Goal: Task Accomplishment & Management: Manage account settings

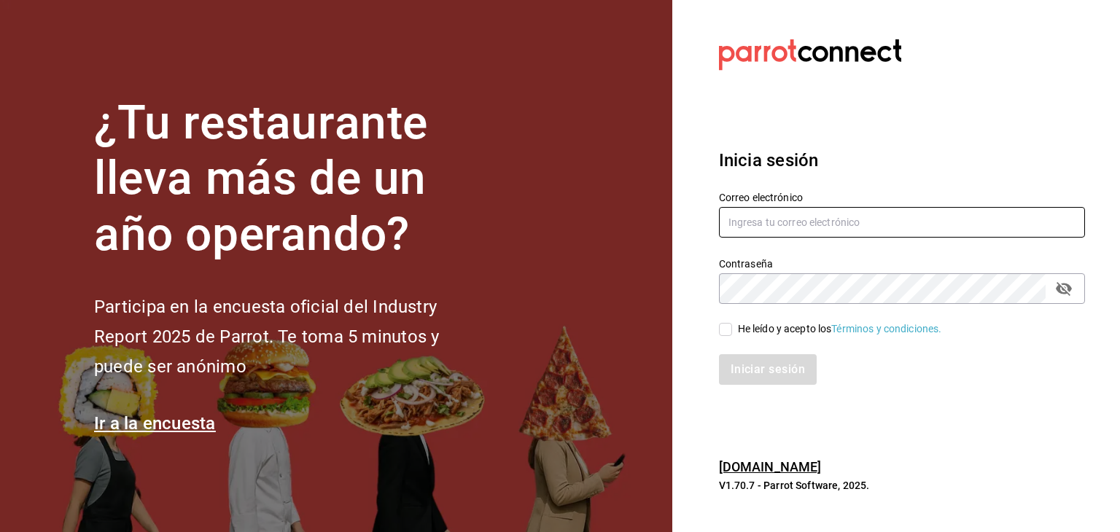
click at [802, 209] on input "text" at bounding box center [902, 222] width 366 height 31
type input "[EMAIL_ADDRESS][DOMAIN_NAME]"
click at [735, 336] on span "He leído y acepto los Términos y condiciones." at bounding box center [837, 329] width 210 height 15
click at [732, 336] on input "He leído y acepto los Términos y condiciones." at bounding box center [725, 329] width 13 height 13
checkbox input "true"
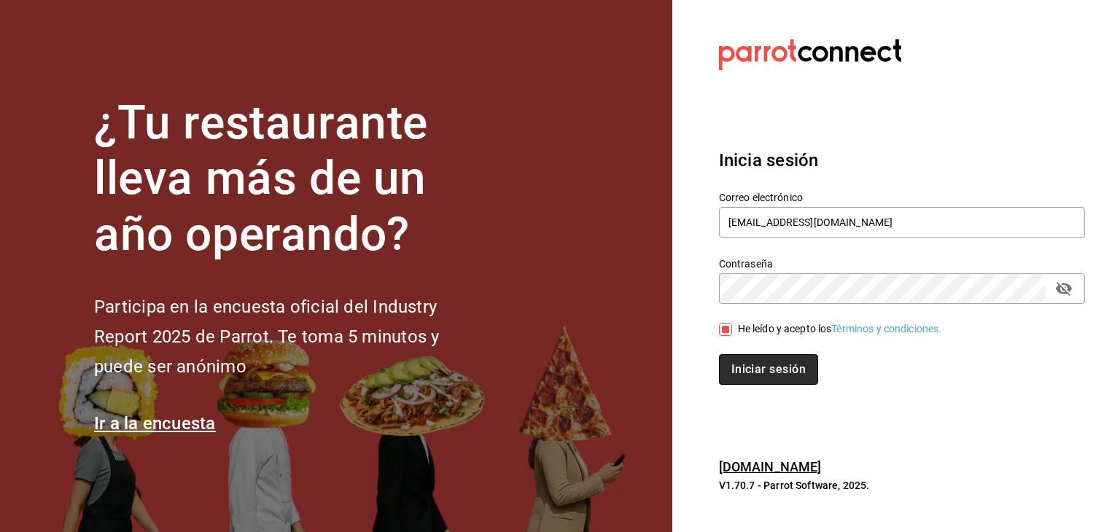
click at [743, 363] on button "Iniciar sesión" at bounding box center [768, 369] width 99 height 31
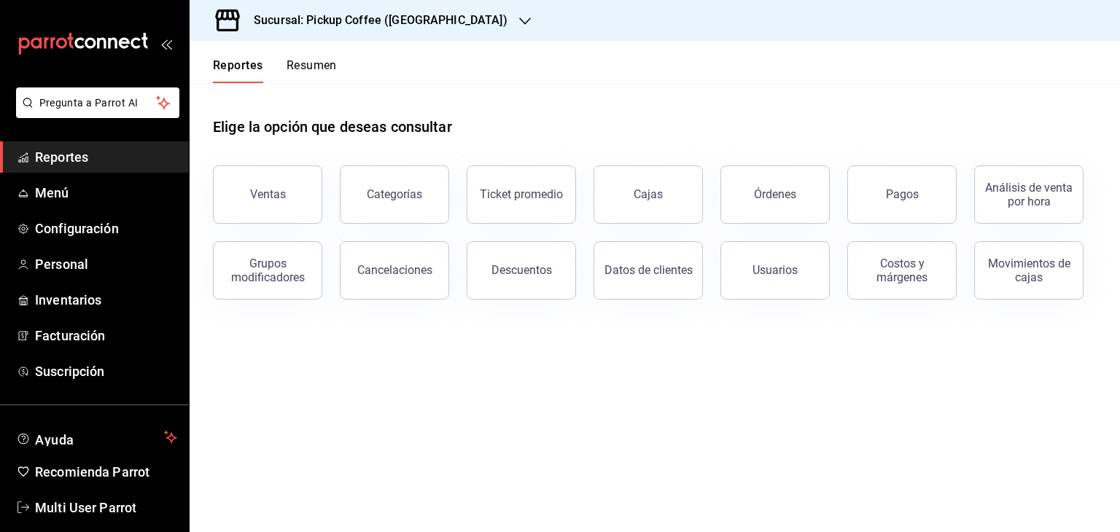
click at [446, 14] on h3 "Sucursal: Pickup Coffee ([GEOGRAPHIC_DATA])" at bounding box center [375, 21] width 266 height 18
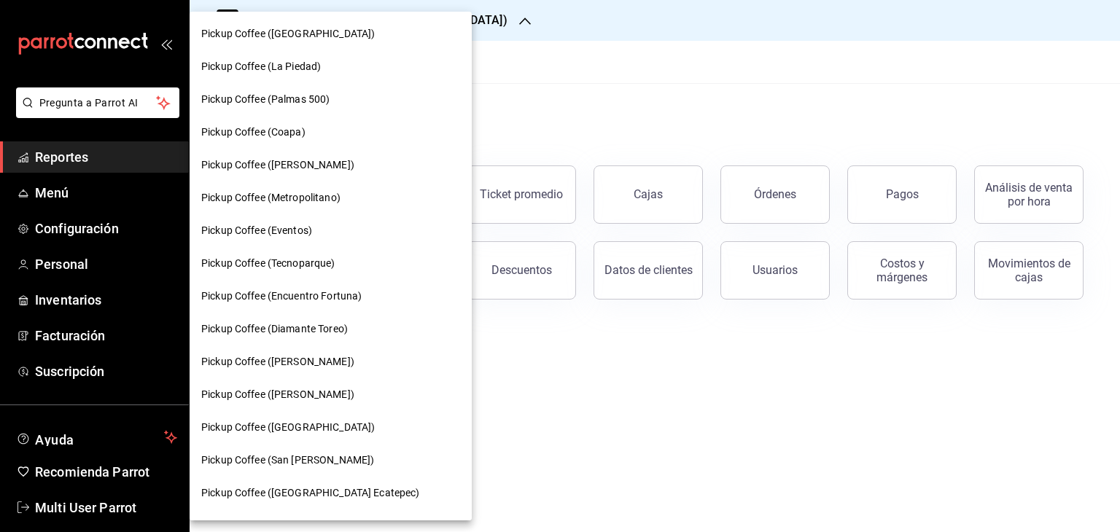
click at [325, 172] on span "Pickup Coffee ([PERSON_NAME])" at bounding box center [277, 165] width 153 height 15
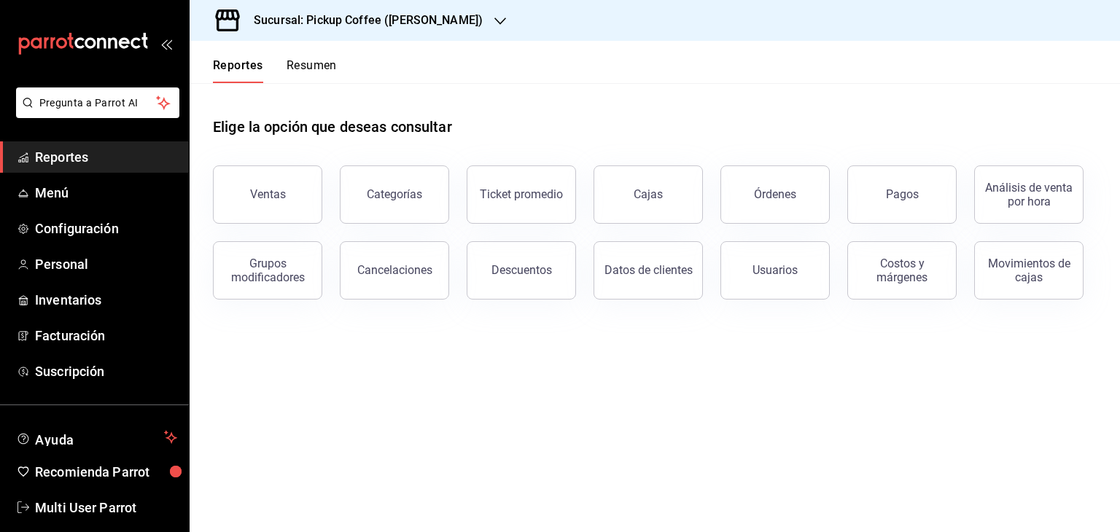
click at [325, 172] on div "Categorías" at bounding box center [385, 186] width 127 height 76
click at [59, 179] on link "Menú" at bounding box center [94, 192] width 189 height 31
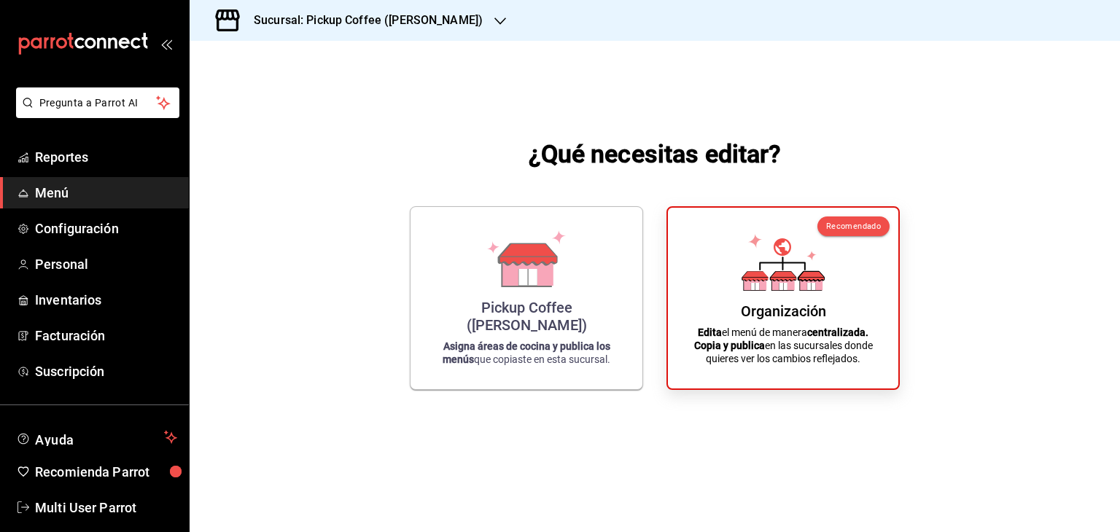
click at [1033, 24] on div "Sucursal: Pickup Coffee ([PERSON_NAME])" at bounding box center [655, 20] width 931 height 41
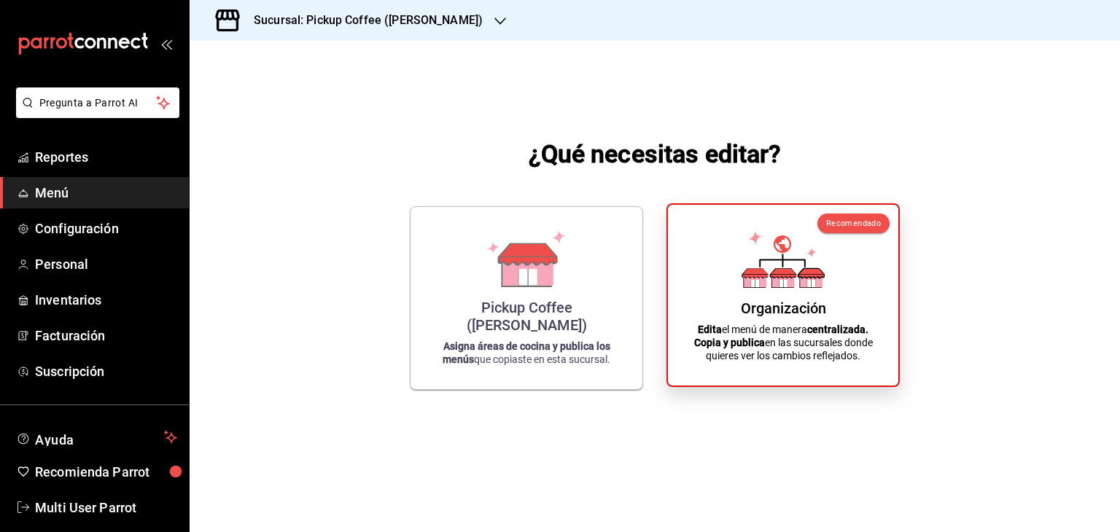
click at [768, 263] on icon at bounding box center [783, 259] width 83 height 57
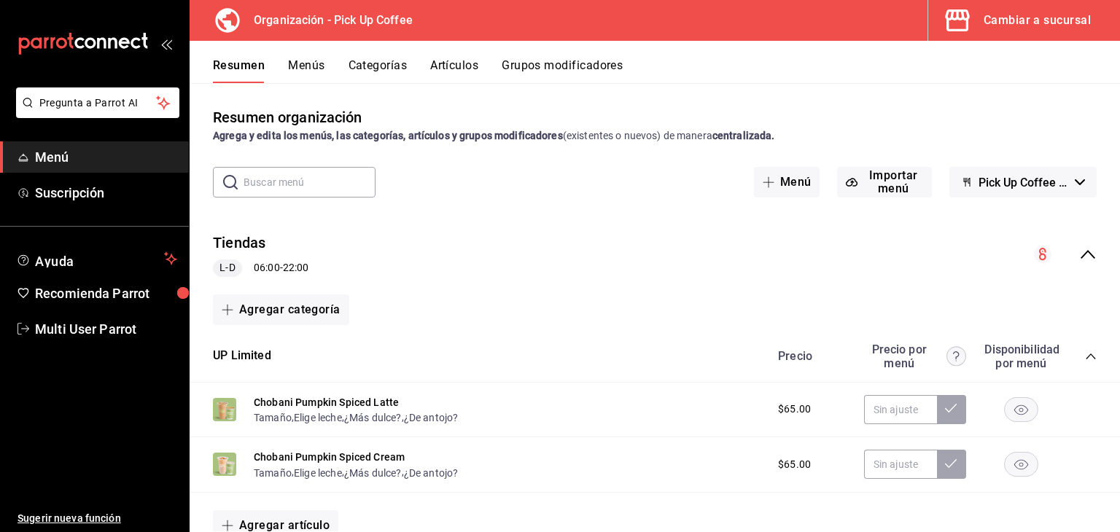
click at [508, 64] on button "Grupos modificadores" at bounding box center [562, 70] width 121 height 25
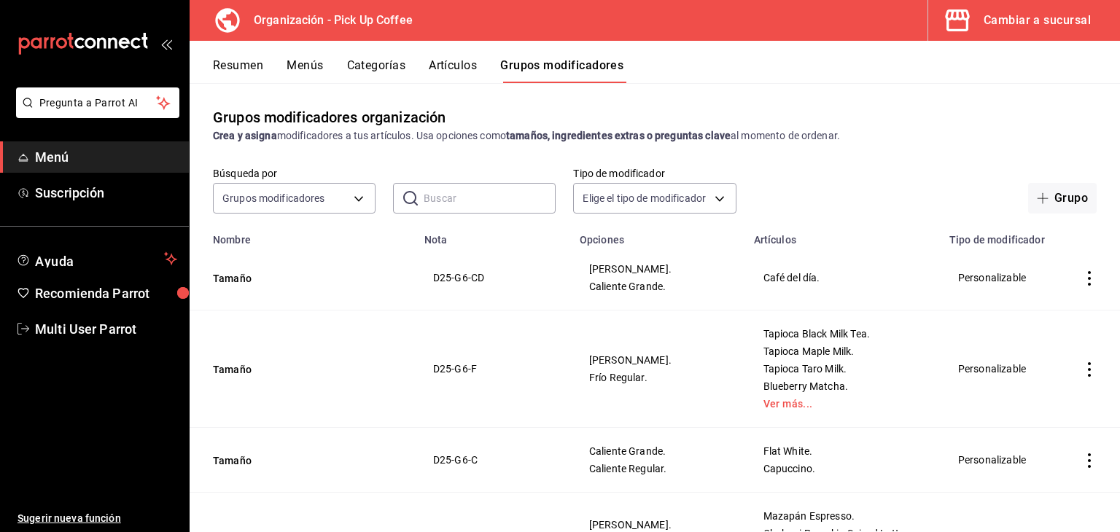
click at [434, 198] on input "text" at bounding box center [490, 198] width 132 height 29
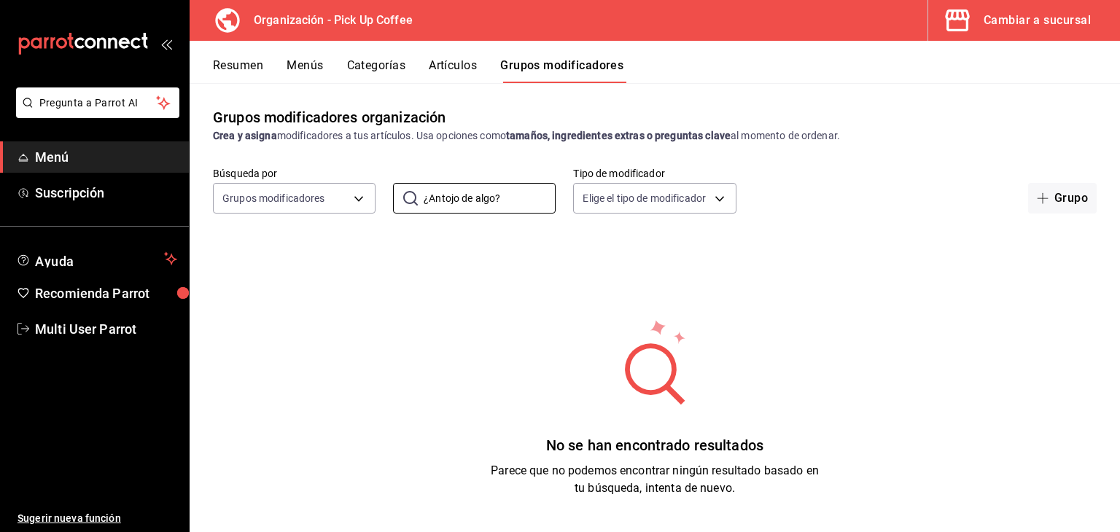
drag, startPoint x: 512, startPoint y: 198, endPoint x: 365, endPoint y: 161, distance: 151.1
click at [365, 161] on div "Grupos modificadores organización Crea y asigna modificadores a tus artículos. …" at bounding box center [655, 307] width 931 height 449
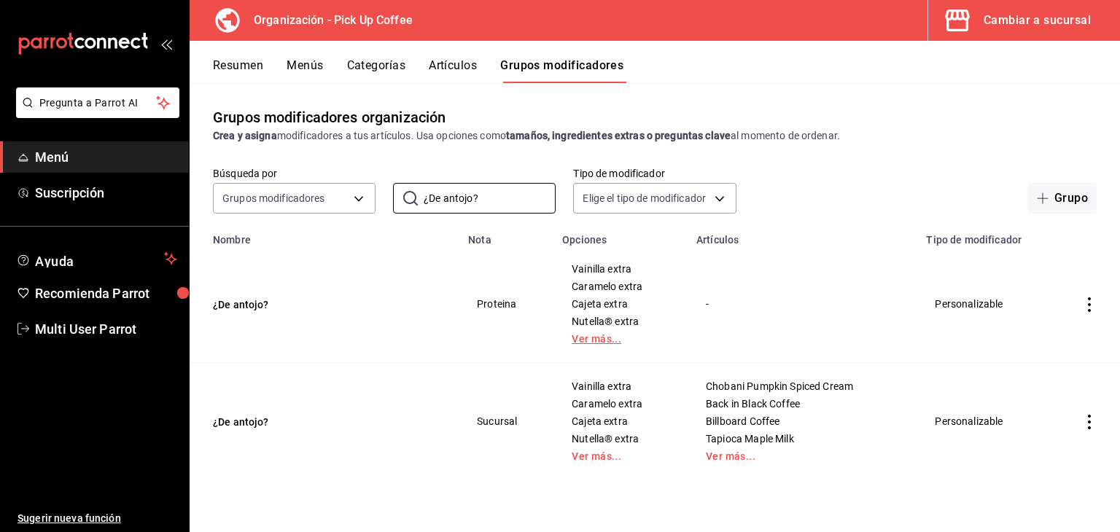
type input "¿De antojo?"
click at [589, 344] on link "Ver más..." at bounding box center [621, 339] width 98 height 10
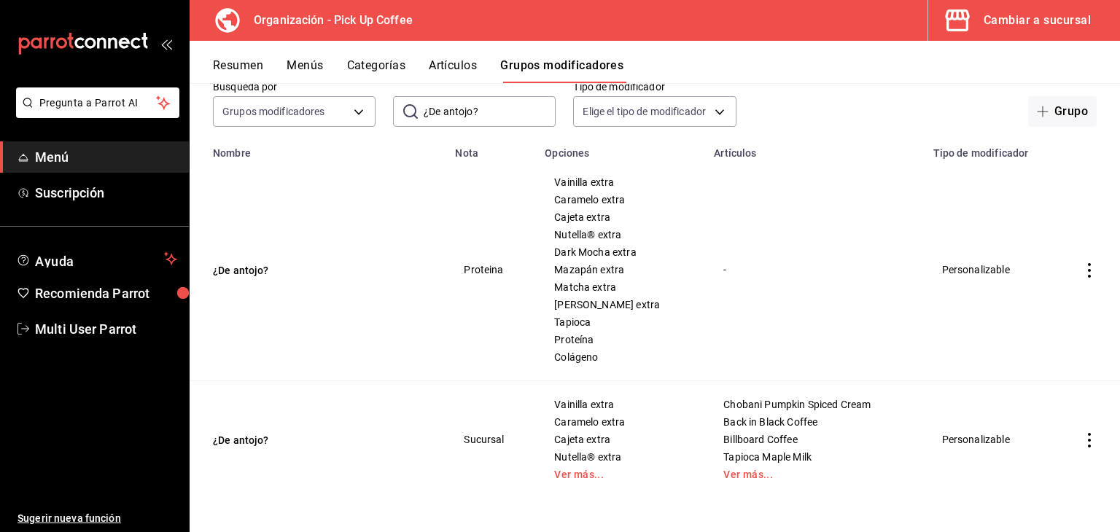
scroll to position [88, 0]
click at [583, 472] on link "Ver más..." at bounding box center [620, 473] width 133 height 10
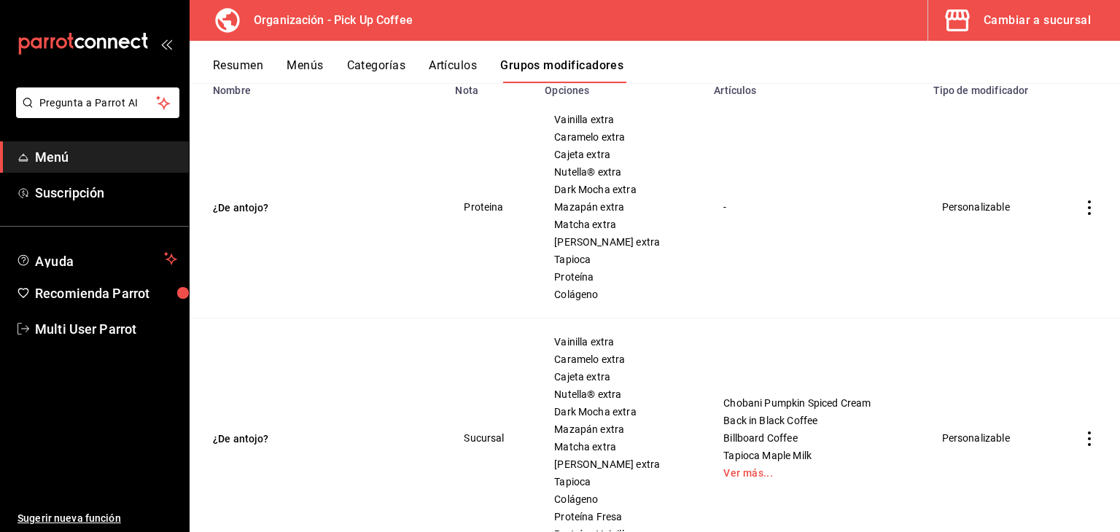
scroll to position [211, 0]
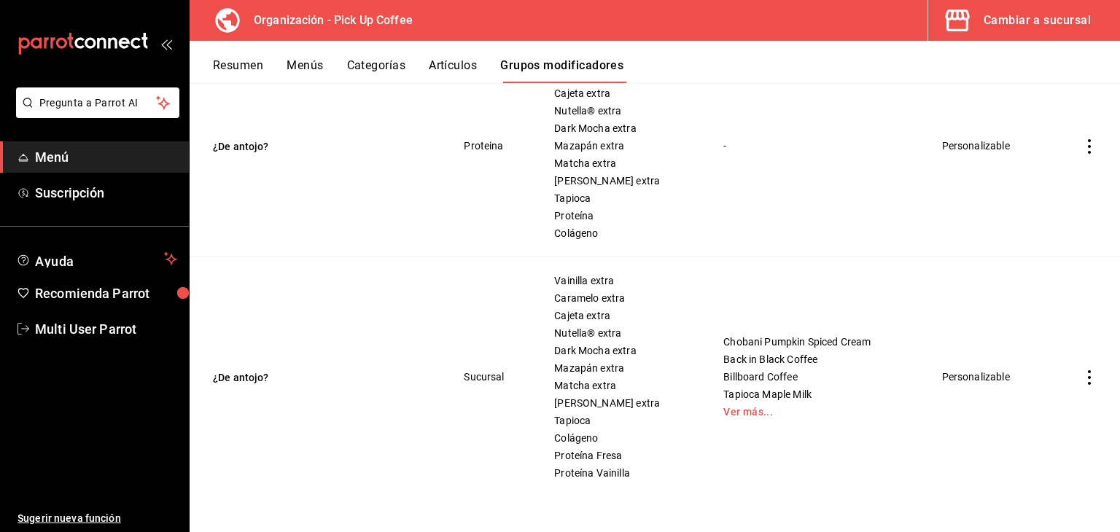
click at [1082, 149] on icon "actions" at bounding box center [1089, 146] width 15 height 15
click at [1026, 181] on span "Editar" at bounding box center [1035, 180] width 38 height 15
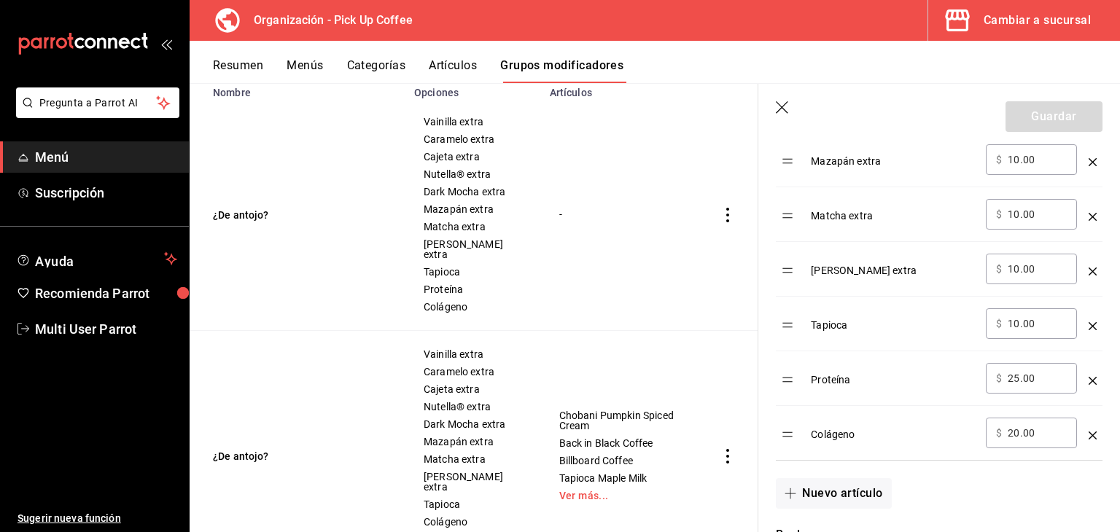
scroll to position [802, 0]
click at [1089, 379] on icon "optionsTable" at bounding box center [1093, 379] width 8 height 8
click at [1089, 430] on icon "optionsTable" at bounding box center [1093, 434] width 8 height 8
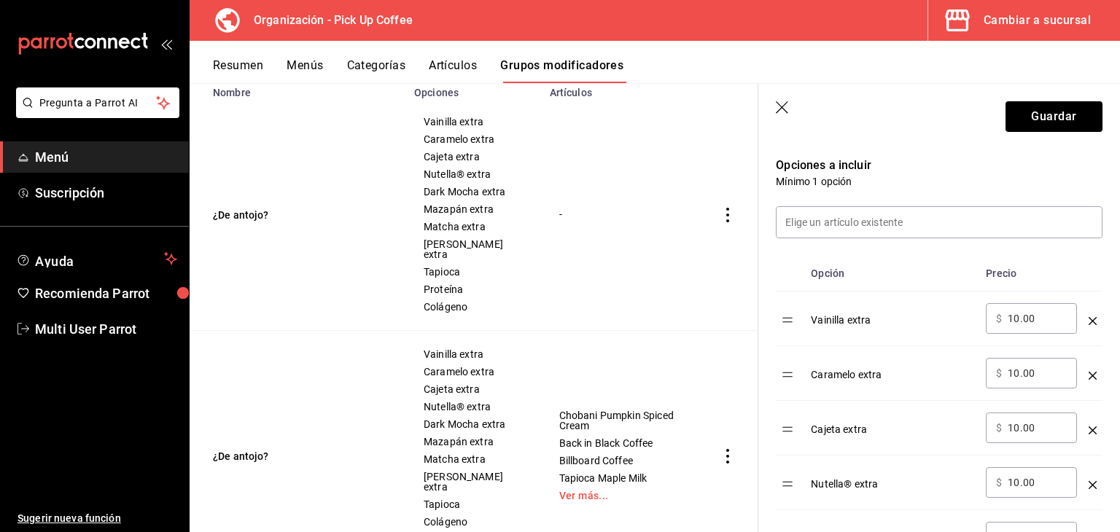
scroll to position [292, 0]
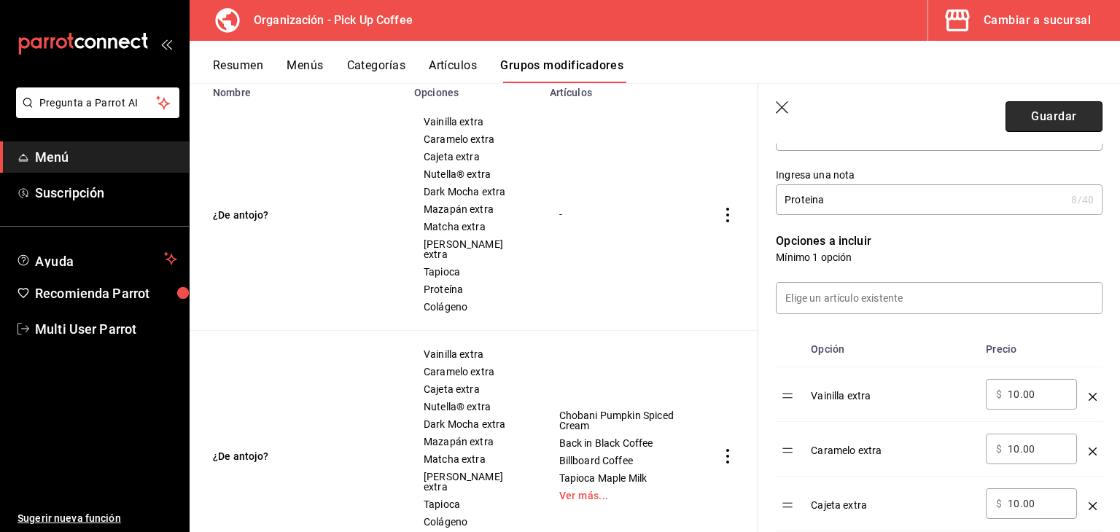
click at [1039, 120] on button "Guardar" at bounding box center [1054, 116] width 97 height 31
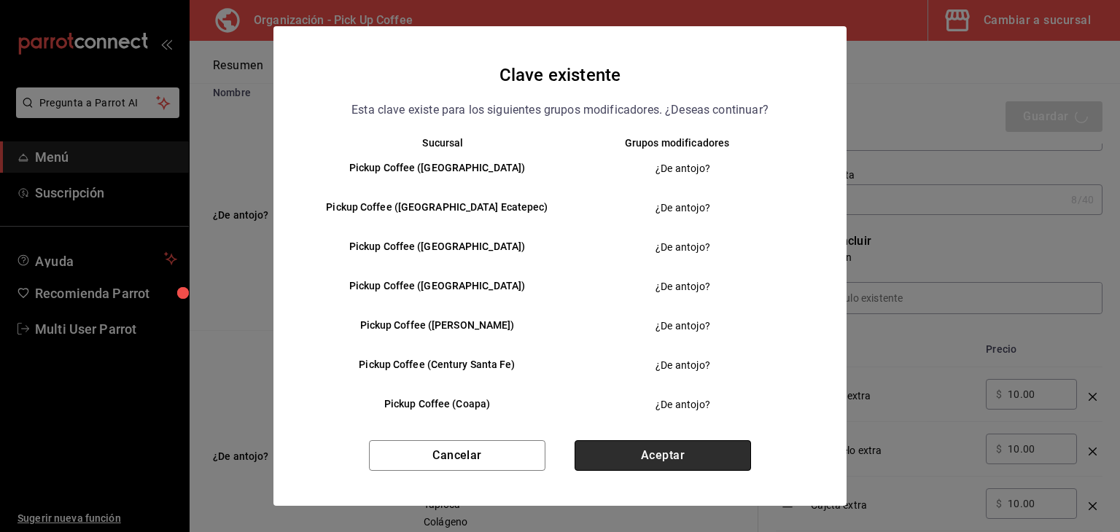
click at [675, 451] on button "Aceptar" at bounding box center [663, 456] width 177 height 31
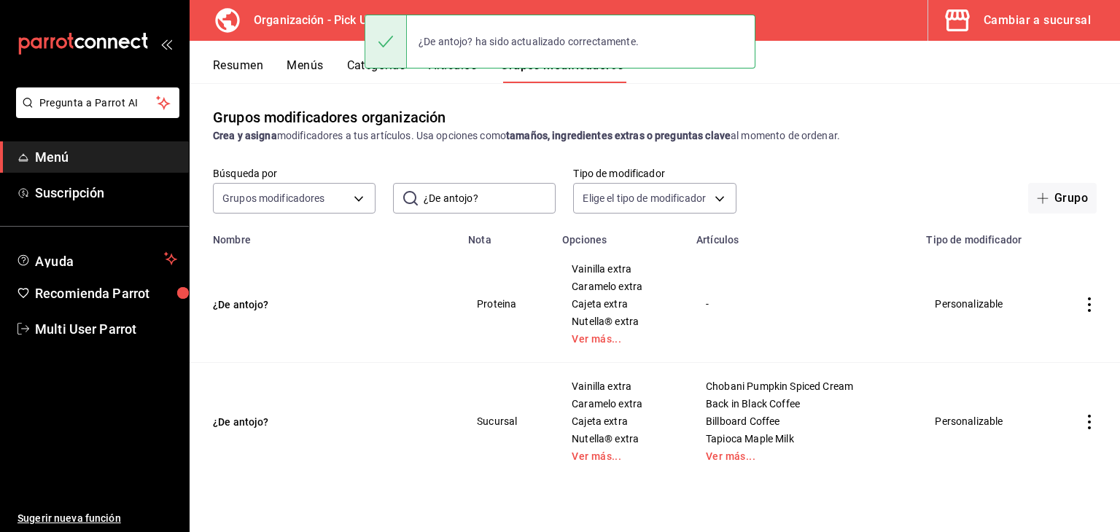
click at [1093, 415] on icon "actions" at bounding box center [1089, 422] width 15 height 15
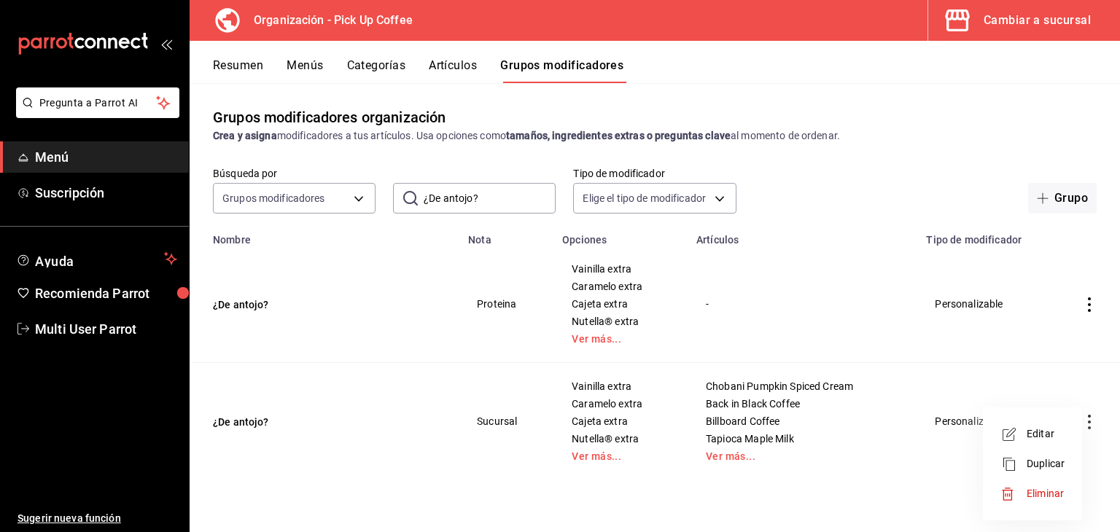
click at [593, 450] on div at bounding box center [560, 266] width 1120 height 532
click at [592, 456] on link "Ver más..." at bounding box center [621, 457] width 98 height 10
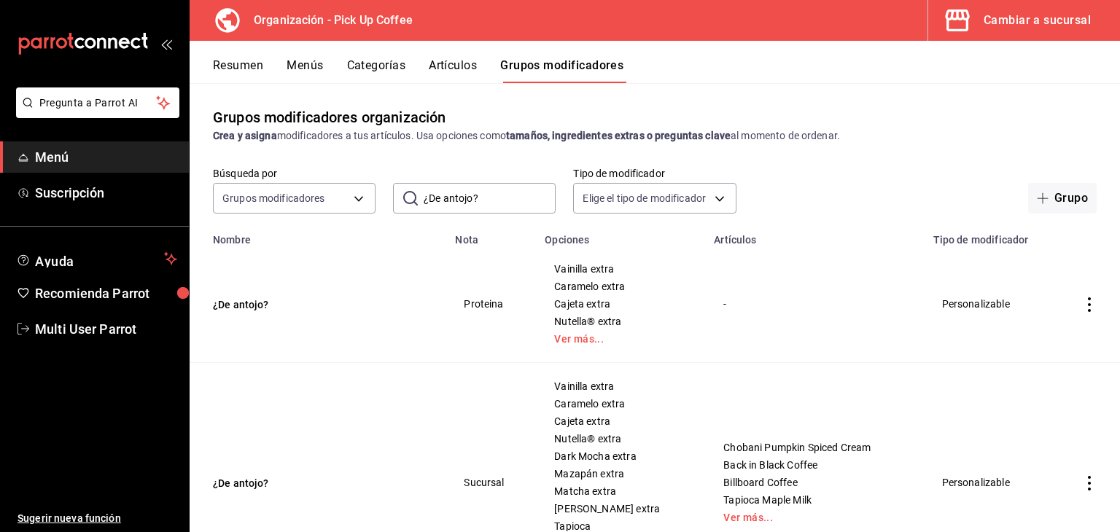
scroll to position [106, 0]
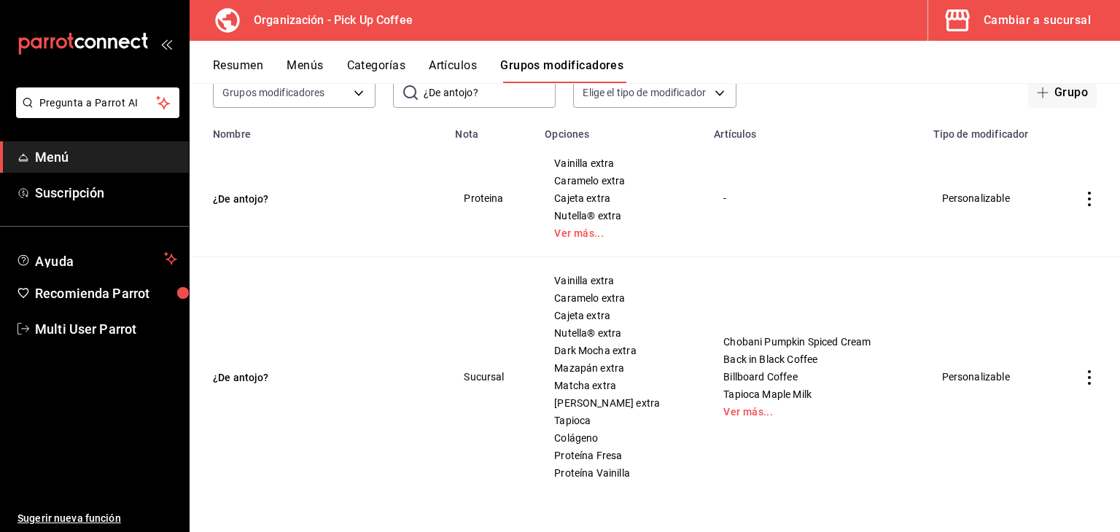
click at [1080, 385] on td "simple table" at bounding box center [1089, 377] width 61 height 240
click at [1082, 380] on icon "actions" at bounding box center [1089, 378] width 15 height 15
click at [1033, 406] on span "Editar" at bounding box center [1035, 411] width 38 height 15
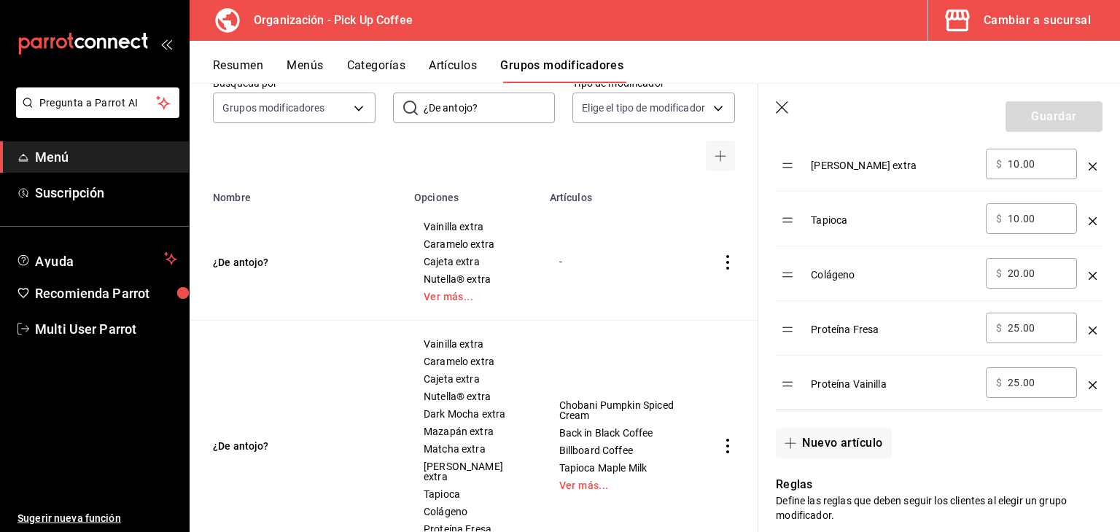
scroll to position [948, 0]
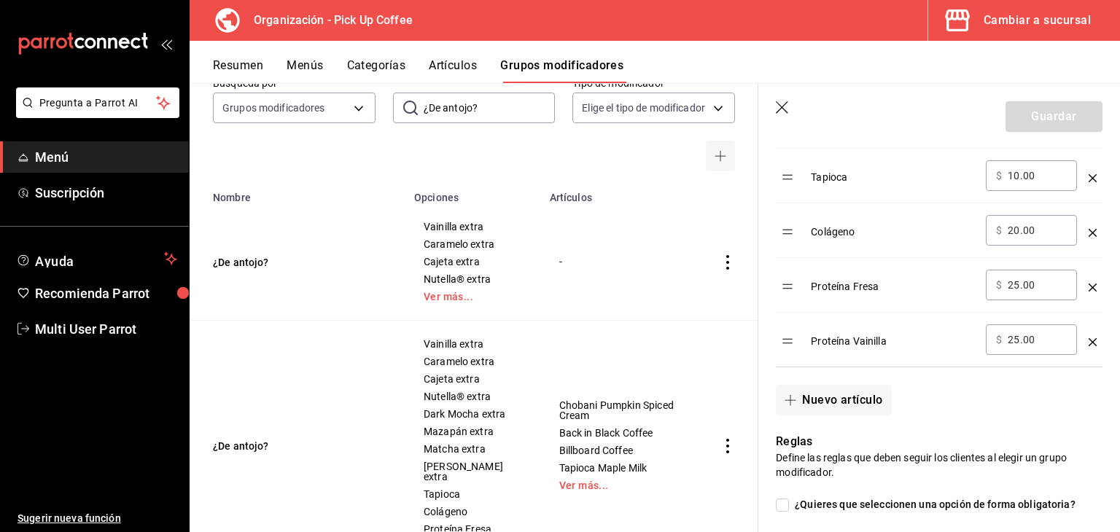
click at [1089, 232] on icon "optionsTable" at bounding box center [1093, 233] width 8 height 8
click at [1089, 284] on icon "optionsTable" at bounding box center [1093, 288] width 8 height 8
click at [1089, 338] on icon "optionsTable" at bounding box center [1093, 342] width 8 height 8
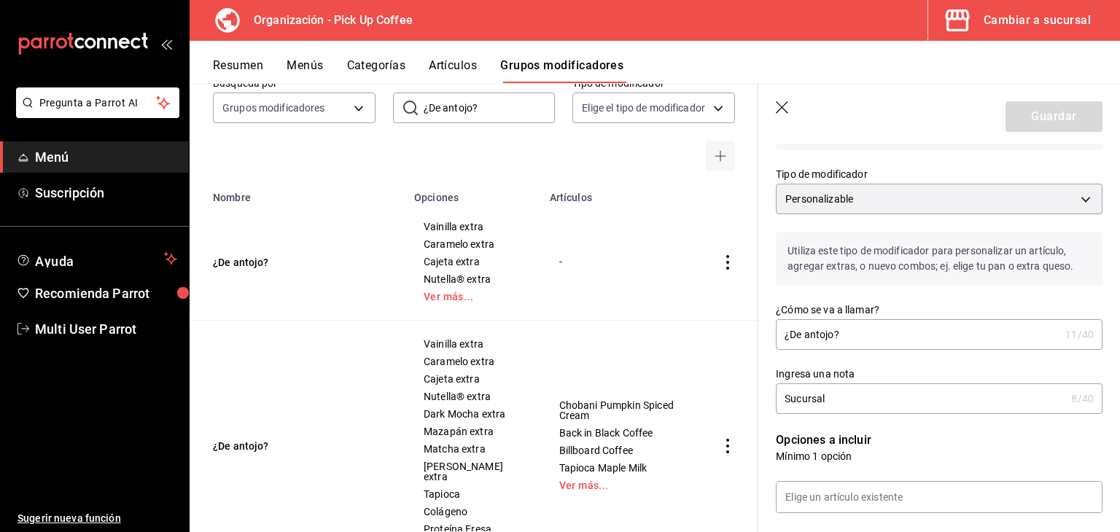
scroll to position [0, 0]
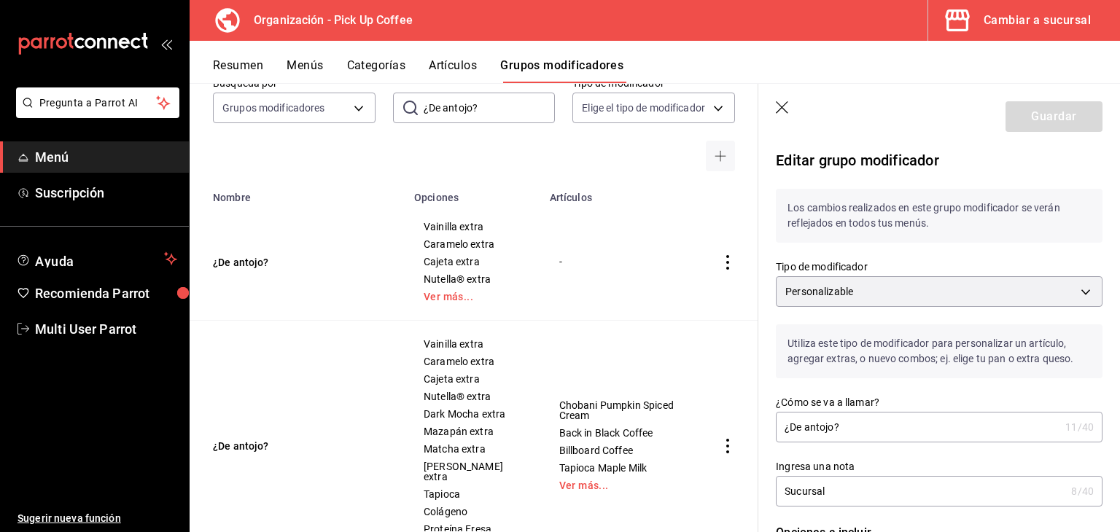
click at [859, 185] on div "Los cambios realizados en este grupo modificador se verán reflejados en todos t…" at bounding box center [931, 206] width 344 height 71
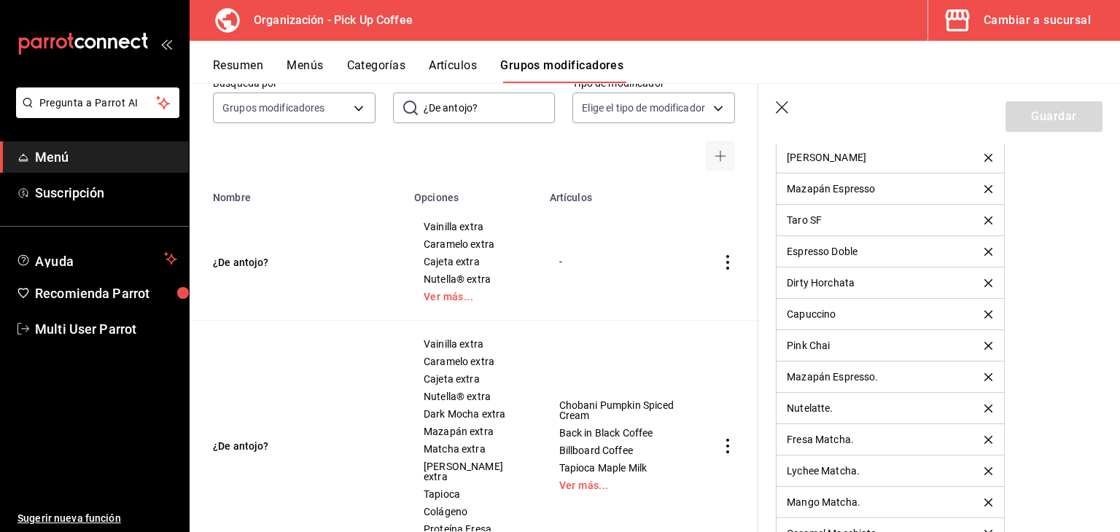
scroll to position [2334, 0]
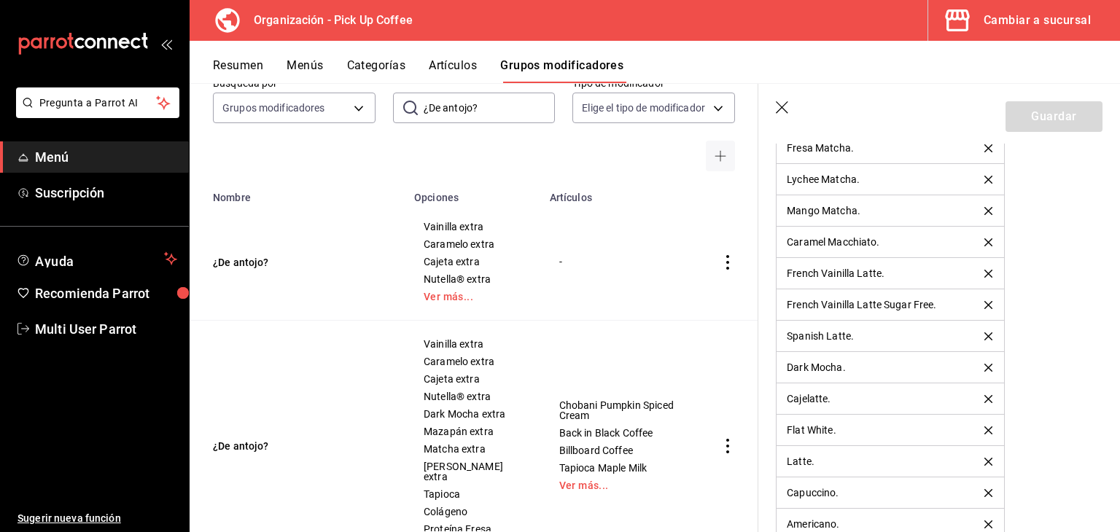
click at [788, 112] on icon "button" at bounding box center [783, 108] width 15 height 15
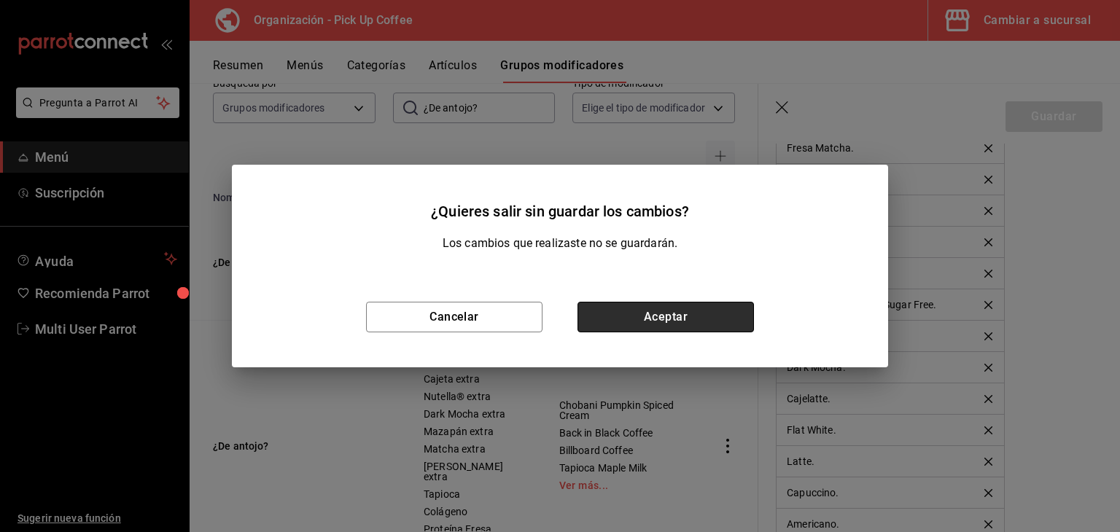
click at [663, 310] on button "Aceptar" at bounding box center [666, 317] width 177 height 31
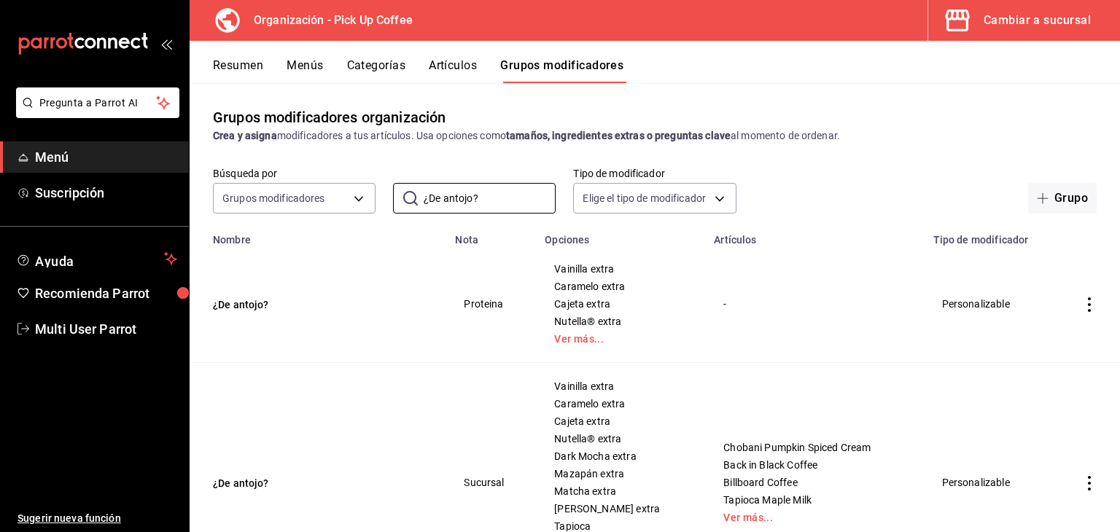
drag, startPoint x: 505, startPoint y: 99, endPoint x: 312, endPoint y: 66, distance: 195.3
click at [312, 66] on div "Resumen Menús Categorías Artículos Grupos modificadores Grupos modificadores or…" at bounding box center [655, 287] width 931 height 492
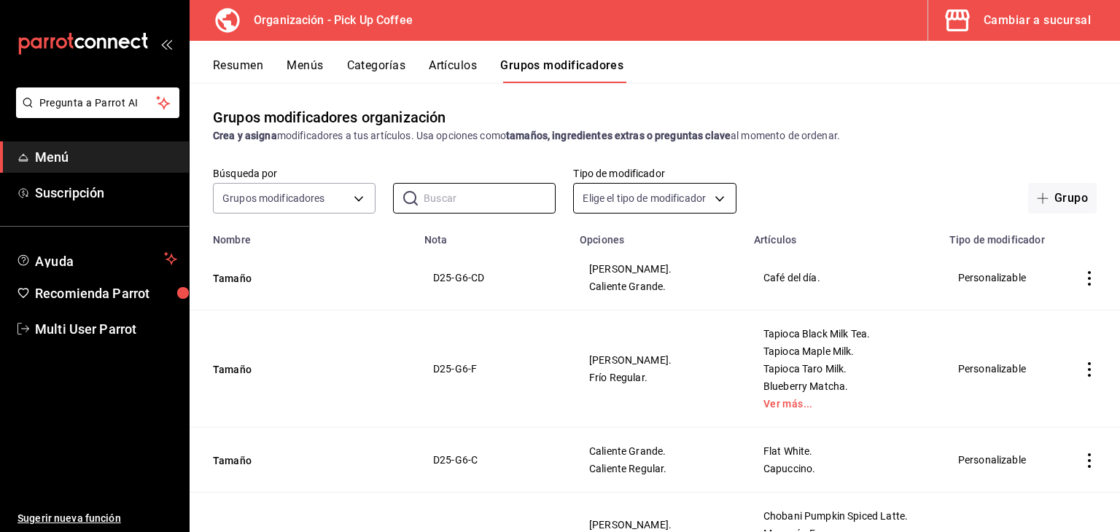
click at [618, 188] on body "Pregunta a Parrot AI Menú Suscripción Ayuda Recomienda Parrot Multi User Parrot…" at bounding box center [560, 266] width 1120 height 532
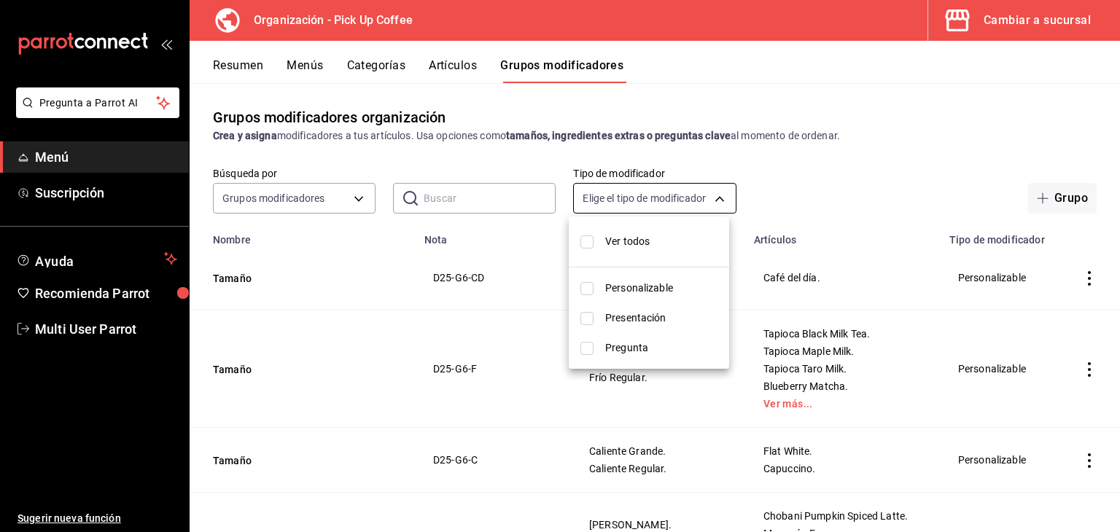
click at [618, 188] on div at bounding box center [560, 266] width 1120 height 532
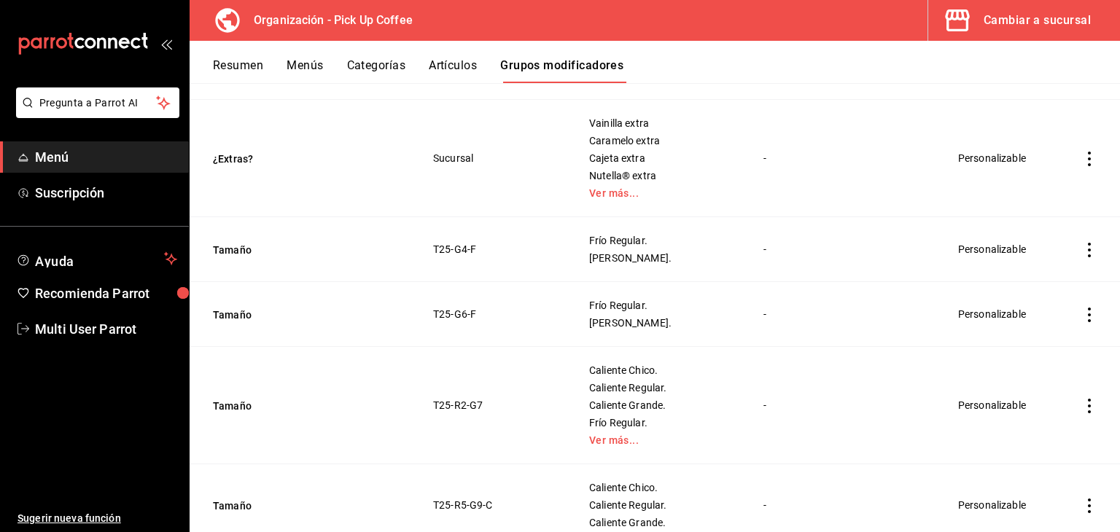
scroll to position [511, 0]
click at [616, 190] on link "Ver más..." at bounding box center [658, 193] width 138 height 10
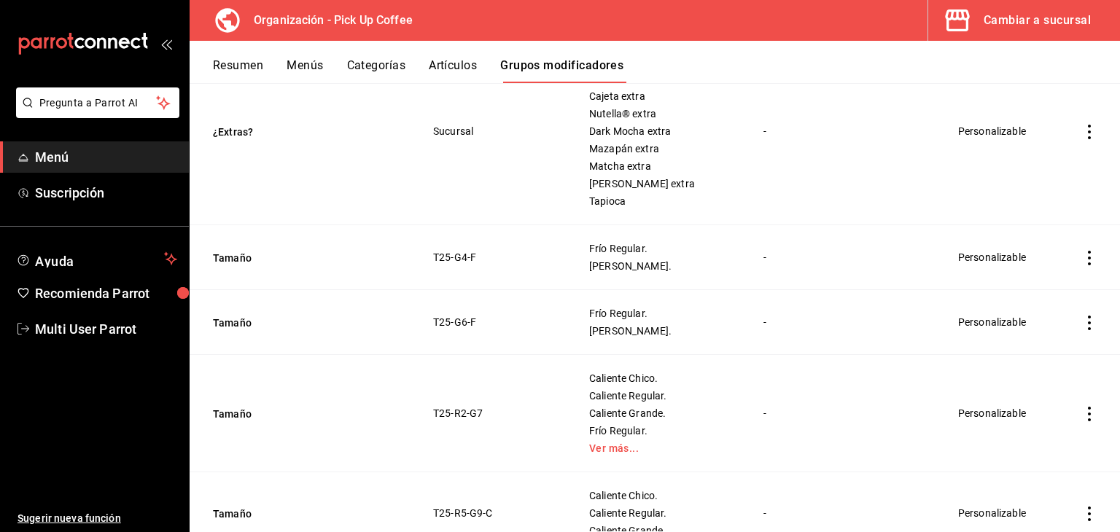
scroll to position [656, 0]
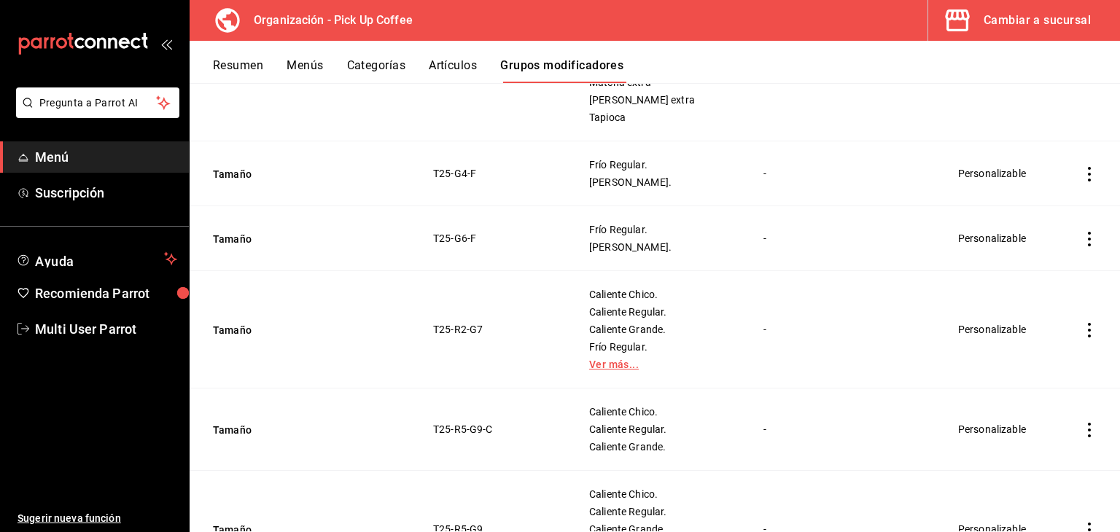
click at [613, 360] on link "Ver más..." at bounding box center [658, 365] width 138 height 10
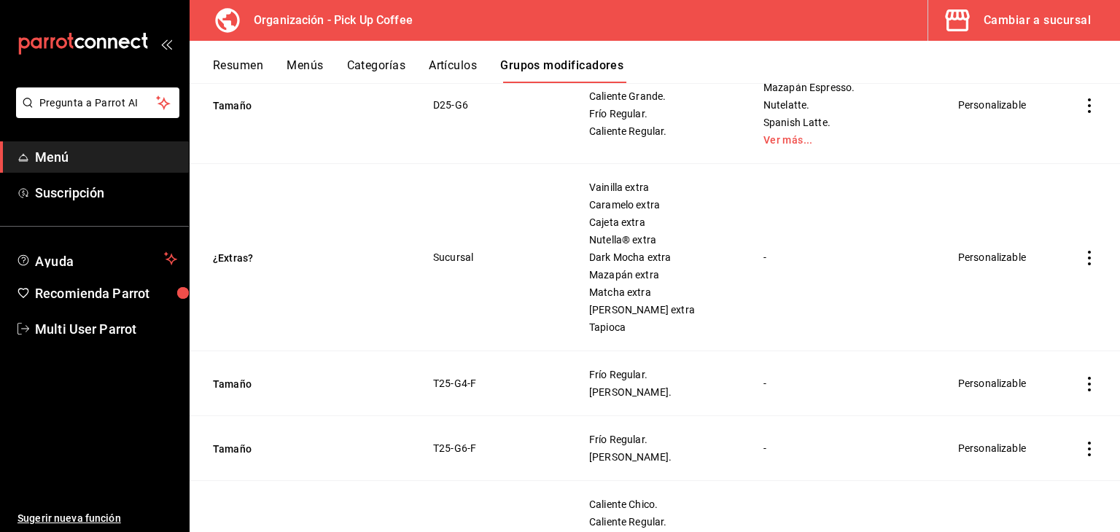
scroll to position [438, 0]
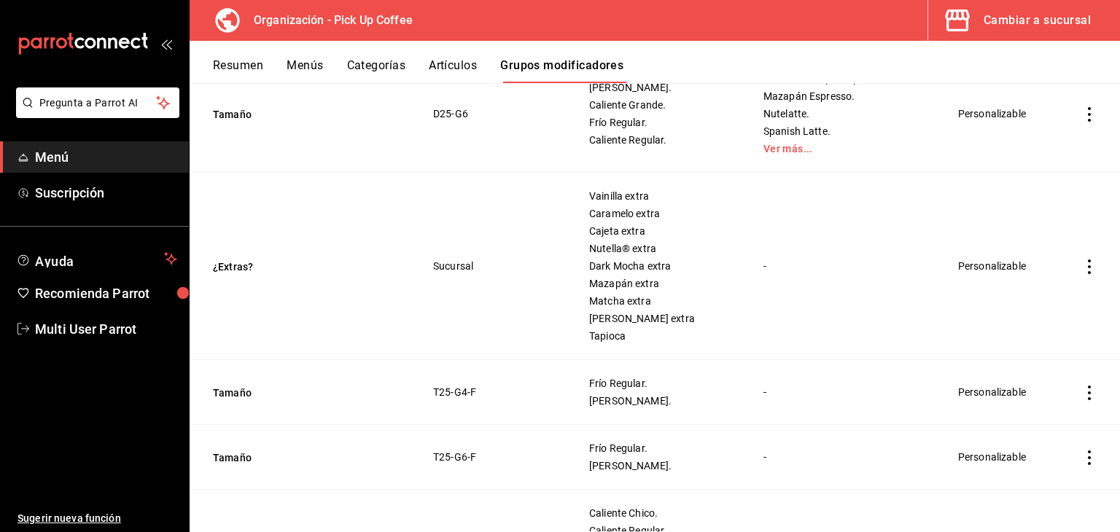
click at [317, 68] on button "Menús" at bounding box center [305, 70] width 36 height 25
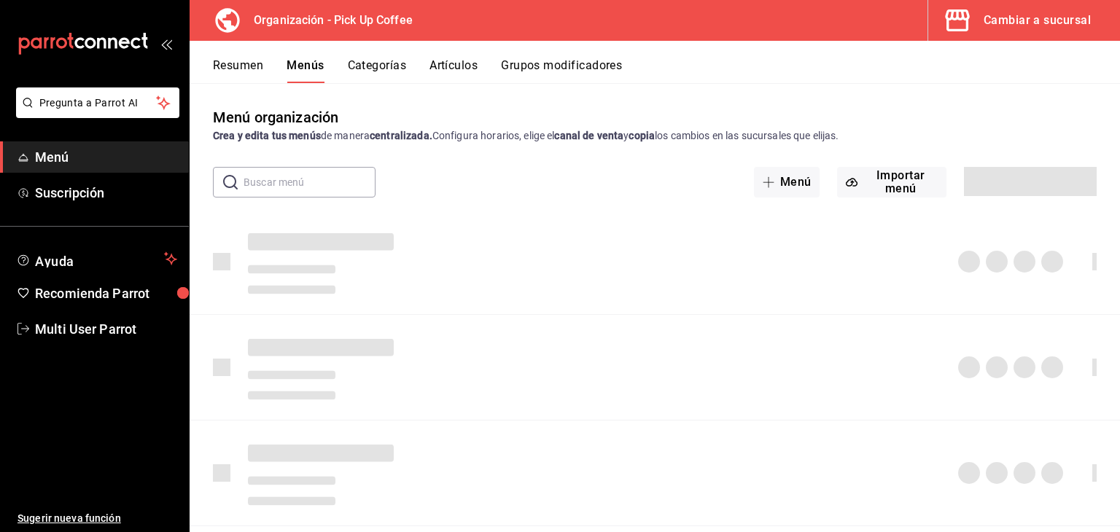
click at [365, 72] on button "Categorías" at bounding box center [377, 70] width 59 height 25
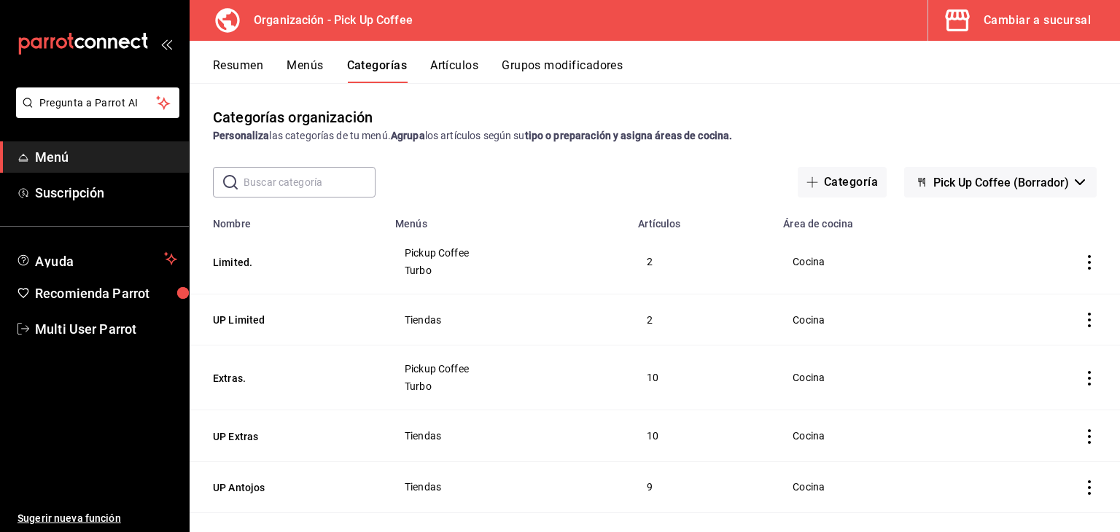
click at [240, 260] on button "Limited." at bounding box center [286, 262] width 146 height 15
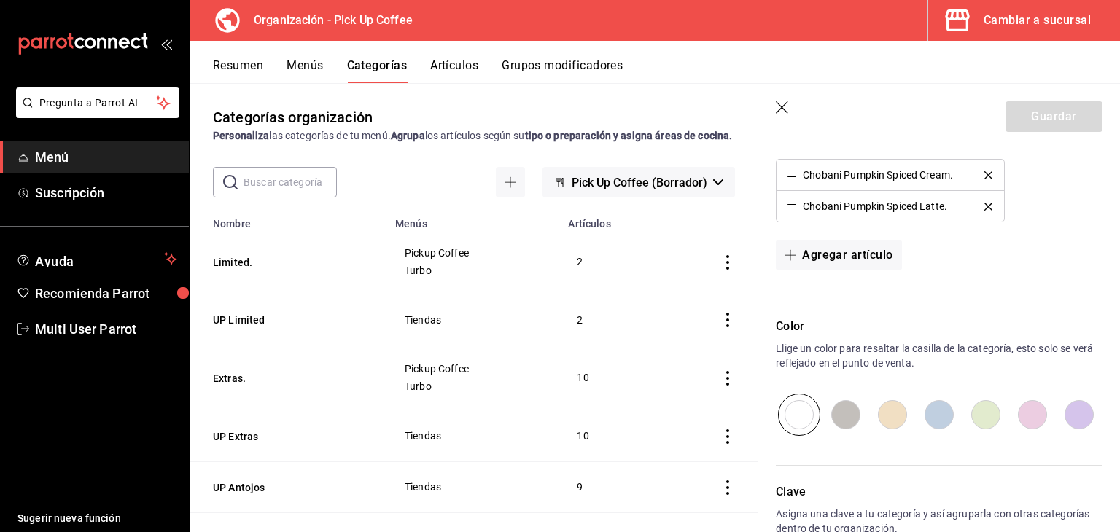
scroll to position [511, 0]
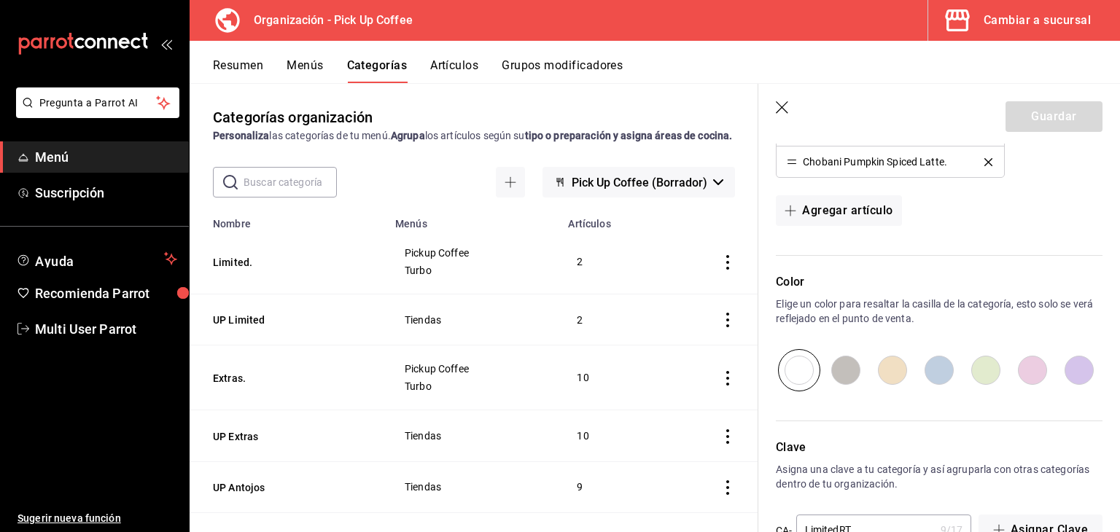
click at [867, 164] on div "Chobani Pumpkin Spiced Latte." at bounding box center [875, 162] width 144 height 10
click at [794, 109] on header "Guardar" at bounding box center [940, 114] width 362 height 60
click at [789, 106] on icon "button" at bounding box center [783, 108] width 15 height 15
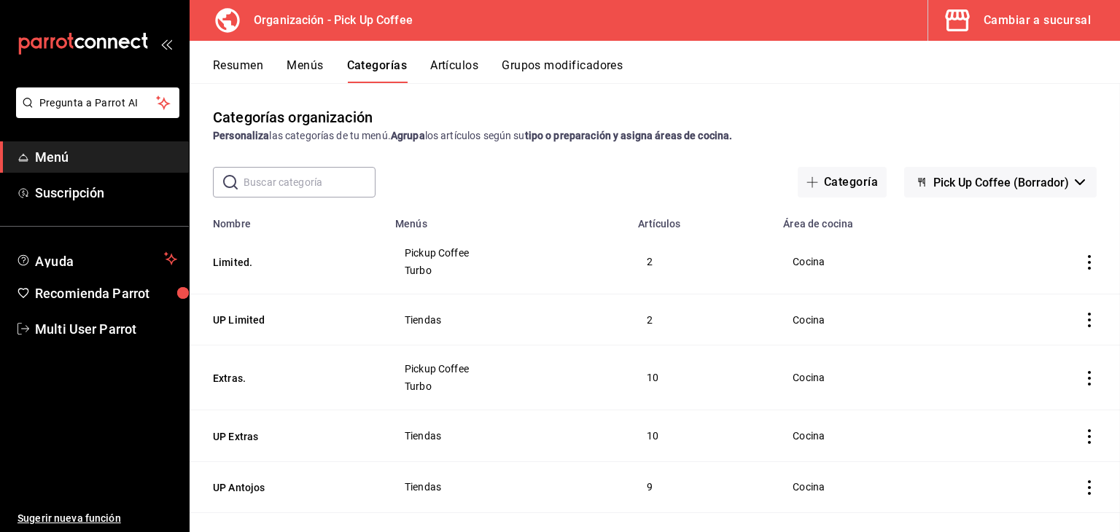
click at [454, 59] on button "Artículos" at bounding box center [454, 70] width 48 height 25
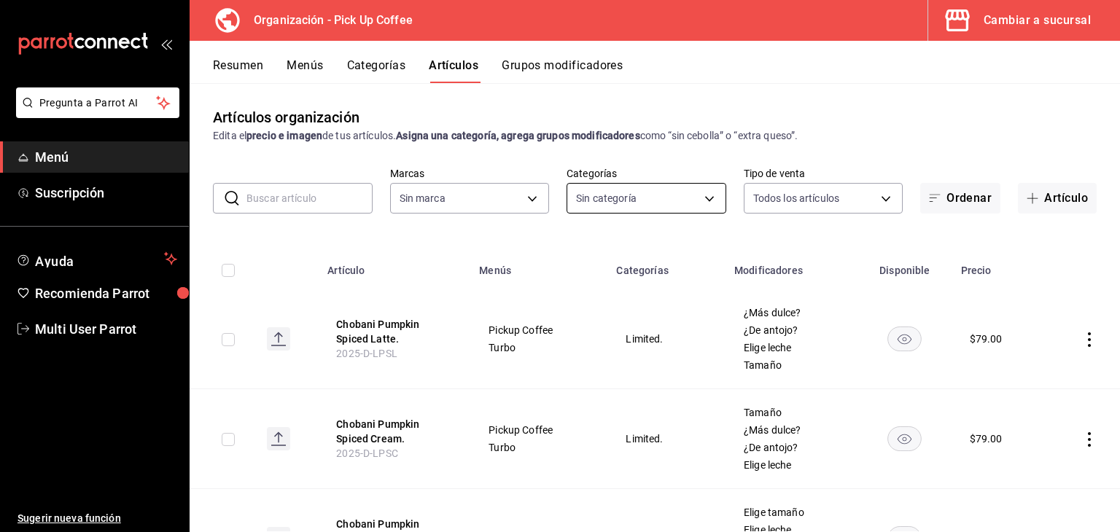
click at [590, 192] on body "Pregunta a Parrot AI Menú Suscripción Ayuda Recomienda Parrot Multi User Parrot…" at bounding box center [560, 266] width 1120 height 532
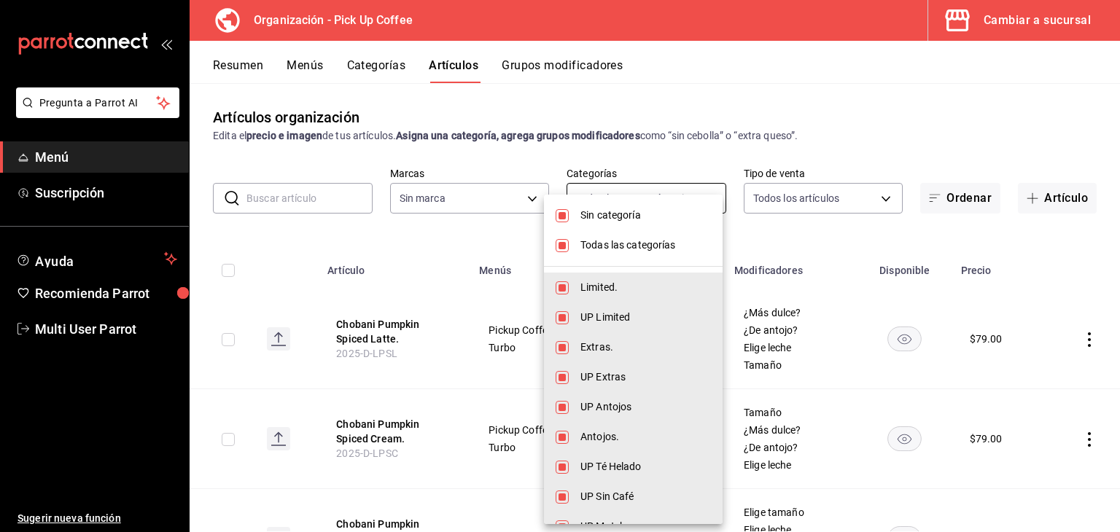
type input "c9d413e4-896b-4e01-b7ba-c27fb3d7136e,de7195ea-b0d3-46a8-84c6-20047ee91d8a,acdad…"
click at [589, 198] on div "Sin categoría Todas las categorías Limited. UP Limited Extras. UP Extras UP Ant…" at bounding box center [560, 266] width 1120 height 532
type input "be2dd662-c872-4fc9-aaab-377dbd4a662e"
click at [561, 238] on li "Todas las categorías" at bounding box center [633, 245] width 179 height 30
checkbox input "false"
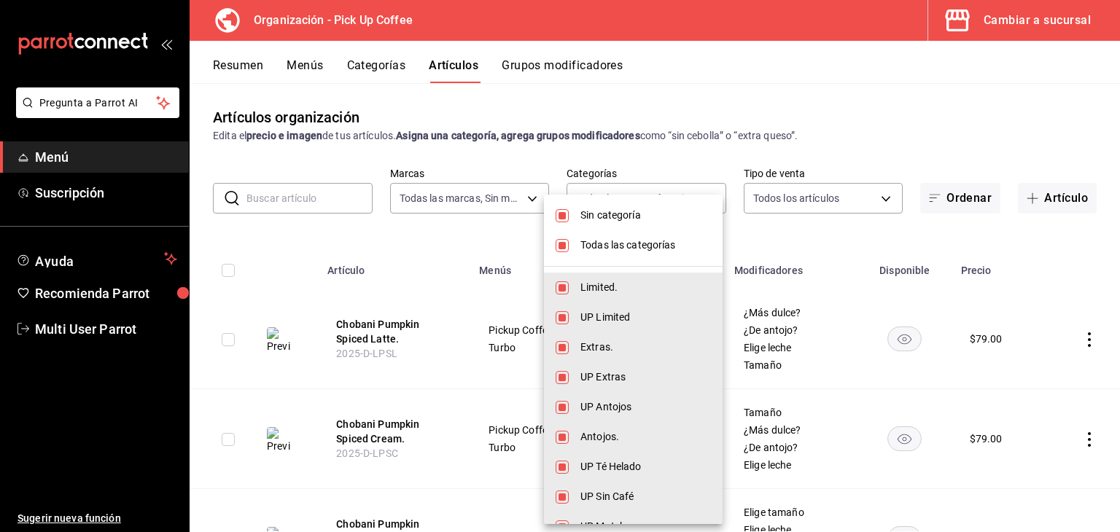
checkbox input "false"
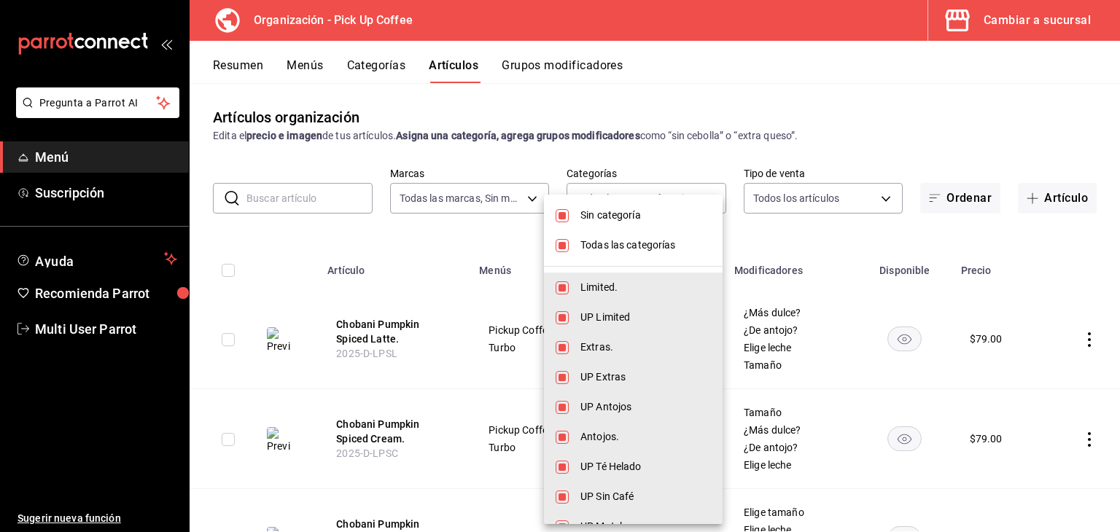
checkbox input "false"
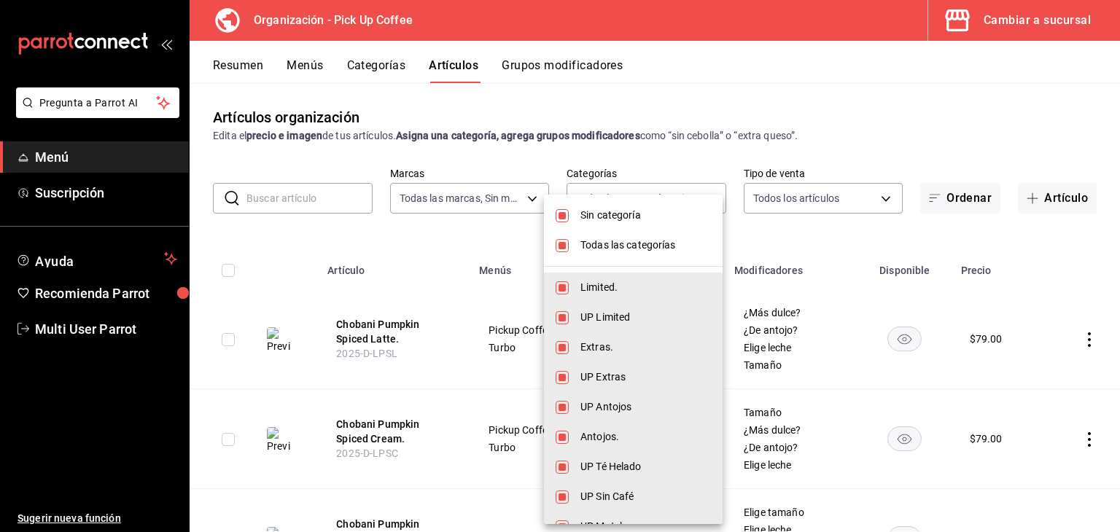
checkbox input "false"
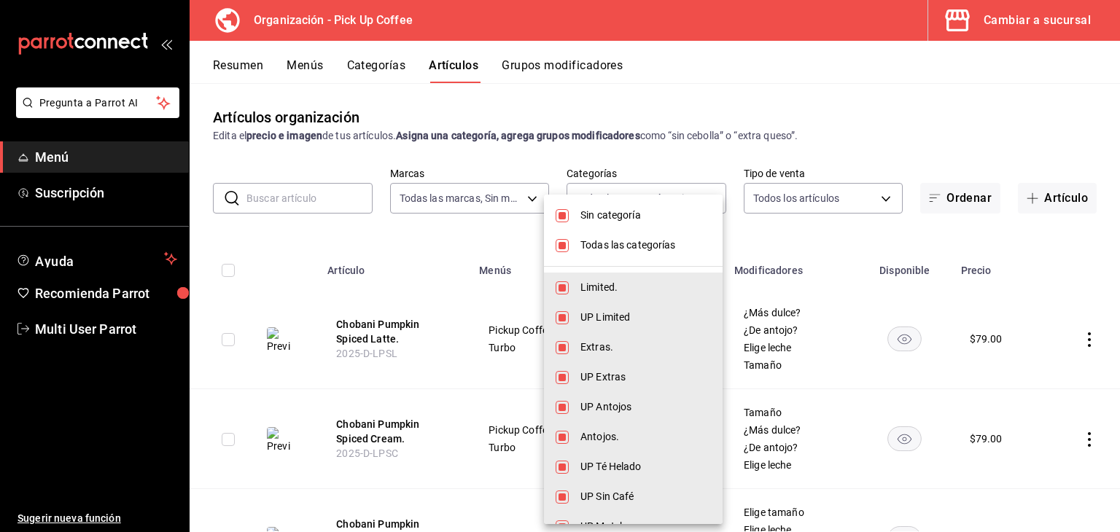
checkbox input "false"
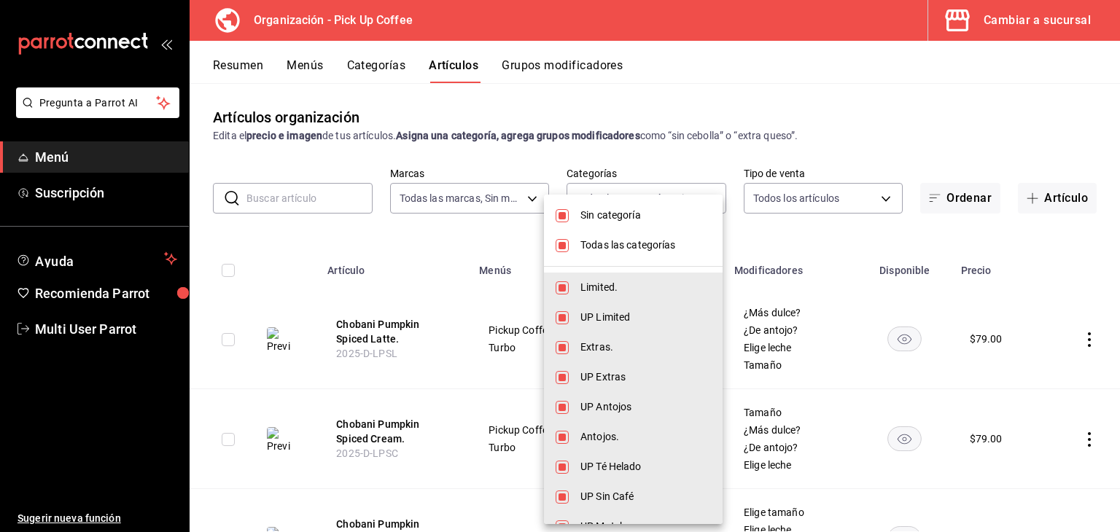
checkbox input "false"
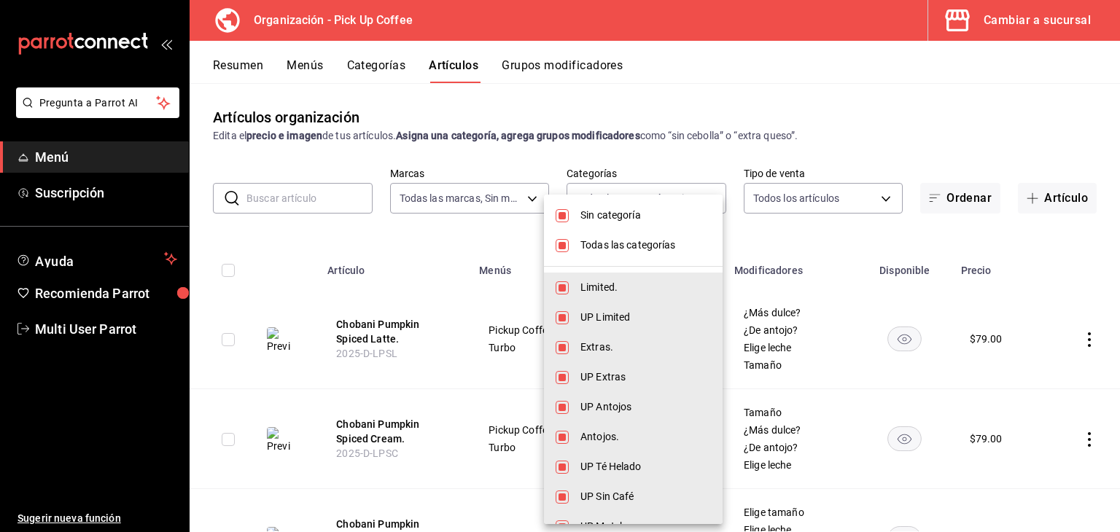
checkbox input "false"
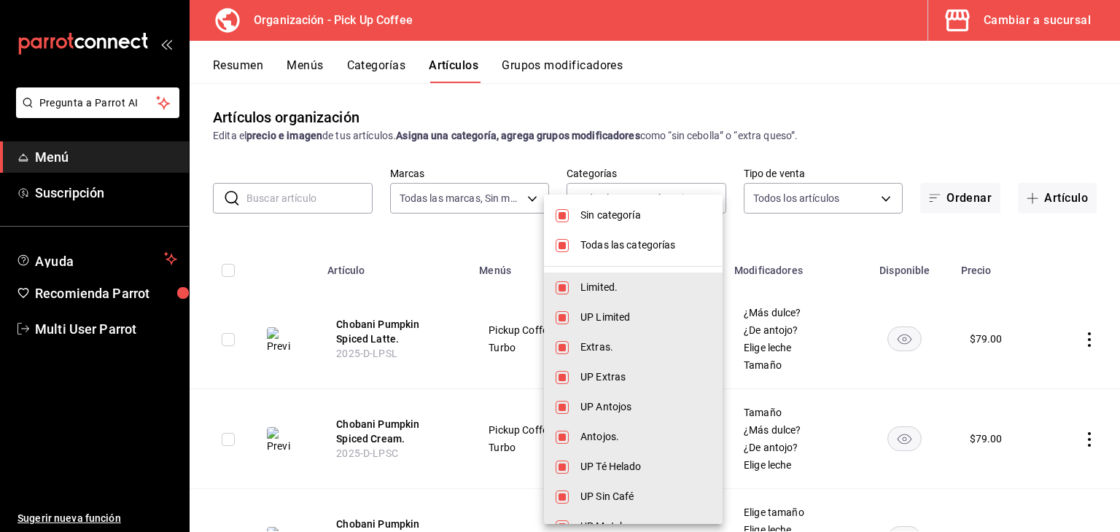
checkbox input "false"
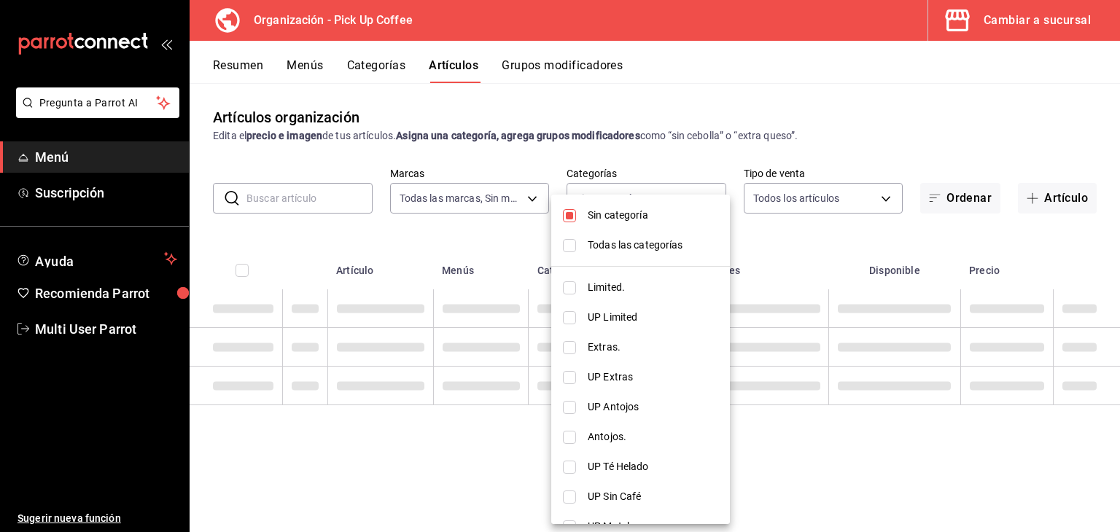
click at [570, 288] on li "Limited." at bounding box center [640, 288] width 179 height 30
type input "c9d413e4-896b-4e01-b7ba-c27fb3d7136e"
checkbox input "true"
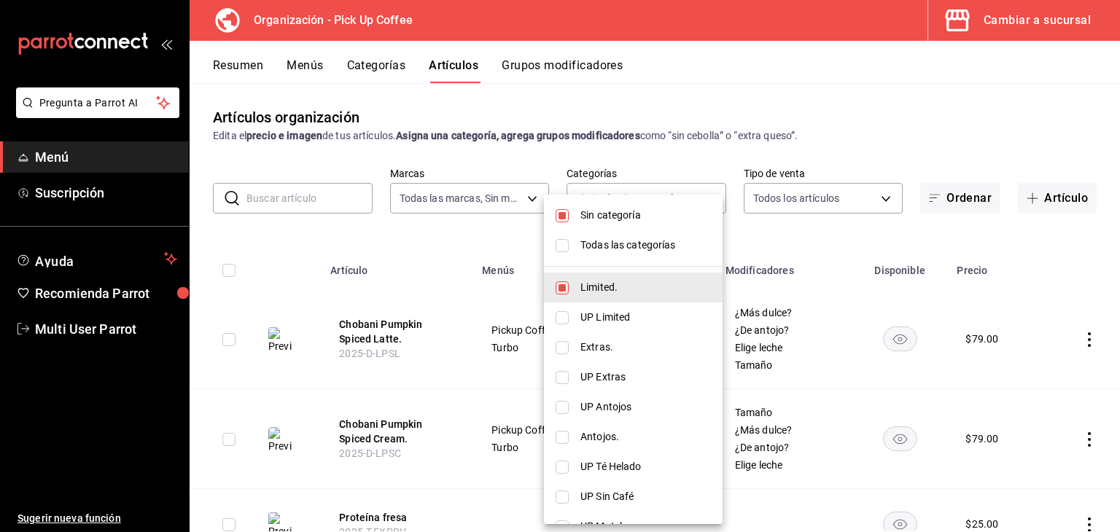
click at [563, 348] on input "checkbox" at bounding box center [562, 347] width 13 height 13
checkbox input "true"
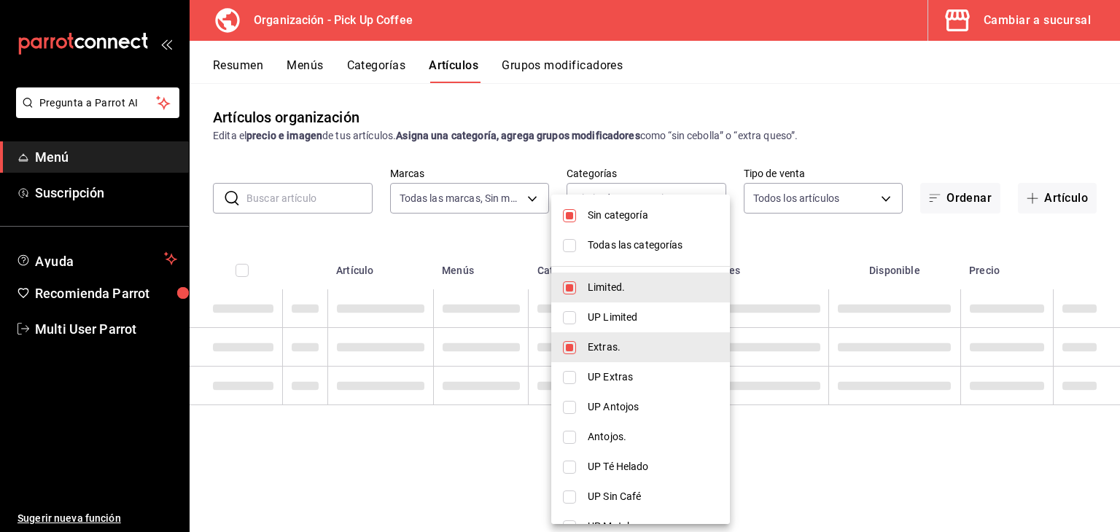
type input "c9d413e4-896b-4e01-b7ba-c27fb3d7136e,acdad048-3df9-468f-aab8-730717257d09"
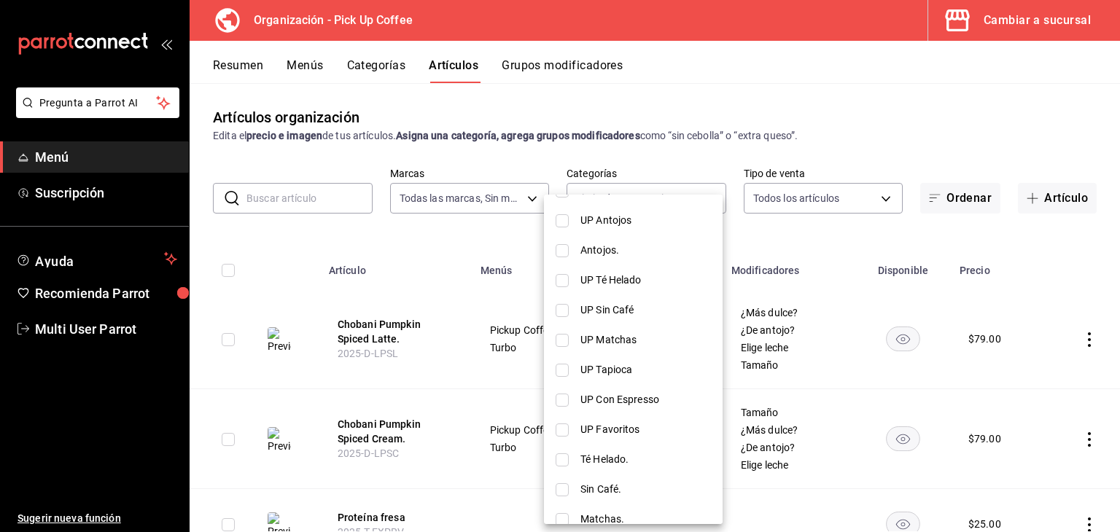
scroll to position [219, 0]
click at [566, 372] on input "checkbox" at bounding box center [562, 368] width 13 height 13
checkbox input "true"
type input "c9d413e4-896b-4e01-b7ba-c27fb3d7136e,acdad048-3df9-468f-aab8-730717257d09,a2760…"
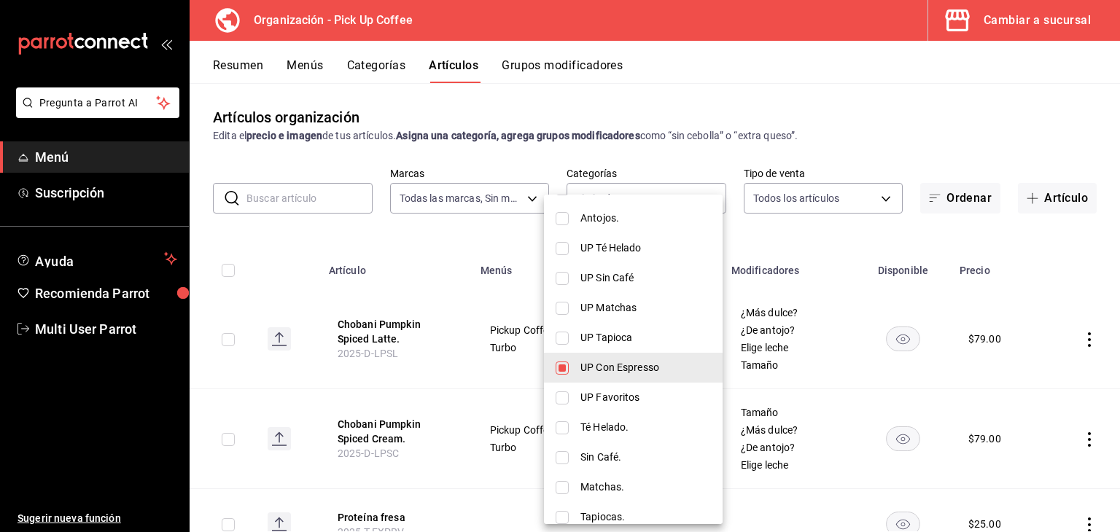
click at [915, 142] on div at bounding box center [560, 266] width 1120 height 532
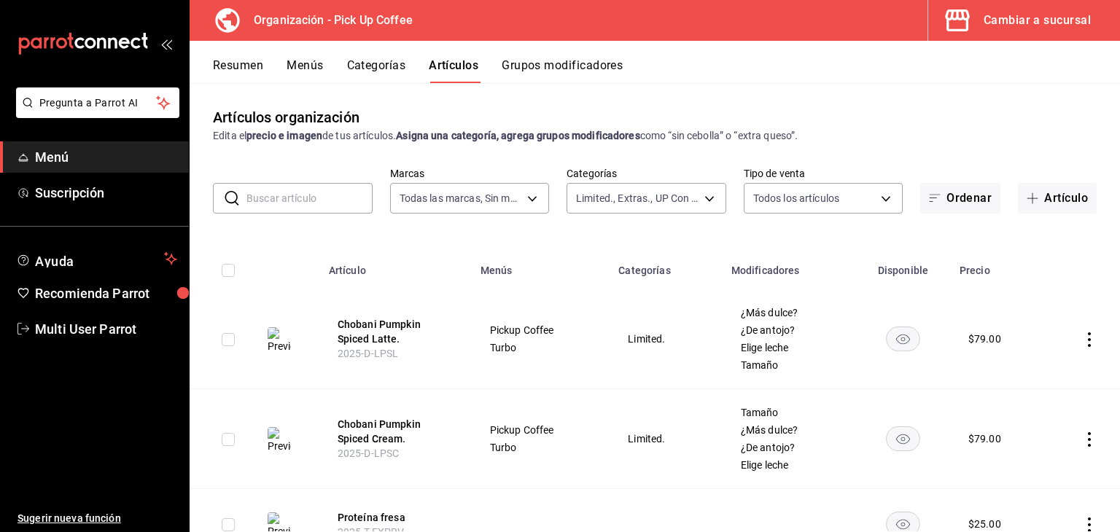
click at [761, 328] on span "¿De antojo?" at bounding box center [789, 330] width 97 height 10
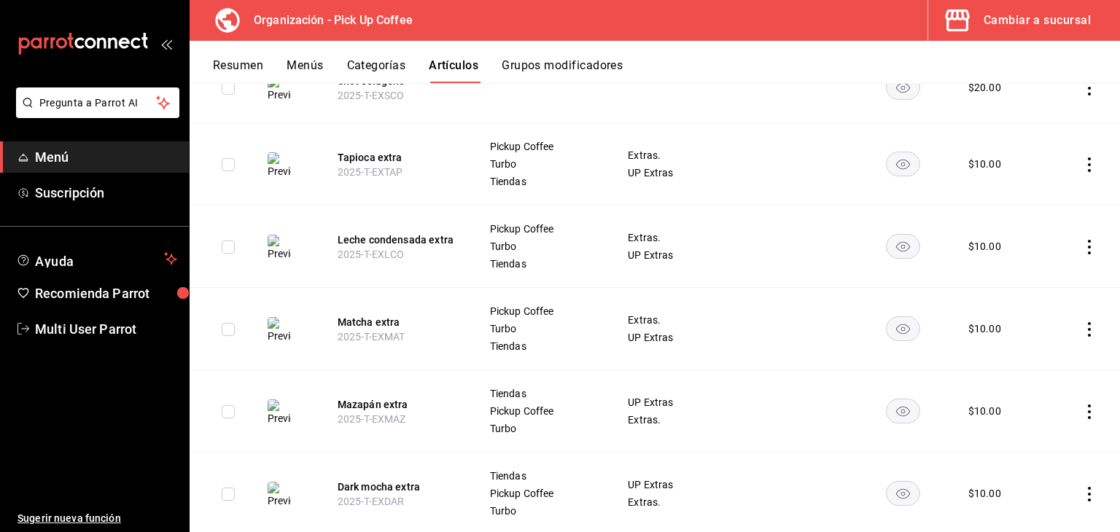
scroll to position [584, 0]
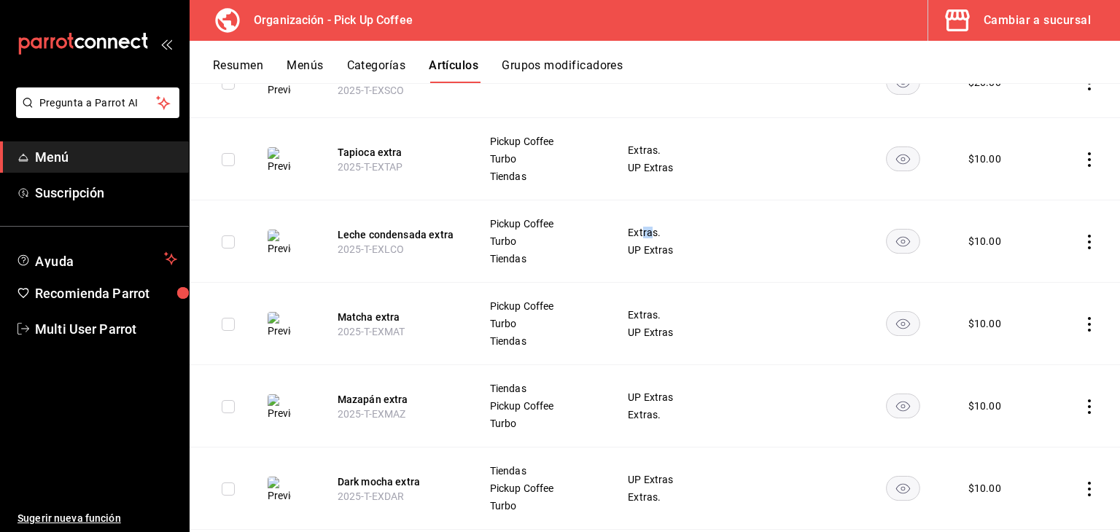
drag, startPoint x: 648, startPoint y: 231, endPoint x: 639, endPoint y: 231, distance: 9.5
click at [639, 231] on span "Extras." at bounding box center [666, 233] width 76 height 10
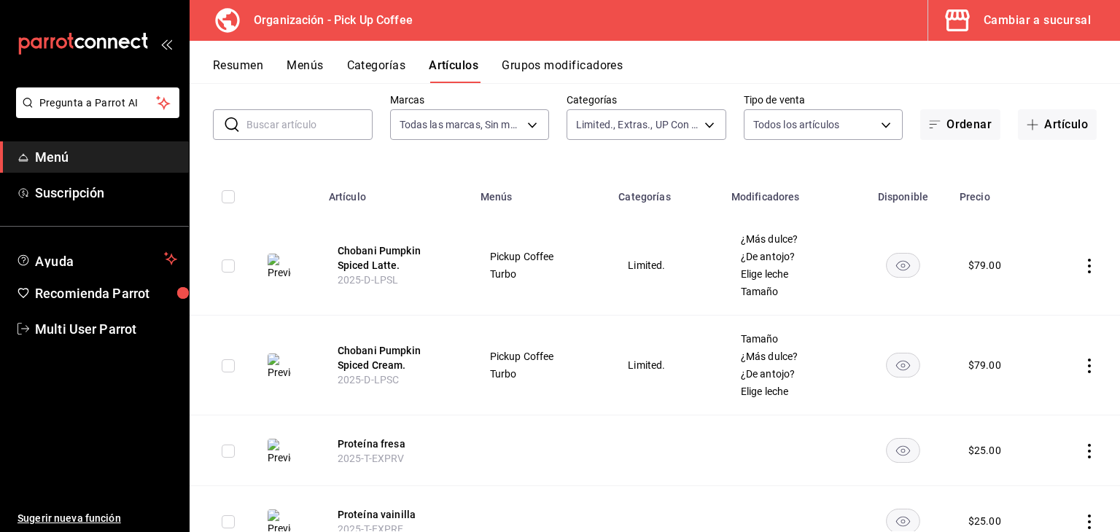
scroll to position [73, 0]
click at [751, 263] on span "¿De antojo?" at bounding box center [789, 257] width 97 height 10
click at [562, 65] on button "Grupos modificadores" at bounding box center [562, 70] width 121 height 25
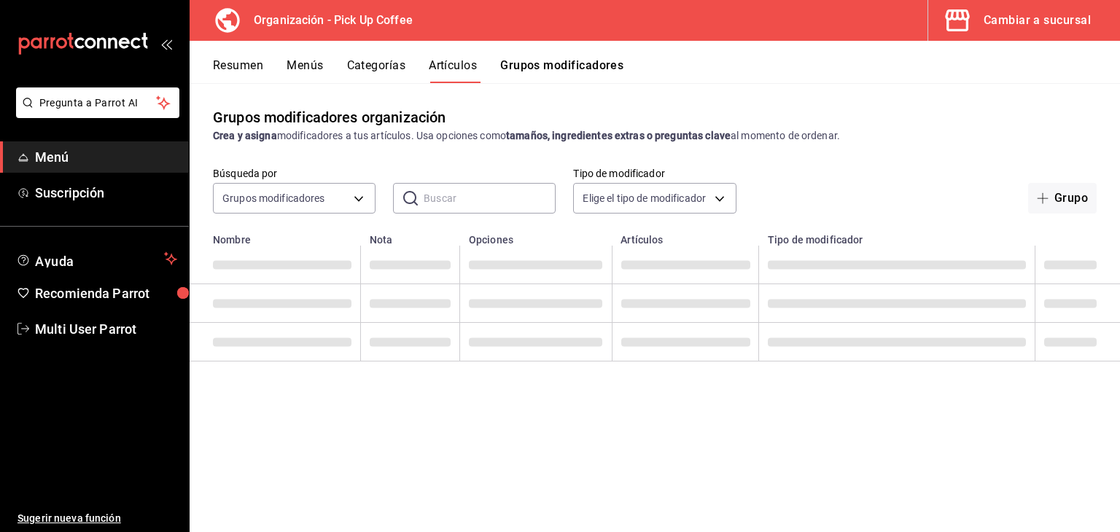
click at [442, 61] on button "Artículos" at bounding box center [453, 70] width 48 height 25
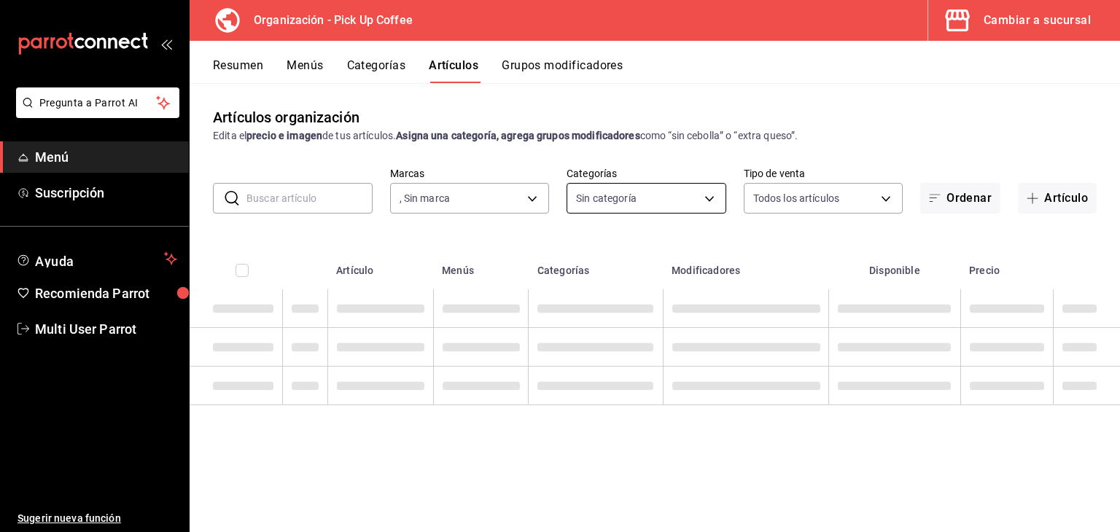
type input "be2dd662-c872-4fc9-aaab-377dbd4a662e"
type input "c9d413e4-896b-4e01-b7ba-c27fb3d7136e,de7195ea-b0d3-46a8-84c6-20047ee91d8a,acdad…"
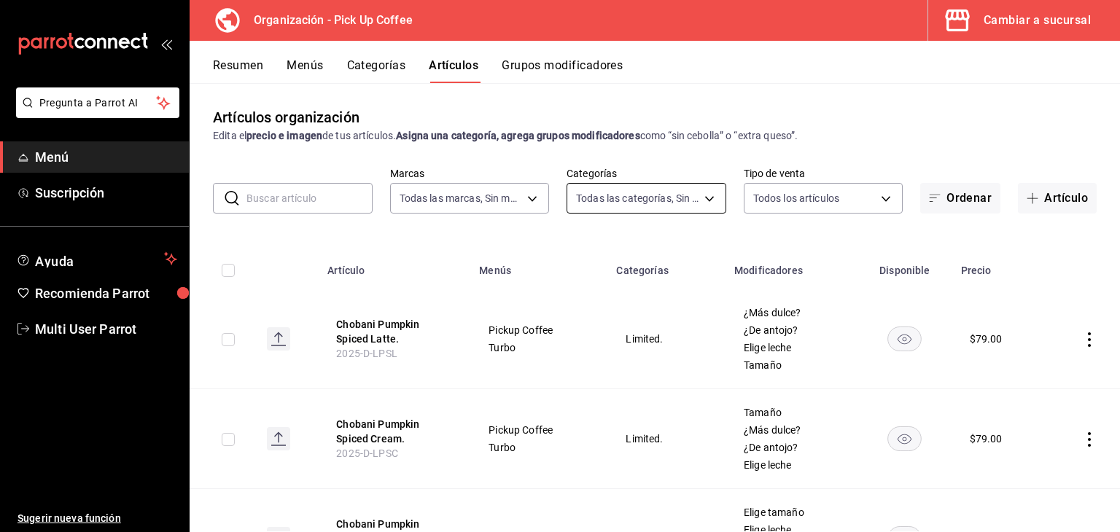
type input "be2dd662-c872-4fc9-aaab-377dbd4a662e"
click at [767, 332] on span "¿De antojo?" at bounding box center [792, 330] width 96 height 10
click at [813, 313] on span "¿Más dulce?" at bounding box center [792, 313] width 96 height 10
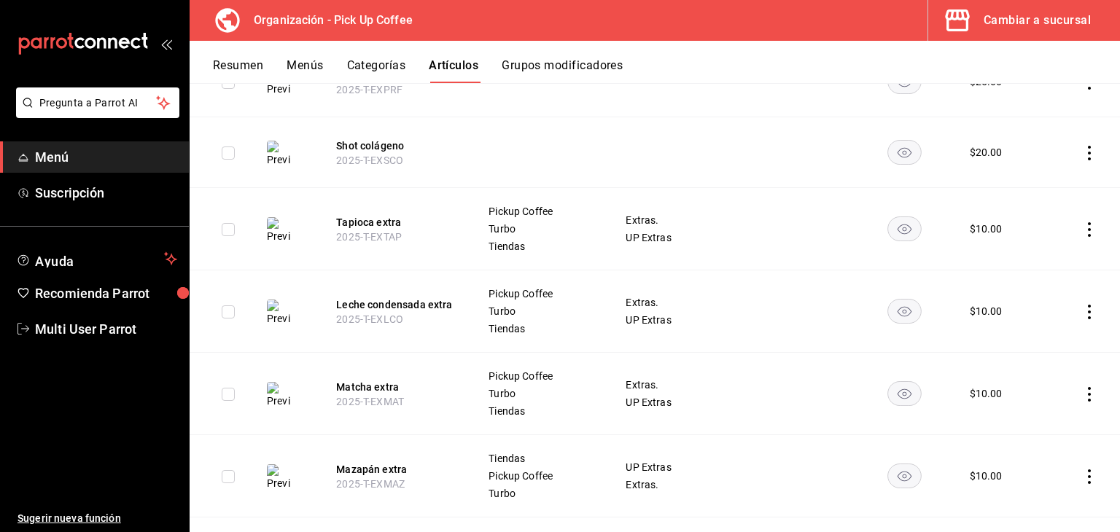
scroll to position [1094, 0]
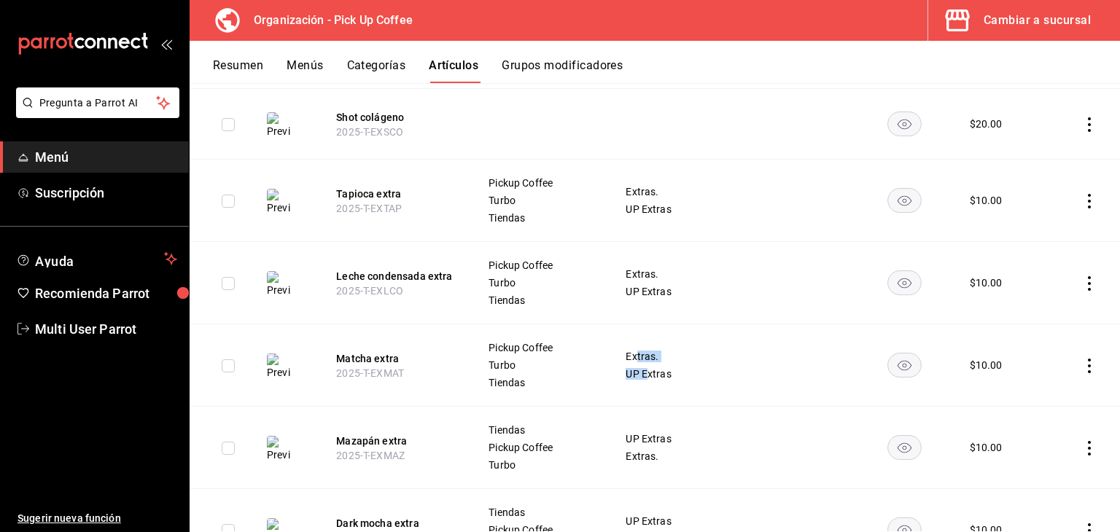
drag, startPoint x: 635, startPoint y: 360, endPoint x: 645, endPoint y: 392, distance: 33.5
click at [645, 392] on td "Extras. UP Extras" at bounding box center [667, 366] width 118 height 82
click at [674, 422] on td "UP Extras Extras." at bounding box center [667, 448] width 118 height 82
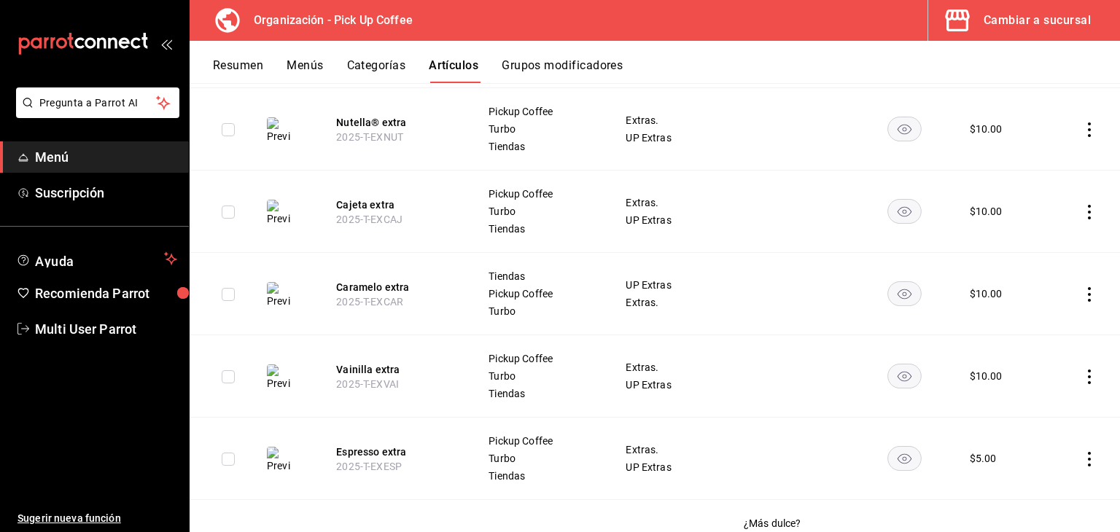
scroll to position [1693, 0]
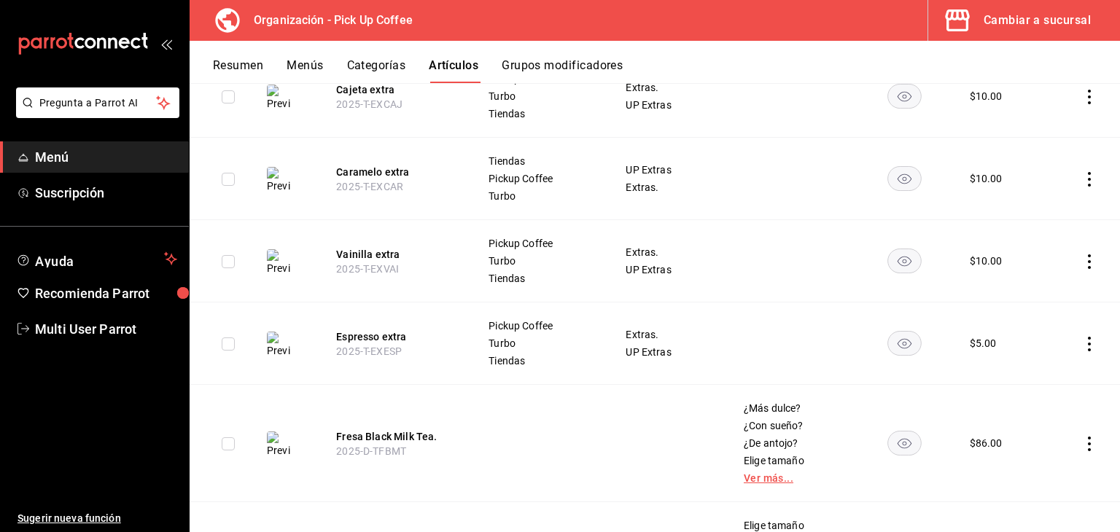
click at [772, 479] on link "Ver más..." at bounding box center [792, 478] width 96 height 10
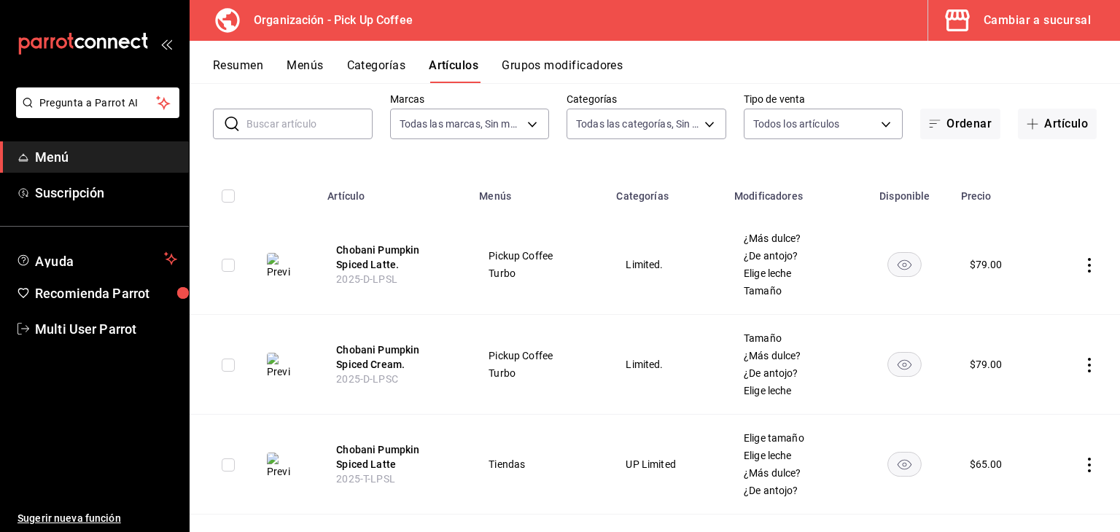
scroll to position [0, 0]
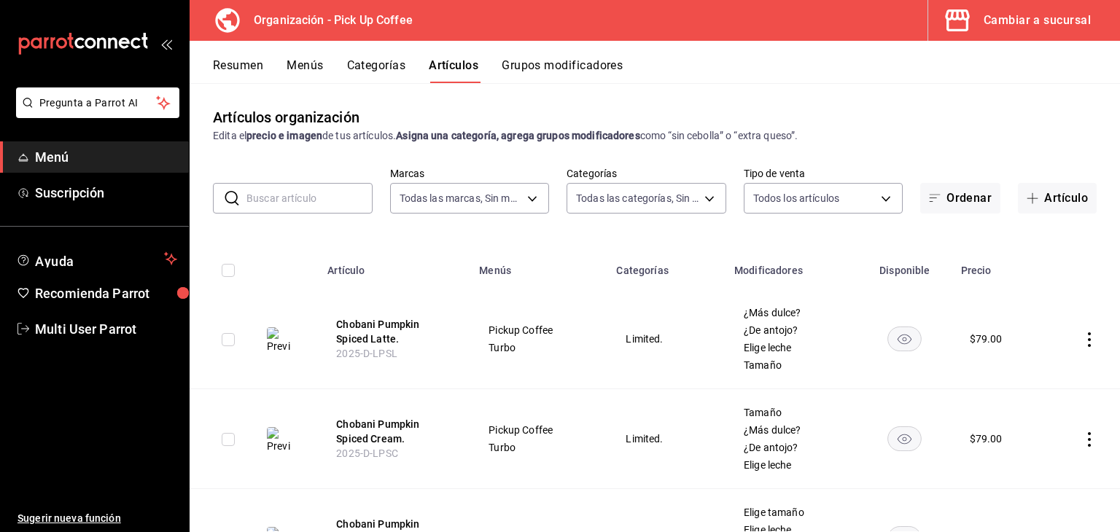
click at [602, 74] on button "Grupos modificadores" at bounding box center [562, 70] width 121 height 25
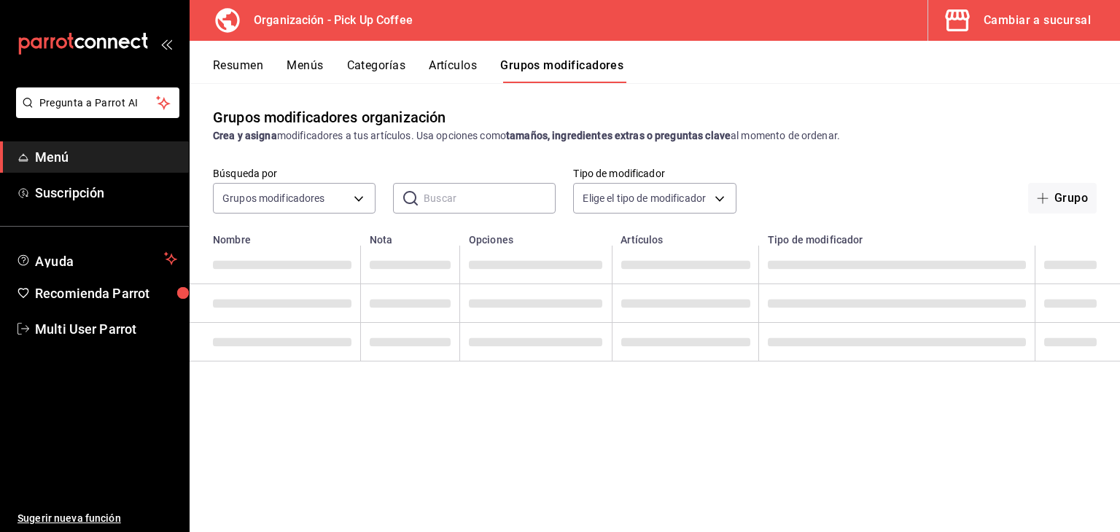
click at [484, 187] on input "text" at bounding box center [490, 198] width 132 height 29
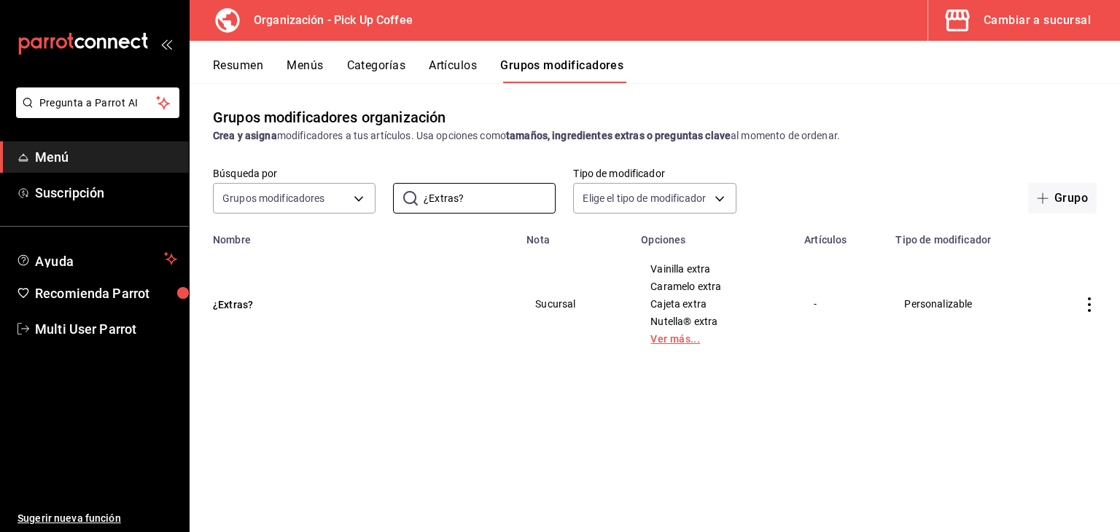
type input "¿Extras?"
click at [665, 341] on link "Ver más..." at bounding box center [714, 339] width 127 height 10
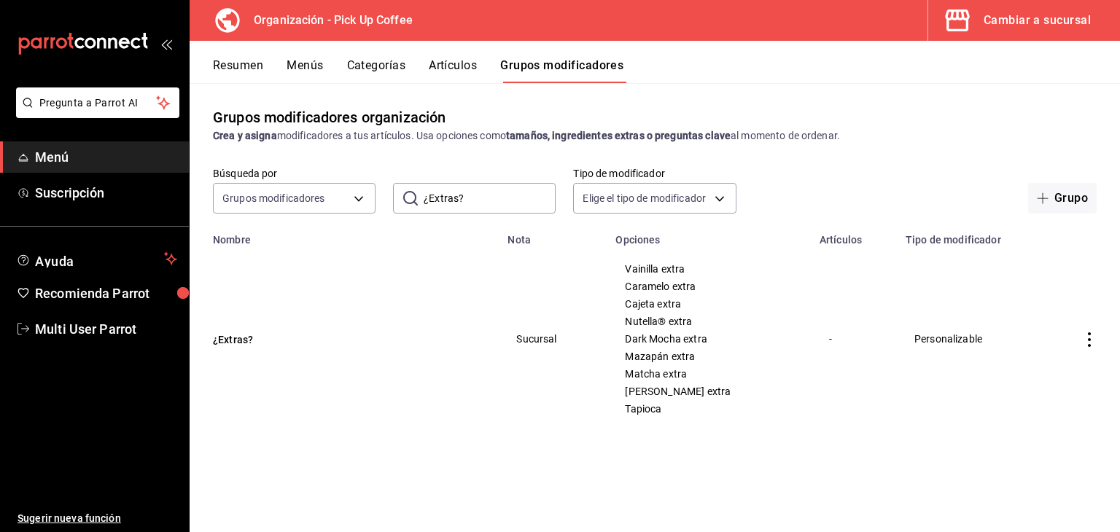
click at [663, 357] on span "Mazapán extra" at bounding box center [708, 357] width 167 height 10
click at [379, 63] on button "Categorías" at bounding box center [376, 70] width 59 height 25
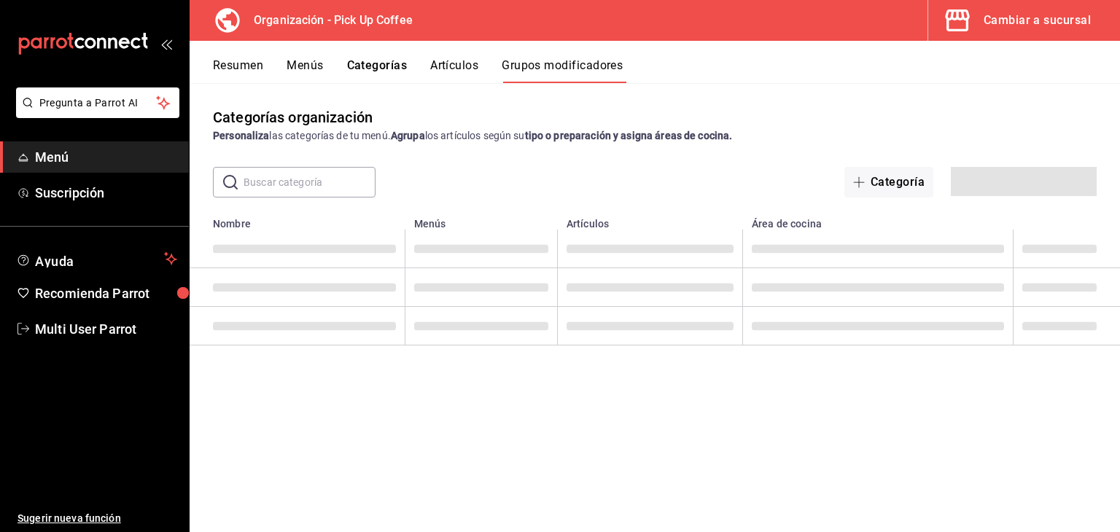
click at [524, 62] on button "Grupos modificadores" at bounding box center [562, 70] width 121 height 25
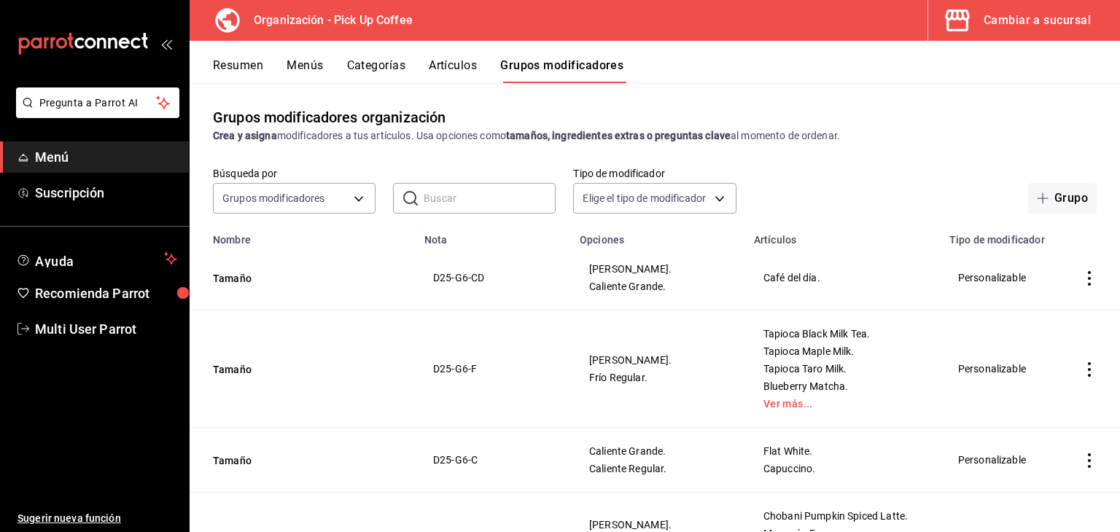
click at [505, 185] on input "text" at bounding box center [490, 198] width 132 height 29
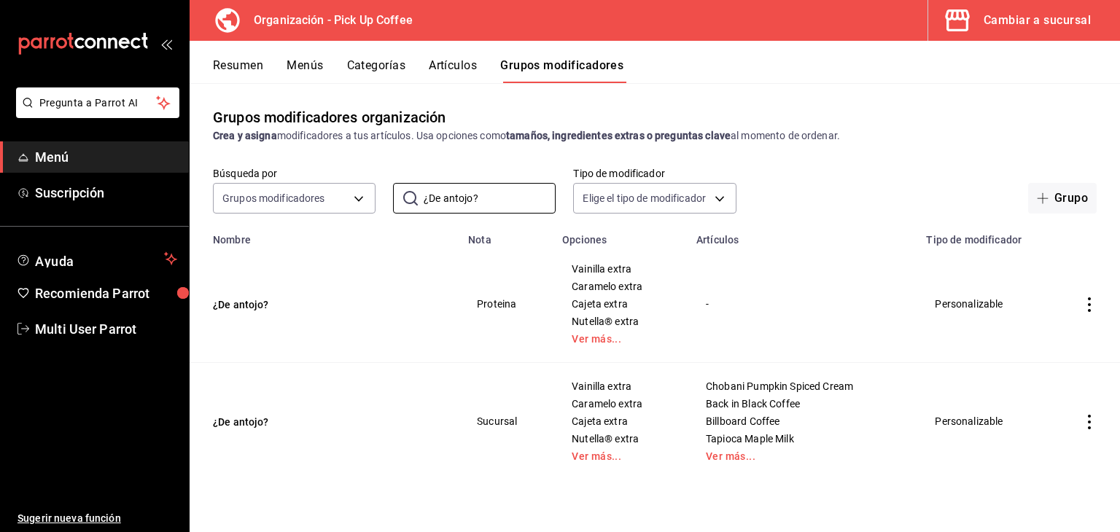
type input "¿De antojo?"
click at [579, 330] on div "Vainilla extra Caramelo extra Cajeta extra Nutella® extra Ver más..." at bounding box center [620, 304] width 99 height 82
click at [584, 344] on link "Ver más..." at bounding box center [621, 339] width 98 height 10
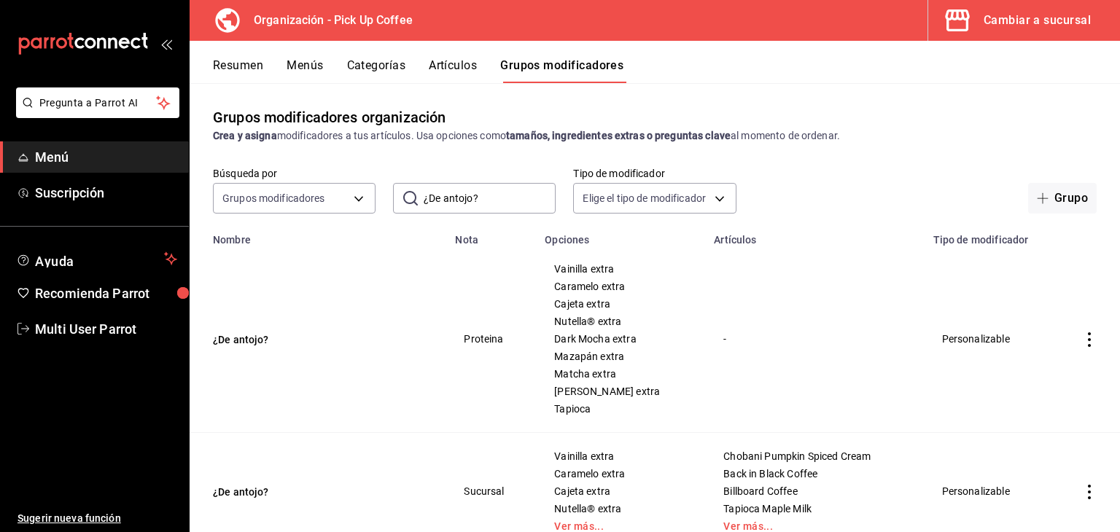
scroll to position [53, 0]
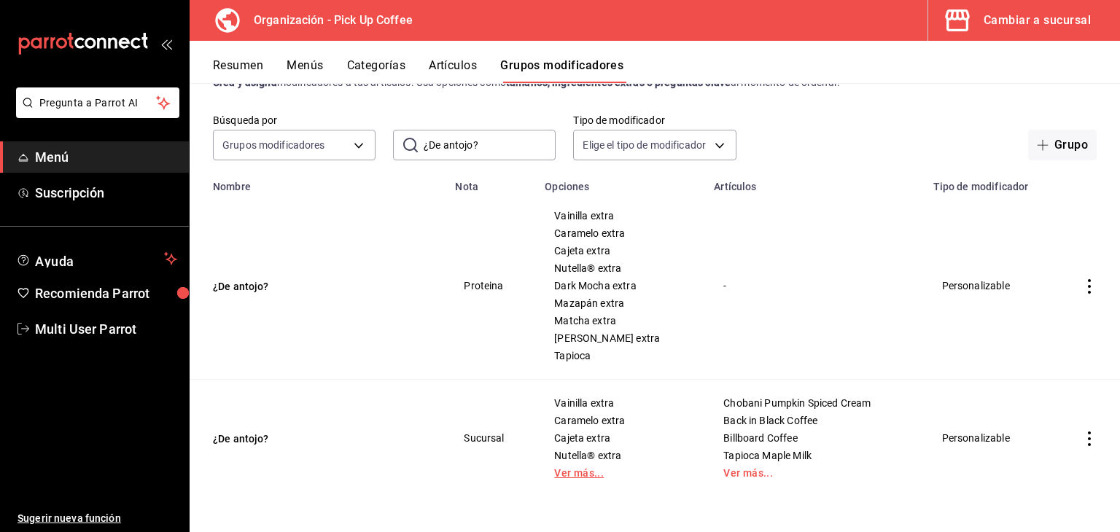
click at [562, 471] on link "Ver más..." at bounding box center [620, 473] width 133 height 10
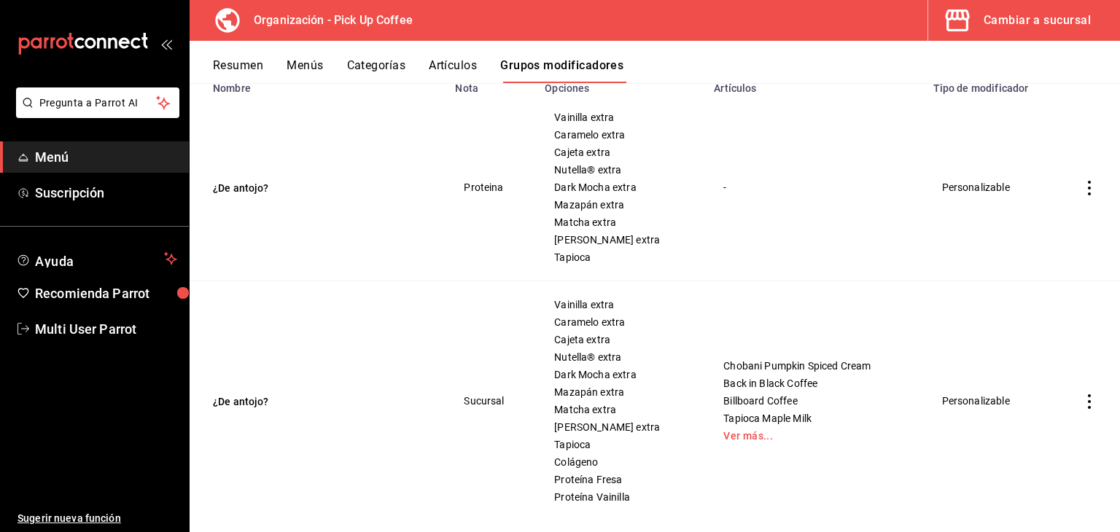
scroll to position [152, 0]
click at [729, 430] on link "Ver más..." at bounding box center [815, 435] width 182 height 10
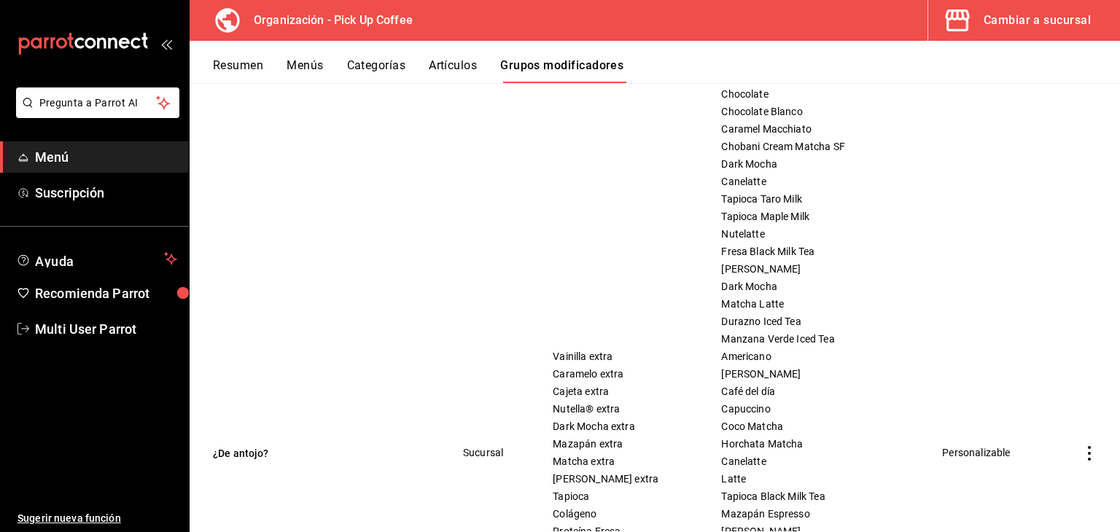
scroll to position [1629, 0]
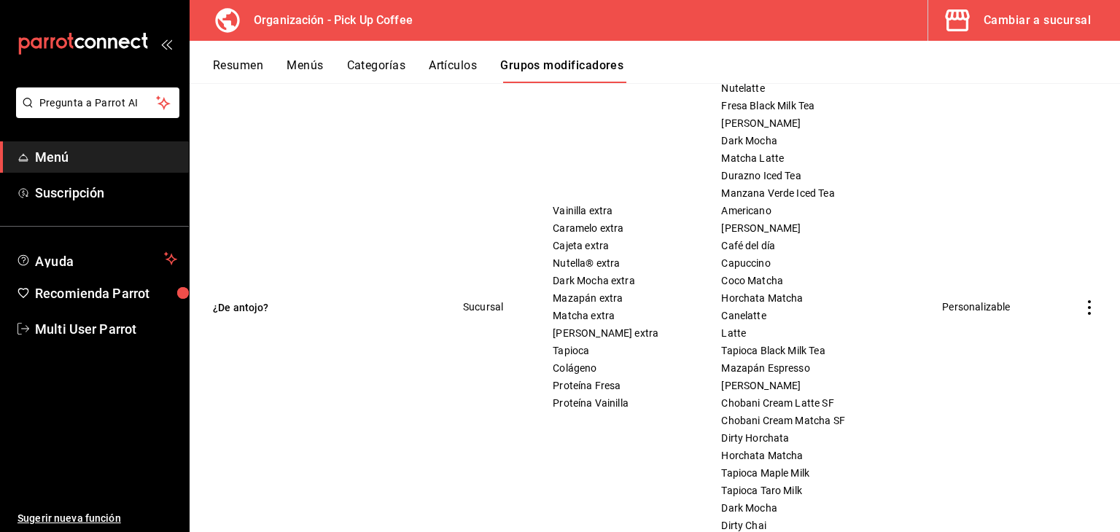
click at [1082, 303] on icon "actions" at bounding box center [1089, 308] width 15 height 15
click at [1018, 338] on span "Editar" at bounding box center [1035, 341] width 38 height 15
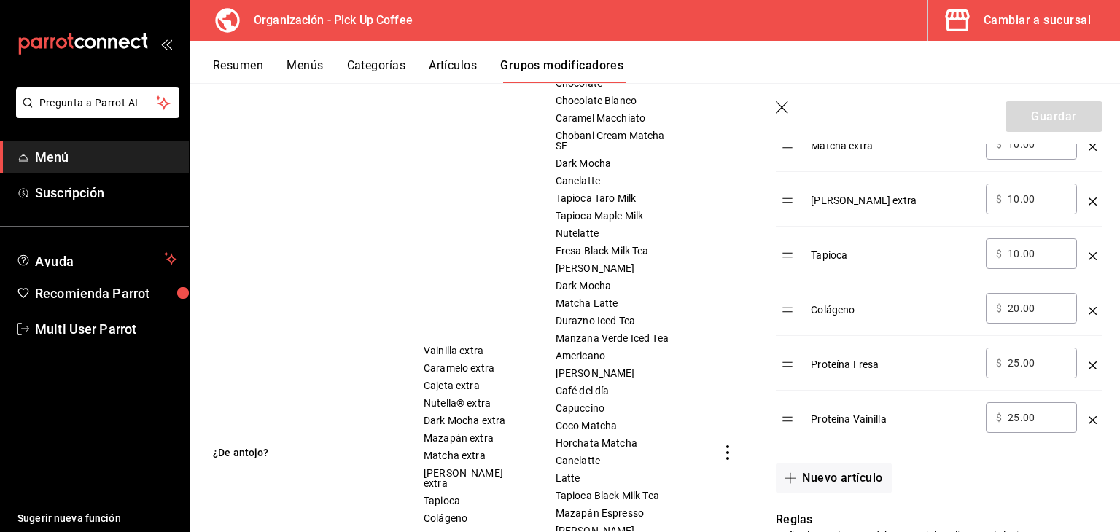
scroll to position [875, 0]
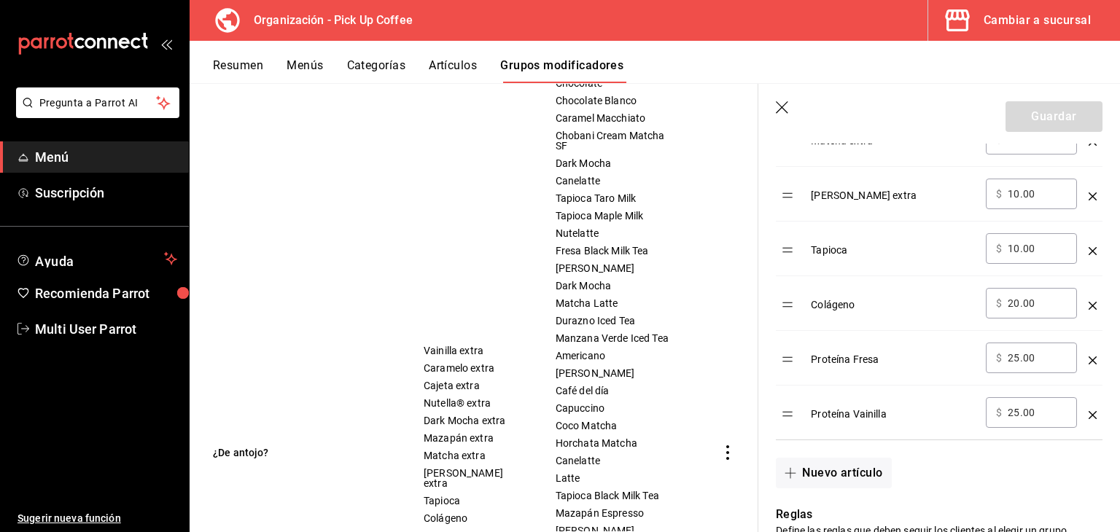
click at [1089, 298] on div "optionsTable" at bounding box center [1093, 300] width 8 height 24
click at [1089, 303] on icon "optionsTable" at bounding box center [1093, 306] width 8 height 8
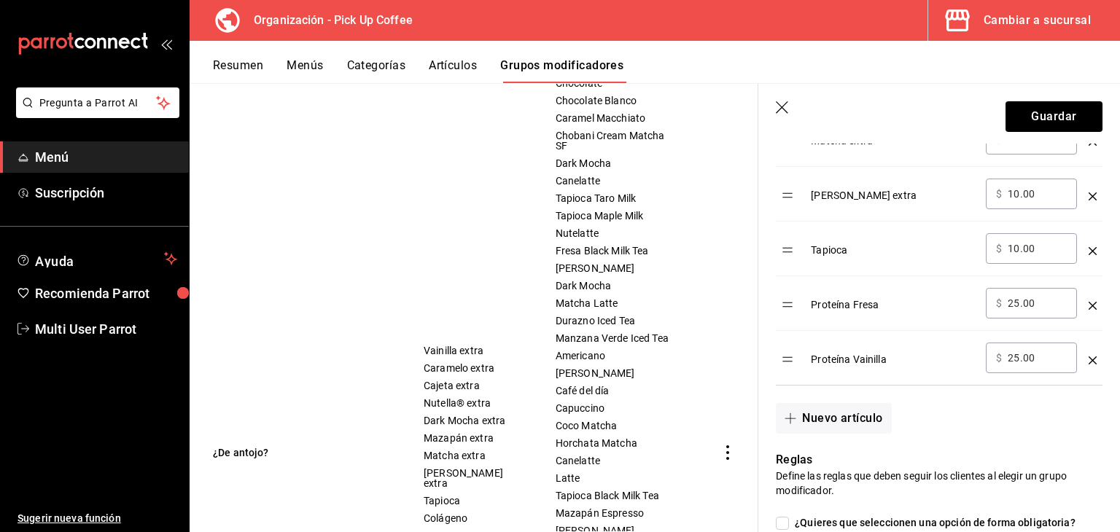
click at [1089, 306] on icon "optionsTable" at bounding box center [1093, 306] width 8 height 8
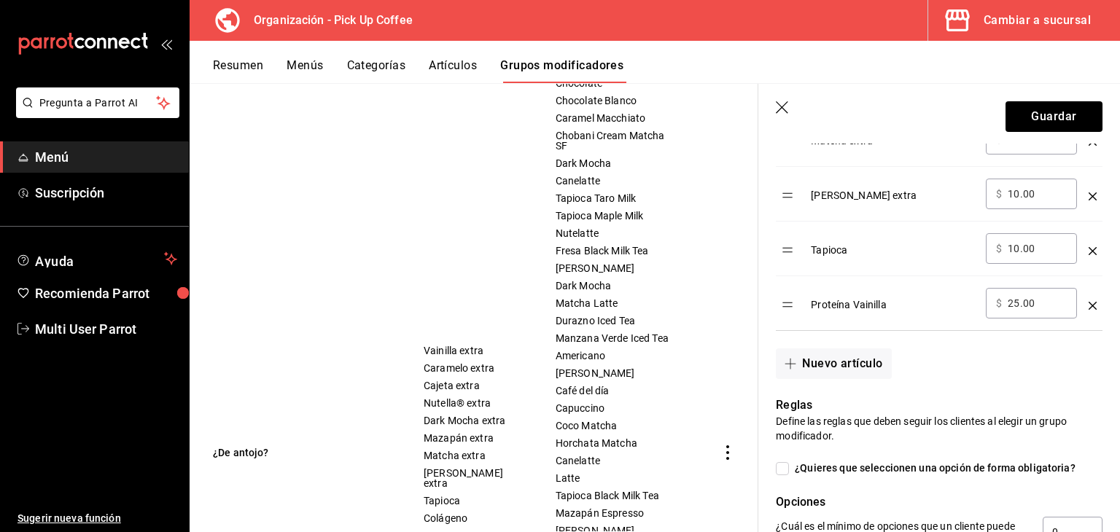
click at [1089, 306] on icon "optionsTable" at bounding box center [1093, 306] width 8 height 8
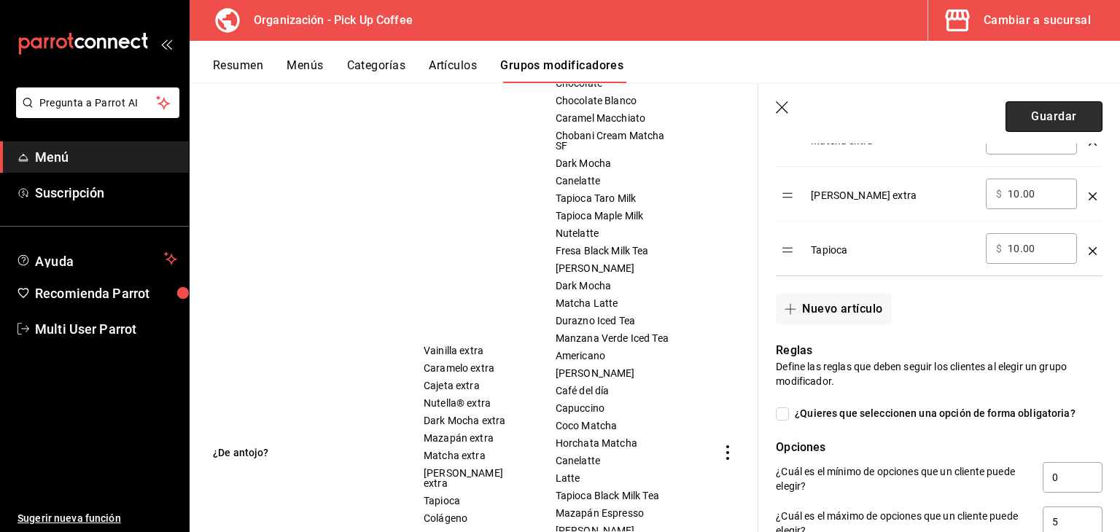
click at [1061, 120] on button "Guardar" at bounding box center [1054, 116] width 97 height 31
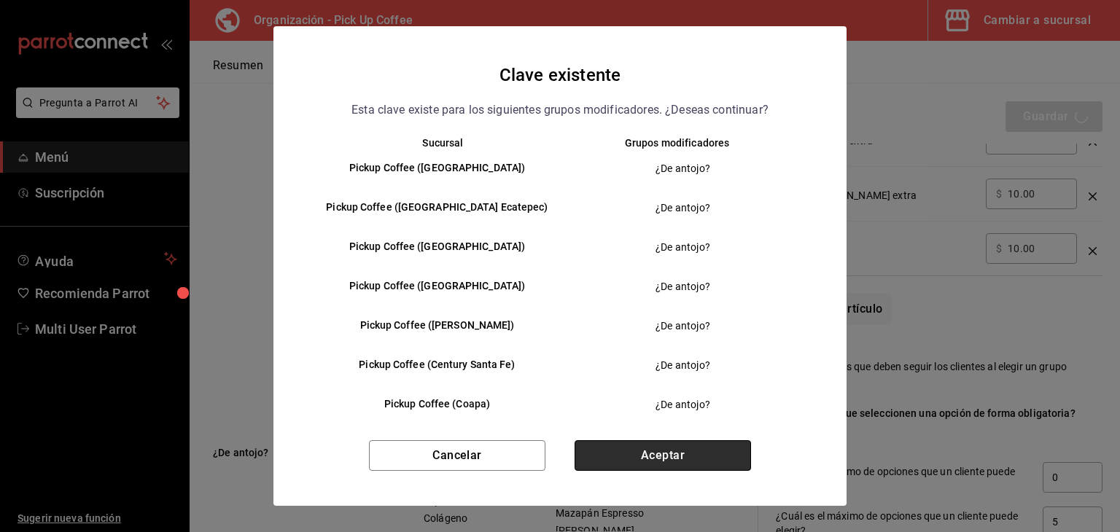
click at [721, 454] on button "Aceptar" at bounding box center [663, 456] width 177 height 31
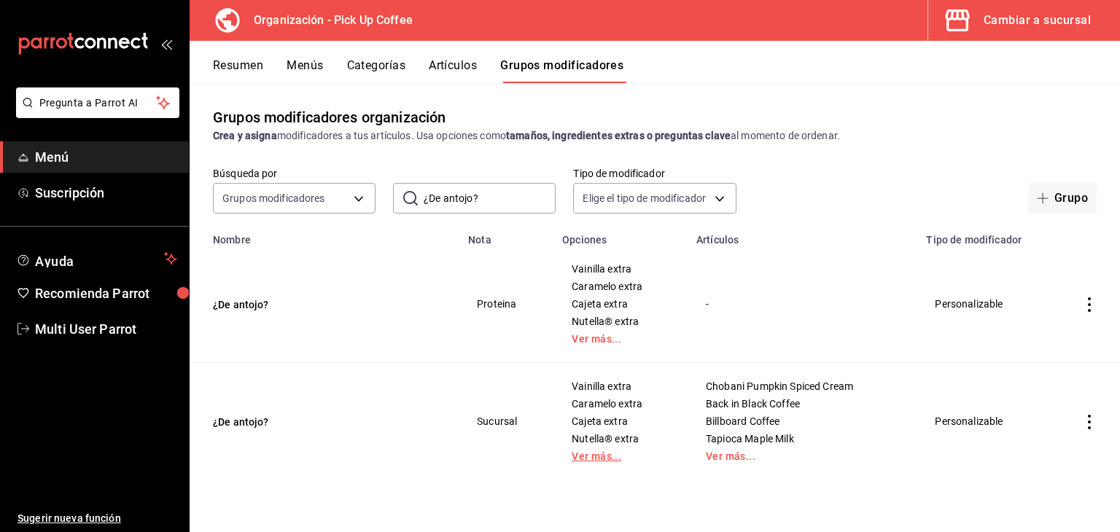
click at [589, 457] on link "Ver más..." at bounding box center [621, 457] width 98 height 10
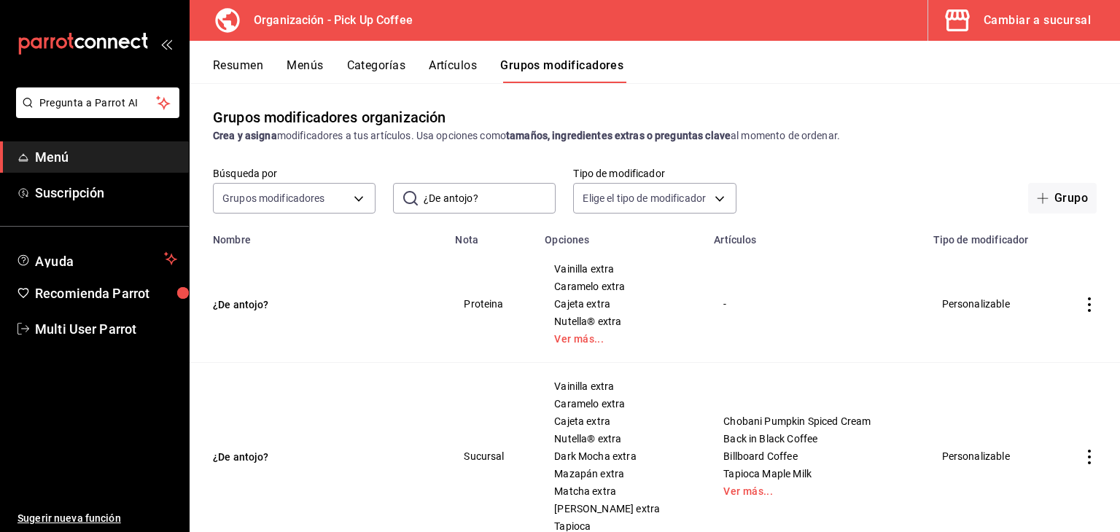
scroll to position [53, 0]
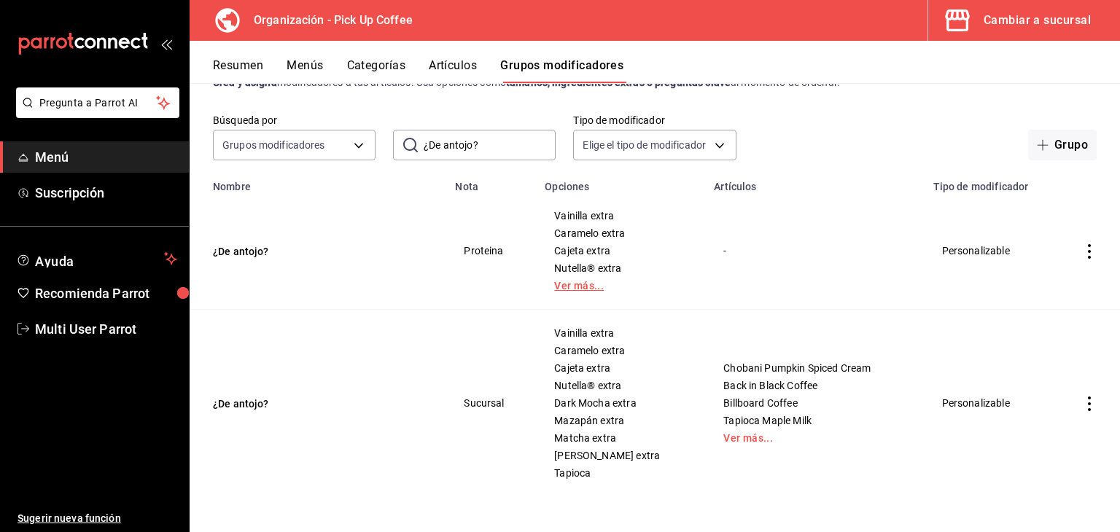
click at [554, 283] on link "Ver más..." at bounding box center [620, 286] width 133 height 10
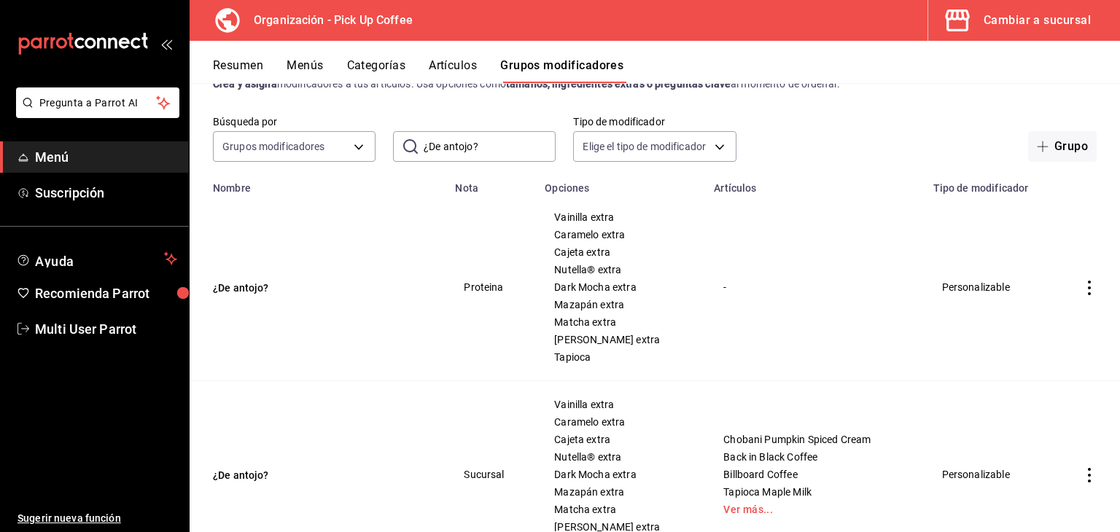
scroll to position [0, 0]
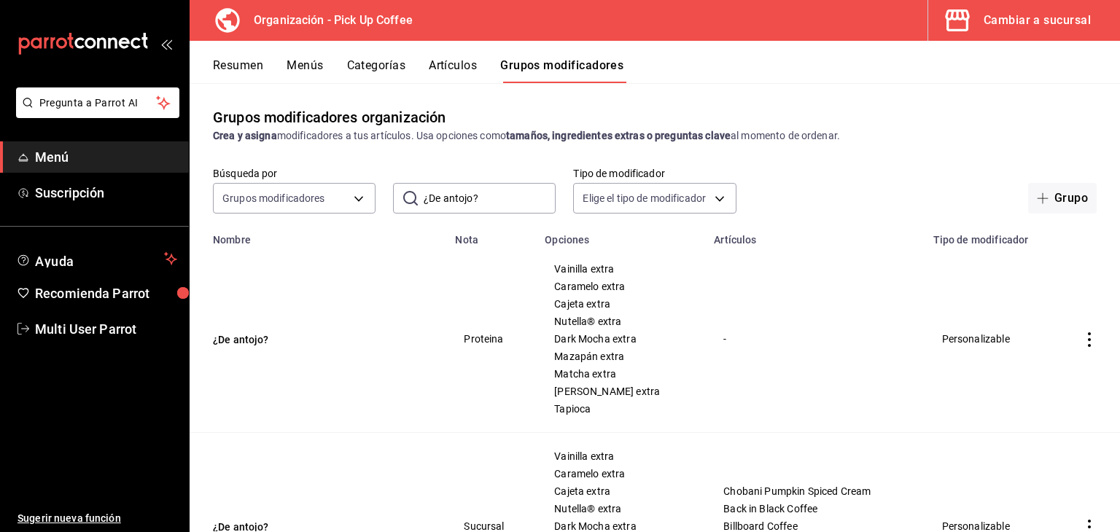
click at [384, 66] on button "Categorías" at bounding box center [376, 70] width 59 height 25
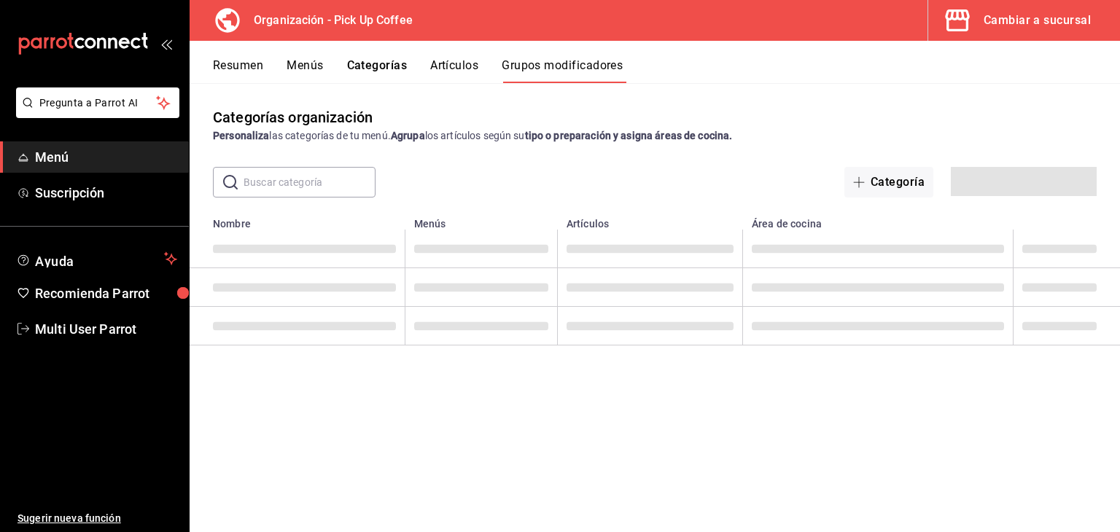
click at [318, 71] on button "Menús" at bounding box center [305, 70] width 36 height 25
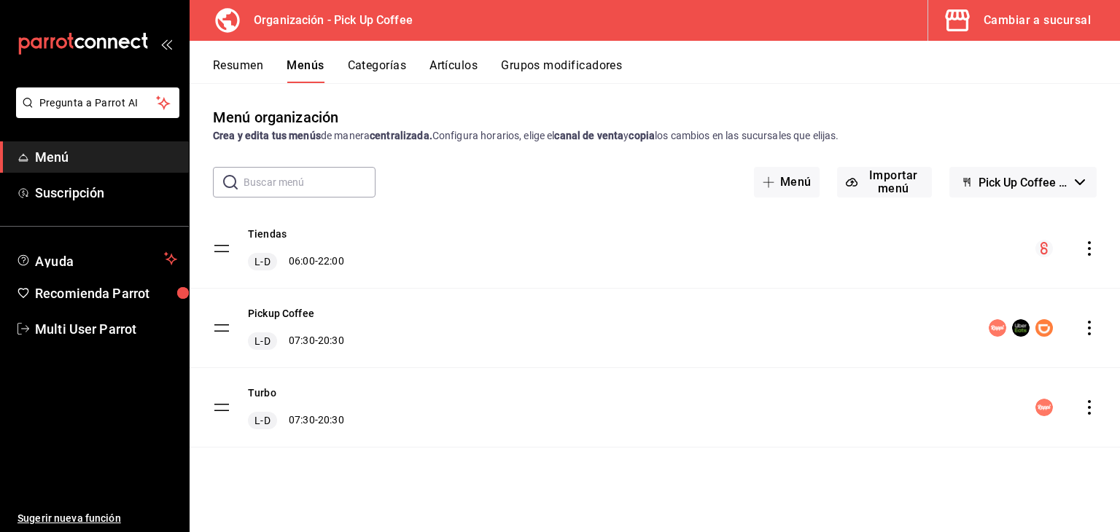
click at [1086, 252] on icon "actions" at bounding box center [1089, 248] width 15 height 15
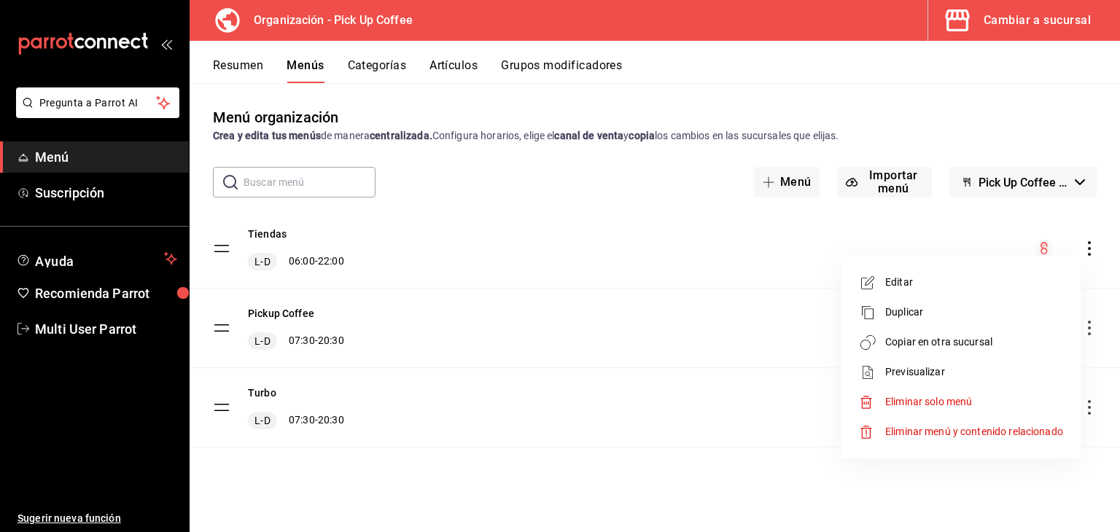
click at [972, 337] on span "Copiar en otra sucursal" at bounding box center [975, 342] width 178 height 15
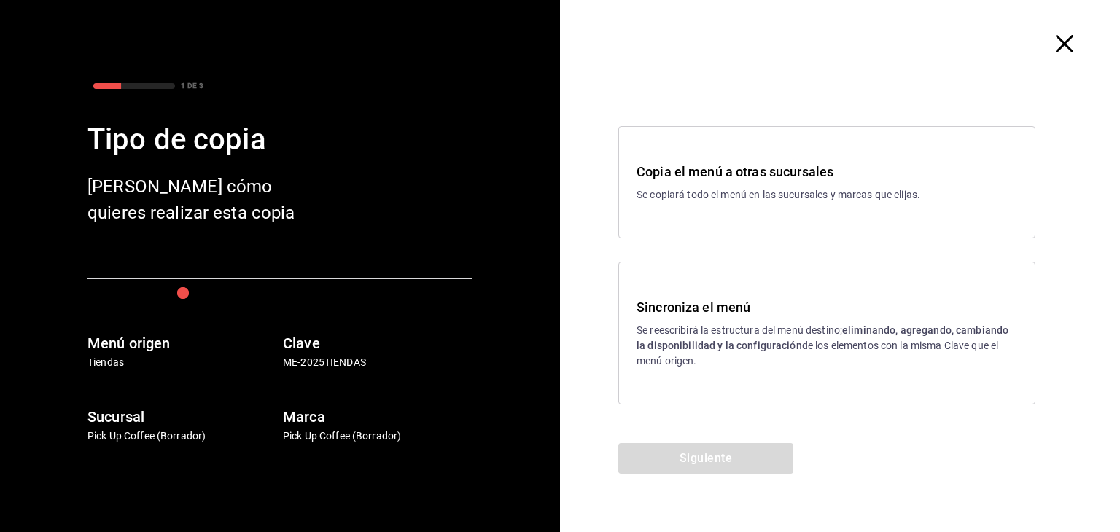
click at [713, 278] on div "Sincroniza el menú Se reescribirá la estructura del menú destino; eliminando, a…" at bounding box center [827, 333] width 417 height 143
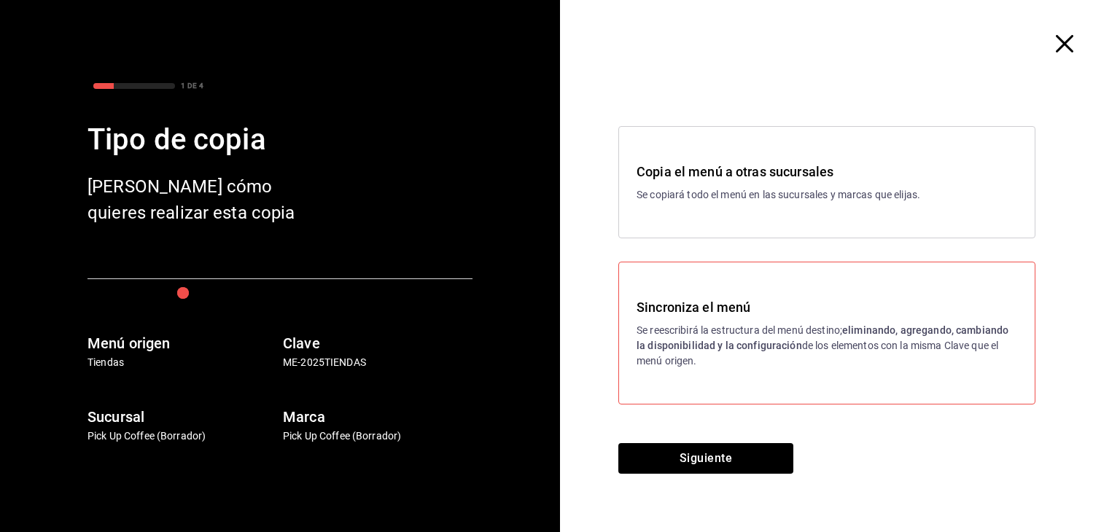
click at [705, 441] on div "Copia el menú a otras sucursales Se copiará todo el menú en las sucursales y ma…" at bounding box center [840, 266] width 560 height 356
click at [702, 448] on button "Siguiente" at bounding box center [706, 458] width 175 height 31
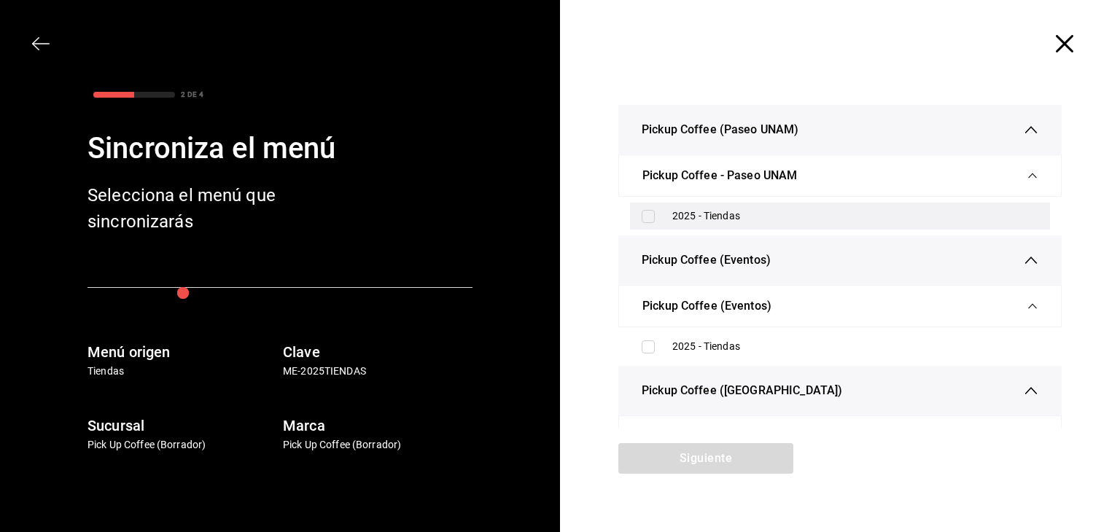
click at [642, 212] on input "checkbox" at bounding box center [648, 216] width 13 height 13
checkbox input "true"
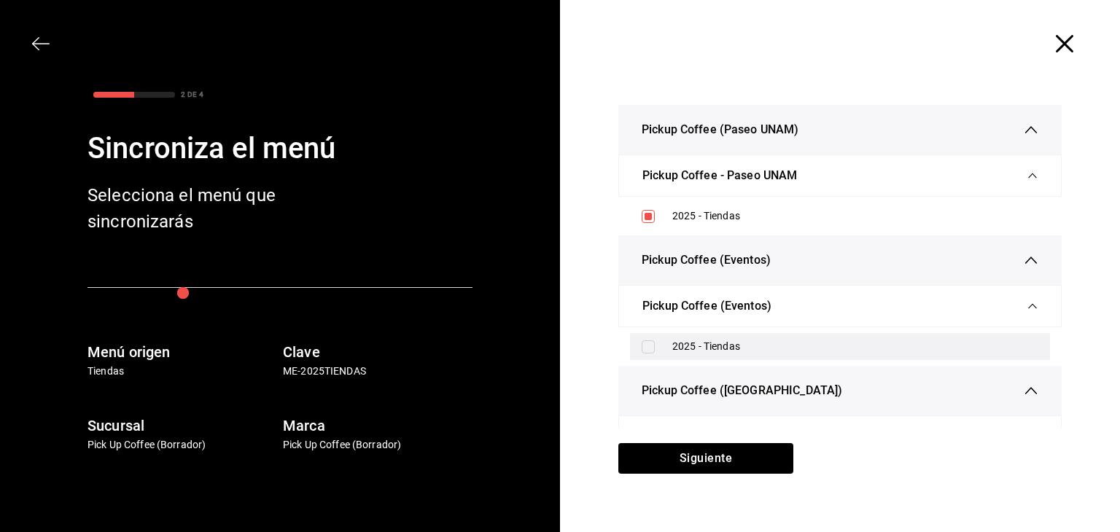
click at [642, 349] on input "checkbox" at bounding box center [648, 347] width 13 height 13
checkbox input "true"
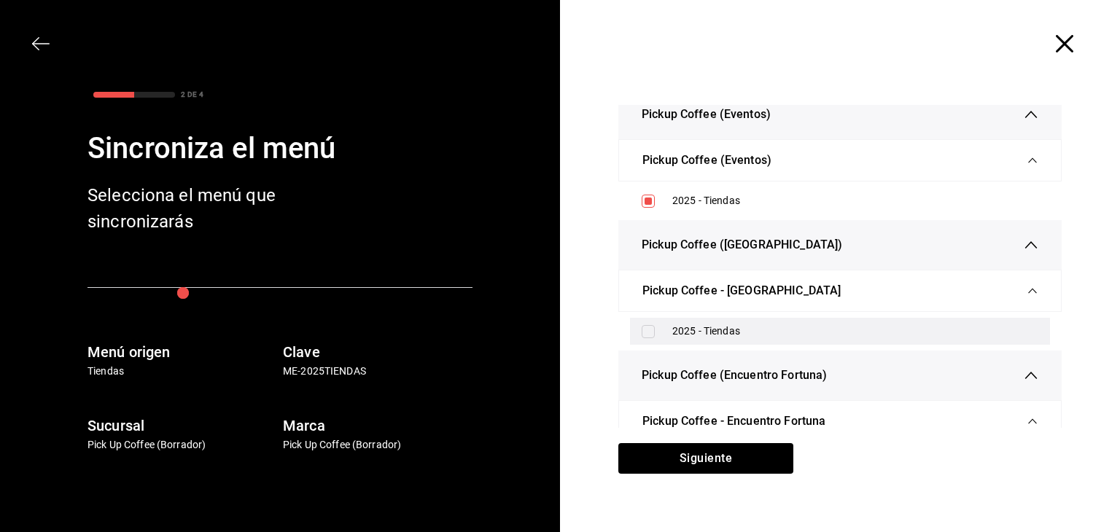
click at [642, 331] on input "checkbox" at bounding box center [648, 331] width 13 height 13
checkbox input "true"
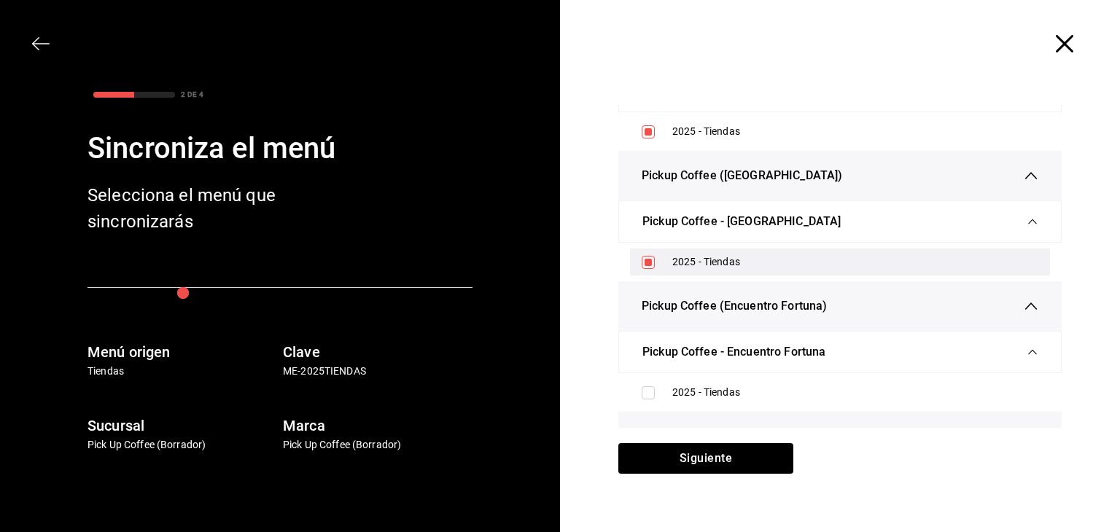
scroll to position [292, 0]
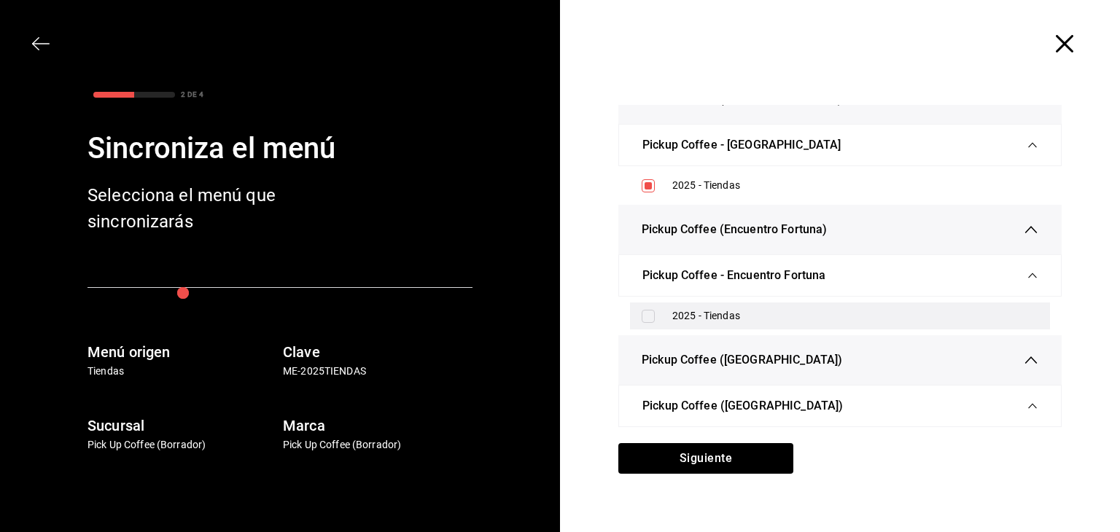
click at [645, 319] on input "checkbox" at bounding box center [648, 316] width 13 height 13
checkbox input "true"
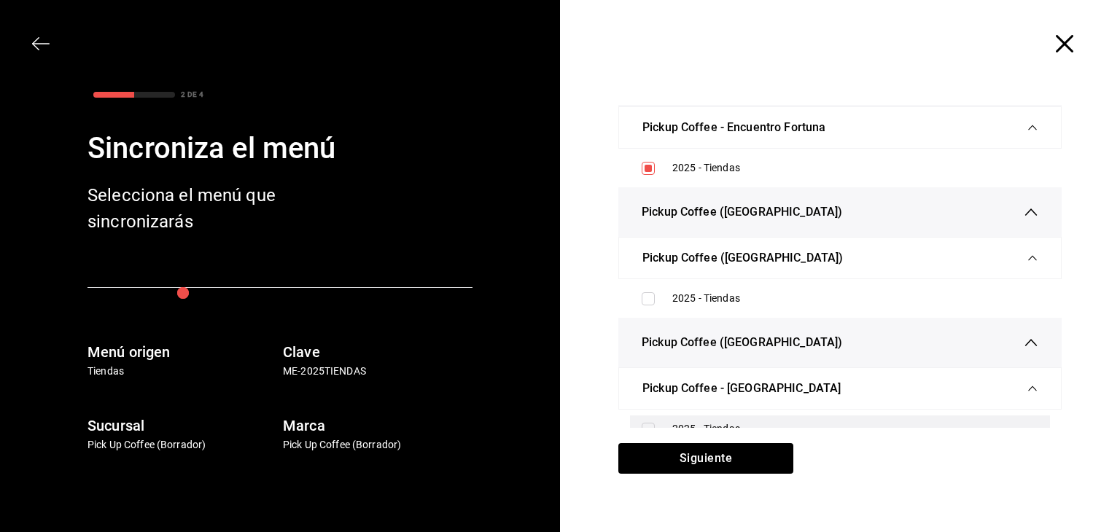
scroll to position [511, 0]
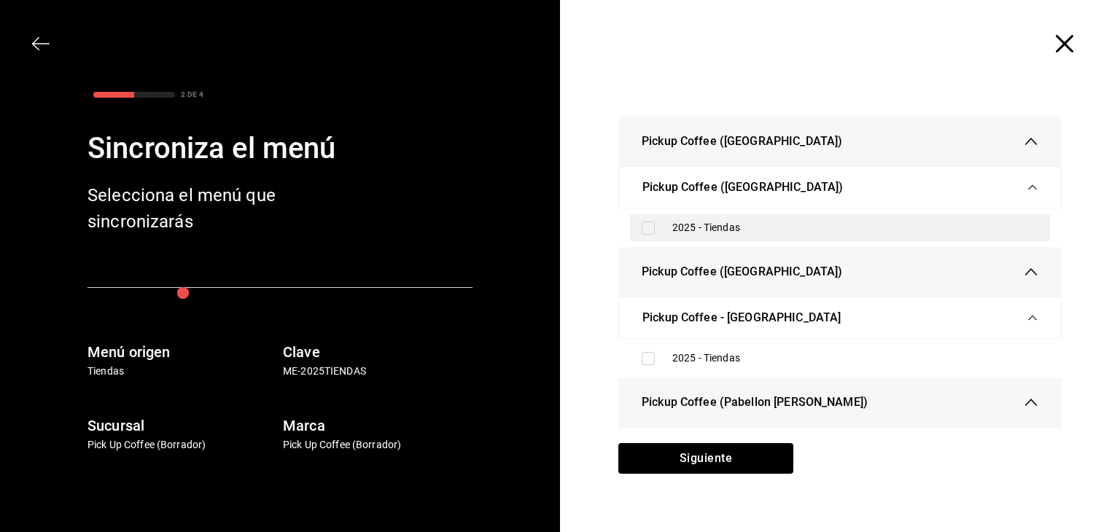
click at [647, 227] on input "checkbox" at bounding box center [648, 228] width 13 height 13
checkbox input "true"
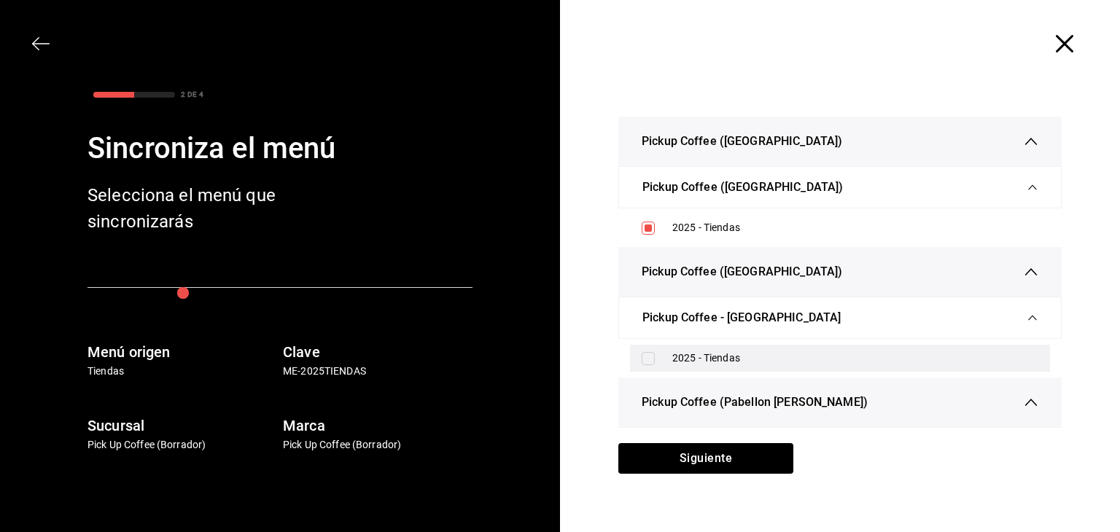
click at [644, 352] on input "checkbox" at bounding box center [648, 358] width 13 height 13
checkbox input "true"
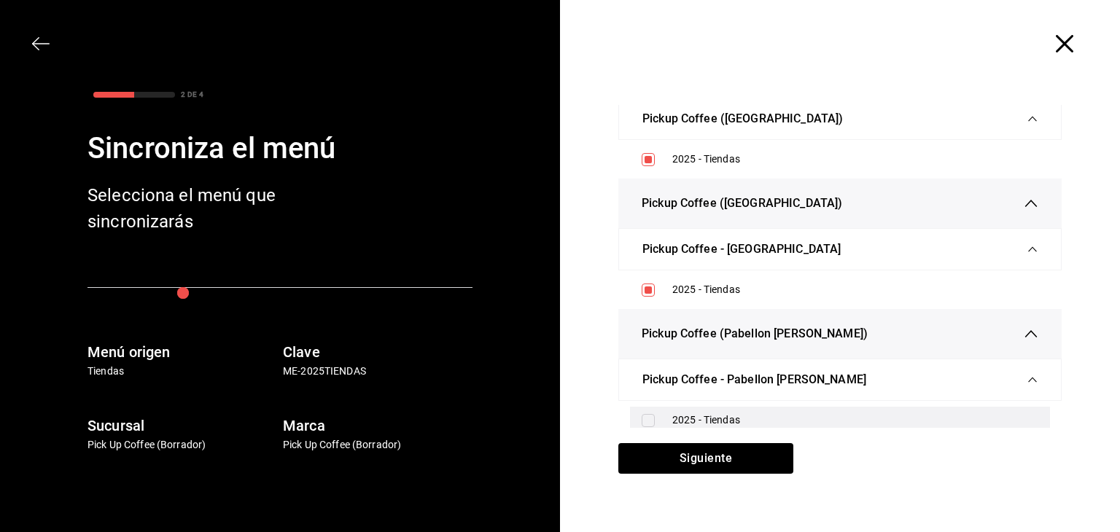
scroll to position [656, 0]
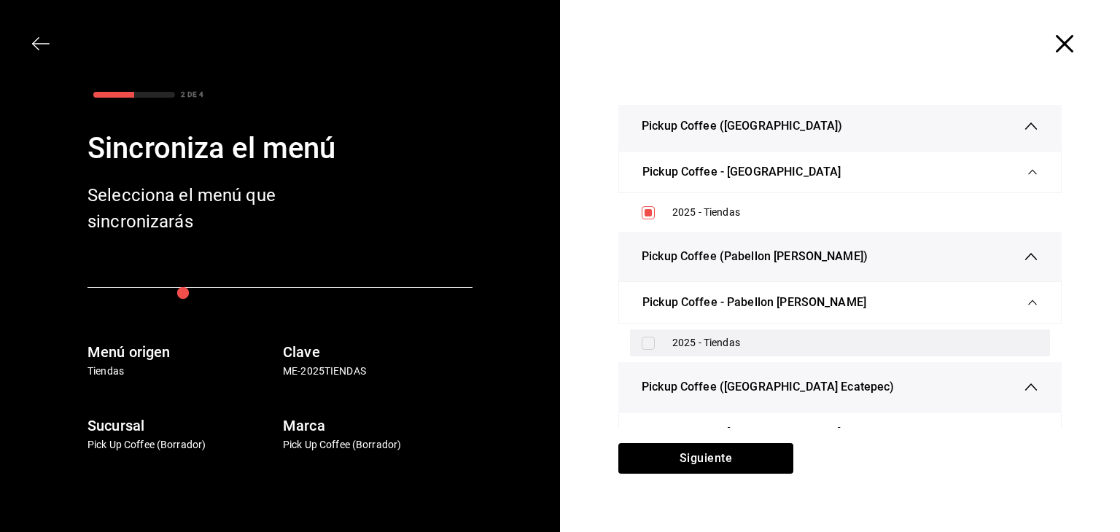
click at [646, 337] on input "checkbox" at bounding box center [648, 343] width 13 height 13
checkbox input "true"
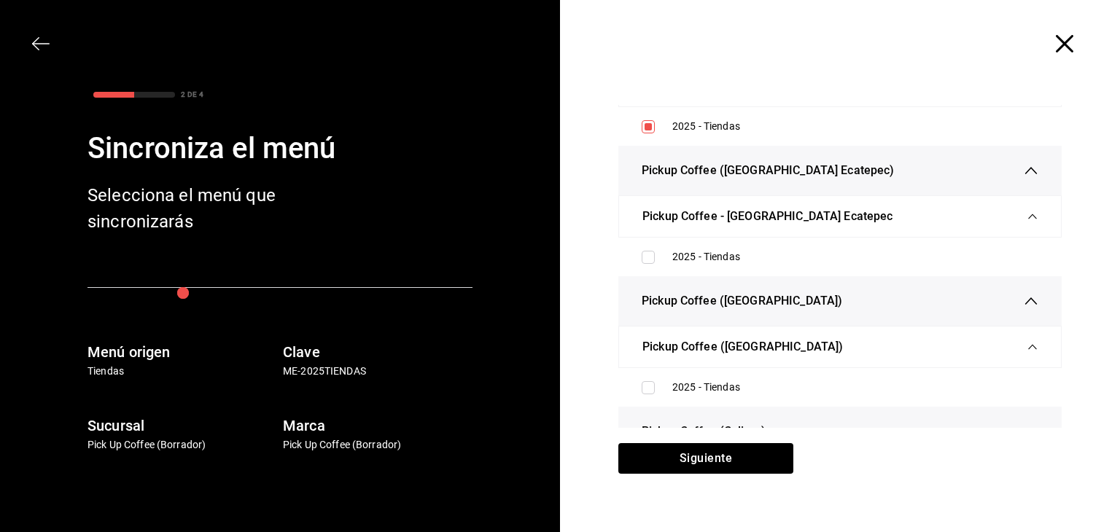
scroll to position [875, 0]
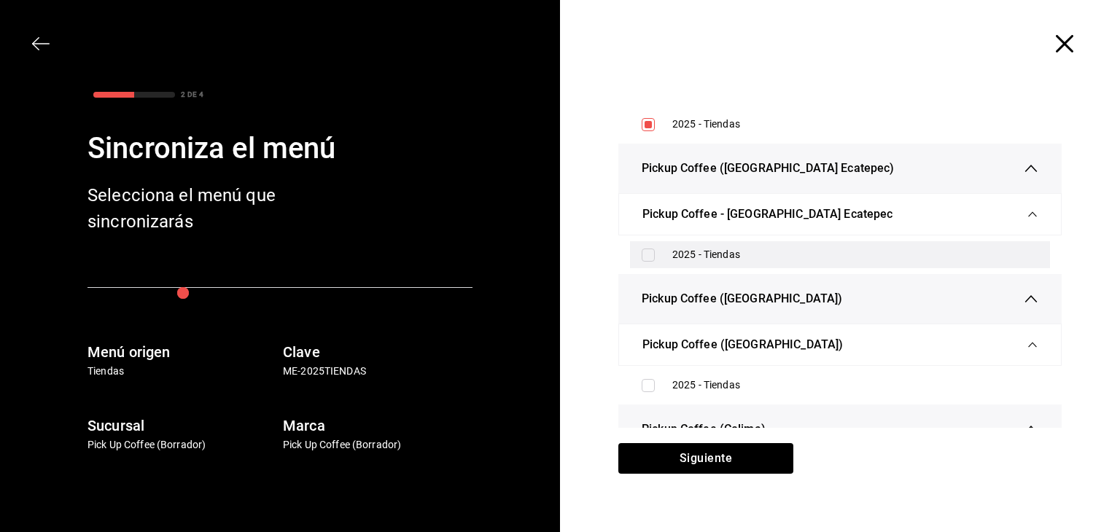
click at [645, 255] on input "checkbox" at bounding box center [648, 255] width 13 height 13
checkbox input "true"
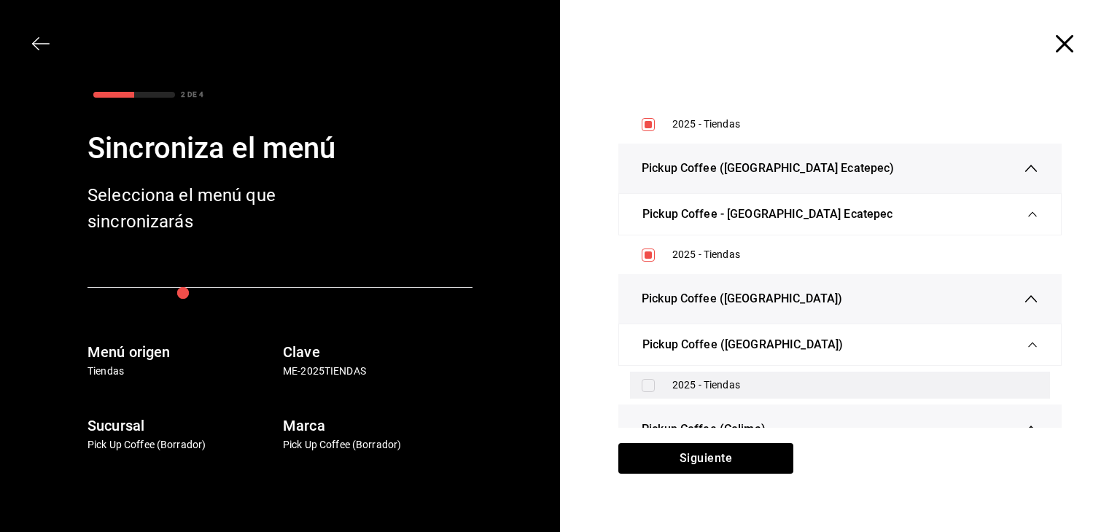
click at [650, 382] on label at bounding box center [651, 385] width 19 height 13
click at [650, 382] on input "checkbox" at bounding box center [648, 385] width 13 height 13
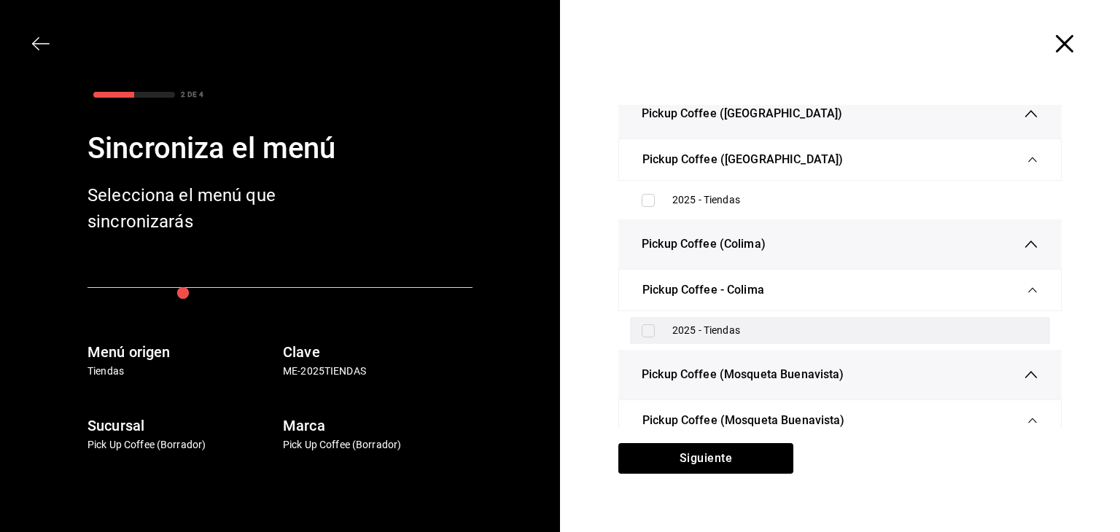
scroll to position [1094, 0]
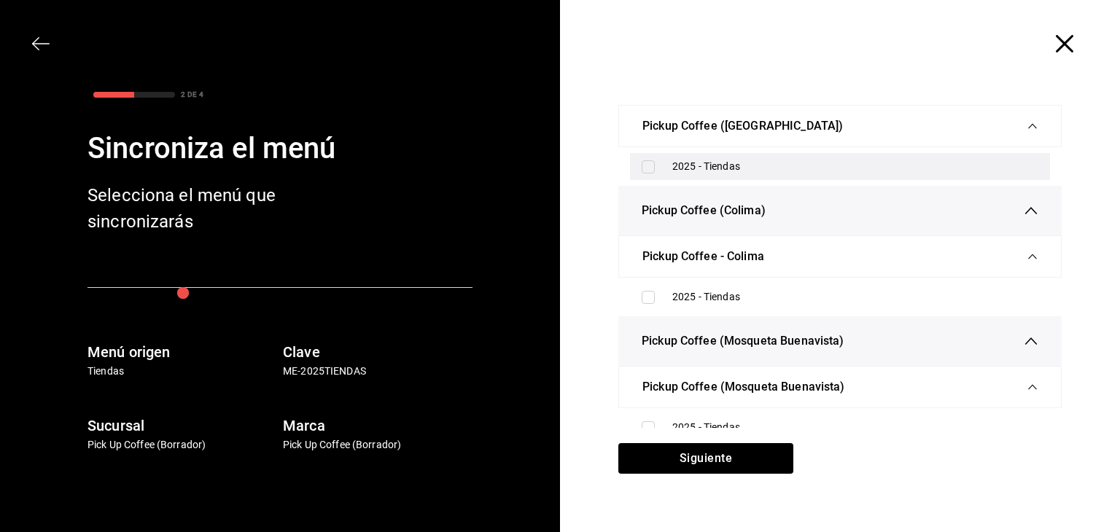
click at [647, 167] on input "checkbox" at bounding box center [648, 166] width 13 height 13
checkbox input "true"
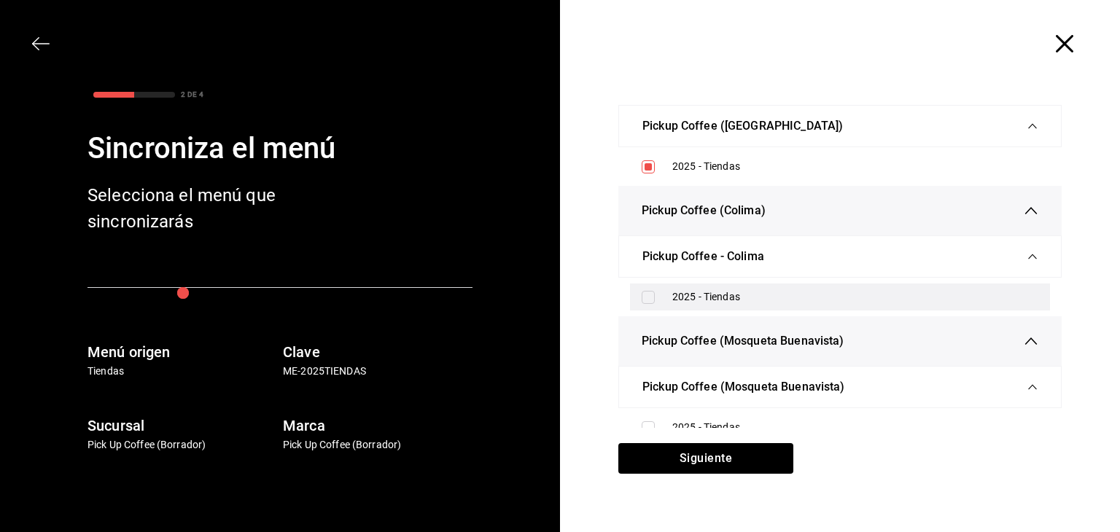
click at [642, 291] on input "checkbox" at bounding box center [648, 297] width 13 height 13
checkbox input "true"
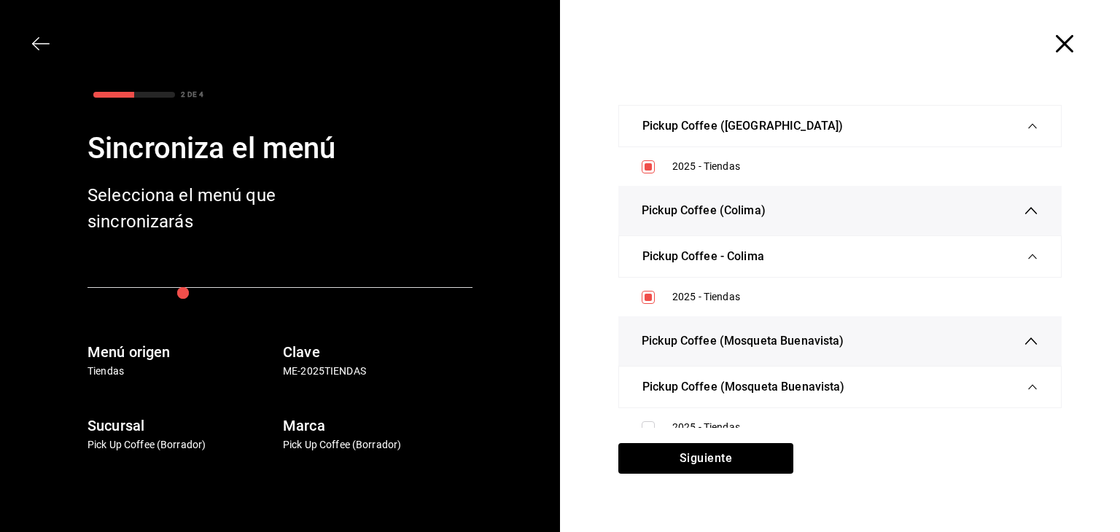
scroll to position [1313, 0]
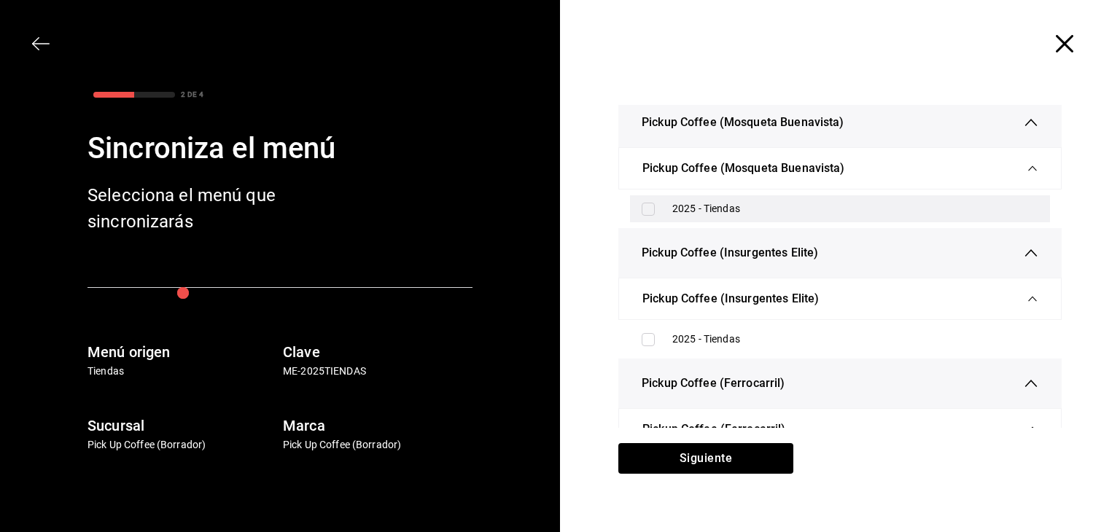
click at [645, 206] on input "checkbox" at bounding box center [648, 209] width 13 height 13
checkbox input "true"
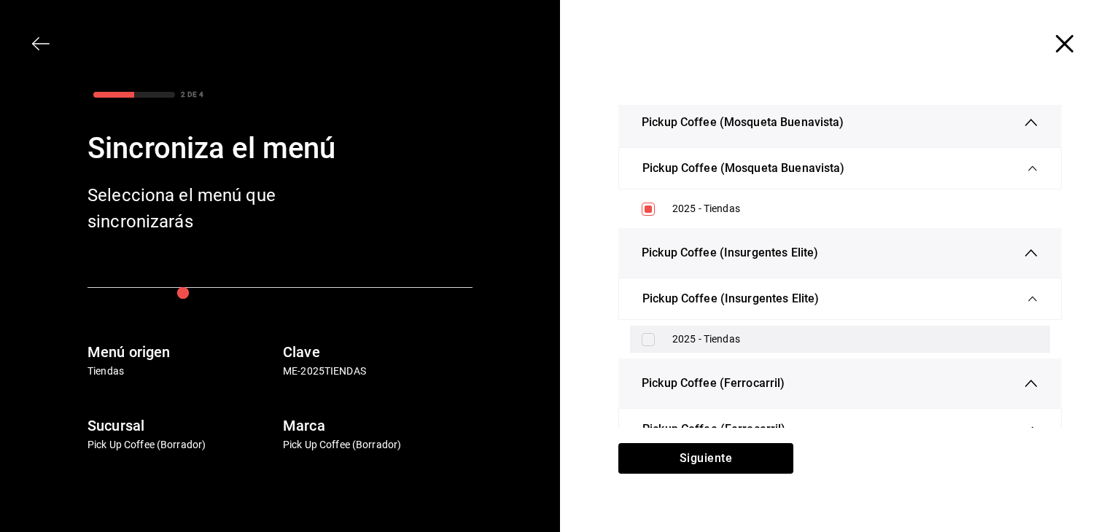
click at [642, 338] on input "checkbox" at bounding box center [648, 339] width 13 height 13
checkbox input "true"
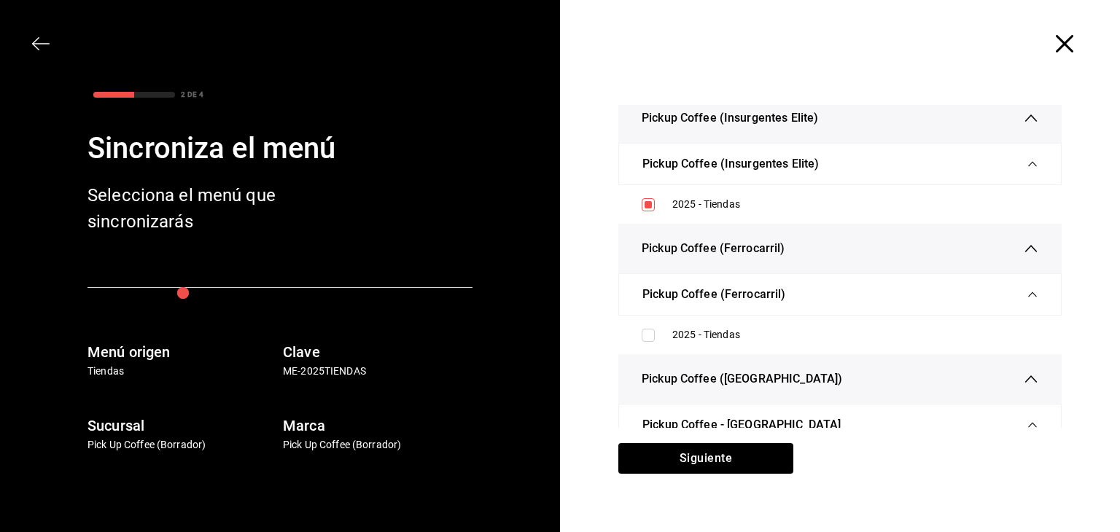
scroll to position [1532, 0]
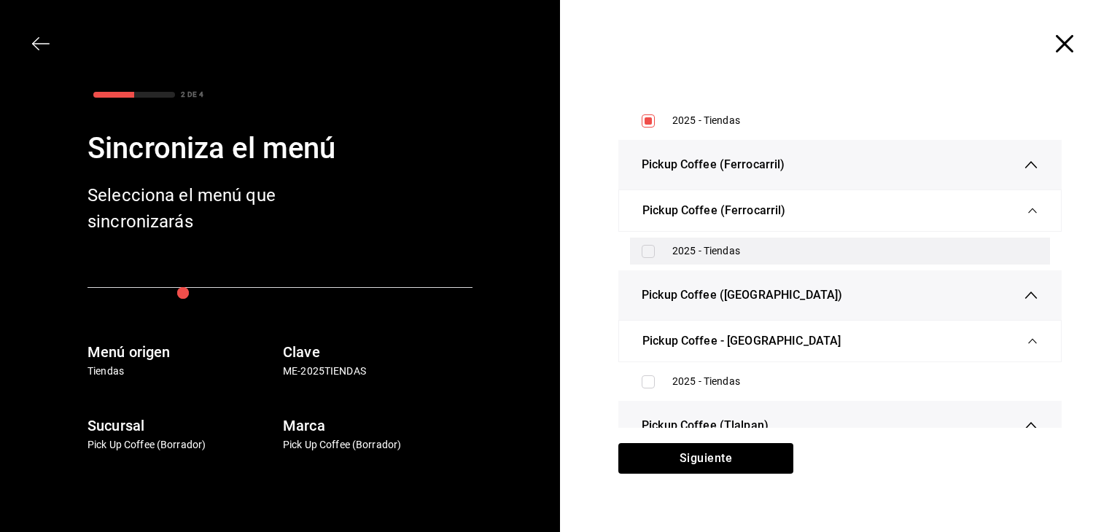
click at [648, 251] on input "checkbox" at bounding box center [648, 251] width 13 height 13
checkbox input "true"
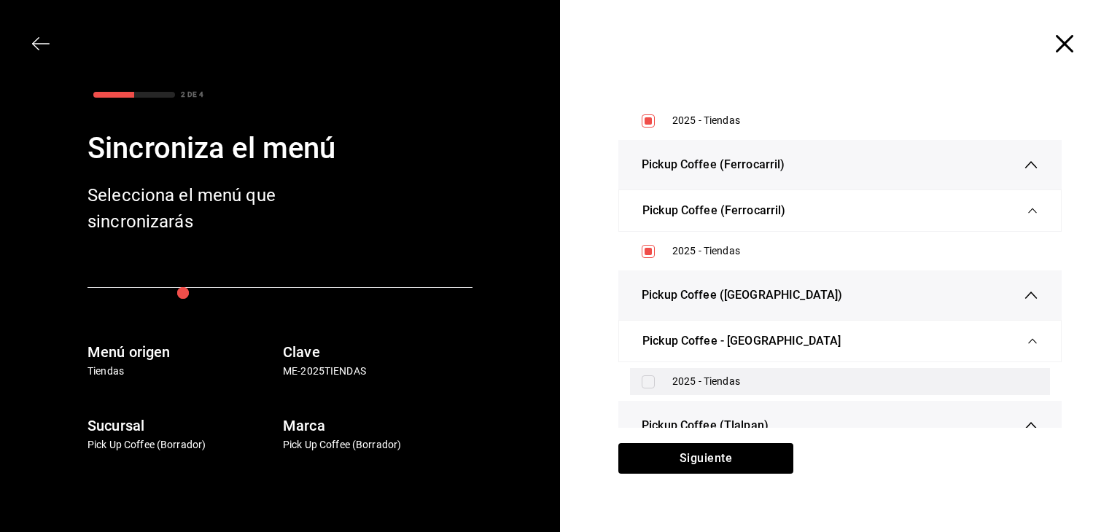
click at [642, 378] on input "checkbox" at bounding box center [648, 382] width 13 height 13
checkbox input "true"
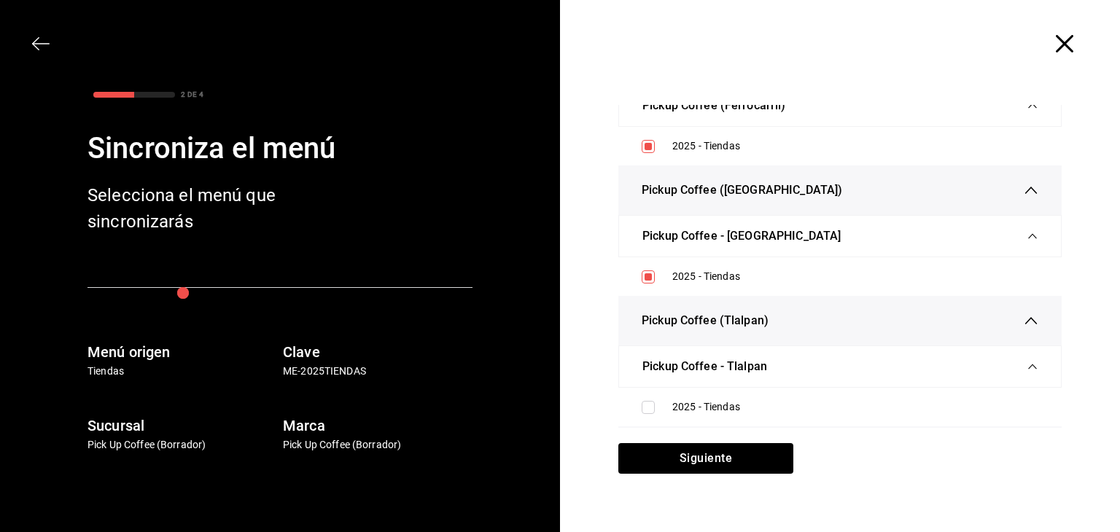
scroll to position [1678, 0]
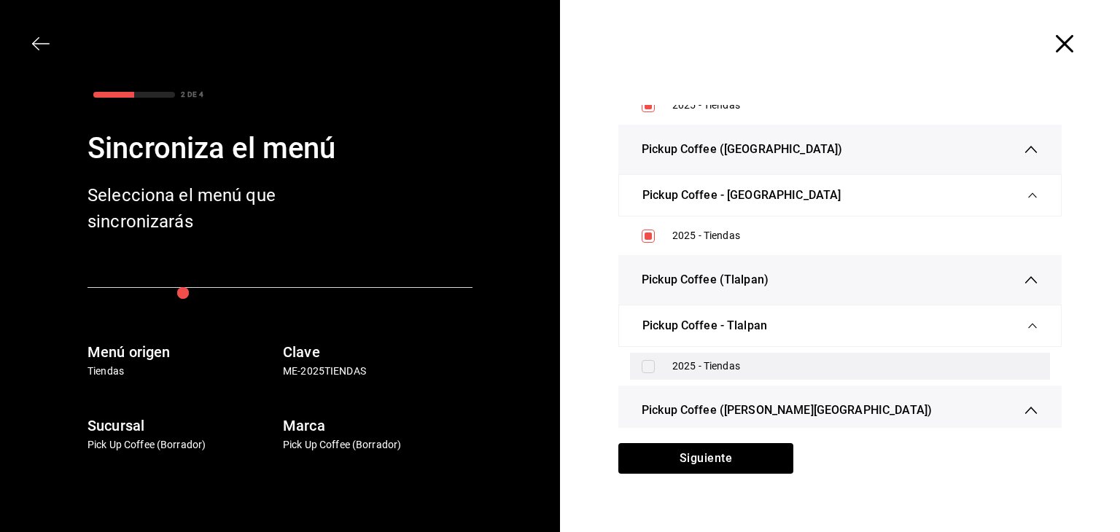
click at [644, 366] on input "checkbox" at bounding box center [648, 366] width 13 height 13
checkbox input "true"
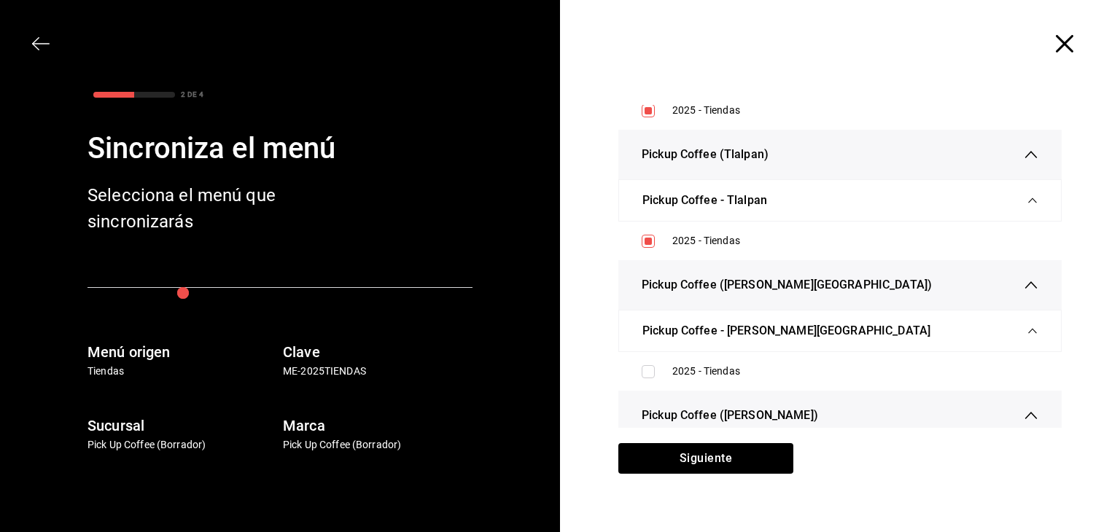
scroll to position [1896, 0]
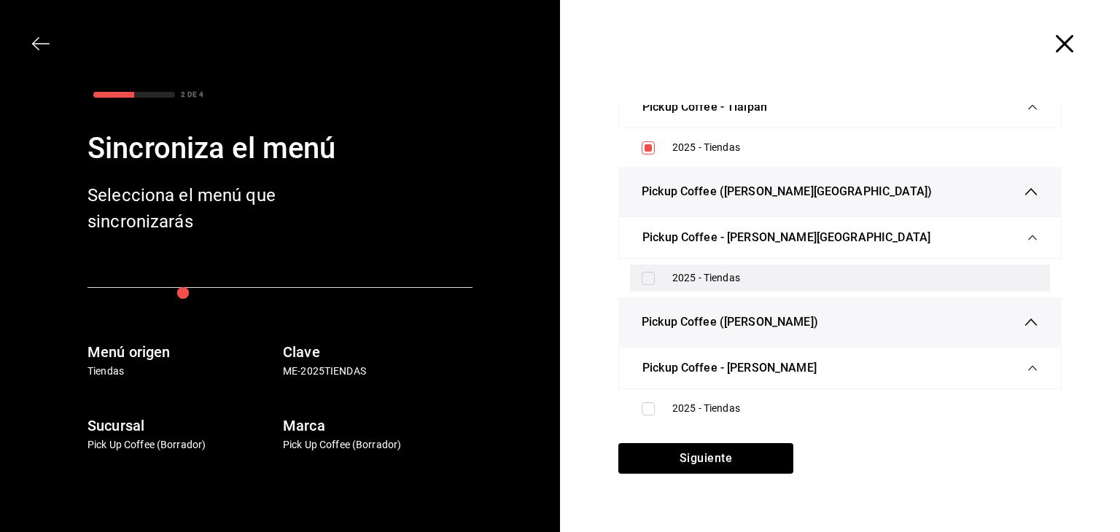
click at [646, 272] on input "checkbox" at bounding box center [648, 278] width 13 height 13
checkbox input "true"
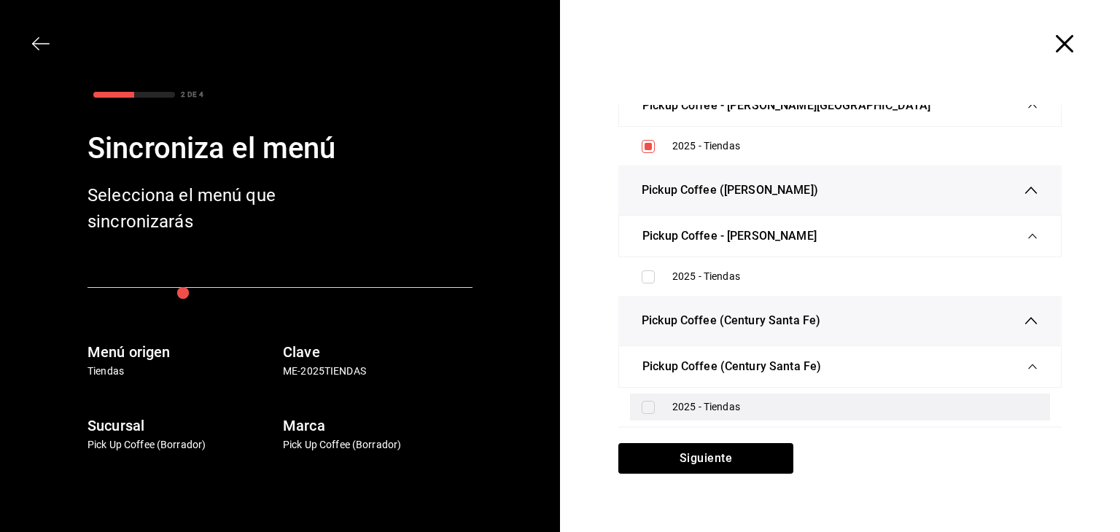
scroll to position [2115, 0]
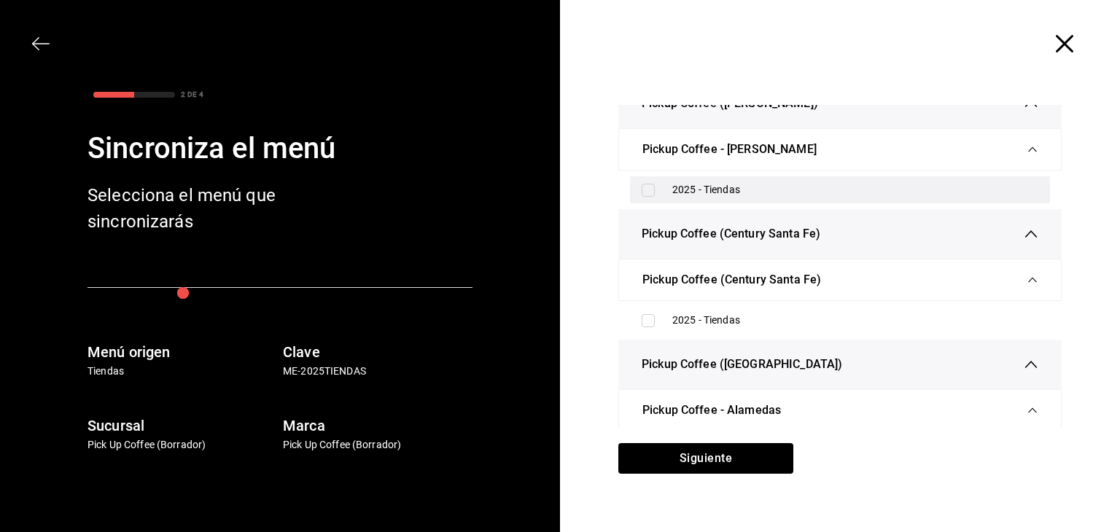
click at [643, 188] on input "checkbox" at bounding box center [648, 190] width 13 height 13
checkbox input "true"
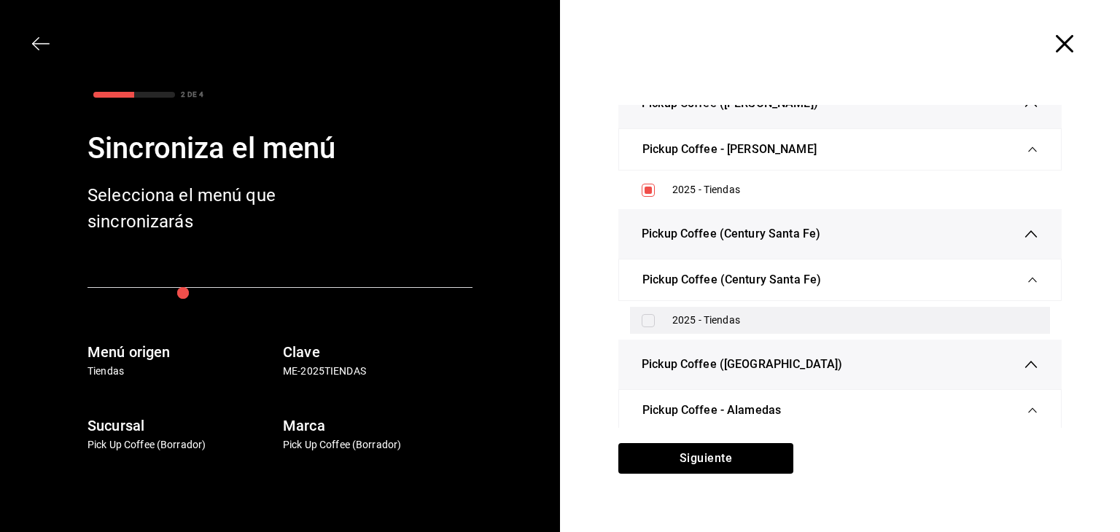
click at [645, 314] on input "checkbox" at bounding box center [648, 320] width 13 height 13
checkbox input "true"
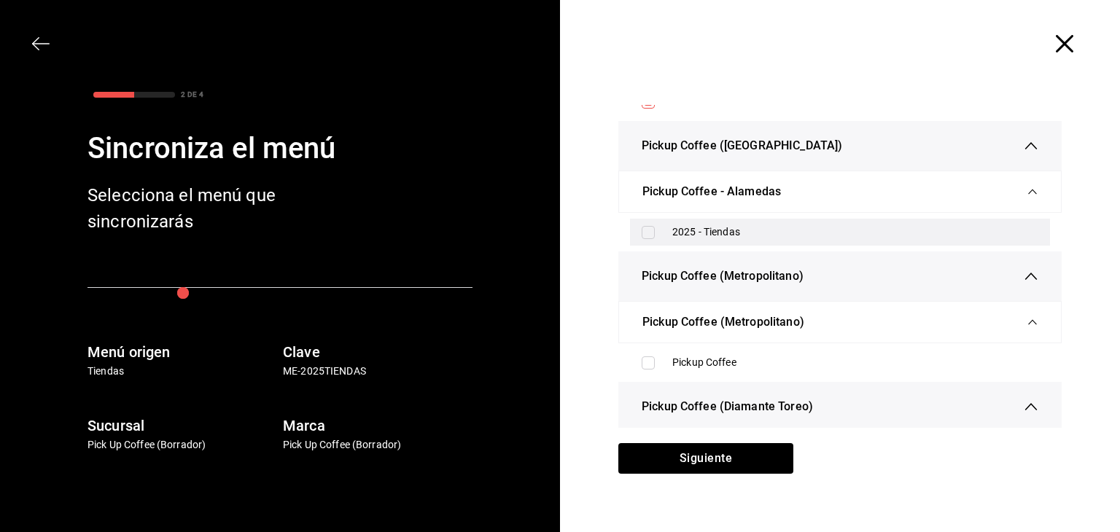
click at [642, 230] on input "checkbox" at bounding box center [648, 232] width 13 height 13
checkbox input "true"
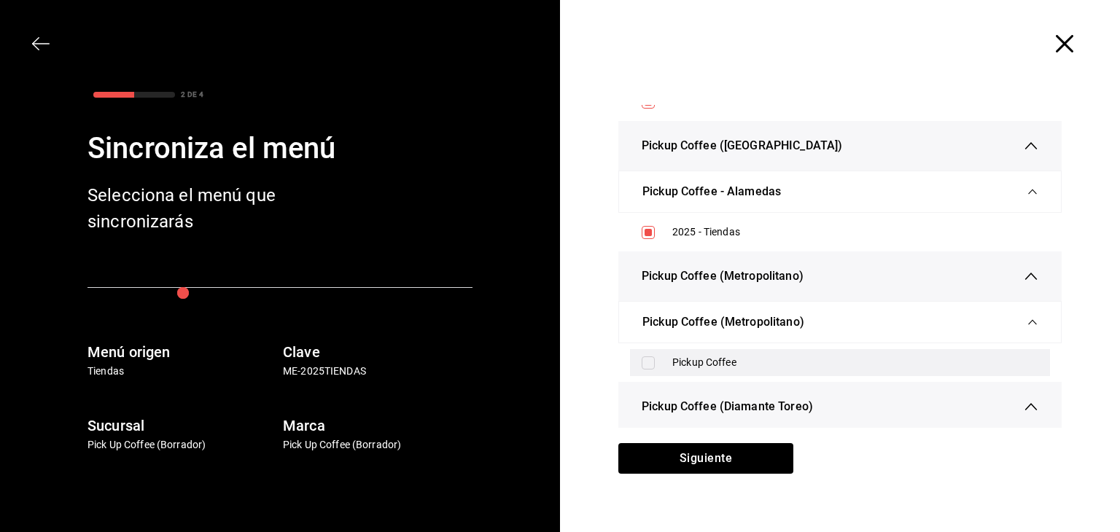
click at [645, 357] on input "checkbox" at bounding box center [648, 363] width 13 height 13
checkbox input "true"
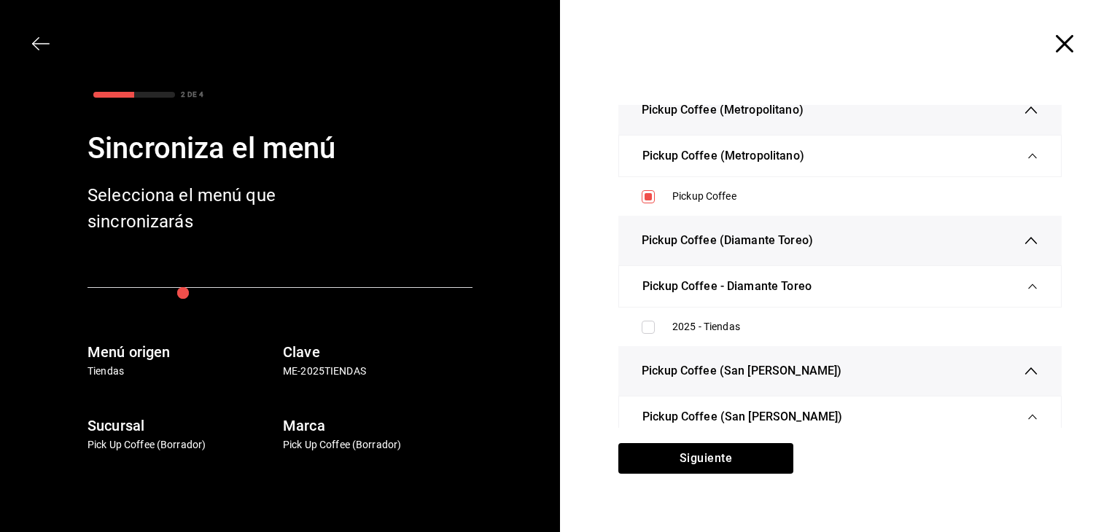
scroll to position [2626, 0]
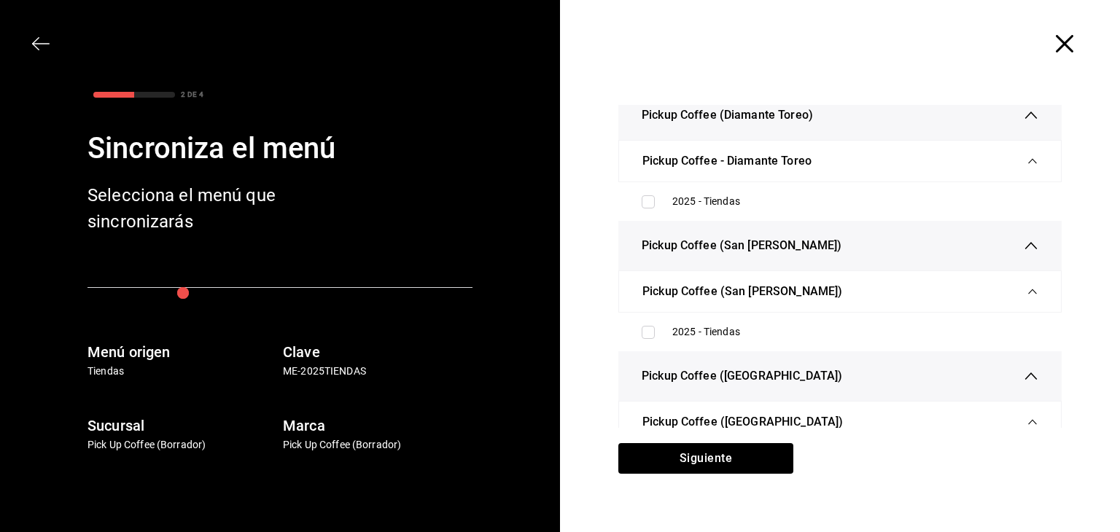
click at [641, 209] on ul "2025 - Tiendas" at bounding box center [840, 201] width 443 height 39
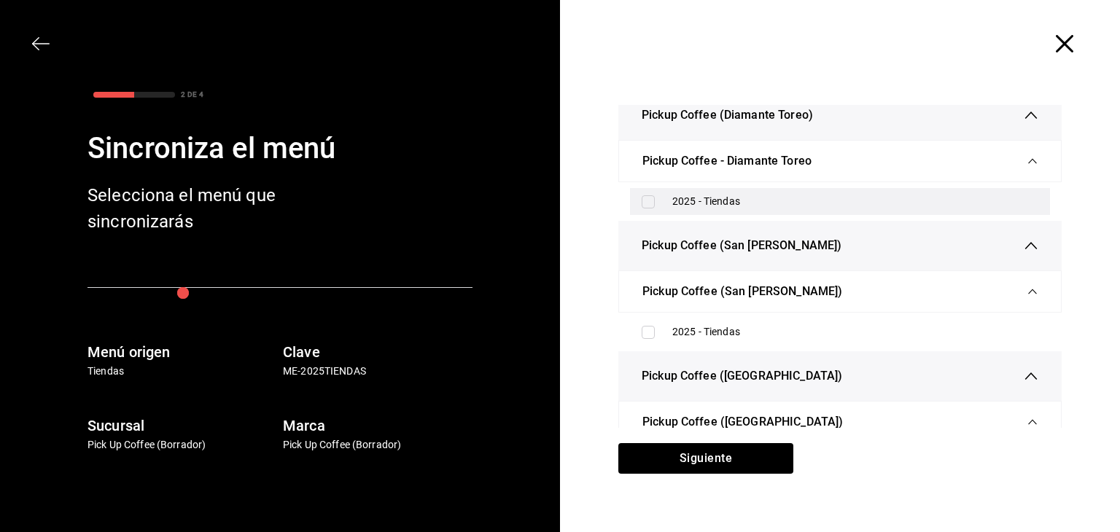
click at [643, 203] on div "2025 - Tiendas" at bounding box center [840, 201] width 420 height 27
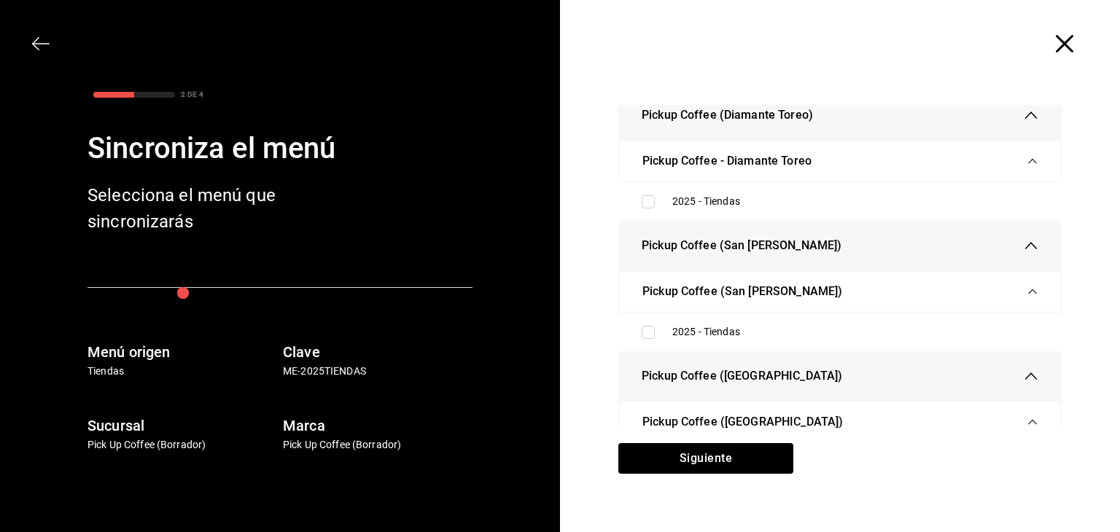
checkbox input "true"
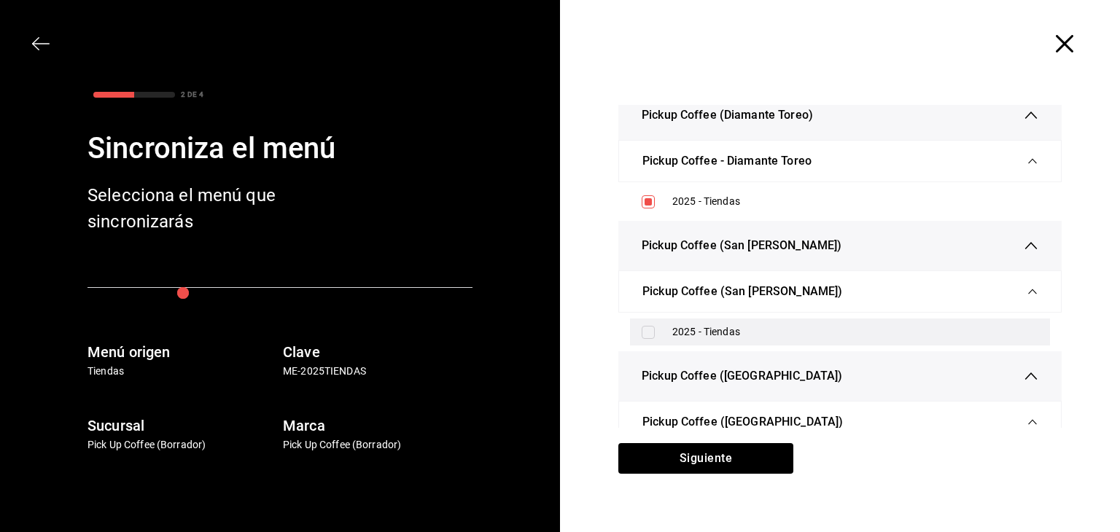
click at [646, 319] on div "2025 - Tiendas" at bounding box center [840, 332] width 420 height 27
checkbox input "true"
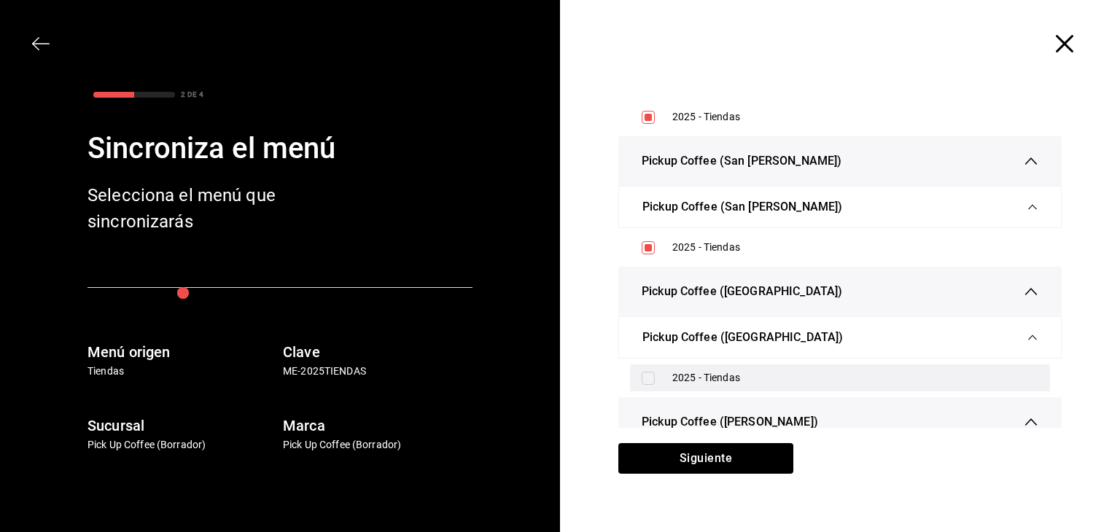
scroll to position [2772, 0]
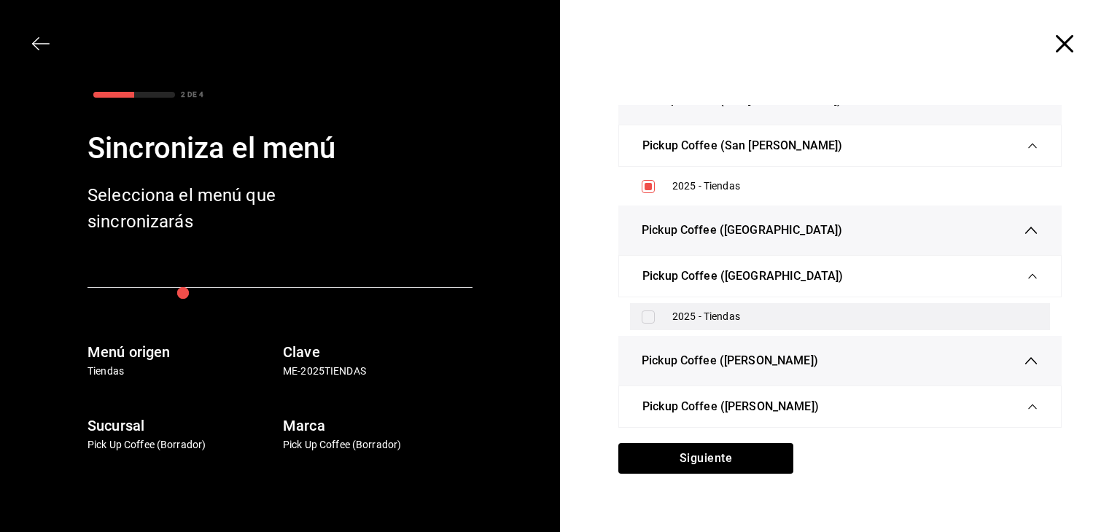
click at [642, 311] on input "checkbox" at bounding box center [648, 317] width 13 height 13
checkbox input "true"
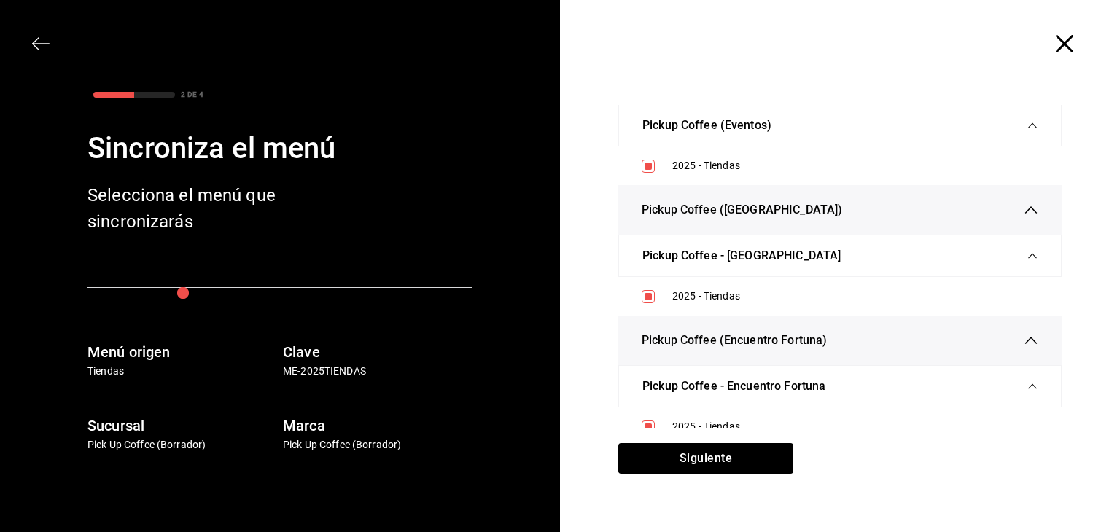
scroll to position [0, 0]
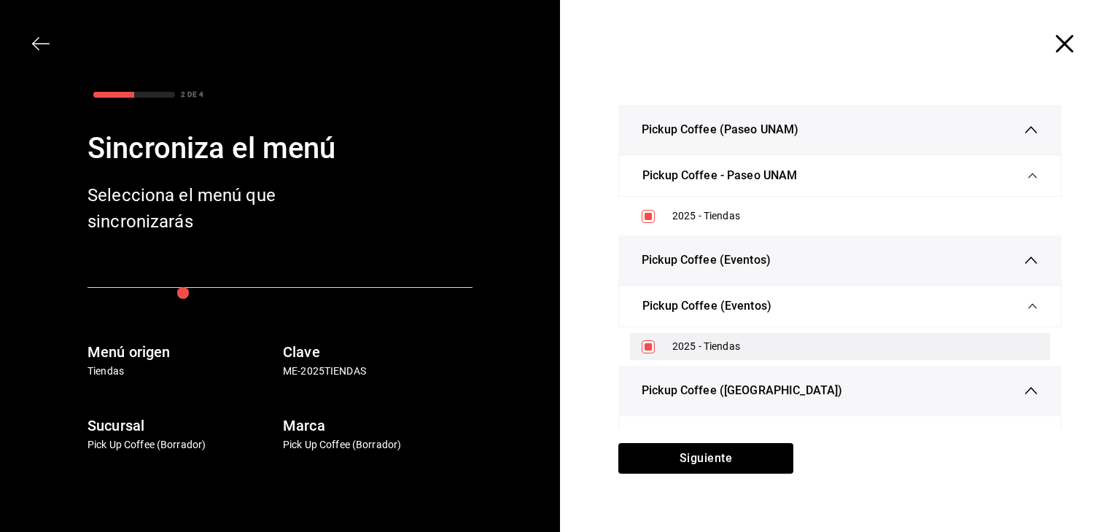
click at [642, 346] on input "checkbox" at bounding box center [648, 347] width 13 height 13
checkbox input "false"
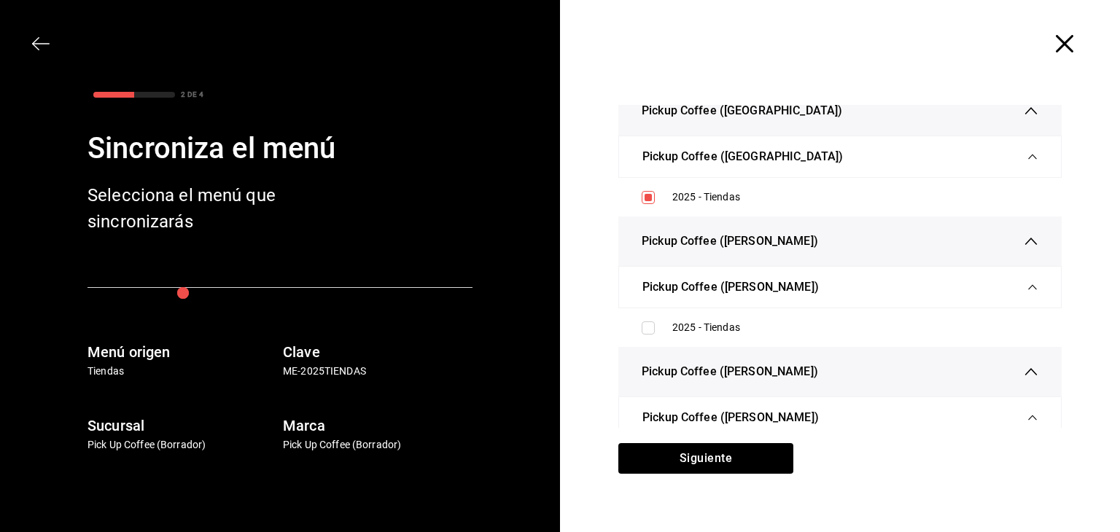
scroll to position [2918, 0]
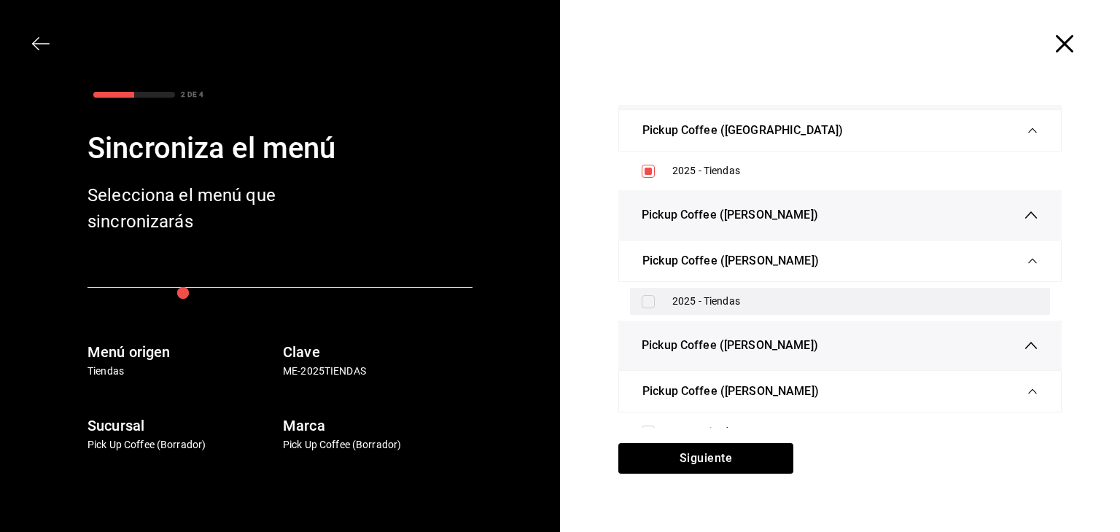
click at [643, 301] on input "checkbox" at bounding box center [648, 301] width 13 height 13
checkbox input "true"
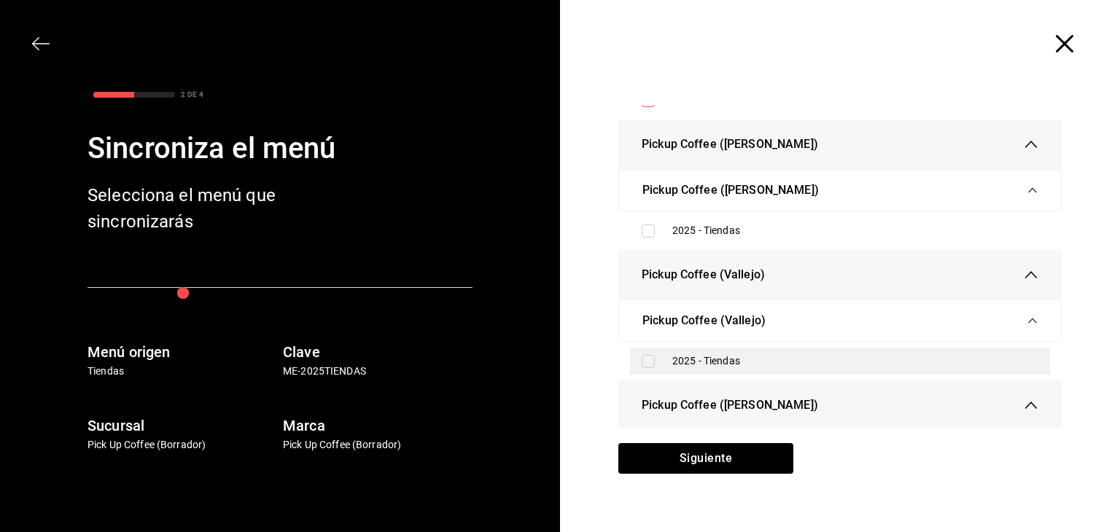
scroll to position [3136, 0]
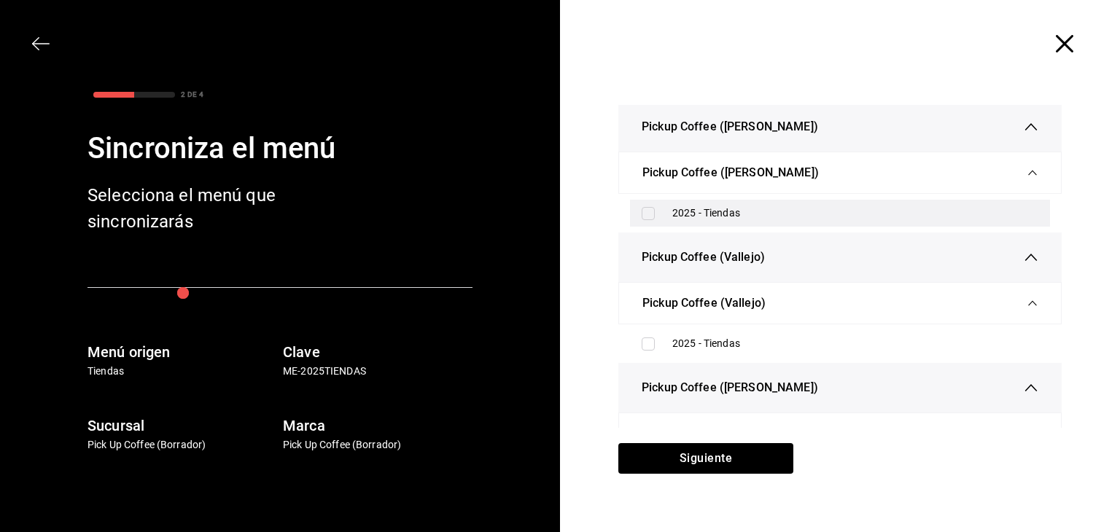
click at [643, 207] on input "checkbox" at bounding box center [648, 213] width 13 height 13
checkbox input "true"
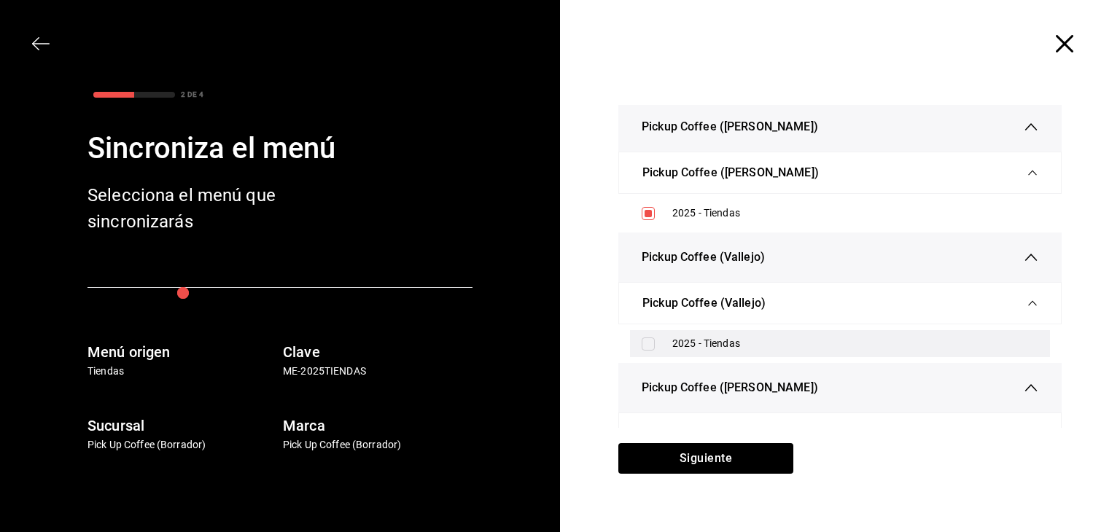
click at [633, 333] on div "2025 - Tiendas" at bounding box center [840, 343] width 420 height 27
checkbox input "true"
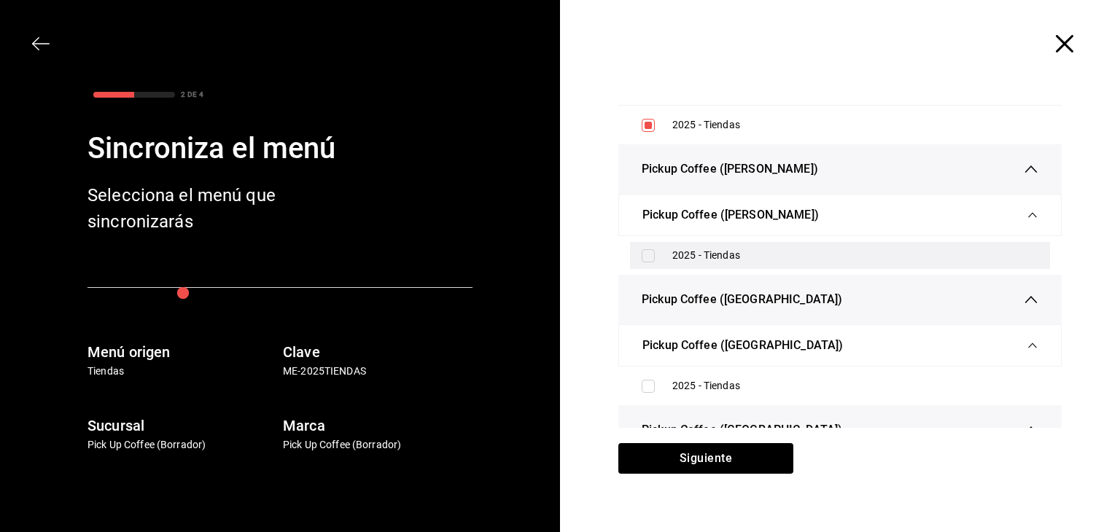
click at [643, 249] on input "checkbox" at bounding box center [648, 255] width 13 height 13
checkbox input "true"
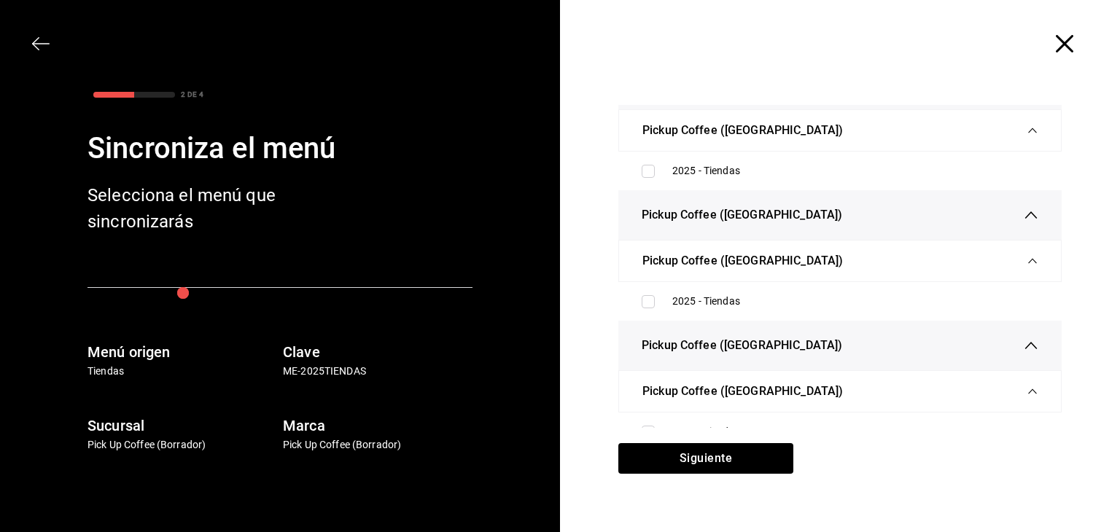
scroll to position [3574, 0]
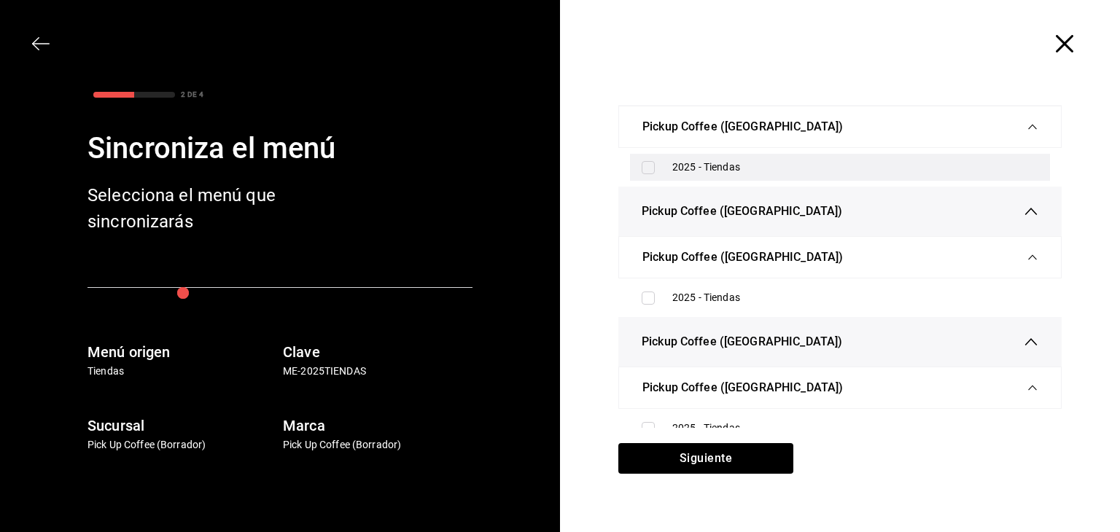
click at [642, 163] on input "checkbox" at bounding box center [648, 167] width 13 height 13
checkbox input "true"
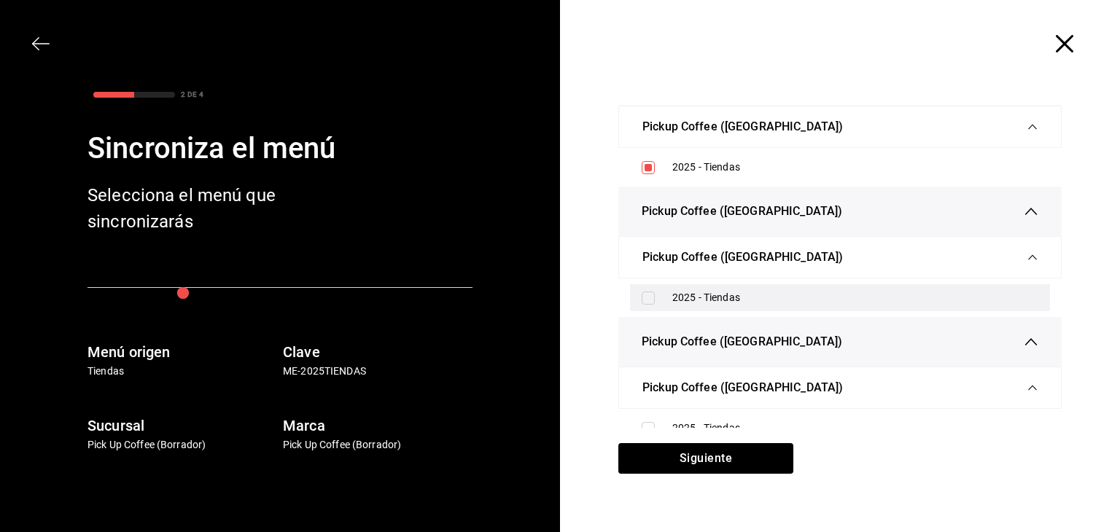
click at [644, 292] on input "checkbox" at bounding box center [648, 298] width 13 height 13
checkbox input "true"
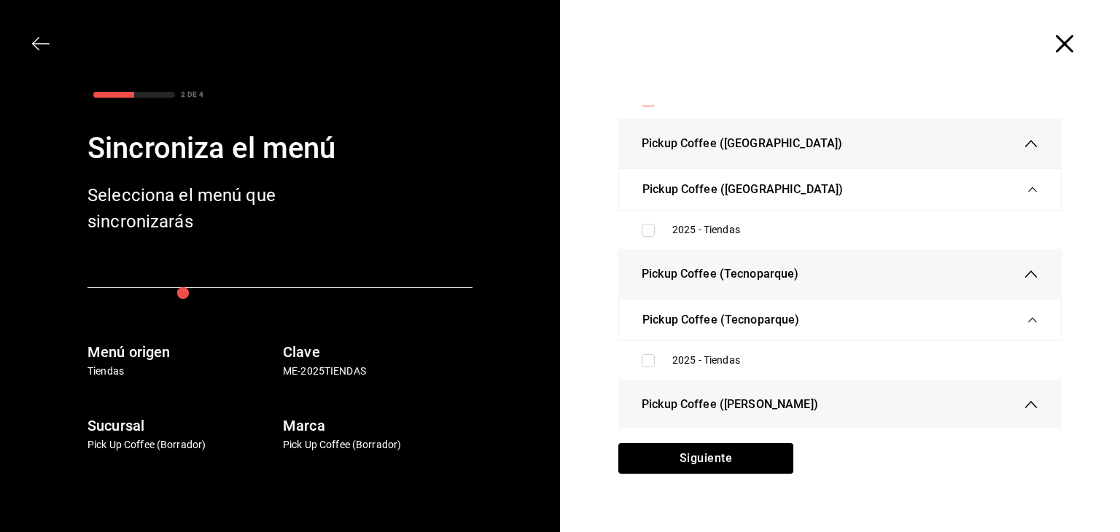
scroll to position [3793, 0]
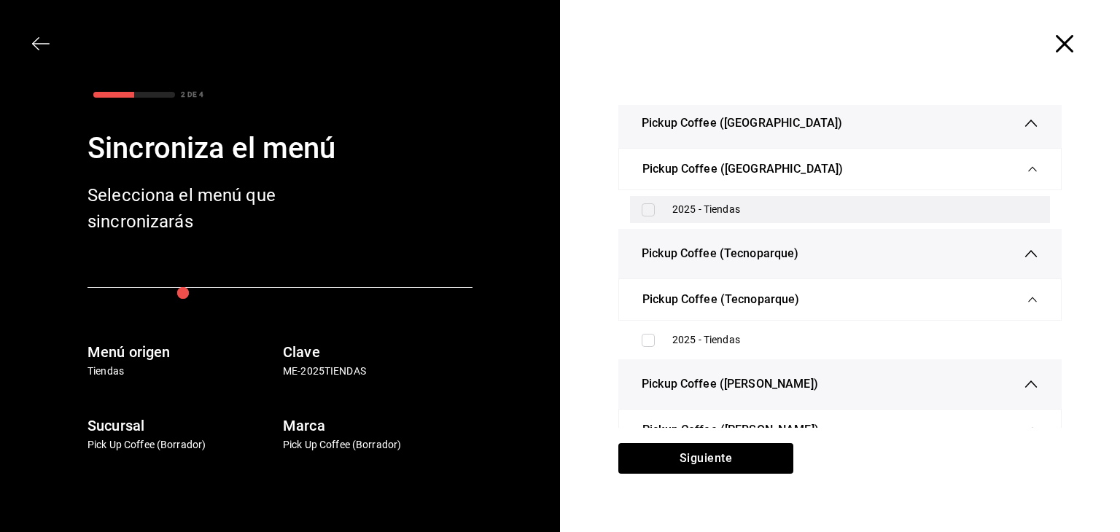
click at [645, 209] on div "2025 - Tiendas" at bounding box center [840, 209] width 420 height 27
checkbox input "true"
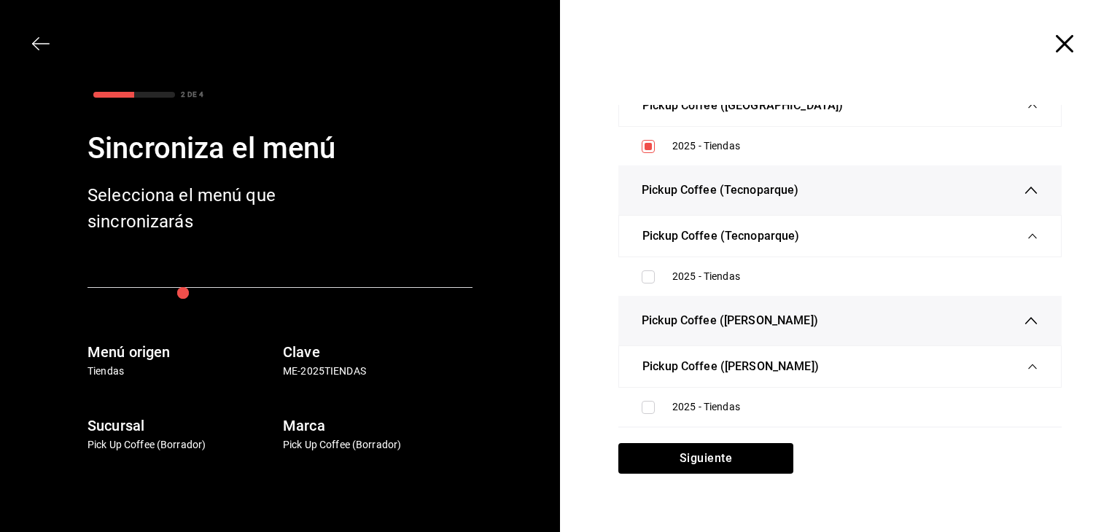
scroll to position [3939, 0]
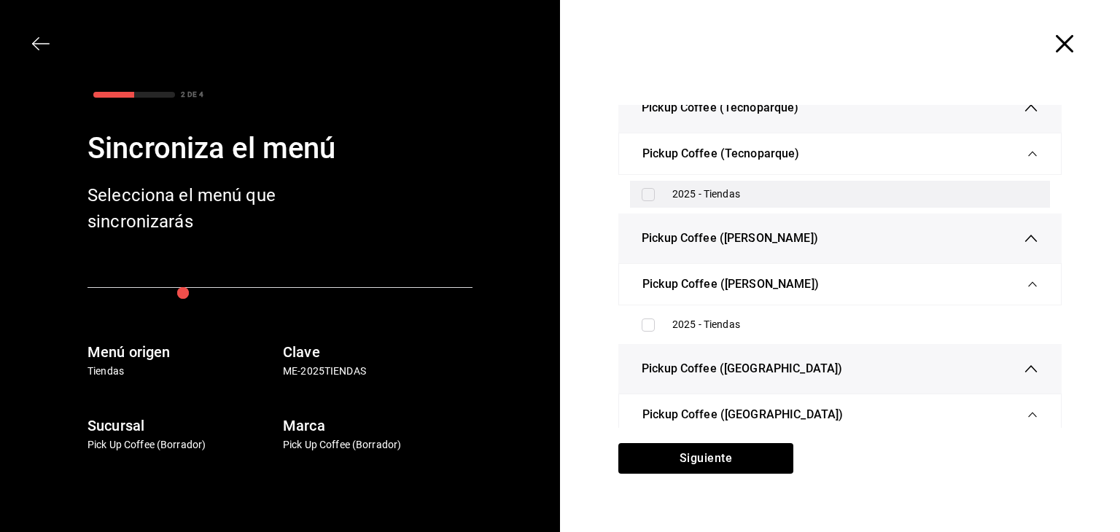
click at [642, 188] on input "checkbox" at bounding box center [648, 194] width 13 height 13
checkbox input "true"
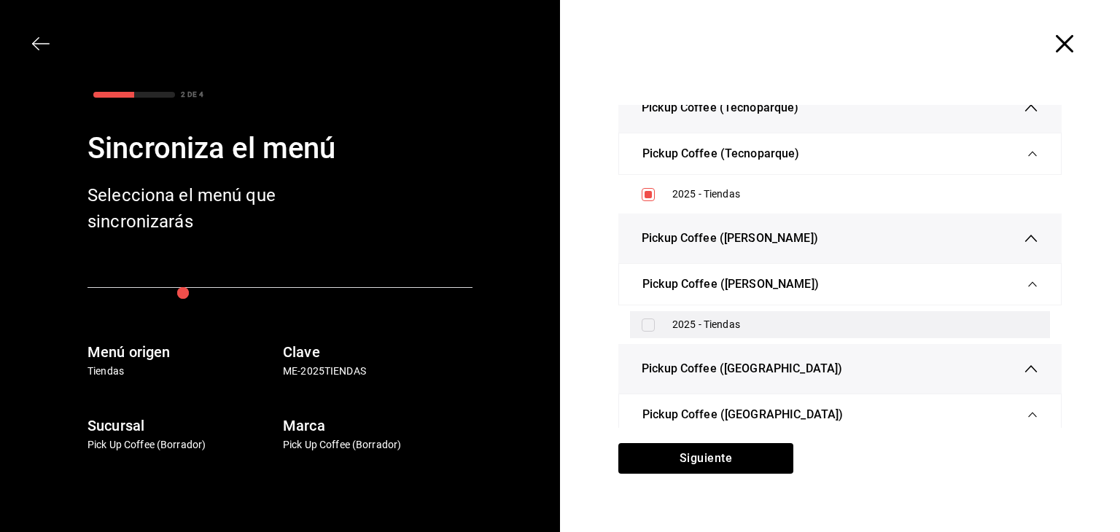
click at [647, 322] on div "2025 - Tiendas" at bounding box center [840, 324] width 420 height 27
checkbox input "true"
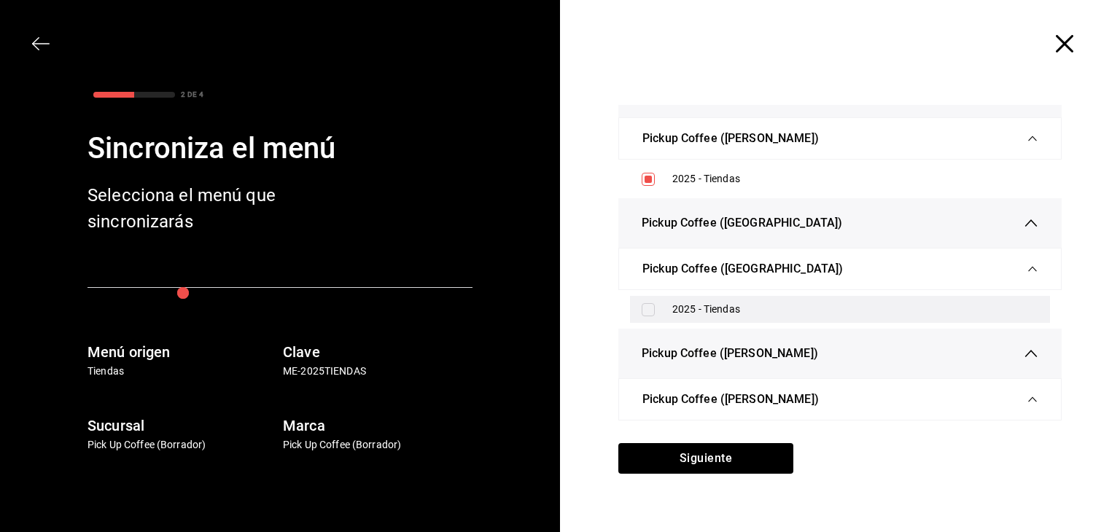
click at [650, 304] on label at bounding box center [651, 309] width 19 height 13
click at [650, 304] on input "checkbox" at bounding box center [648, 309] width 13 height 13
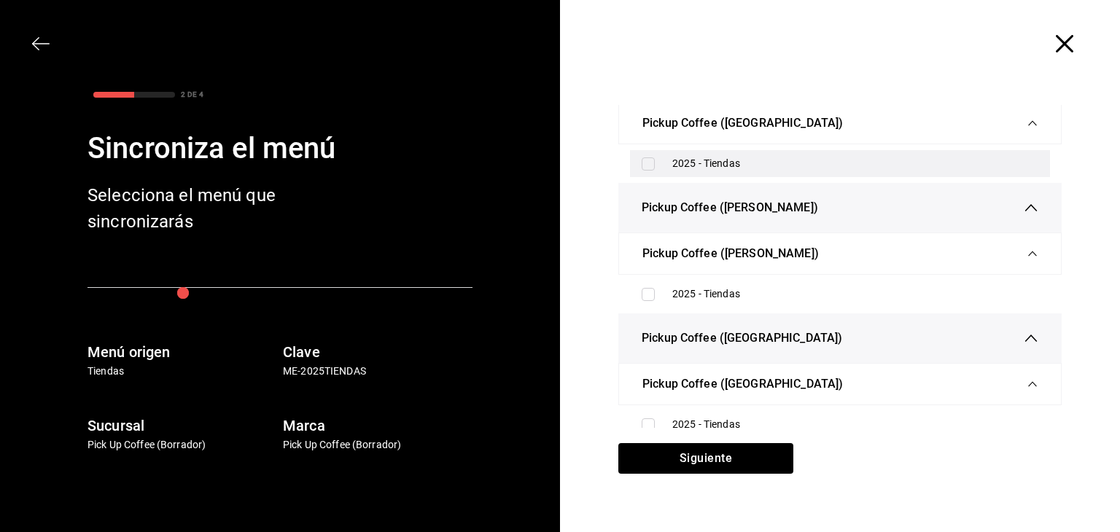
click at [643, 158] on input "checkbox" at bounding box center [648, 164] width 13 height 13
checkbox input "true"
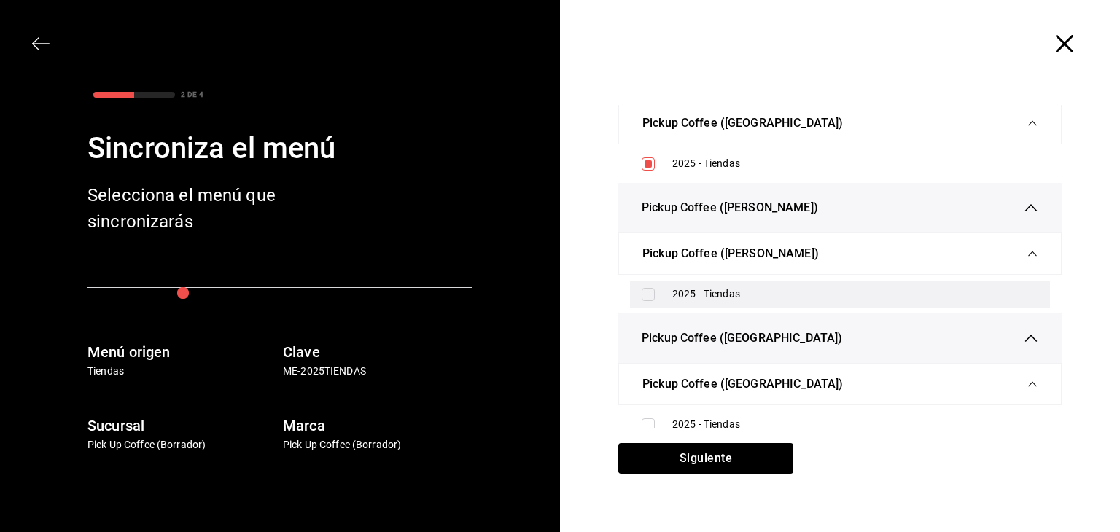
click at [642, 288] on input "checkbox" at bounding box center [648, 294] width 13 height 13
checkbox input "true"
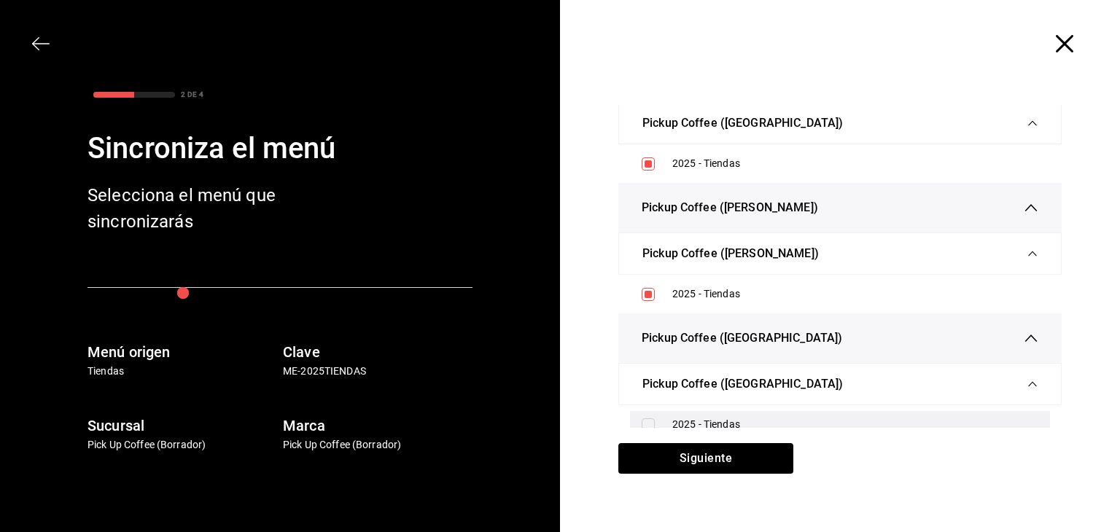
click at [642, 419] on input "checkbox" at bounding box center [648, 425] width 13 height 13
checkbox input "true"
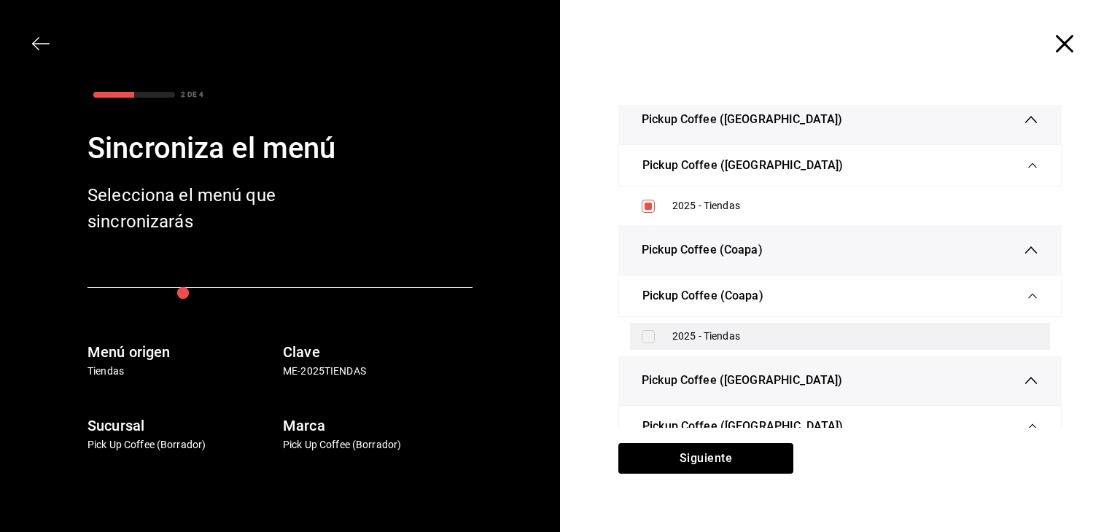
click at [647, 330] on input "checkbox" at bounding box center [648, 336] width 13 height 13
checkbox input "true"
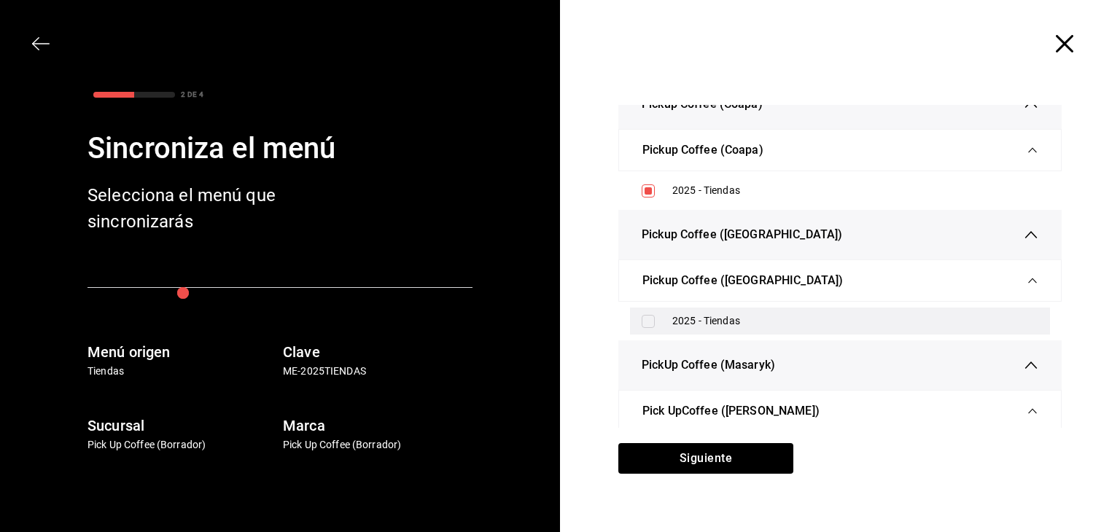
click at [648, 319] on div "2025 - Tiendas" at bounding box center [840, 321] width 420 height 27
checkbox input "true"
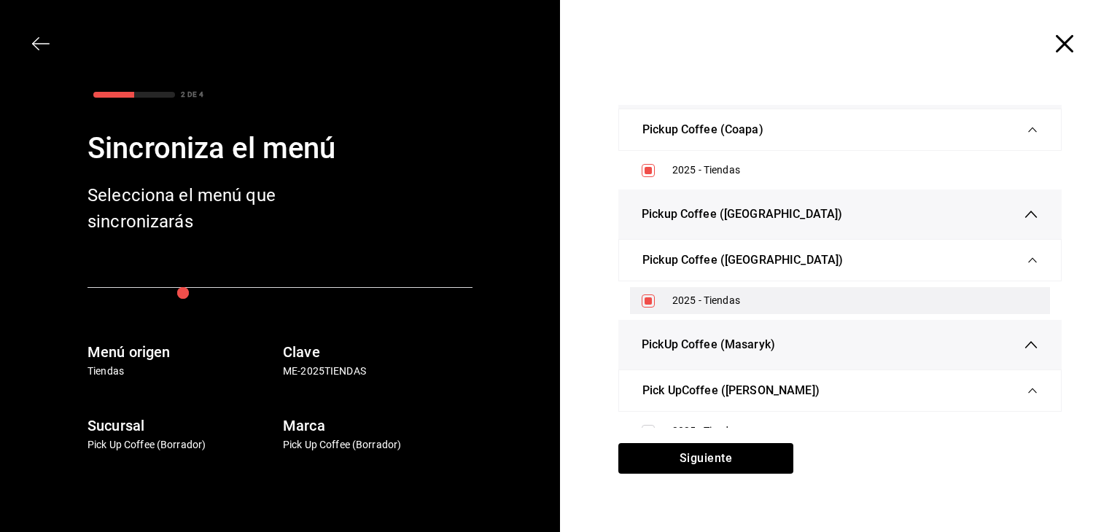
scroll to position [4627, 0]
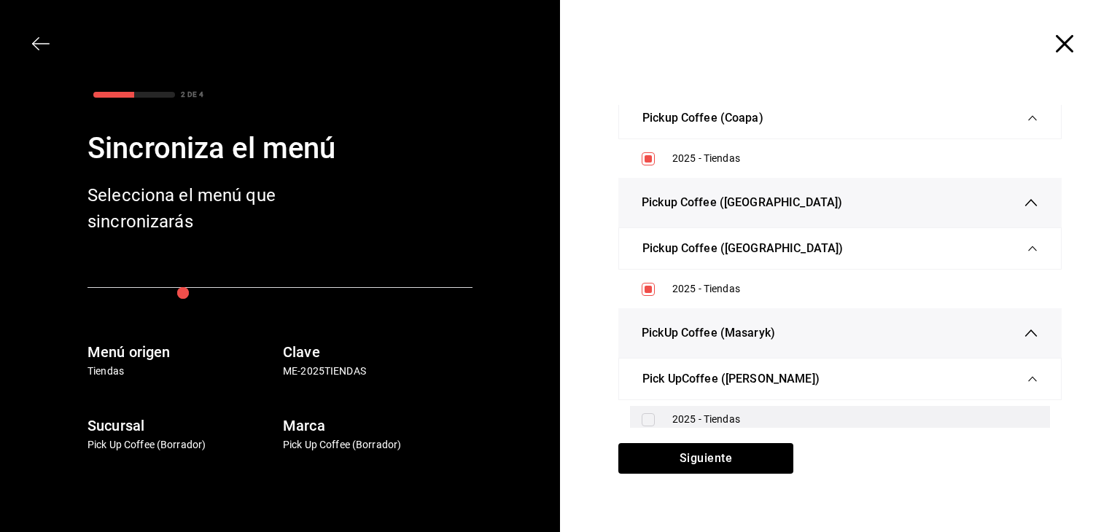
click at [643, 414] on input "checkbox" at bounding box center [648, 420] width 13 height 13
checkbox input "true"
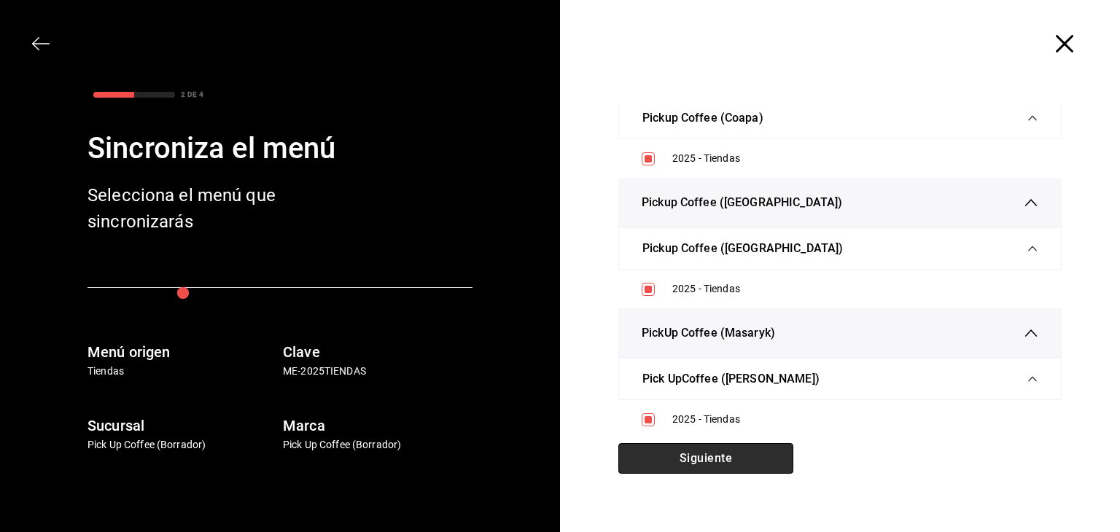
click at [666, 458] on button "Siguiente" at bounding box center [706, 458] width 175 height 31
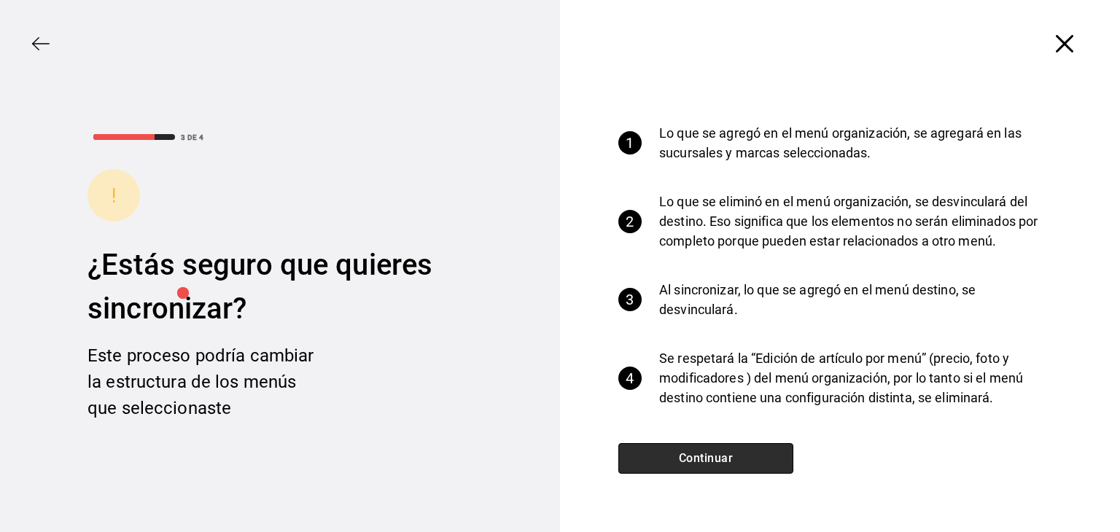
click at [667, 455] on button "Continuar" at bounding box center [706, 458] width 175 height 31
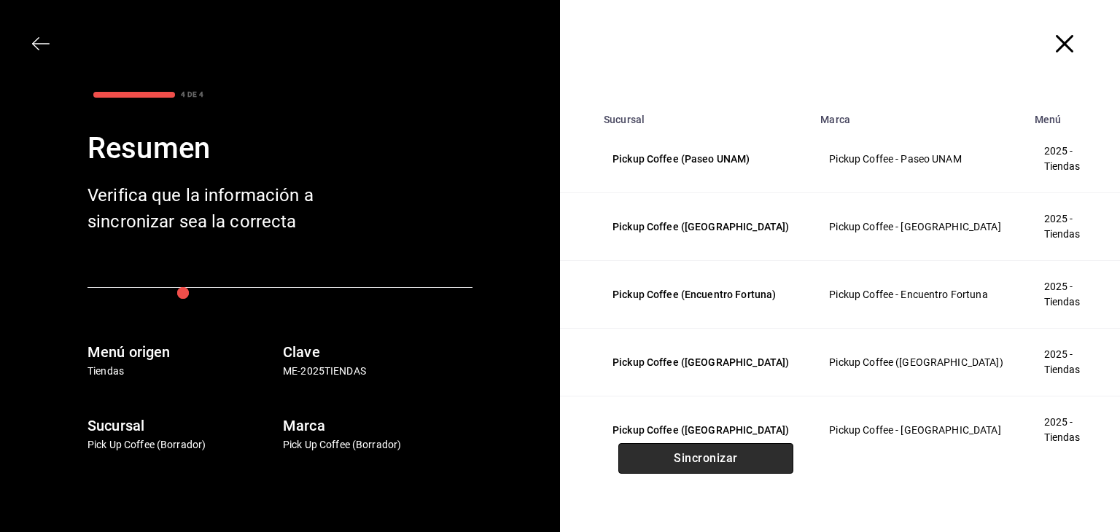
click at [667, 455] on button "Sincronizar" at bounding box center [706, 458] width 175 height 31
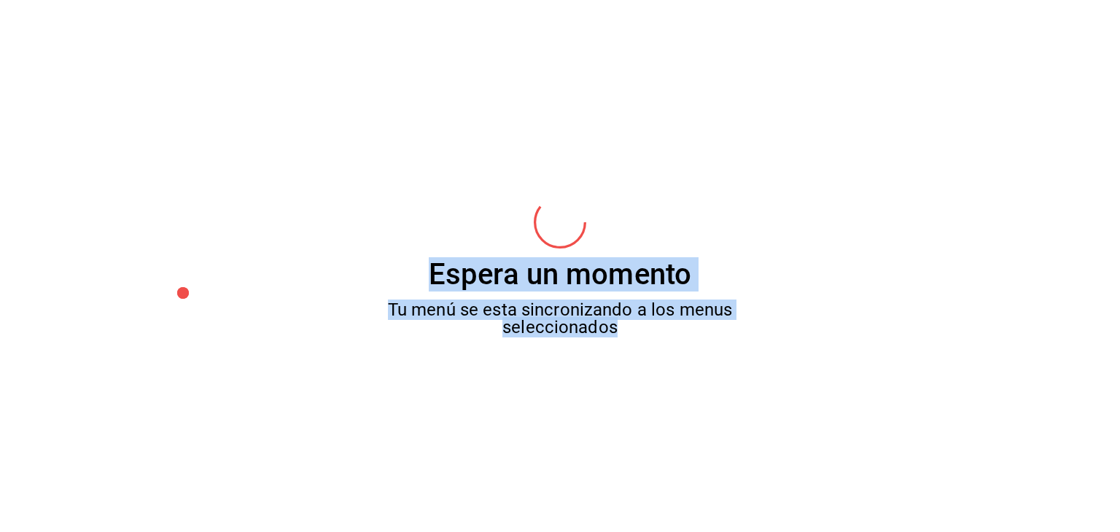
drag, startPoint x: 619, startPoint y: 328, endPoint x: 416, endPoint y: 271, distance: 211.1
click at [416, 271] on div "Espera un momento Tu menú se esta sincronizando a los menus seleccionados" at bounding box center [560, 266] width 1120 height 532
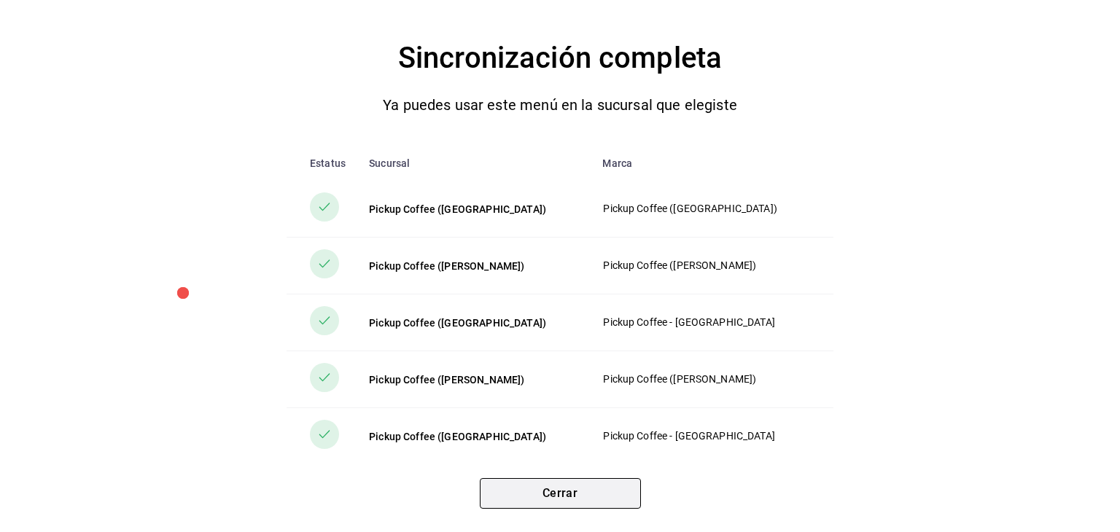
click at [556, 506] on button "Cerrar" at bounding box center [560, 493] width 161 height 31
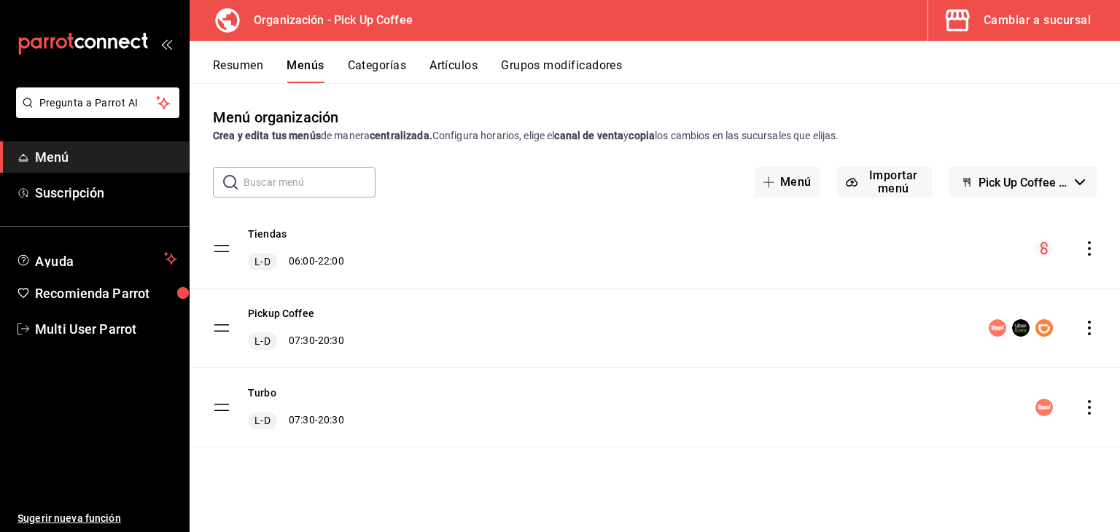
click at [535, 57] on div "Resumen Menús Categorías Artículos Grupos modificadores" at bounding box center [655, 62] width 931 height 42
click at [536, 57] on div "Resumen Menús Categorías Artículos Grupos modificadores" at bounding box center [655, 62] width 931 height 42
click at [532, 63] on button "Grupos modificadores" at bounding box center [561, 70] width 121 height 25
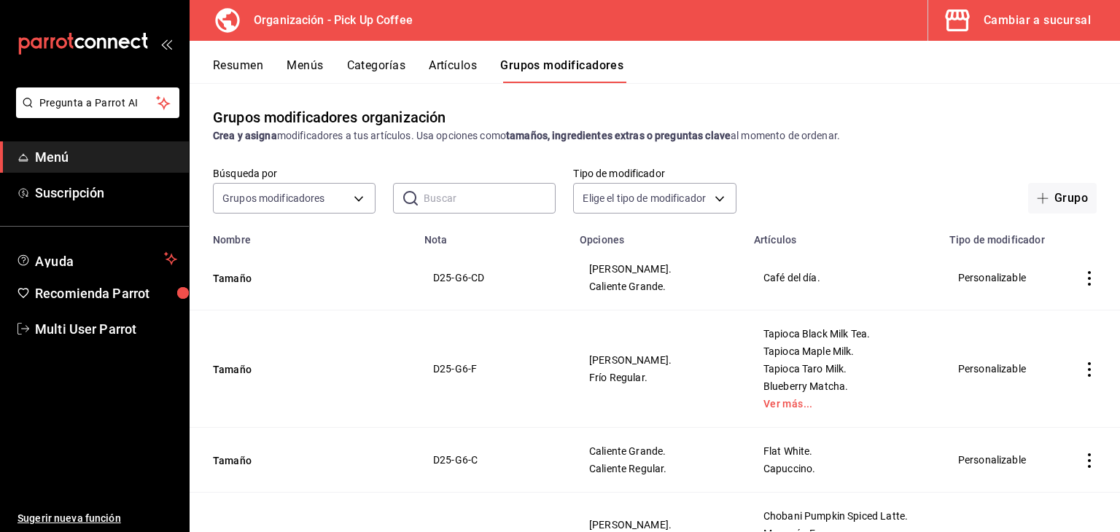
click at [505, 195] on input "text" at bounding box center [490, 198] width 132 height 29
type input "antojo"
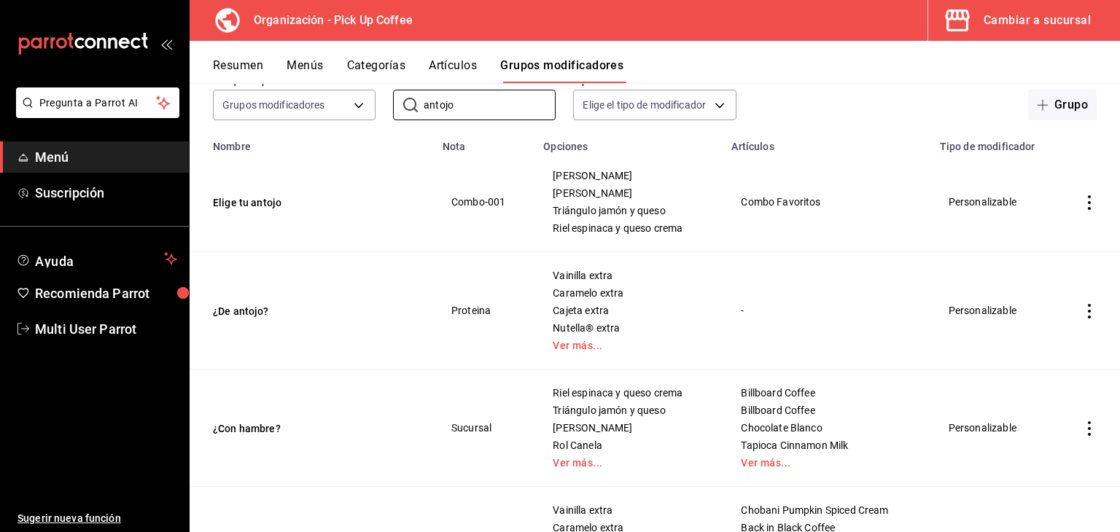
scroll to position [146, 0]
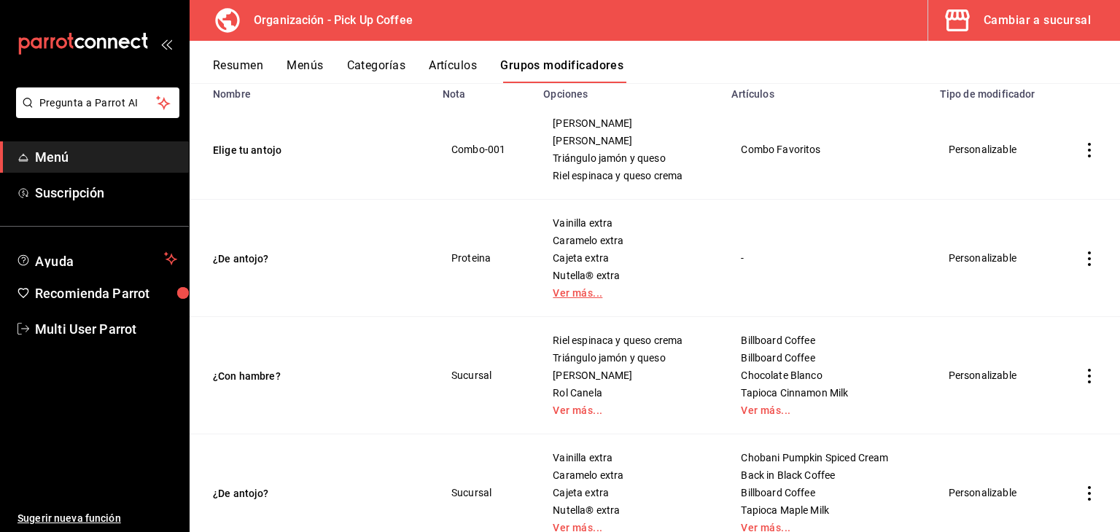
click at [553, 289] on link "Ver más..." at bounding box center [629, 293] width 152 height 10
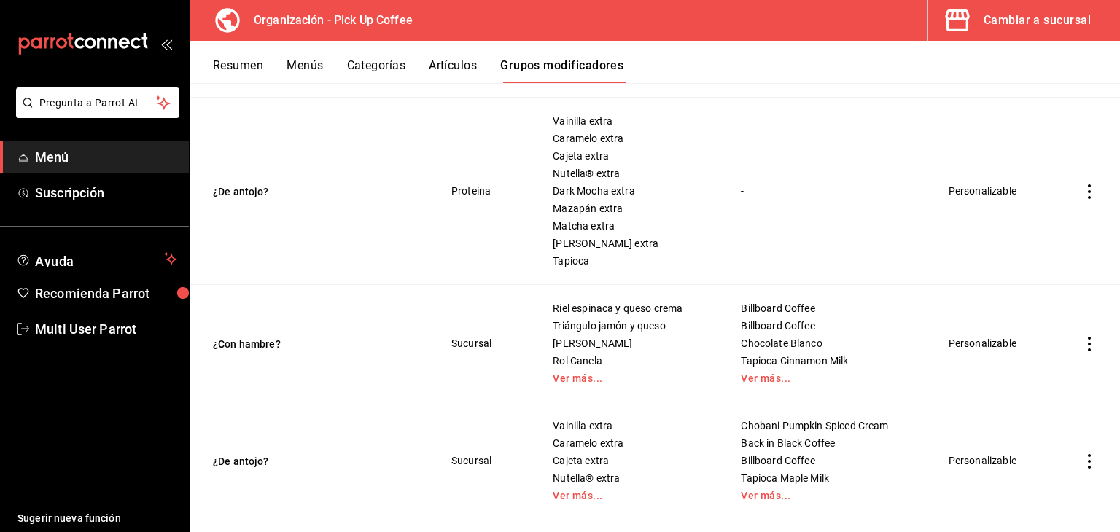
scroll to position [271, 0]
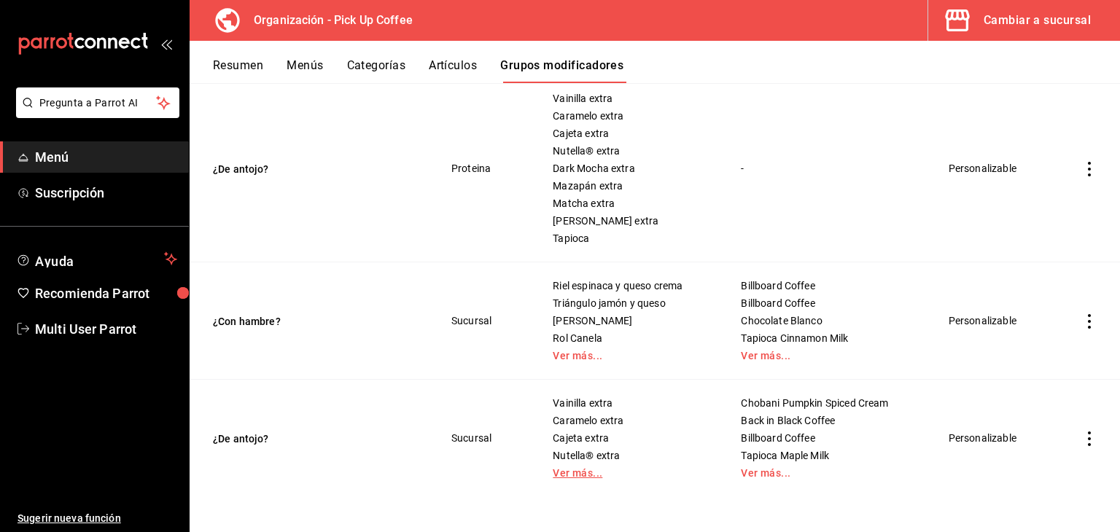
click at [573, 473] on link "Ver más..." at bounding box center [629, 473] width 152 height 10
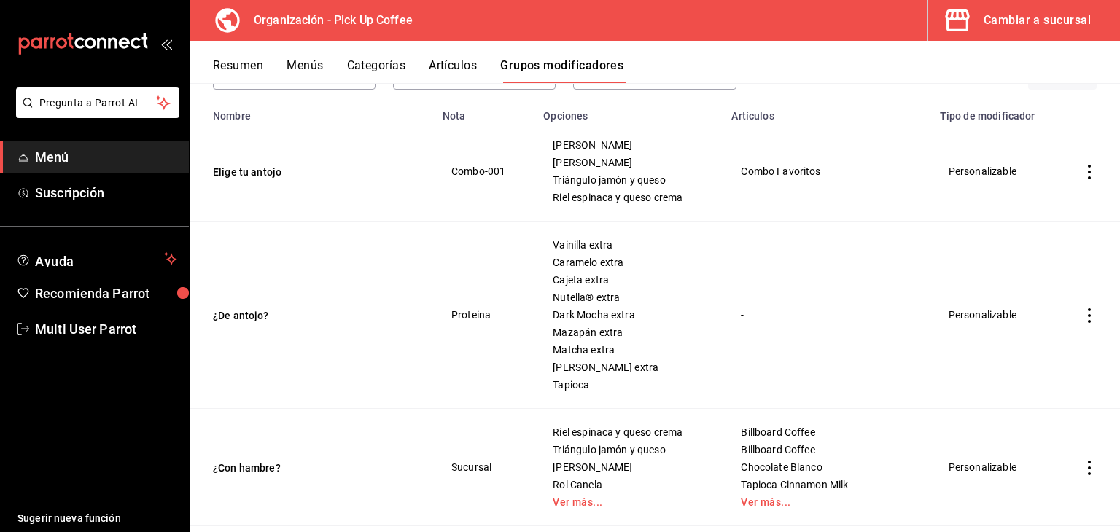
scroll to position [0, 0]
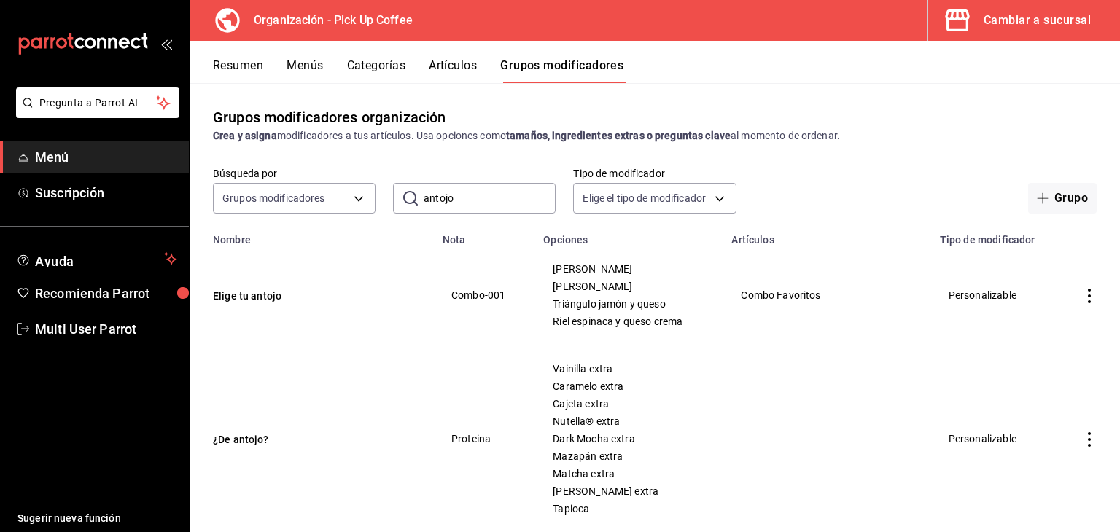
click at [309, 66] on button "Menús" at bounding box center [305, 70] width 36 height 25
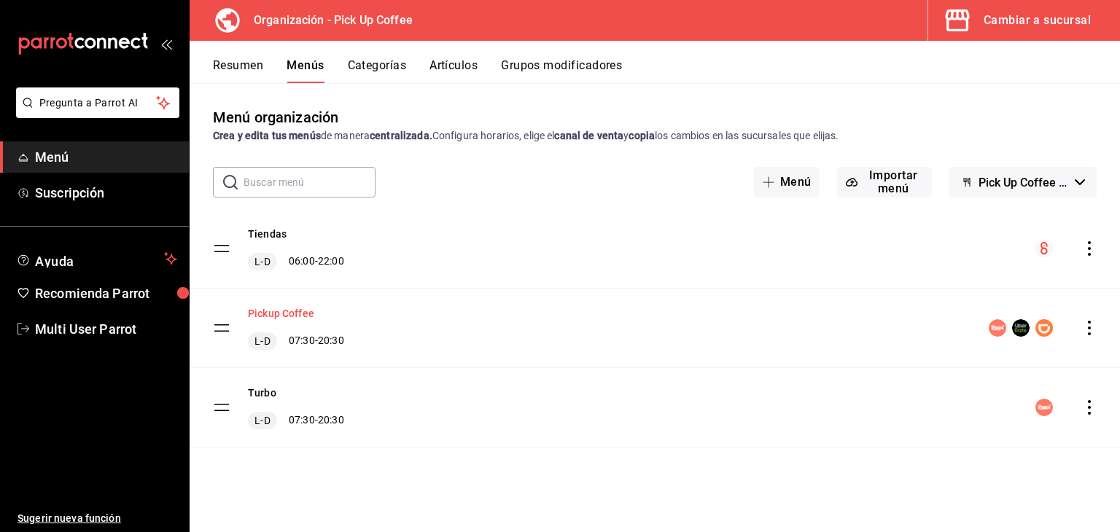
click at [274, 314] on button "Pickup Coffee" at bounding box center [281, 313] width 66 height 15
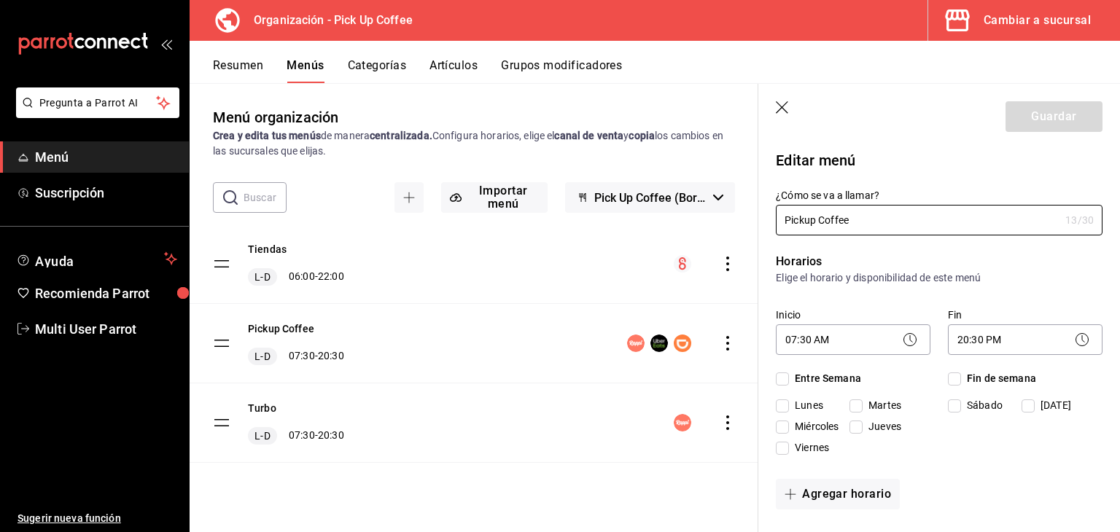
checkbox input "true"
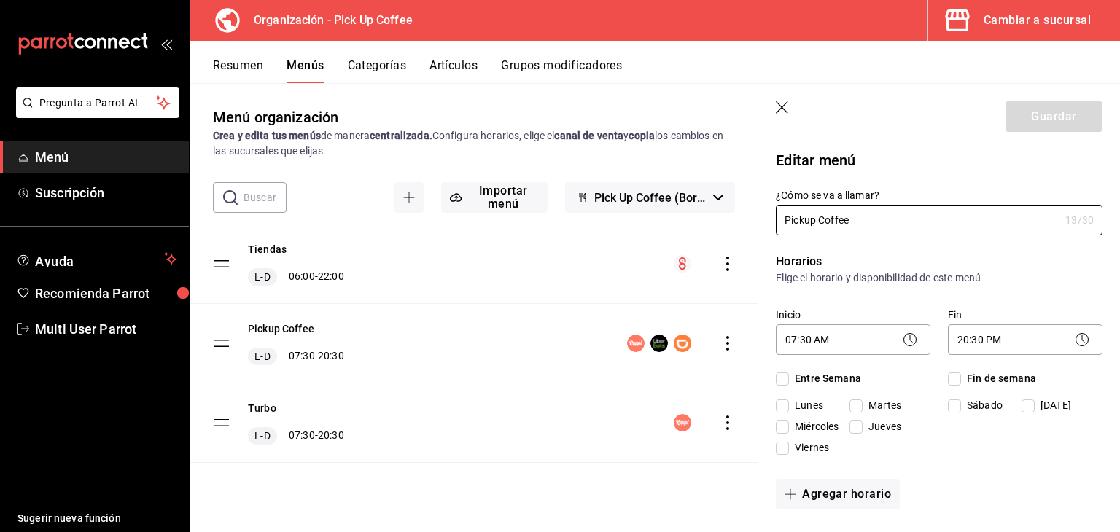
checkbox input "true"
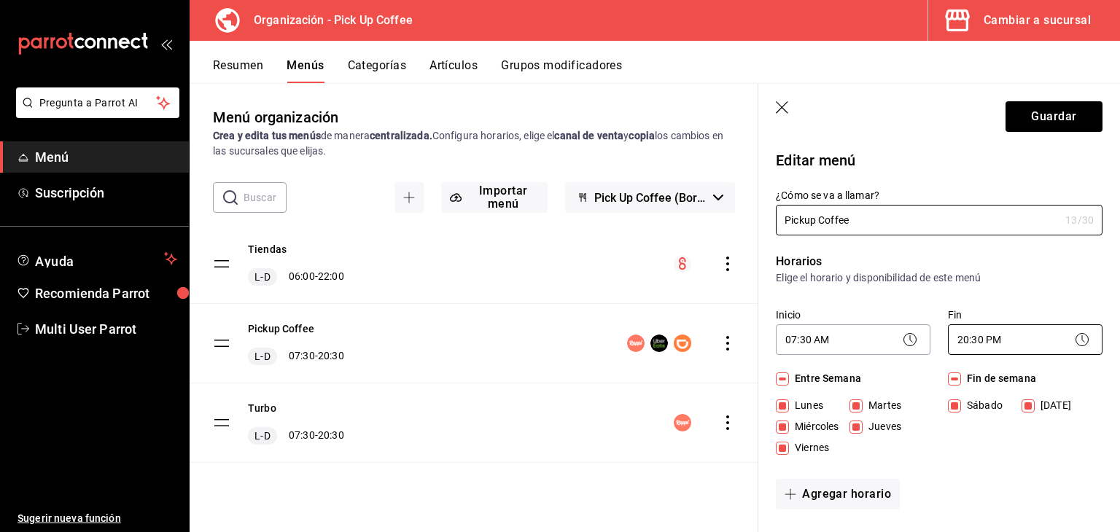
click at [957, 339] on body "Pregunta a Parrot AI Menú Suscripción Ayuda Recomienda Parrot Multi User Parrot…" at bounding box center [560, 266] width 1120 height 532
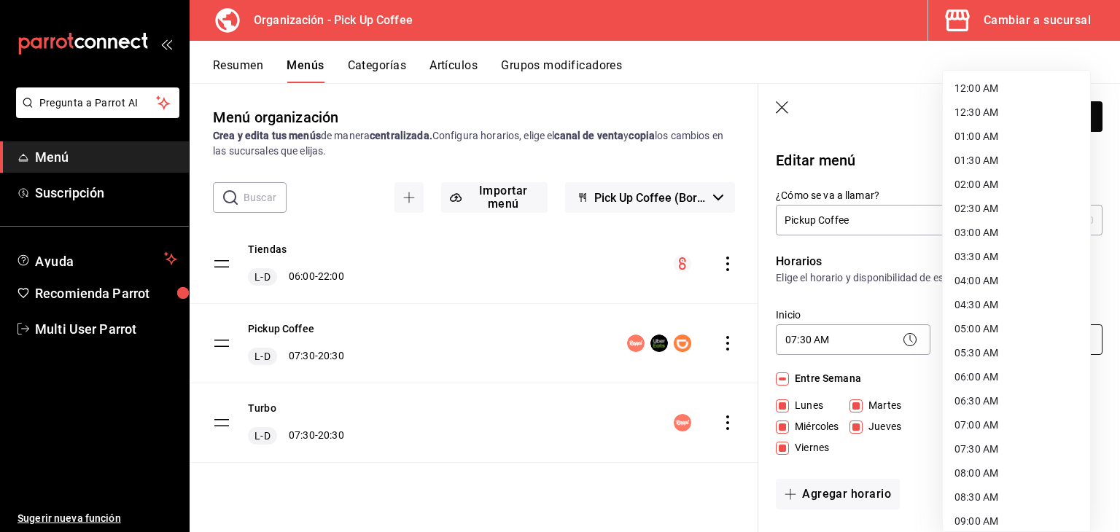
scroll to position [729, 0]
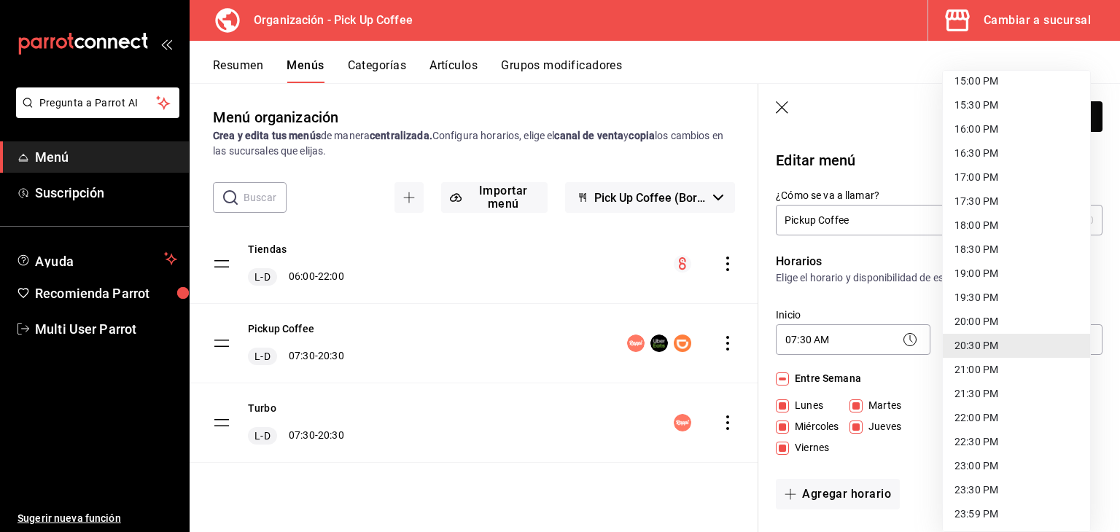
click at [974, 386] on li "21:30 PM" at bounding box center [1016, 394] width 147 height 24
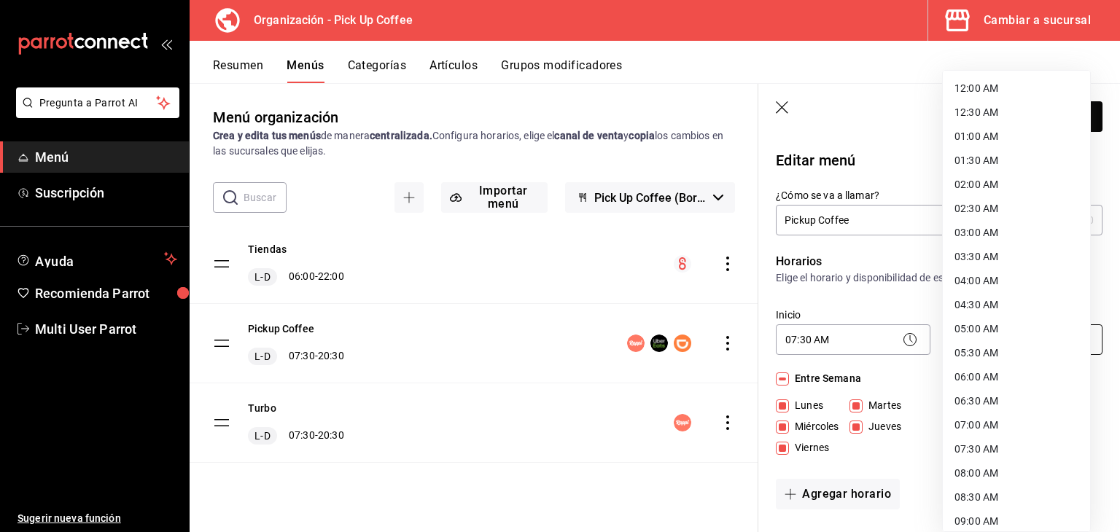
click at [984, 333] on body "Pregunta a Parrot AI Menú Suscripción Ayuda Recomienda Parrot Multi User Parrot…" at bounding box center [560, 266] width 1120 height 532
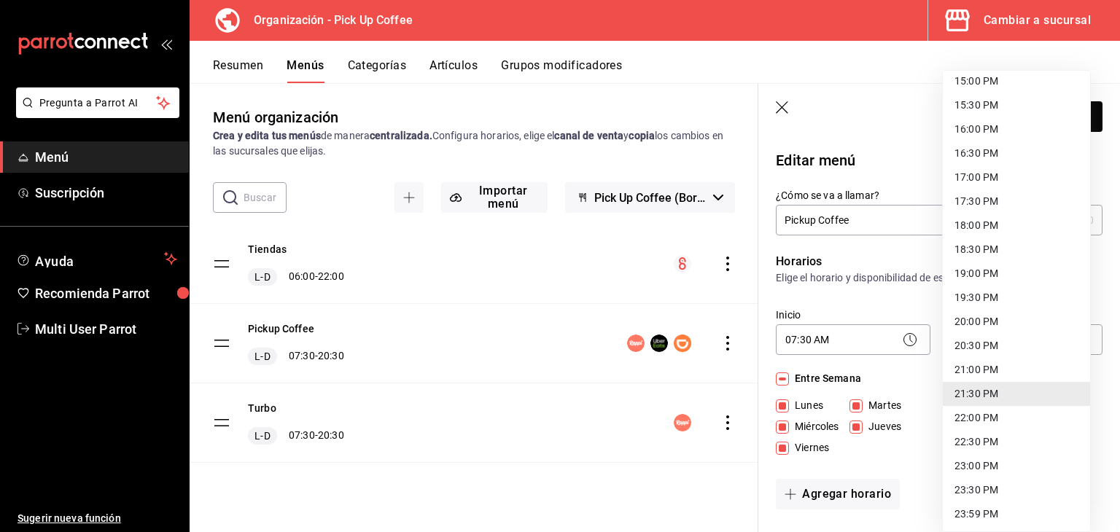
click at [980, 346] on li "20:30 PM" at bounding box center [1016, 346] width 147 height 24
type input "20:30"
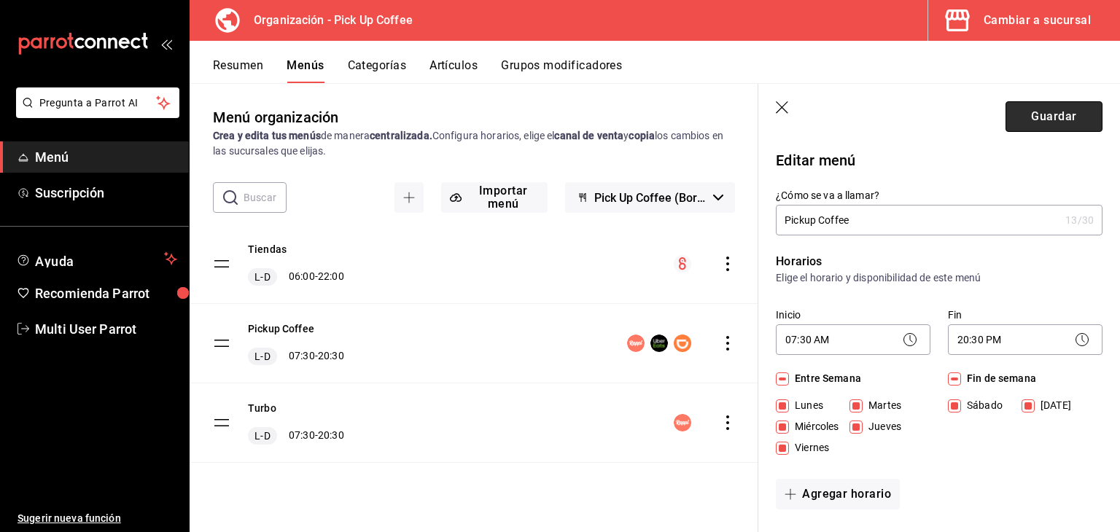
click at [1021, 112] on button "Guardar" at bounding box center [1054, 116] width 97 height 31
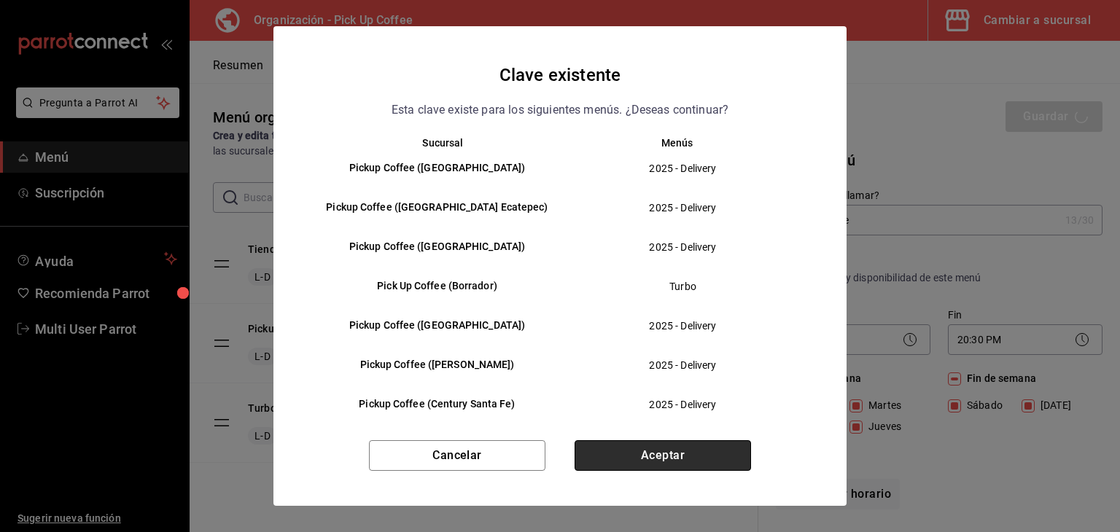
click at [668, 453] on button "Aceptar" at bounding box center [663, 456] width 177 height 31
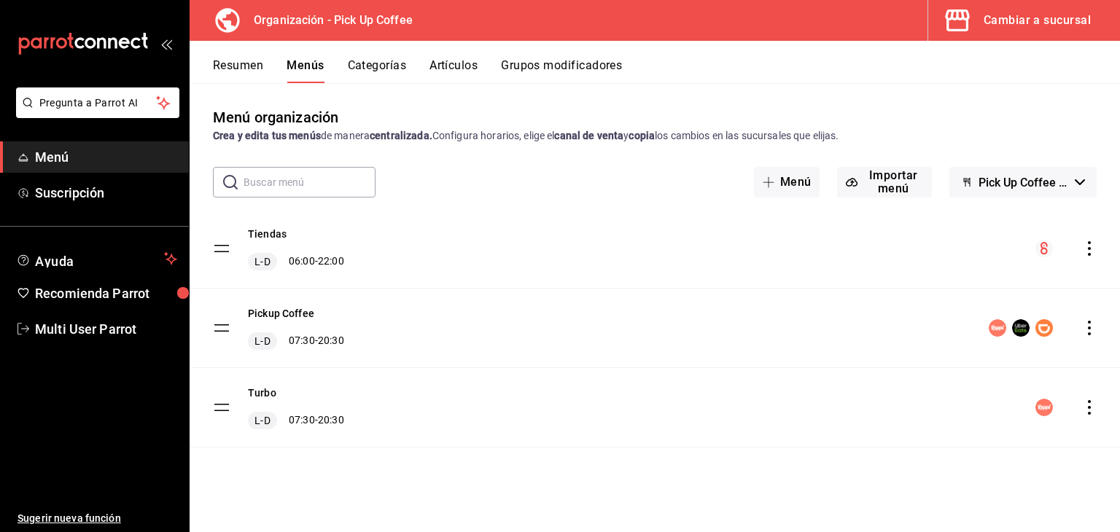
click at [1090, 329] on icon "actions" at bounding box center [1089, 328] width 3 height 15
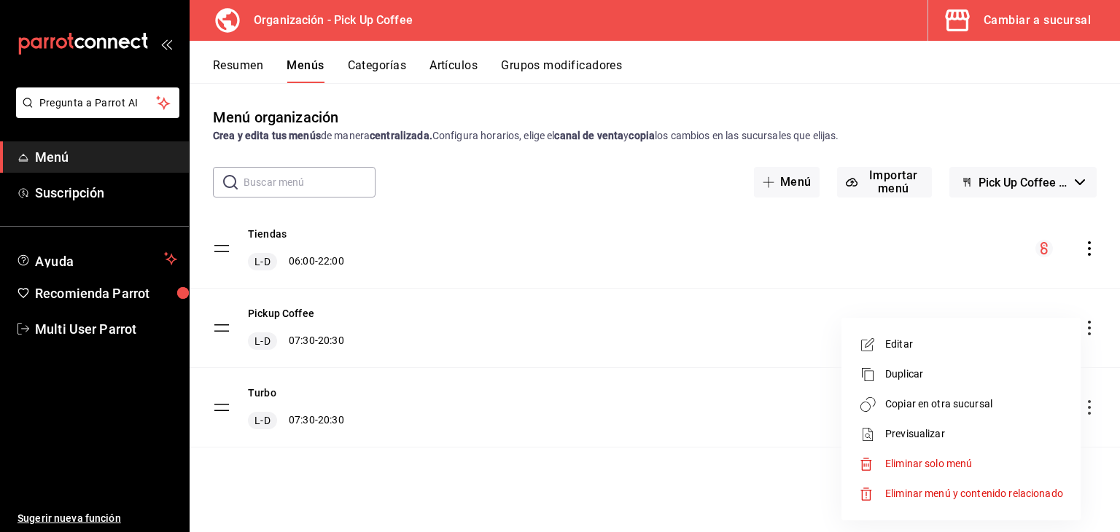
click at [948, 411] on span "Copiar en otra sucursal" at bounding box center [975, 404] width 178 height 15
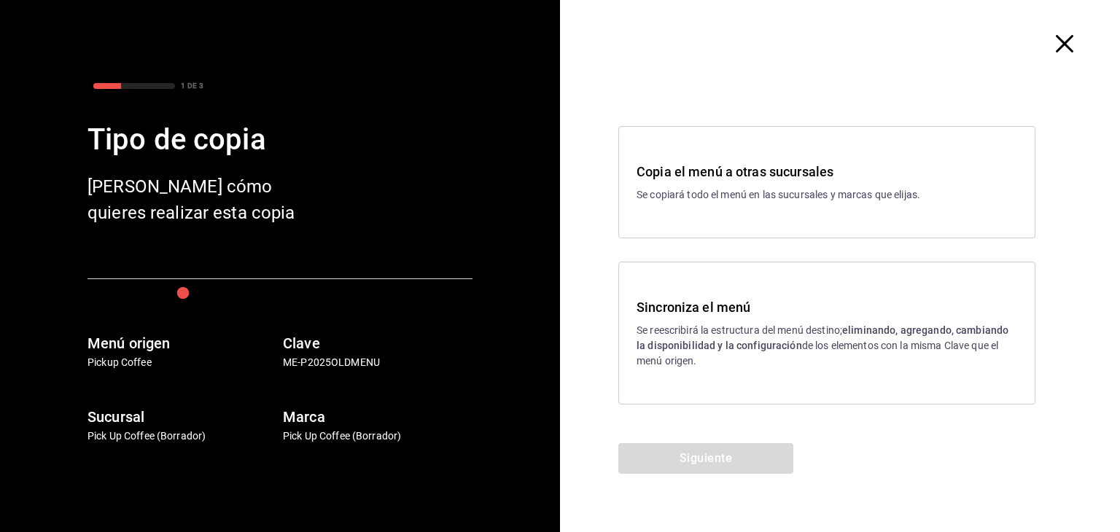
click at [1071, 48] on icon "button" at bounding box center [1065, 44] width 18 height 18
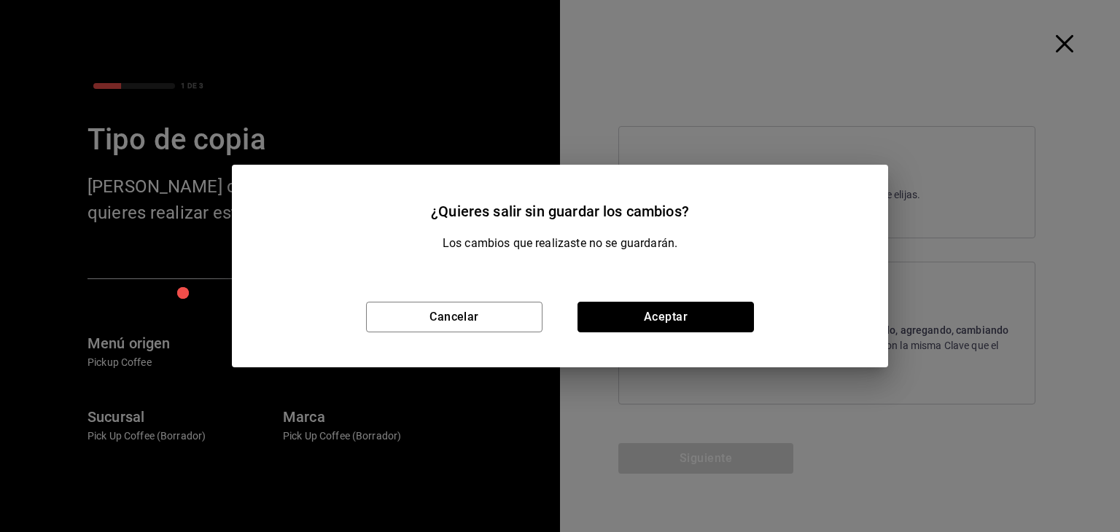
click at [621, 311] on button "Aceptar" at bounding box center [666, 317] width 177 height 31
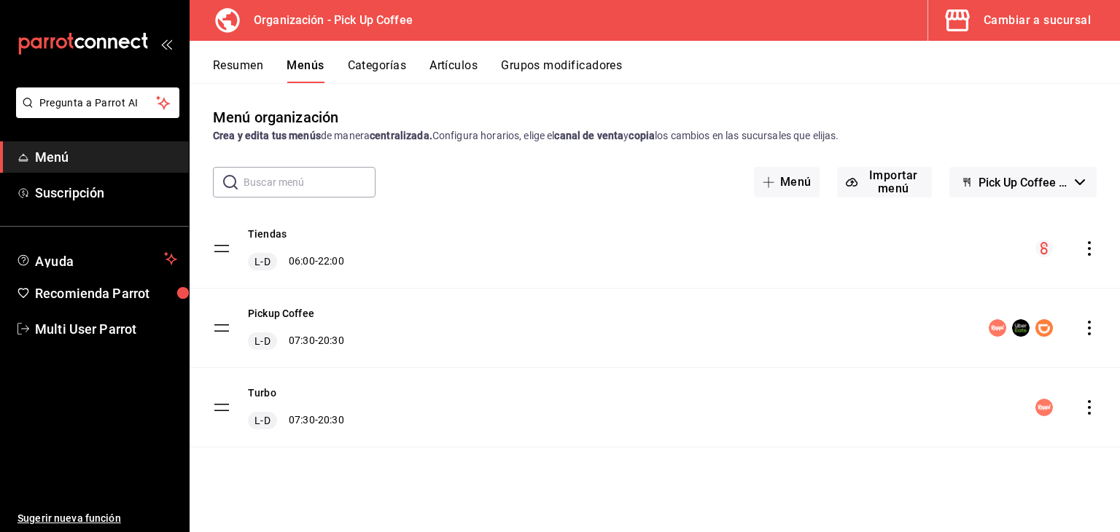
click at [1081, 322] on div "menu-maker-table" at bounding box center [1043, 328] width 108 height 18
click at [1096, 331] on icon "actions" at bounding box center [1089, 328] width 15 height 15
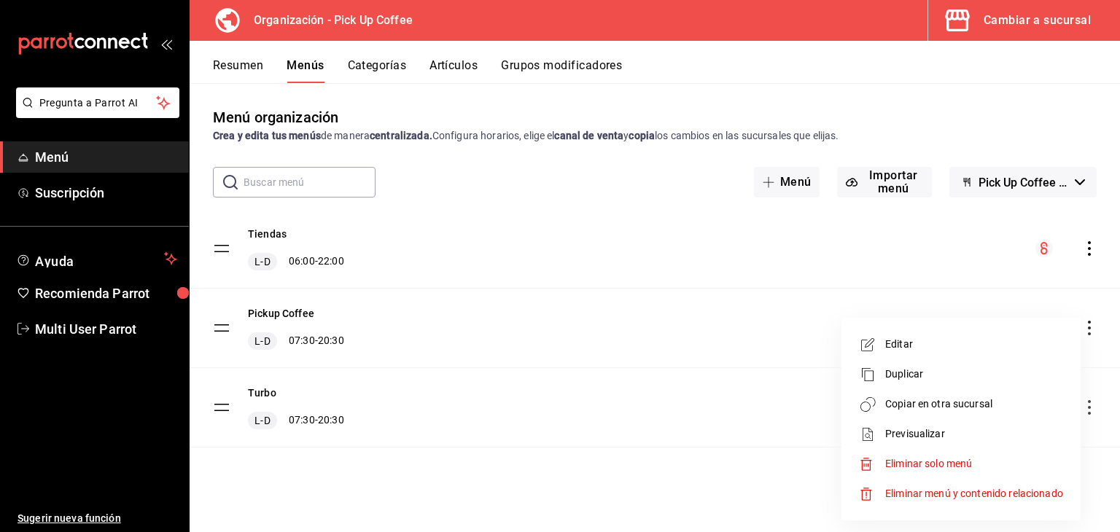
click at [1004, 397] on span "Copiar en otra sucursal" at bounding box center [975, 404] width 178 height 15
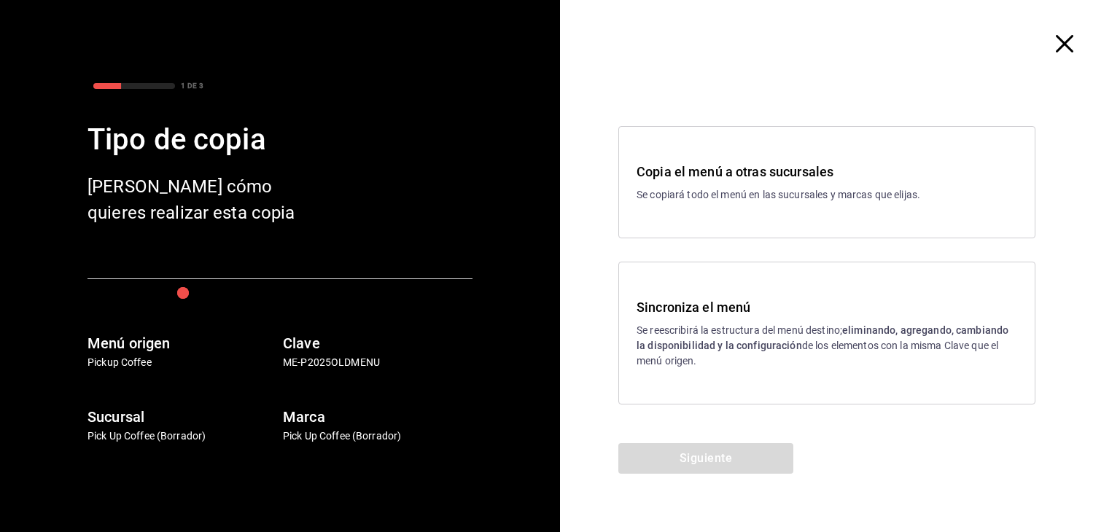
click at [797, 325] on p "Se reescribirá la estructura del menú destino; eliminando, agregando, cambiando…" at bounding box center [827, 346] width 381 height 46
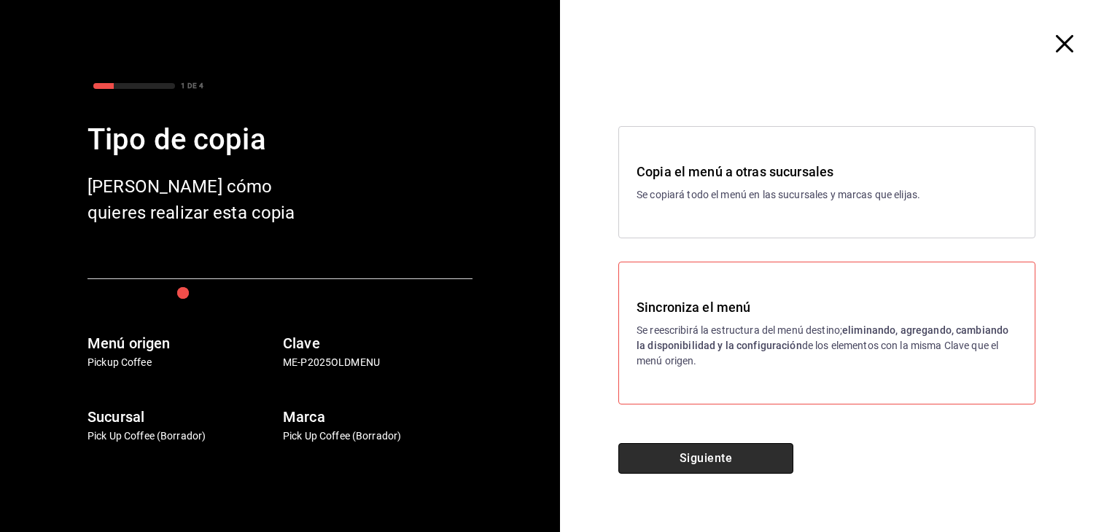
click at [693, 467] on button "Siguiente" at bounding box center [706, 458] width 175 height 31
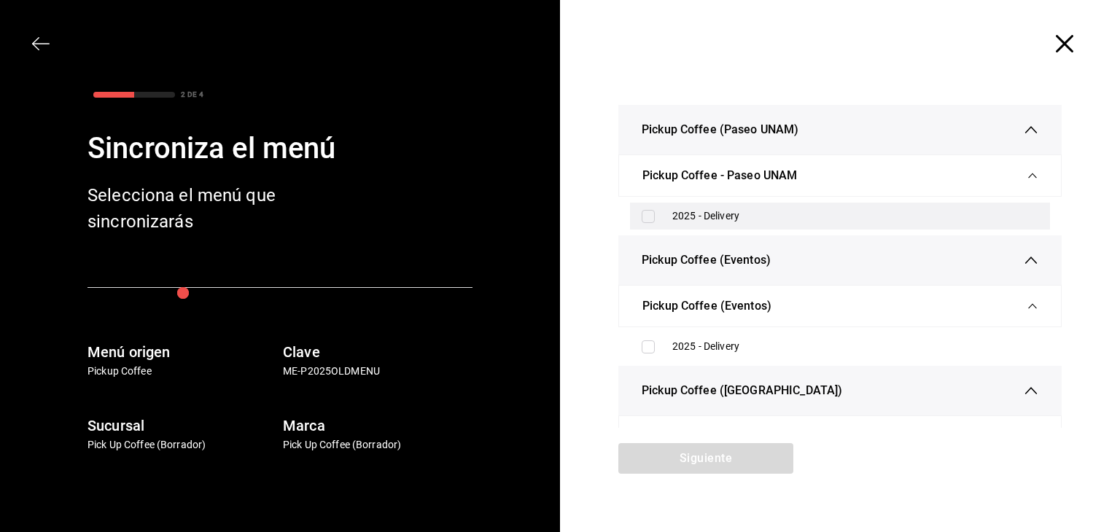
drag, startPoint x: 648, startPoint y: 220, endPoint x: 646, endPoint y: 228, distance: 8.3
click at [648, 220] on input "checkbox" at bounding box center [648, 216] width 13 height 13
checkbox input "true"
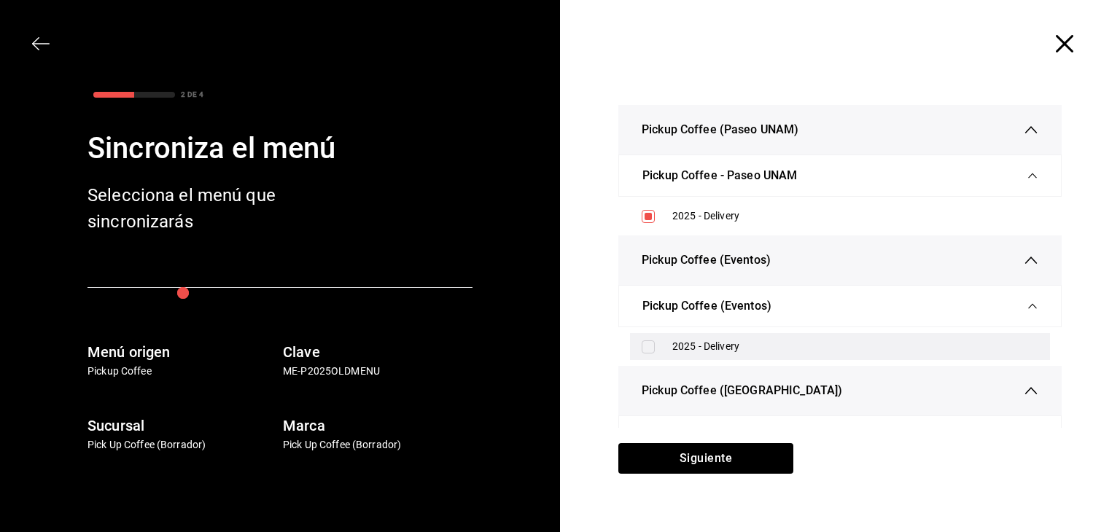
click at [635, 343] on div "2025 - Delivery" at bounding box center [840, 346] width 420 height 27
checkbox input "true"
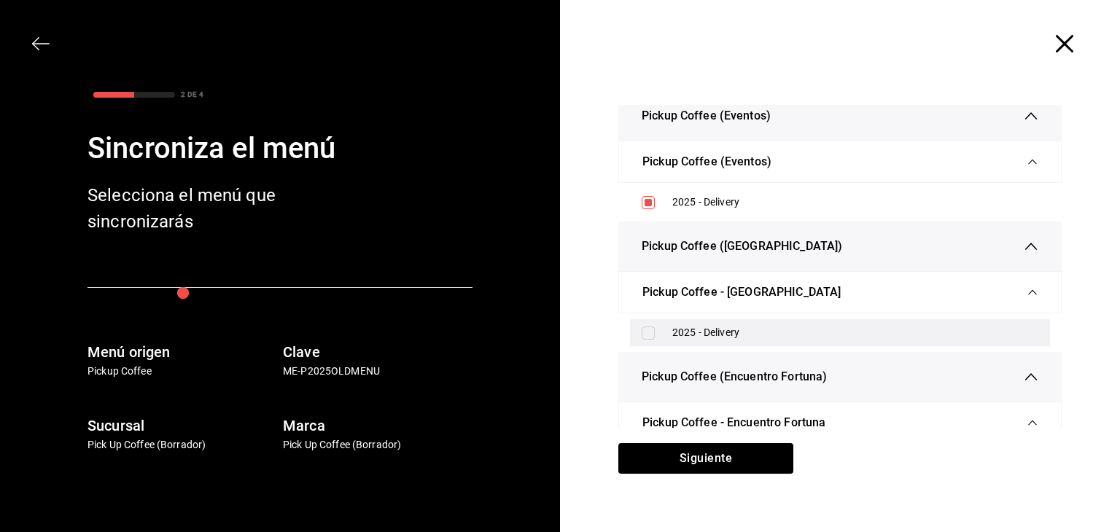
scroll to position [146, 0]
click at [642, 332] on input "checkbox" at bounding box center [648, 331] width 13 height 13
checkbox input "true"
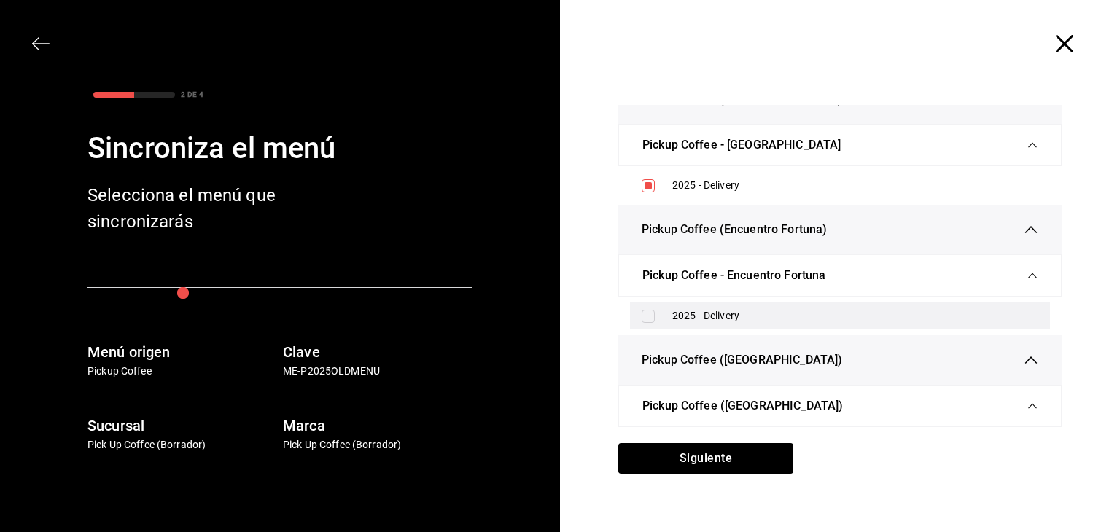
click at [645, 321] on input "checkbox" at bounding box center [648, 316] width 13 height 13
checkbox input "true"
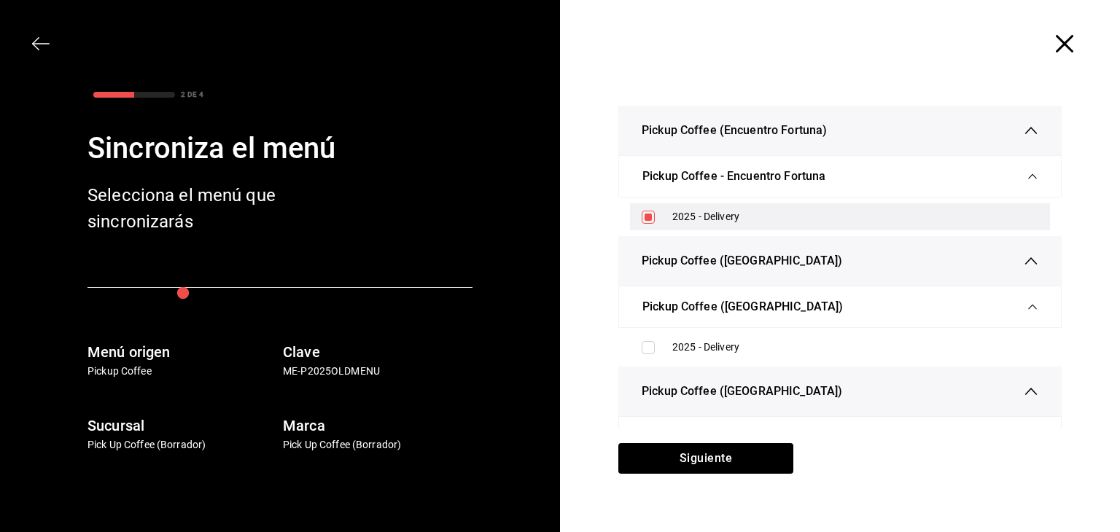
scroll to position [511, 0]
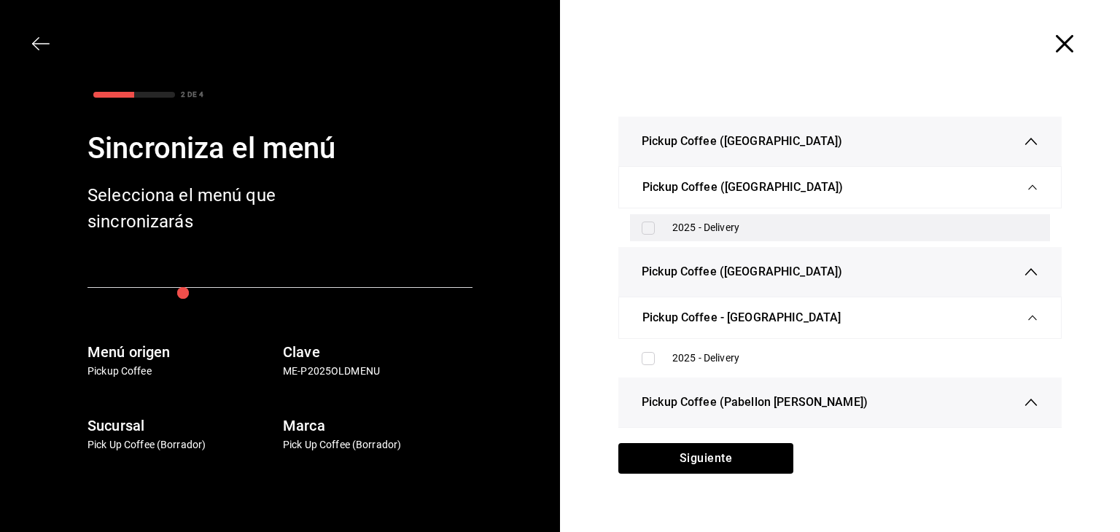
click at [639, 234] on div "2025 - Delivery" at bounding box center [840, 227] width 420 height 27
checkbox input "true"
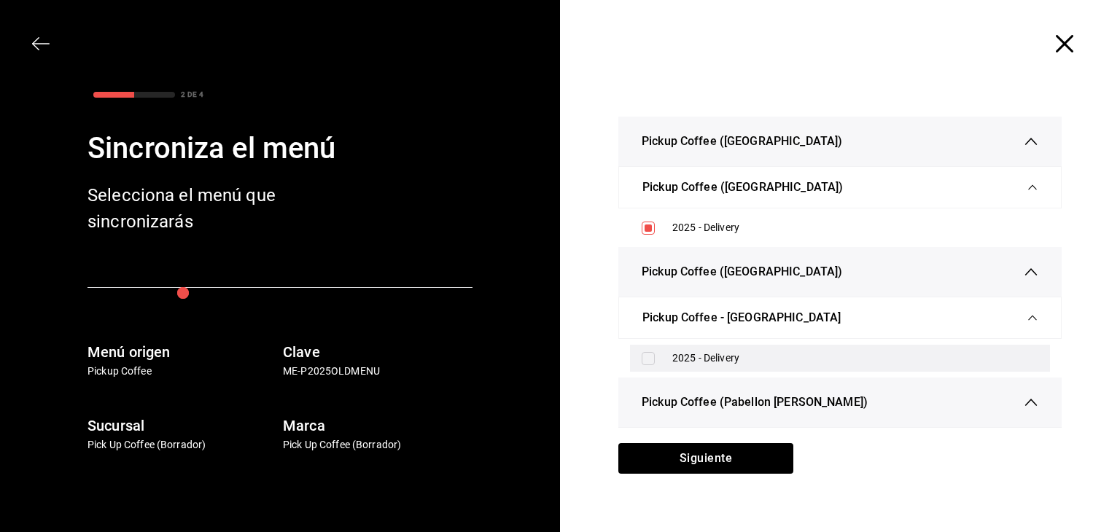
click at [635, 357] on div "2025 - Delivery" at bounding box center [840, 358] width 420 height 27
checkbox input "true"
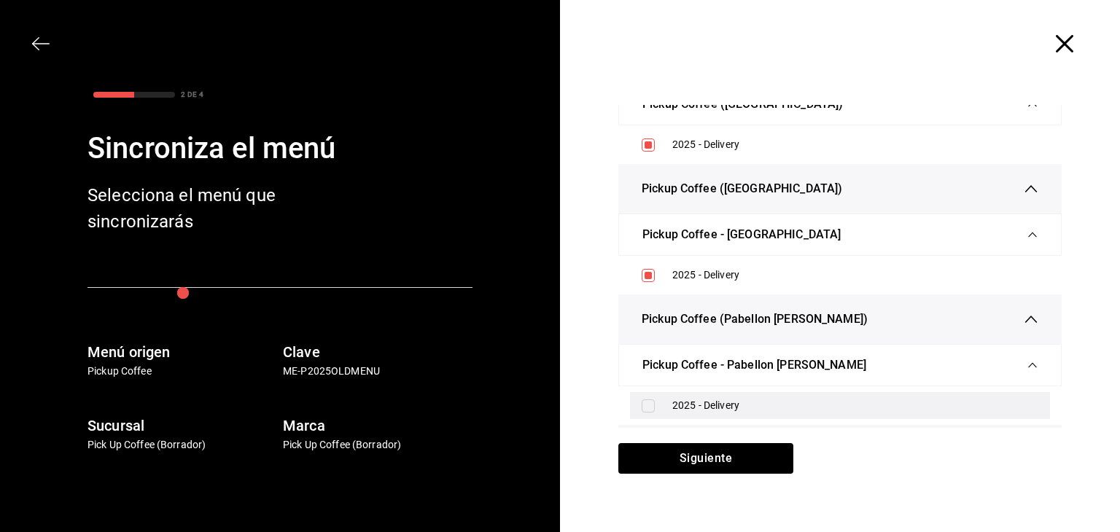
scroll to position [656, 0]
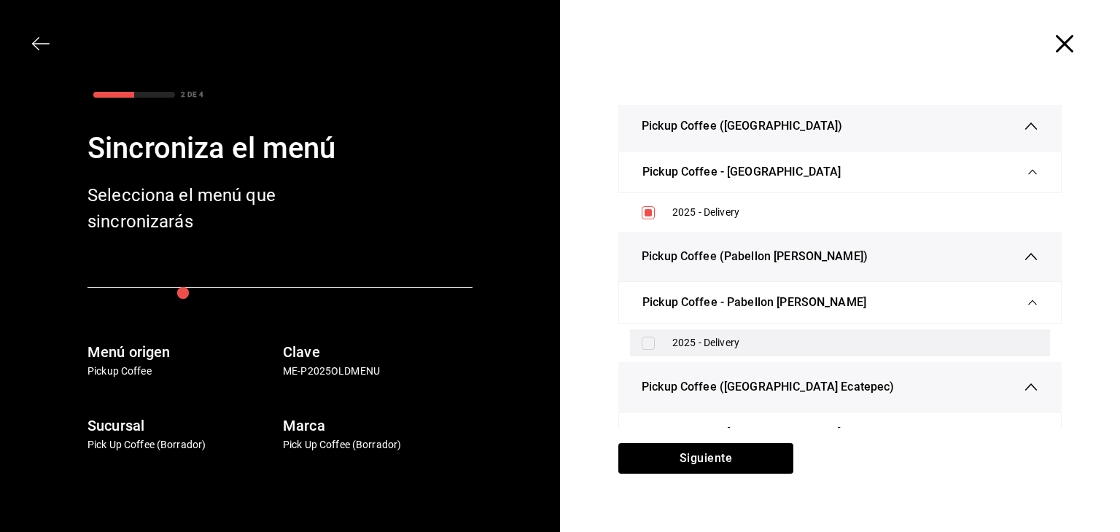
click at [642, 344] on input "checkbox" at bounding box center [648, 343] width 13 height 13
checkbox input "true"
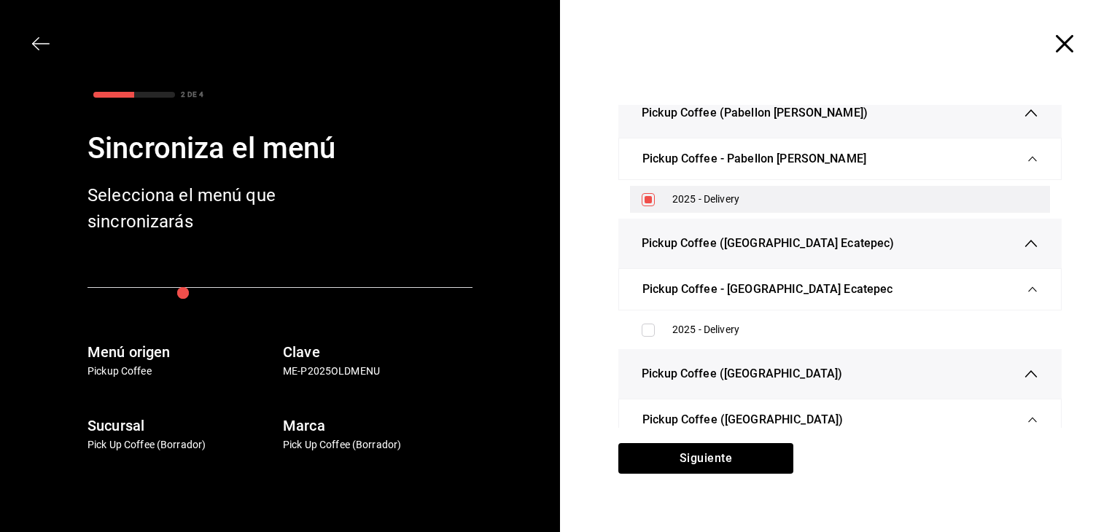
scroll to position [802, 0]
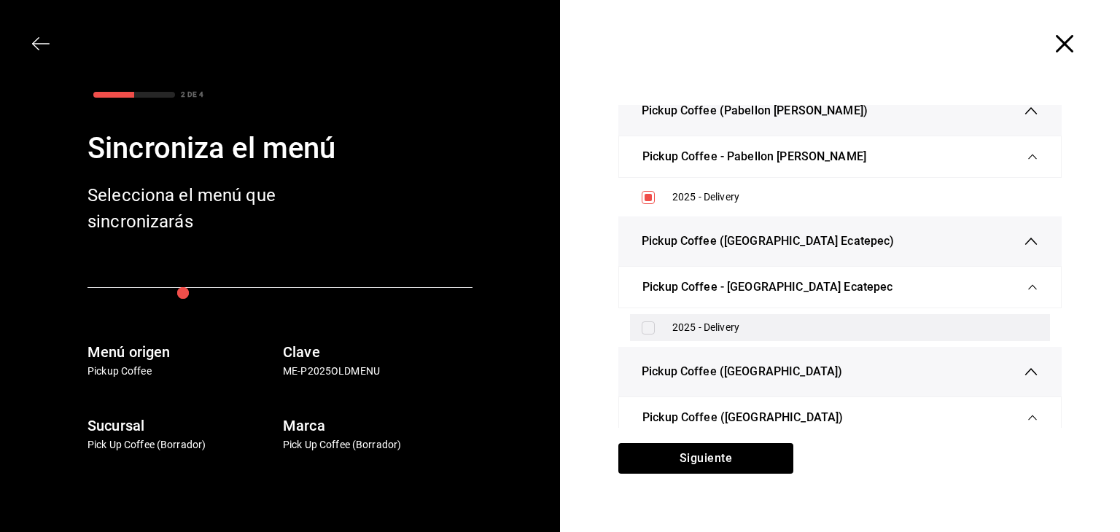
click at [649, 333] on div "2025 - Delivery" at bounding box center [840, 327] width 420 height 27
checkbox input "true"
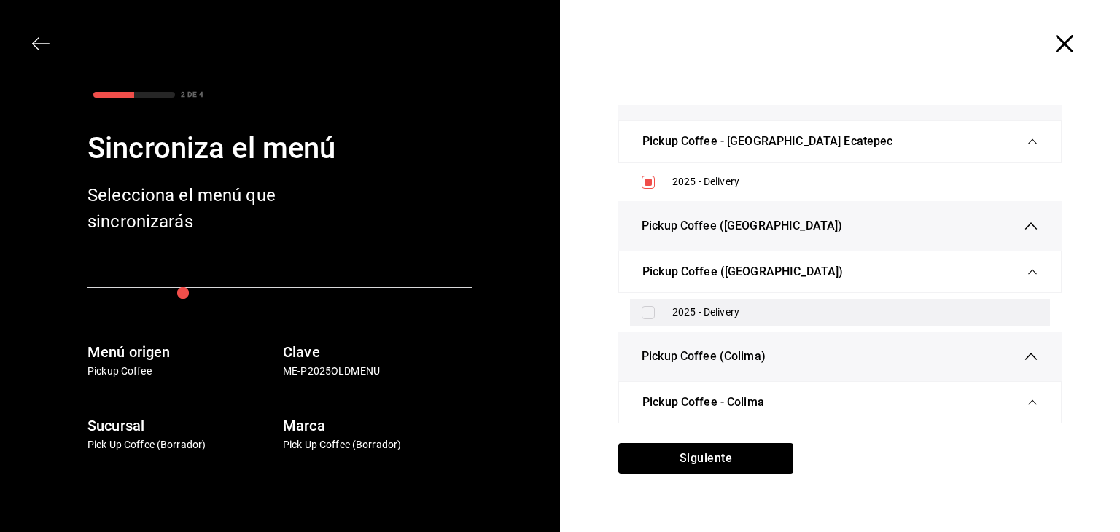
click at [633, 319] on div "2025 - Delivery" at bounding box center [840, 312] width 420 height 27
checkbox input "true"
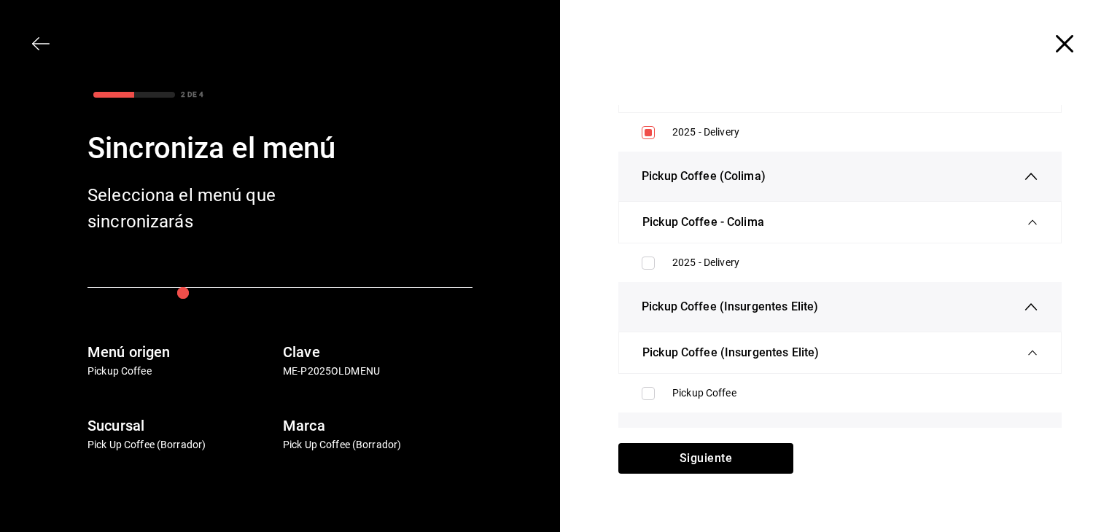
scroll to position [1240, 0]
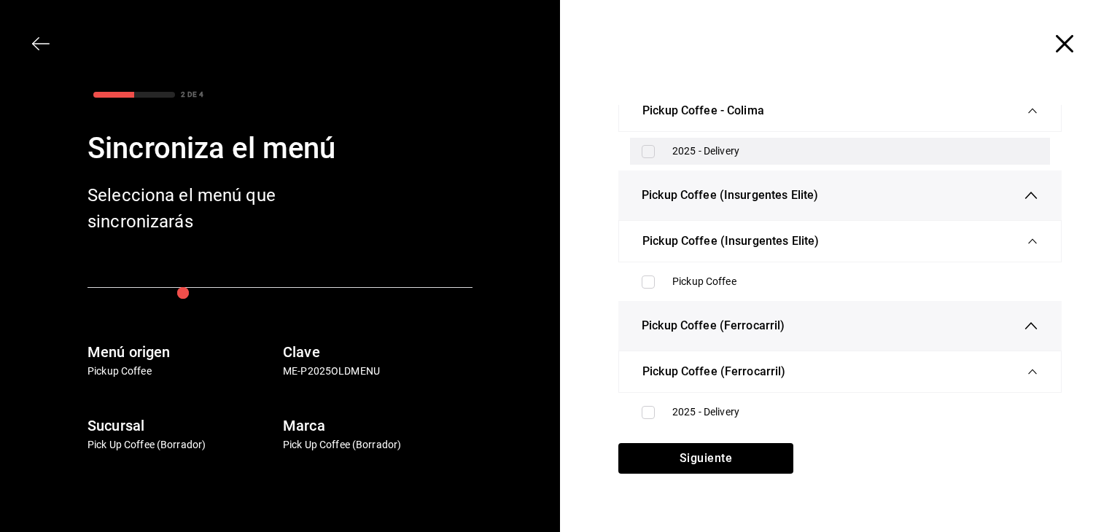
click at [648, 149] on input "checkbox" at bounding box center [648, 151] width 13 height 13
checkbox input "true"
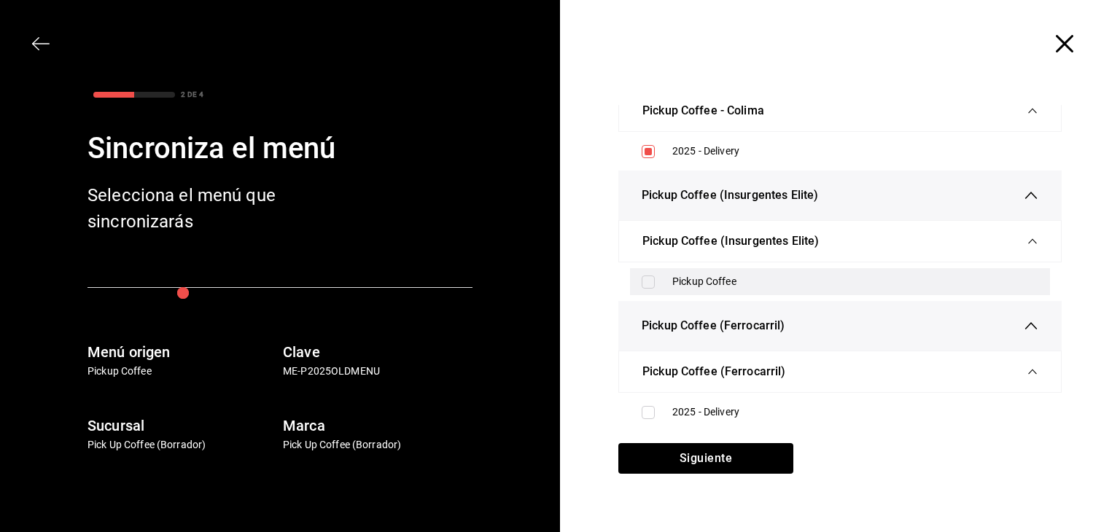
click at [642, 279] on input "checkbox" at bounding box center [648, 282] width 13 height 13
checkbox input "true"
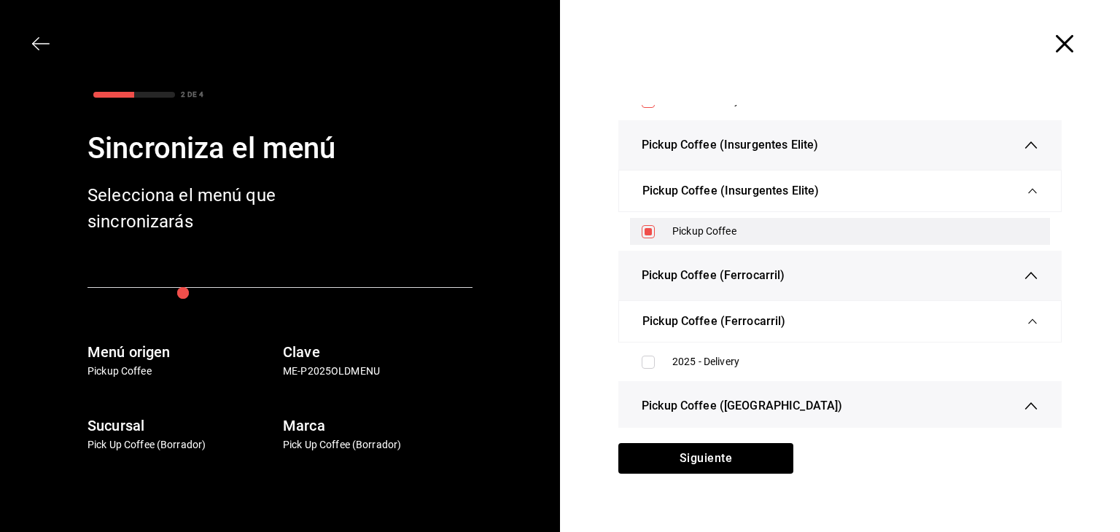
scroll to position [1313, 0]
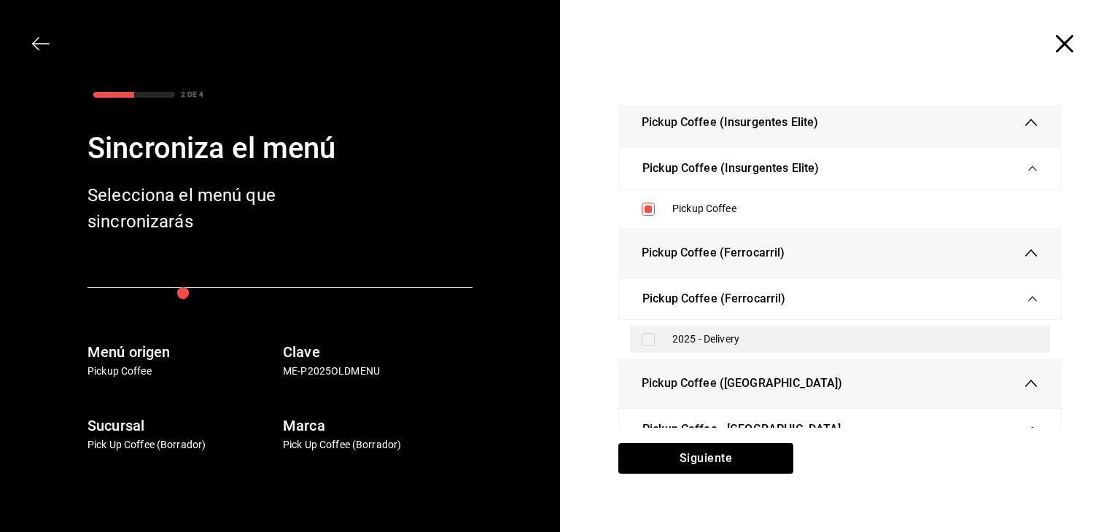
click at [642, 333] on input "checkbox" at bounding box center [648, 339] width 13 height 13
checkbox input "true"
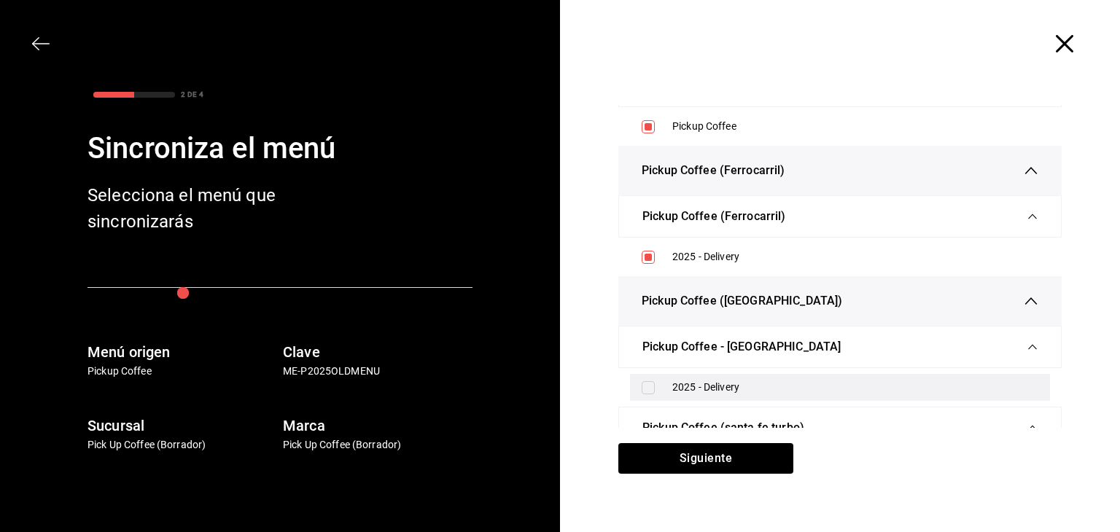
scroll to position [1459, 0]
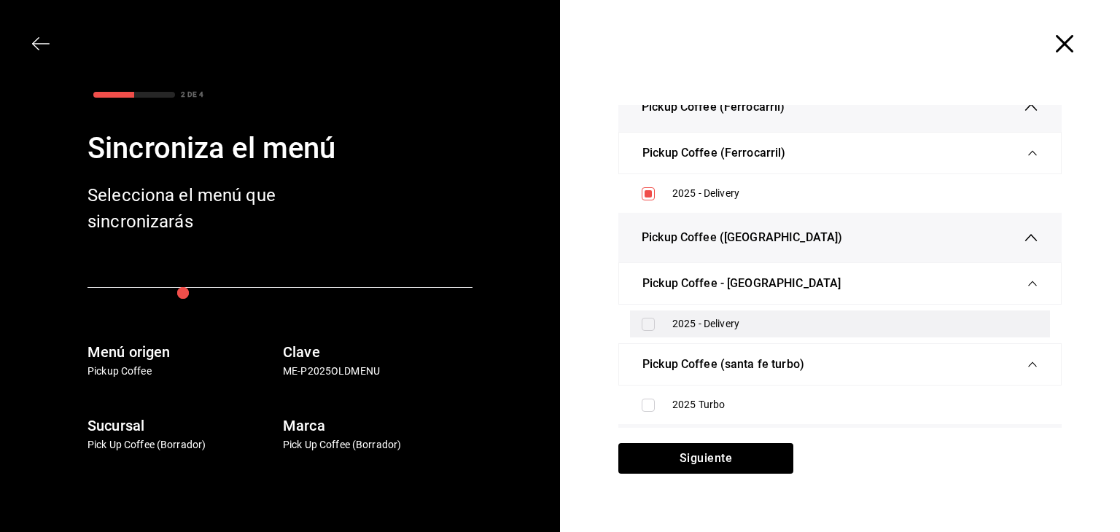
click at [642, 322] on input "checkbox" at bounding box center [648, 324] width 13 height 13
checkbox input "true"
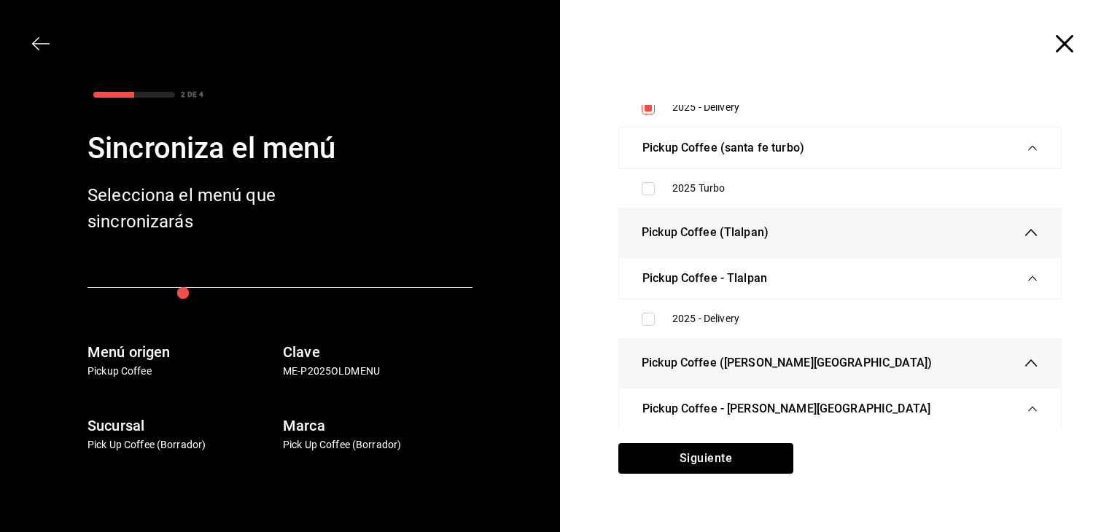
scroll to position [1678, 0]
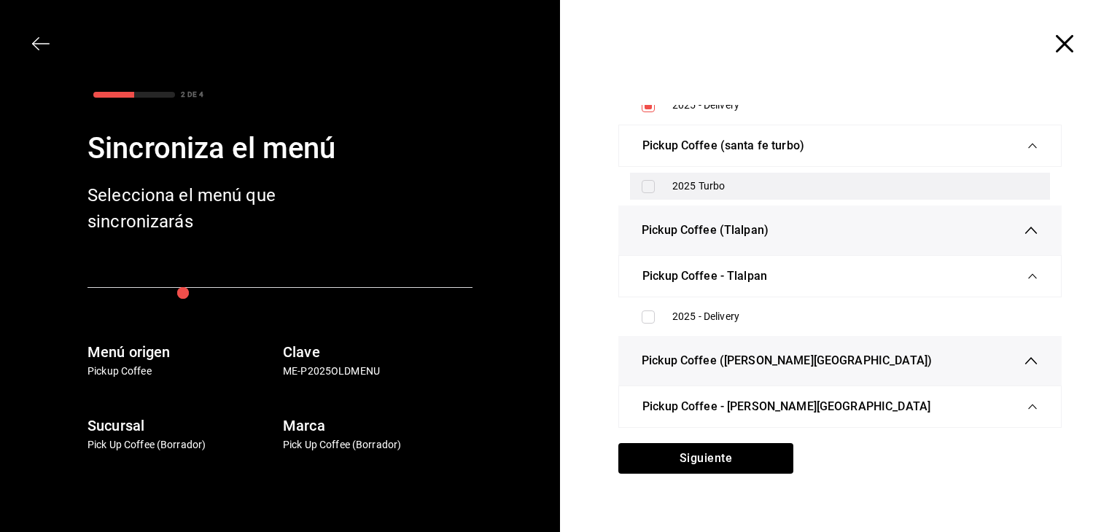
click at [640, 189] on div "2025 Turbo" at bounding box center [840, 186] width 420 height 27
checkbox input "false"
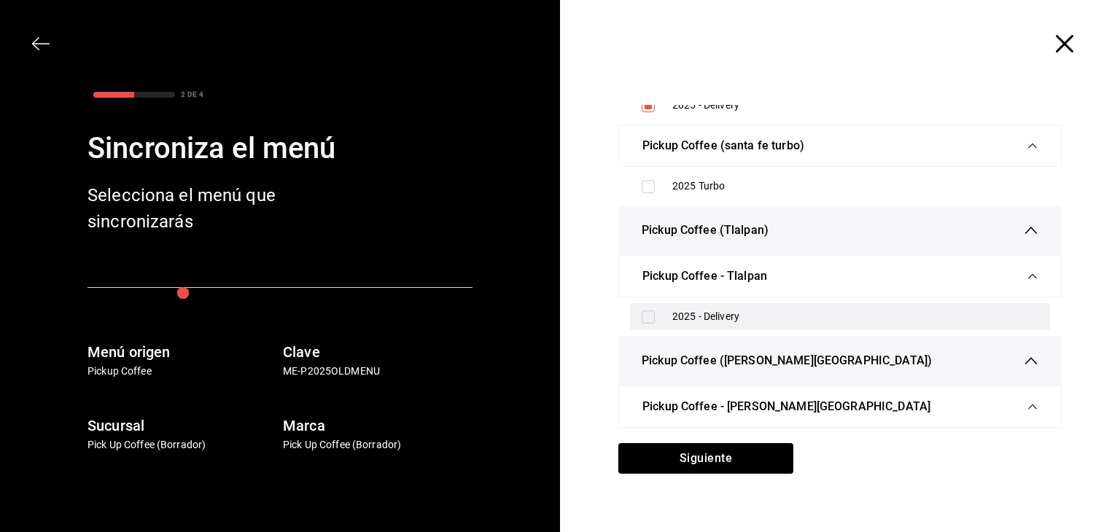
click at [646, 311] on input "checkbox" at bounding box center [648, 317] width 13 height 13
checkbox input "true"
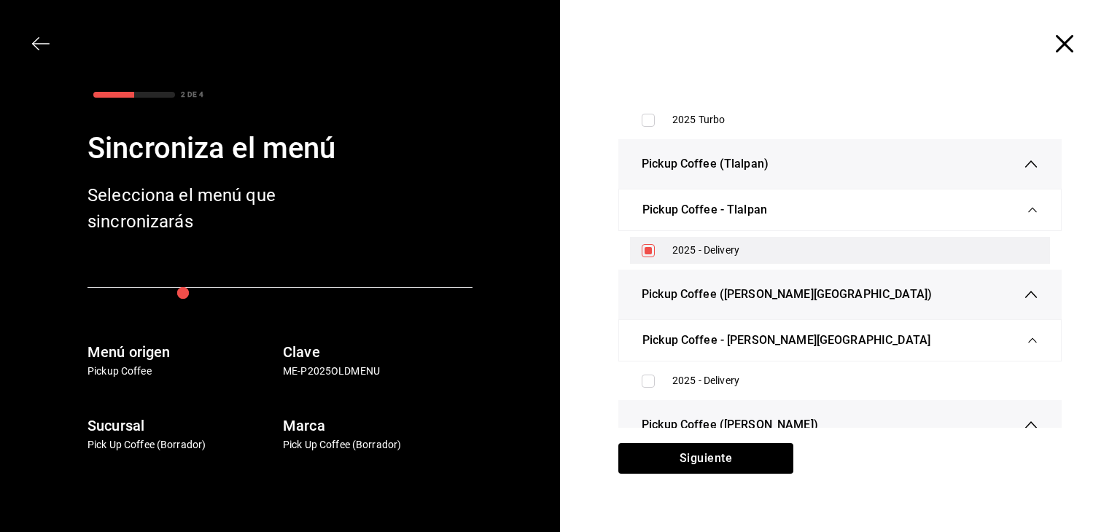
scroll to position [1824, 0]
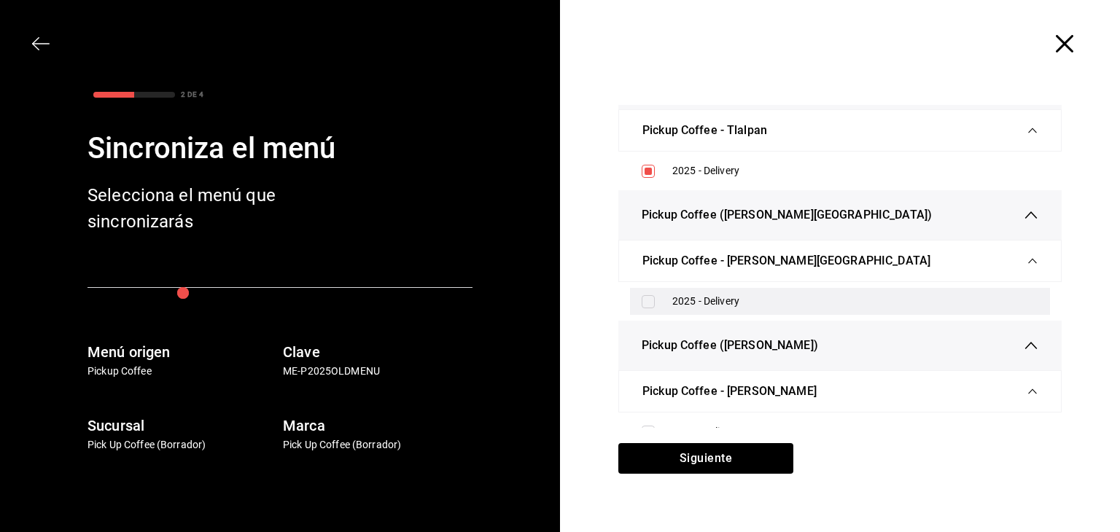
click at [643, 301] on input "checkbox" at bounding box center [648, 301] width 13 height 13
checkbox input "true"
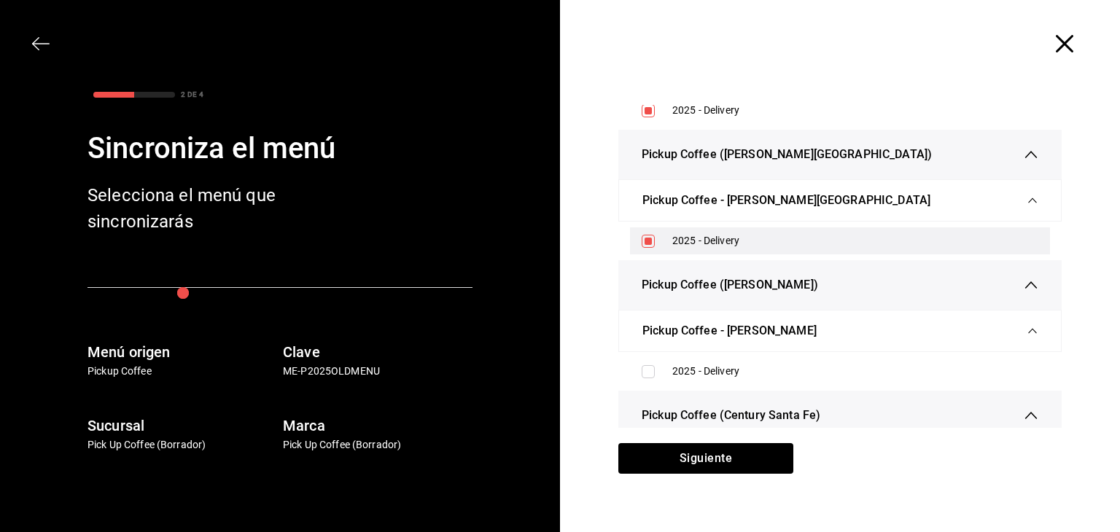
scroll to position [1969, 0]
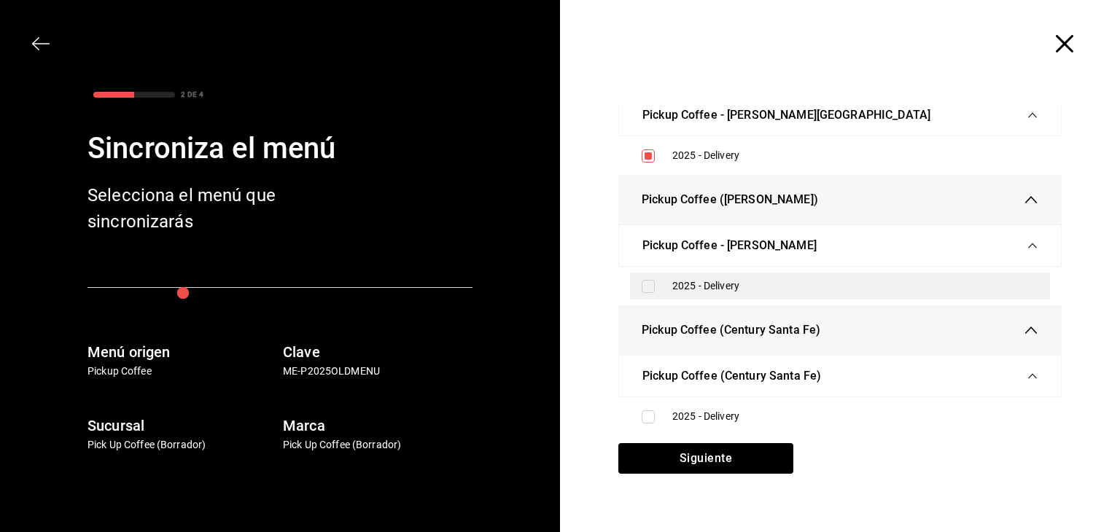
click at [643, 286] on input "checkbox" at bounding box center [648, 286] width 13 height 13
checkbox input "true"
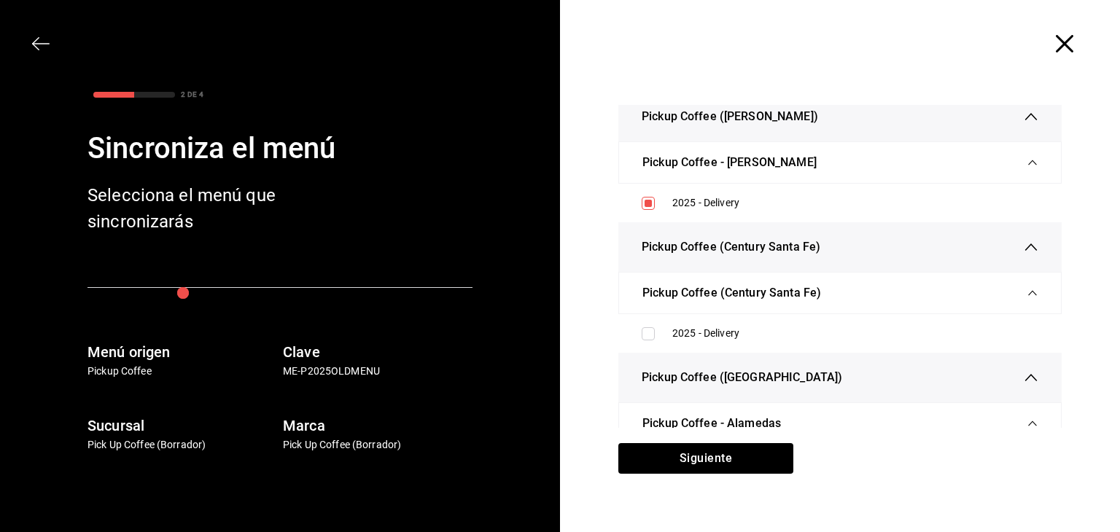
scroll to position [2115, 0]
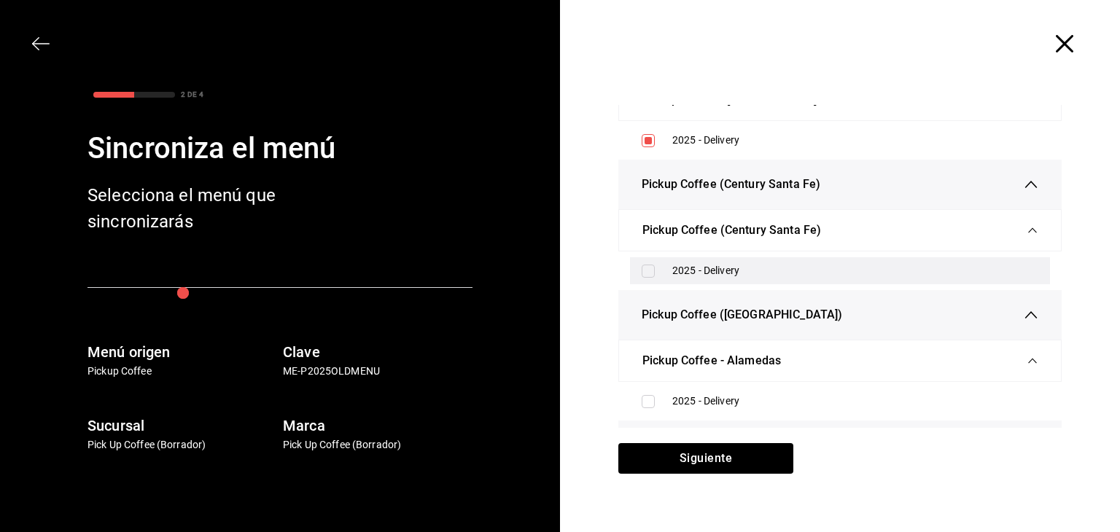
click at [649, 272] on div "2025 - Delivery" at bounding box center [840, 270] width 420 height 27
checkbox input "true"
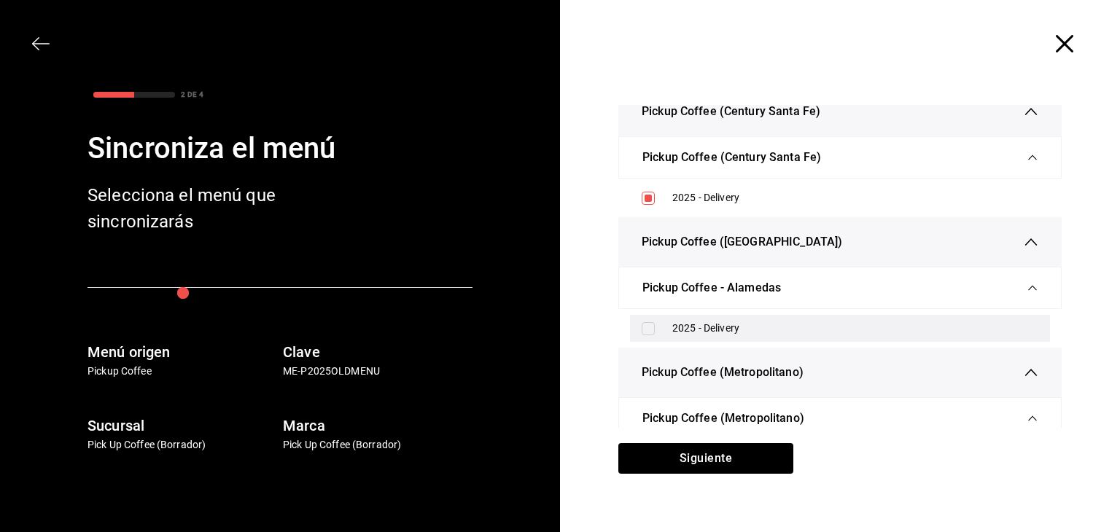
click at [642, 333] on div "2025 - Delivery" at bounding box center [840, 328] width 420 height 27
checkbox input "true"
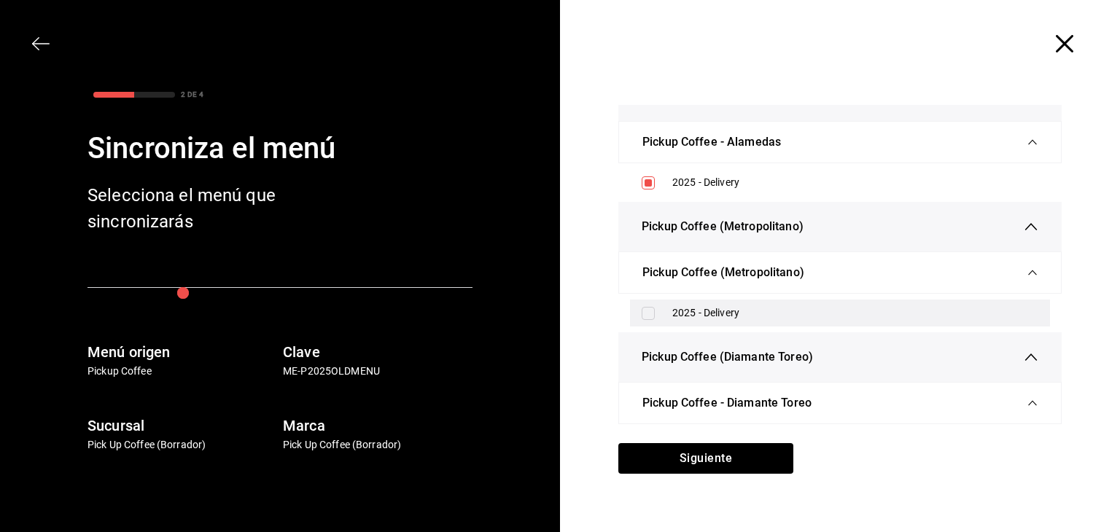
click at [647, 314] on div "2025 - Delivery" at bounding box center [840, 313] width 420 height 27
checkbox input "true"
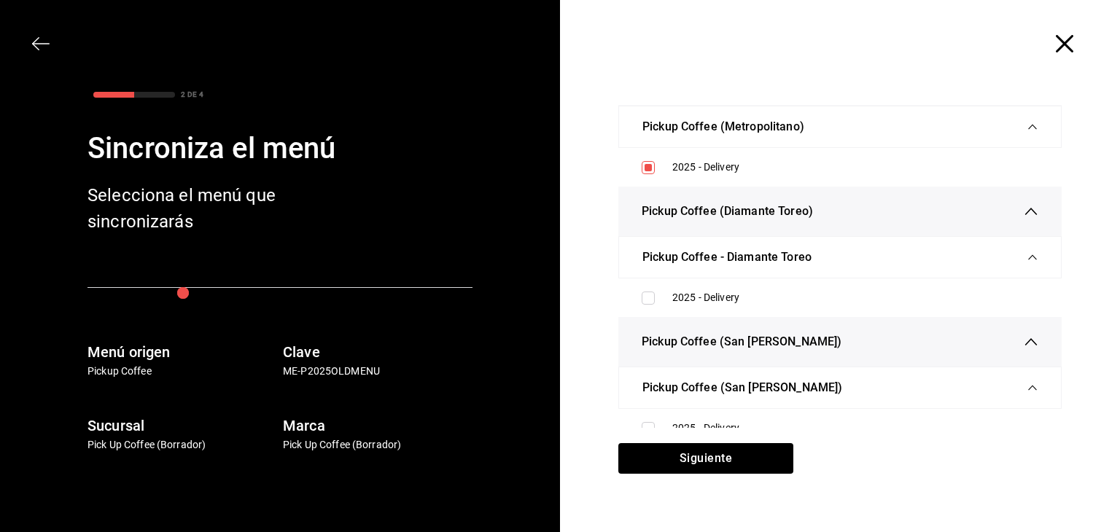
scroll to position [2553, 0]
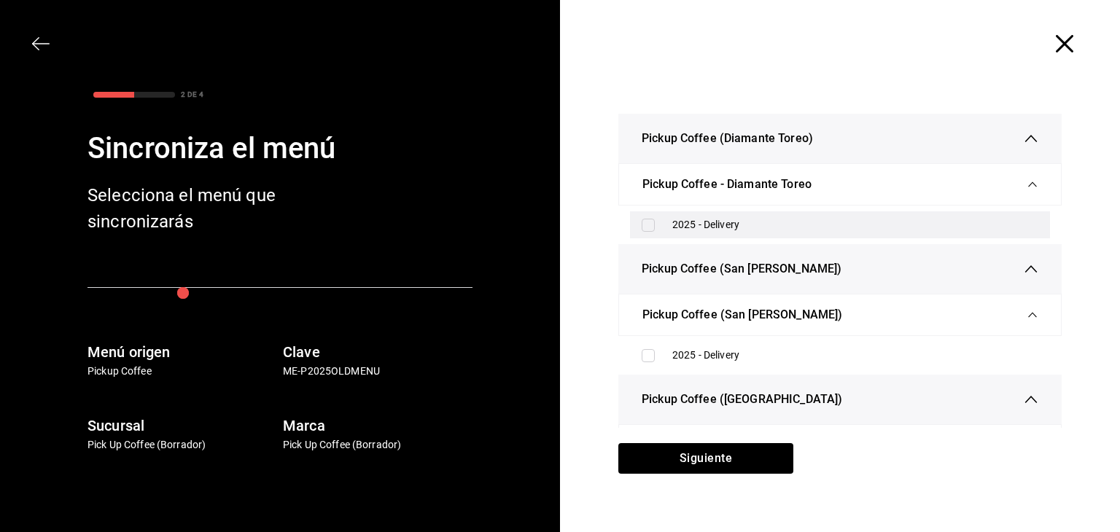
click at [646, 222] on input "checkbox" at bounding box center [648, 225] width 13 height 13
checkbox input "true"
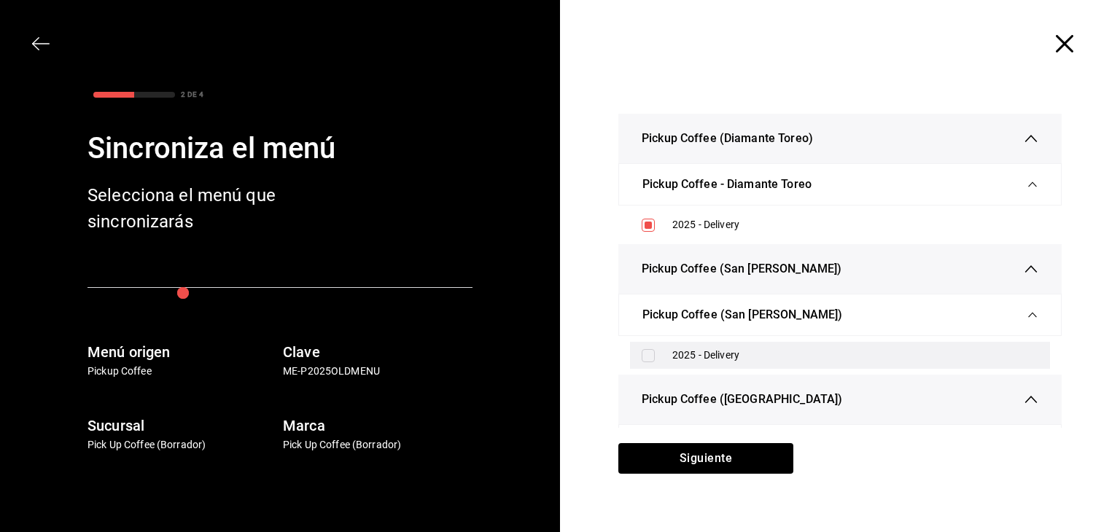
click at [642, 349] on input "checkbox" at bounding box center [648, 355] width 13 height 13
checkbox input "true"
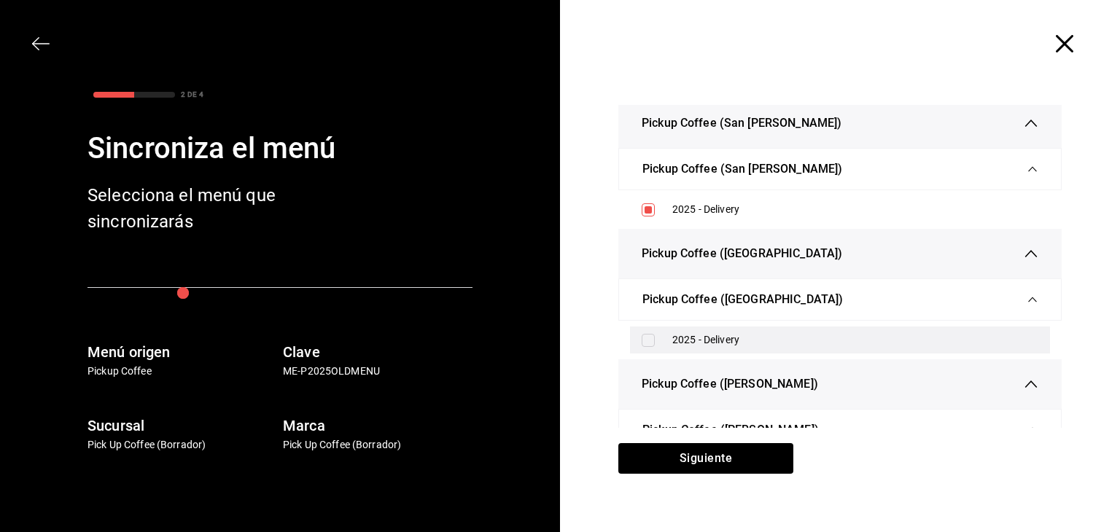
click at [648, 334] on input "checkbox" at bounding box center [648, 340] width 13 height 13
checkbox input "true"
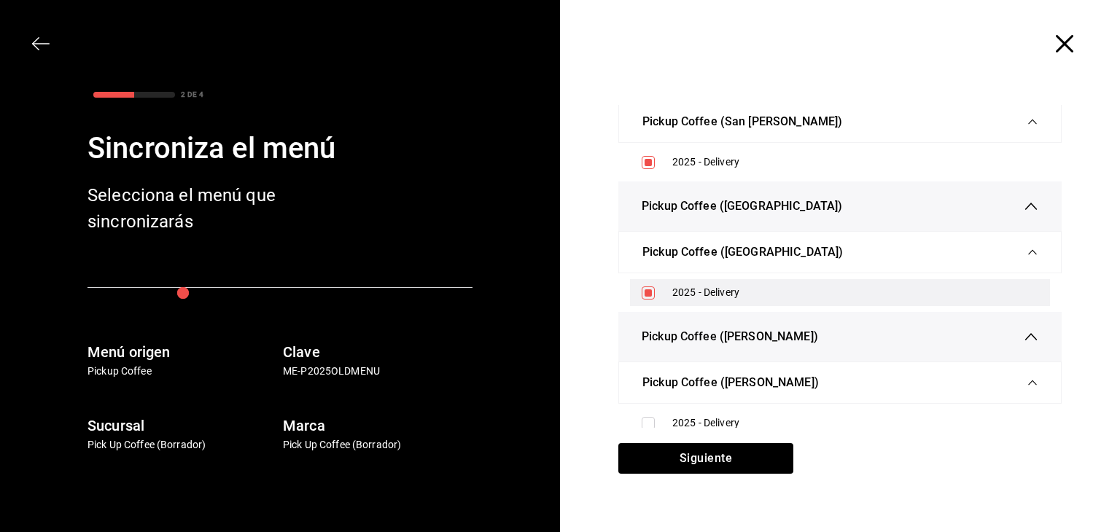
scroll to position [2845, 0]
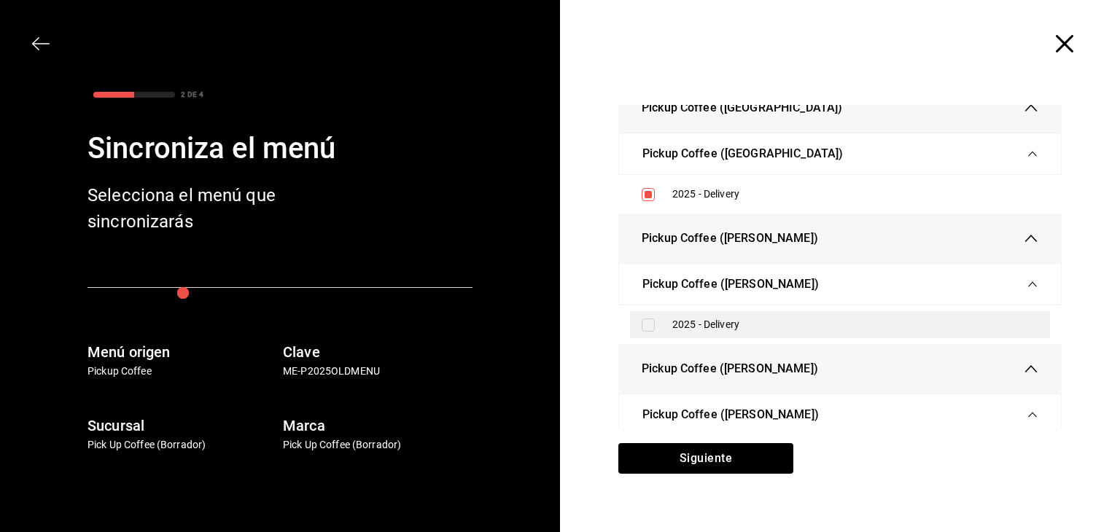
click at [651, 322] on label at bounding box center [651, 325] width 19 height 13
click at [651, 322] on input "checkbox" at bounding box center [648, 325] width 13 height 13
click at [644, 320] on input "checkbox" at bounding box center [648, 325] width 13 height 13
checkbox input "true"
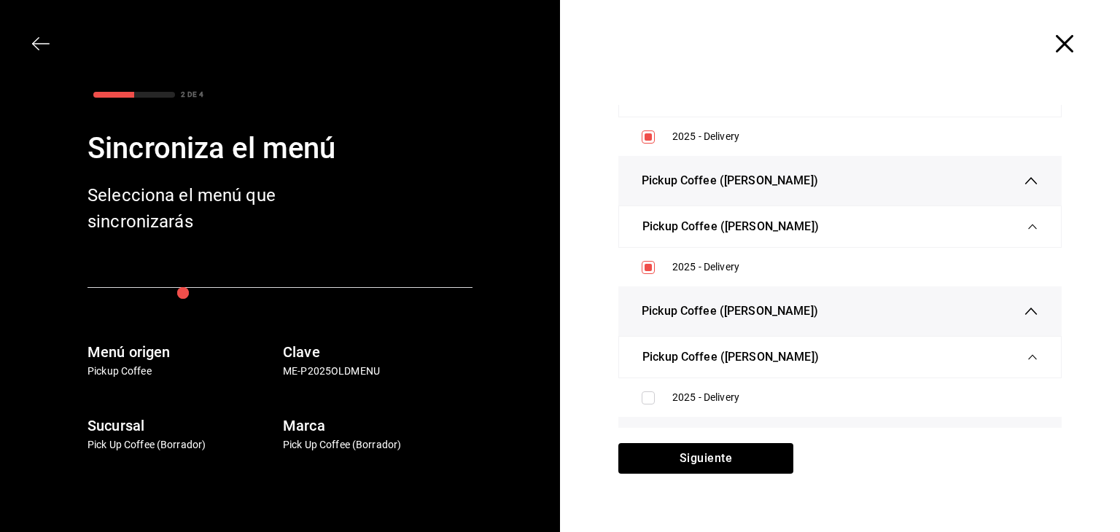
scroll to position [2991, 0]
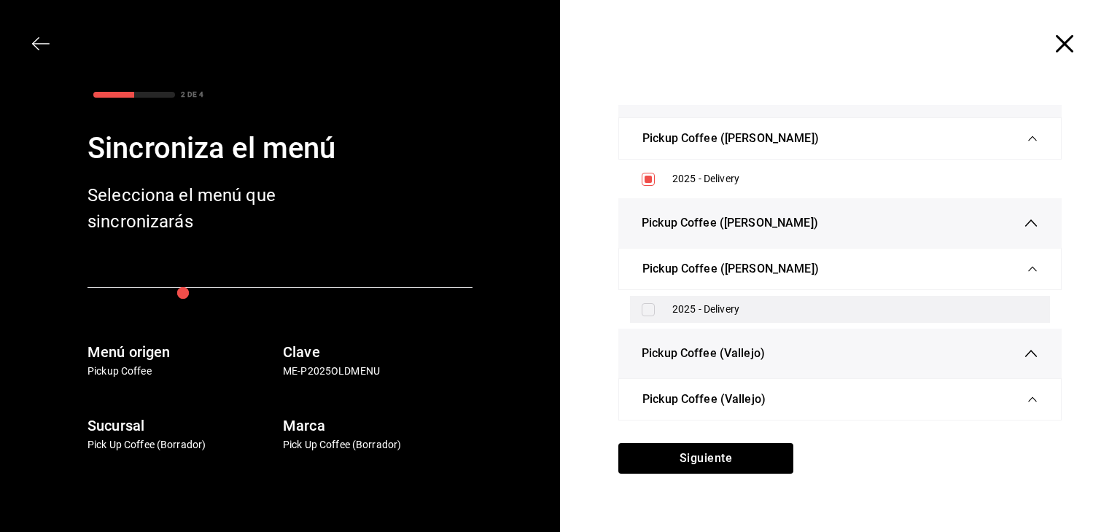
click at [645, 314] on div "2025 - Delivery" at bounding box center [840, 309] width 420 height 27
checkbox input "true"
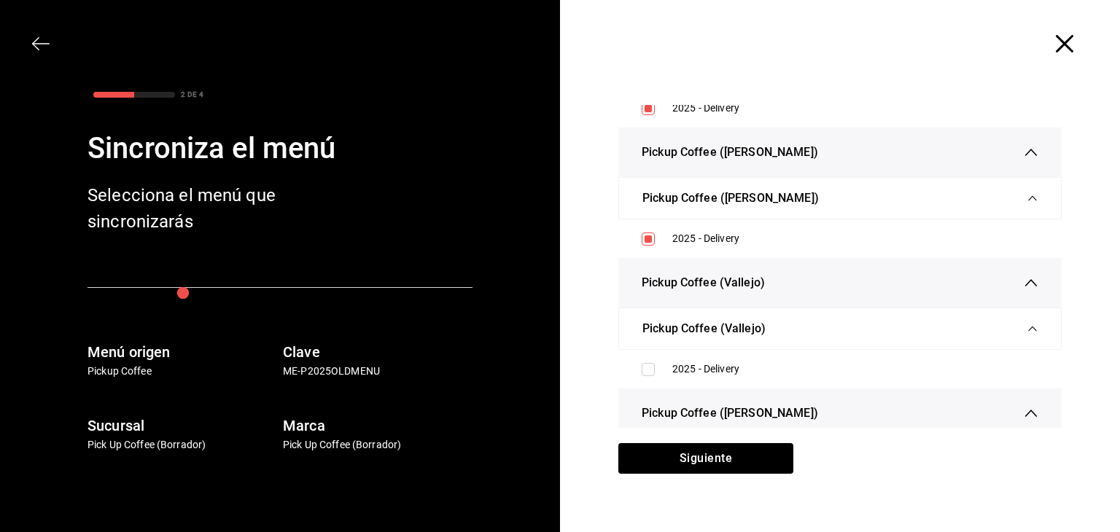
scroll to position [3136, 0]
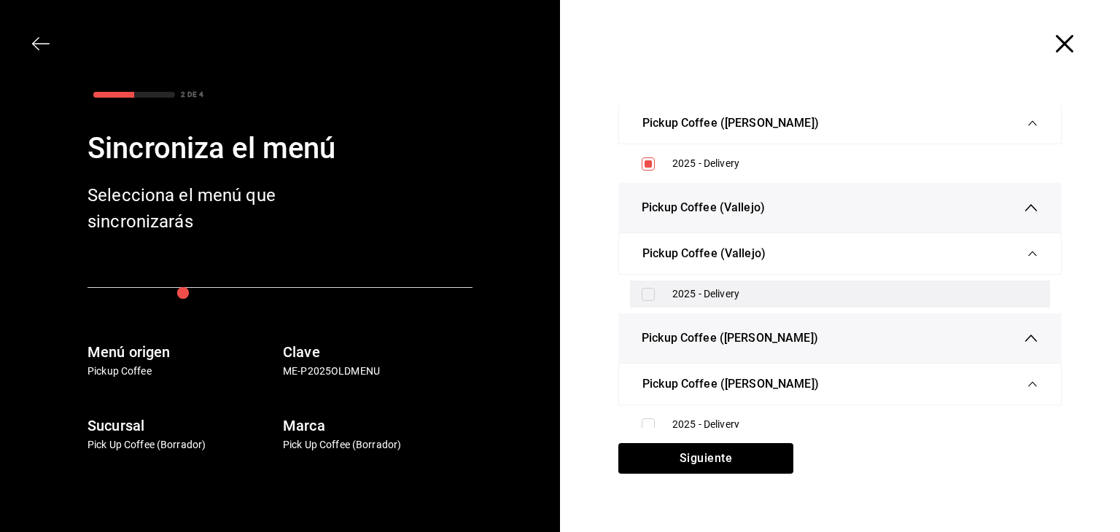
click at [646, 292] on input "checkbox" at bounding box center [648, 294] width 13 height 13
checkbox input "true"
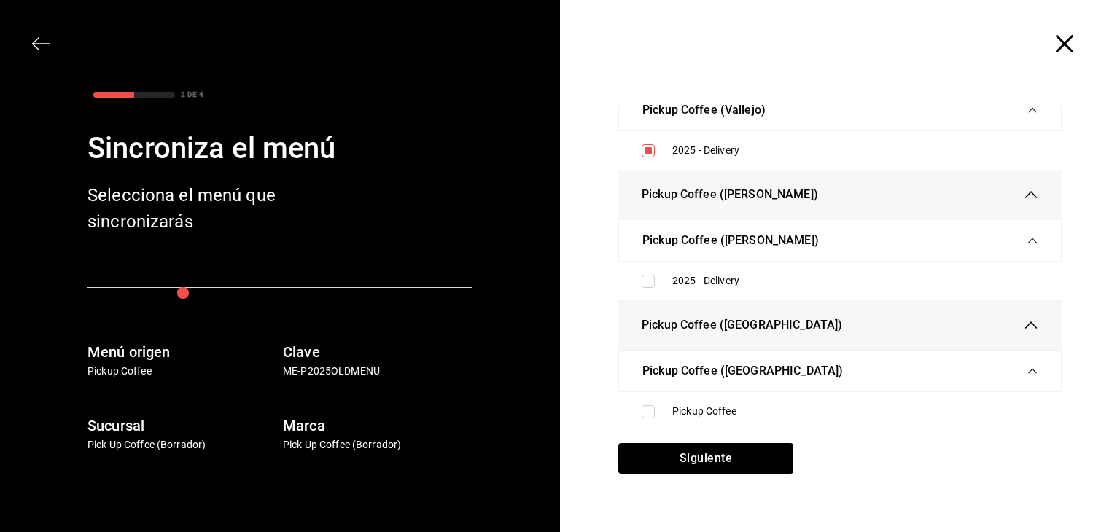
scroll to position [3282, 0]
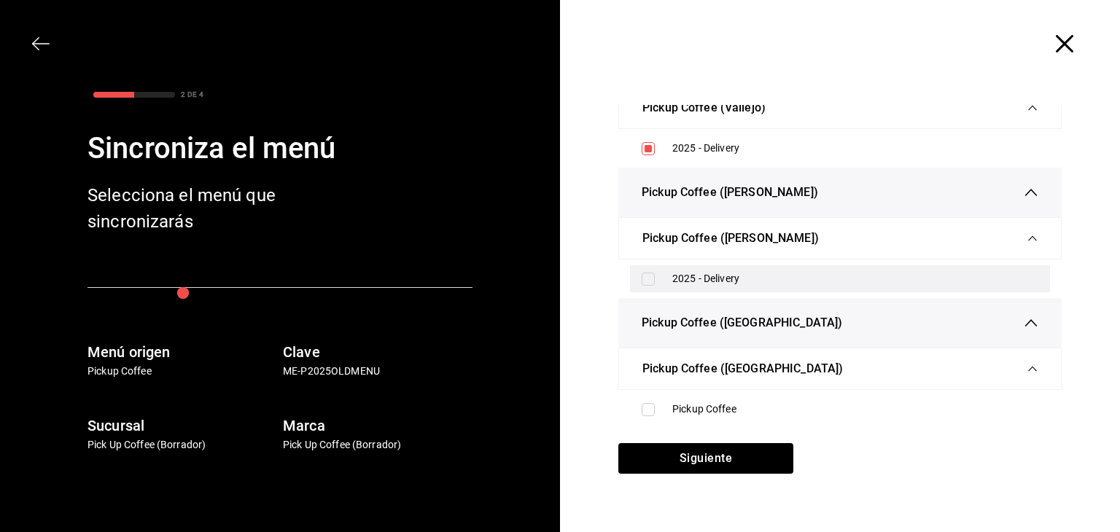
click at [650, 277] on label at bounding box center [651, 279] width 19 height 13
click at [650, 277] on input "checkbox" at bounding box center [648, 279] width 13 height 13
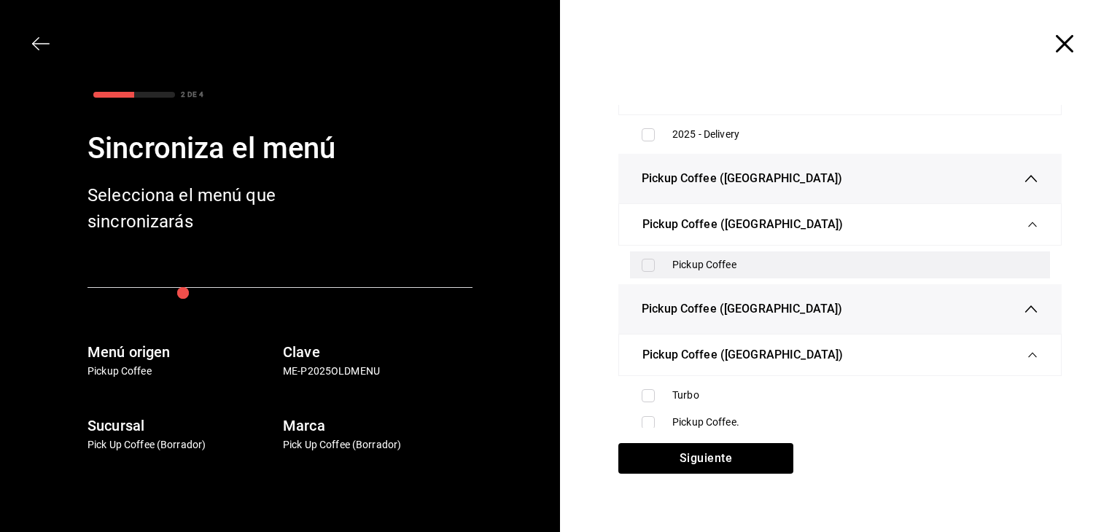
scroll to position [3428, 0]
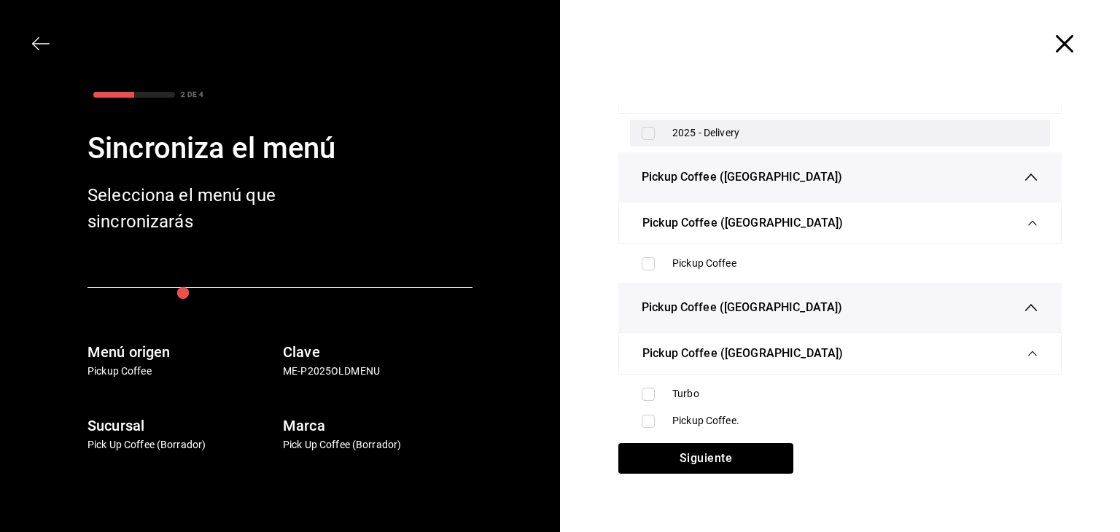
click at [642, 127] on input "checkbox" at bounding box center [648, 133] width 13 height 13
checkbox input "true"
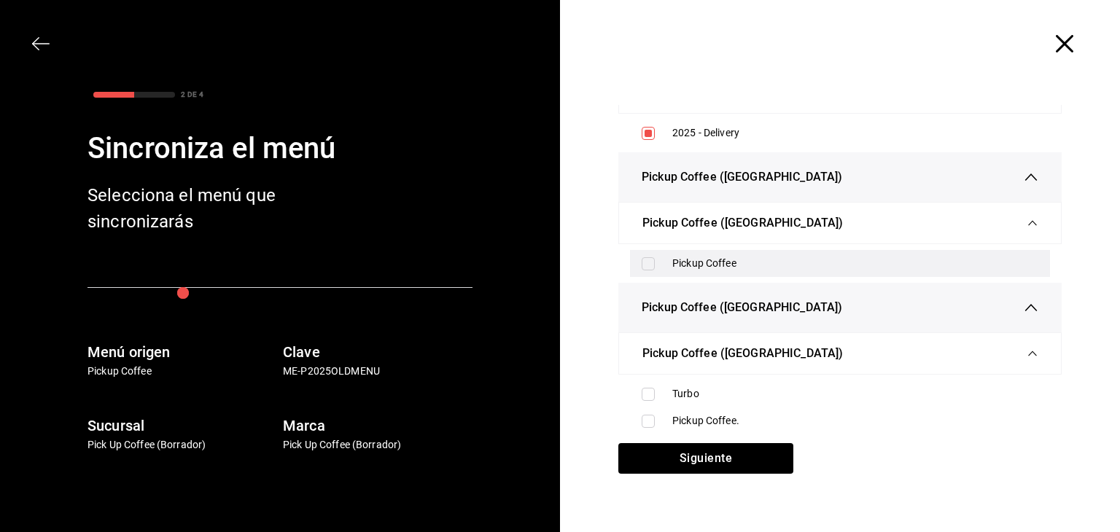
click at [642, 260] on input "checkbox" at bounding box center [648, 263] width 13 height 13
checkbox input "true"
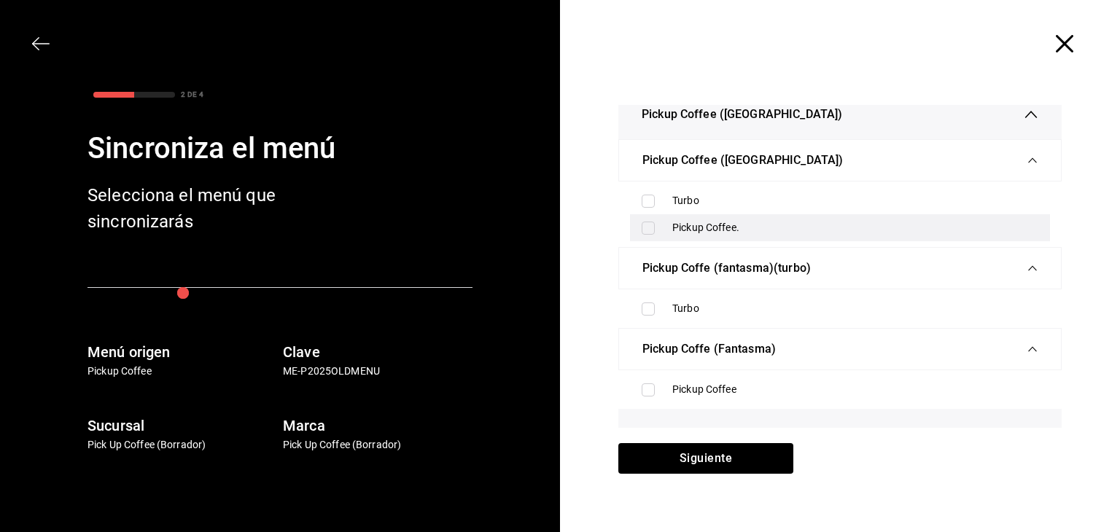
scroll to position [3647, 0]
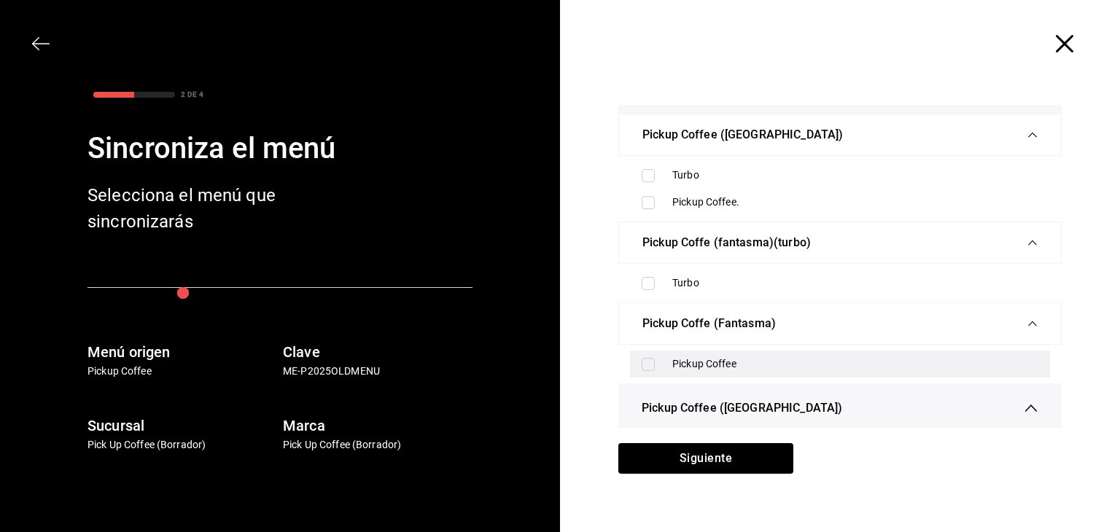
click at [635, 359] on div "Pickup Coffee" at bounding box center [840, 364] width 420 height 27
checkbox input "true"
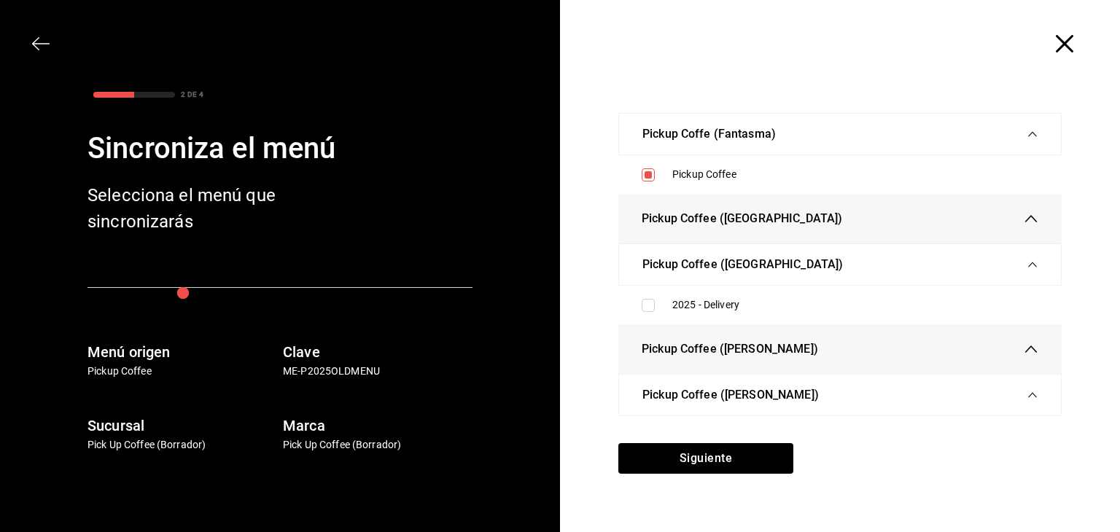
scroll to position [3866, 0]
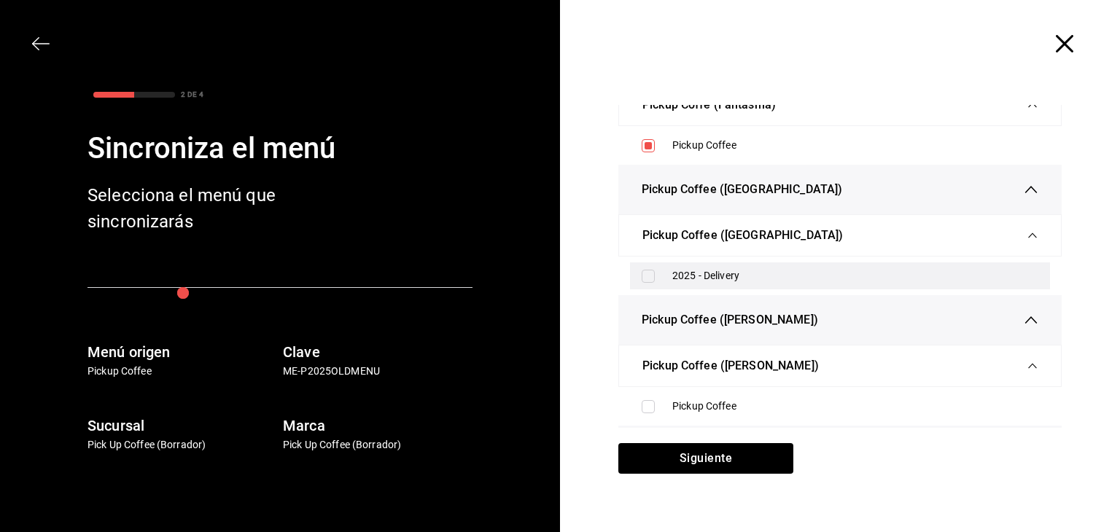
click at [642, 270] on input "checkbox" at bounding box center [648, 276] width 13 height 13
checkbox input "true"
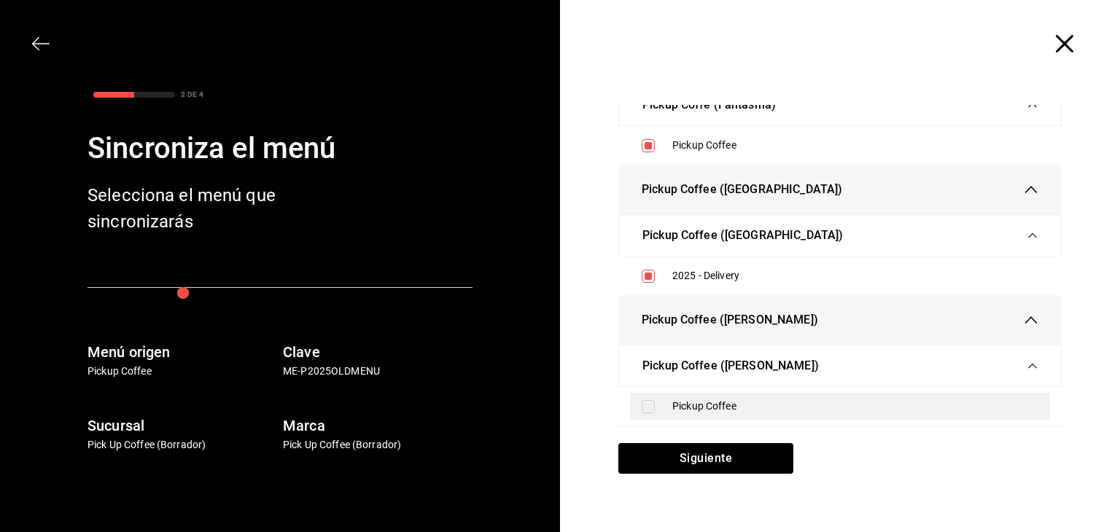
click at [642, 400] on input "checkbox" at bounding box center [648, 406] width 13 height 13
checkbox input "true"
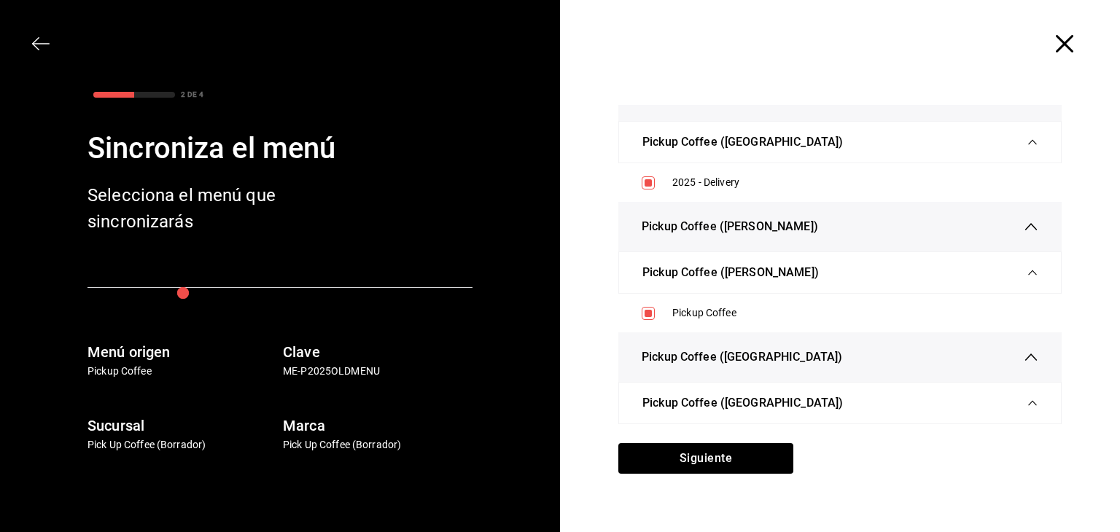
scroll to position [4012, 0]
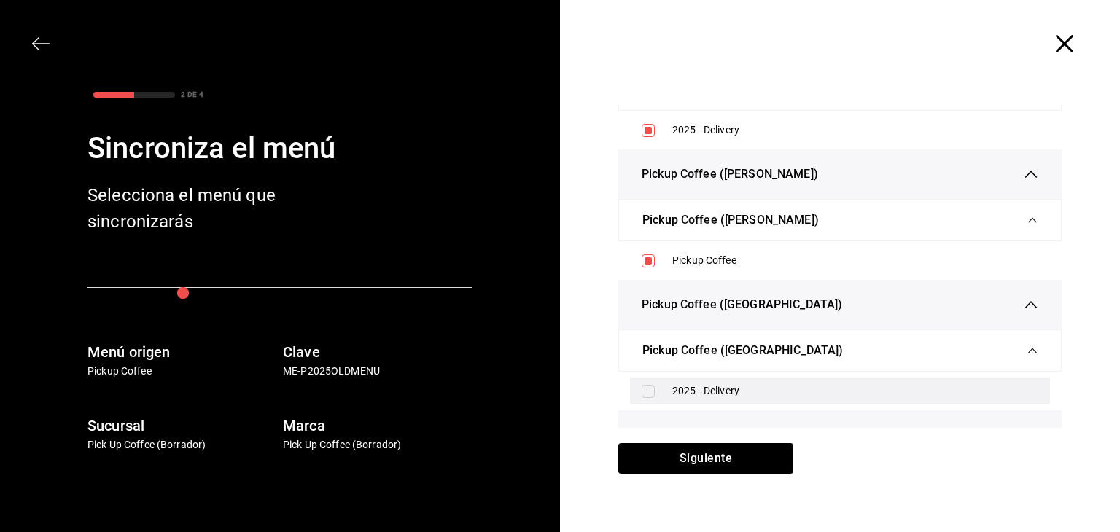
click at [647, 385] on input "checkbox" at bounding box center [648, 391] width 13 height 13
checkbox input "true"
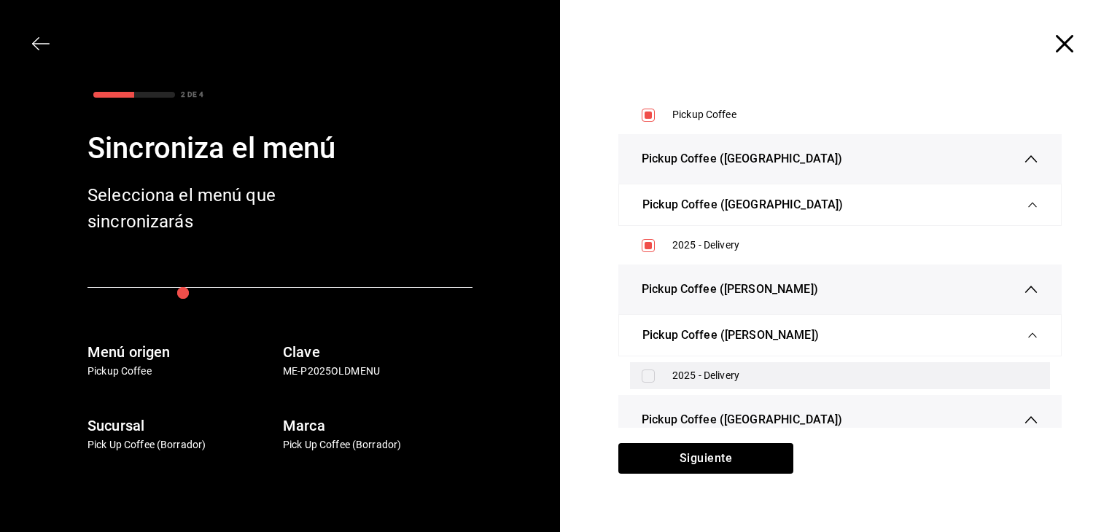
click at [638, 373] on div "2025 - Delivery" at bounding box center [840, 376] width 420 height 27
checkbox input "true"
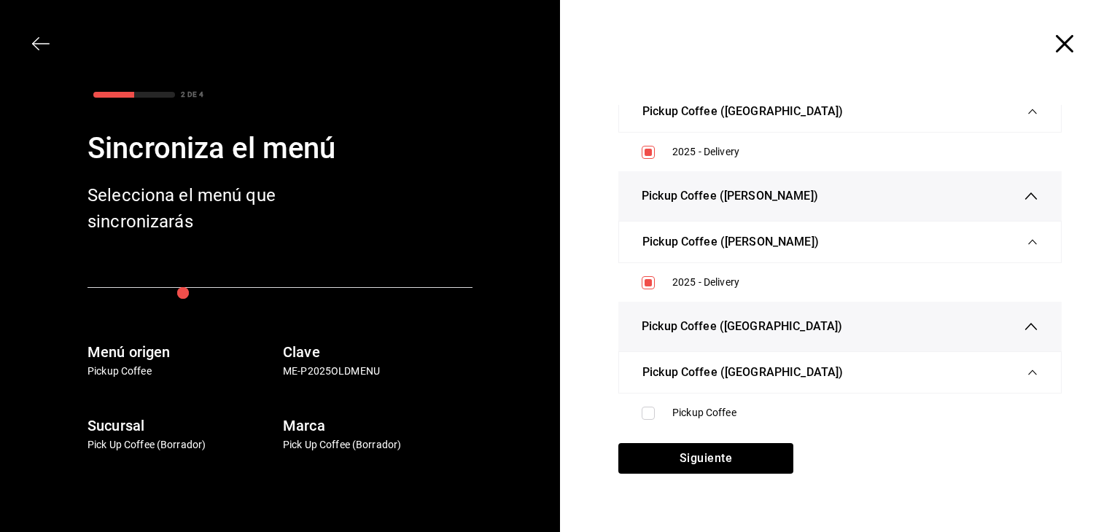
scroll to position [4376, 0]
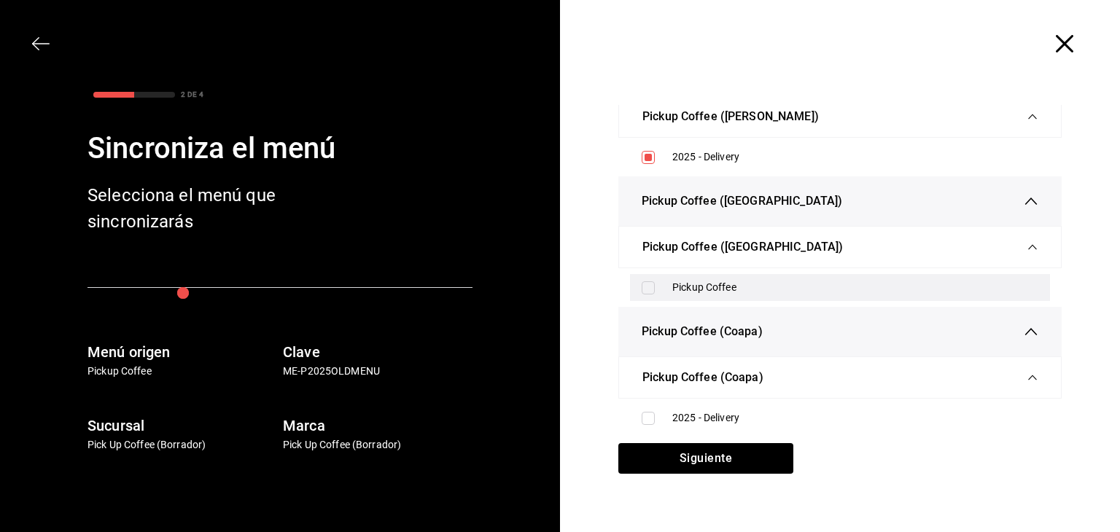
click at [633, 290] on div "Pickup Coffee" at bounding box center [840, 287] width 420 height 27
checkbox input "true"
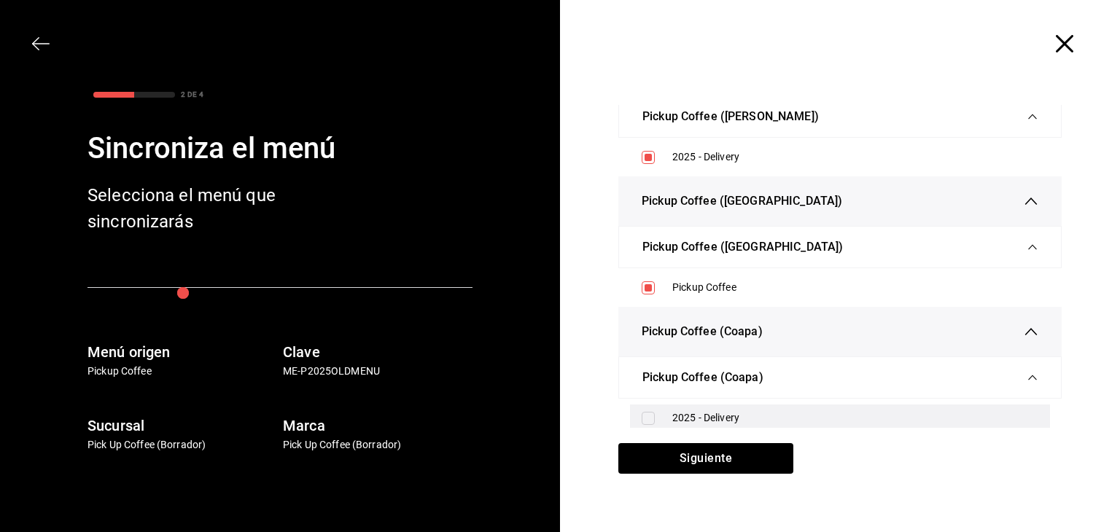
click at [642, 412] on input "checkbox" at bounding box center [648, 418] width 13 height 13
checkbox input "true"
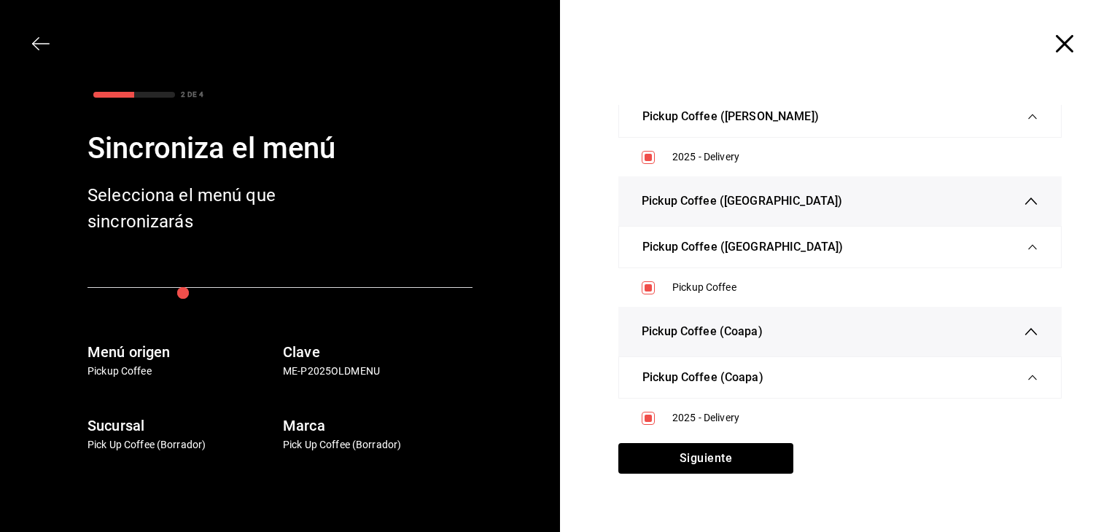
scroll to position [4595, 0]
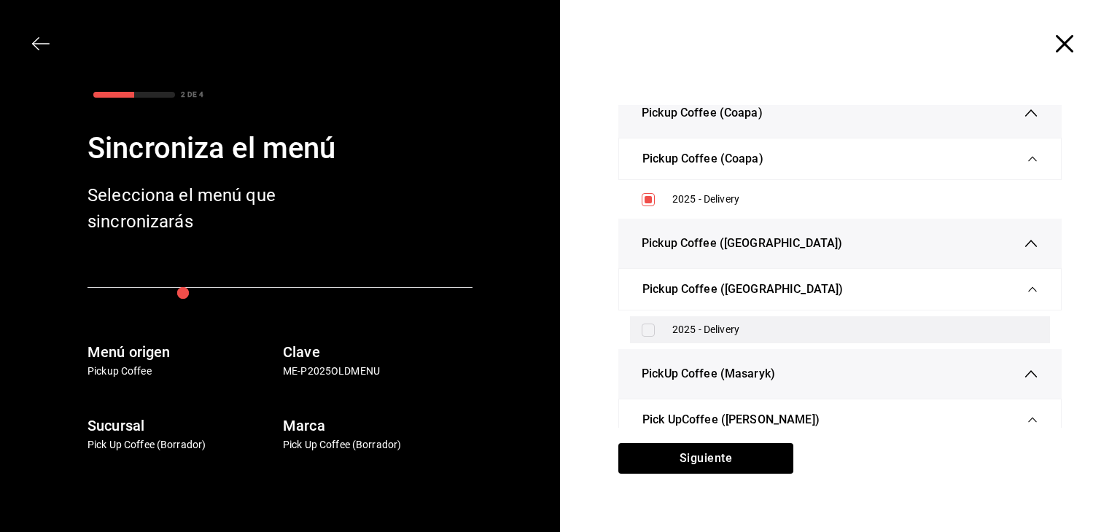
click at [646, 326] on div "2025 - Delivery" at bounding box center [840, 330] width 420 height 27
checkbox input "true"
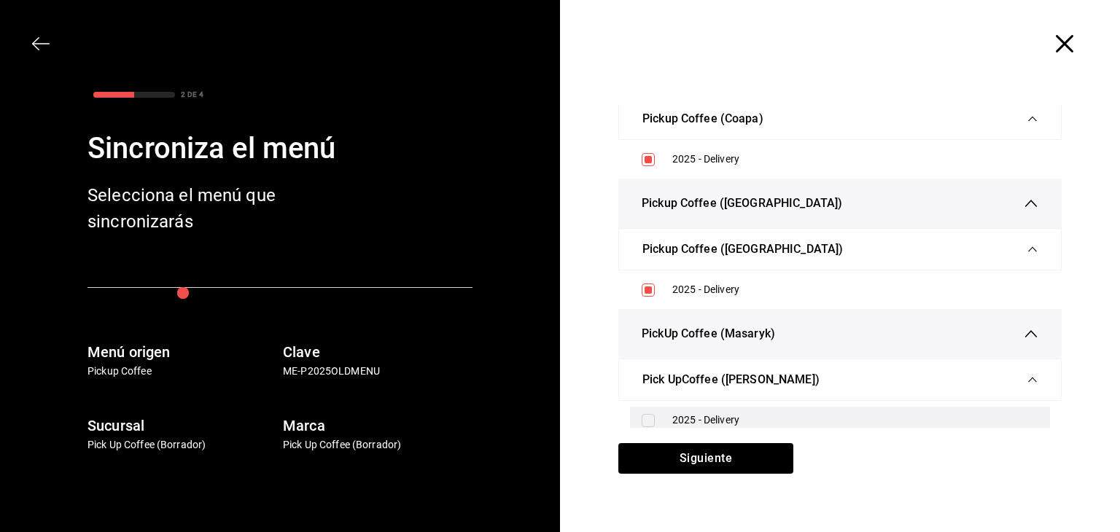
click at [642, 414] on input "checkbox" at bounding box center [648, 420] width 13 height 13
checkbox input "true"
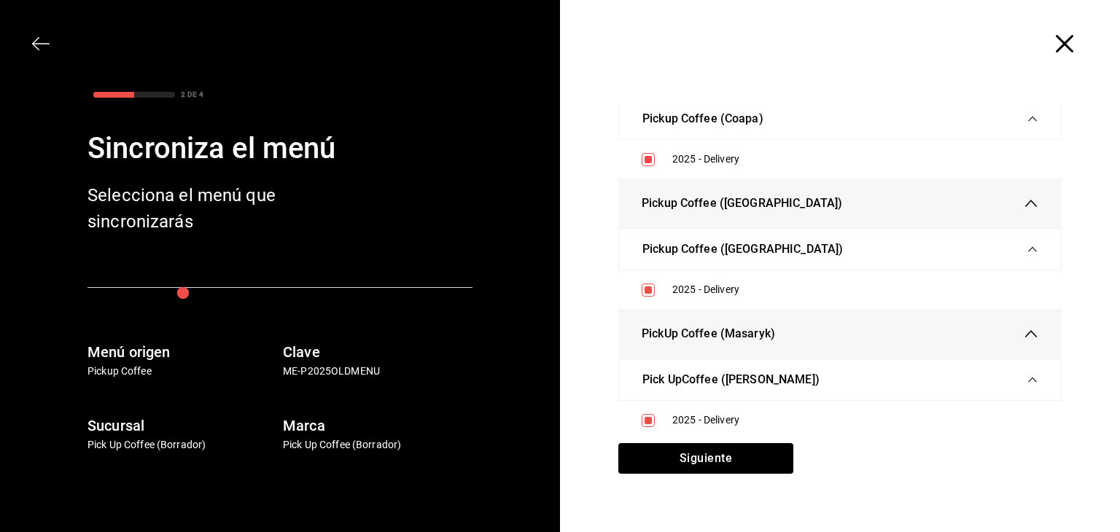
scroll to position [2, 0]
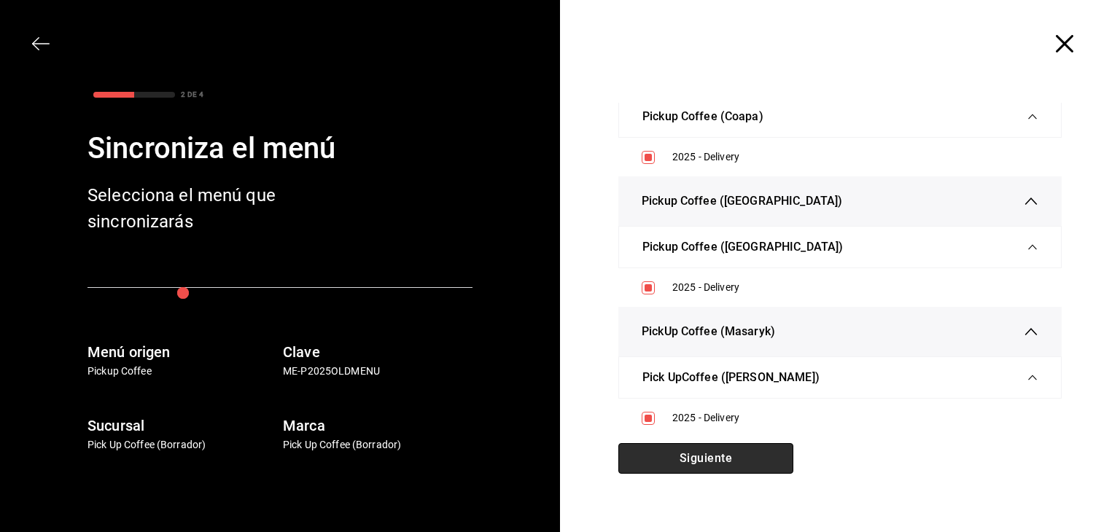
click at [697, 454] on button "Siguiente" at bounding box center [706, 458] width 175 height 31
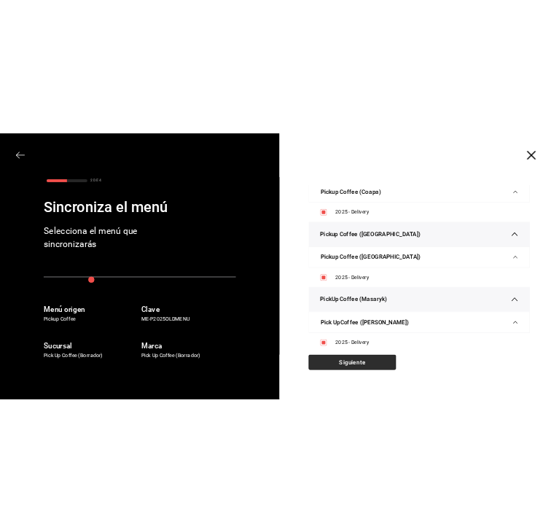
scroll to position [0, 0]
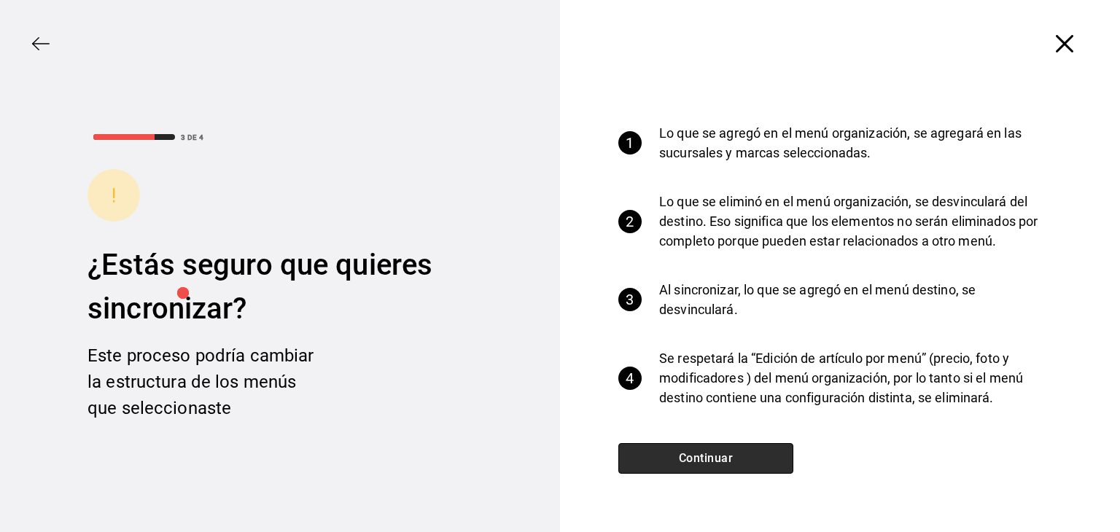
click at [698, 451] on button "Continuar" at bounding box center [706, 458] width 175 height 31
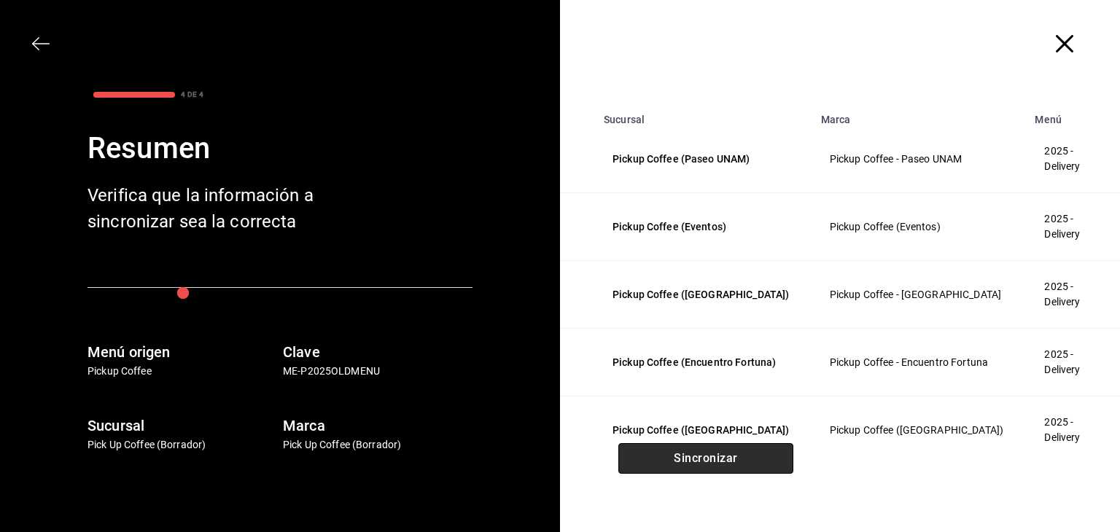
click at [698, 451] on button "Sincronizar" at bounding box center [706, 458] width 175 height 31
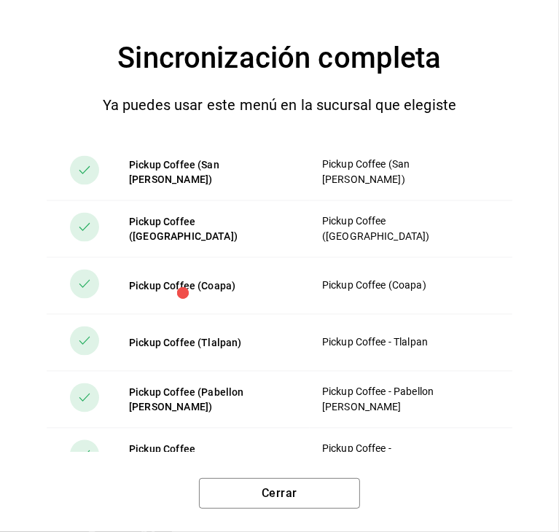
scroll to position [1766, 0]
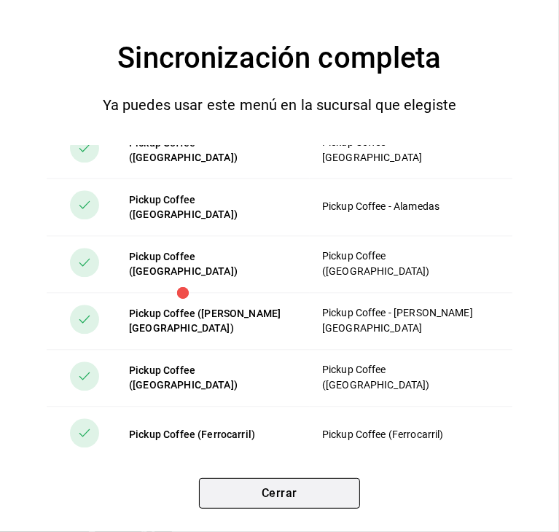
click at [324, 489] on button "Cerrar" at bounding box center [279, 493] width 161 height 31
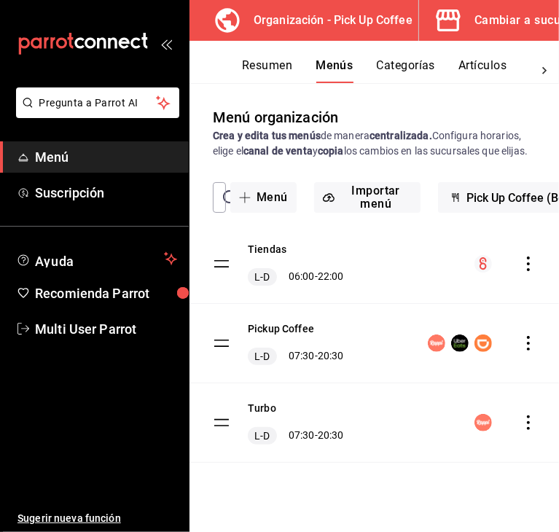
click at [172, 47] on div "mailbox folders" at bounding box center [94, 44] width 189 height 88
click at [167, 50] on div "mailbox folders" at bounding box center [94, 44] width 189 height 88
click at [167, 44] on icon "open_drawer_menu" at bounding box center [169, 44] width 7 height 11
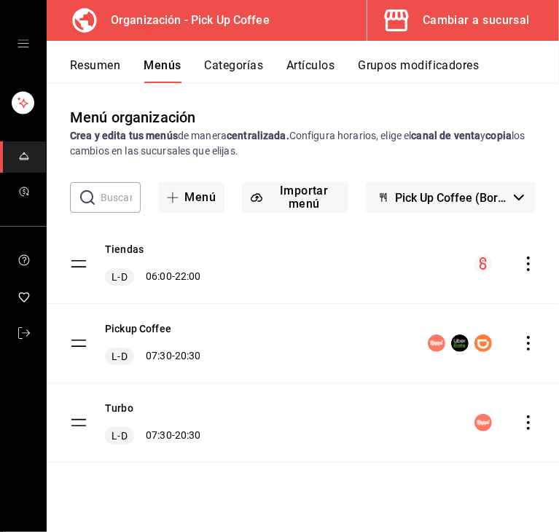
click at [529, 426] on icon "actions" at bounding box center [529, 423] width 15 height 15
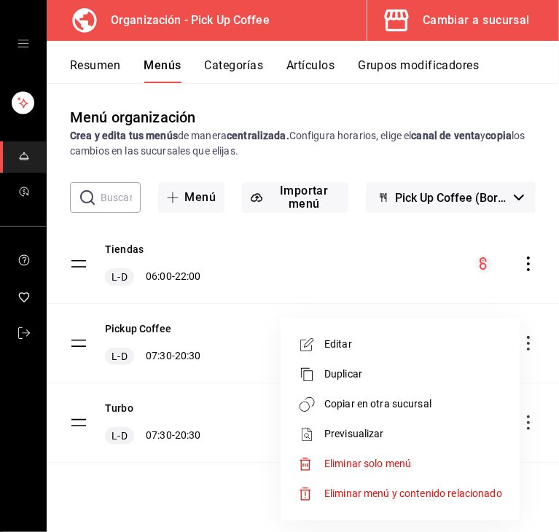
click at [371, 403] on span "Copiar en otra sucursal" at bounding box center [414, 404] width 178 height 15
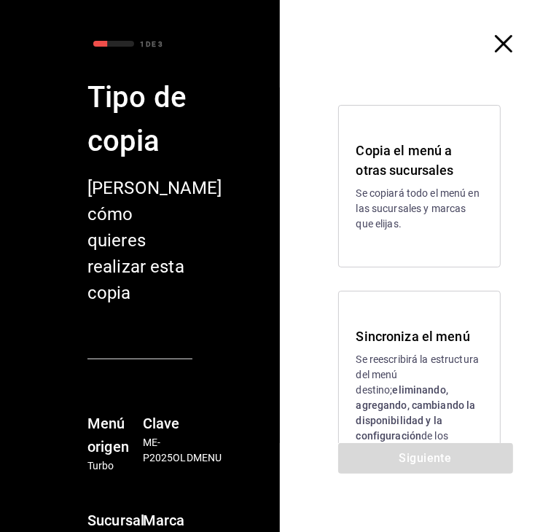
click at [422, 336] on h3 "Sincroniza el menú" at bounding box center [420, 337] width 127 height 20
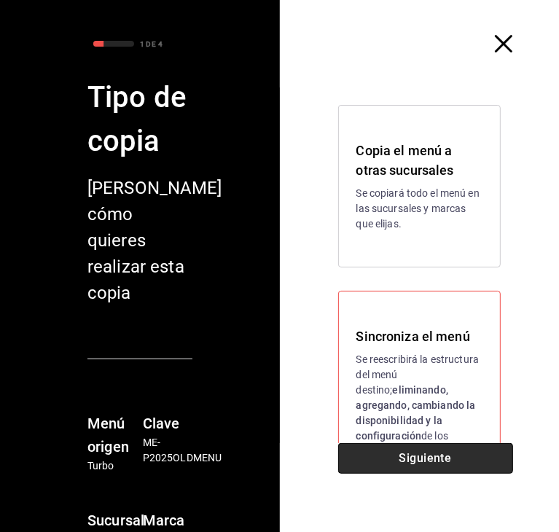
click at [401, 446] on button "Siguiente" at bounding box center [425, 458] width 175 height 31
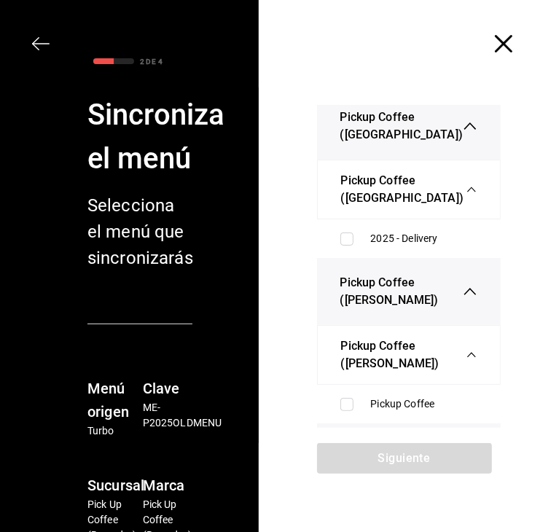
scroll to position [5033, 0]
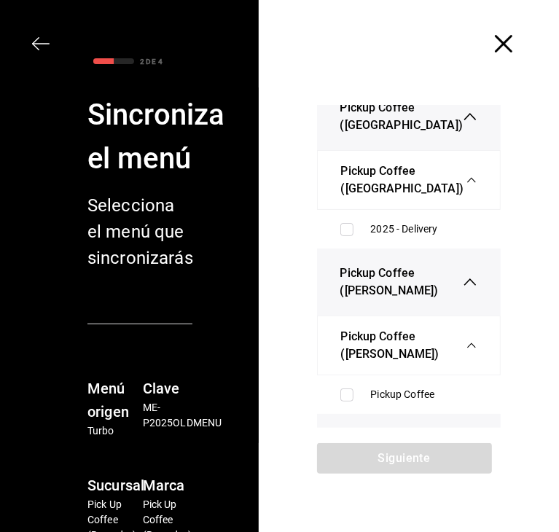
checkbox input "true"
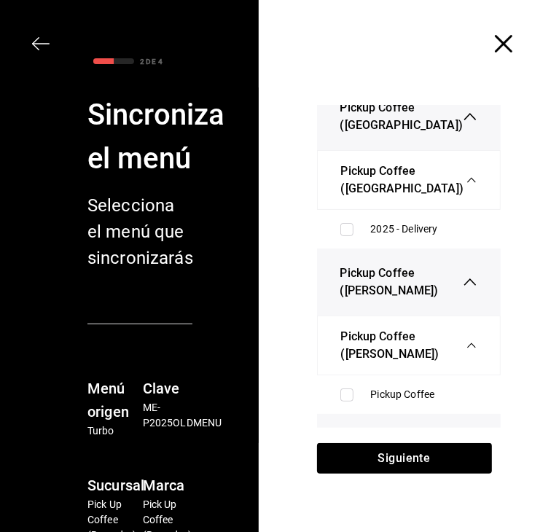
click at [388, 441] on div "Pickup Coffee (Paseo UNAM) Pickup Coffee - Paseo UNAM 2025 - Delivery Pickup Co…" at bounding box center [409, 267] width 301 height 358
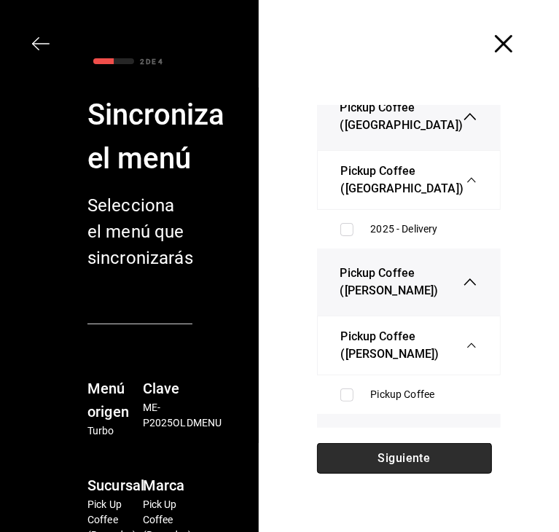
click at [387, 451] on button "Siguiente" at bounding box center [404, 458] width 175 height 31
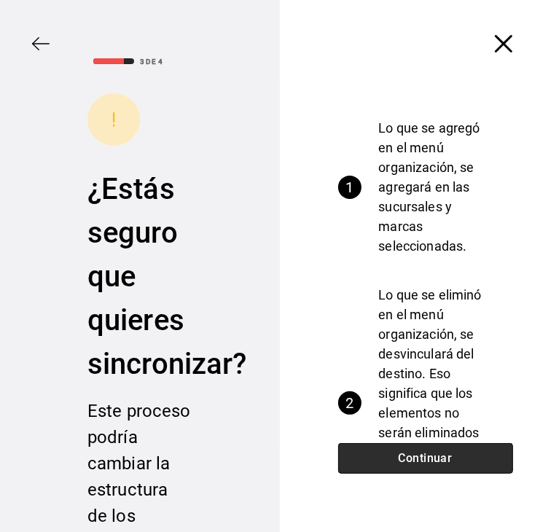
click at [381, 457] on button "Continuar" at bounding box center [425, 458] width 175 height 31
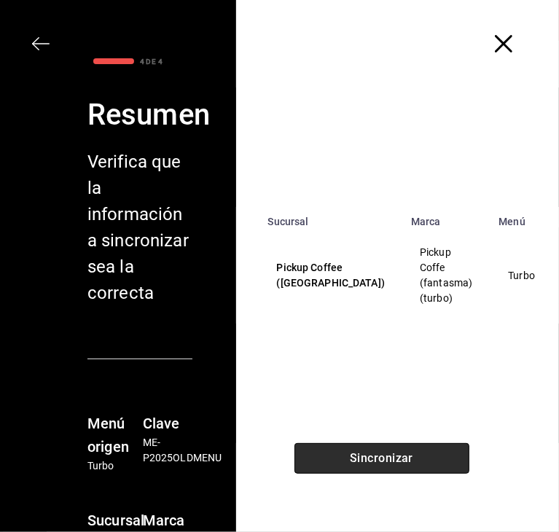
click at [381, 457] on button "Sincronizar" at bounding box center [382, 458] width 175 height 31
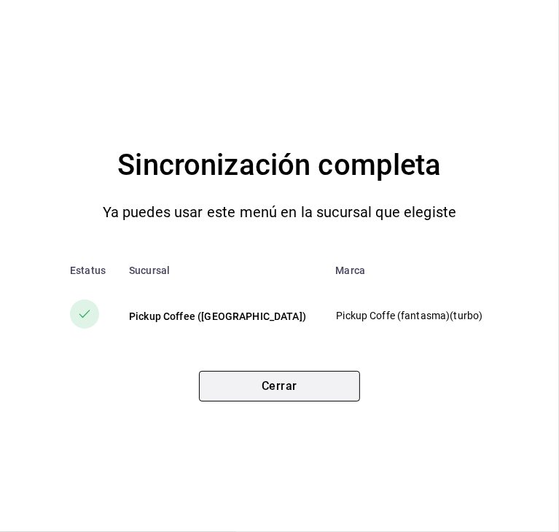
click at [344, 371] on button "Cerrar" at bounding box center [279, 386] width 161 height 31
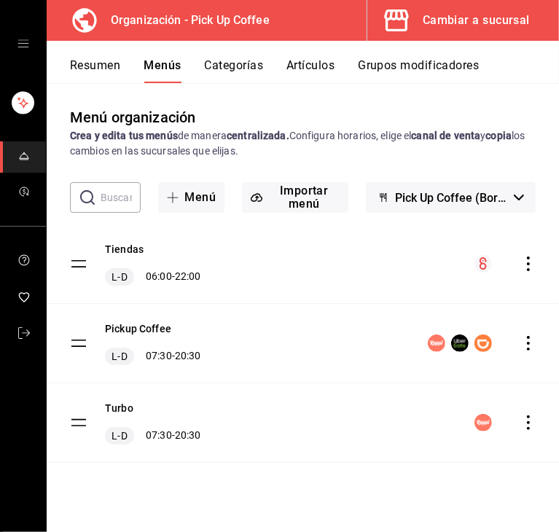
click at [439, 22] on div "Cambiar a sucursal" at bounding box center [476, 20] width 107 height 20
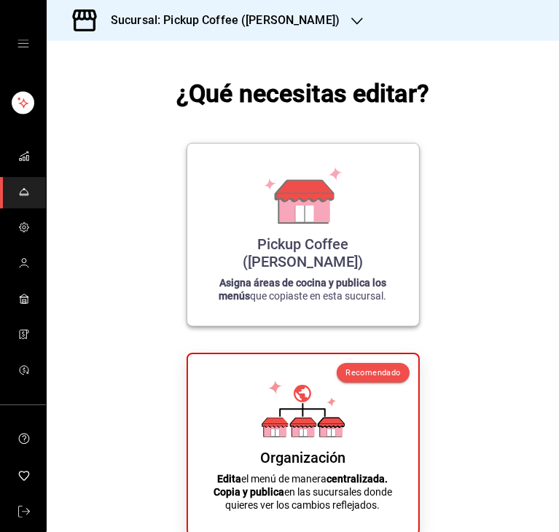
click at [262, 277] on strong "Asigna áreas de cocina y publica los menús" at bounding box center [304, 289] width 168 height 25
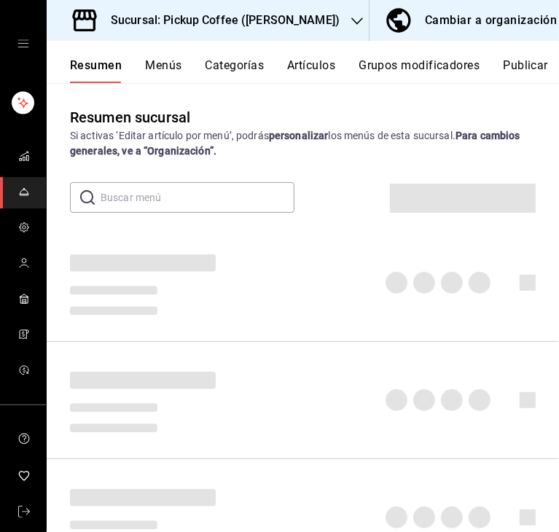
click at [219, 23] on h3 "Sucursal: Pickup Coffee ([PERSON_NAME])" at bounding box center [219, 21] width 241 height 18
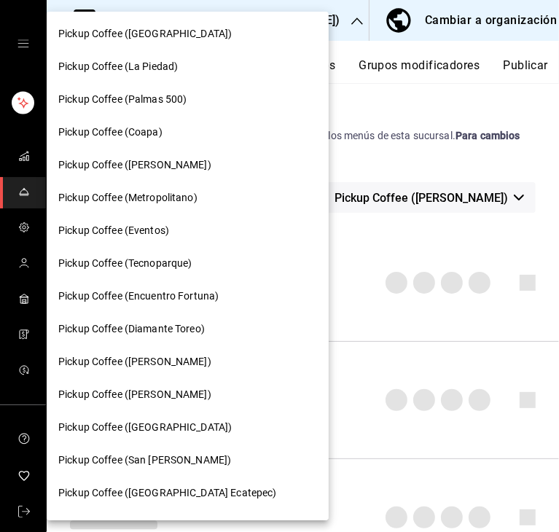
click at [143, 125] on span "Pickup Coffee (Coapa)" at bounding box center [110, 132] width 104 height 15
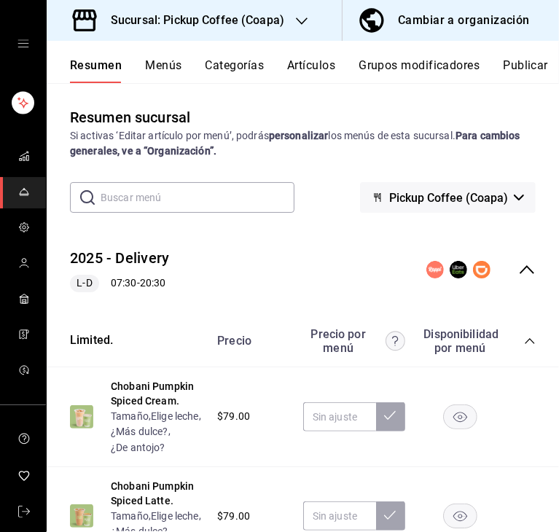
click at [376, 30] on icon "button" at bounding box center [372, 20] width 24 height 24
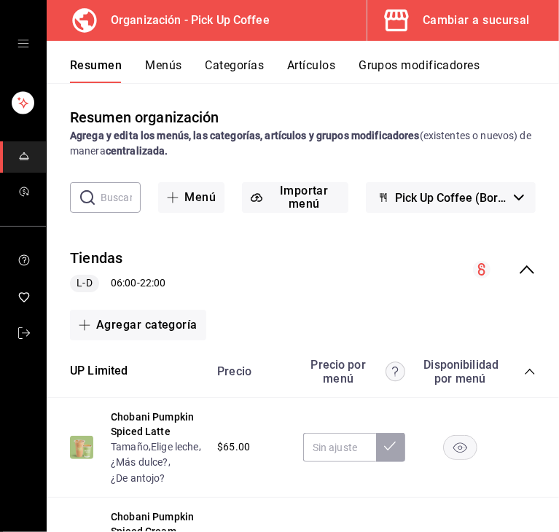
click at [307, 77] on button "Artículos" at bounding box center [311, 70] width 48 height 25
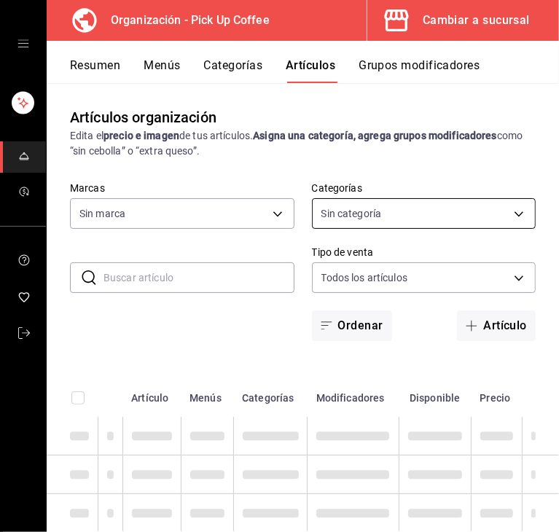
click at [359, 214] on body "Organización - Pick Up Coffee Cambiar a sucursal Resumen Menús Categorías Artíc…" at bounding box center [279, 266] width 559 height 532
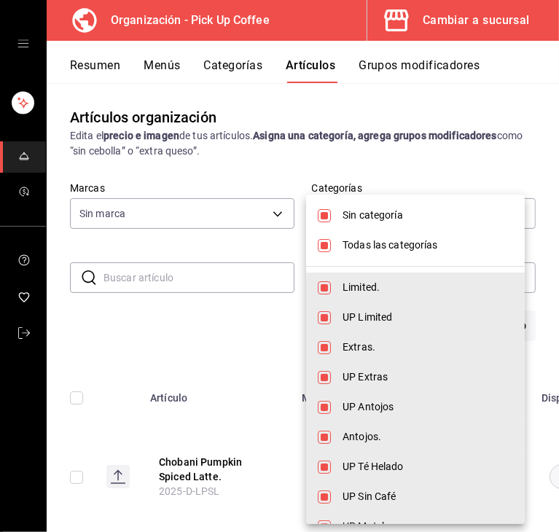
type input "c9d413e4-896b-4e01-b7ba-c27fb3d7136e,de7195ea-b0d3-46a8-84c6-20047ee91d8a,acdad…"
checkbox input "true"
type input "be2dd662-c872-4fc9-aaab-377dbd4a662e"
click at [325, 217] on input "checkbox" at bounding box center [324, 215] width 13 height 13
checkbox input "false"
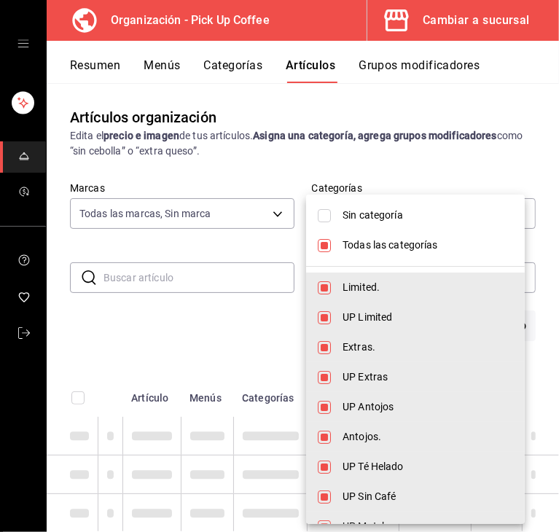
click at [321, 287] on input "checkbox" at bounding box center [324, 288] width 13 height 13
checkbox input "false"
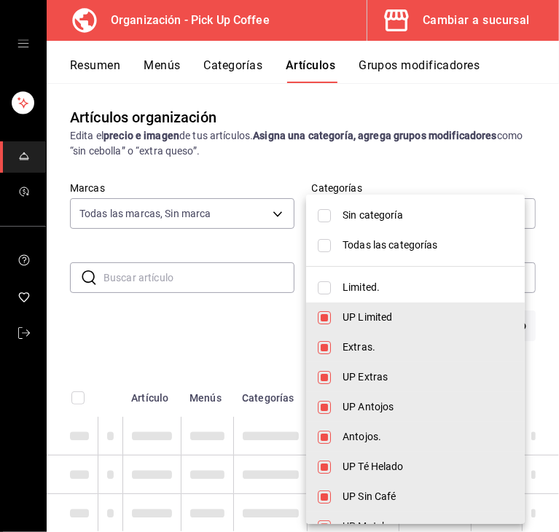
type input "de7195ea-b0d3-46a8-84c6-20047ee91d8a,acdad048-3df9-468f-aab8-730717257d09,a6c04…"
checkbox input "false"
drag, startPoint x: 321, startPoint y: 287, endPoint x: 330, endPoint y: 217, distance: 69.9
click at [321, 288] on input "checkbox" at bounding box center [324, 288] width 13 height 13
checkbox input "true"
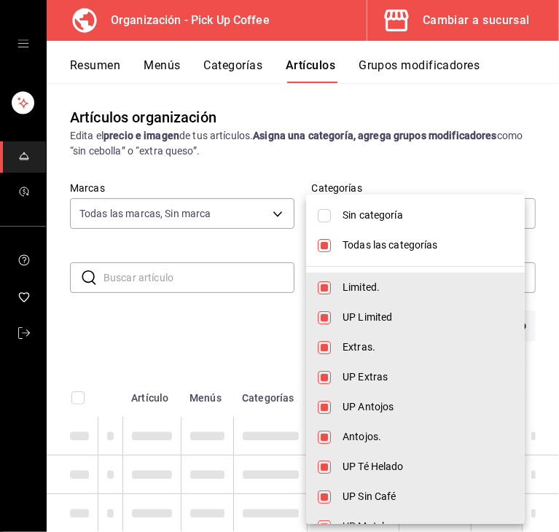
type input "de7195ea-b0d3-46a8-84c6-20047ee91d8a,acdad048-3df9-468f-aab8-730717257d09,a6c04…"
checkbox input "true"
click at [325, 211] on input "checkbox" at bounding box center [324, 215] width 13 height 13
checkbox input "true"
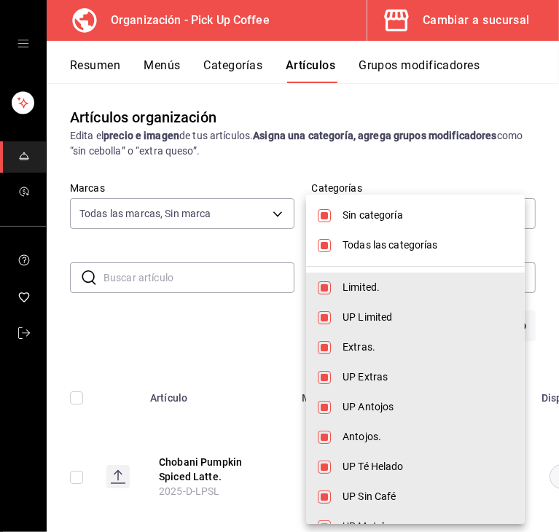
click at [319, 239] on input "checkbox" at bounding box center [324, 245] width 13 height 13
checkbox input "false"
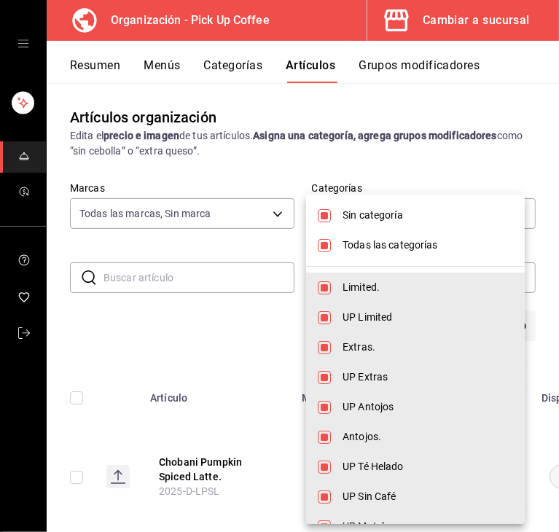
checkbox input "false"
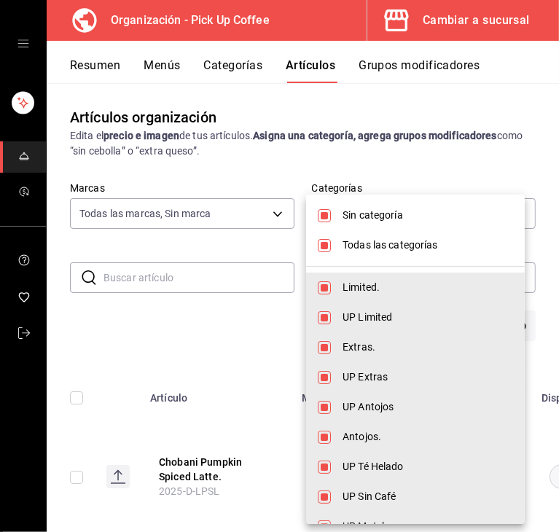
checkbox input "false"
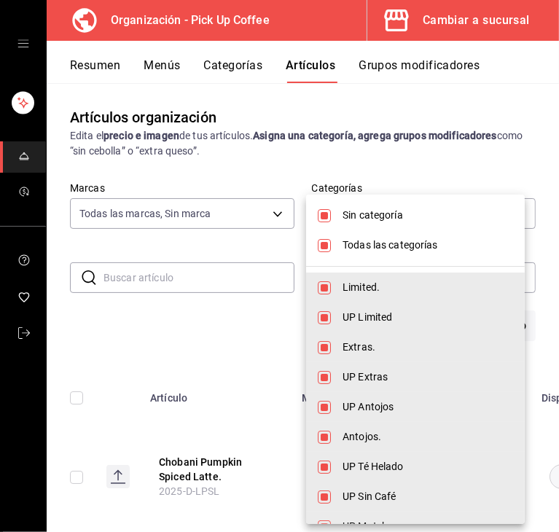
checkbox input "false"
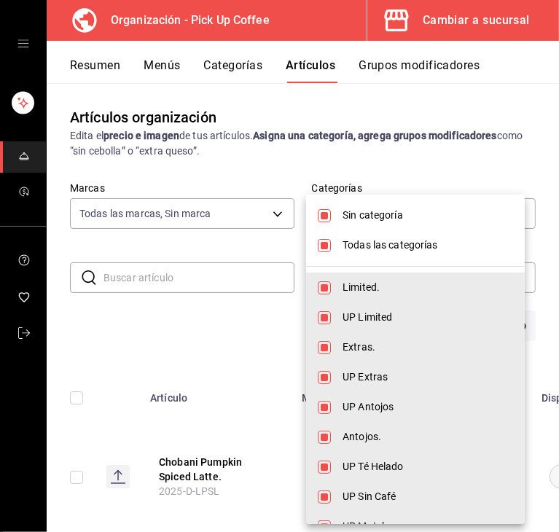
checkbox input "false"
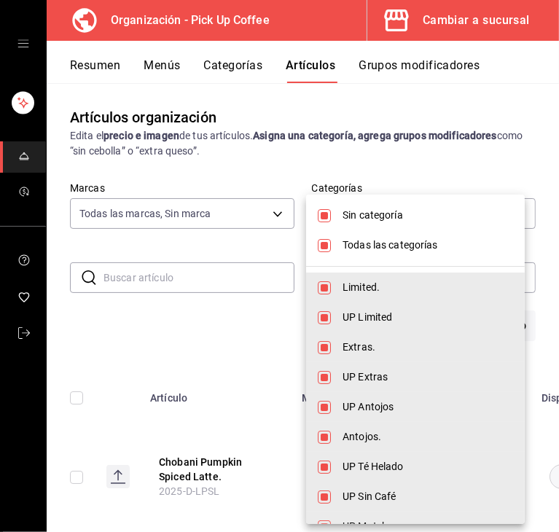
checkbox input "false"
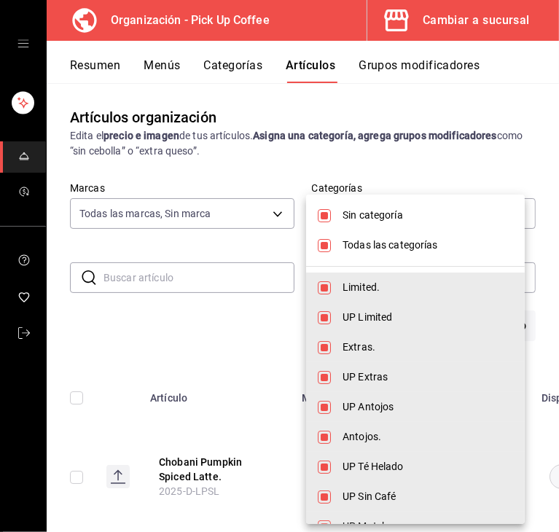
checkbox input "false"
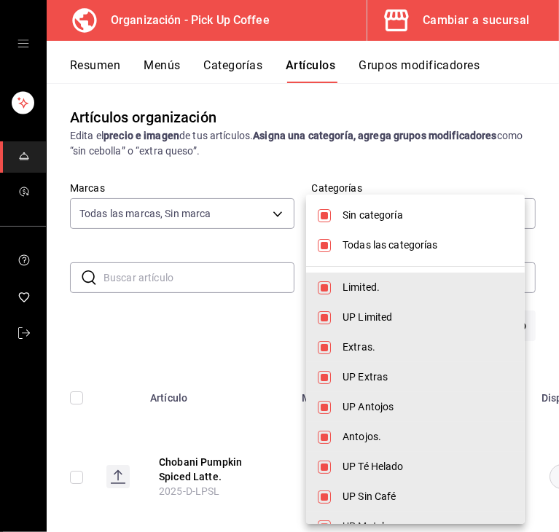
checkbox input "false"
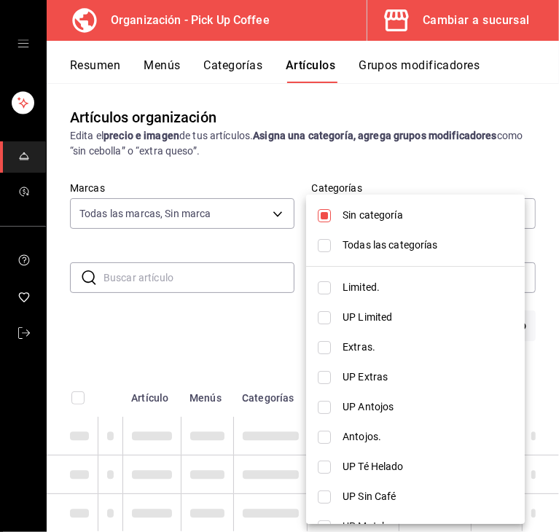
click at [324, 216] on input "checkbox" at bounding box center [324, 215] width 13 height 13
checkbox input "false"
click at [326, 282] on input "checkbox" at bounding box center [324, 288] width 13 height 13
checkbox input "true"
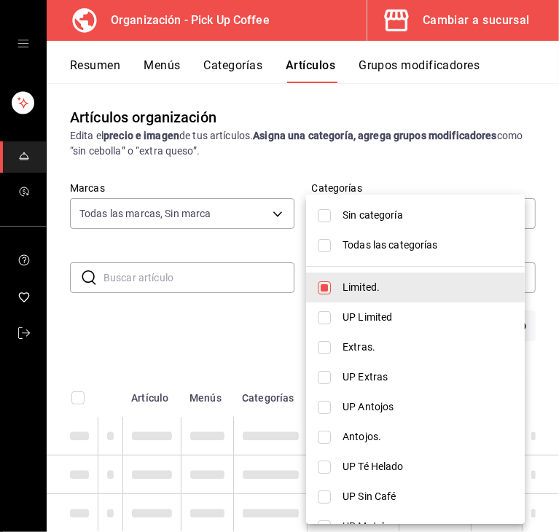
type input "c9d413e4-896b-4e01-b7ba-c27fb3d7136e"
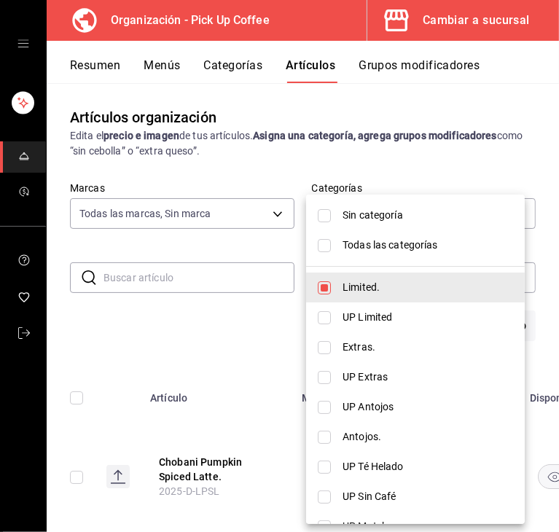
click at [321, 318] on input "checkbox" at bounding box center [324, 317] width 13 height 13
checkbox input "true"
type input "c9d413e4-896b-4e01-b7ba-c27fb3d7136e,de7195ea-b0d3-46a8-84c6-20047ee91d8a"
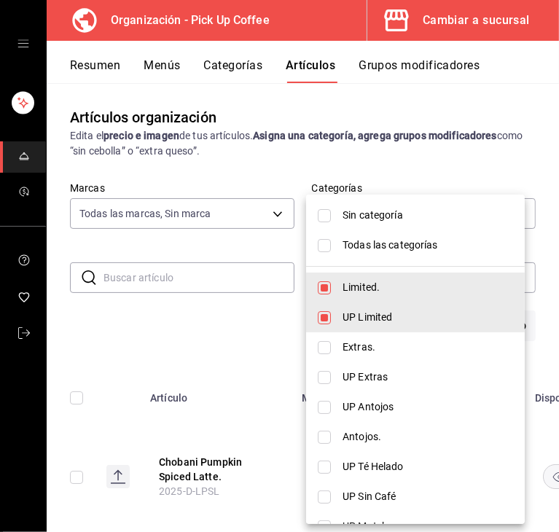
click at [294, 318] on div at bounding box center [279, 266] width 559 height 532
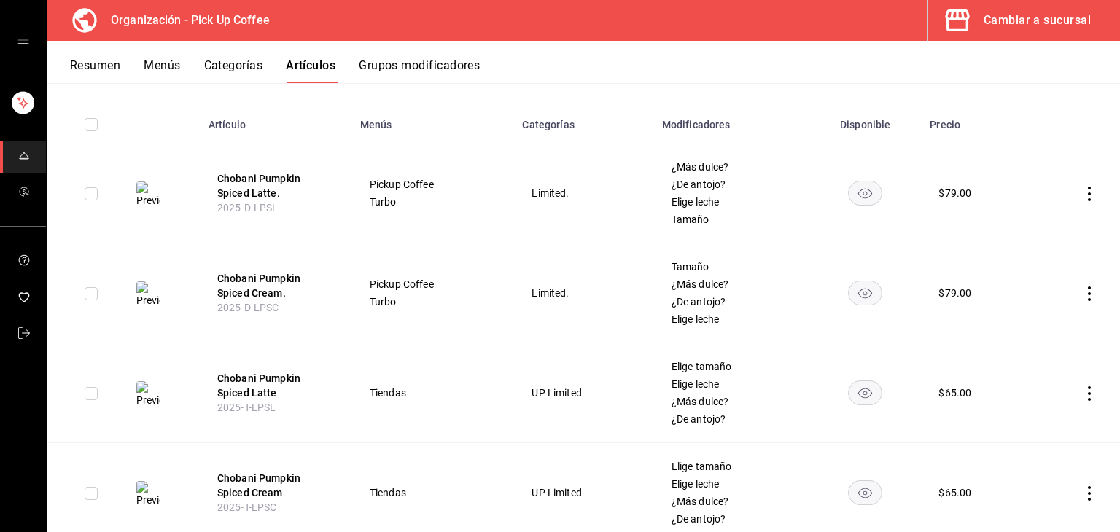
scroll to position [66, 0]
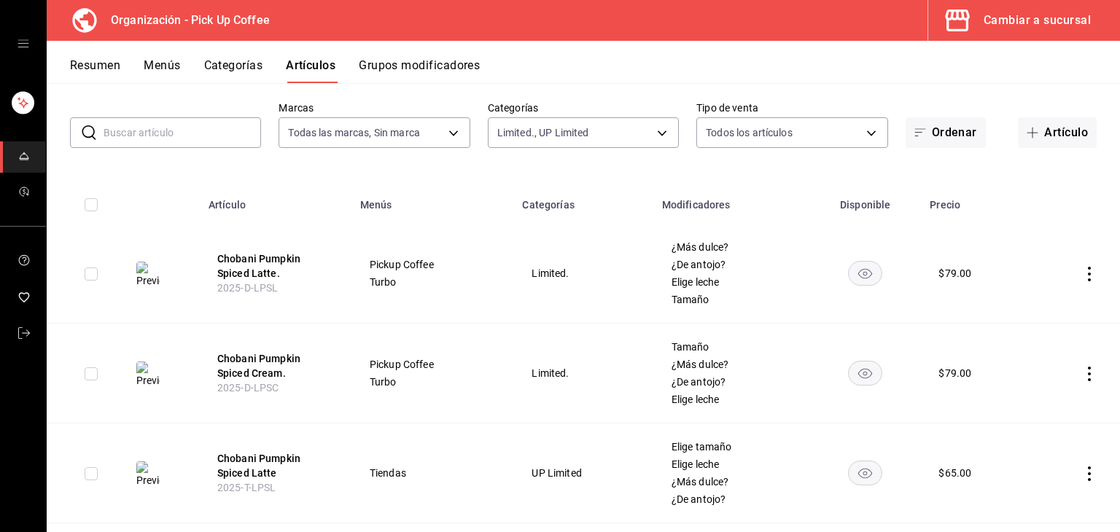
click at [1082, 269] on icon "actions" at bounding box center [1089, 274] width 15 height 15
click at [1031, 300] on span "Editar" at bounding box center [1035, 307] width 38 height 15
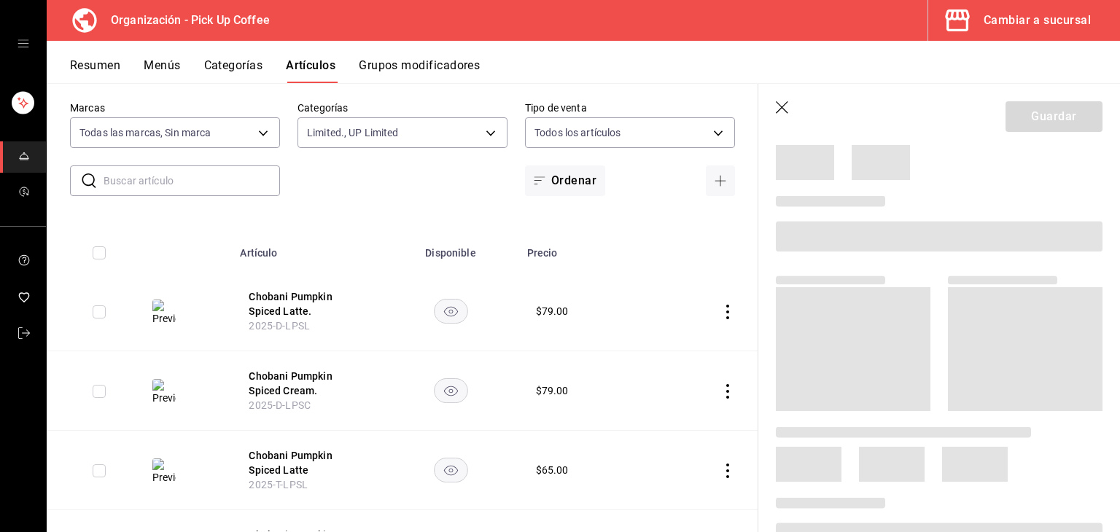
scroll to position [73, 0]
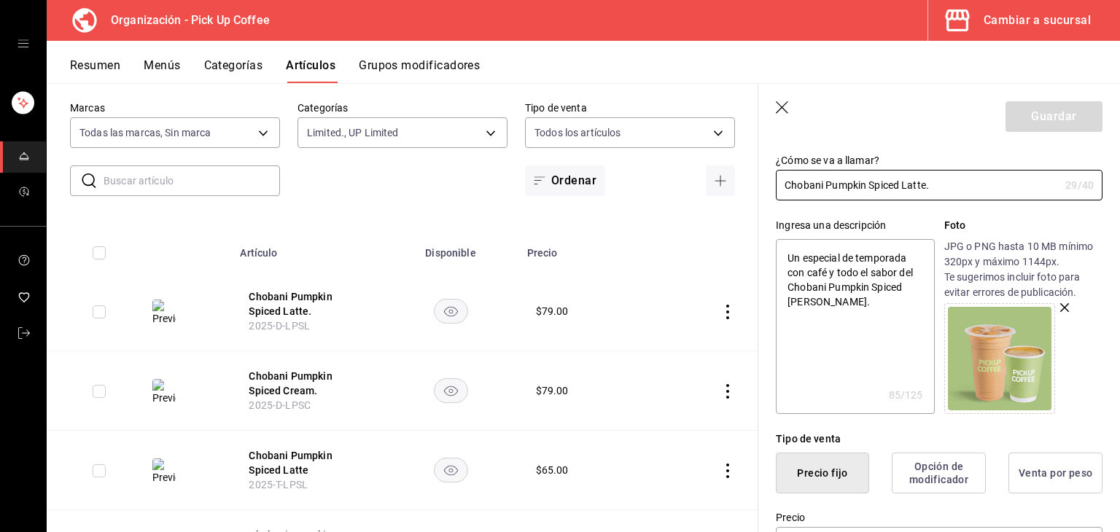
type textarea "x"
type input "$79.00"
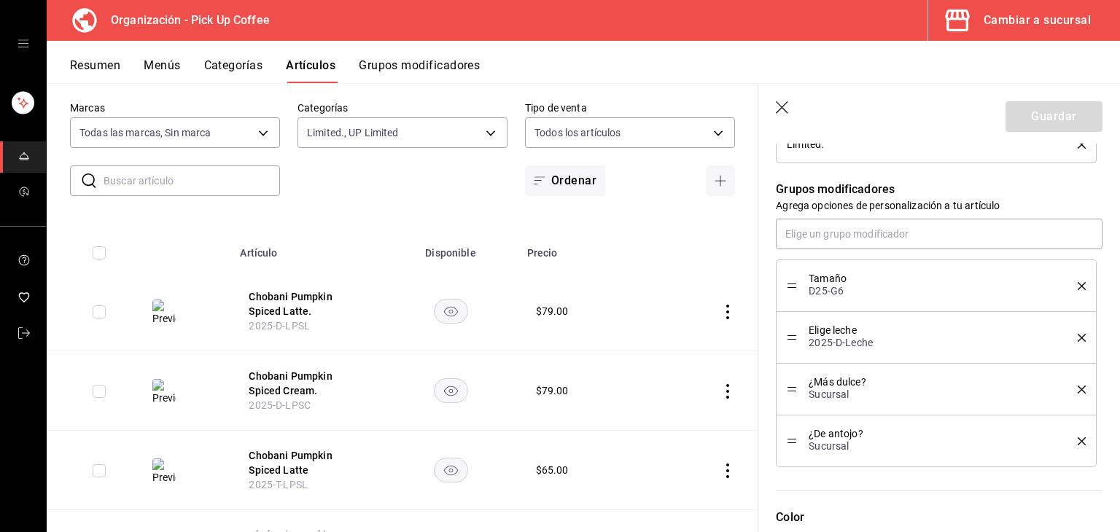
scroll to position [802, 0]
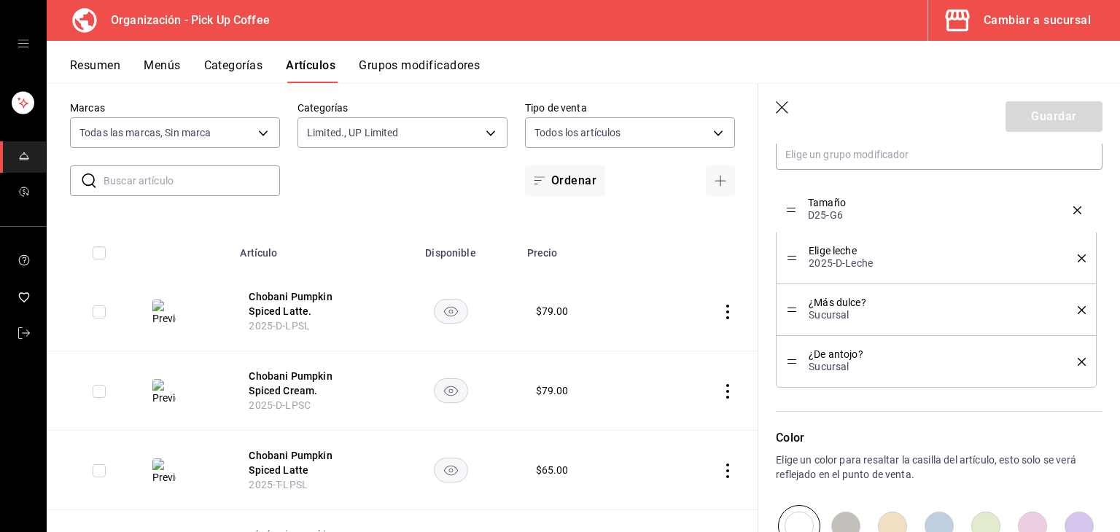
type textarea "x"
click at [803, 272] on div "Elige leche 2025-D-Leche" at bounding box center [936, 258] width 299 height 31
click at [785, 115] on icon "button" at bounding box center [783, 108] width 15 height 15
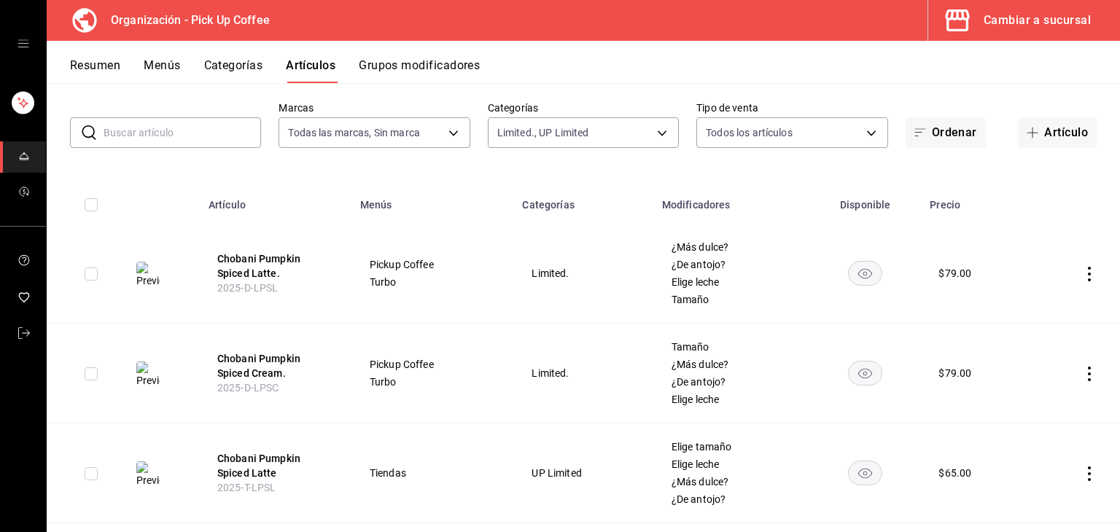
click at [1088, 368] on icon "actions" at bounding box center [1089, 374] width 3 height 15
click at [1003, 404] on icon at bounding box center [999, 408] width 18 height 18
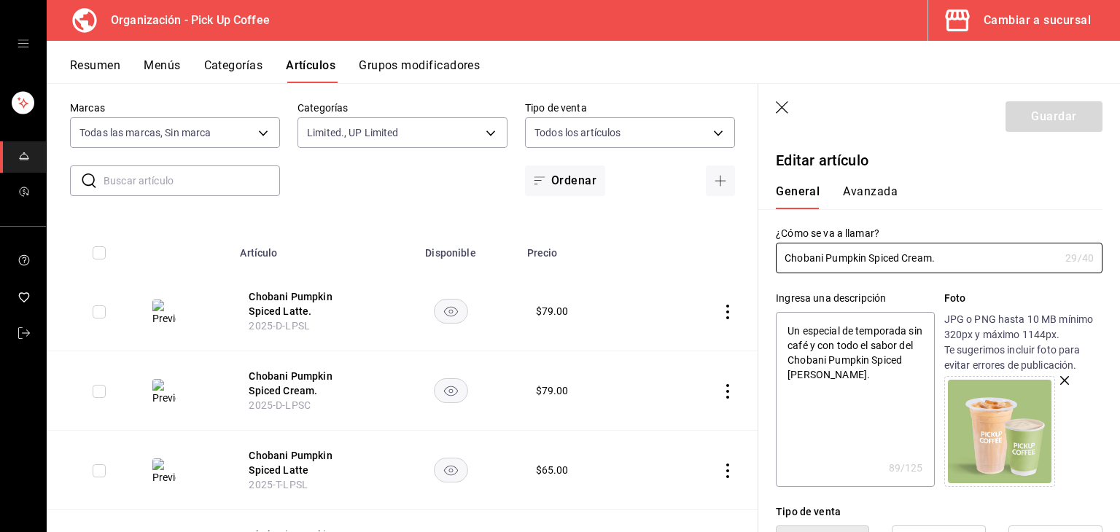
type textarea "x"
type input "$79.00"
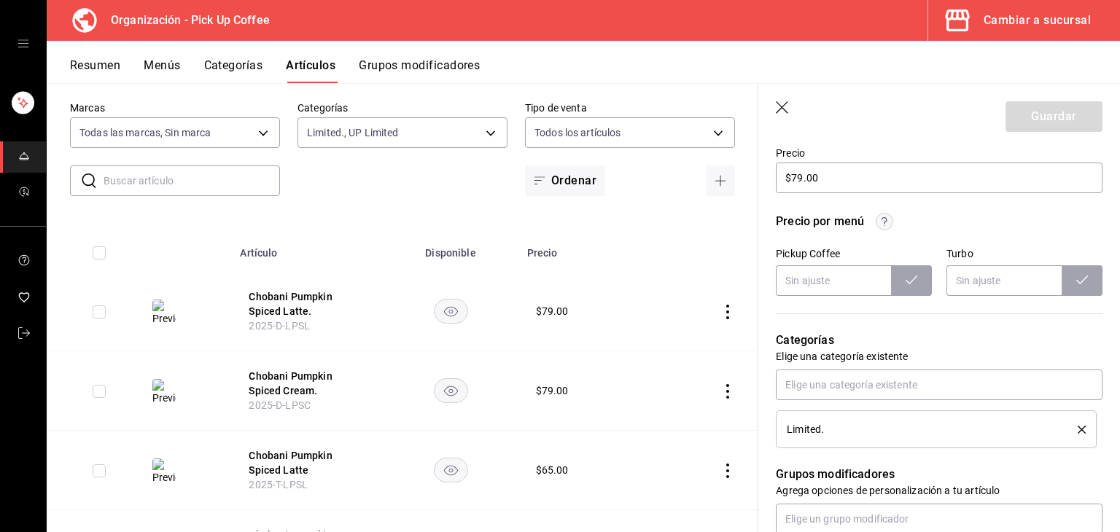
scroll to position [656, 0]
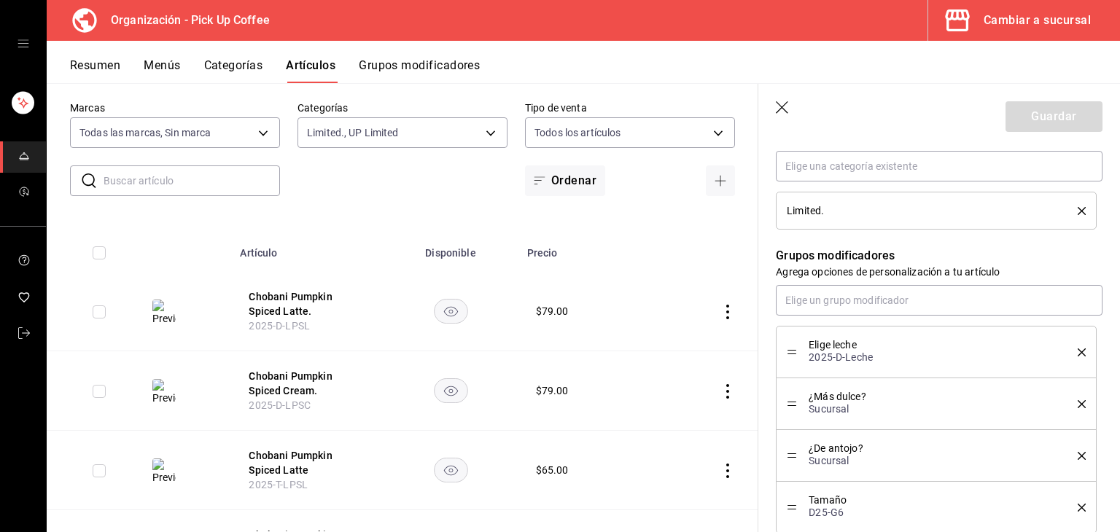
click at [783, 109] on icon "button" at bounding box center [782, 107] width 12 height 12
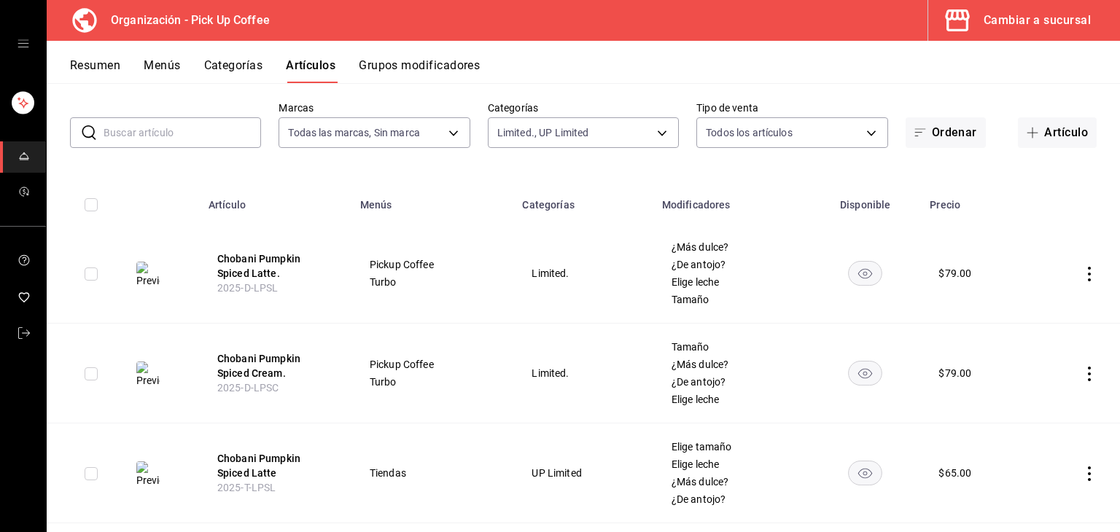
click at [1069, 272] on td at bounding box center [1076, 274] width 90 height 100
click at [1088, 272] on icon "actions" at bounding box center [1089, 274] width 3 height 15
click at [1040, 304] on span "Editar" at bounding box center [1035, 307] width 38 height 15
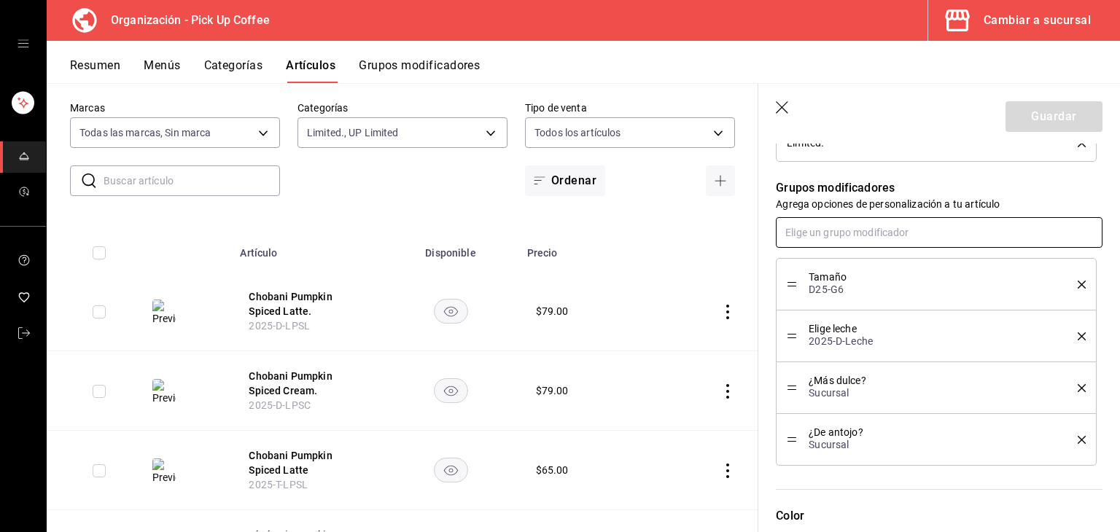
scroll to position [729, 0]
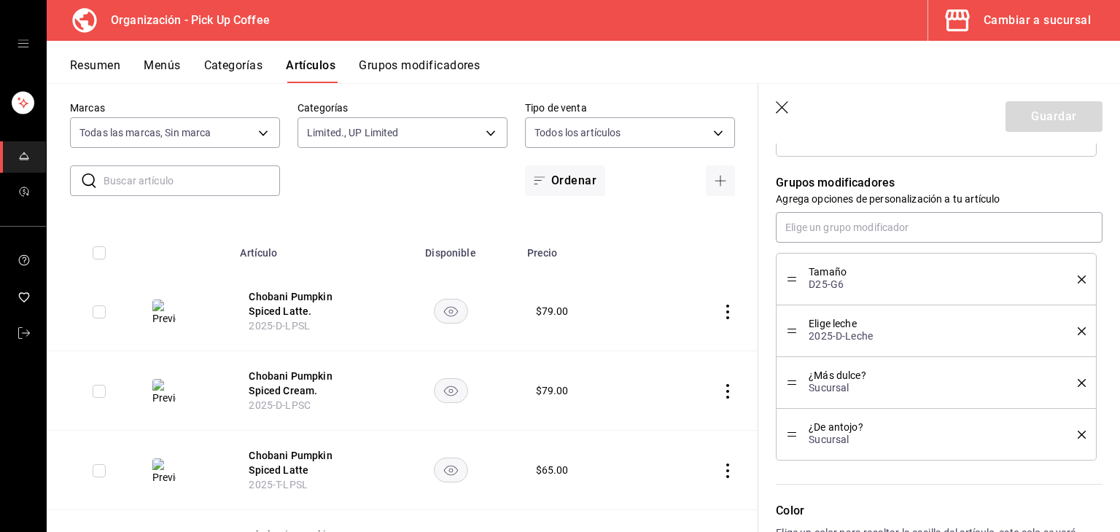
drag, startPoint x: 787, startPoint y: 114, endPoint x: 736, endPoint y: 256, distance: 151.1
click at [785, 115] on icon "button" at bounding box center [783, 108] width 15 height 15
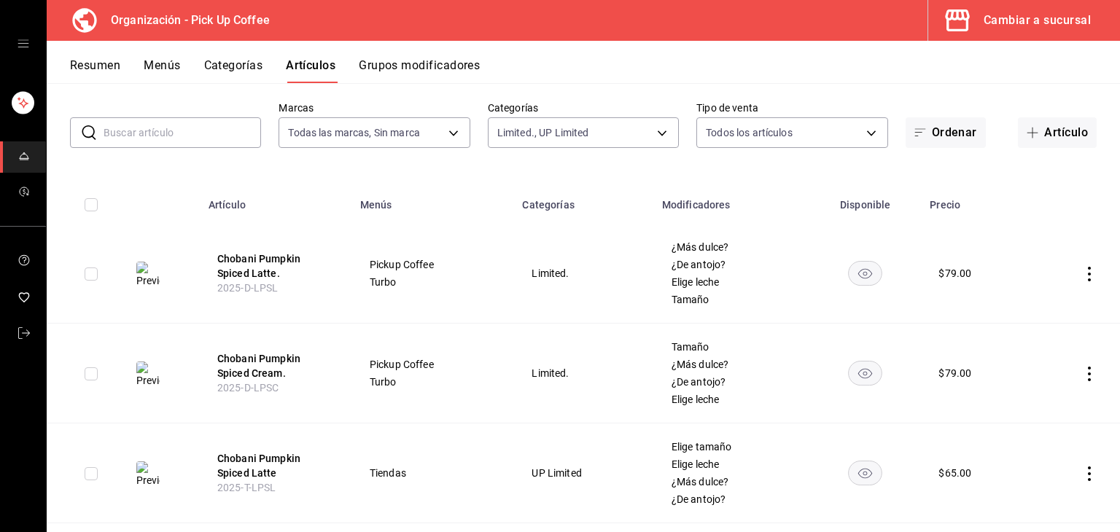
click at [1080, 381] on td at bounding box center [1076, 374] width 90 height 100
click at [1082, 377] on icon "actions" at bounding box center [1089, 374] width 15 height 15
drag, startPoint x: 1021, startPoint y: 400, endPoint x: 646, endPoint y: 3, distance: 546.9
click at [1021, 400] on span "Editar" at bounding box center [1035, 407] width 38 height 15
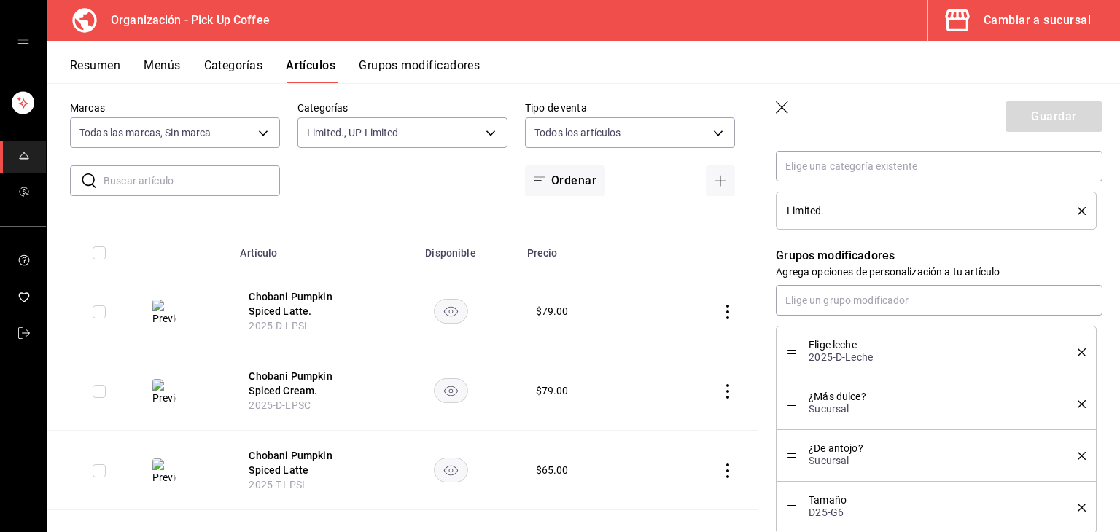
scroll to position [802, 0]
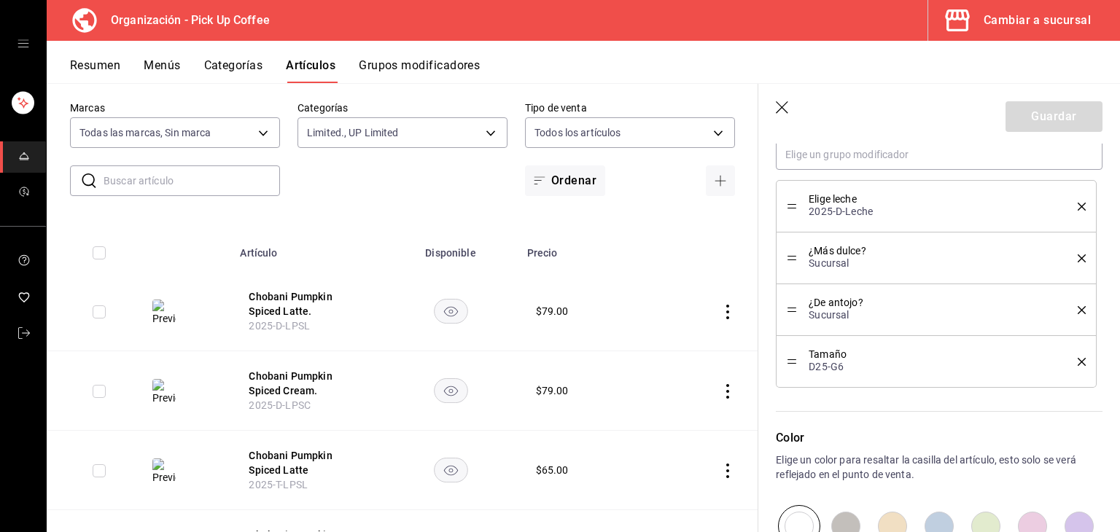
click at [794, 103] on header "Guardar" at bounding box center [940, 114] width 362 height 60
click at [781, 109] on icon "button" at bounding box center [782, 107] width 12 height 12
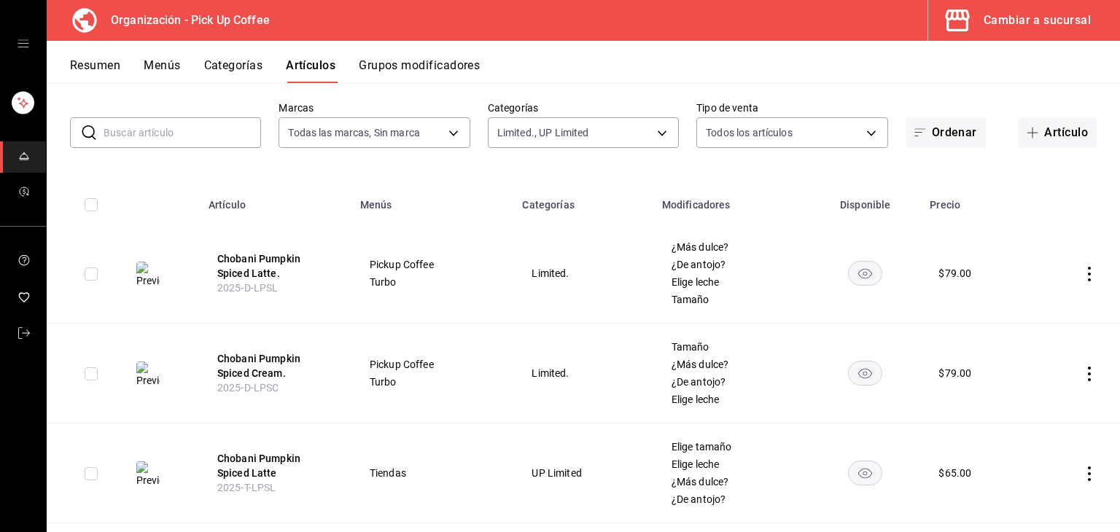
click at [1082, 269] on icon "actions" at bounding box center [1089, 274] width 15 height 15
click at [1046, 305] on span "Editar" at bounding box center [1035, 307] width 38 height 15
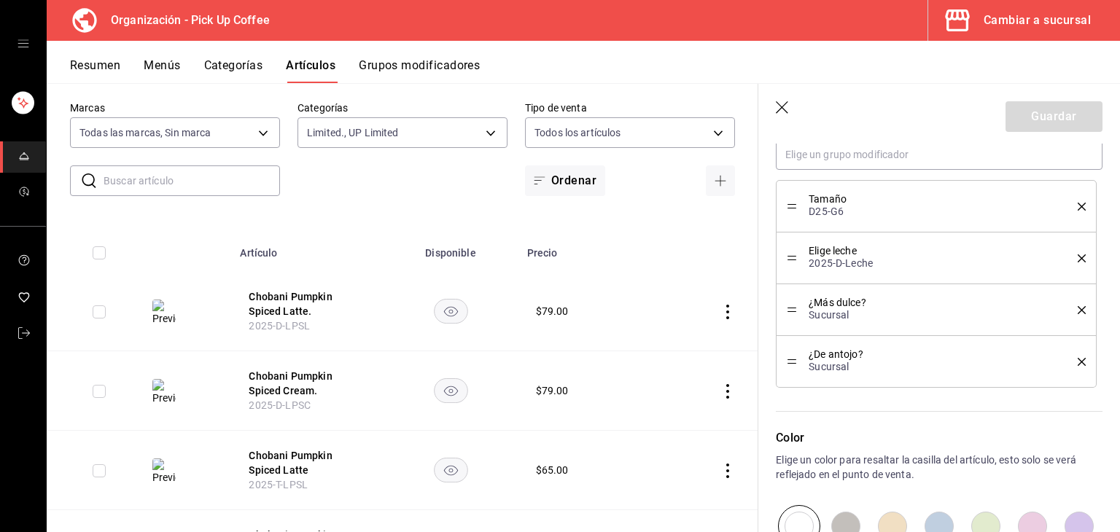
scroll to position [729, 0]
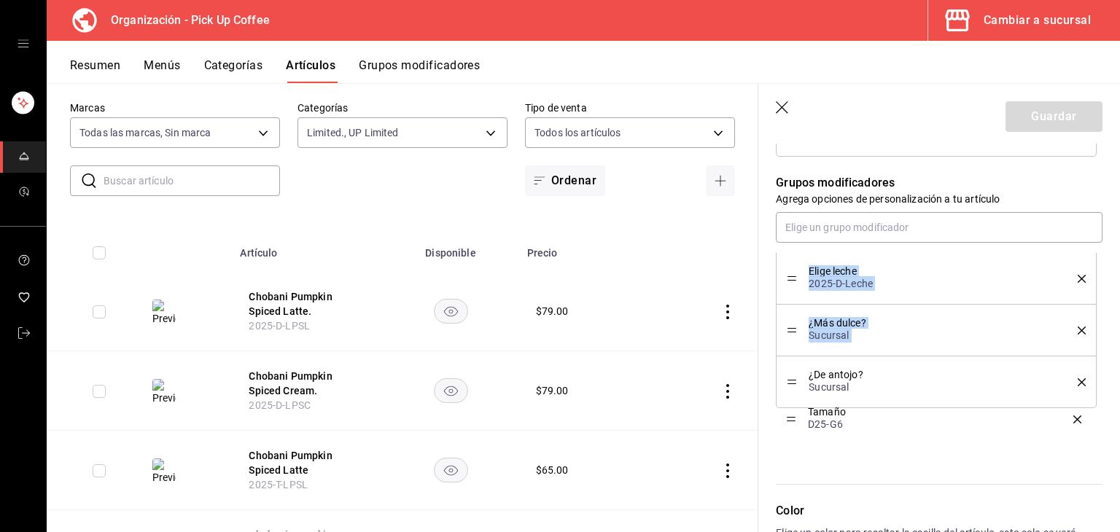
drag, startPoint x: 791, startPoint y: 277, endPoint x: 792, endPoint y: 423, distance: 145.9
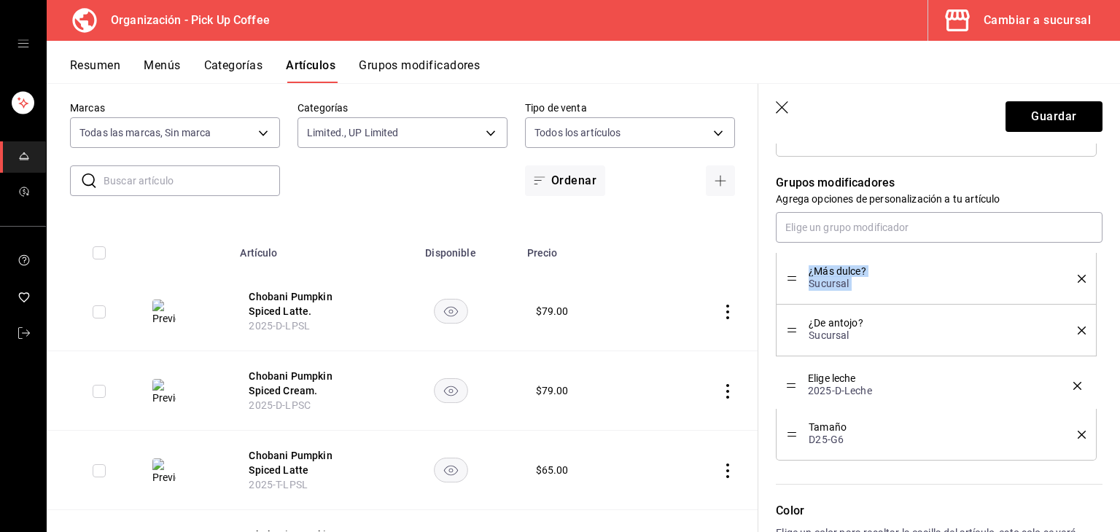
drag, startPoint x: 791, startPoint y: 274, endPoint x: 786, endPoint y: 385, distance: 111.0
click at [1073, 123] on button "Guardar" at bounding box center [1054, 116] width 97 height 31
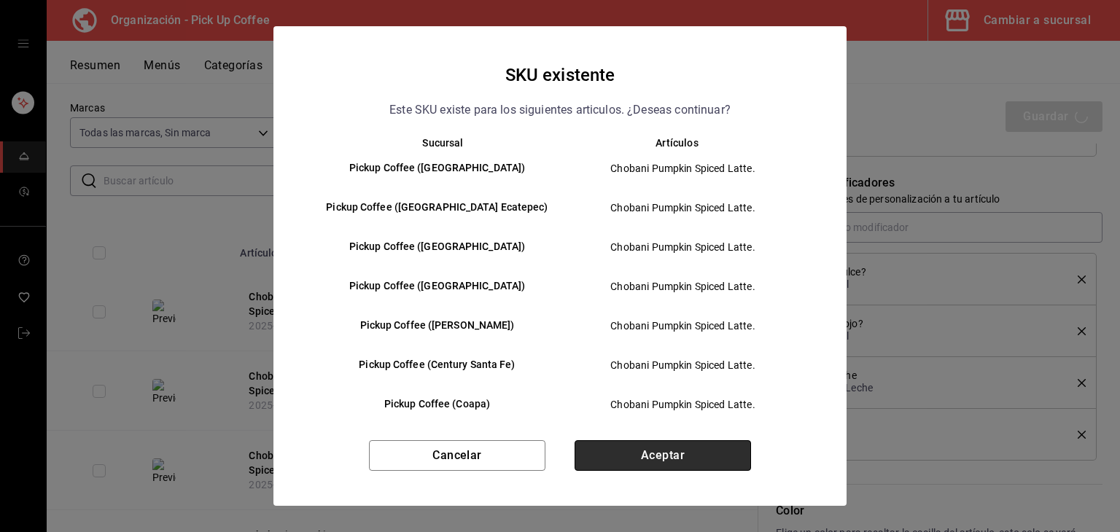
click at [677, 450] on button "Aceptar" at bounding box center [663, 456] width 177 height 31
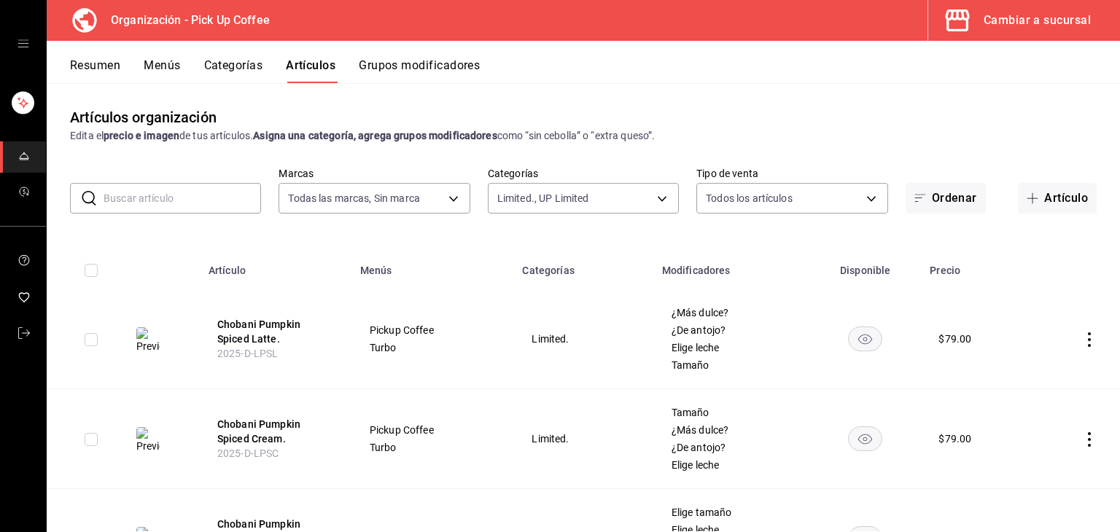
click at [1082, 336] on icon "actions" at bounding box center [1089, 340] width 15 height 15
click at [1018, 371] on span "Editar" at bounding box center [1035, 373] width 38 height 15
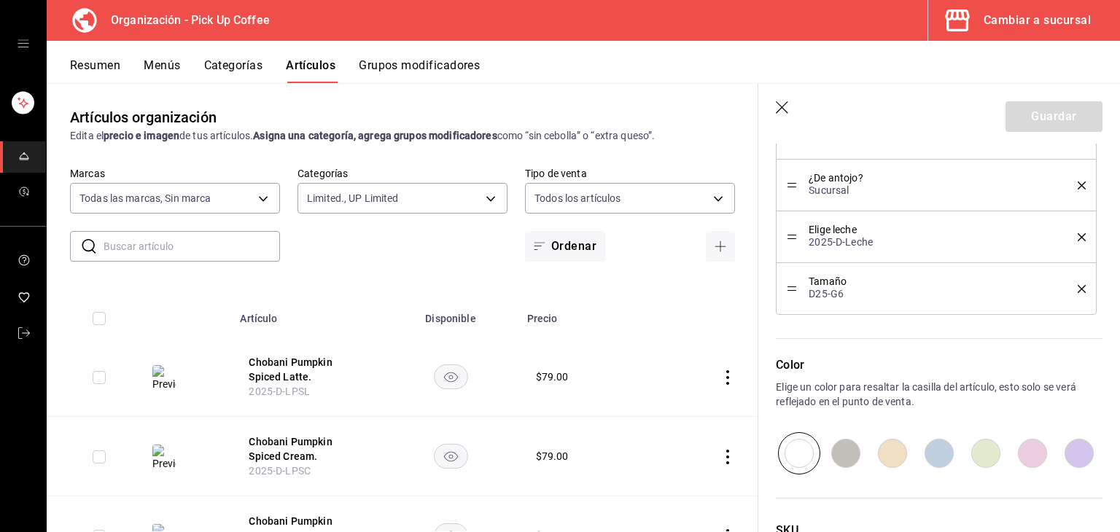
scroll to position [656, 0]
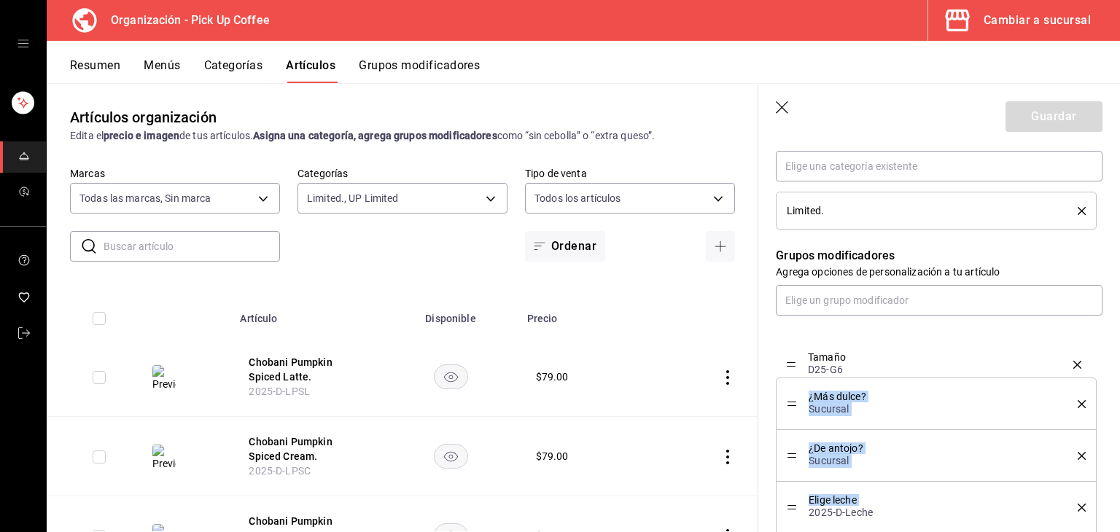
drag, startPoint x: 788, startPoint y: 504, endPoint x: 788, endPoint y: 356, distance: 148.1
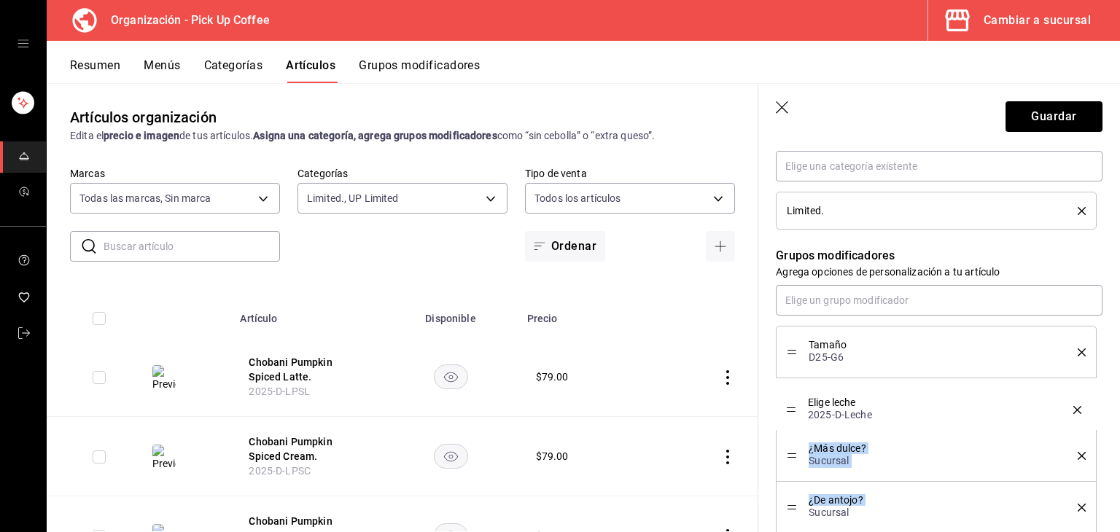
drag, startPoint x: 790, startPoint y: 503, endPoint x: 786, endPoint y: 400, distance: 103.6
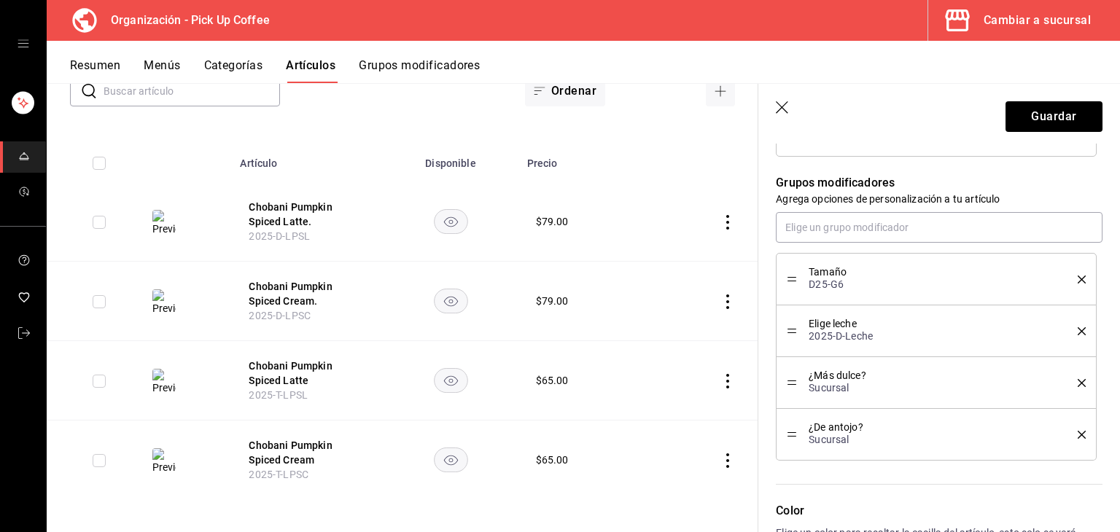
scroll to position [158, 0]
click at [1006, 115] on button "Guardar" at bounding box center [1054, 116] width 97 height 31
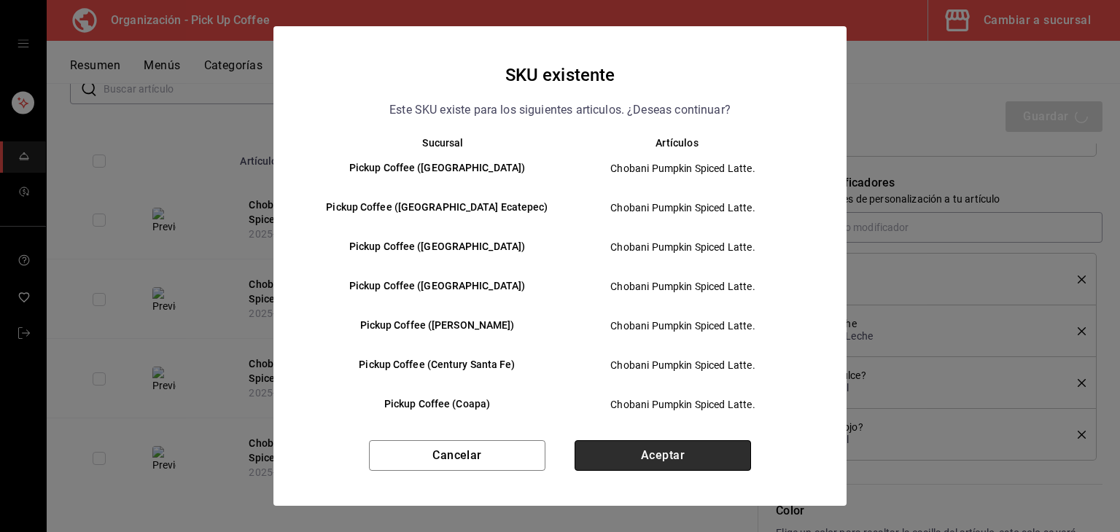
click at [679, 443] on button "Aceptar" at bounding box center [663, 456] width 177 height 31
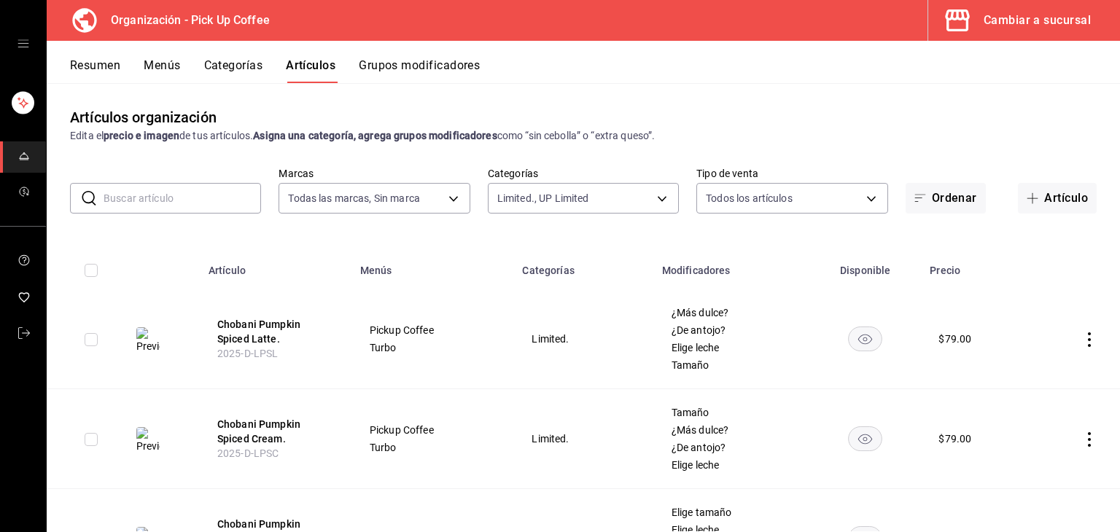
click at [1082, 340] on icon "actions" at bounding box center [1089, 340] width 15 height 15
click at [1057, 368] on li "Editar" at bounding box center [1022, 374] width 88 height 30
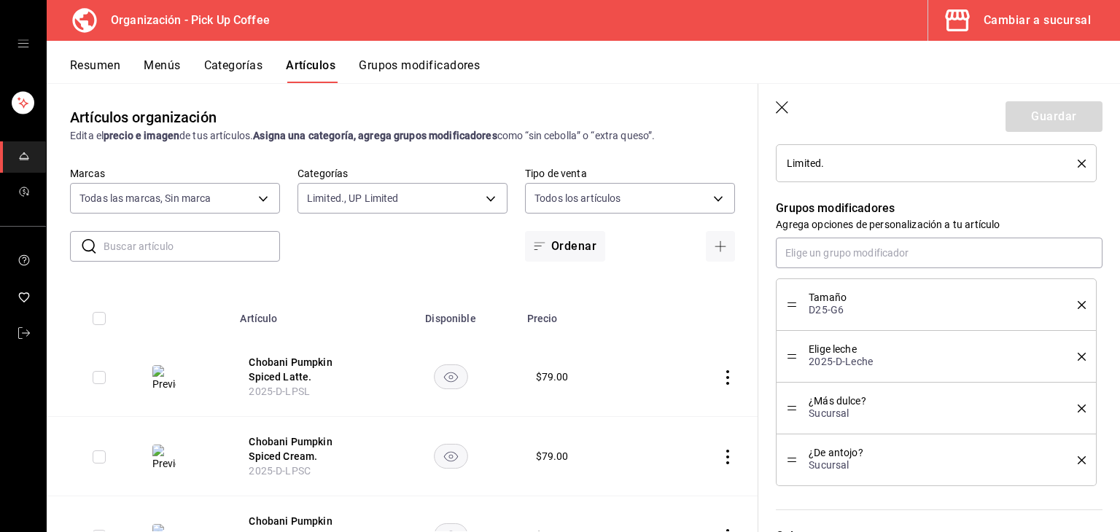
scroll to position [729, 0]
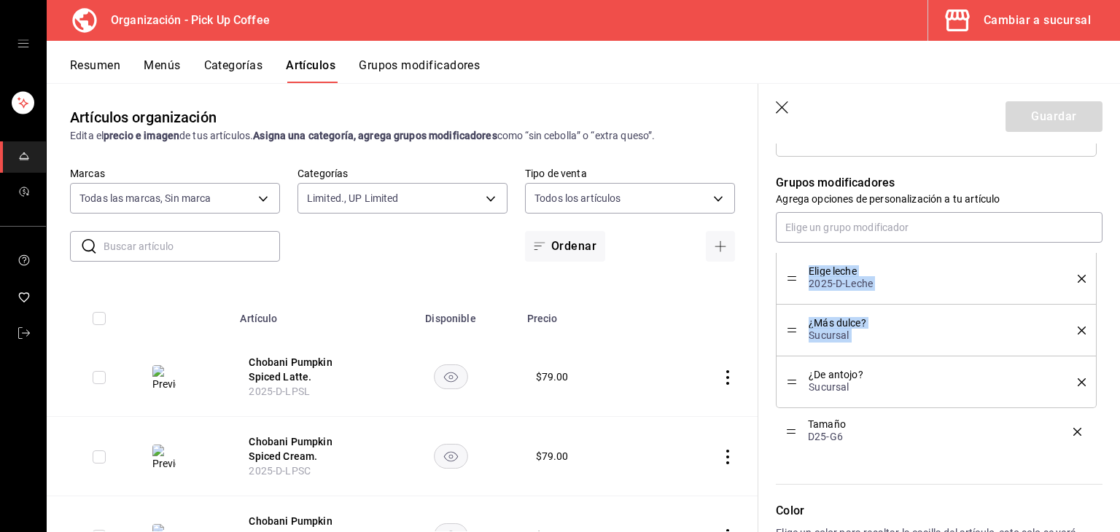
drag, startPoint x: 795, startPoint y: 281, endPoint x: 780, endPoint y: 439, distance: 159.0
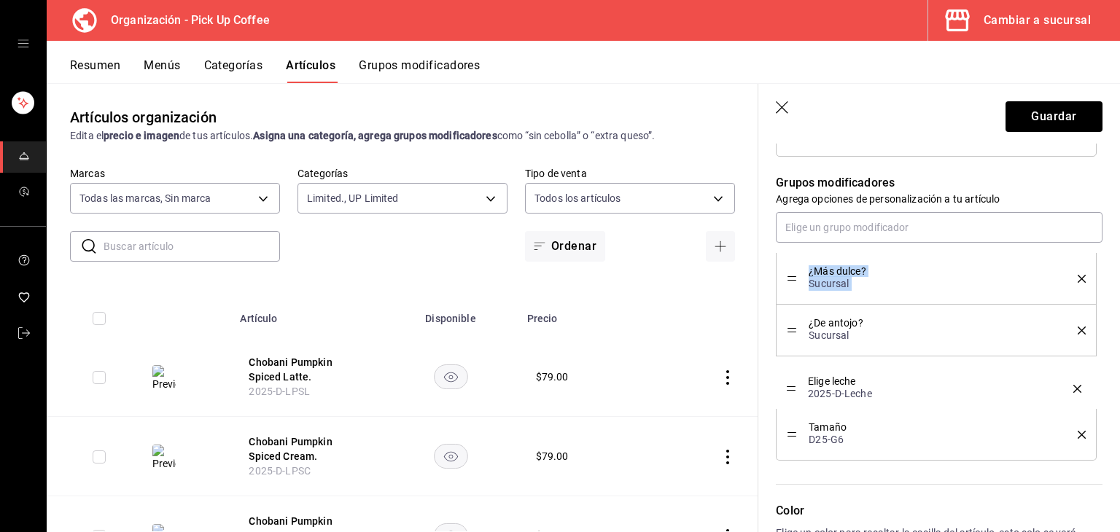
drag, startPoint x: 791, startPoint y: 275, endPoint x: 799, endPoint y: 385, distance: 110.4
drag, startPoint x: 791, startPoint y: 269, endPoint x: 791, endPoint y: 281, distance: 11.7
click at [791, 281] on div "¿Más dulce? [GEOGRAPHIC_DATA]" at bounding box center [936, 279] width 299 height 31
drag, startPoint x: 791, startPoint y: 281, endPoint x: 796, endPoint y: 343, distance: 62.2
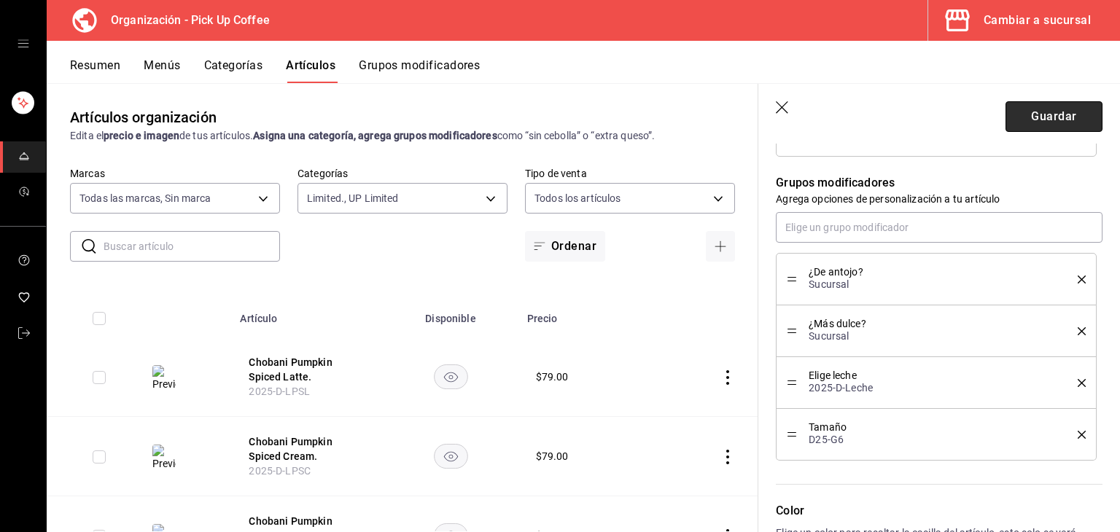
click at [1035, 115] on button "Guardar" at bounding box center [1054, 116] width 97 height 31
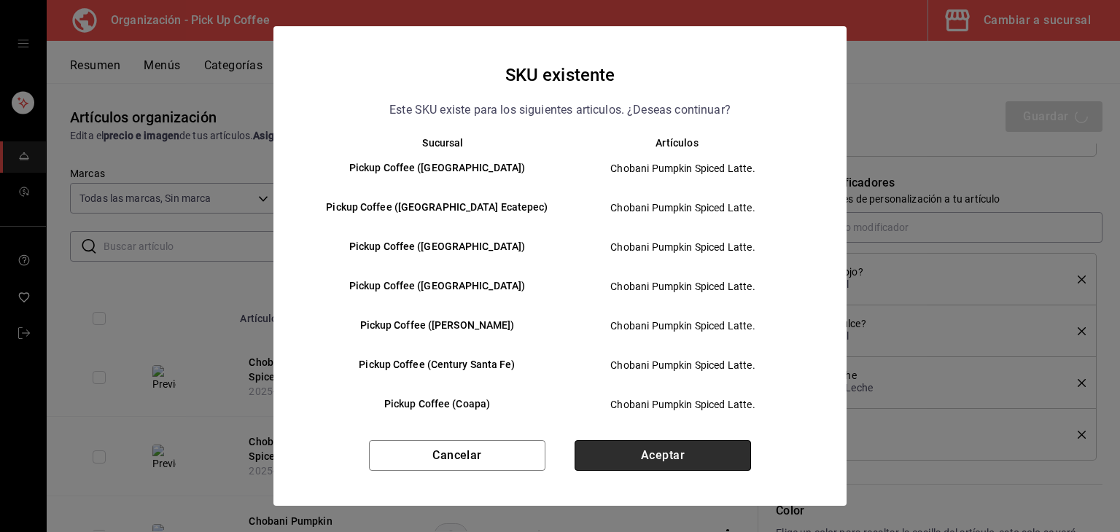
click at [621, 454] on button "Aceptar" at bounding box center [663, 456] width 177 height 31
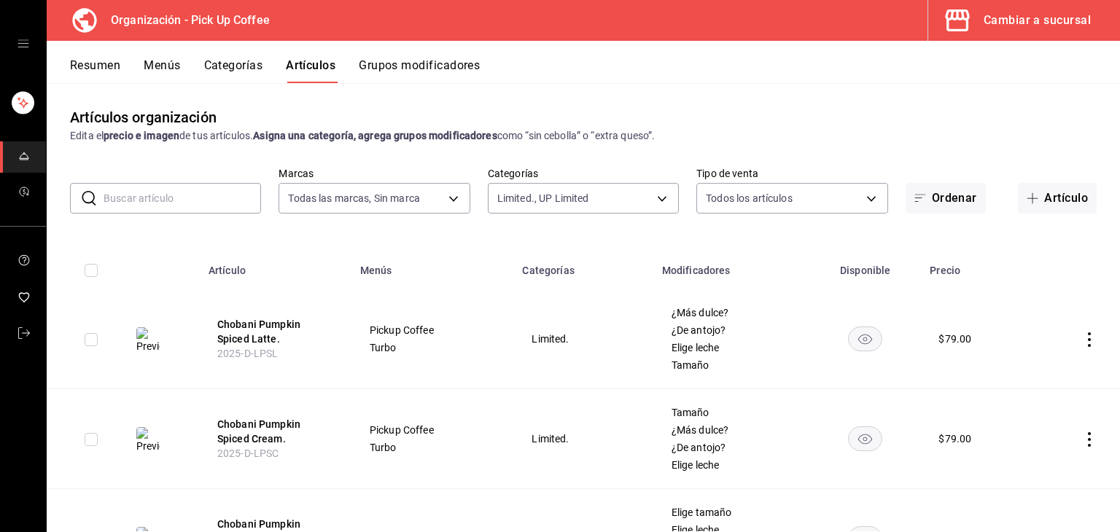
click at [171, 65] on button "Menús" at bounding box center [162, 70] width 36 height 25
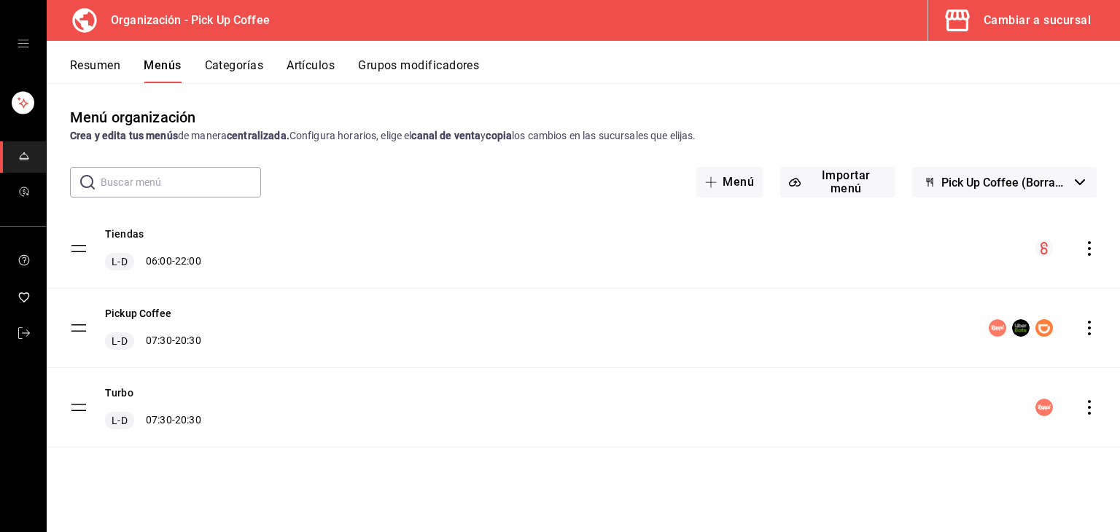
click at [85, 62] on button "Resumen" at bounding box center [95, 70] width 50 height 25
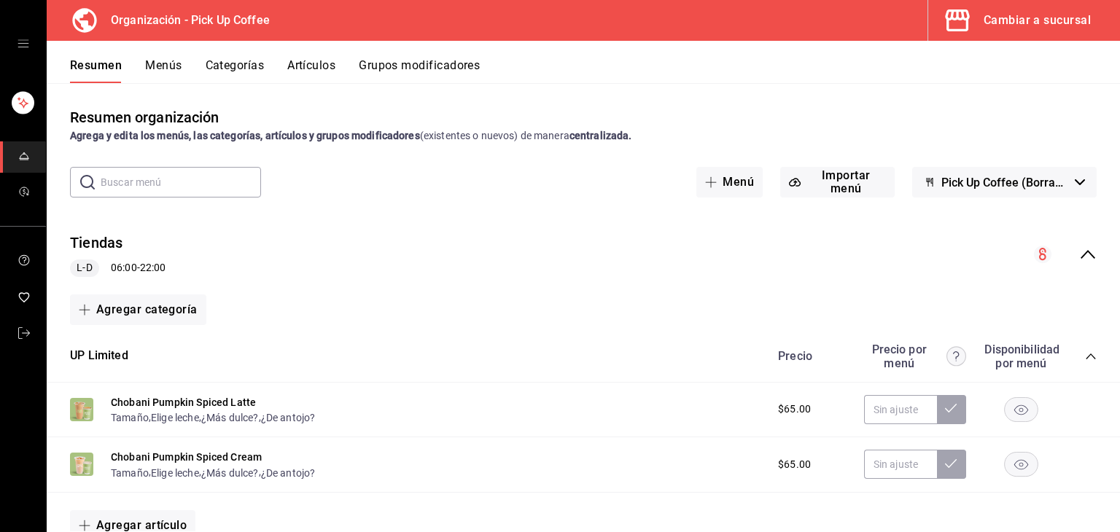
scroll to position [73, 0]
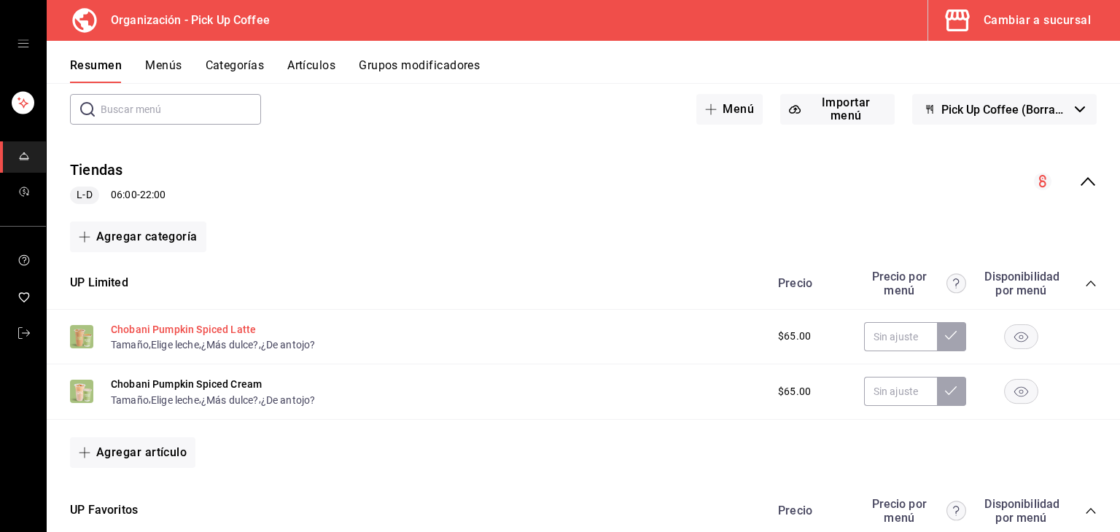
click at [198, 325] on button "Chobani Pumpkin Spiced Latte" at bounding box center [183, 329] width 145 height 15
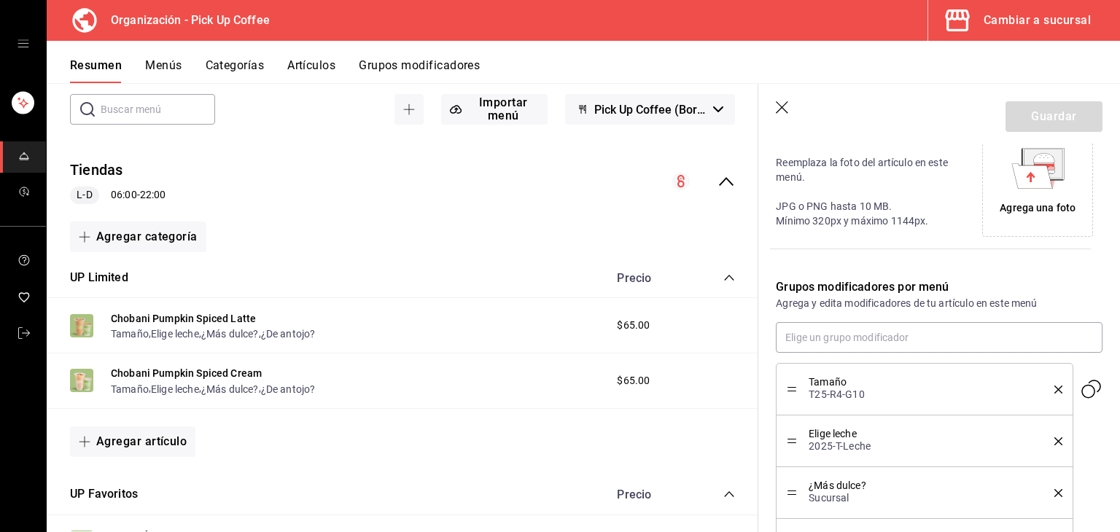
scroll to position [476, 0]
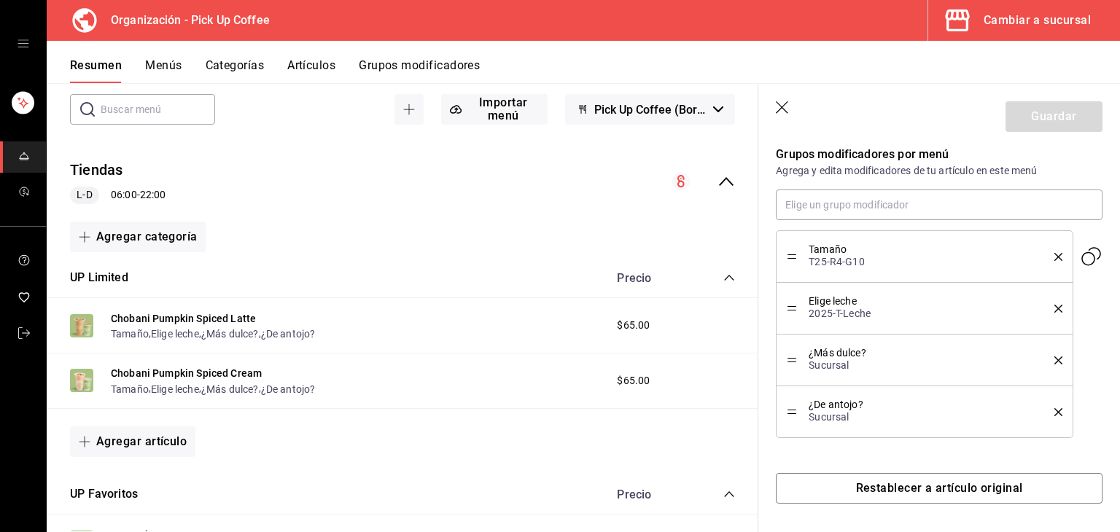
click at [780, 103] on icon "button" at bounding box center [783, 108] width 15 height 15
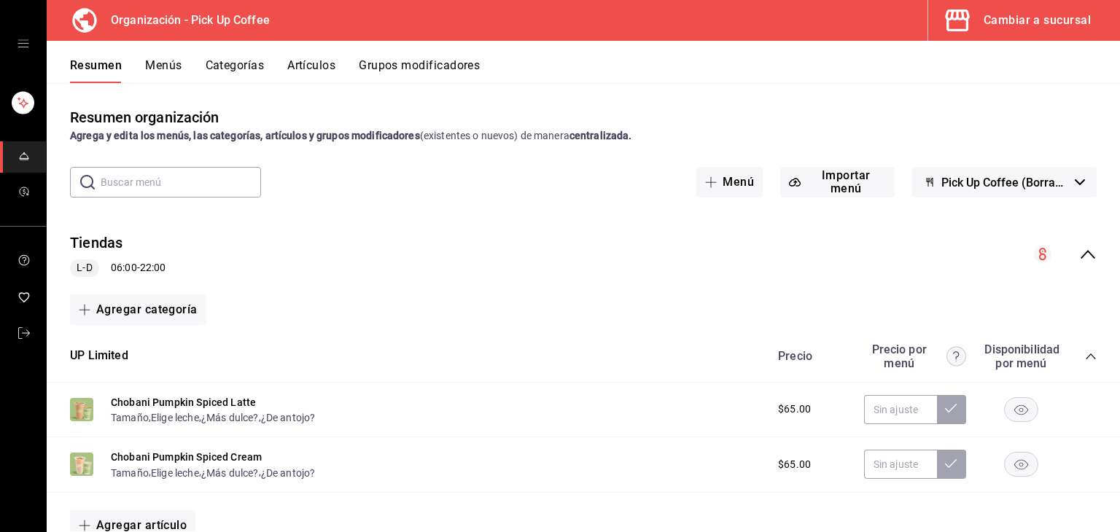
click at [1080, 257] on icon "collapse-menu-row" at bounding box center [1089, 255] width 18 height 18
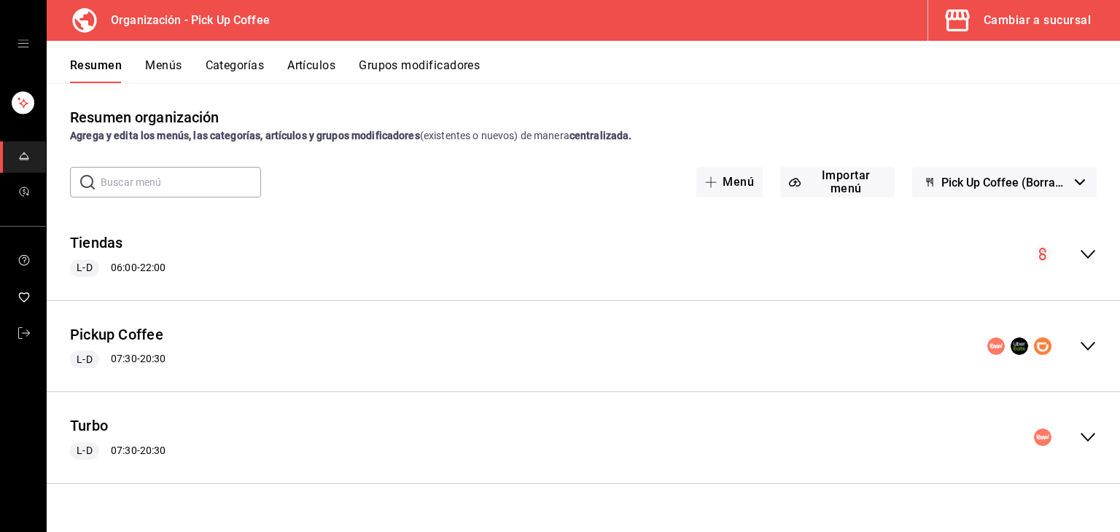
click at [1097, 344] on div "Pickup Coffee L-D 07:30 - 20:30" at bounding box center [584, 347] width 1074 height 68
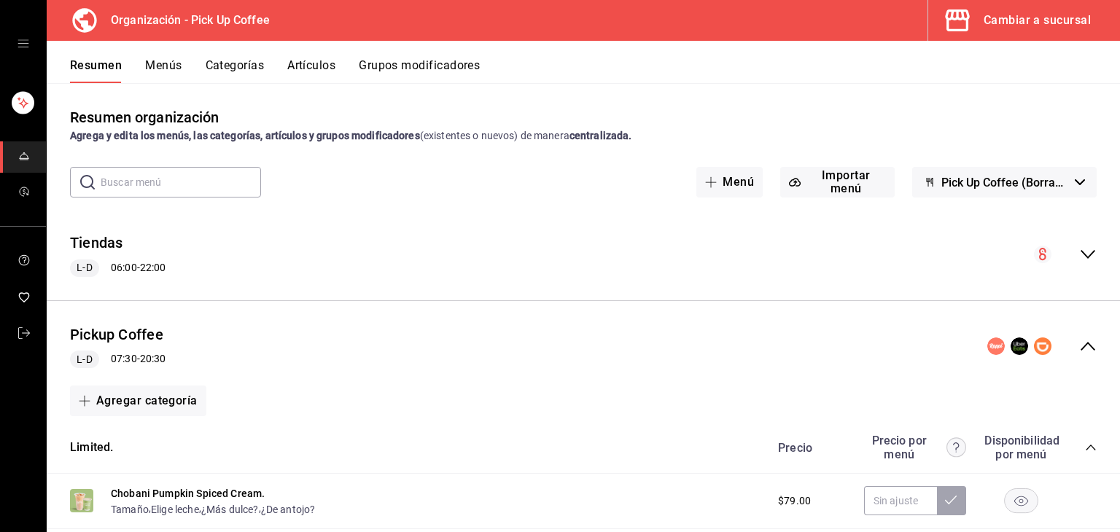
scroll to position [146, 0]
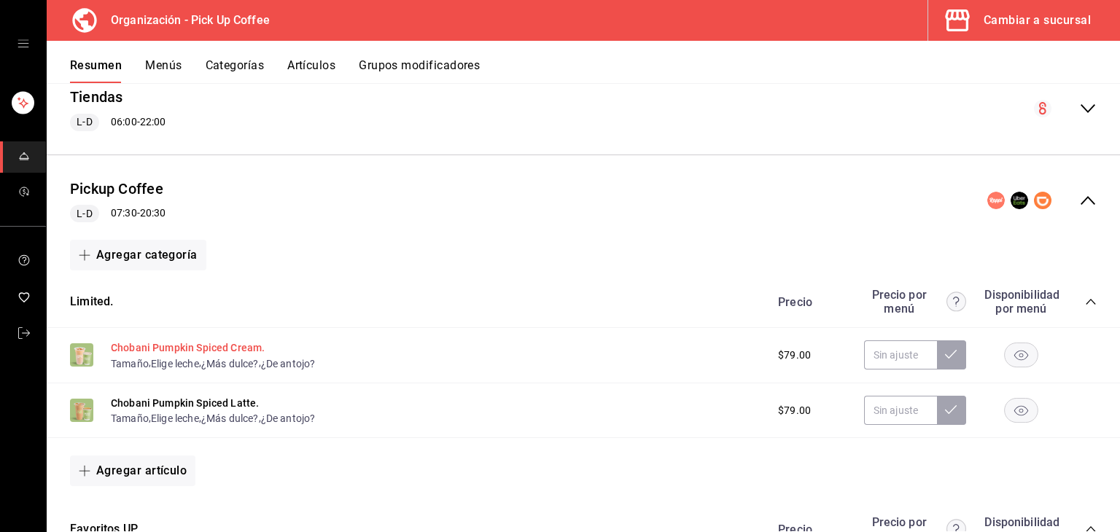
click at [228, 350] on button "Chobani Pumpkin Spiced Cream." at bounding box center [188, 348] width 154 height 15
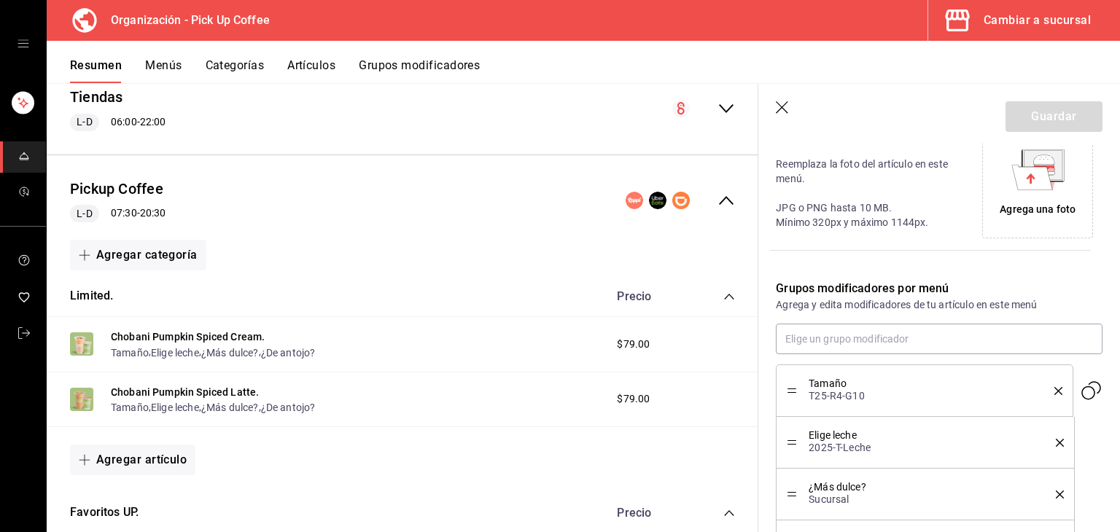
scroll to position [476, 0]
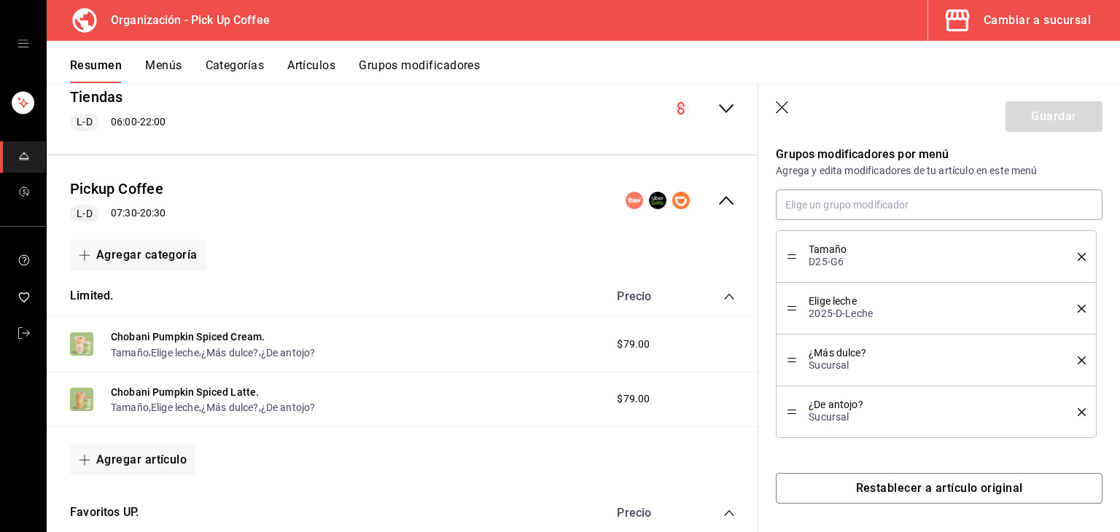
click at [788, 109] on icon "button" at bounding box center [783, 108] width 15 height 15
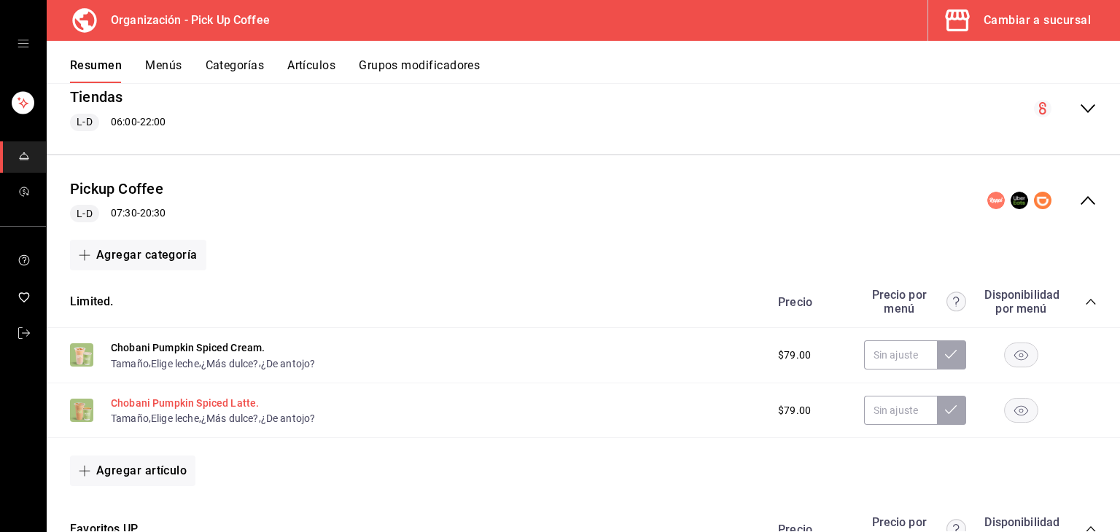
click at [224, 399] on button "Chobani Pumpkin Spiced Latte." at bounding box center [185, 403] width 148 height 15
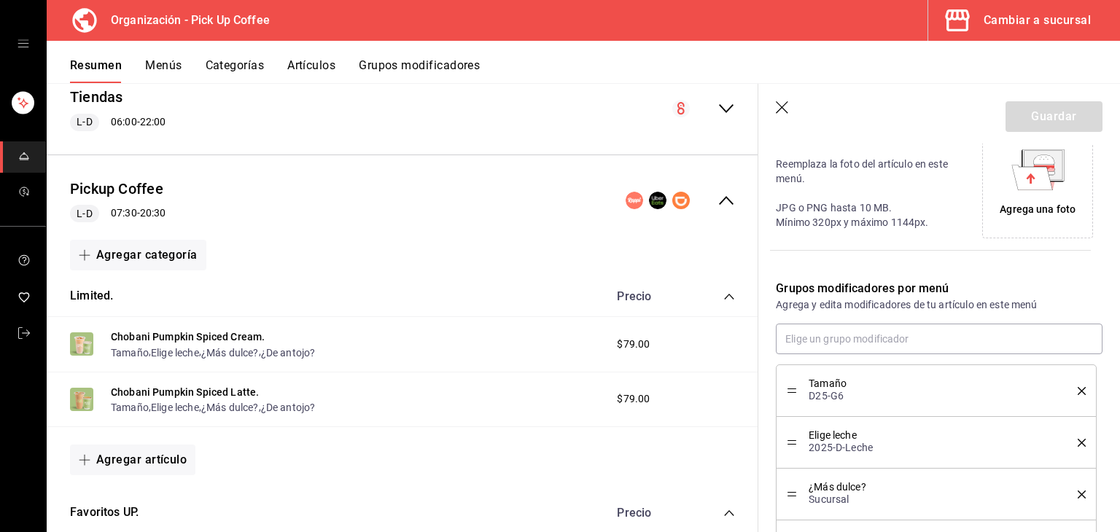
scroll to position [476, 0]
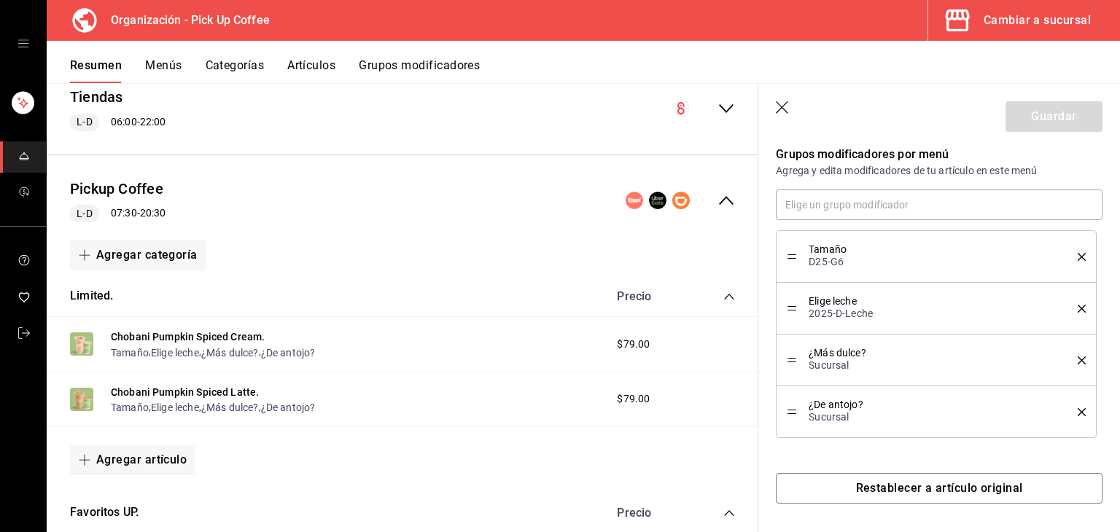
click at [788, 114] on icon "button" at bounding box center [783, 108] width 15 height 15
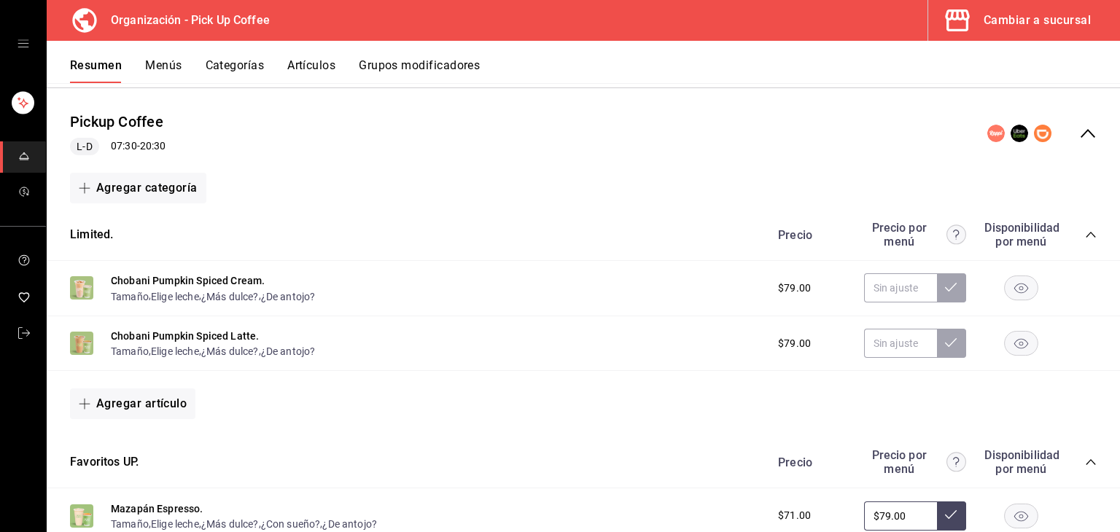
scroll to position [365, 0]
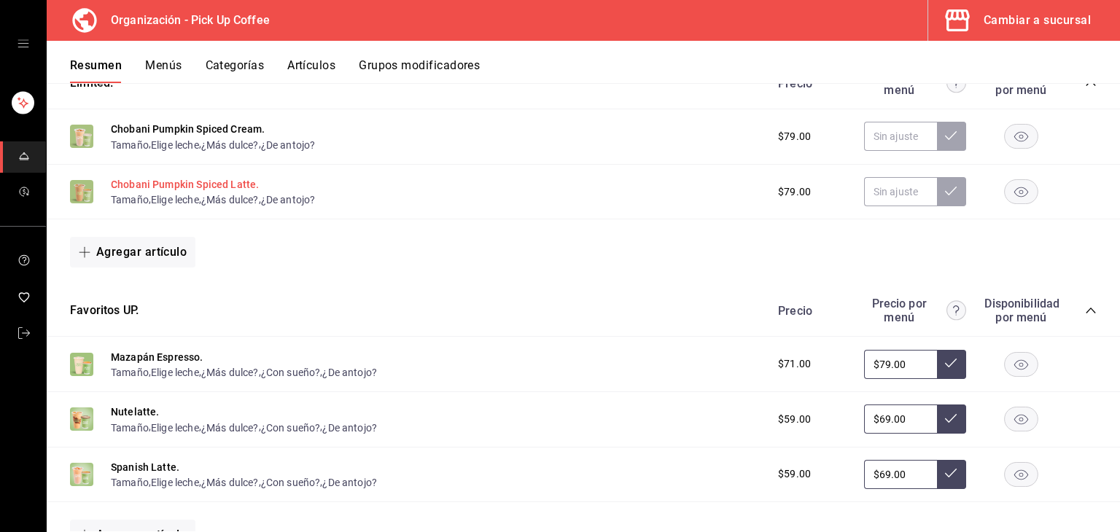
click at [198, 182] on button "Chobani Pumpkin Spiced Latte." at bounding box center [185, 184] width 148 height 15
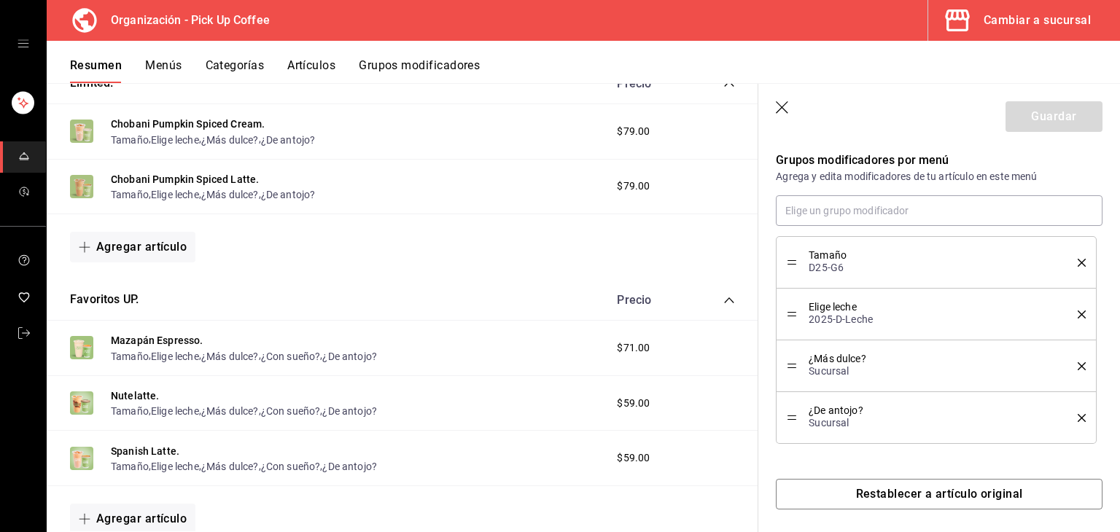
scroll to position [476, 0]
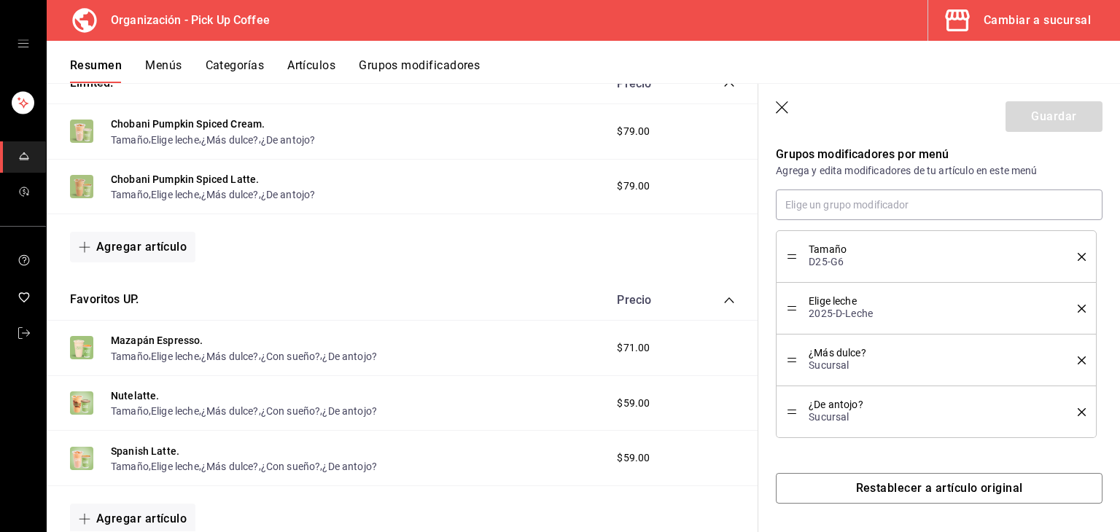
click at [775, 99] on header "Guardar" at bounding box center [940, 114] width 362 height 60
click at [782, 106] on icon "button" at bounding box center [783, 108] width 15 height 15
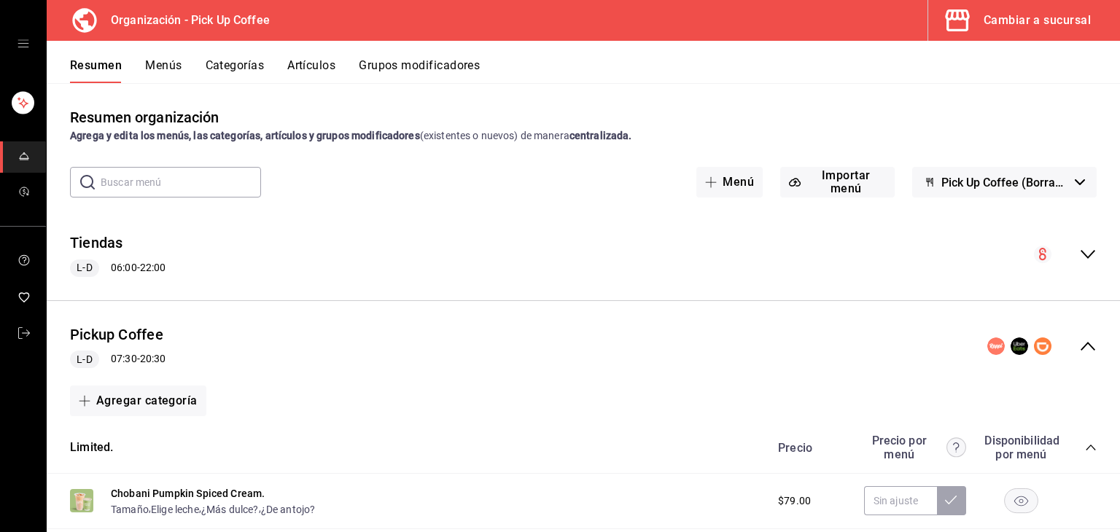
click at [1074, 336] on div "Pickup Coffee L-D 07:30 - 20:30" at bounding box center [584, 347] width 1074 height 68
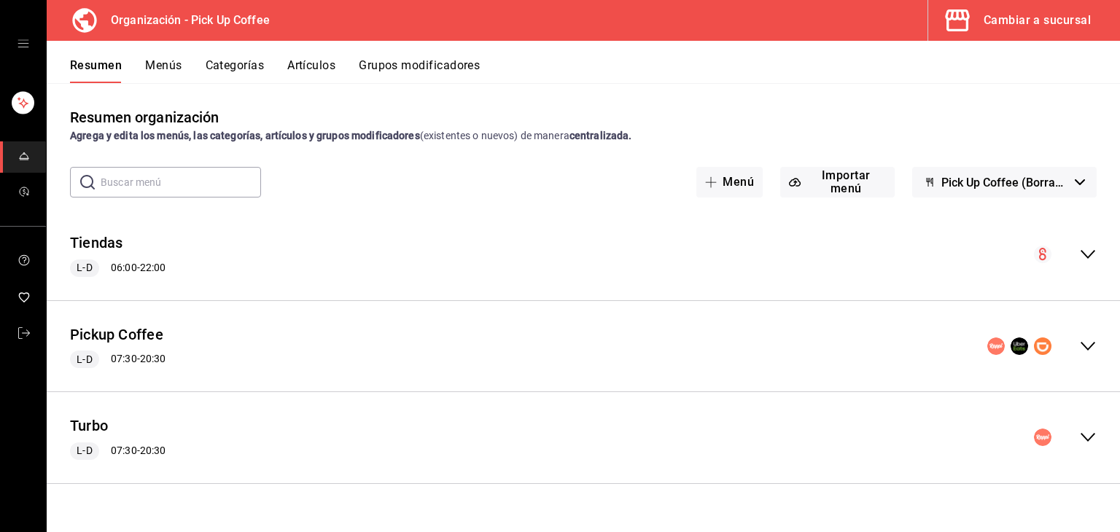
click at [155, 65] on button "Menús" at bounding box center [163, 70] width 36 height 25
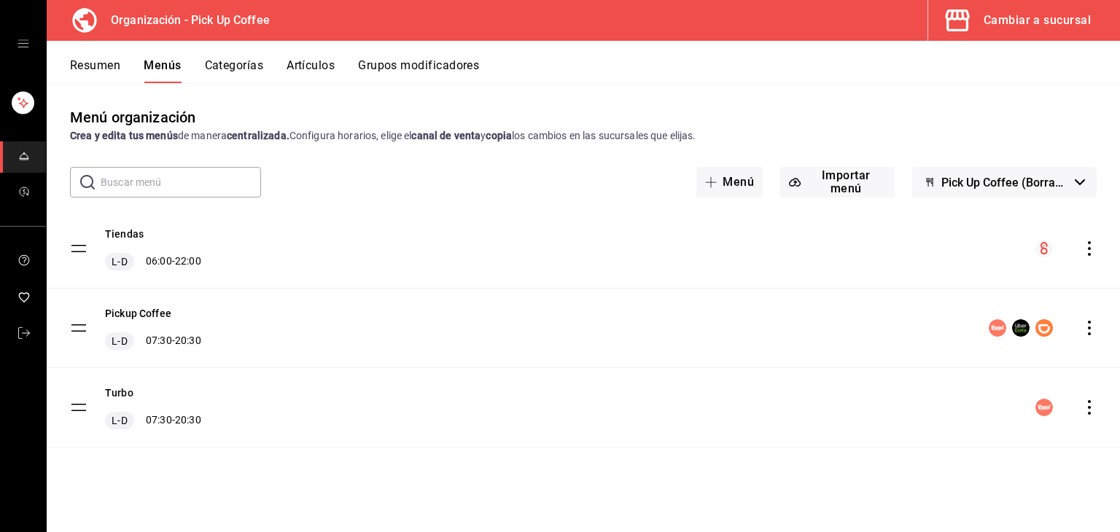
click at [1083, 328] on icon "actions" at bounding box center [1089, 328] width 15 height 15
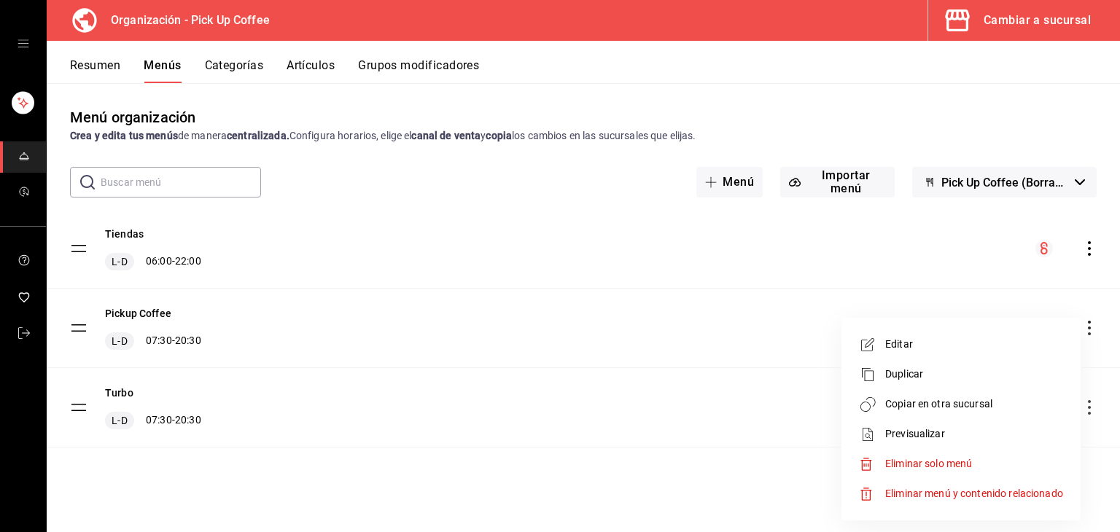
click at [302, 319] on div at bounding box center [560, 266] width 1120 height 532
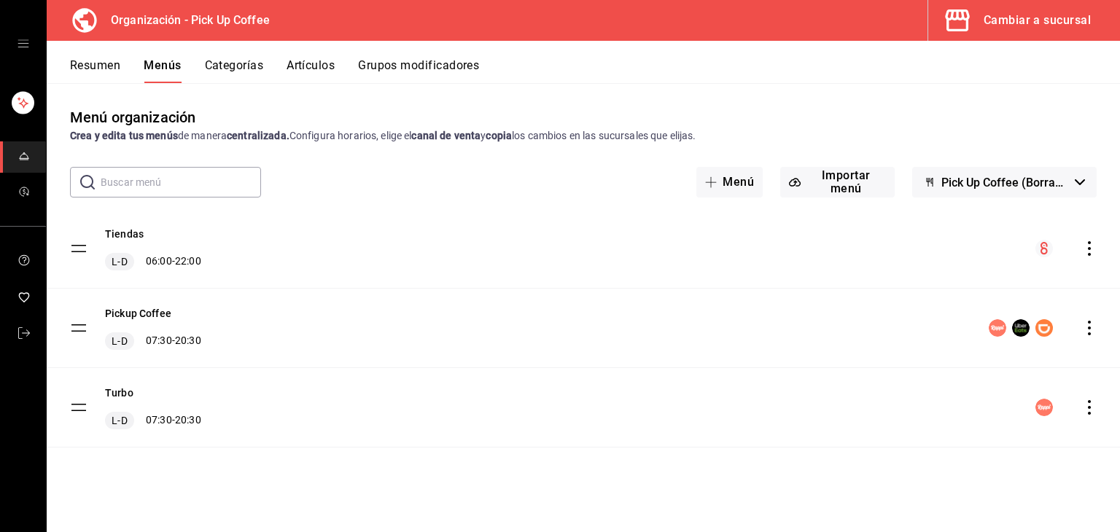
click at [93, 59] on button "Resumen" at bounding box center [95, 70] width 50 height 25
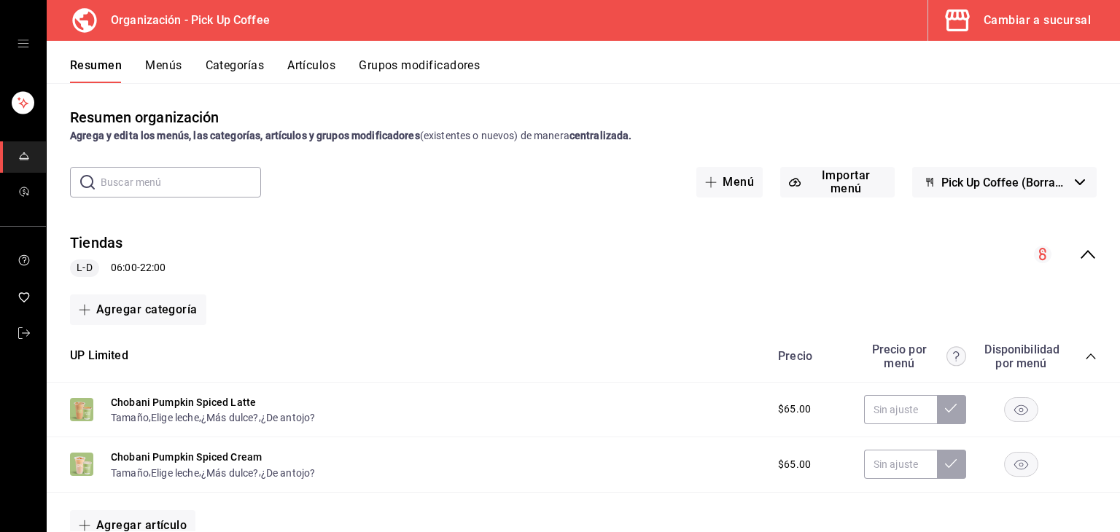
click at [158, 61] on button "Menús" at bounding box center [163, 70] width 36 height 25
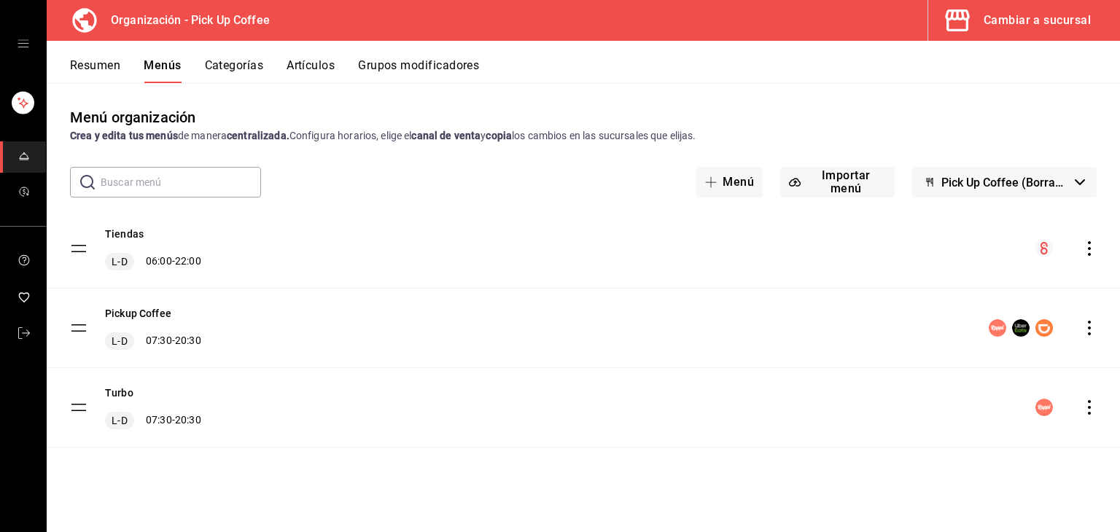
click at [1094, 326] on icon "actions" at bounding box center [1089, 328] width 15 height 15
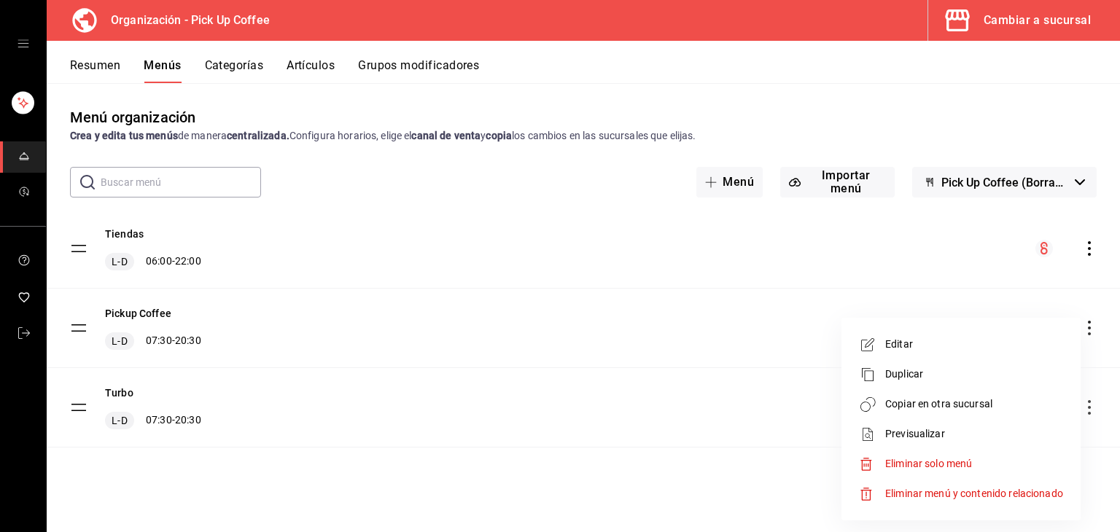
click at [965, 430] on span "Previsualizar" at bounding box center [975, 434] width 178 height 15
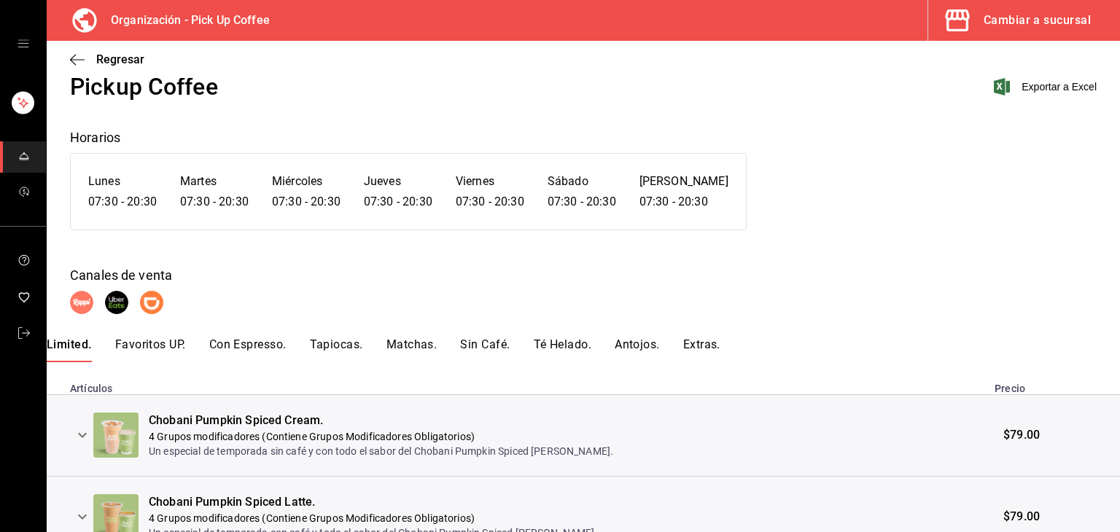
scroll to position [117, 0]
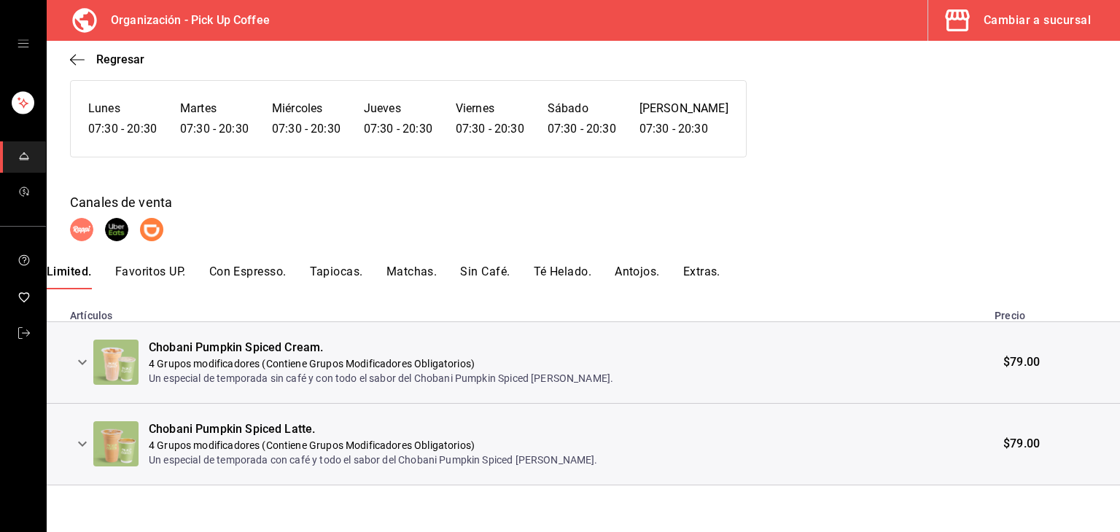
click at [85, 363] on icon "expand row" at bounding box center [82, 362] width 9 height 5
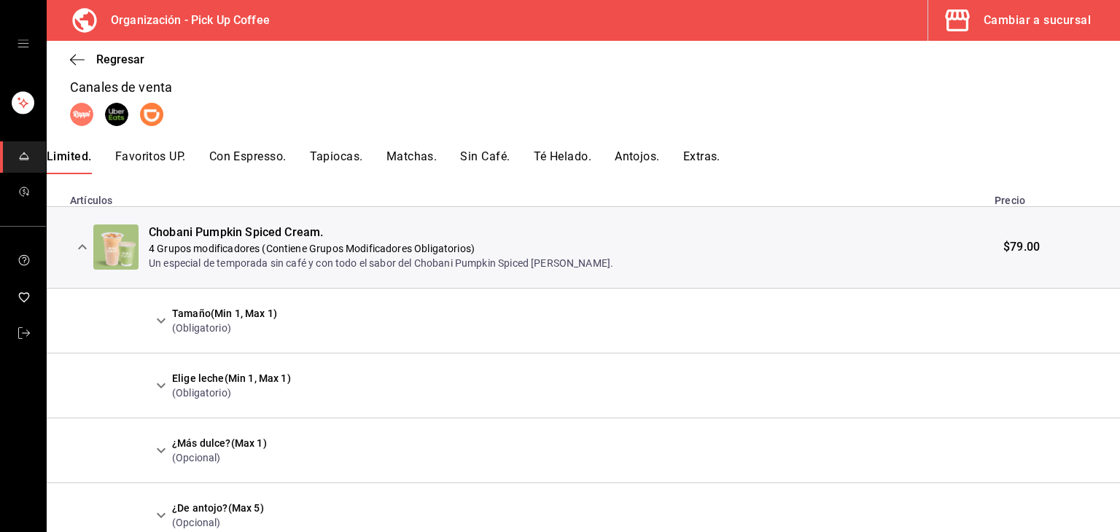
scroll to position [305, 0]
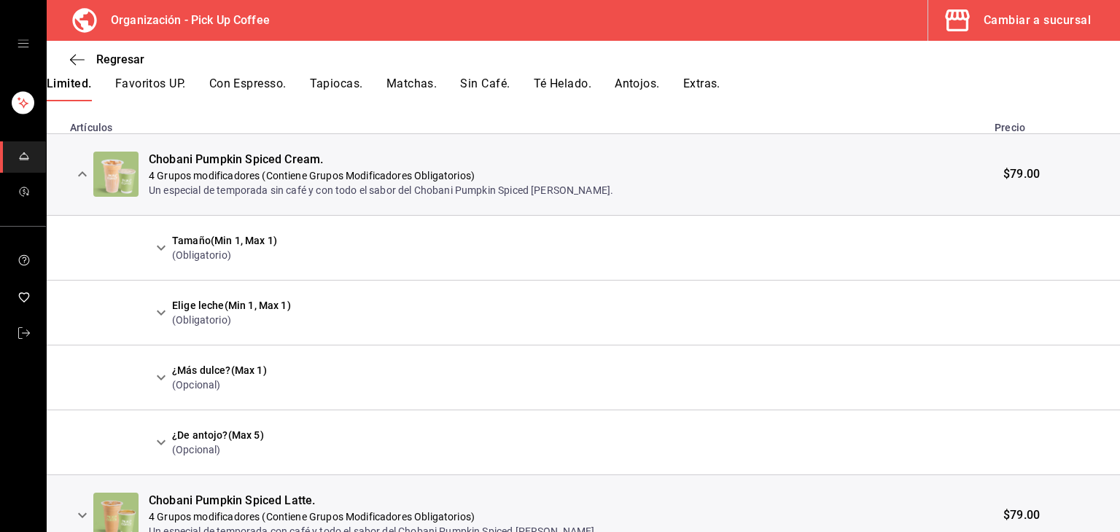
click at [170, 247] on button "expand row" at bounding box center [161, 248] width 25 height 25
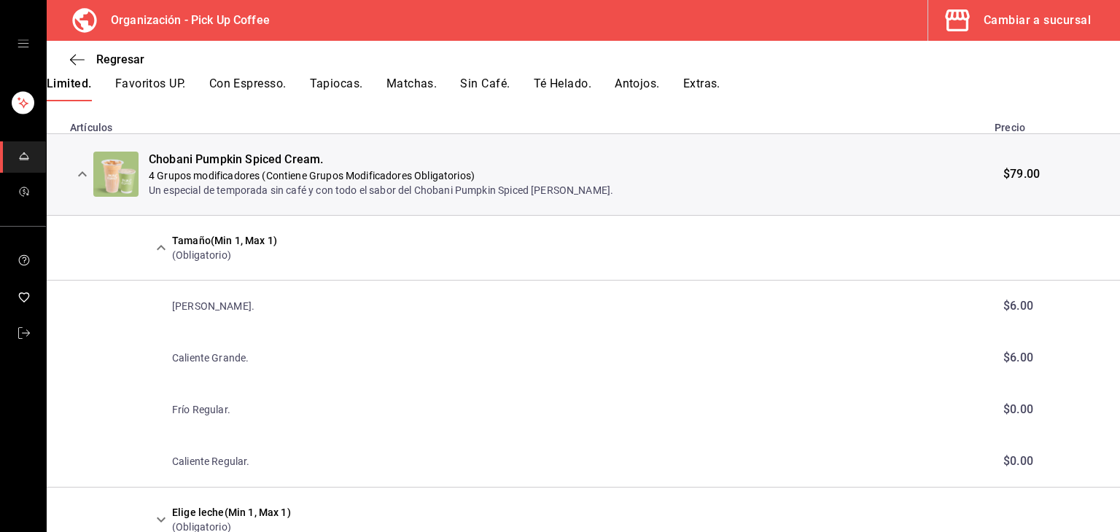
click at [168, 247] on icon "expand row" at bounding box center [161, 248] width 18 height 18
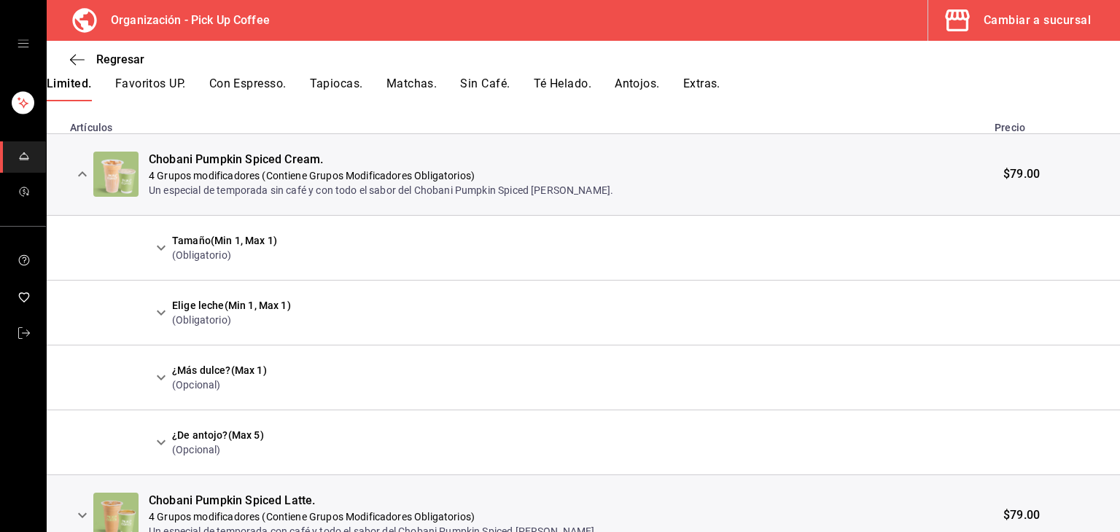
click at [162, 310] on icon "expand row" at bounding box center [161, 313] width 18 height 18
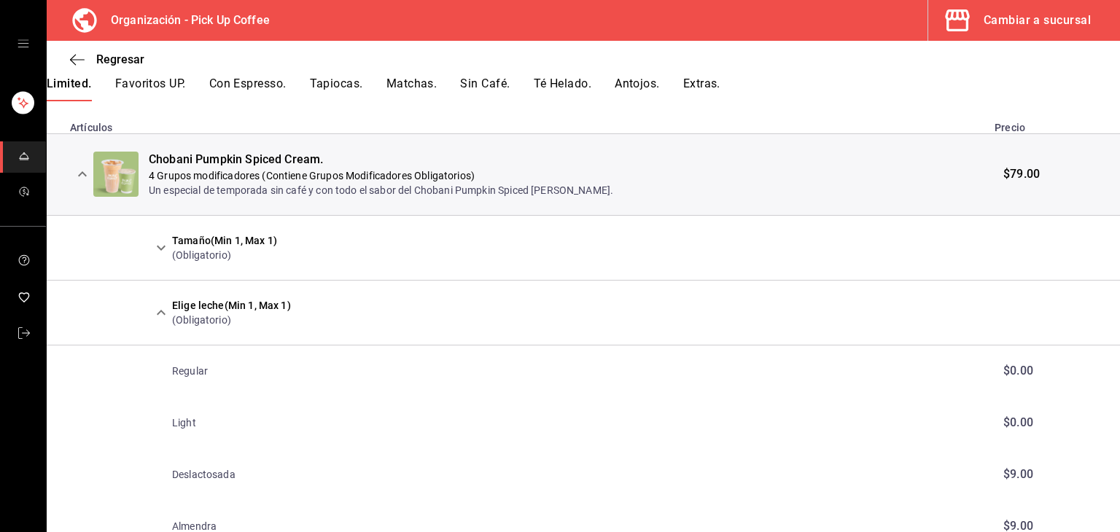
click at [162, 310] on icon "expand row" at bounding box center [161, 313] width 18 height 18
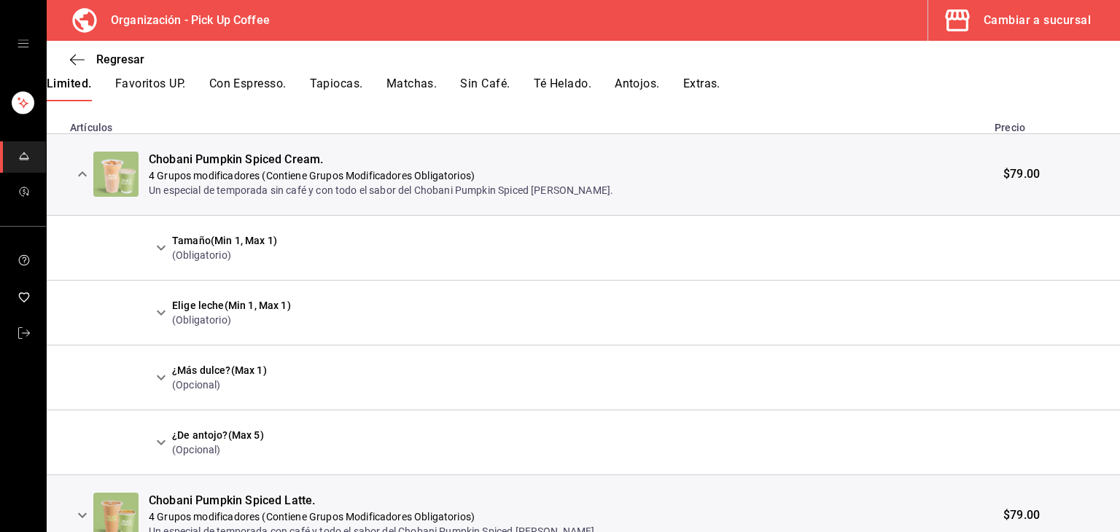
scroll to position [376, 0]
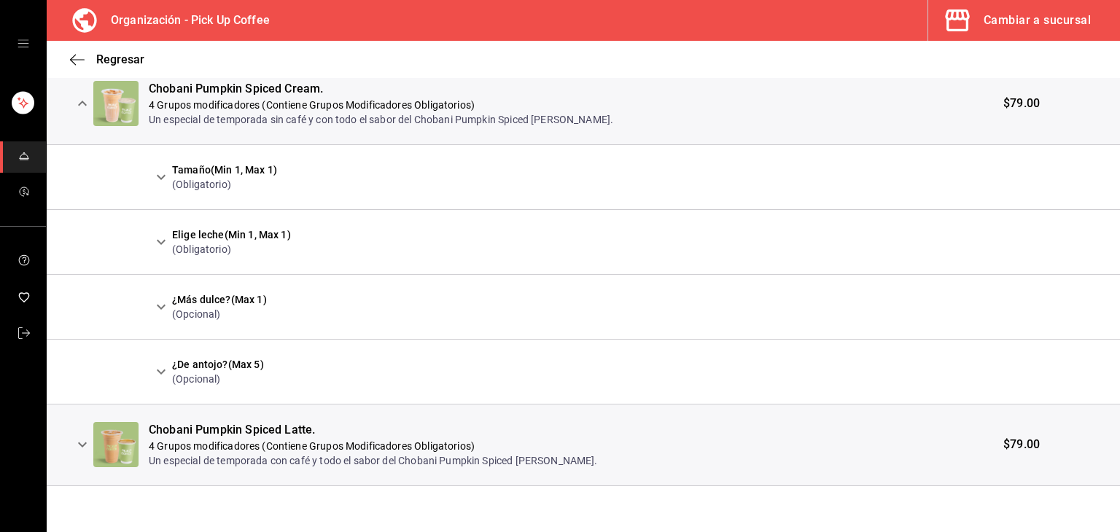
click at [162, 310] on icon "expand row" at bounding box center [161, 307] width 18 height 18
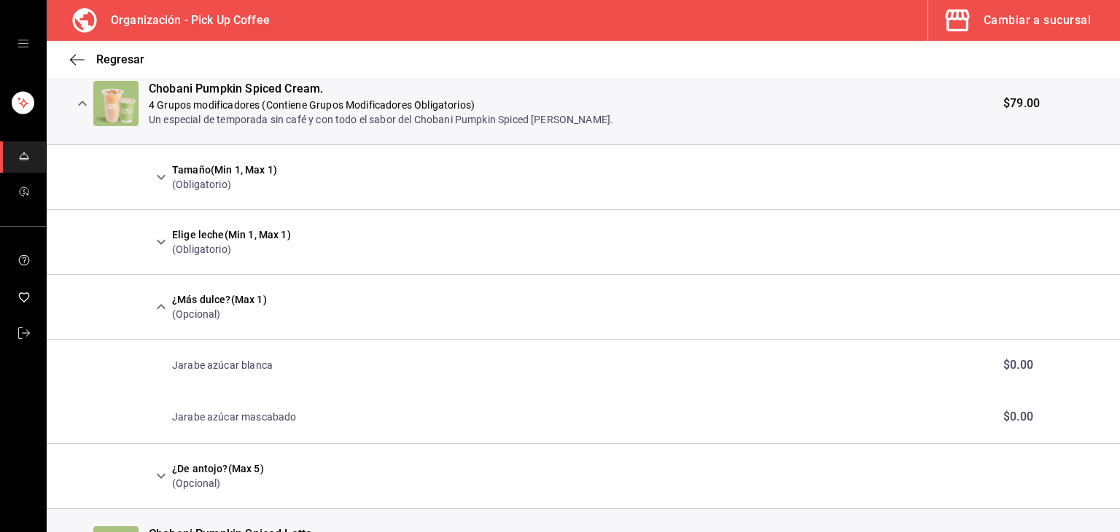
click at [162, 310] on icon "expand row" at bounding box center [161, 307] width 18 height 18
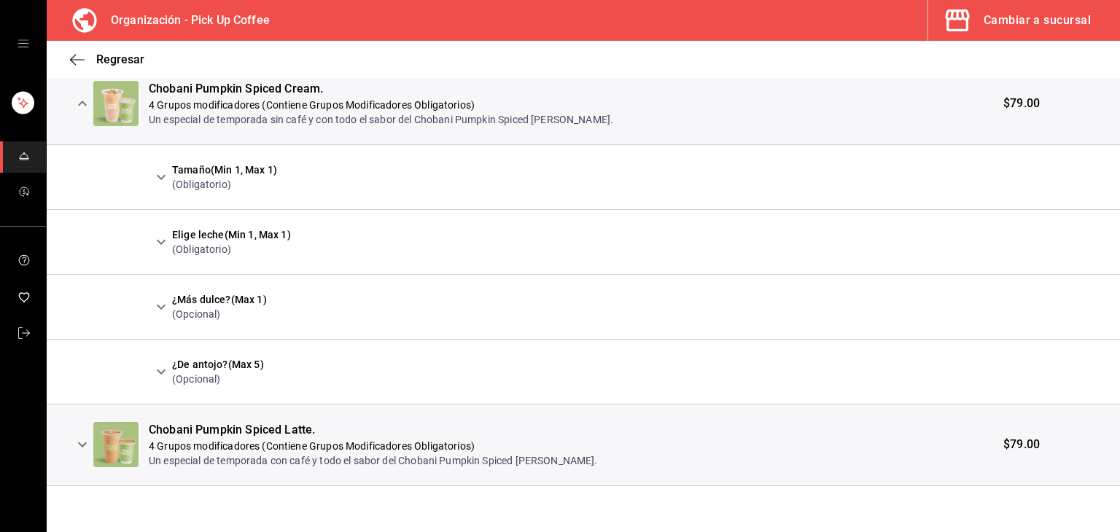
click at [157, 365] on icon "expand row" at bounding box center [161, 372] width 18 height 18
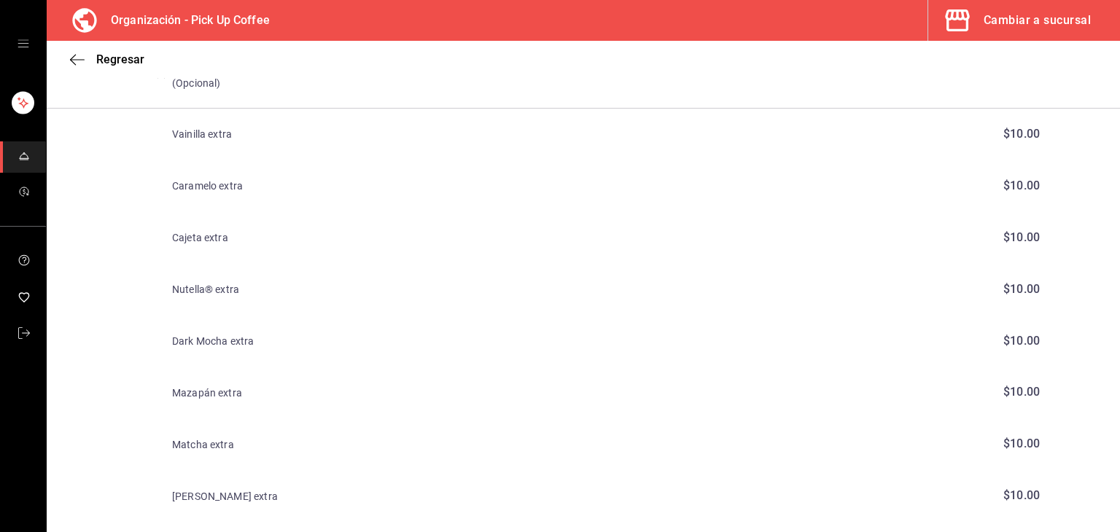
scroll to position [550, 0]
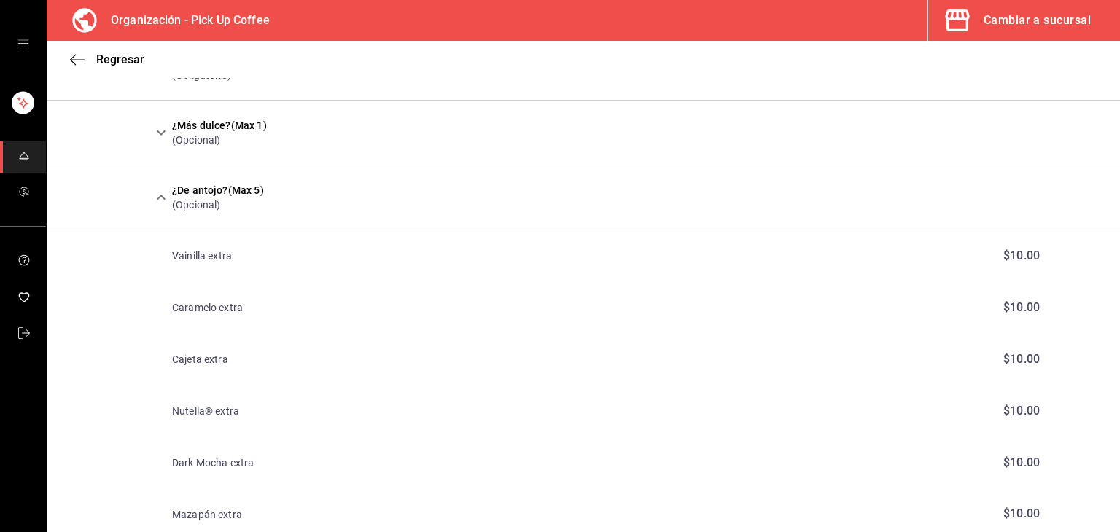
click at [171, 207] on div at bounding box center [160, 197] width 23 height 25
click at [167, 202] on icon "expand row" at bounding box center [161, 198] width 18 height 18
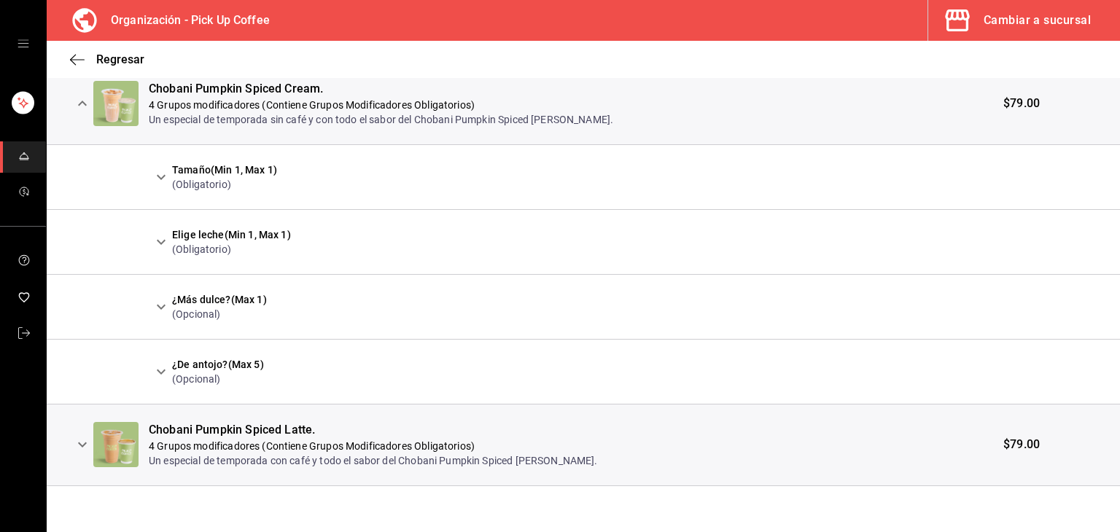
click at [88, 443] on icon "expand row" at bounding box center [83, 445] width 18 height 18
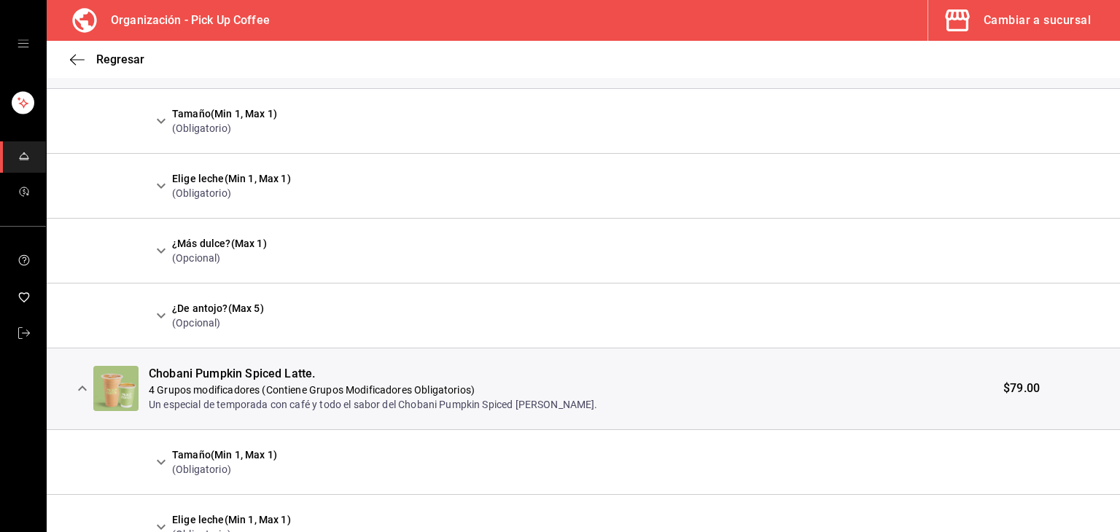
scroll to position [491, 0]
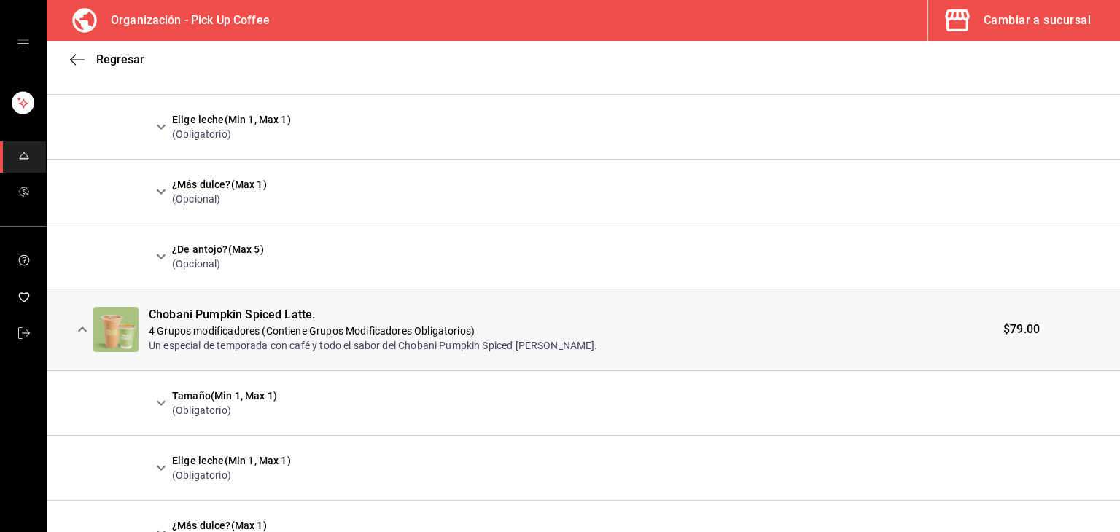
click at [160, 403] on icon "expand row" at bounding box center [161, 403] width 9 height 5
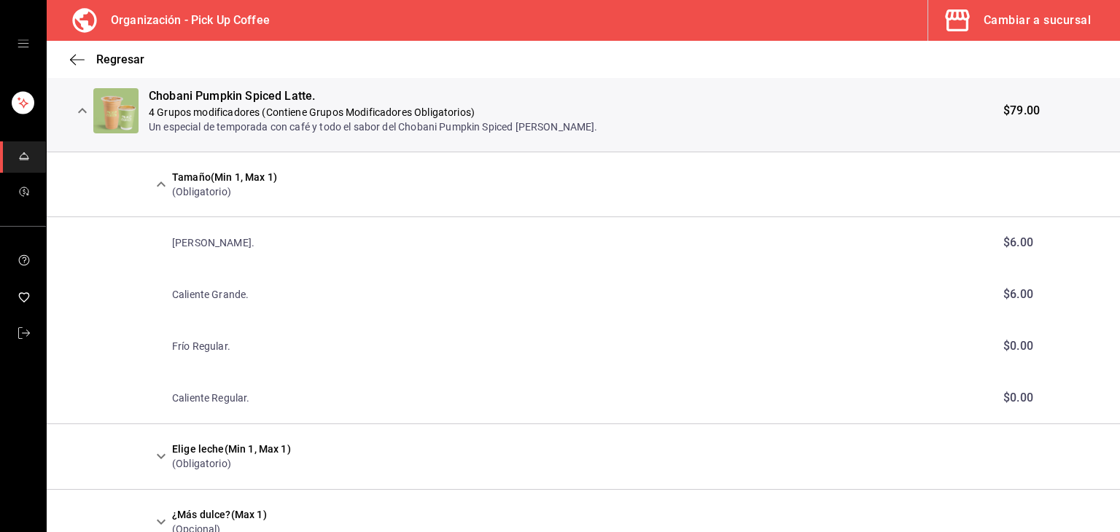
click at [82, 116] on icon "expand row" at bounding box center [83, 111] width 18 height 18
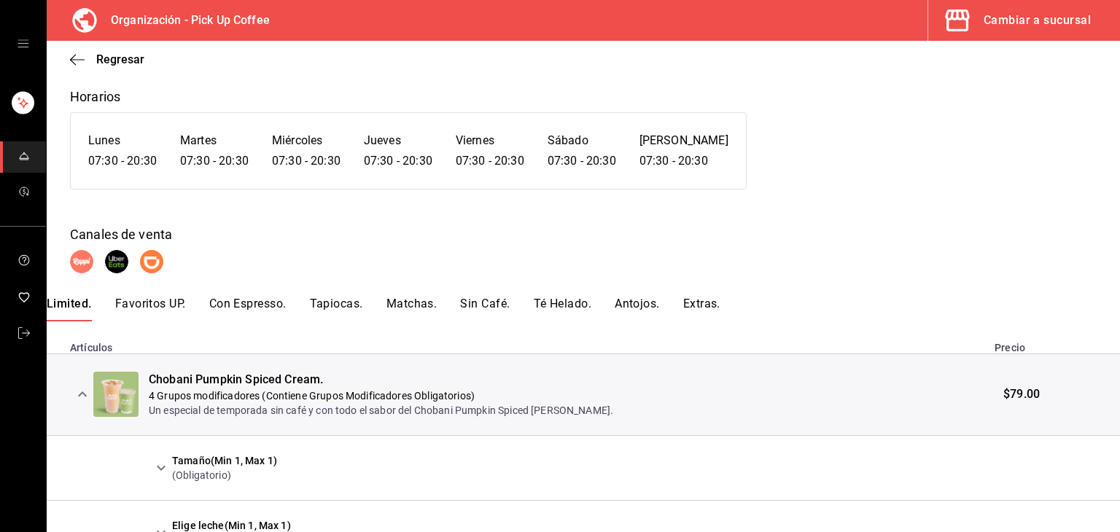
scroll to position [84, 0]
click at [78, 388] on icon "expand row" at bounding box center [83, 396] width 18 height 18
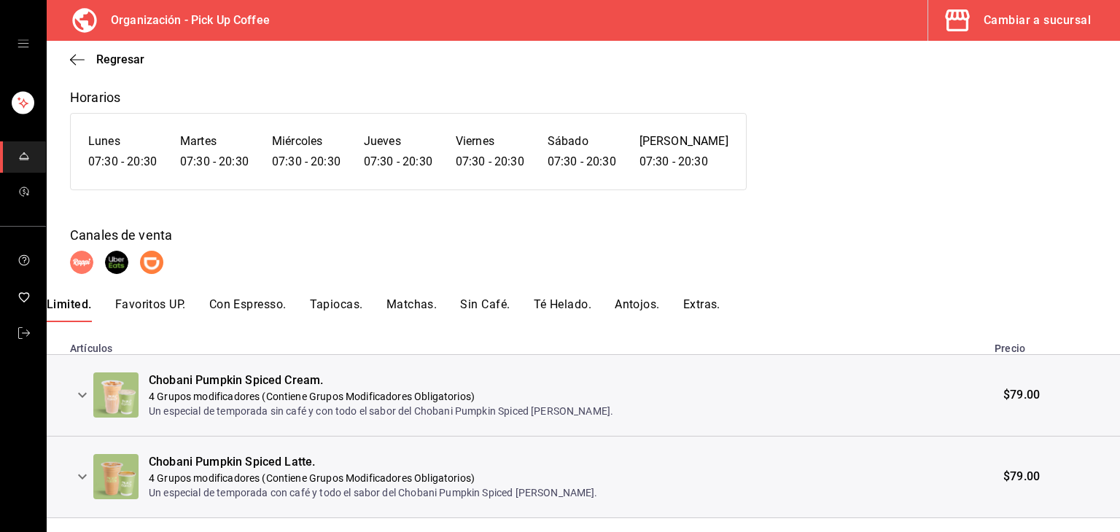
scroll to position [117, 0]
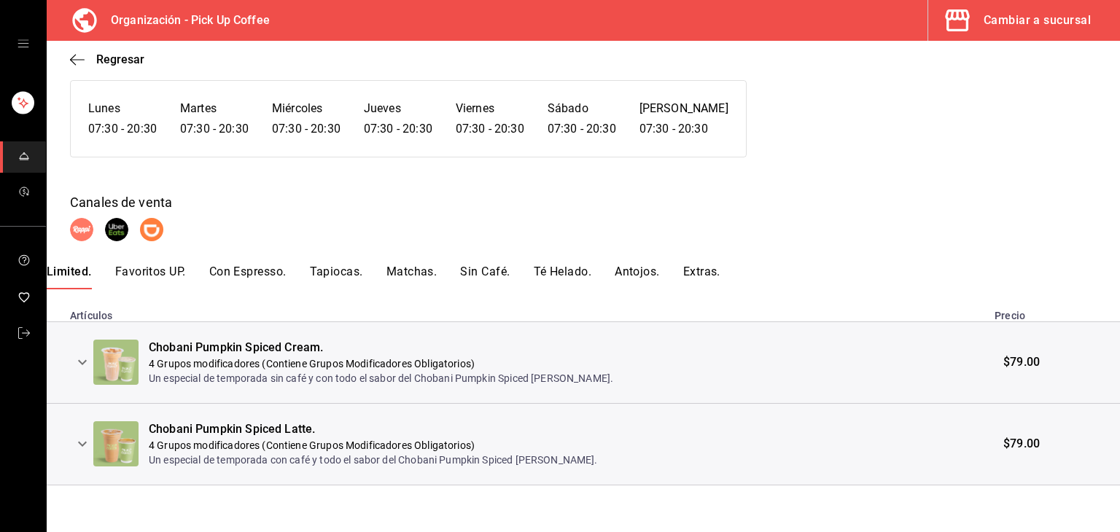
click at [263, 269] on button "Con Espresso." at bounding box center [247, 277] width 77 height 25
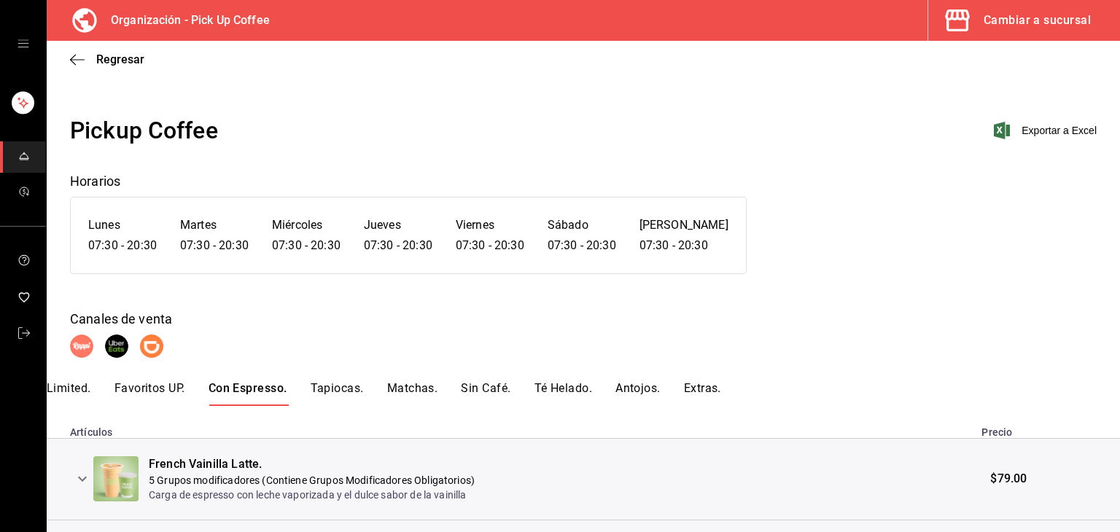
scroll to position [73, 0]
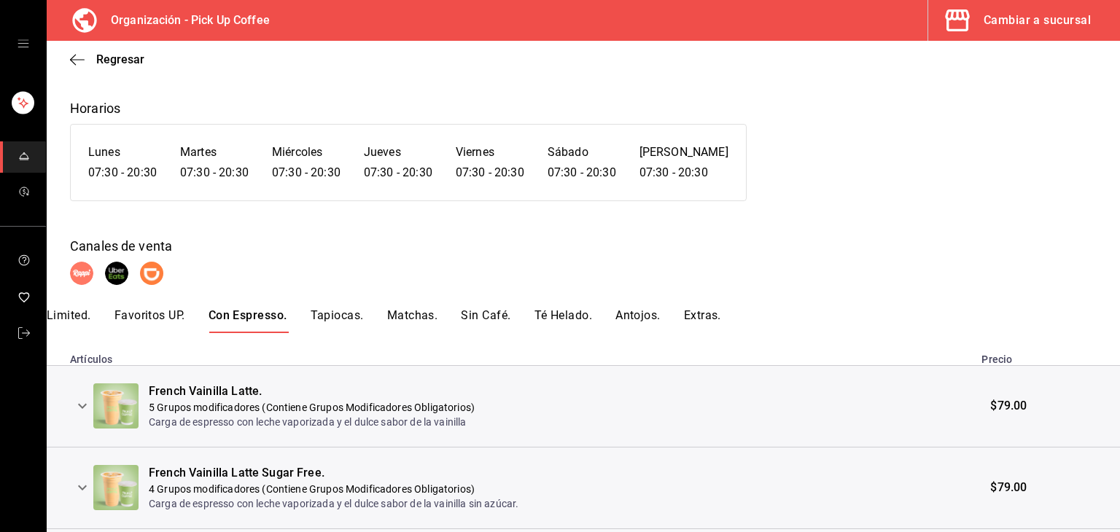
click at [87, 406] on icon "expand row" at bounding box center [83, 407] width 18 height 18
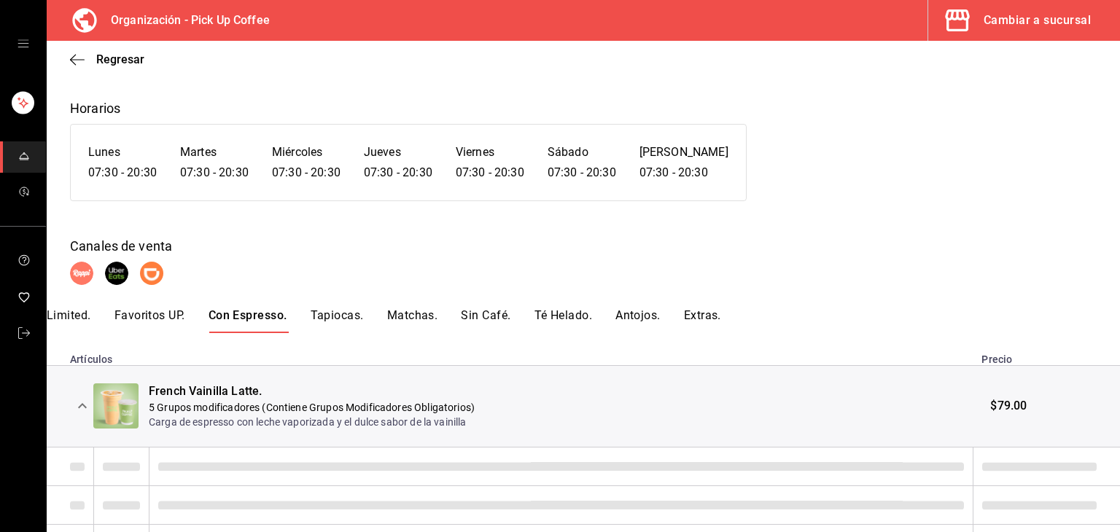
scroll to position [365, 0]
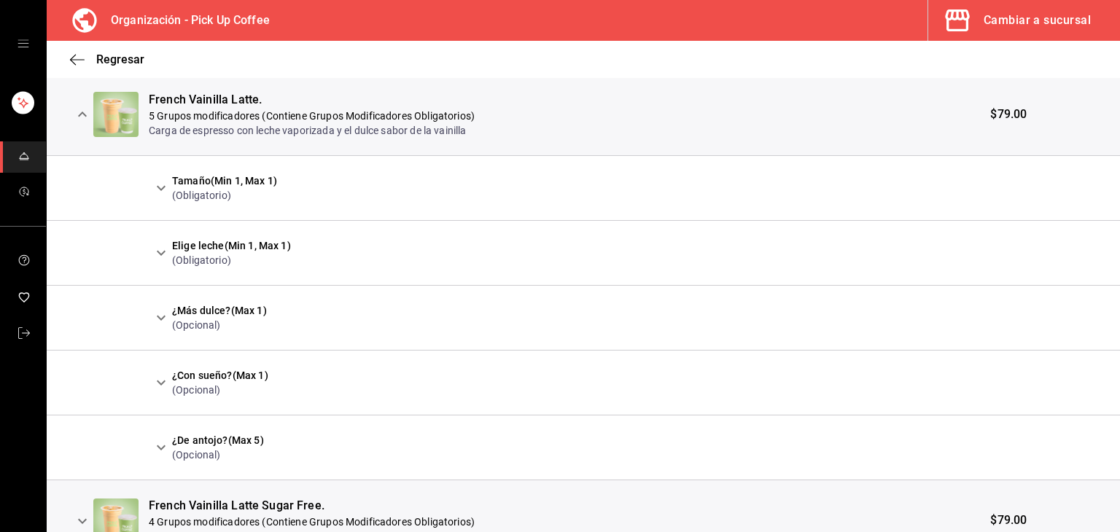
click at [160, 194] on icon "expand row" at bounding box center [161, 188] width 18 height 18
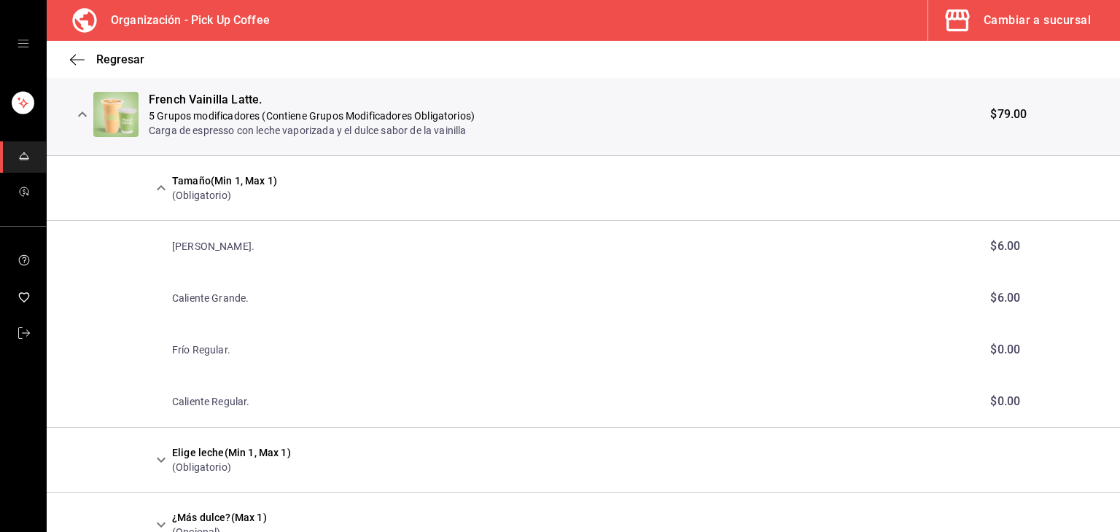
click at [160, 194] on icon "expand row" at bounding box center [161, 188] width 18 height 18
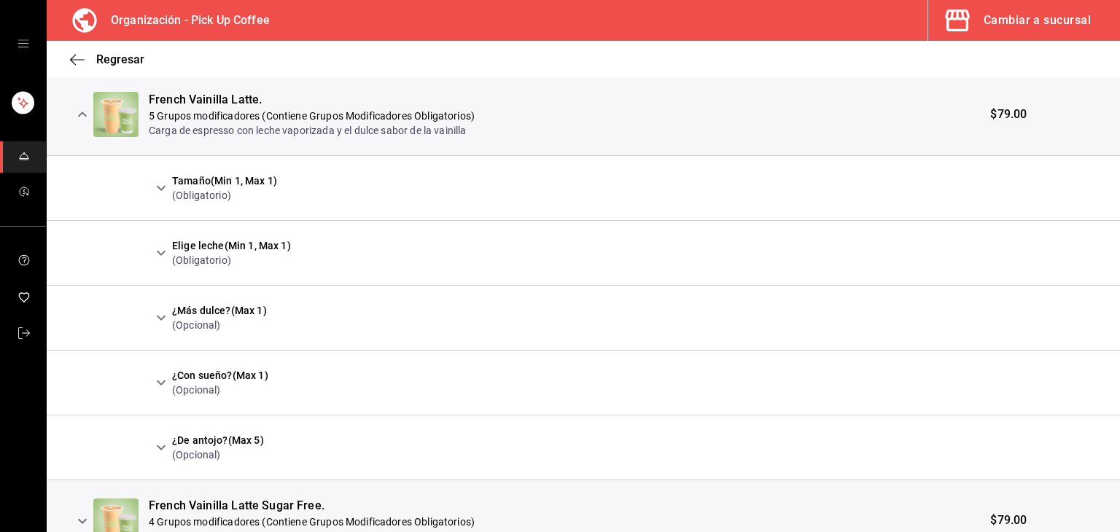
click at [159, 447] on icon "expand row" at bounding box center [161, 448] width 9 height 5
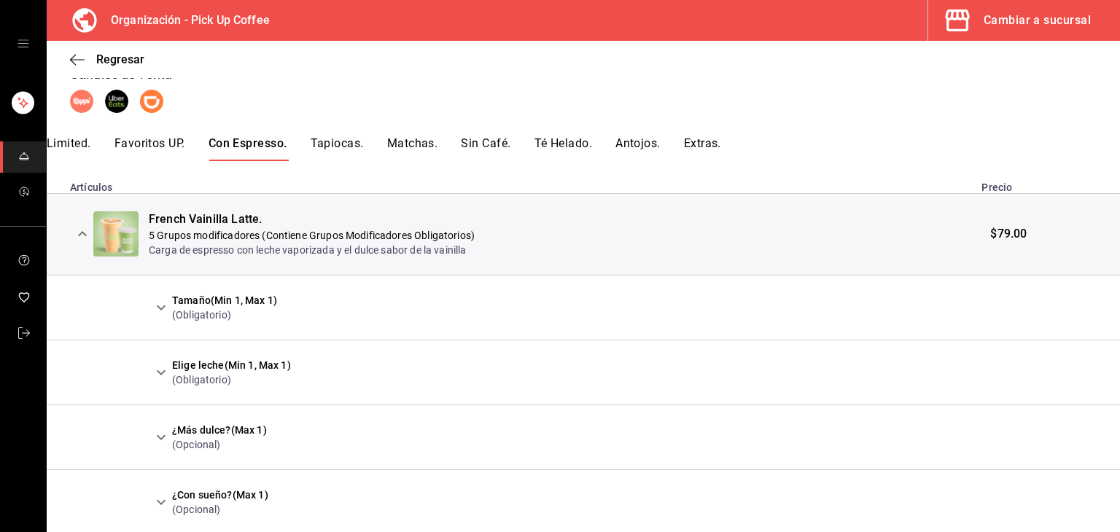
scroll to position [0, 0]
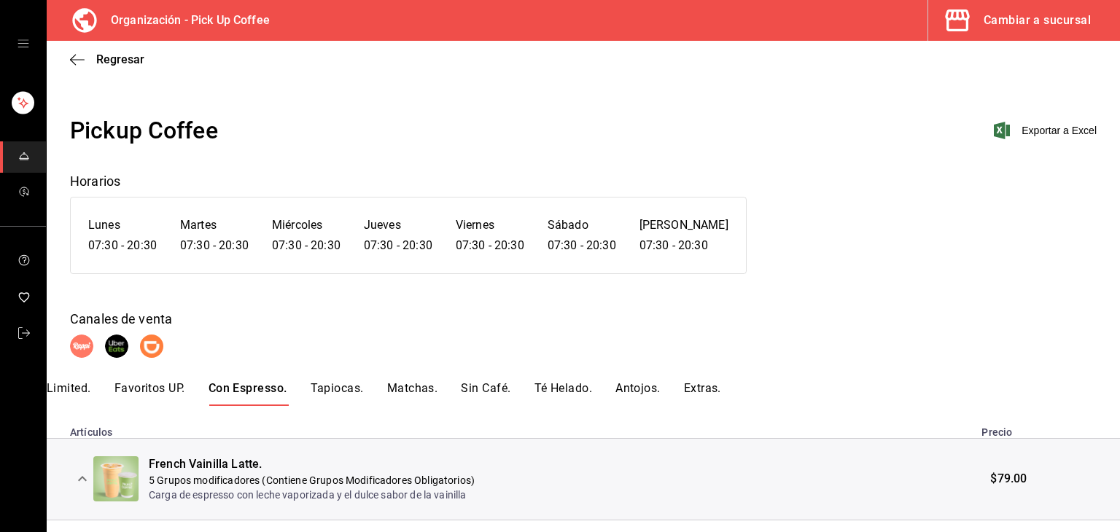
click at [417, 391] on button "Matchas." at bounding box center [412, 393] width 51 height 25
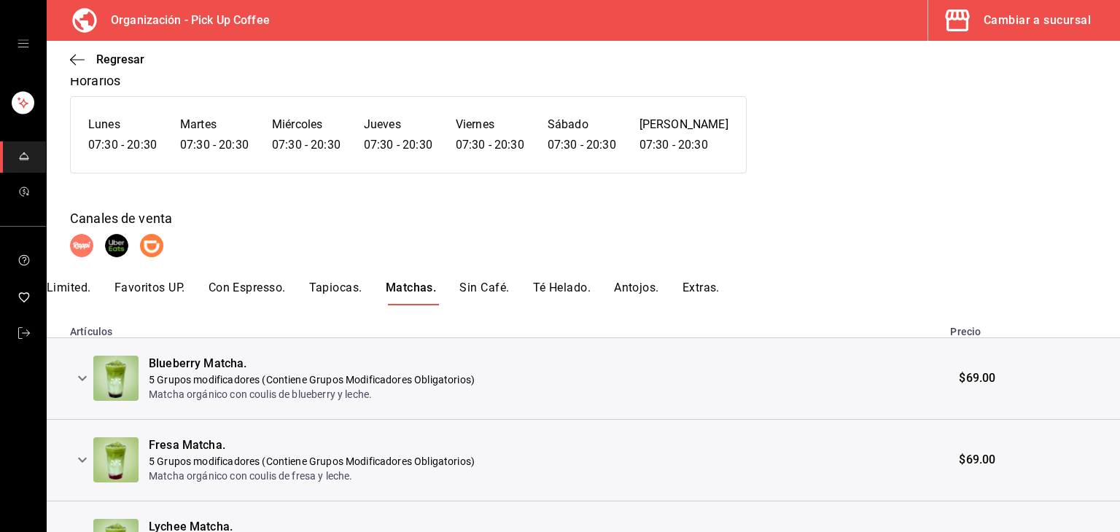
scroll to position [365, 0]
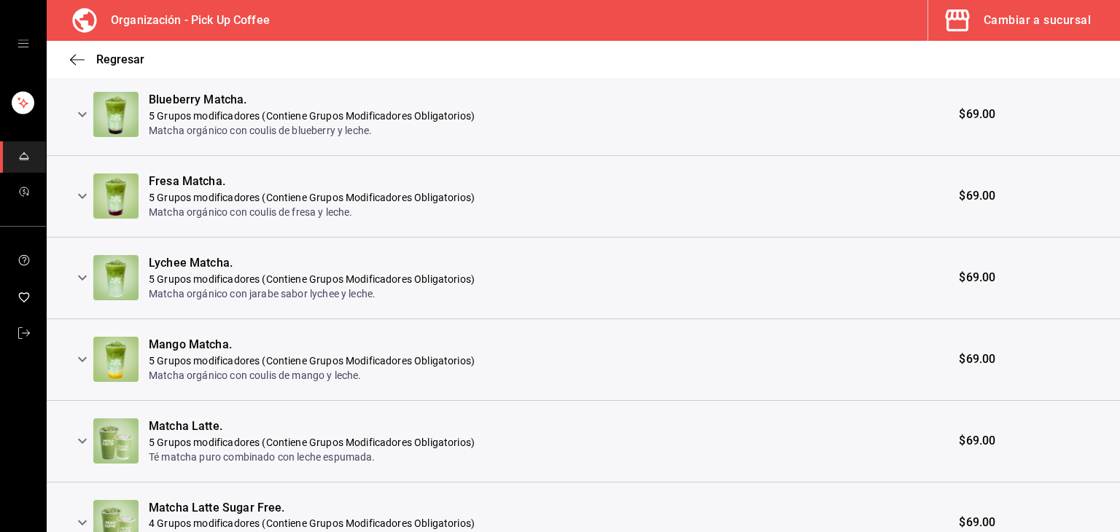
click at [77, 115] on icon "expand row" at bounding box center [83, 115] width 18 height 18
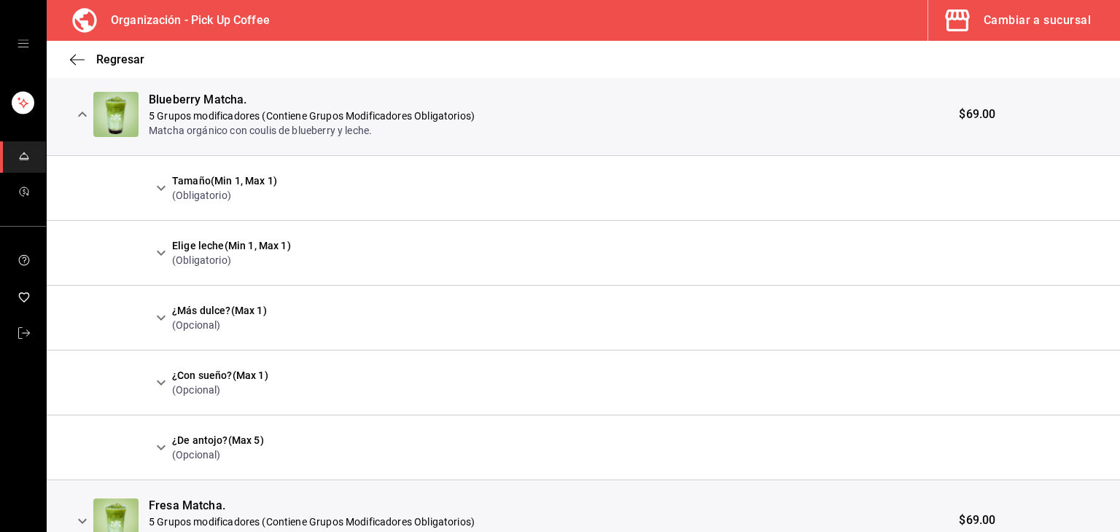
click at [154, 194] on icon "expand row" at bounding box center [161, 188] width 18 height 18
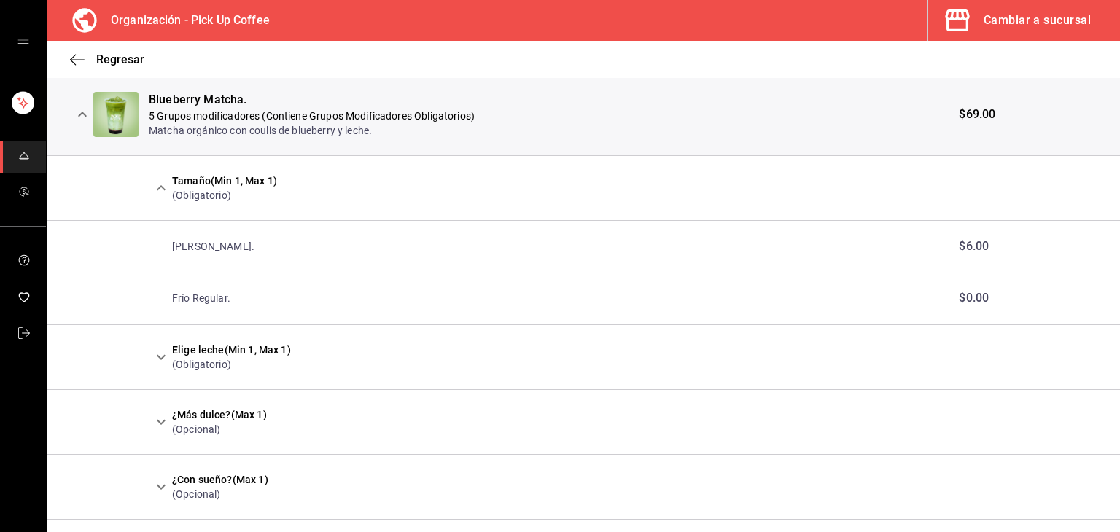
click at [154, 194] on icon "expand row" at bounding box center [161, 188] width 18 height 18
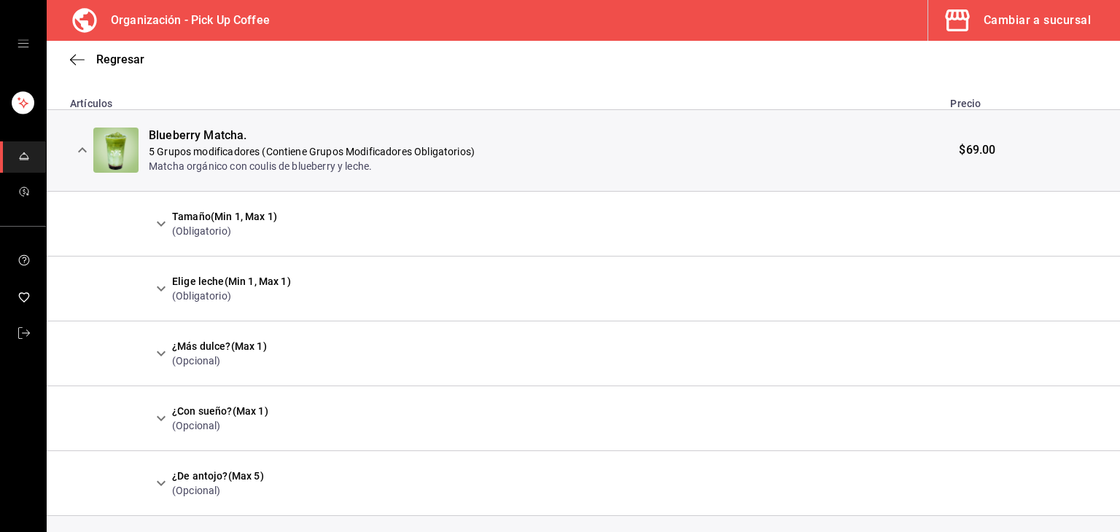
scroll to position [37, 0]
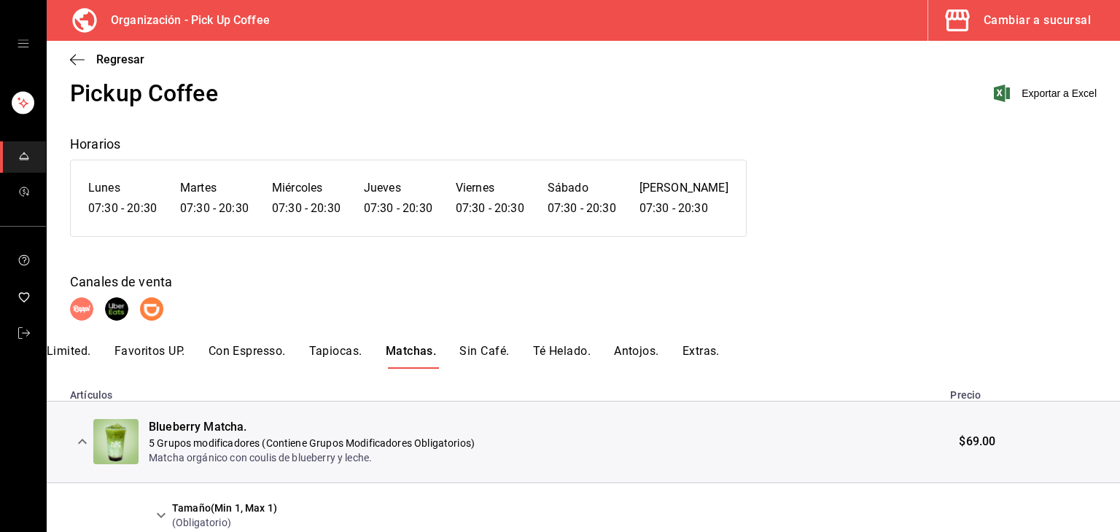
click at [522, 345] on div "Limited. Favoritos UP. Con Espresso. Tapiocas. Matchas. Sin Café. Té Helado. An…" at bounding box center [584, 356] width 1074 height 25
click at [548, 350] on button "Té Helado." at bounding box center [562, 356] width 58 height 25
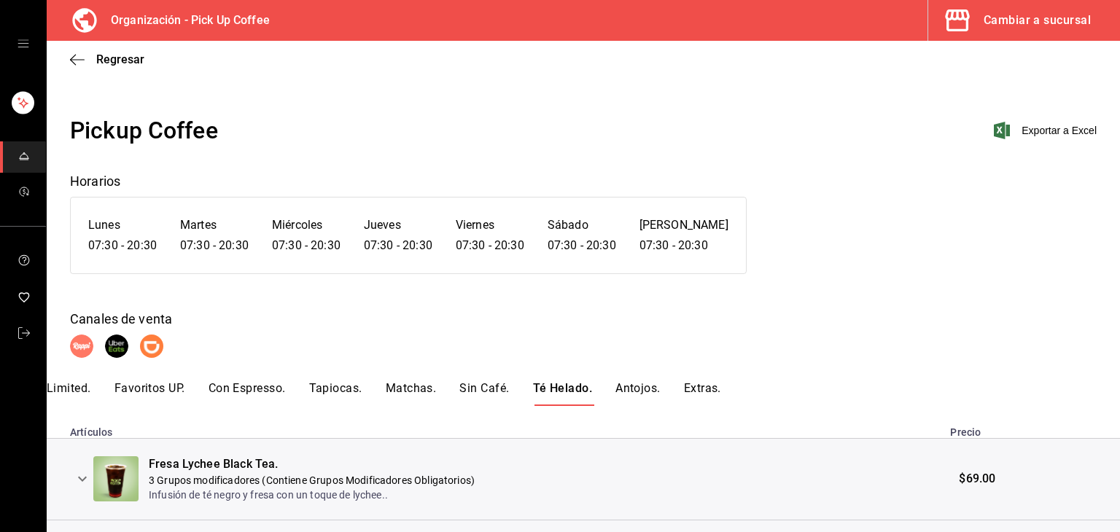
scroll to position [198, 0]
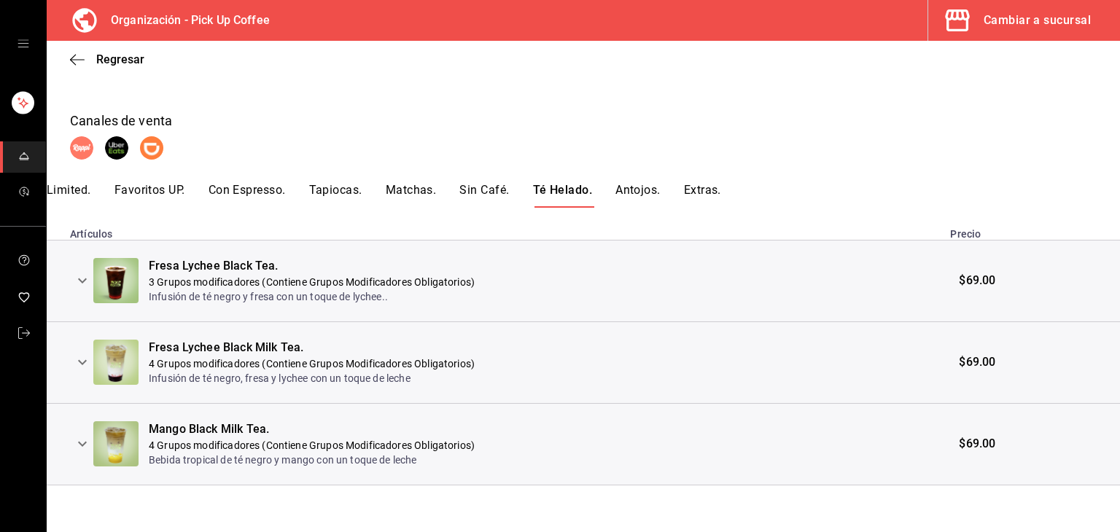
click at [84, 276] on icon "expand row" at bounding box center [83, 281] width 18 height 18
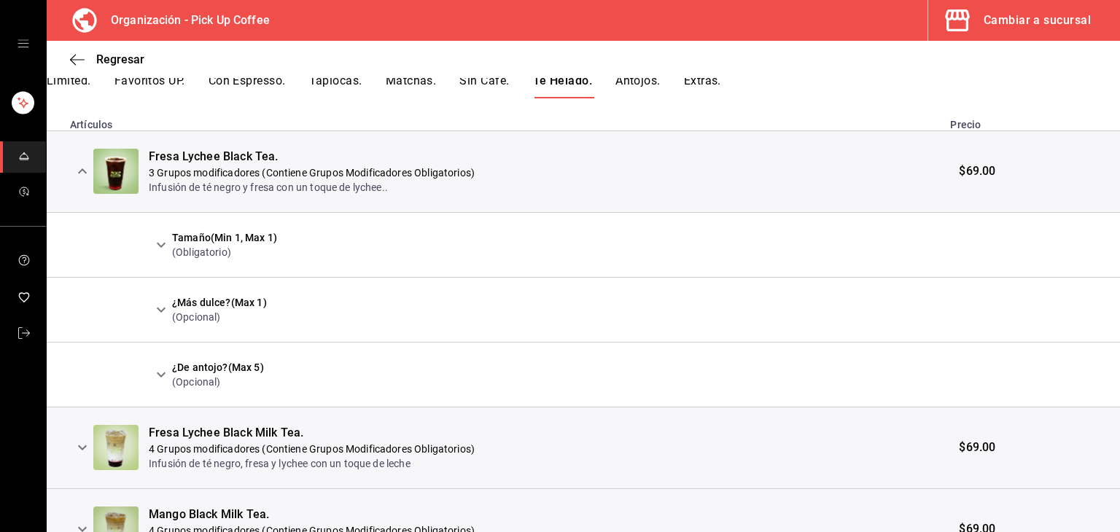
scroll to position [392, 0]
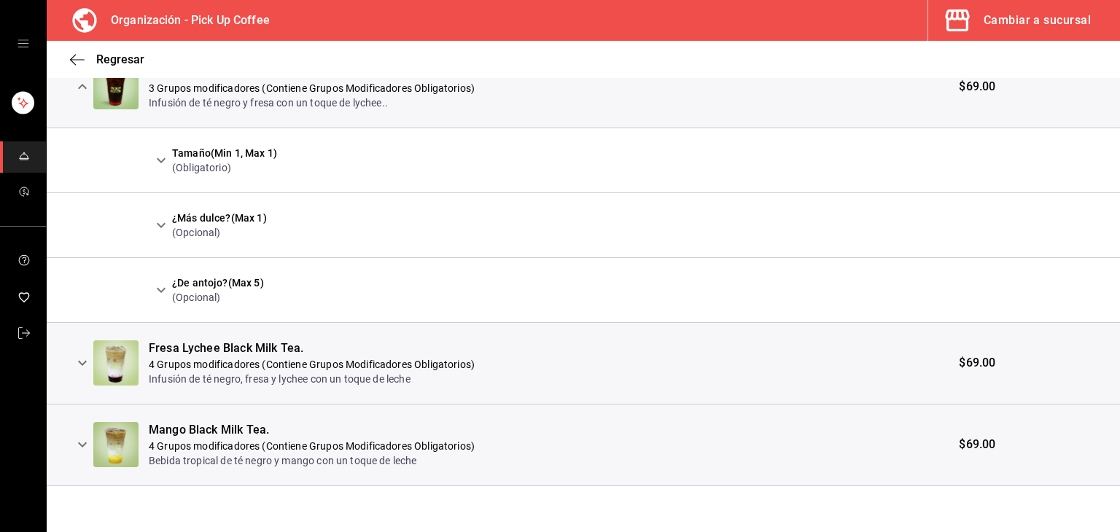
click at [166, 288] on icon "expand row" at bounding box center [161, 291] width 18 height 18
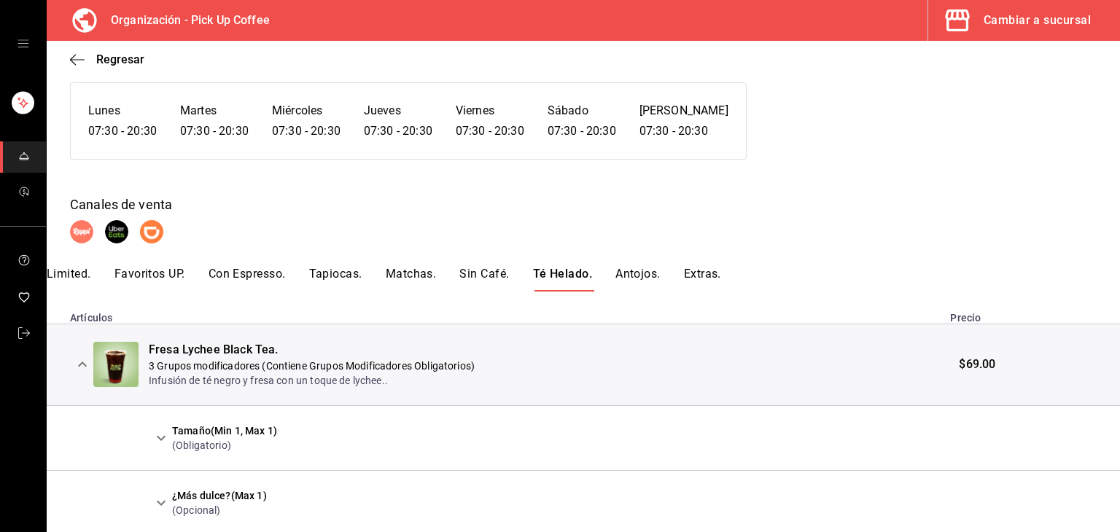
scroll to position [0, 0]
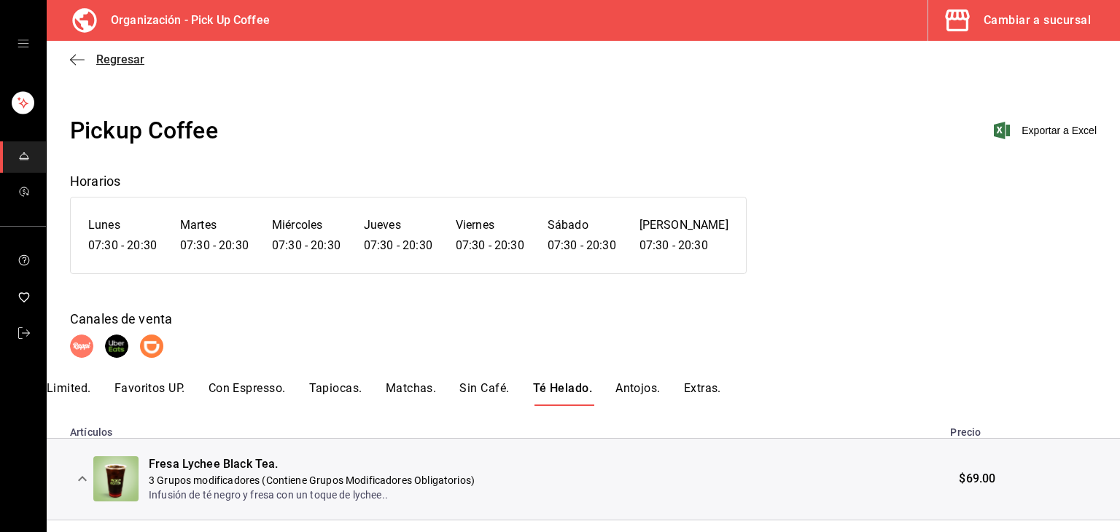
click at [118, 56] on span "Regresar" at bounding box center [120, 60] width 48 height 14
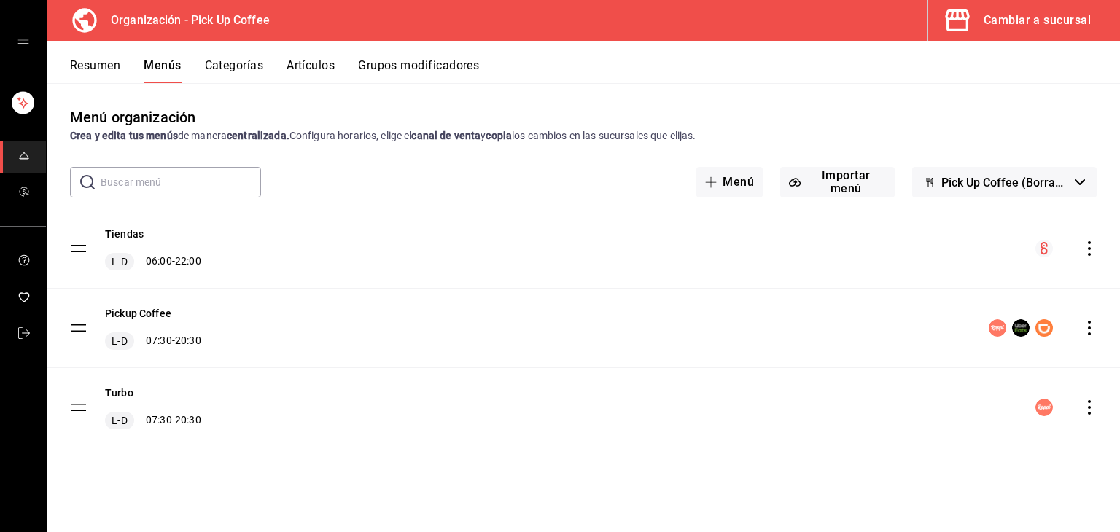
click at [1089, 322] on icon "actions" at bounding box center [1089, 328] width 3 height 15
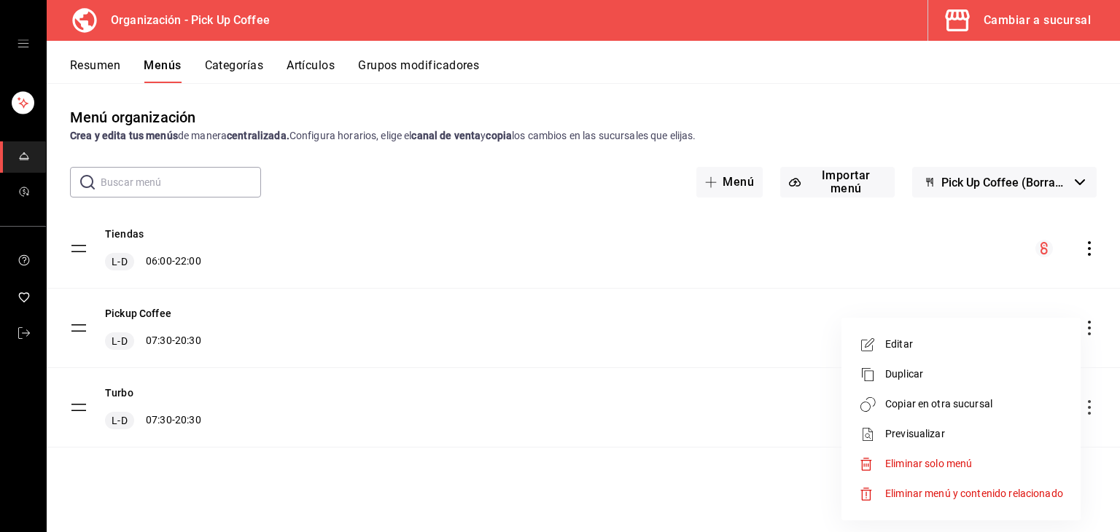
click at [919, 408] on span "Copiar en otra sucursal" at bounding box center [975, 404] width 178 height 15
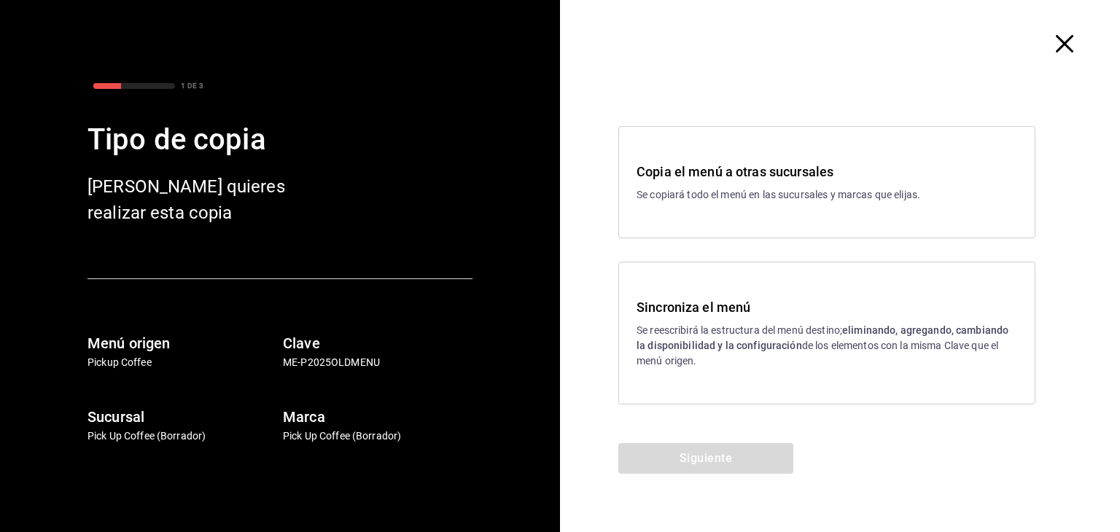
click at [764, 378] on div "Sincroniza el menú Se reescribirá la estructura del menú destino; eliminando, a…" at bounding box center [827, 333] width 417 height 143
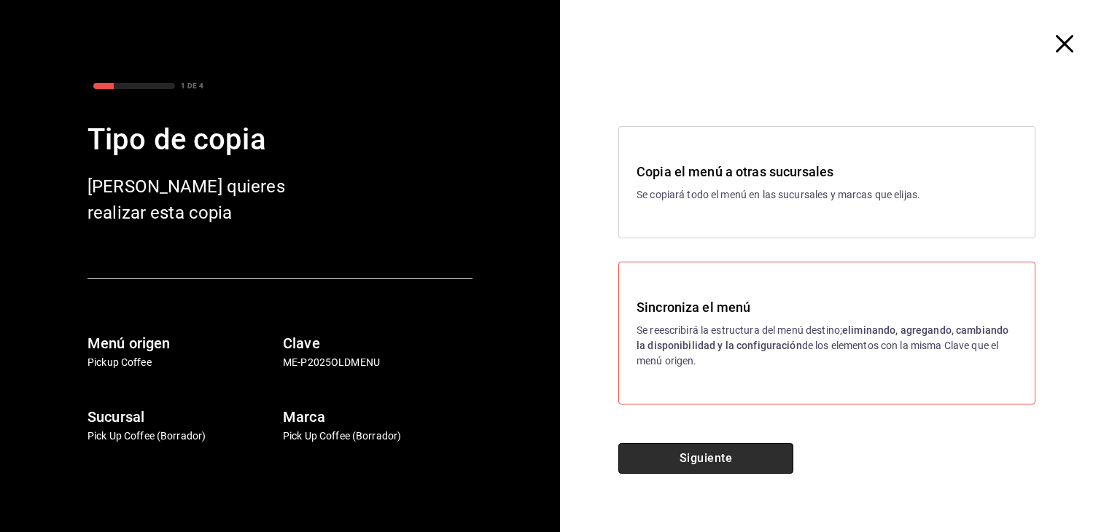
click at [747, 456] on button "Siguiente" at bounding box center [706, 458] width 175 height 31
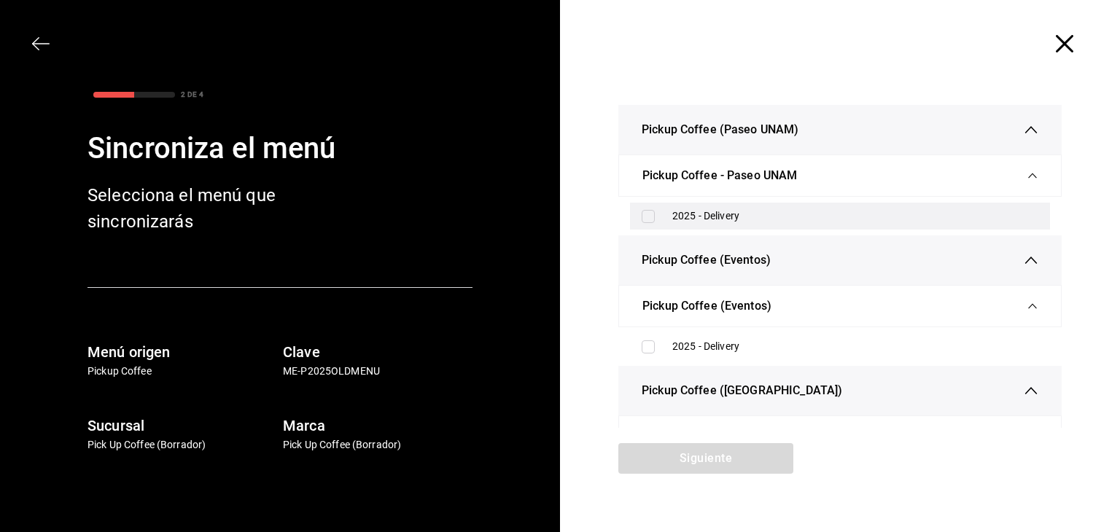
click at [648, 221] on input "checkbox" at bounding box center [648, 216] width 13 height 13
checkbox input "true"
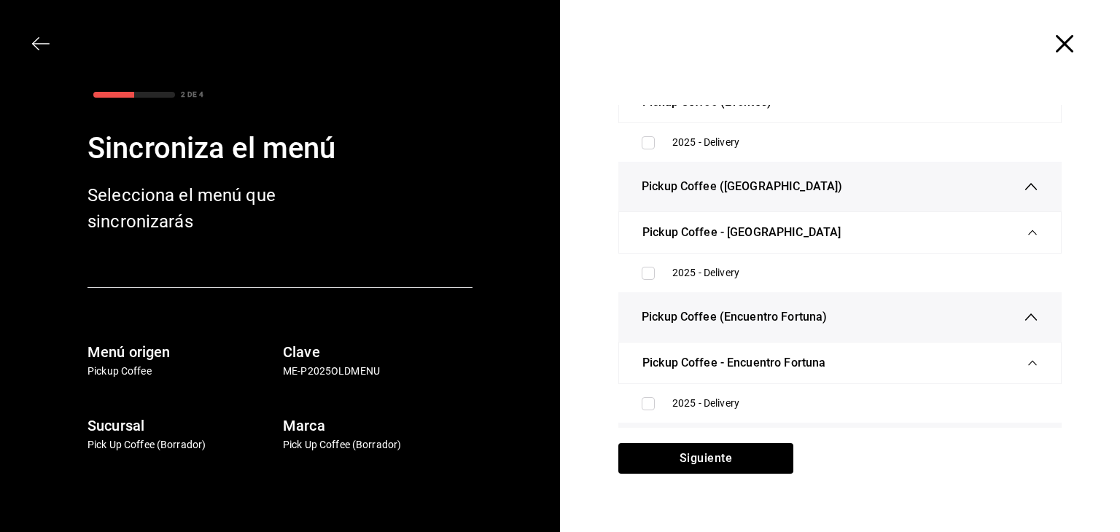
scroll to position [219, 0]
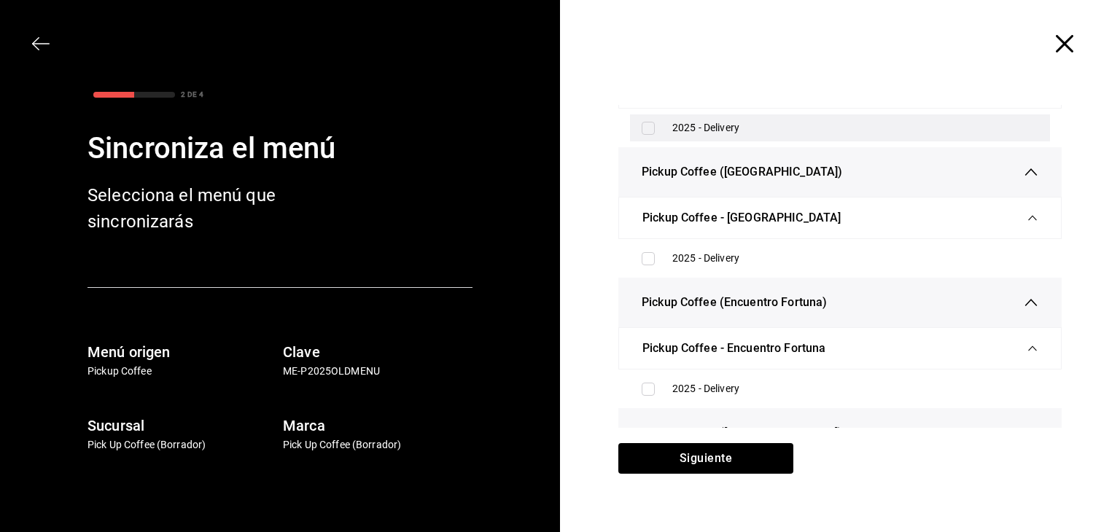
click at [651, 133] on label at bounding box center [651, 128] width 19 height 13
click at [651, 133] on input "checkbox" at bounding box center [648, 128] width 13 height 13
checkbox input "false"
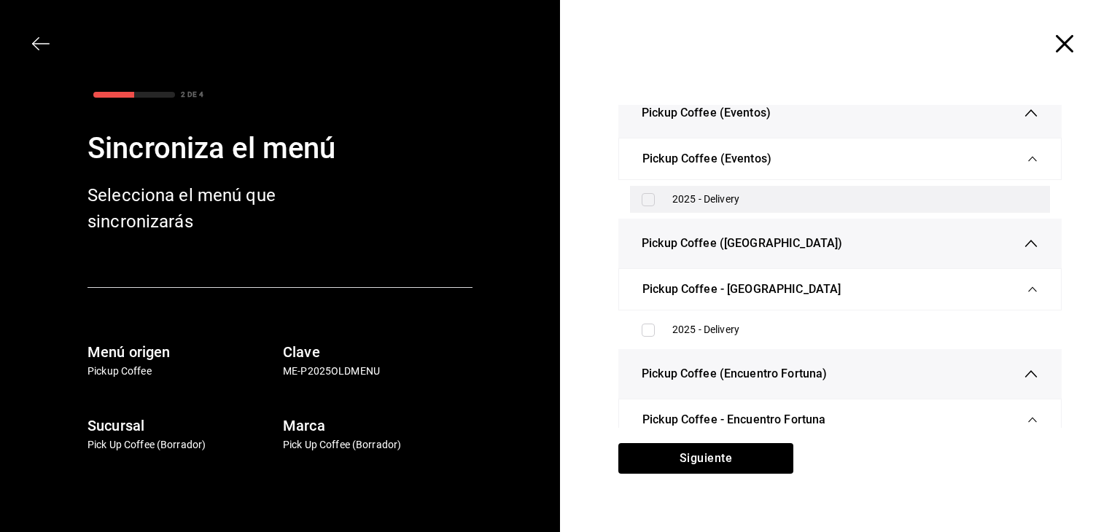
scroll to position [146, 0]
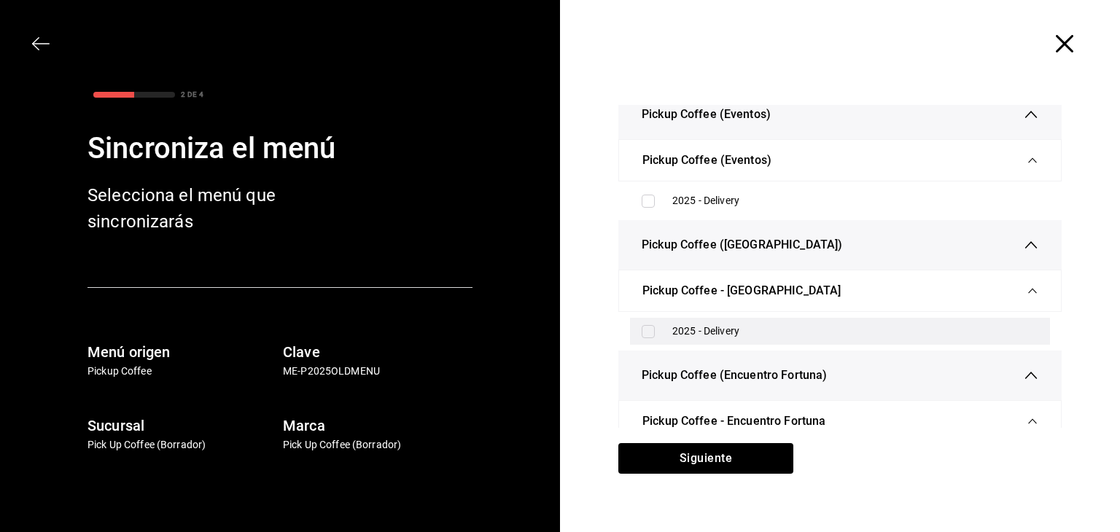
click at [642, 336] on input "checkbox" at bounding box center [648, 331] width 13 height 13
checkbox input "true"
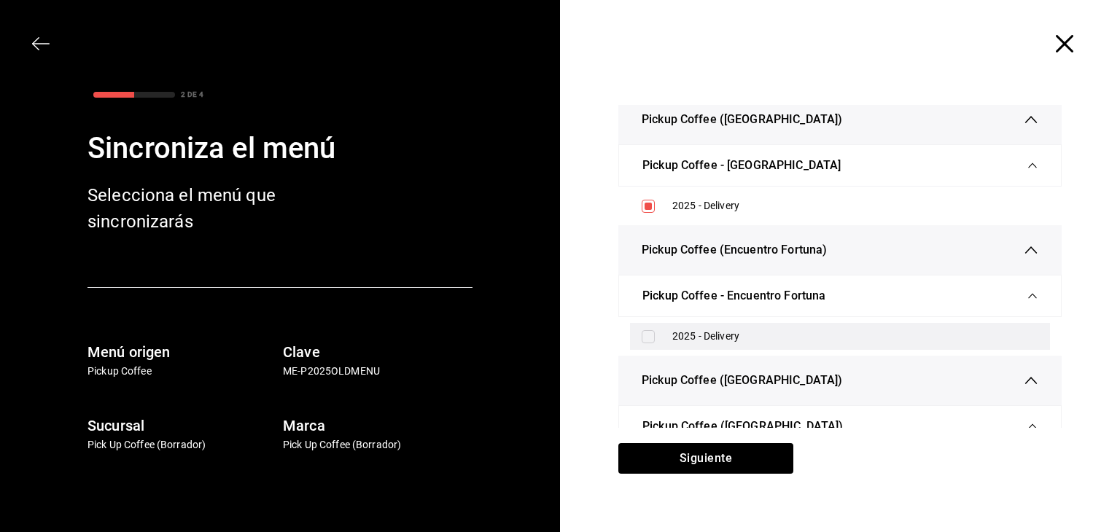
scroll to position [292, 0]
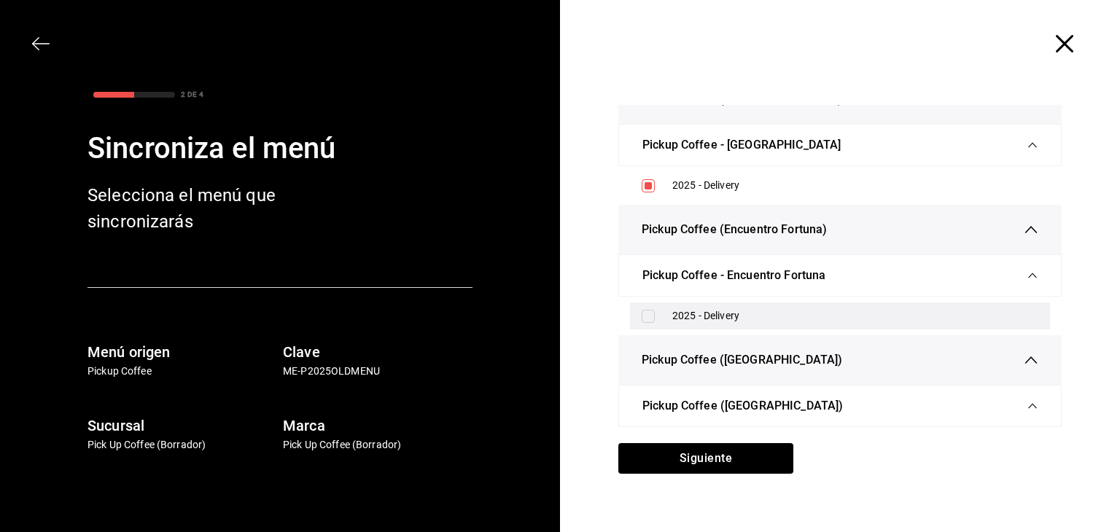
click at [642, 311] on input "checkbox" at bounding box center [648, 316] width 13 height 13
checkbox input "true"
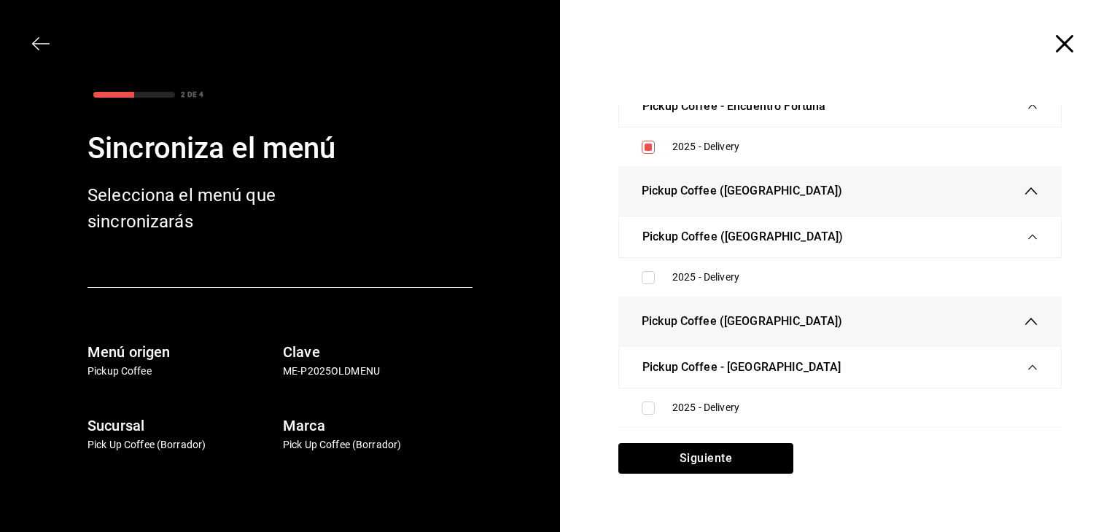
scroll to position [511, 0]
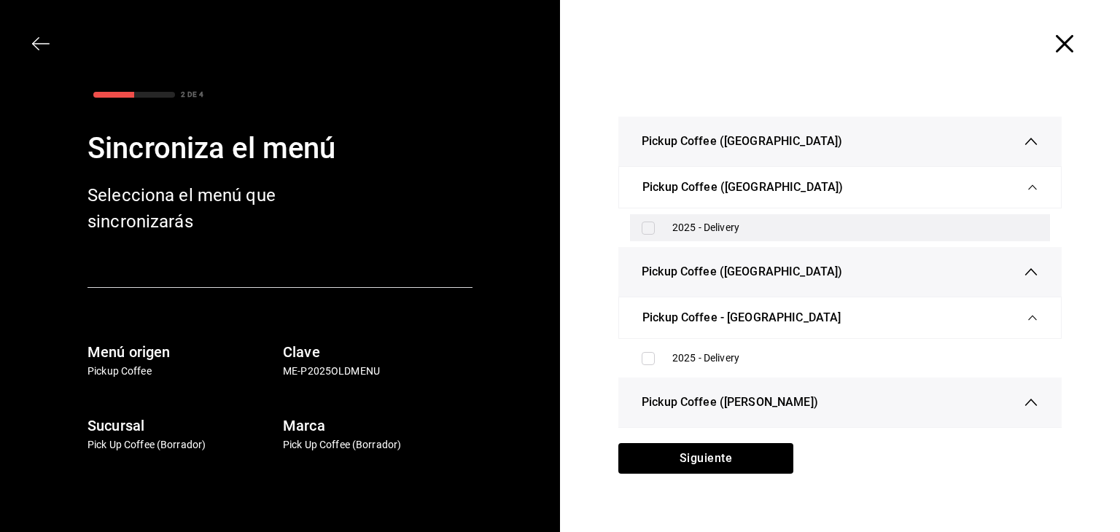
click at [642, 234] on div "2025 - Delivery" at bounding box center [840, 227] width 420 height 27
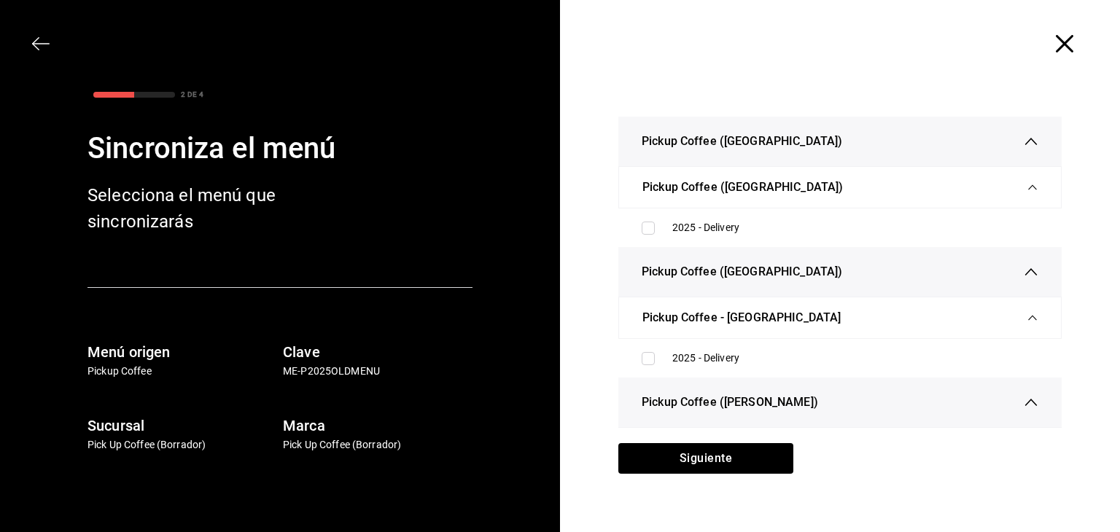
checkbox input "true"
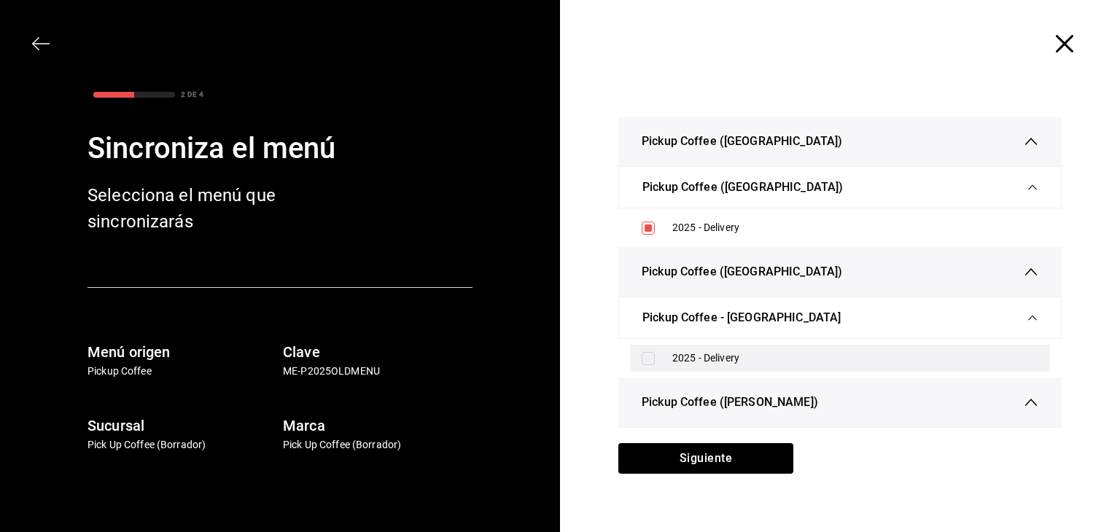
click at [642, 353] on input "checkbox" at bounding box center [648, 358] width 13 height 13
checkbox input "true"
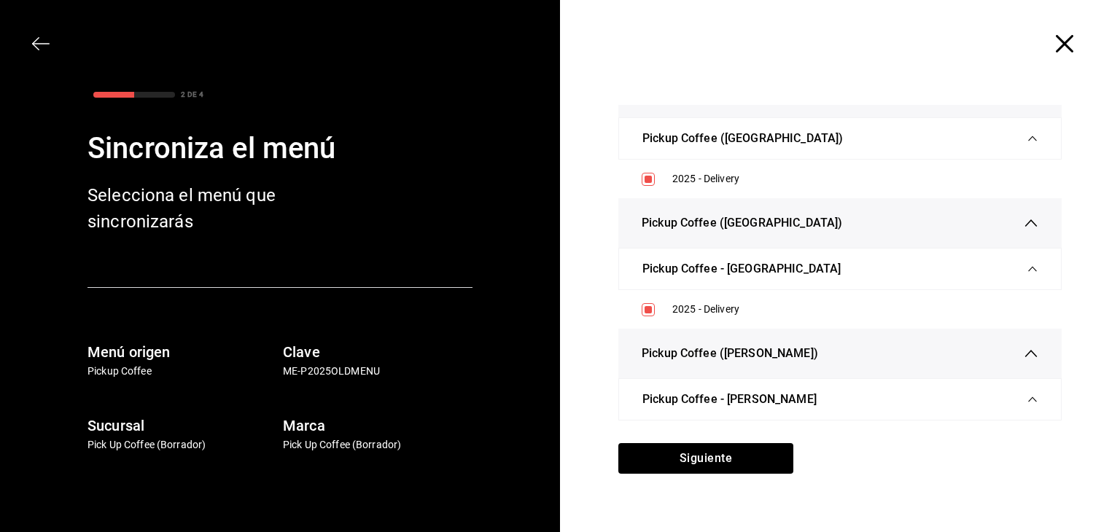
scroll to position [729, 0]
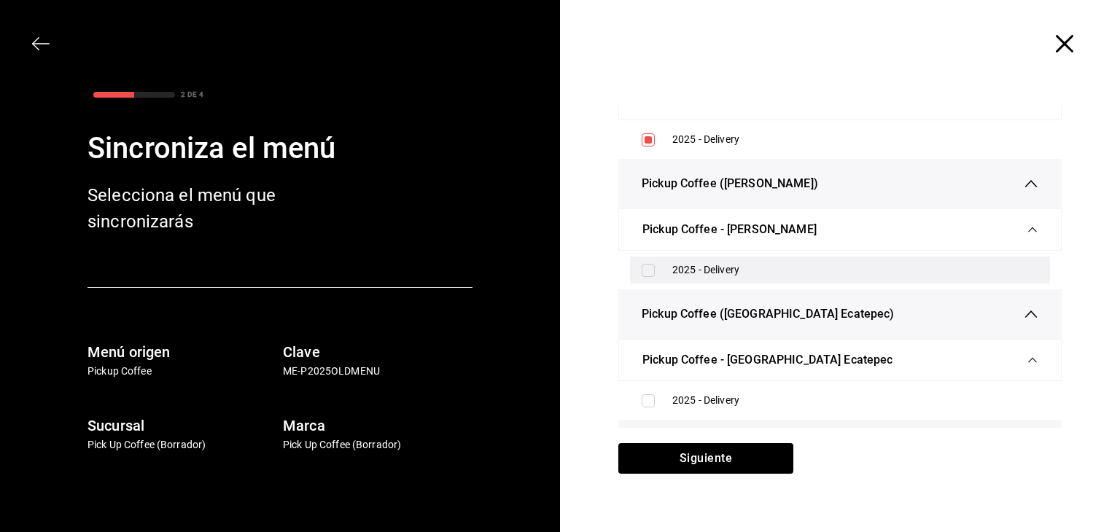
click at [642, 274] on input "checkbox" at bounding box center [648, 270] width 13 height 13
checkbox input "true"
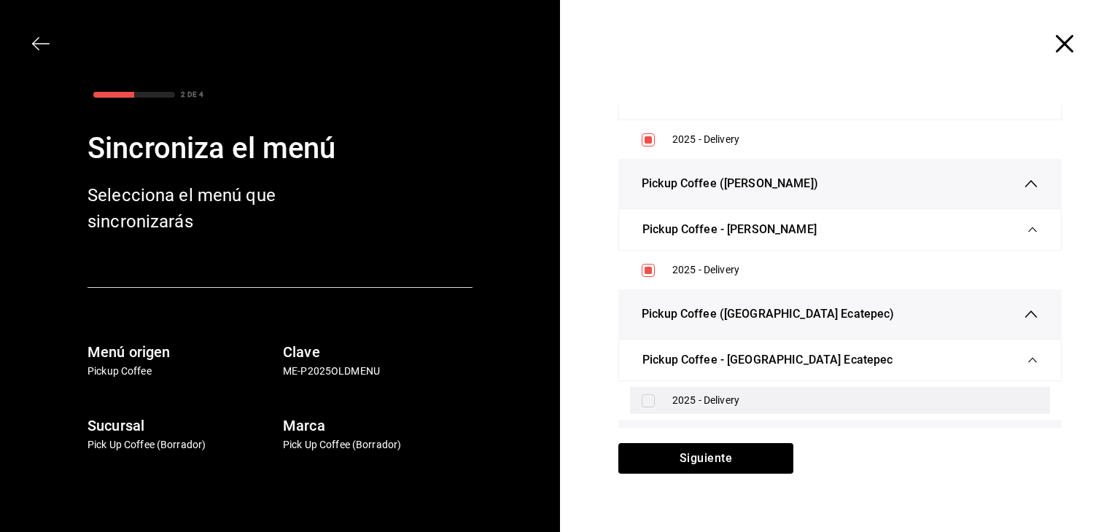
click at [653, 389] on div "2025 - Delivery" at bounding box center [840, 400] width 420 height 27
checkbox input "true"
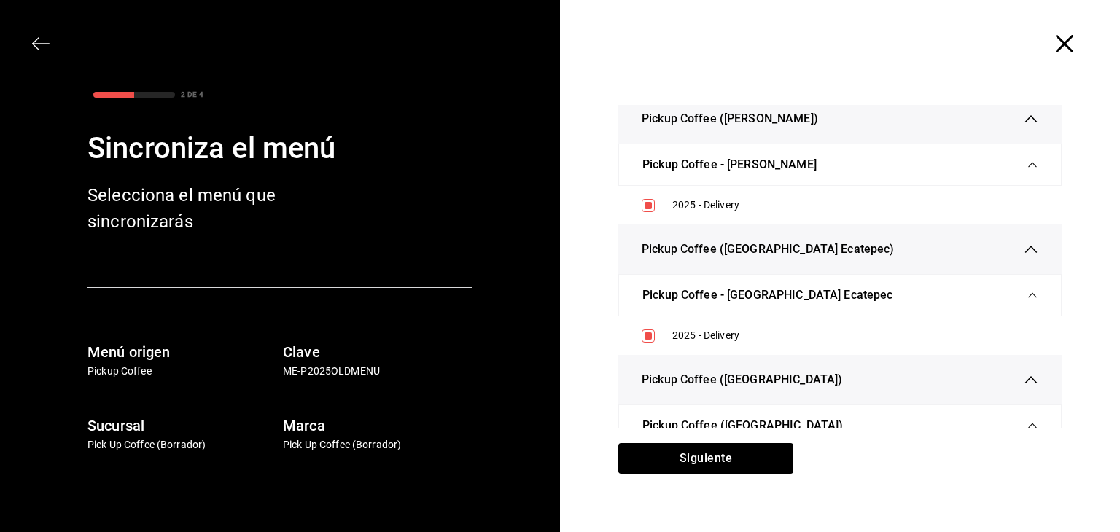
scroll to position [948, 0]
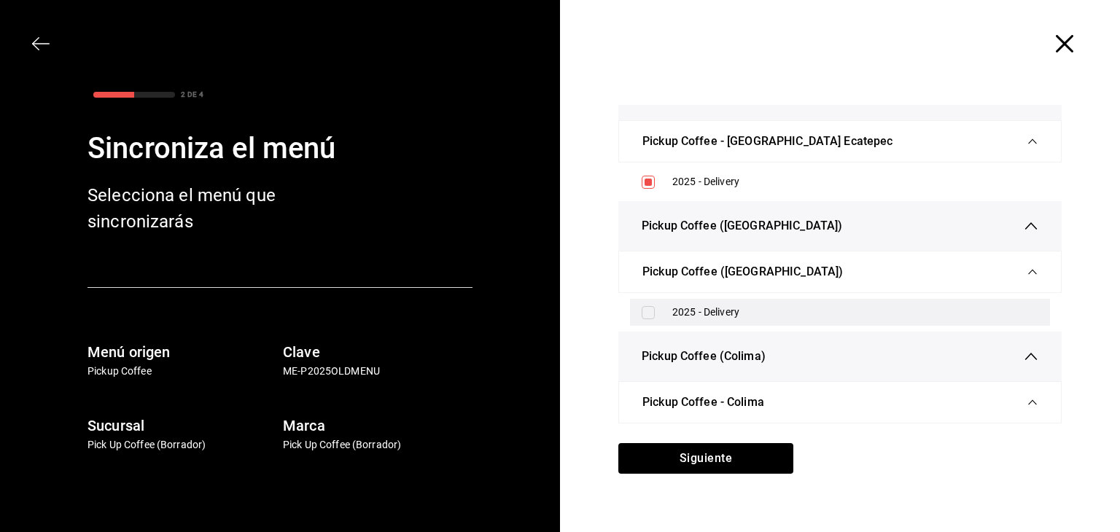
click at [649, 314] on label at bounding box center [651, 312] width 19 height 13
click at [649, 314] on input "checkbox" at bounding box center [648, 312] width 13 height 13
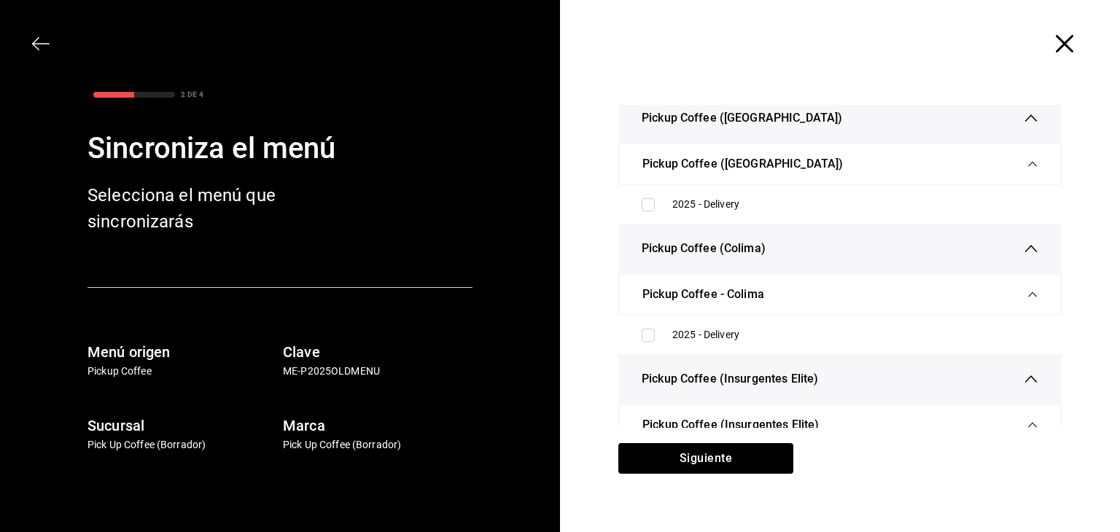
scroll to position [1021, 0]
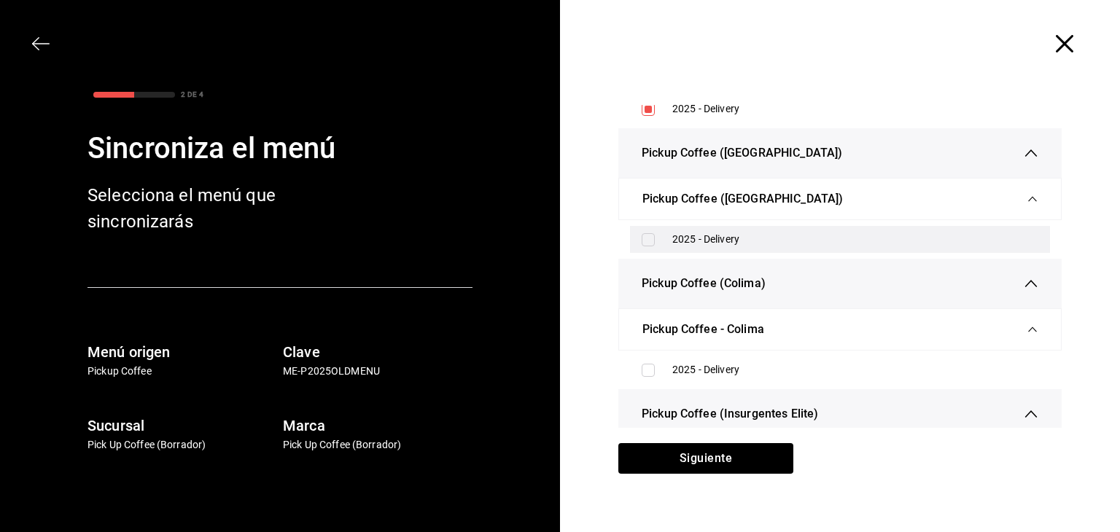
click at [651, 241] on label at bounding box center [651, 239] width 19 height 13
click at [651, 241] on input "checkbox" at bounding box center [648, 239] width 13 height 13
click at [642, 240] on input "checkbox" at bounding box center [648, 239] width 13 height 13
checkbox input "true"
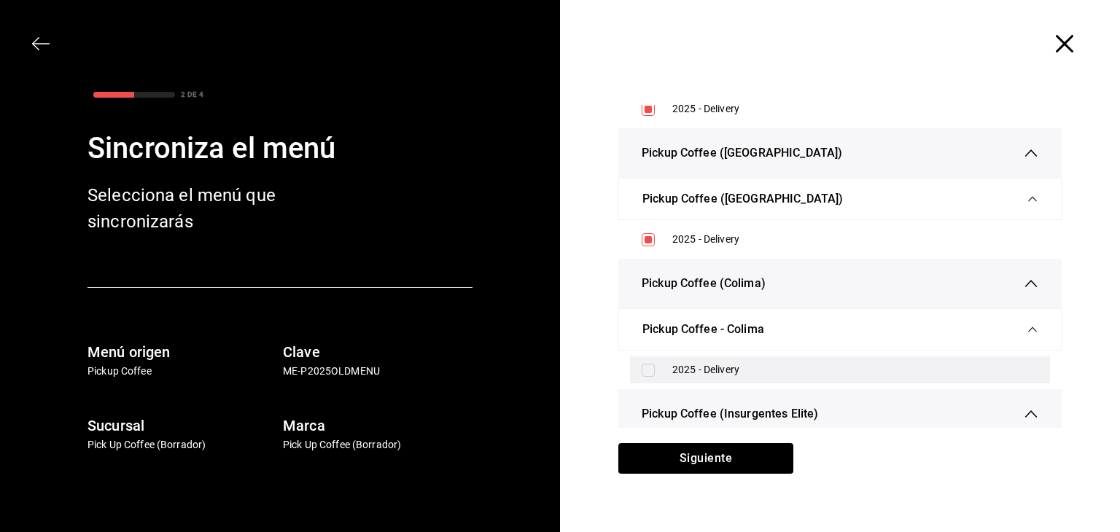
click at [645, 364] on input "checkbox" at bounding box center [648, 370] width 13 height 13
checkbox input "true"
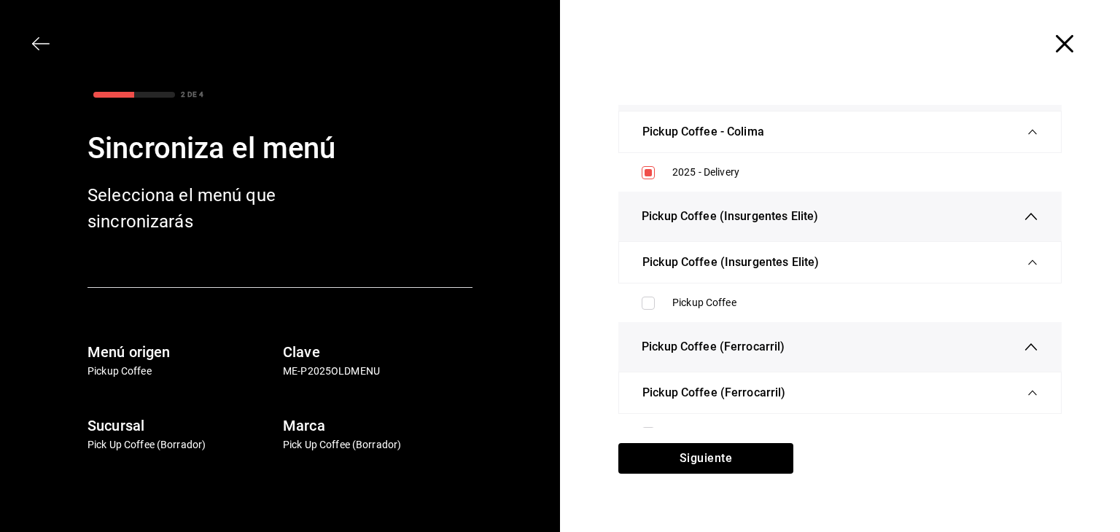
scroll to position [1240, 0]
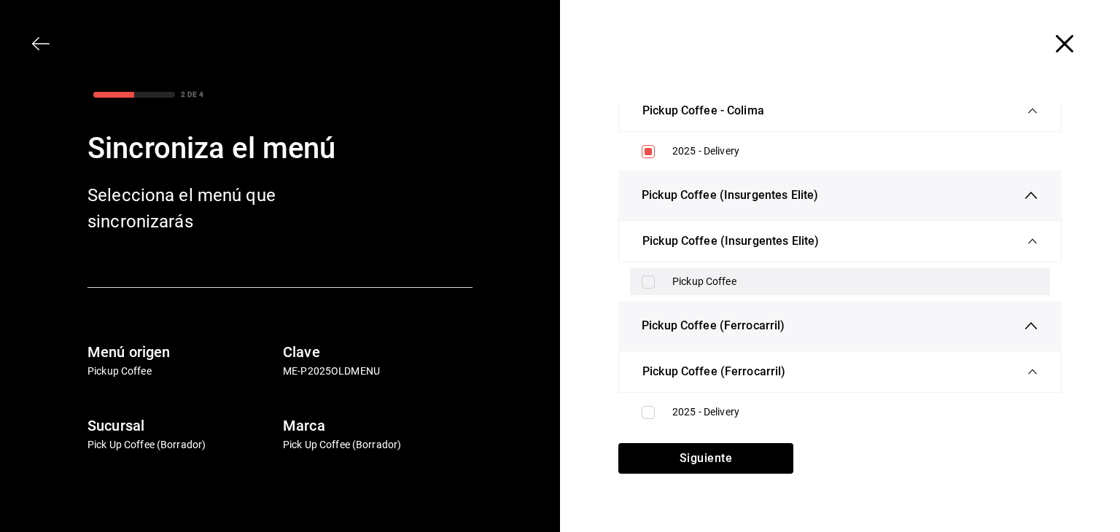
click at [646, 281] on input "checkbox" at bounding box center [648, 282] width 13 height 13
checkbox input "true"
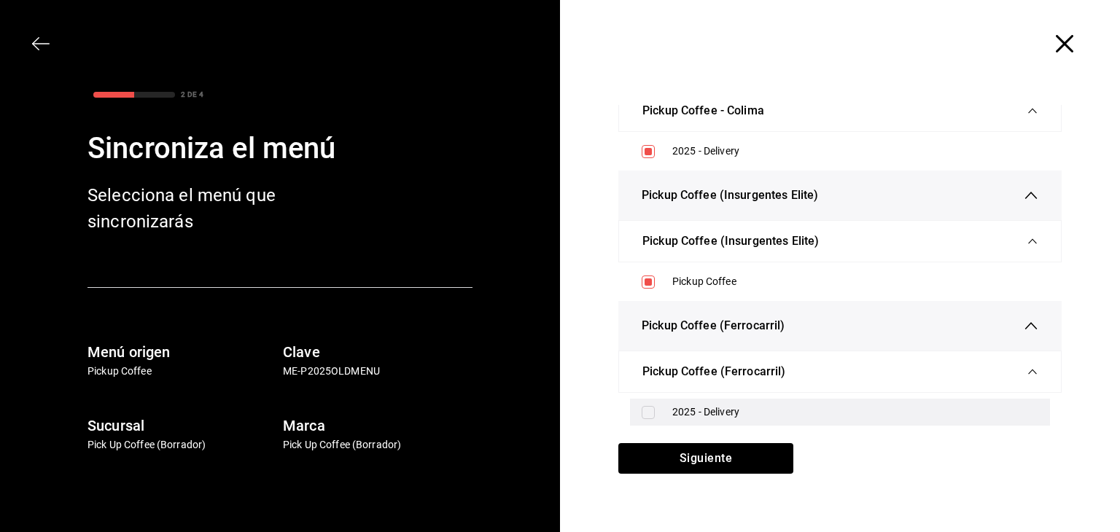
click at [645, 406] on input "checkbox" at bounding box center [648, 412] width 13 height 13
checkbox input "true"
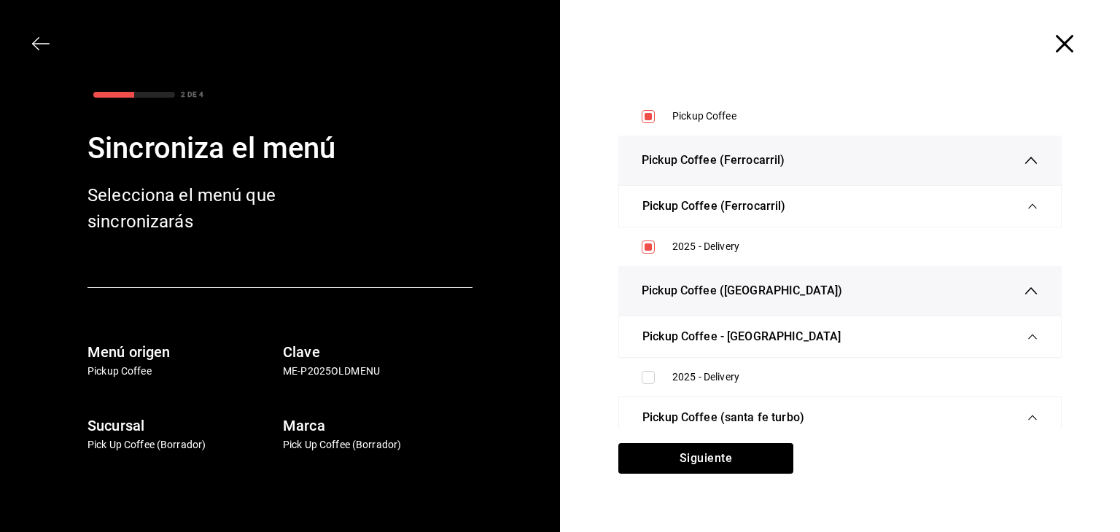
scroll to position [1459, 0]
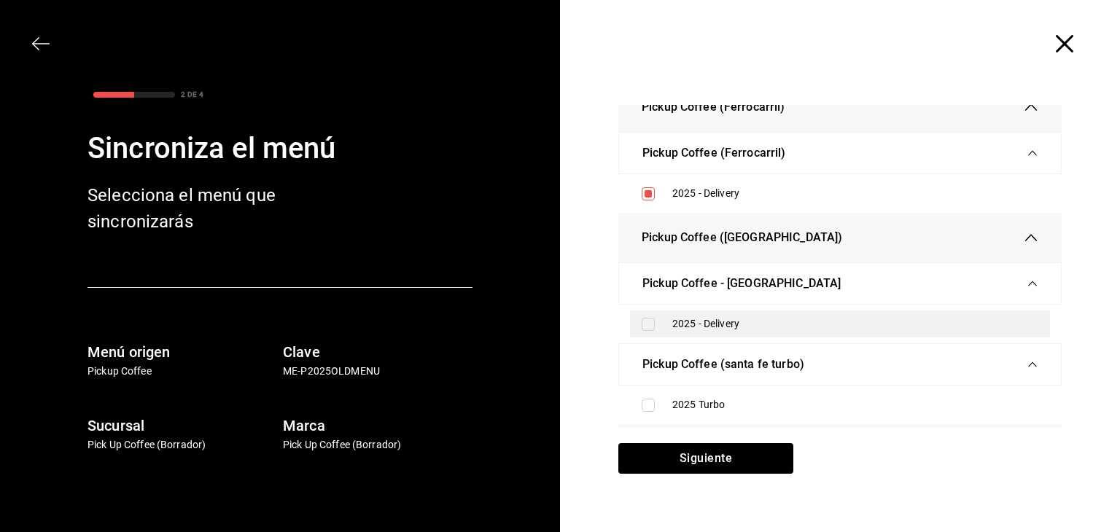
click at [642, 326] on input "checkbox" at bounding box center [648, 324] width 13 height 13
checkbox input "true"
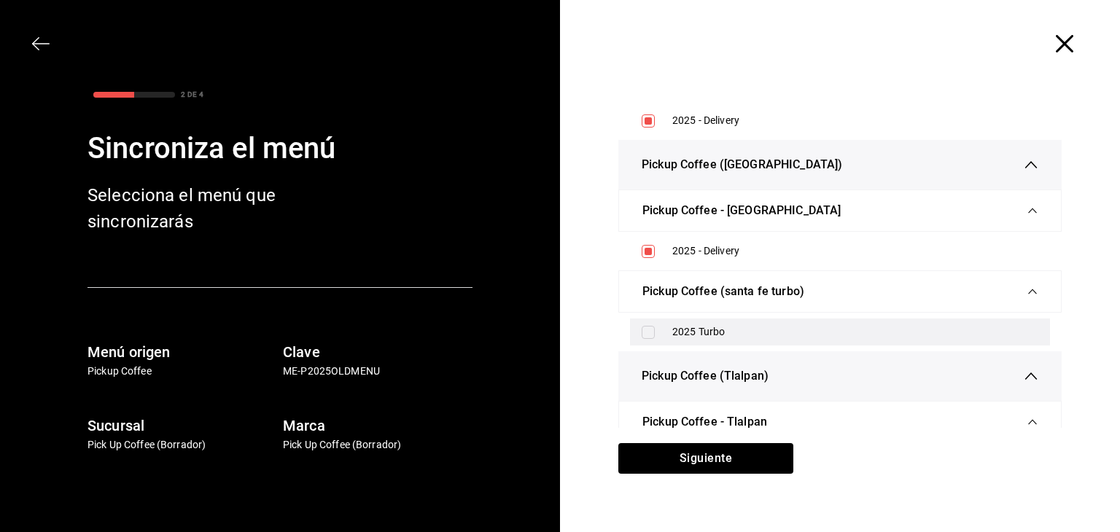
click at [642, 328] on input "checkbox" at bounding box center [648, 332] width 13 height 13
checkbox input "true"
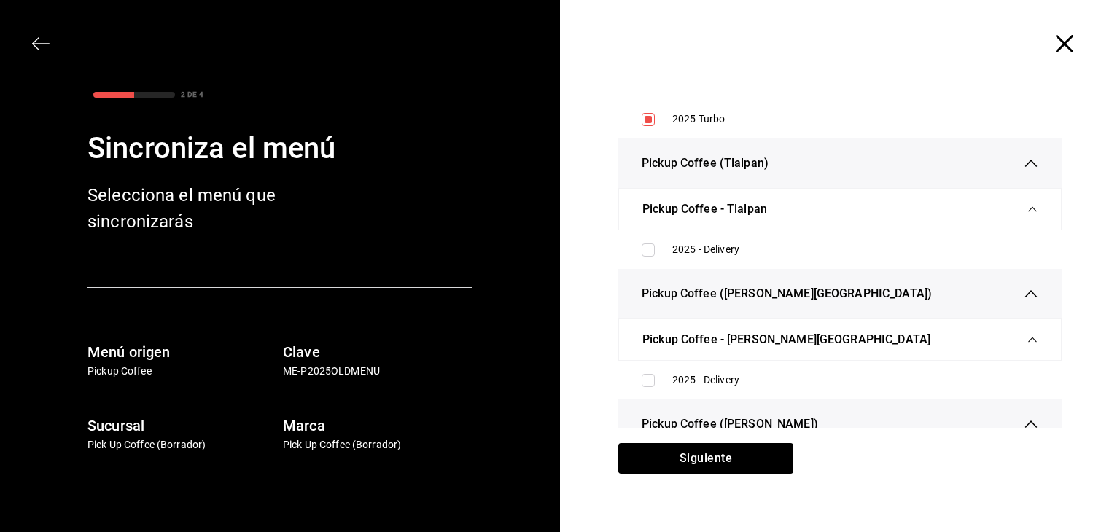
scroll to position [1751, 0]
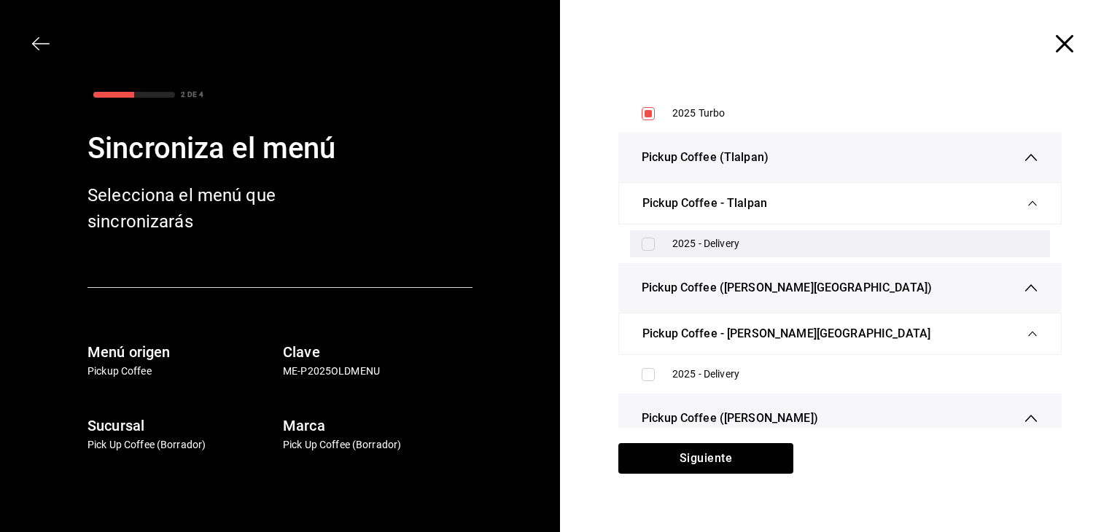
click at [642, 242] on input "checkbox" at bounding box center [648, 244] width 13 height 13
checkbox input "true"
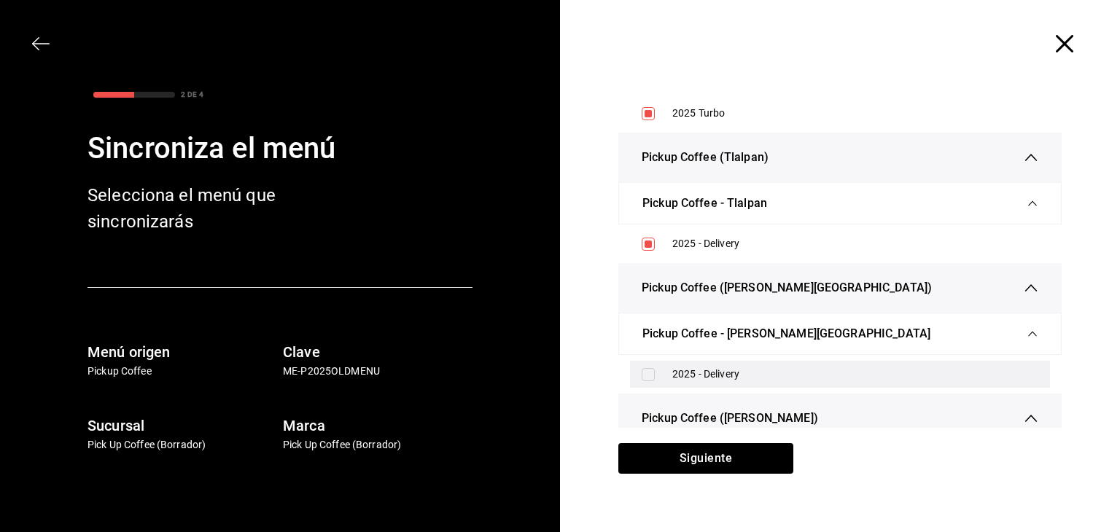
click at [642, 375] on input "checkbox" at bounding box center [648, 374] width 13 height 13
checkbox input "true"
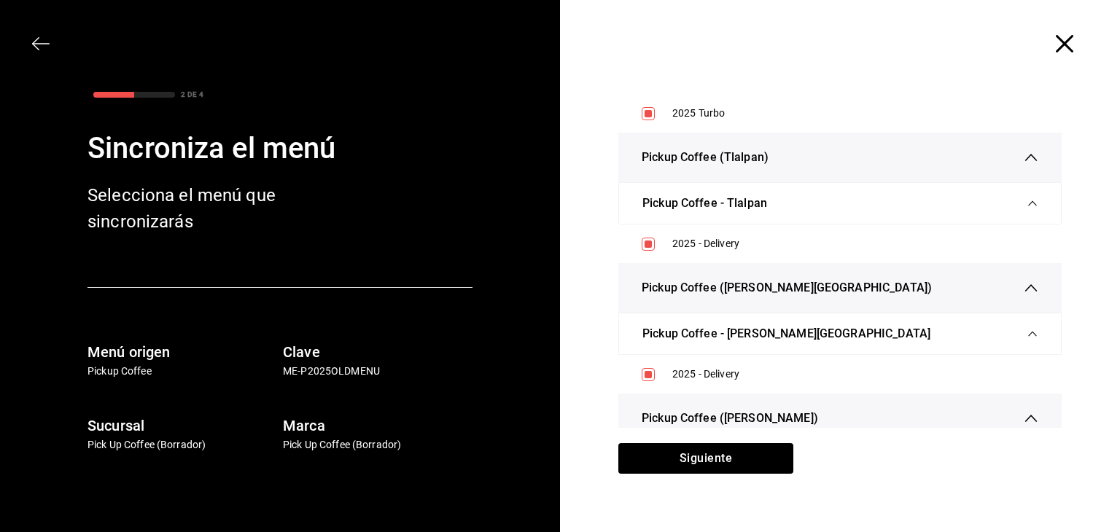
scroll to position [1896, 0]
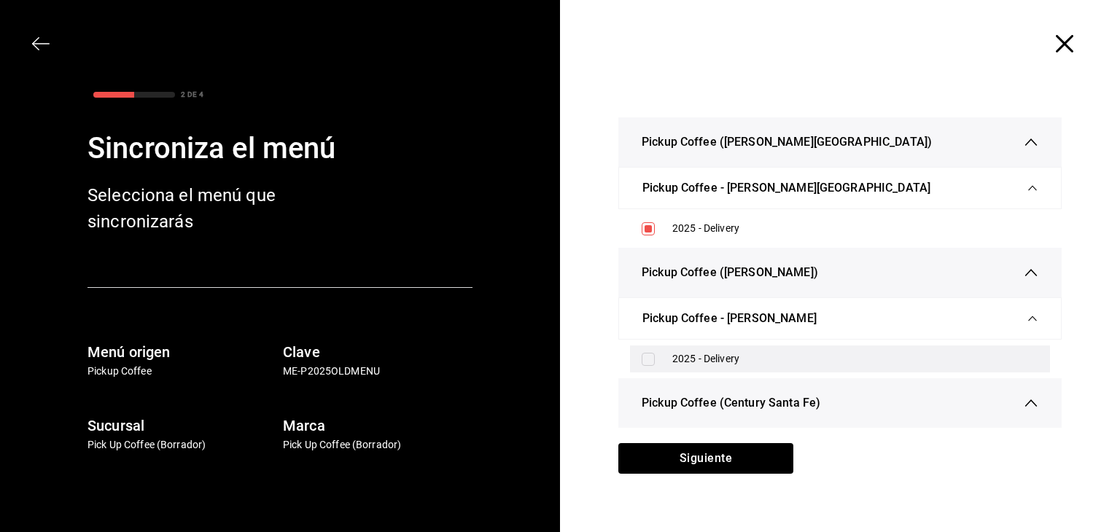
click at [648, 356] on input "checkbox" at bounding box center [648, 359] width 13 height 13
checkbox input "true"
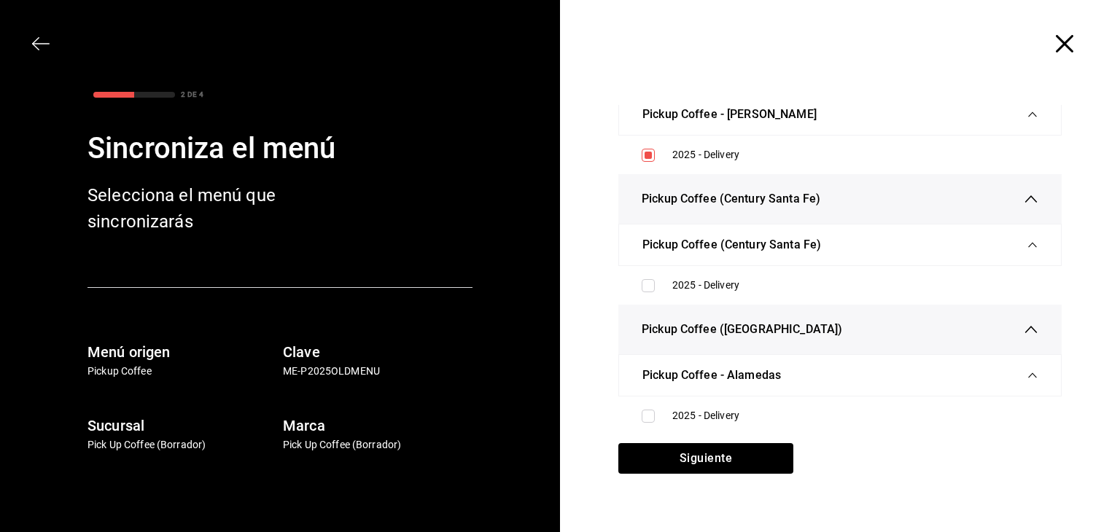
scroll to position [2115, 0]
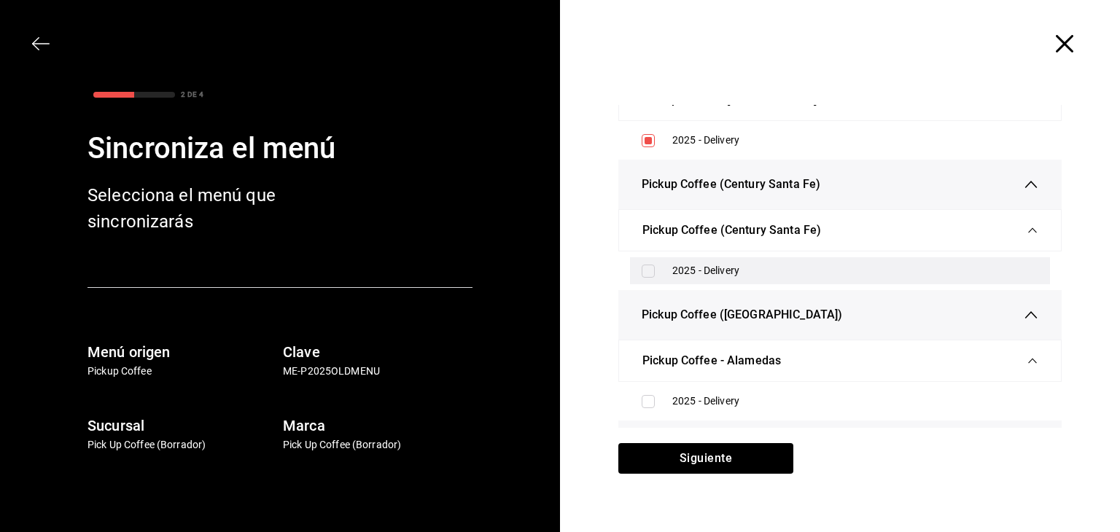
click at [642, 268] on input "checkbox" at bounding box center [648, 271] width 13 height 13
checkbox input "true"
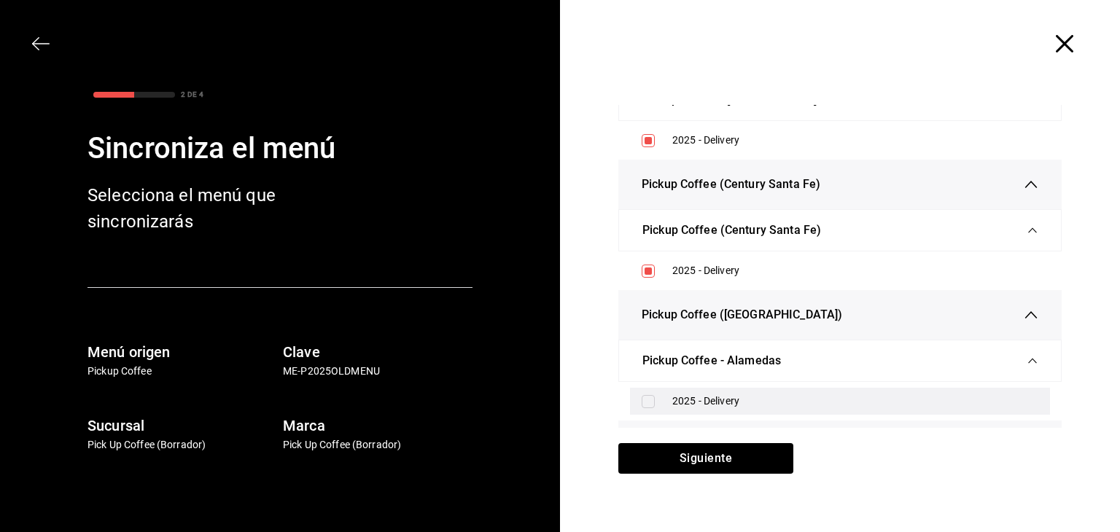
click at [643, 395] on input "checkbox" at bounding box center [648, 401] width 13 height 13
checkbox input "true"
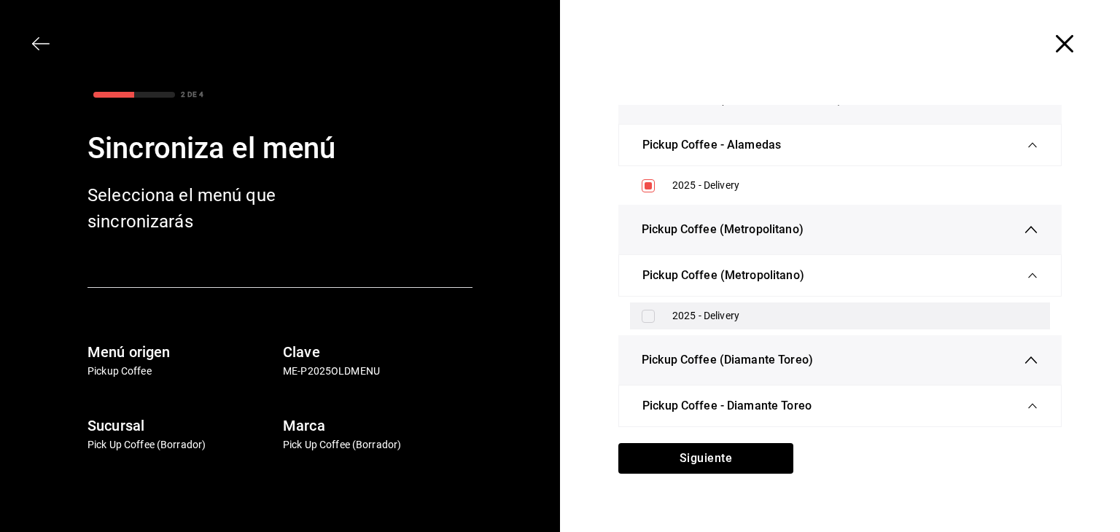
scroll to position [2334, 0]
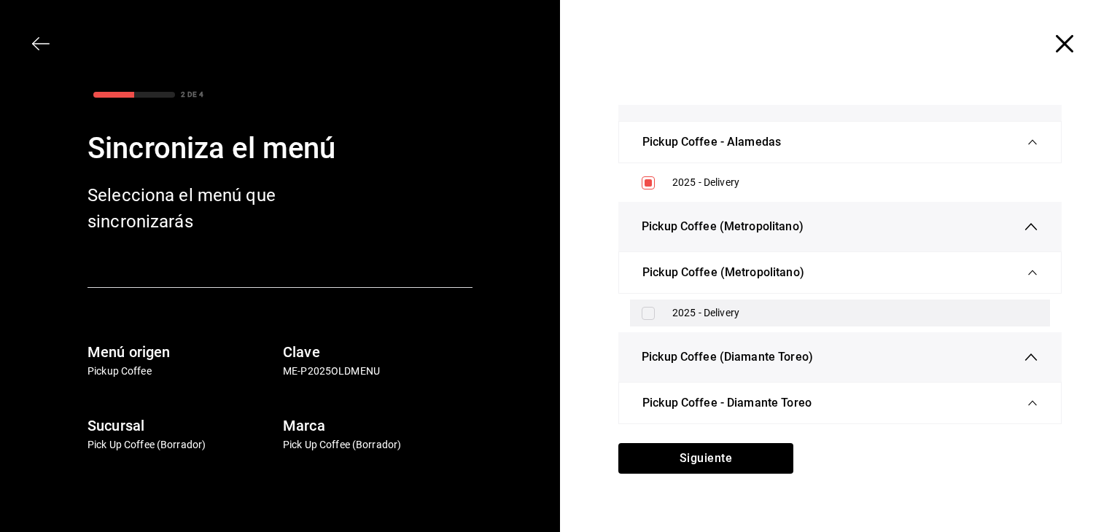
click at [646, 313] on input "checkbox" at bounding box center [648, 313] width 13 height 13
checkbox input "true"
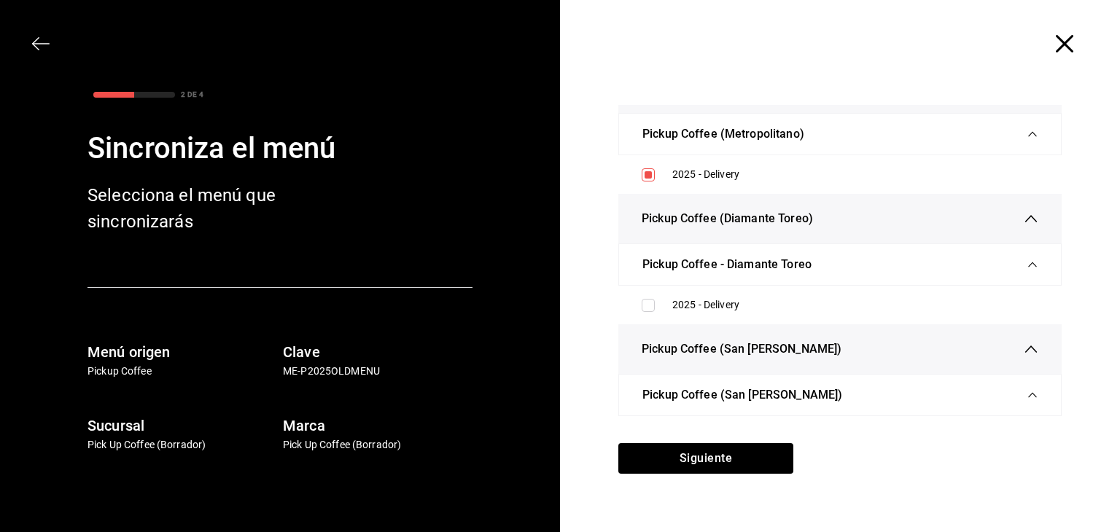
scroll to position [2553, 0]
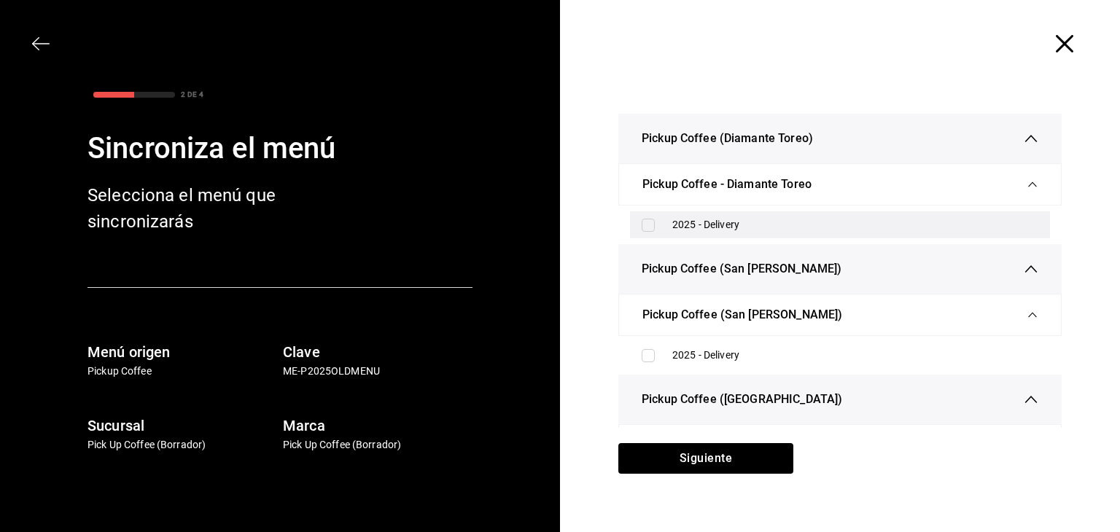
click at [644, 225] on input "checkbox" at bounding box center [648, 225] width 13 height 13
checkbox input "true"
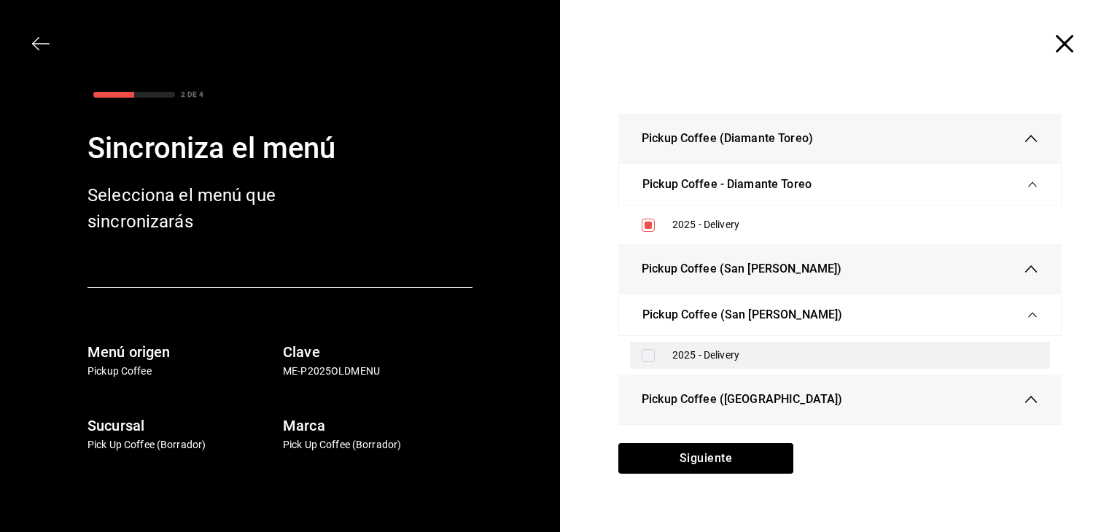
click at [645, 354] on input "checkbox" at bounding box center [648, 355] width 13 height 13
checkbox input "true"
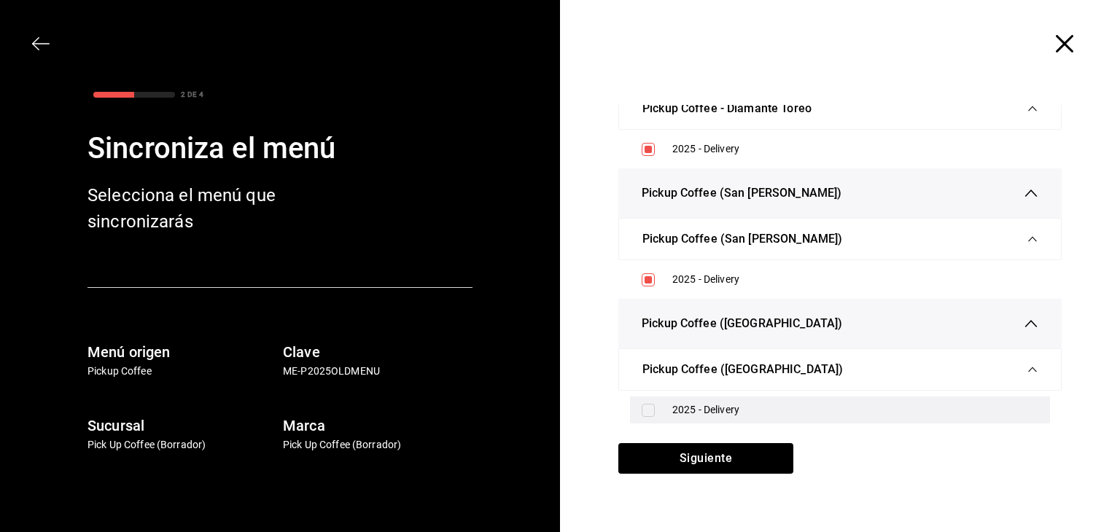
scroll to position [2699, 0]
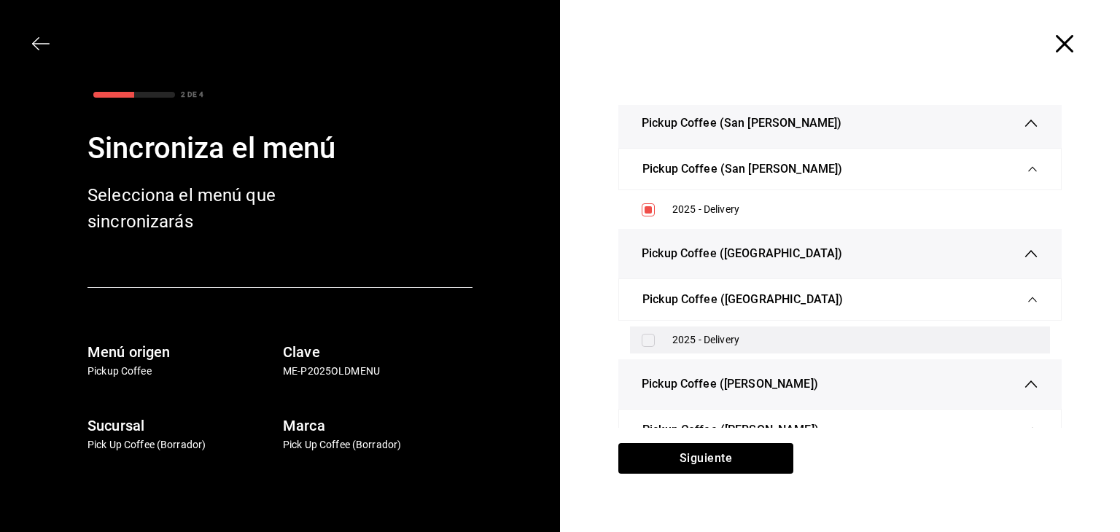
click at [643, 338] on input "checkbox" at bounding box center [648, 340] width 13 height 13
checkbox input "true"
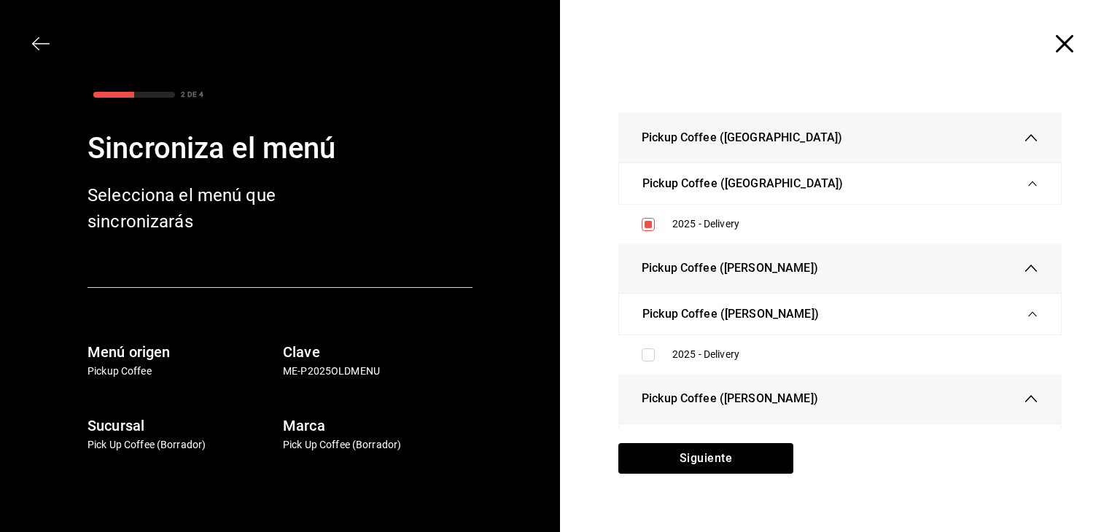
scroll to position [2918, 0]
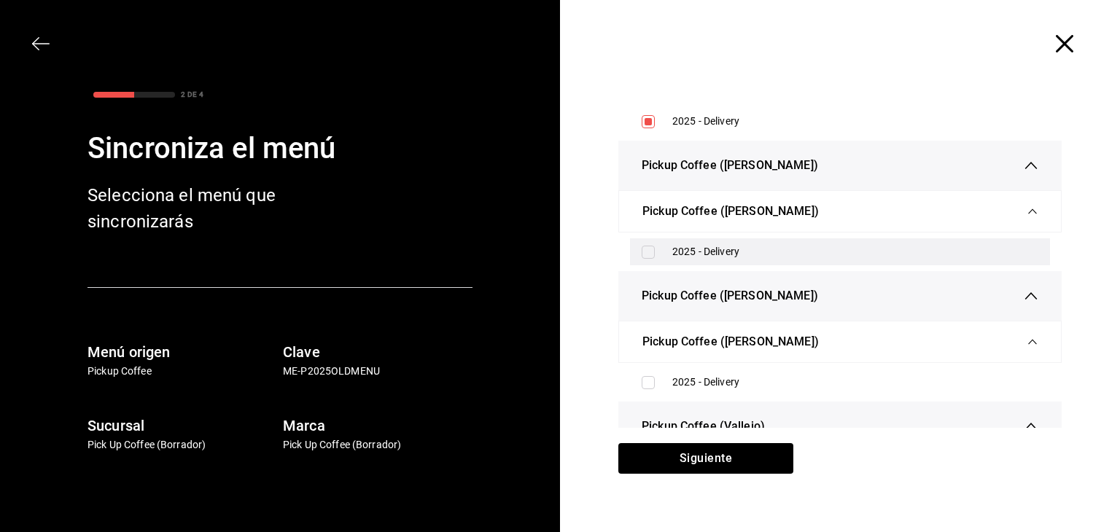
click at [642, 255] on div "2025 - Delivery" at bounding box center [840, 252] width 420 height 27
checkbox input "true"
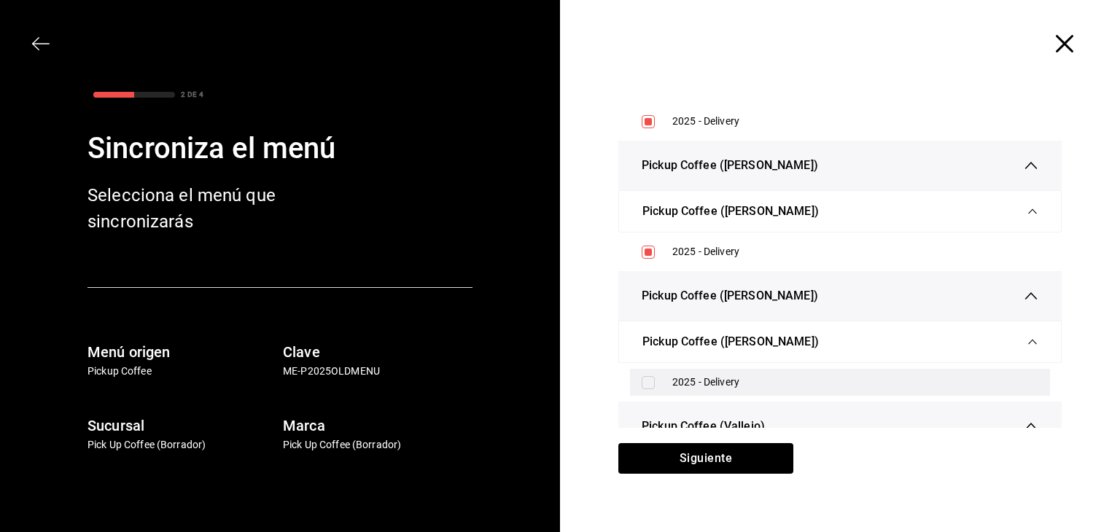
click at [642, 376] on input "checkbox" at bounding box center [648, 382] width 13 height 13
checkbox input "true"
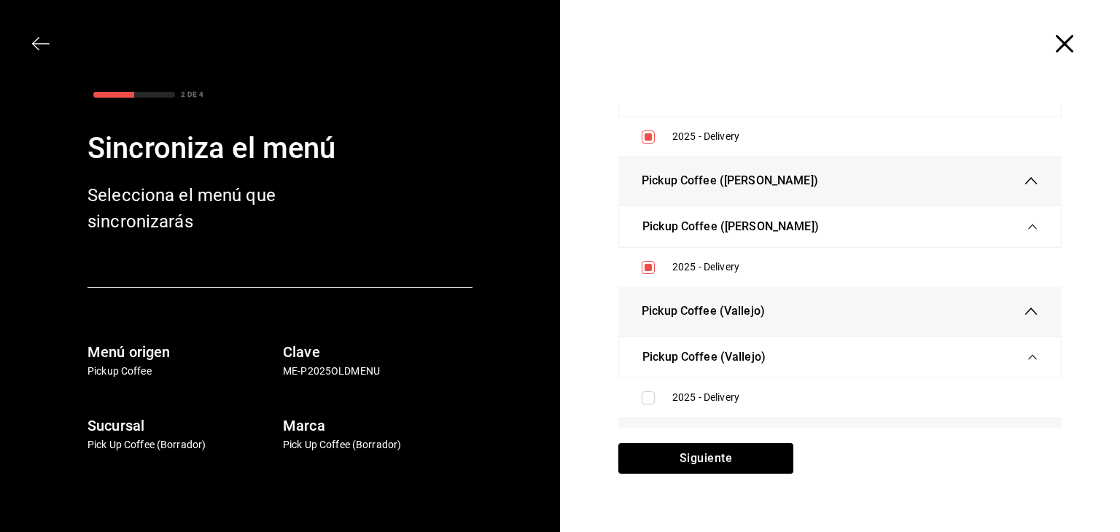
scroll to position [3064, 0]
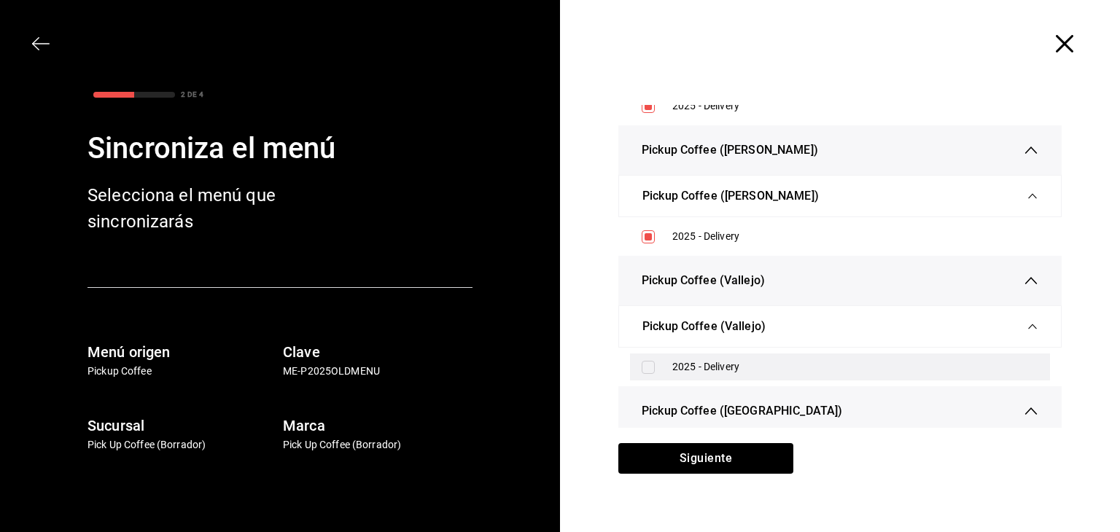
click at [648, 361] on input "checkbox" at bounding box center [648, 367] width 13 height 13
checkbox input "true"
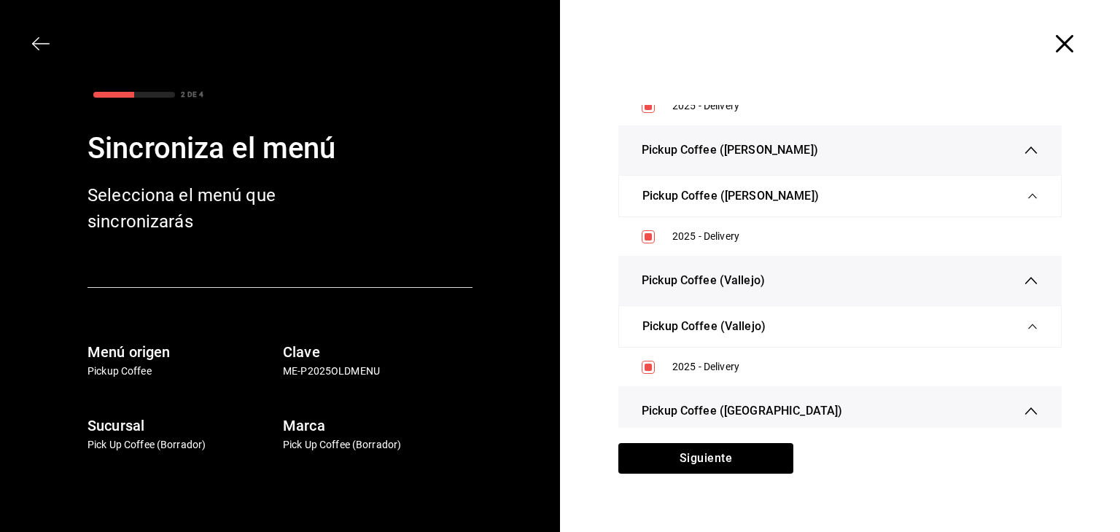
scroll to position [3282, 0]
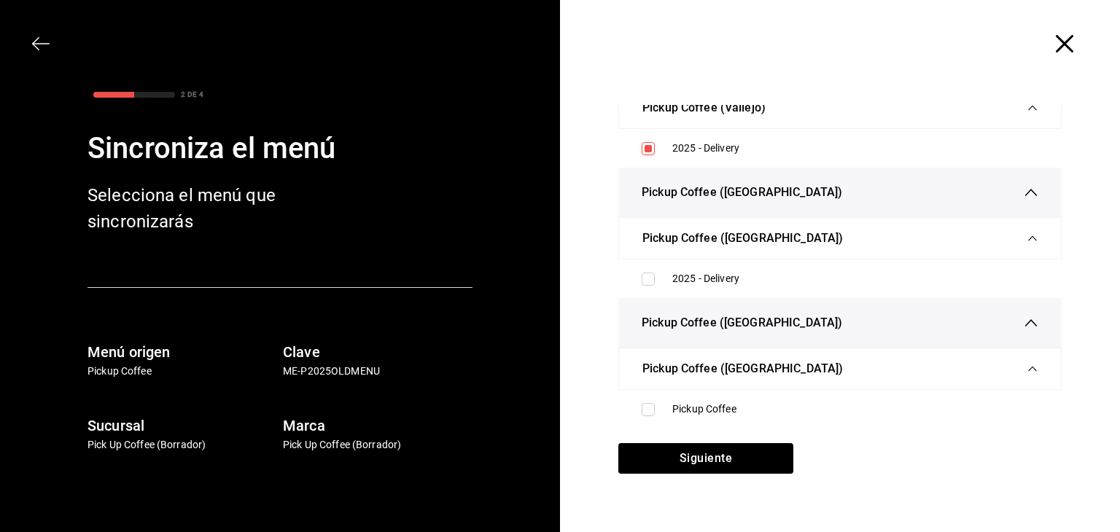
click at [643, 360] on span "Pickup Coffee ([GEOGRAPHIC_DATA])" at bounding box center [743, 369] width 201 height 18
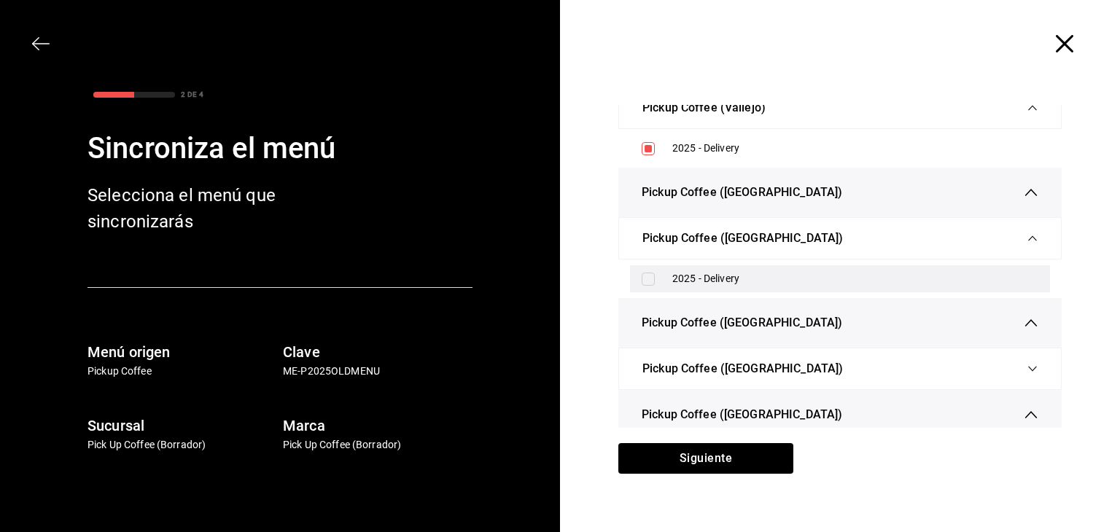
click at [642, 280] on div "2025 - Delivery" at bounding box center [840, 279] width 420 height 27
checkbox input "true"
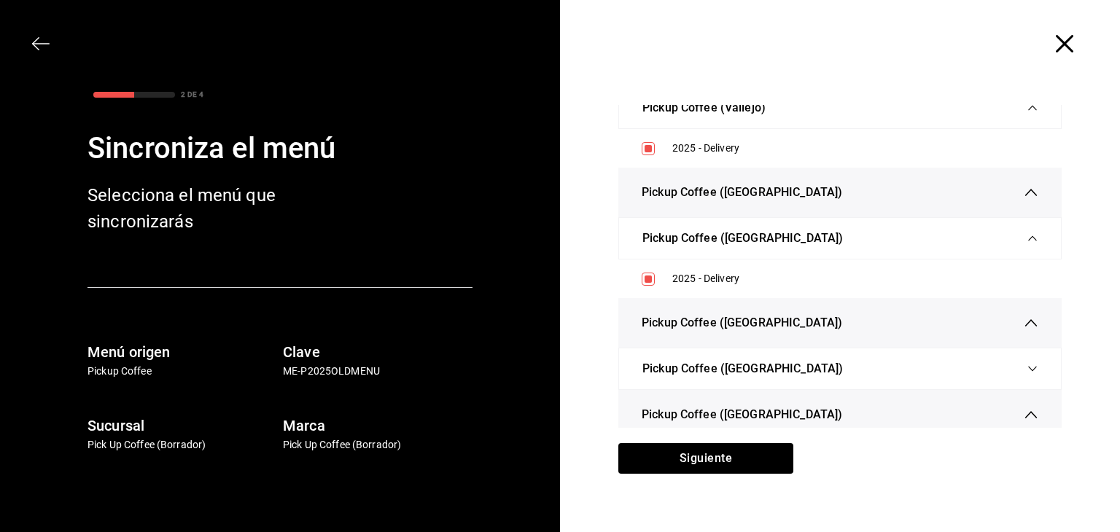
scroll to position [3428, 0]
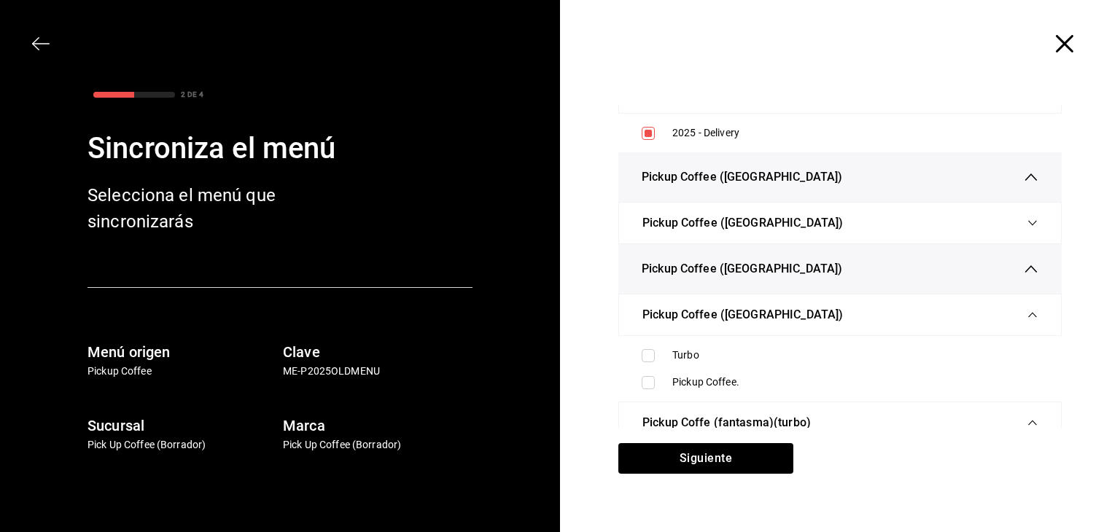
click at [659, 217] on span "Pickup Coffee ([GEOGRAPHIC_DATA])" at bounding box center [743, 223] width 201 height 18
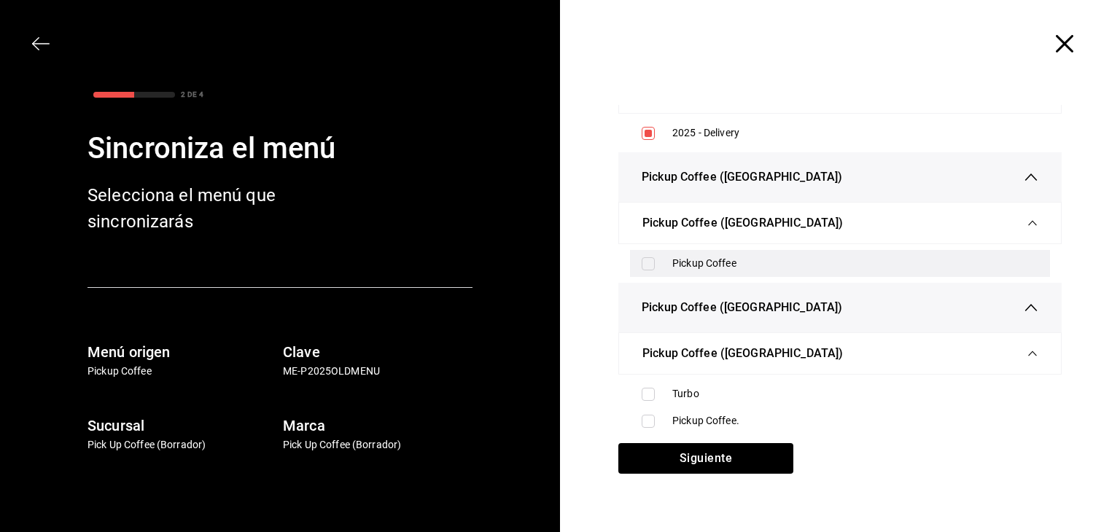
click at [648, 257] on input "checkbox" at bounding box center [648, 263] width 13 height 13
checkbox input "true"
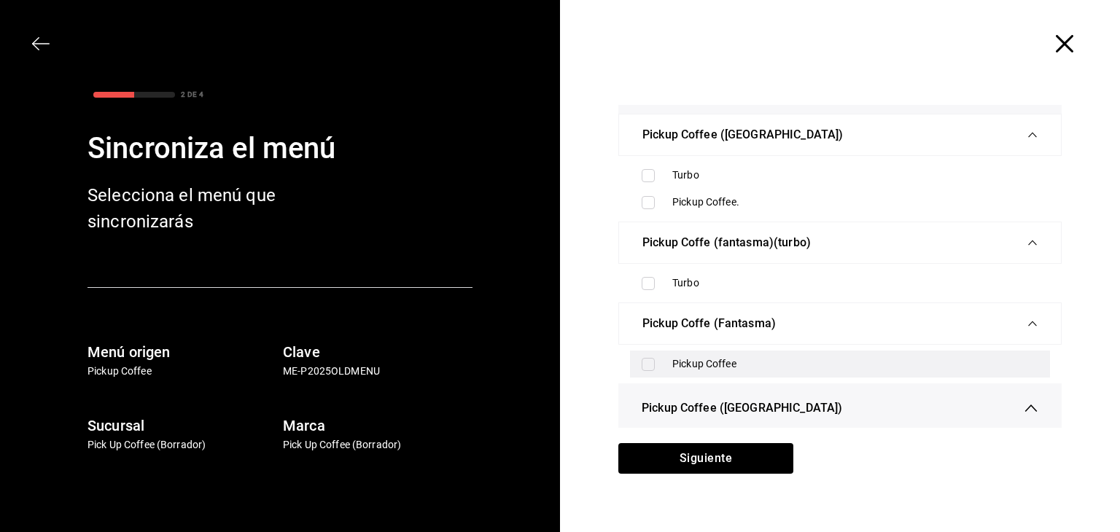
scroll to position [3720, 0]
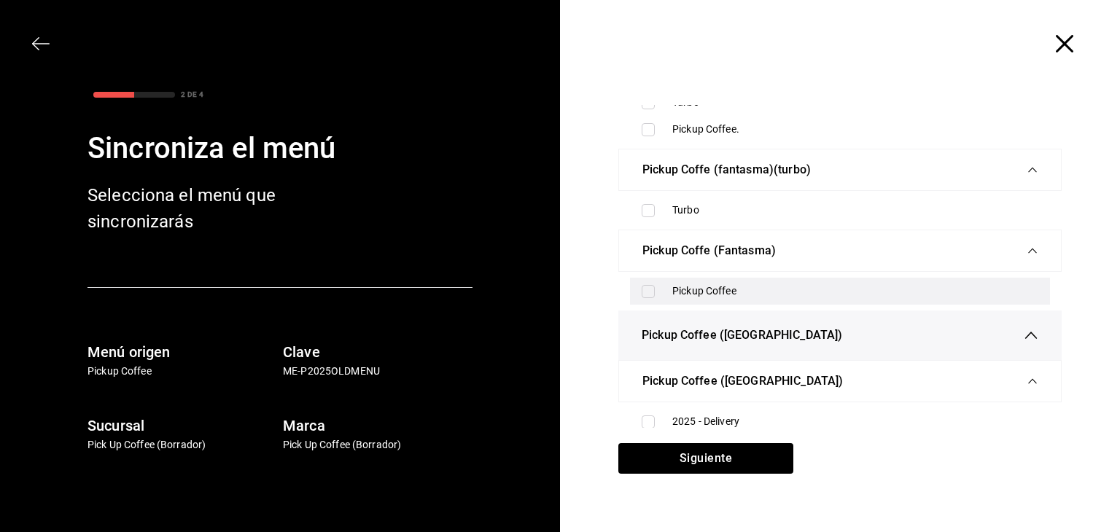
click at [642, 285] on input "checkbox" at bounding box center [648, 291] width 13 height 13
checkbox input "true"
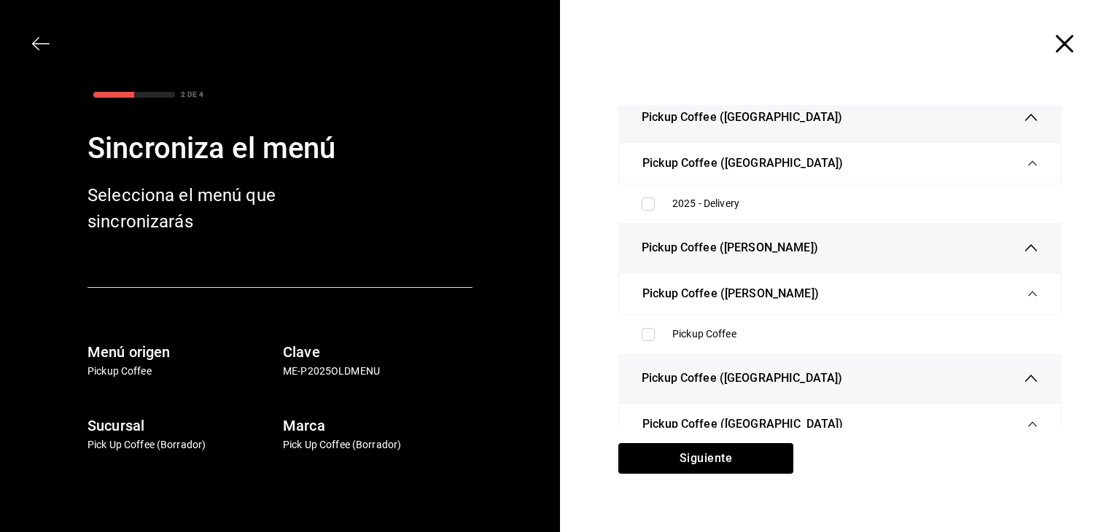
scroll to position [3939, 0]
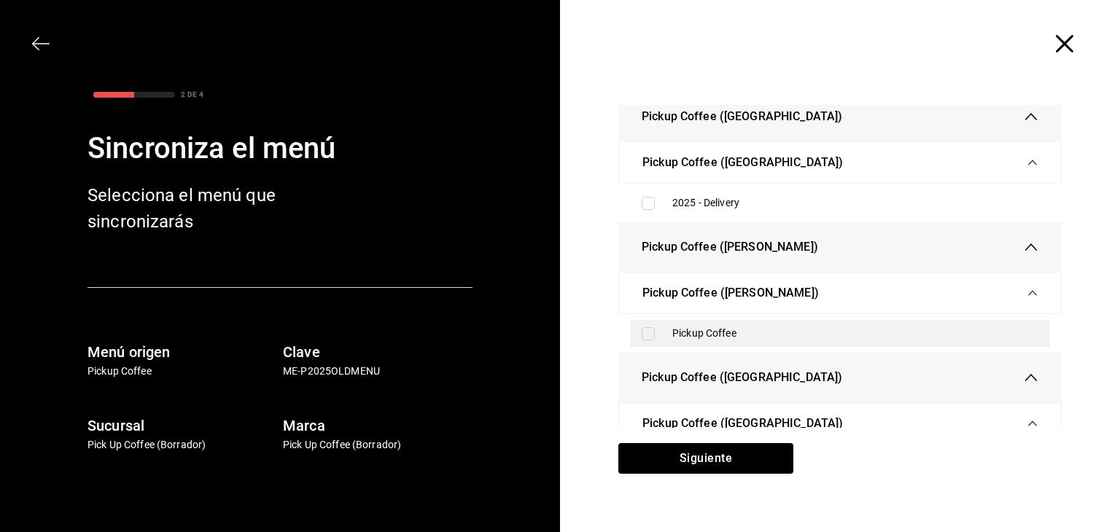
click at [642, 328] on input "checkbox" at bounding box center [648, 334] width 13 height 13
checkbox input "true"
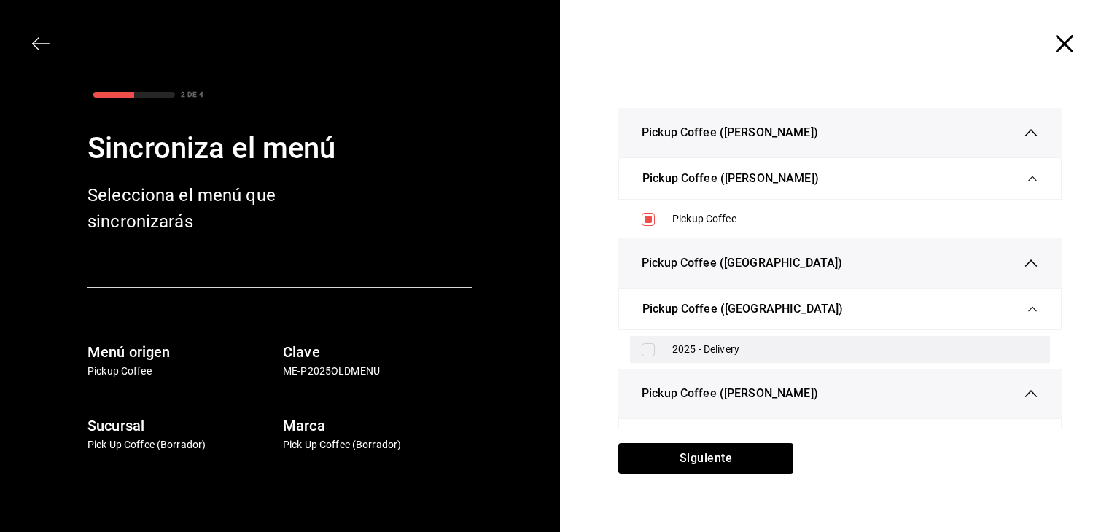
scroll to position [4085, 0]
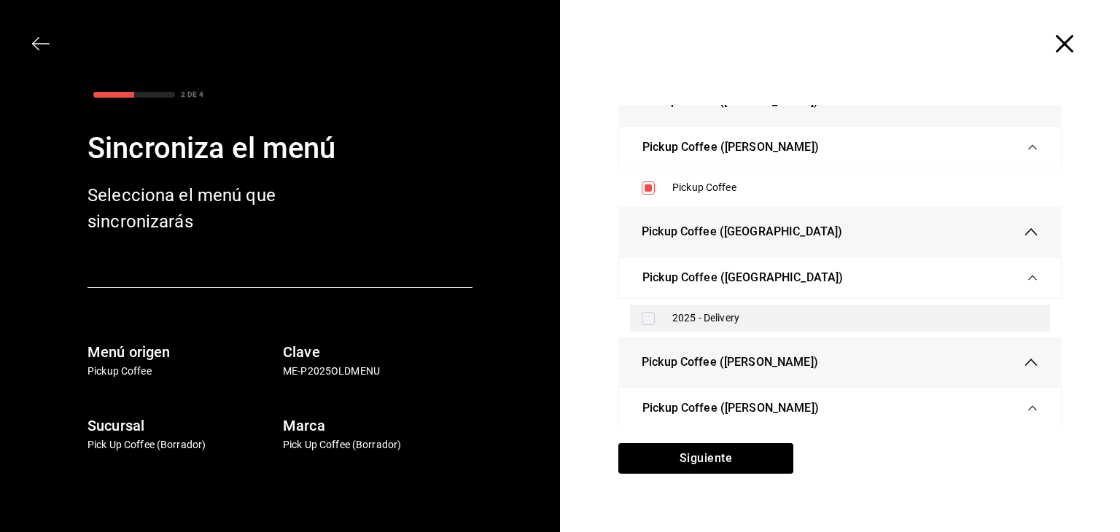
click at [645, 312] on input "checkbox" at bounding box center [648, 318] width 13 height 13
checkbox input "true"
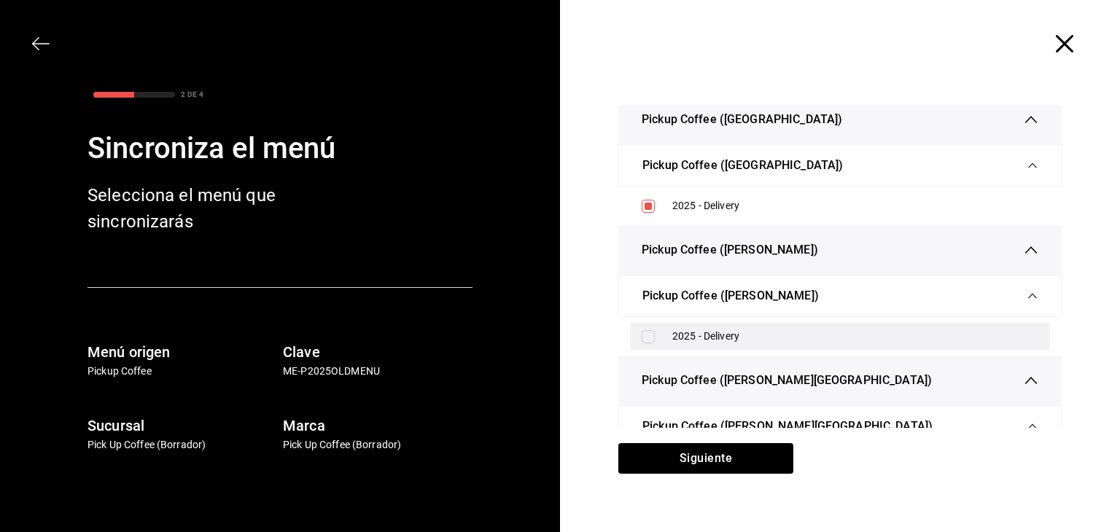
scroll to position [4231, 0]
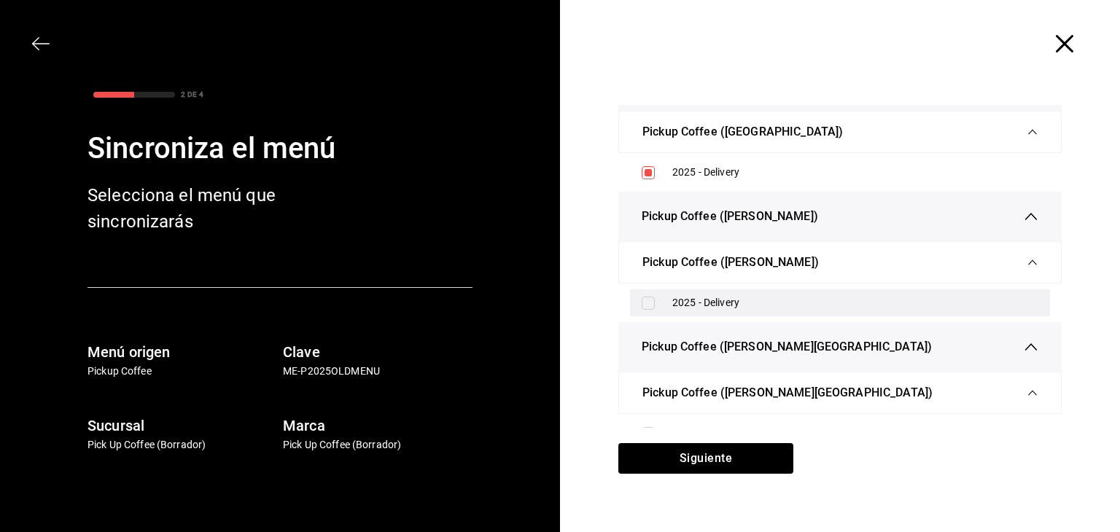
click at [643, 297] on input "checkbox" at bounding box center [648, 303] width 13 height 13
checkbox input "true"
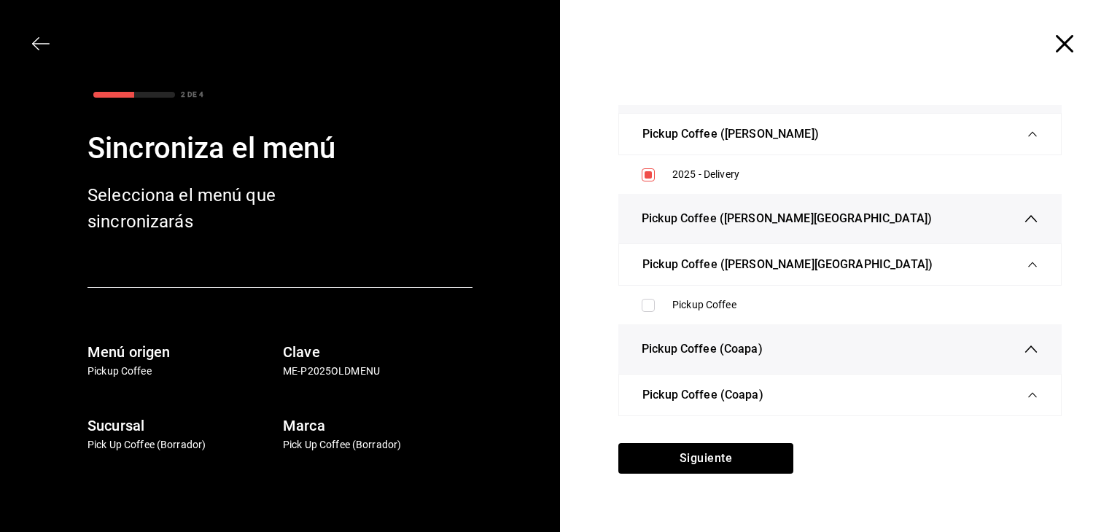
scroll to position [4376, 0]
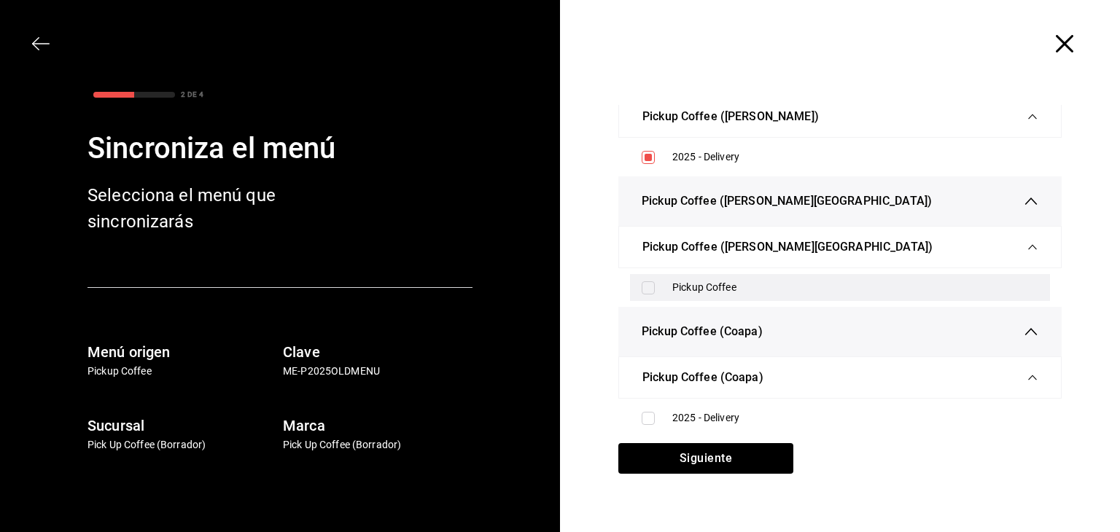
click at [642, 284] on input "checkbox" at bounding box center [648, 288] width 13 height 13
checkbox input "true"
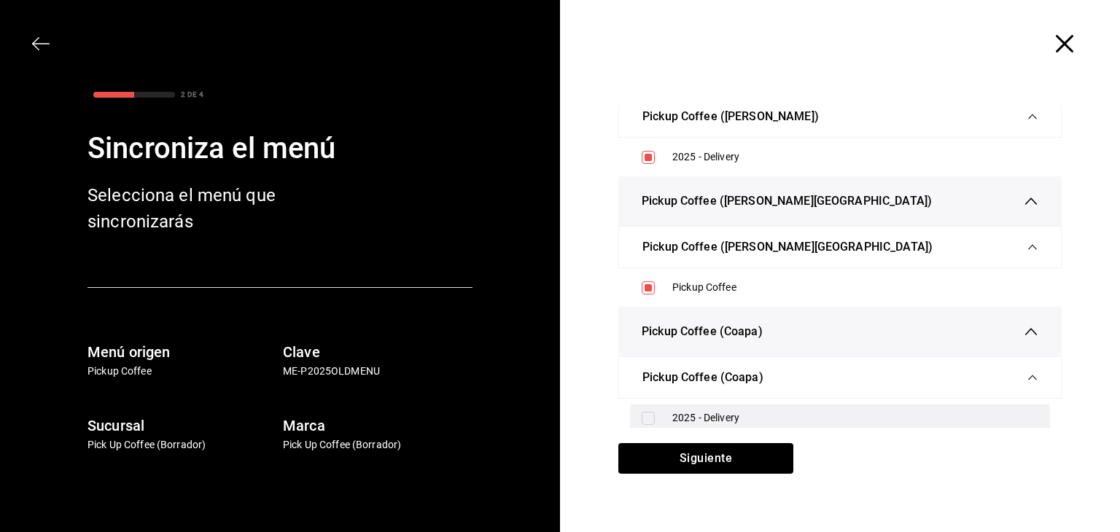
click at [635, 408] on div "2025 - Delivery" at bounding box center [840, 418] width 420 height 27
checkbox input "true"
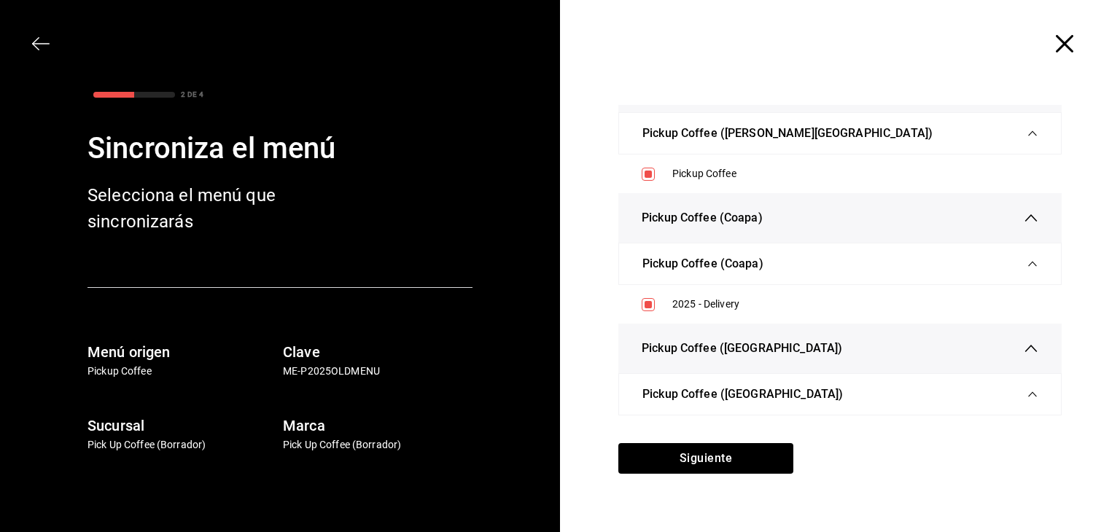
scroll to position [4595, 0]
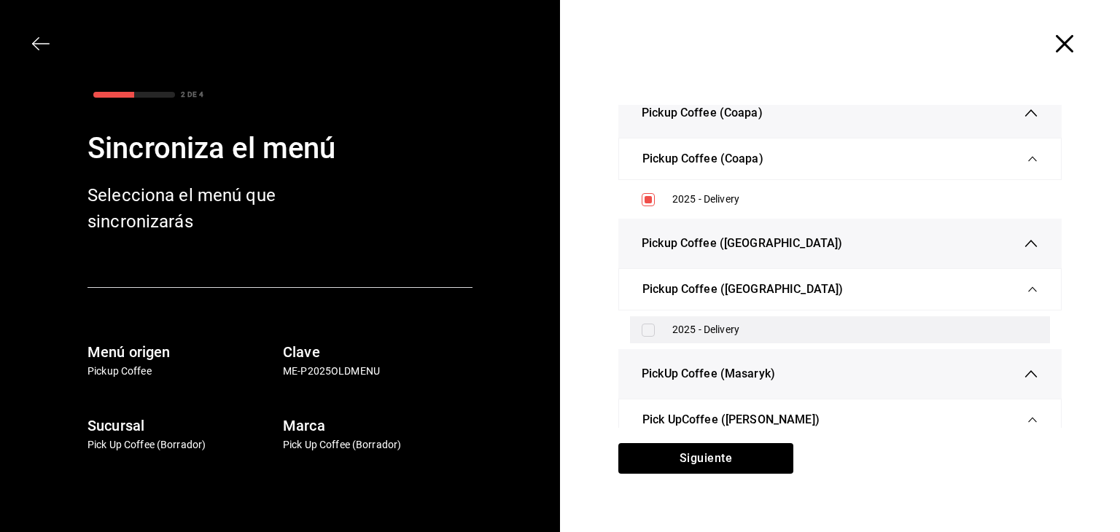
click at [642, 324] on input "checkbox" at bounding box center [648, 330] width 13 height 13
checkbox input "true"
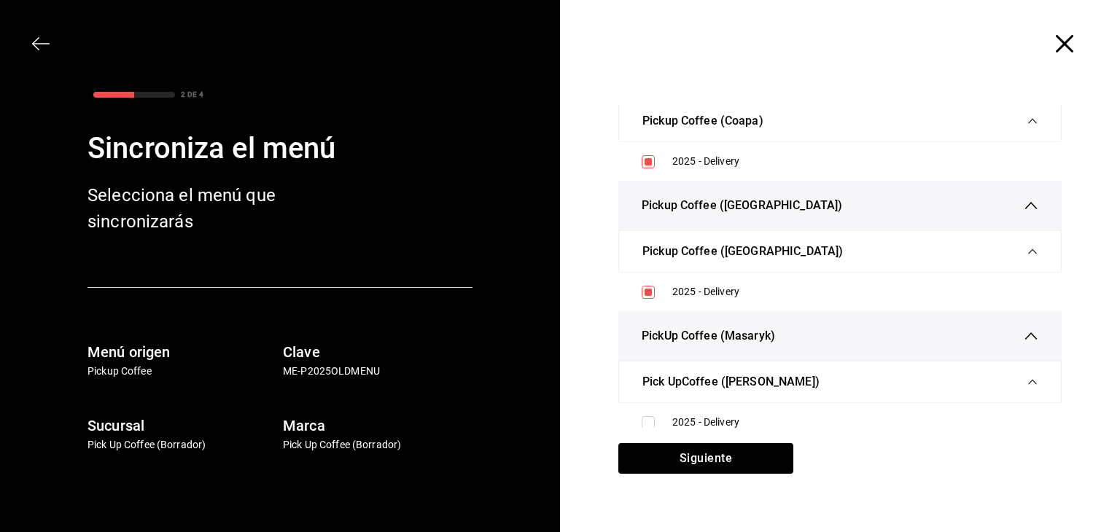
scroll to position [4635, 0]
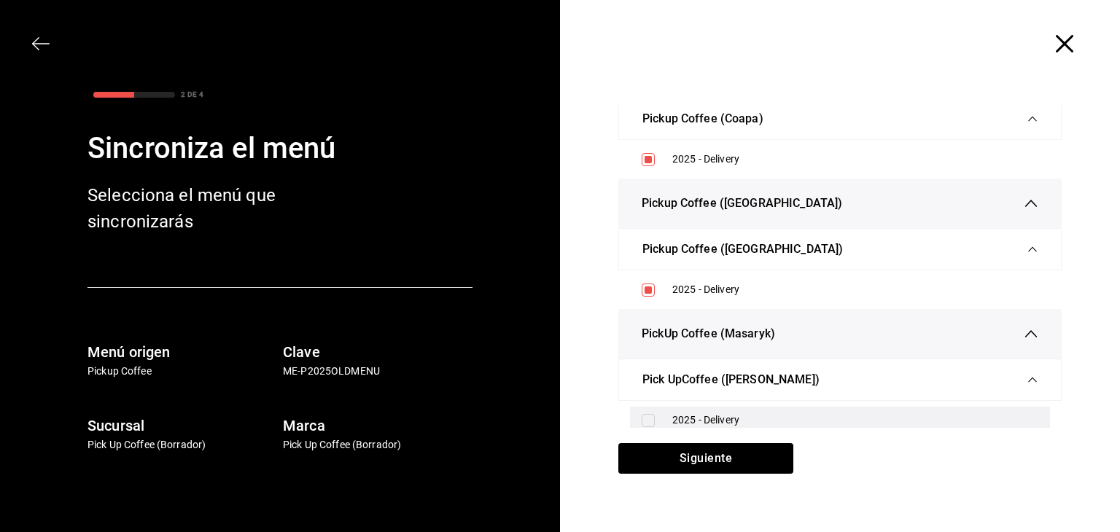
click at [643, 414] on input "checkbox" at bounding box center [648, 420] width 13 height 13
checkbox input "true"
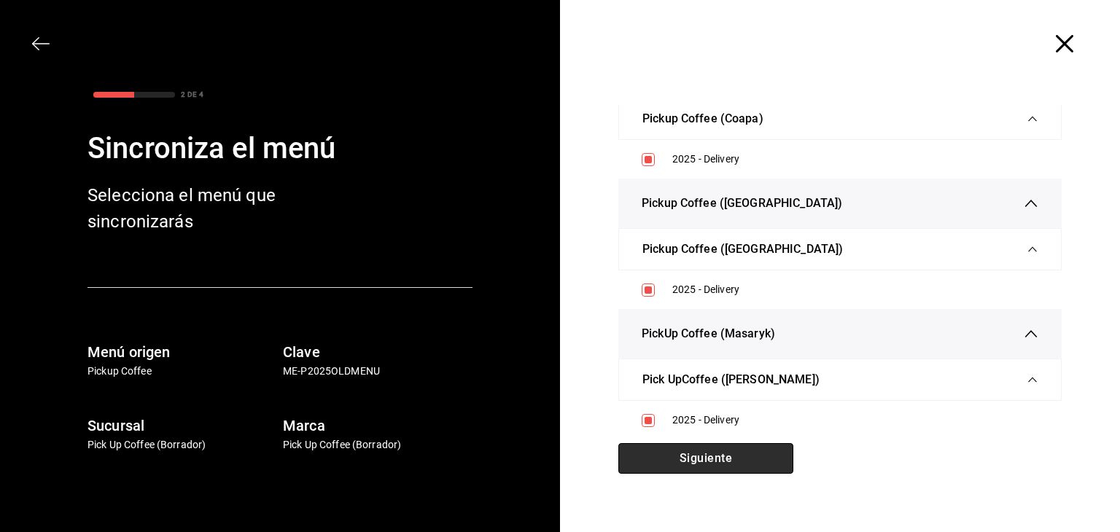
click at [671, 450] on button "Siguiente" at bounding box center [706, 458] width 175 height 31
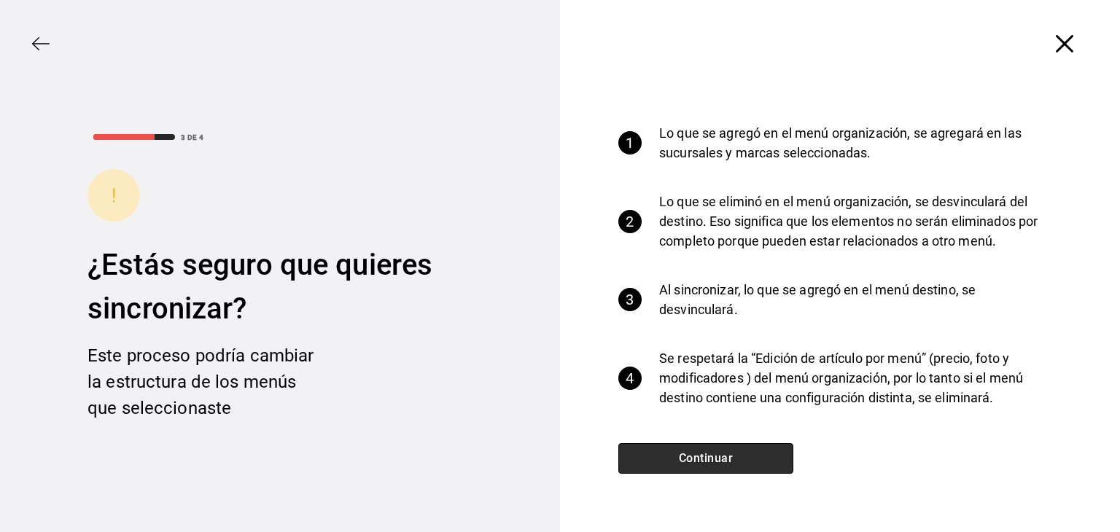
click at [671, 450] on button "Continuar" at bounding box center [706, 458] width 175 height 31
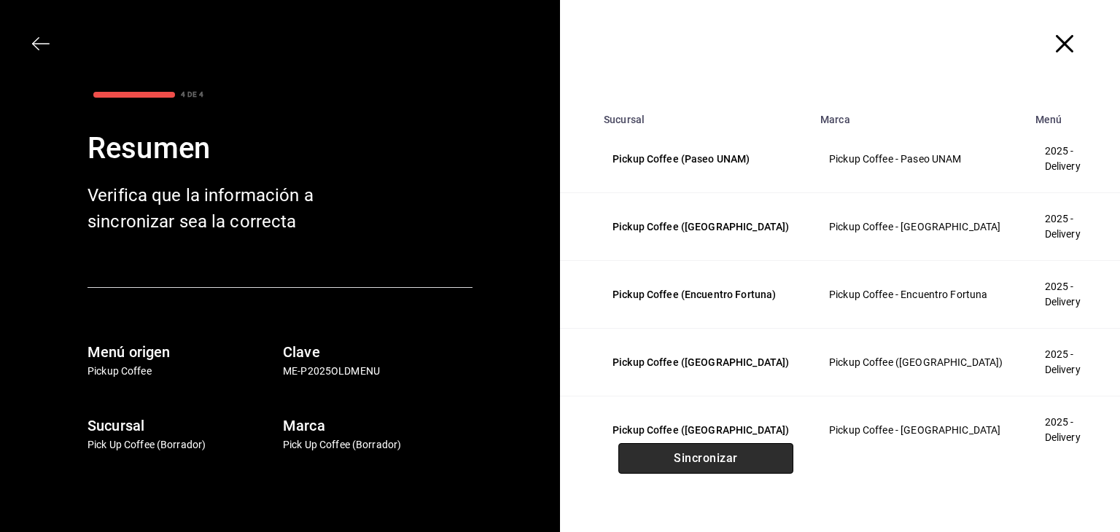
click at [671, 450] on button "Sincronizar" at bounding box center [706, 458] width 175 height 31
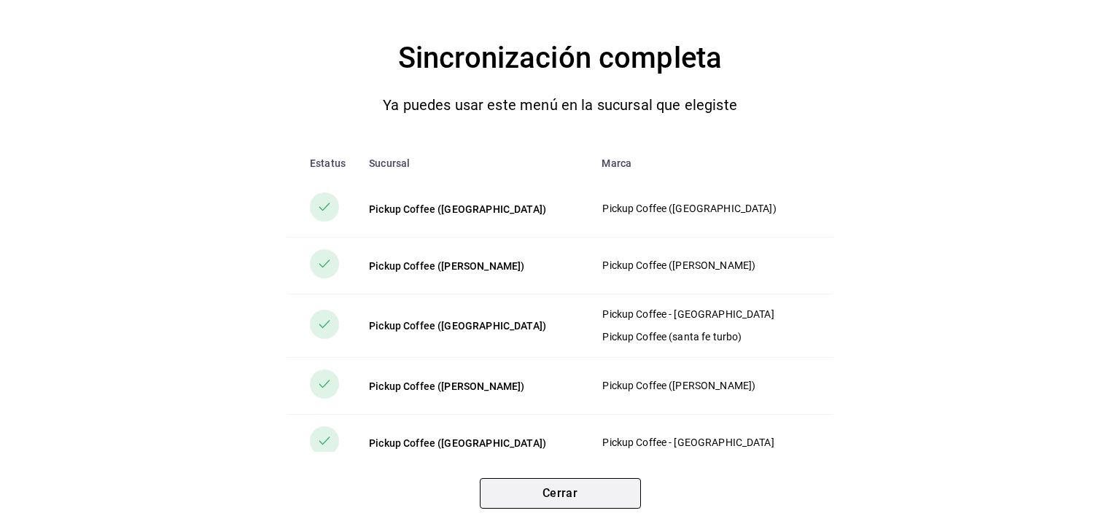
click at [624, 481] on button "Cerrar" at bounding box center [560, 493] width 161 height 31
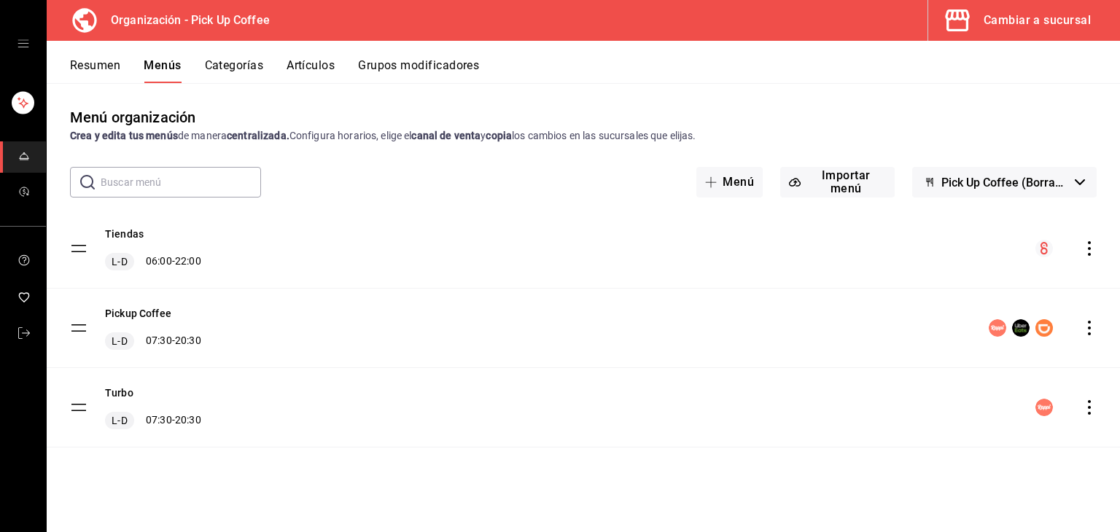
click at [1085, 409] on icon "actions" at bounding box center [1089, 407] width 15 height 15
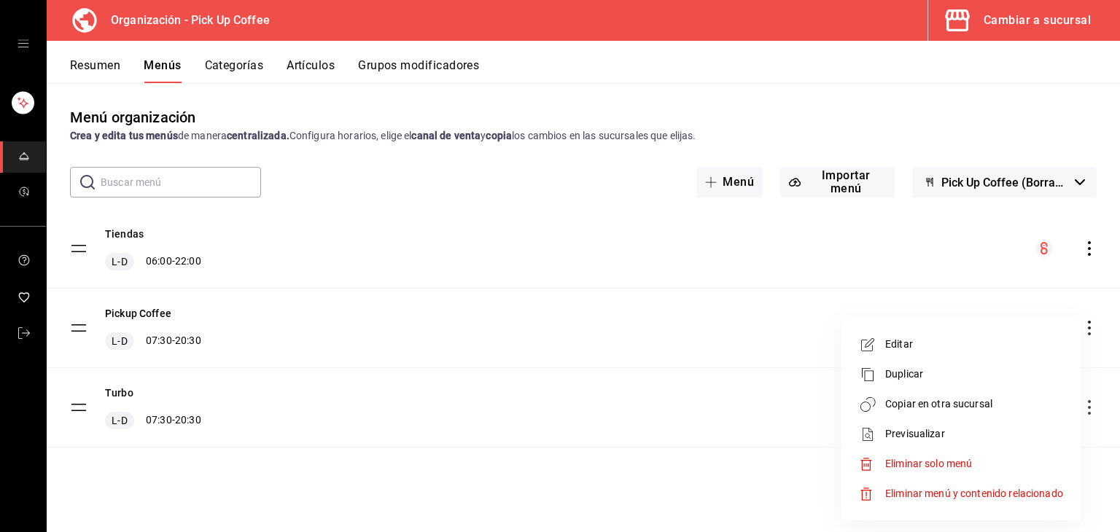
click at [749, 434] on div at bounding box center [560, 266] width 1120 height 532
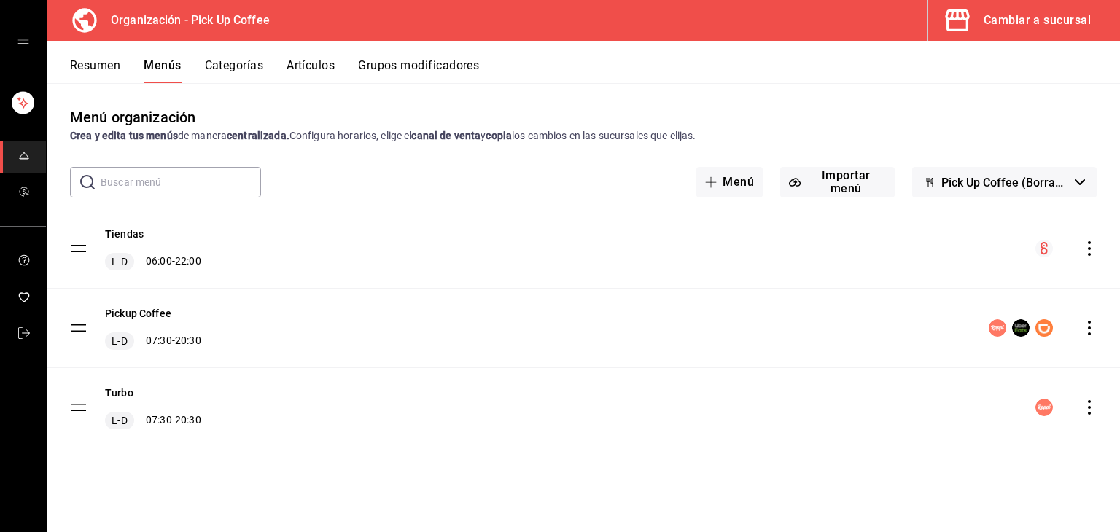
click at [1089, 405] on icon "actions" at bounding box center [1089, 407] width 15 height 15
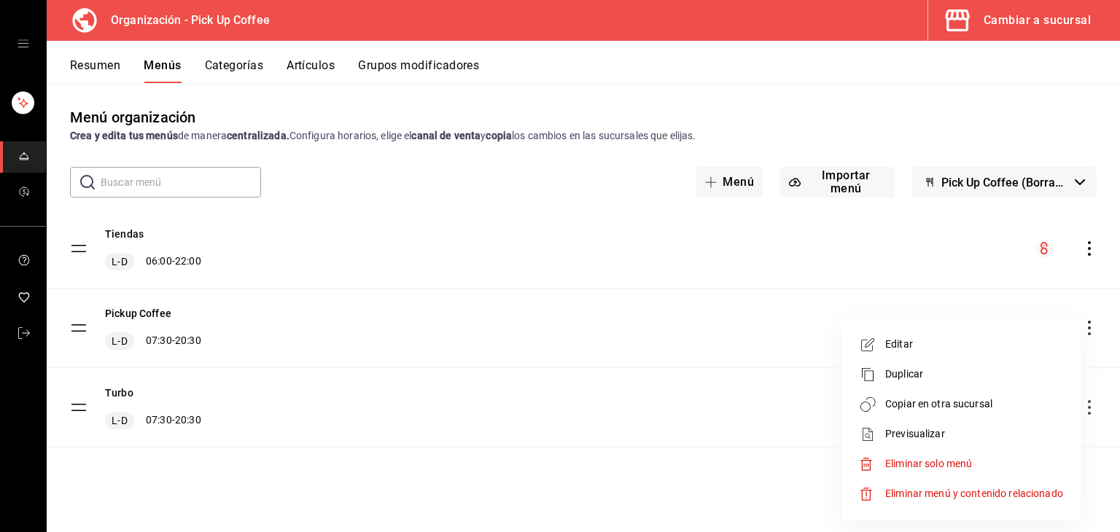
click at [892, 424] on li "Previsualizar" at bounding box center [962, 434] width 228 height 30
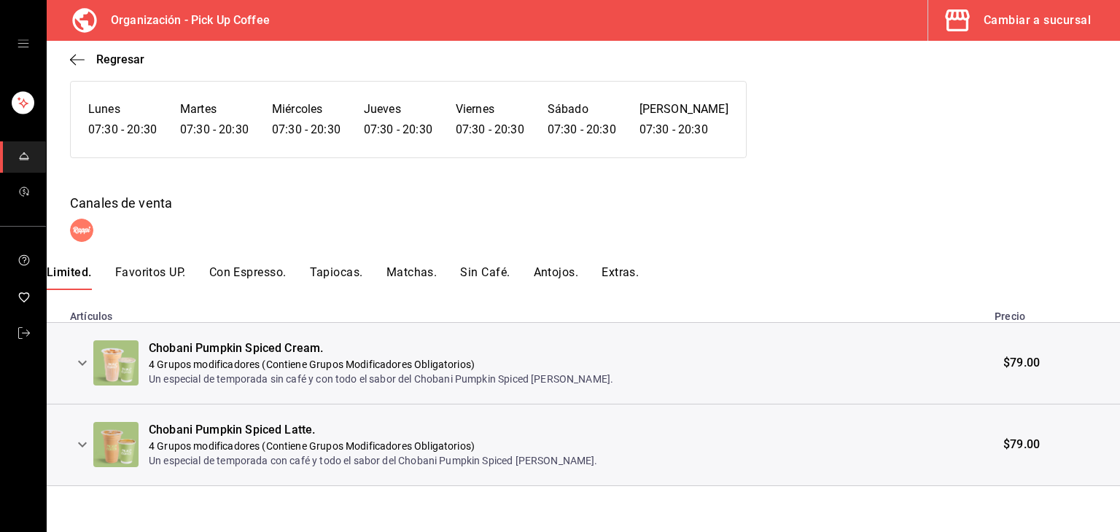
scroll to position [117, 0]
click at [74, 449] on icon "expand row" at bounding box center [83, 444] width 18 height 18
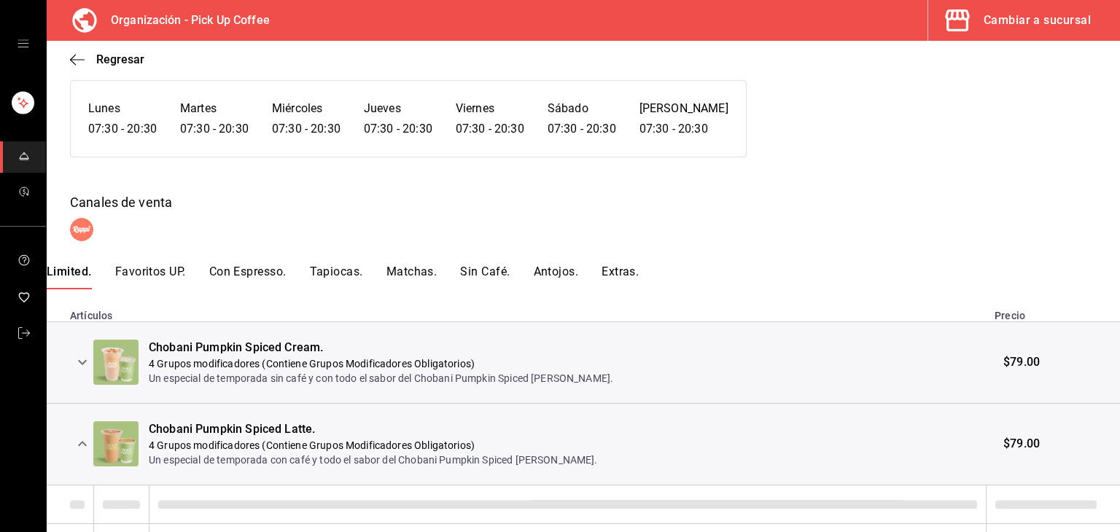
scroll to position [232, 0]
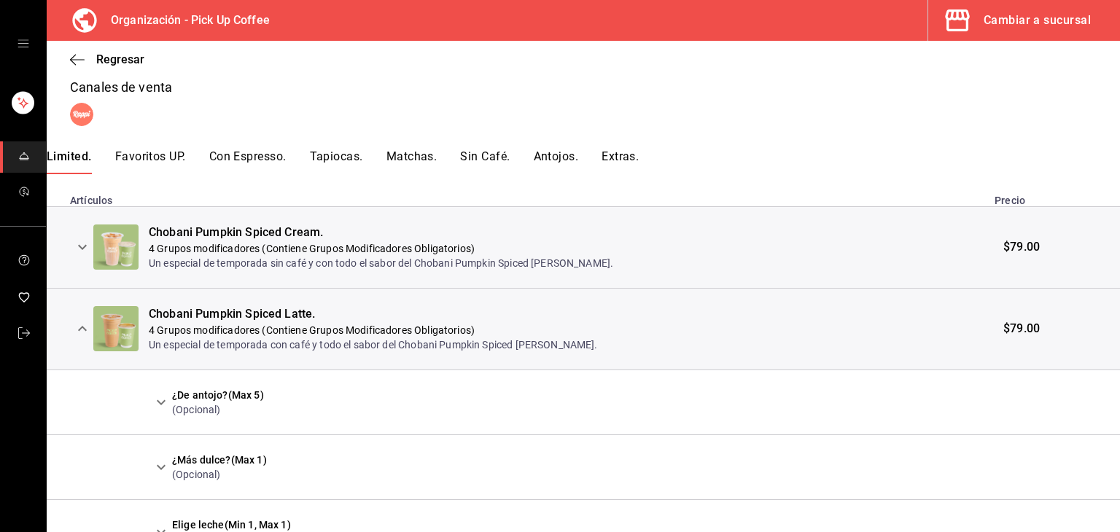
click at [152, 397] on button "expand row" at bounding box center [161, 402] width 25 height 25
click at [151, 396] on button "expand row" at bounding box center [161, 402] width 25 height 25
click at [70, 62] on icon "button" at bounding box center [77, 59] width 15 height 13
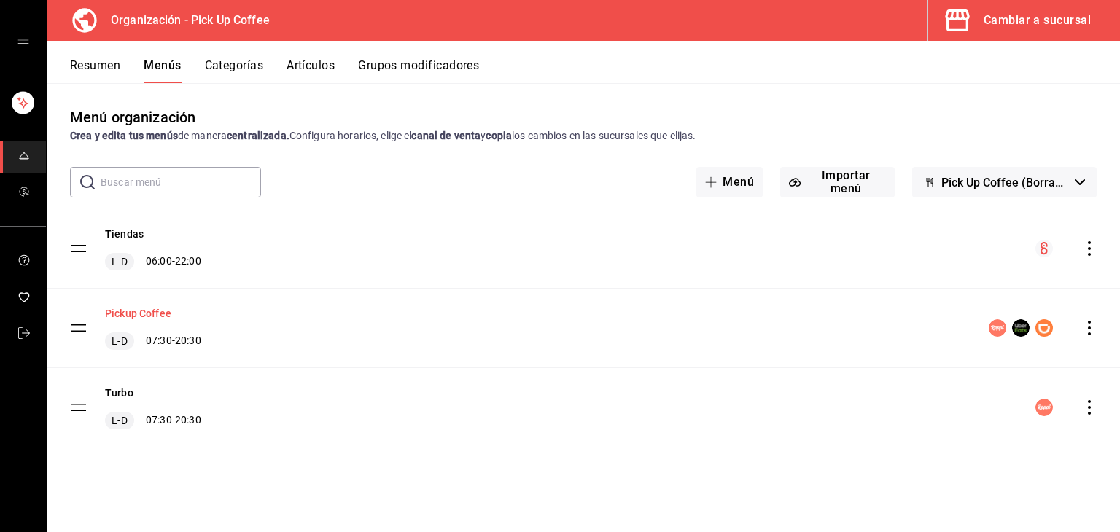
click at [120, 316] on button "Pickup Coffee" at bounding box center [138, 313] width 66 height 15
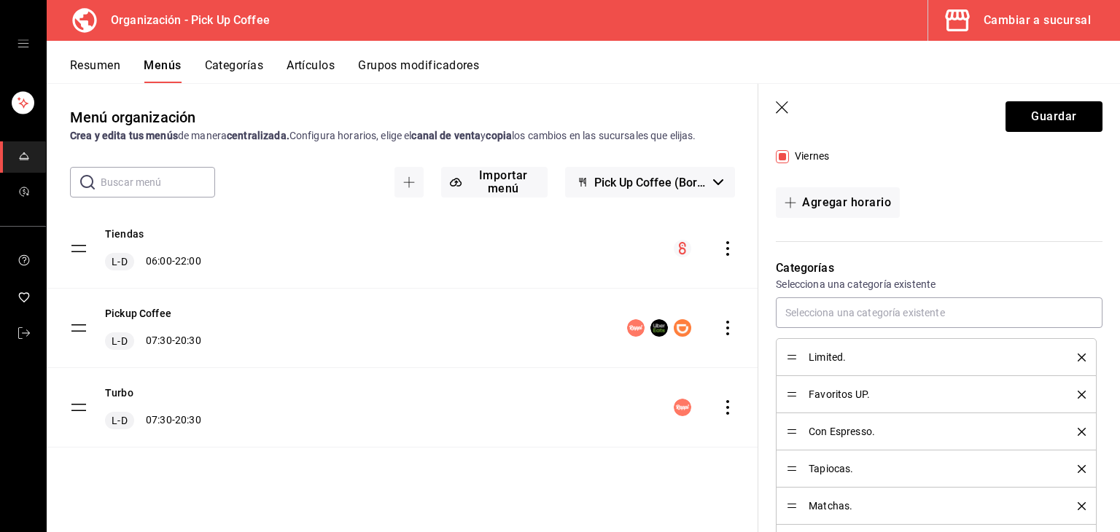
scroll to position [511, 0]
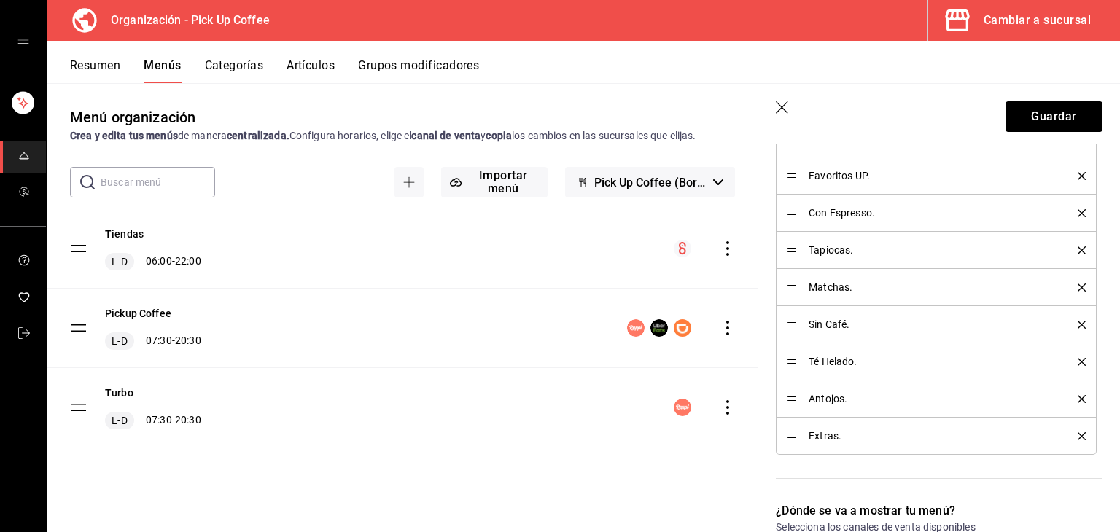
click at [779, 103] on icon "button" at bounding box center [783, 108] width 15 height 15
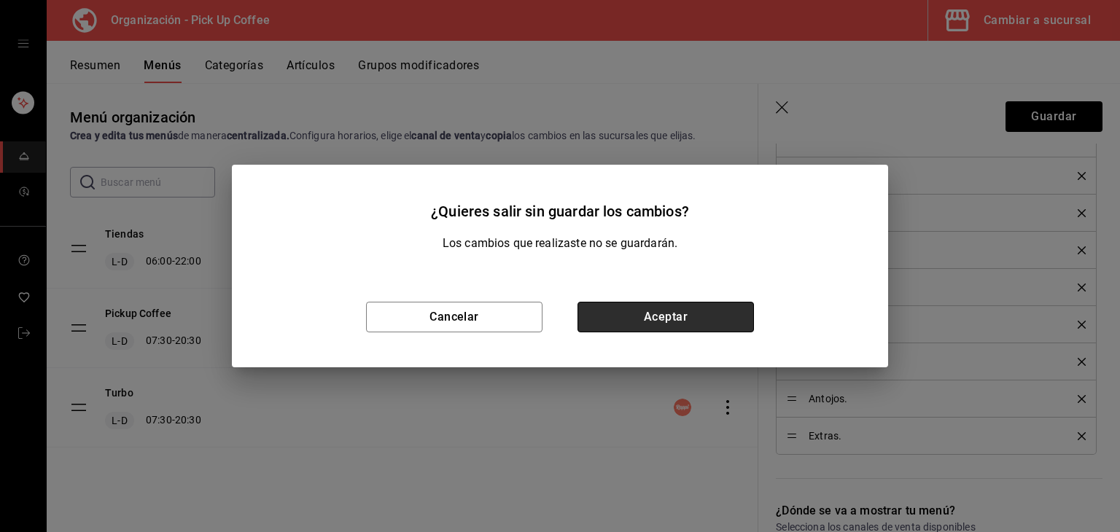
click at [586, 316] on button "Aceptar" at bounding box center [666, 317] width 177 height 31
checkbox input "false"
type input "1758760184349"
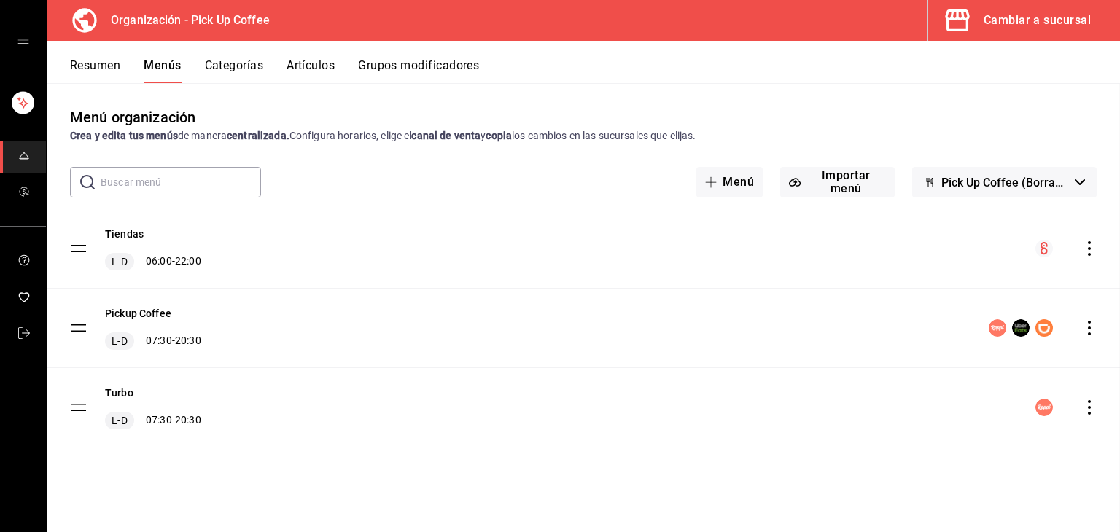
checkbox input "false"
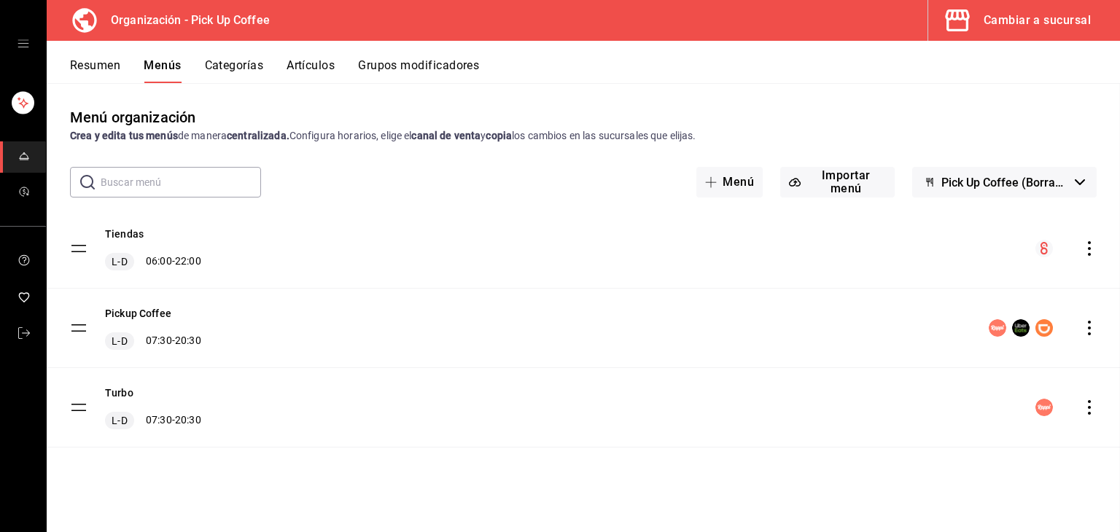
checkbox input "false"
click at [253, 62] on button "Categorías" at bounding box center [234, 70] width 59 height 25
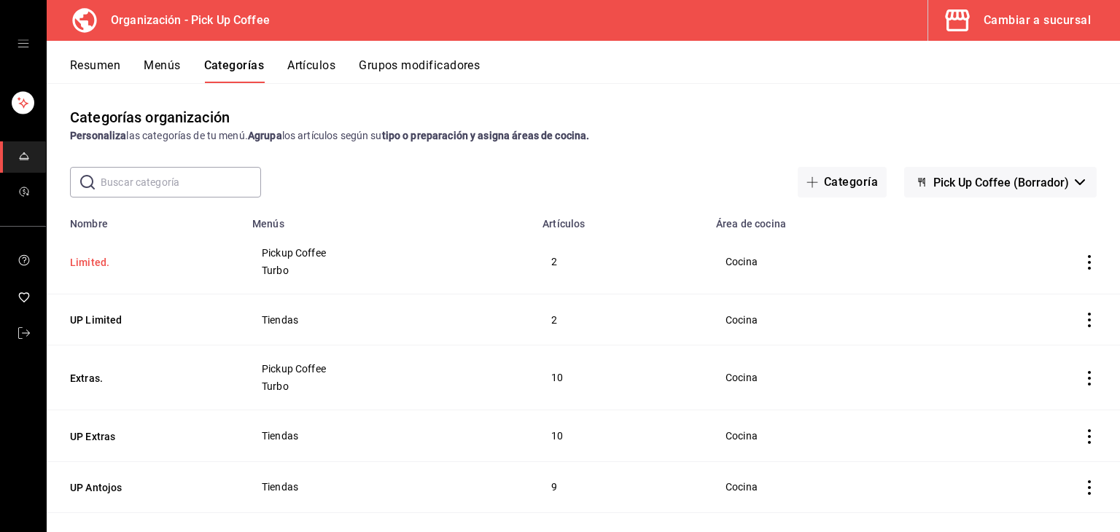
click at [106, 265] on button "Limited." at bounding box center [143, 262] width 146 height 15
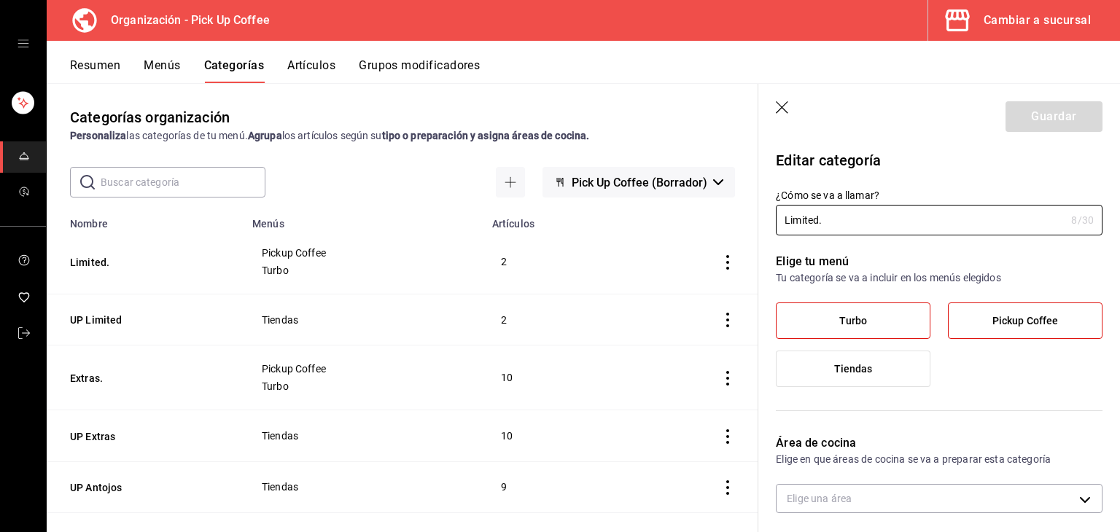
type input "9450133a-d932-44ff-a833-2990ac893b49"
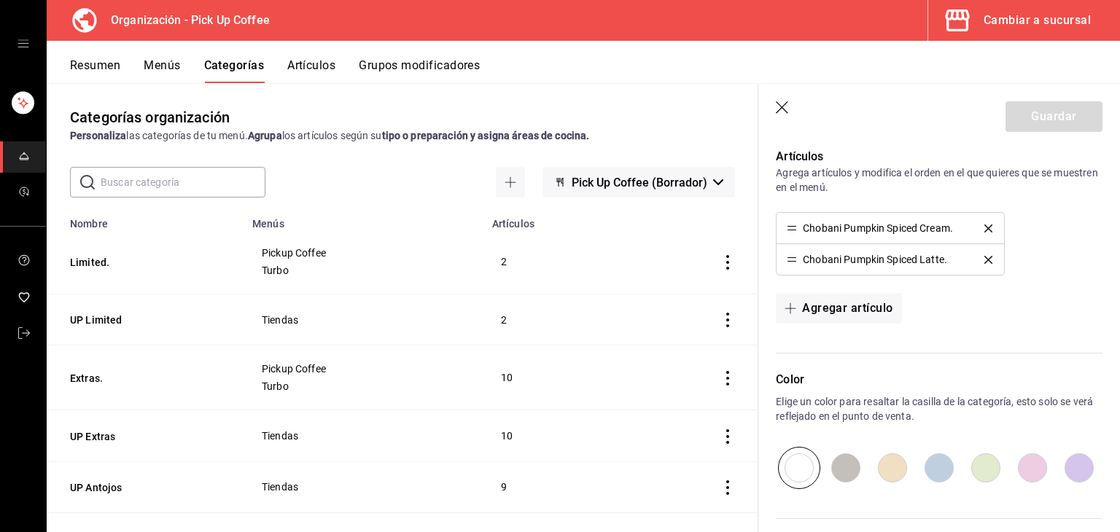
scroll to position [438, 0]
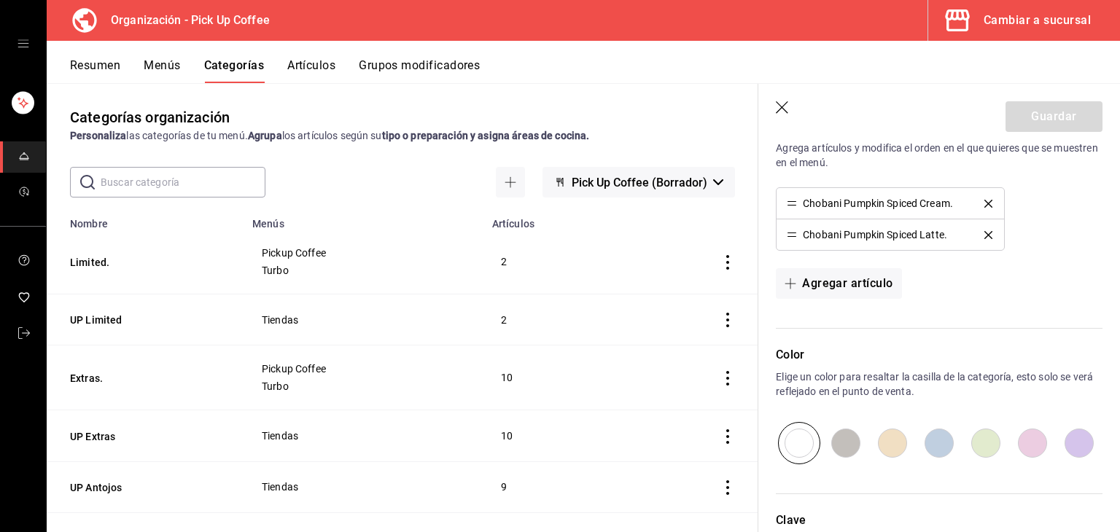
click at [776, 115] on icon "button" at bounding box center [783, 108] width 15 height 15
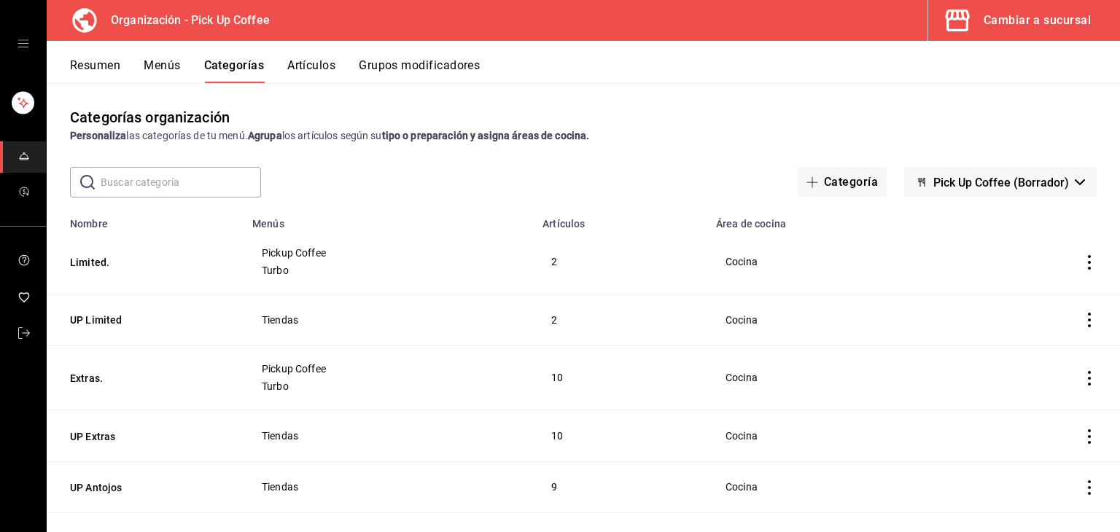
click at [288, 68] on button "Artículos" at bounding box center [311, 70] width 48 height 25
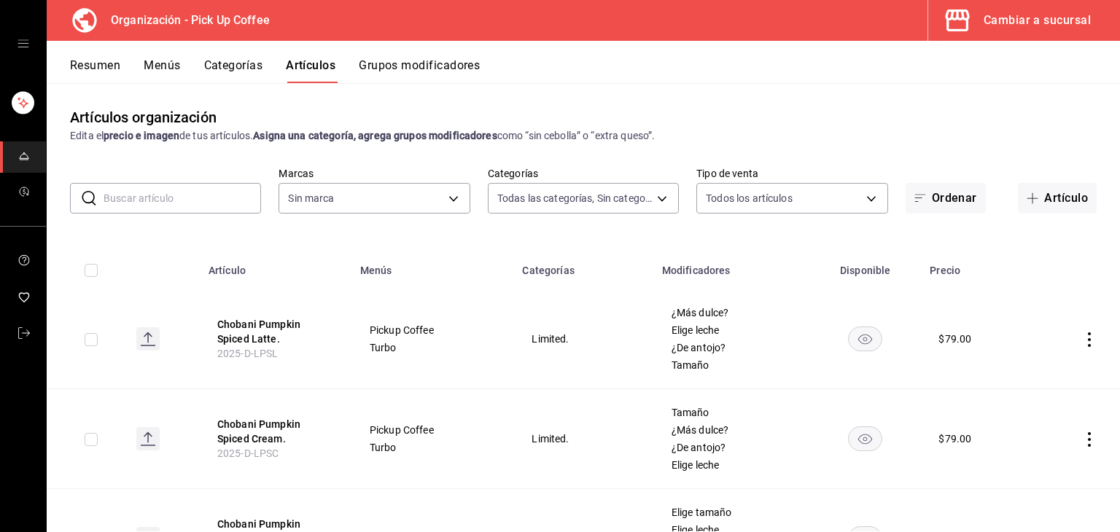
type input "c9d413e4-896b-4e01-b7ba-c27fb3d7136e,de7195ea-b0d3-46a8-84c6-20047ee91d8a,acdad…"
type input "be2dd662-c872-4fc9-aaab-377dbd4a662e"
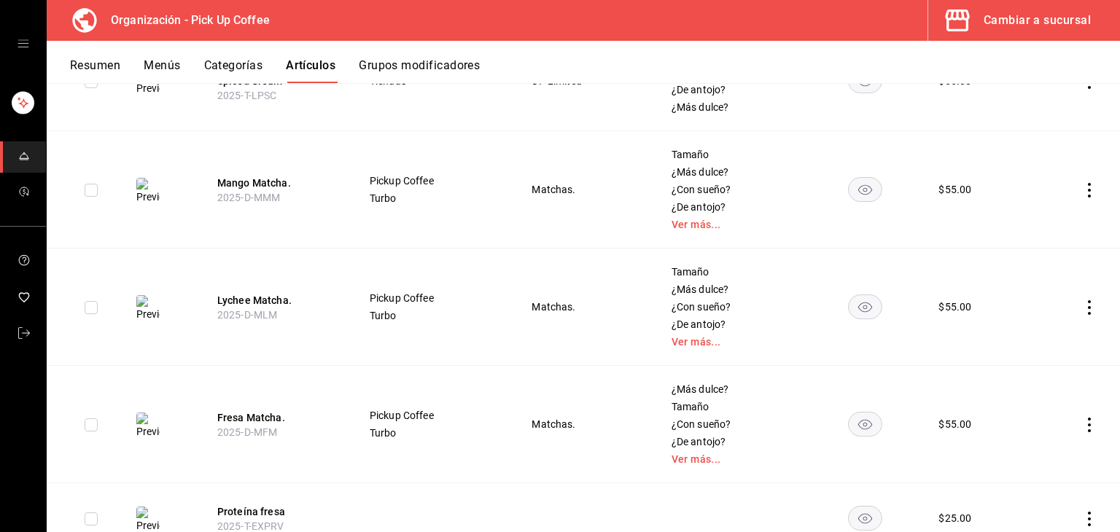
scroll to position [584, 0]
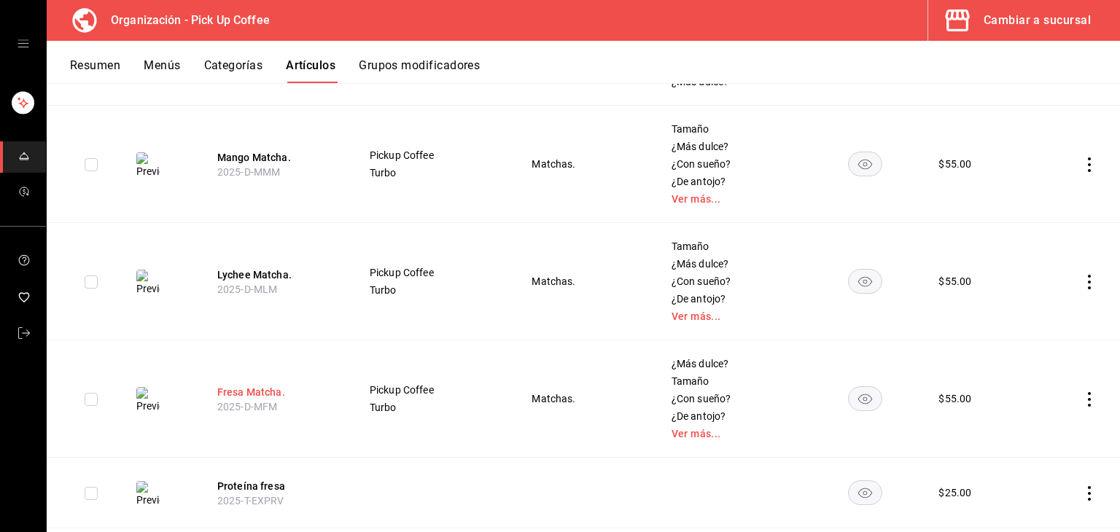
click at [236, 389] on button "Fresa Matcha." at bounding box center [275, 392] width 117 height 15
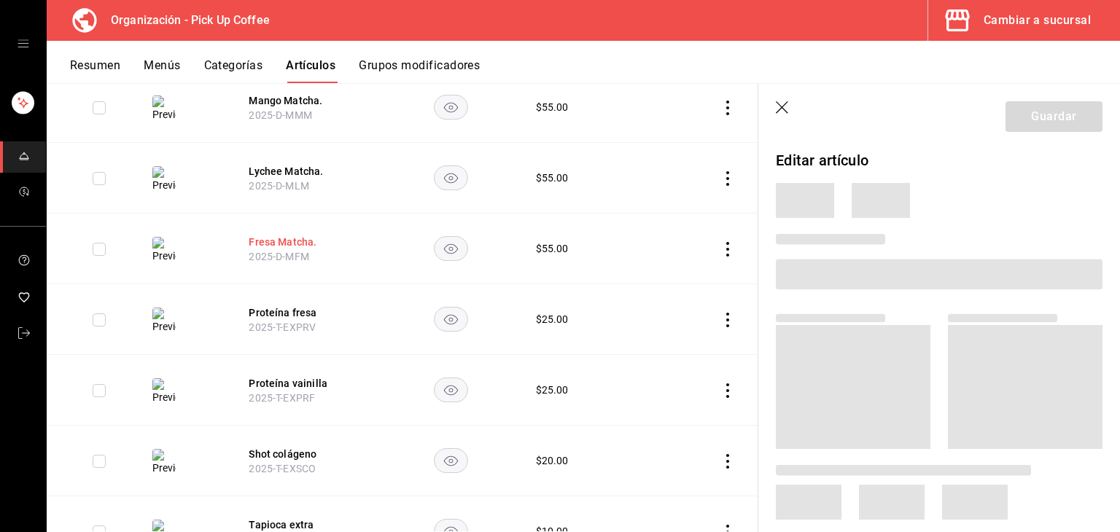
scroll to position [522, 0]
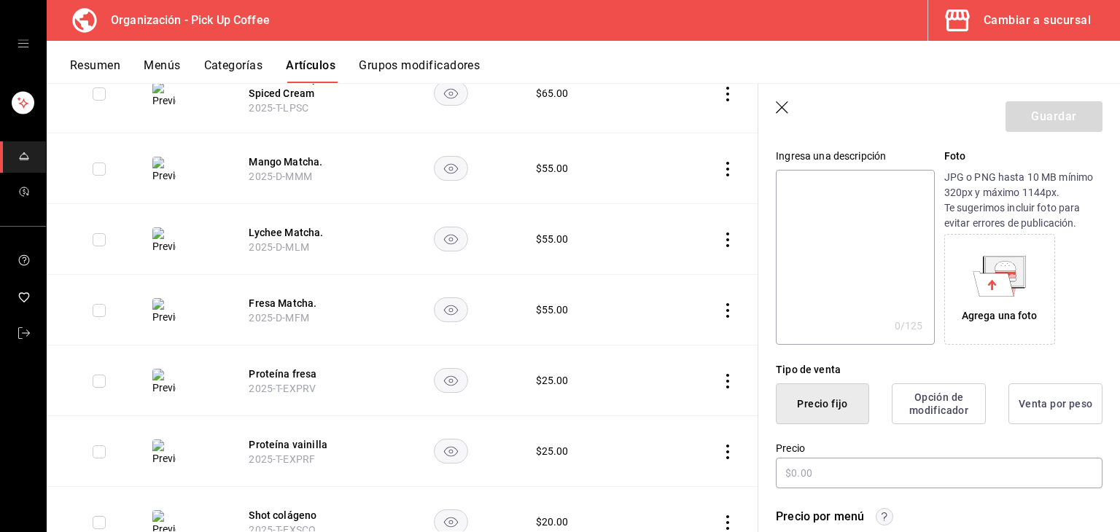
type input "Fresa Matcha."
type textarea "Matcha orgánico con coulis de fresa y leche."
type textarea "x"
type input "2025-D-MFM"
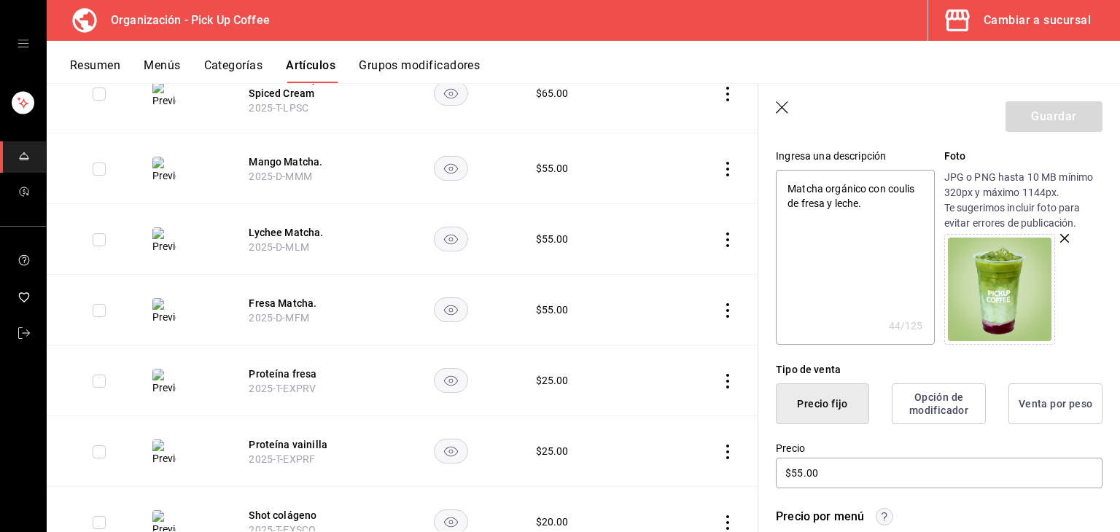
type textarea "x"
type input "$55.00"
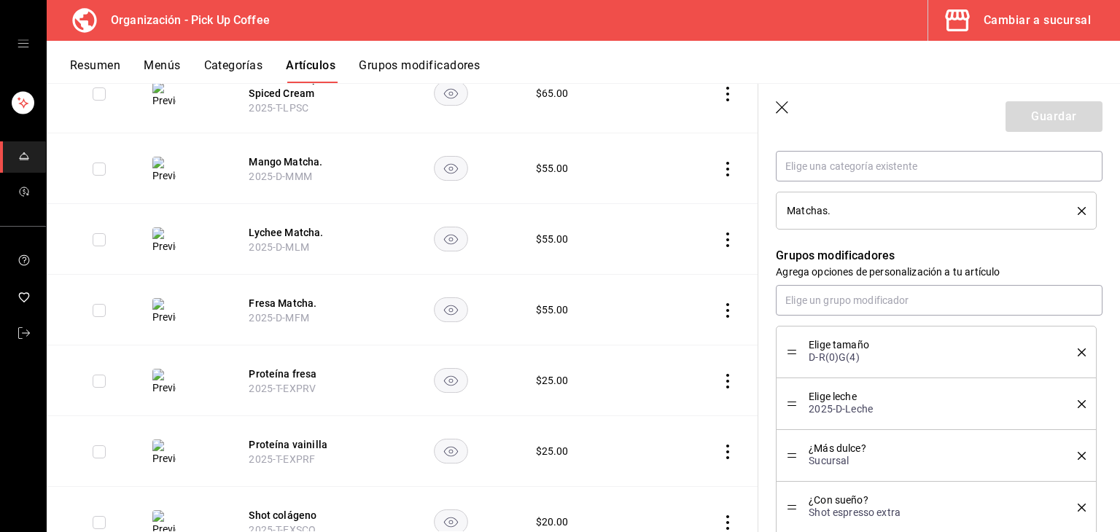
scroll to position [729, 0]
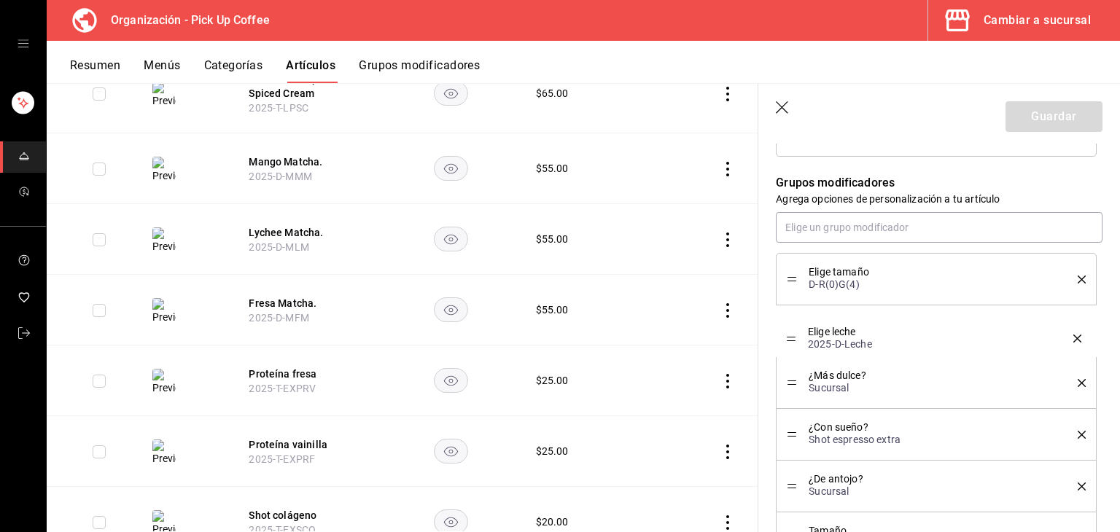
drag, startPoint x: 794, startPoint y: 330, endPoint x: 791, endPoint y: 338, distance: 8.8
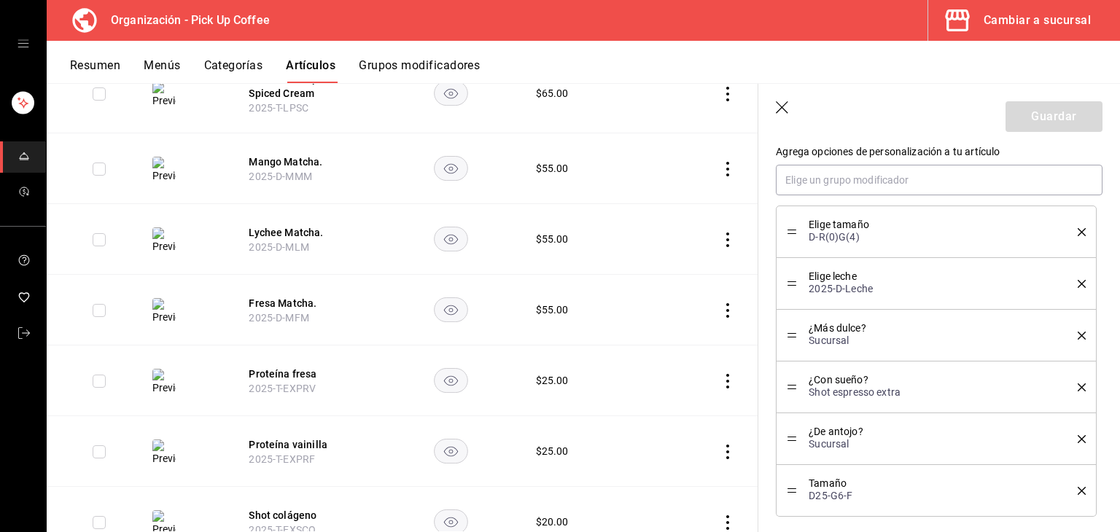
scroll to position [802, 0]
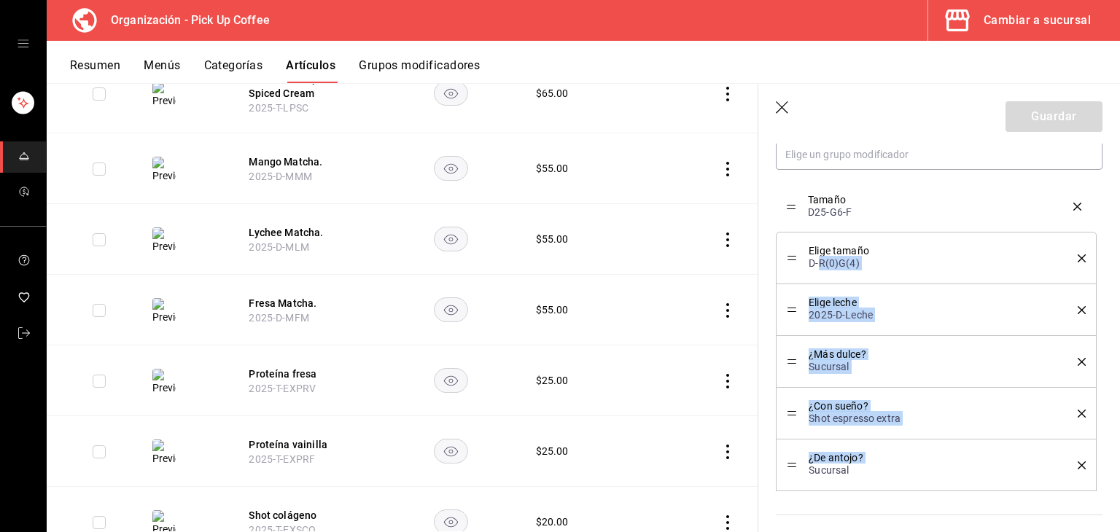
drag, startPoint x: 794, startPoint y: 463, endPoint x: 821, endPoint y: 206, distance: 259.0
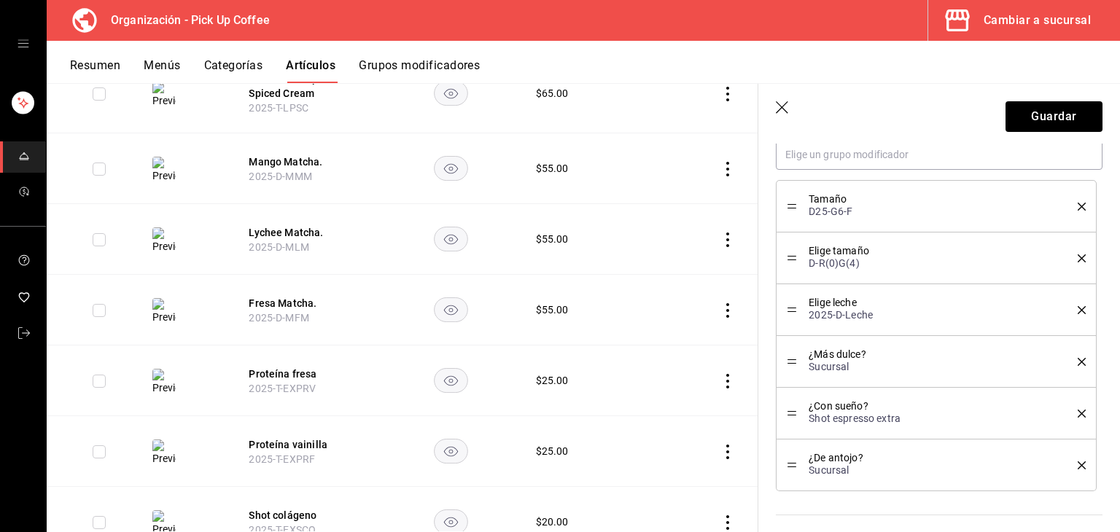
click at [1078, 260] on icon "delete" at bounding box center [1082, 259] width 8 height 8
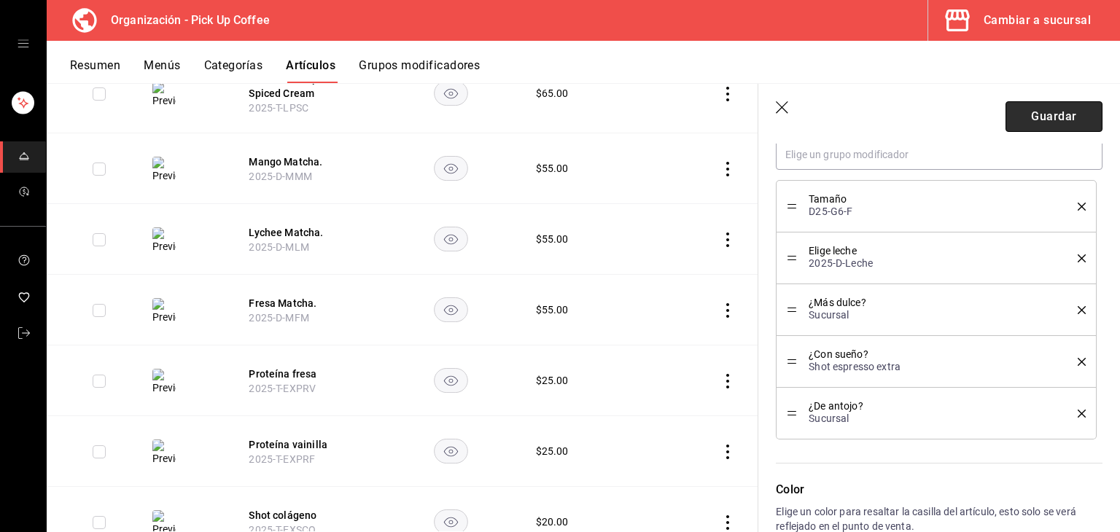
click at [1021, 116] on button "Guardar" at bounding box center [1054, 116] width 97 height 31
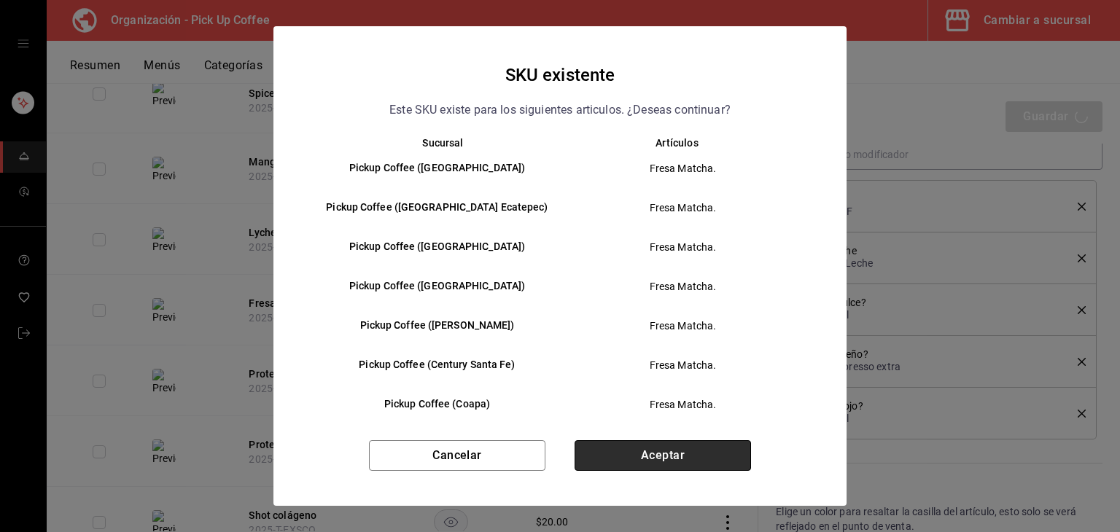
click at [683, 459] on button "Aceptar" at bounding box center [663, 456] width 177 height 31
type textarea "x"
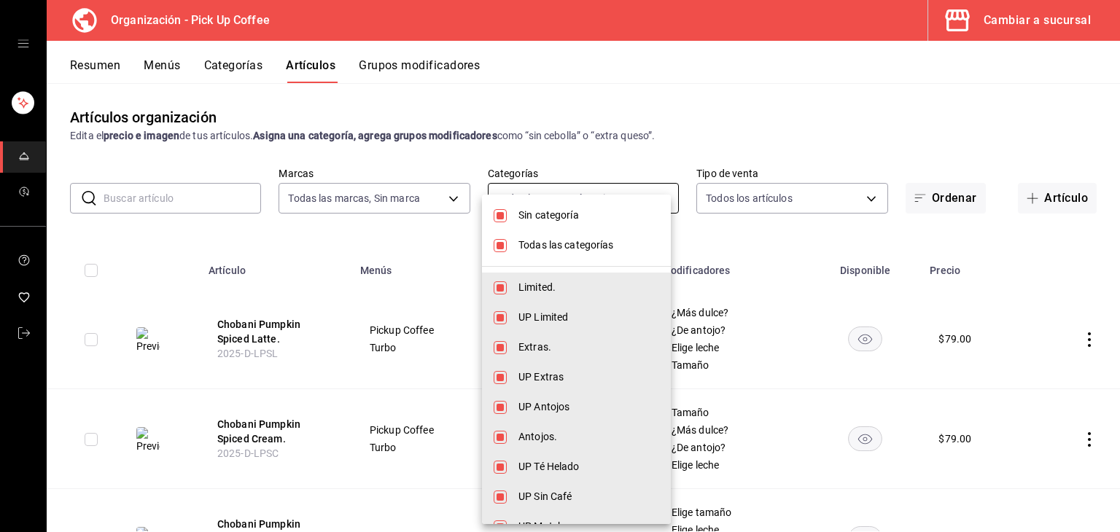
click at [534, 196] on body "Organización - Pick Up Coffee Cambiar a sucursal Resumen Menús Categorías Artíc…" at bounding box center [560, 266] width 1120 height 532
click at [496, 241] on input "checkbox" at bounding box center [500, 245] width 13 height 13
checkbox input "false"
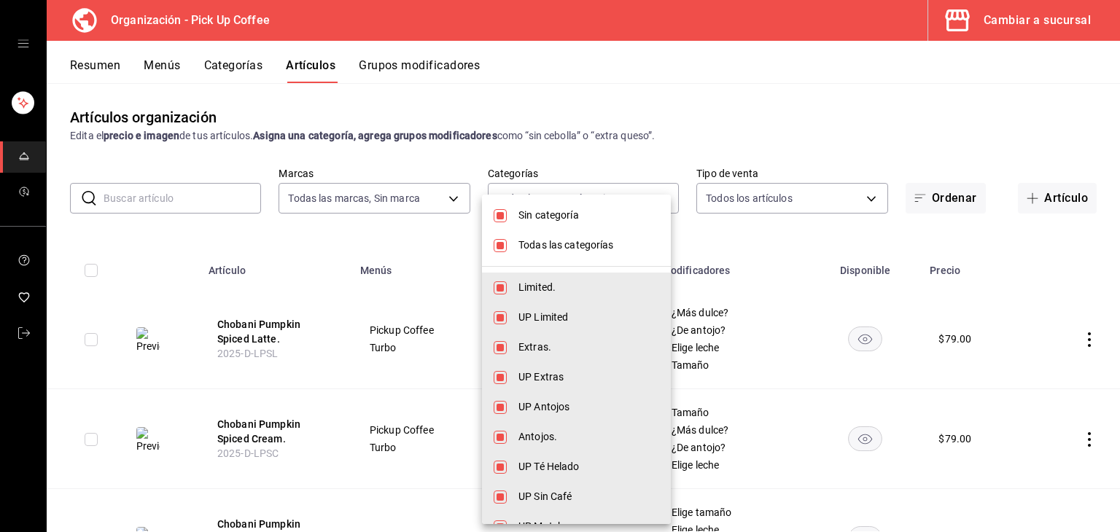
checkbox input "false"
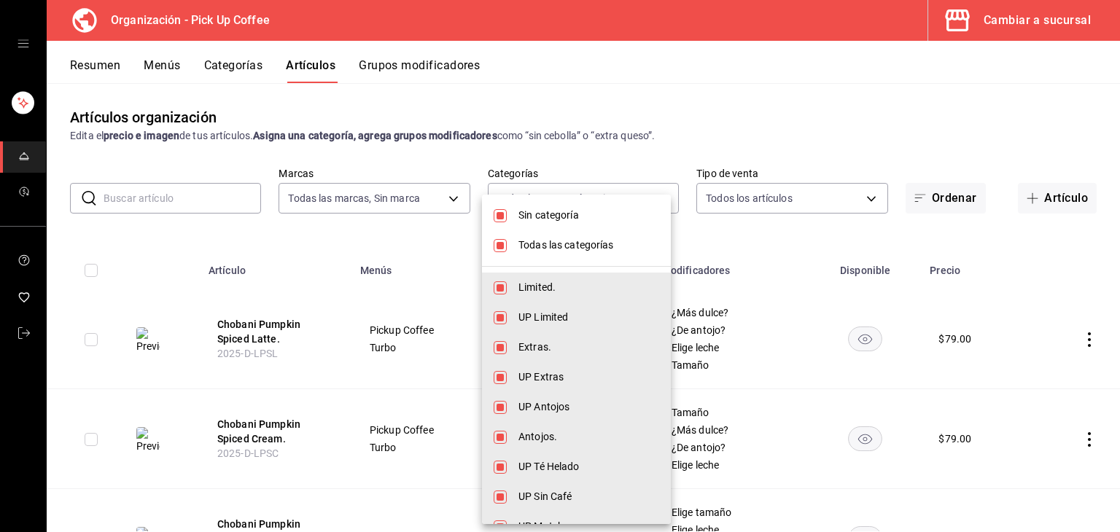
checkbox input "false"
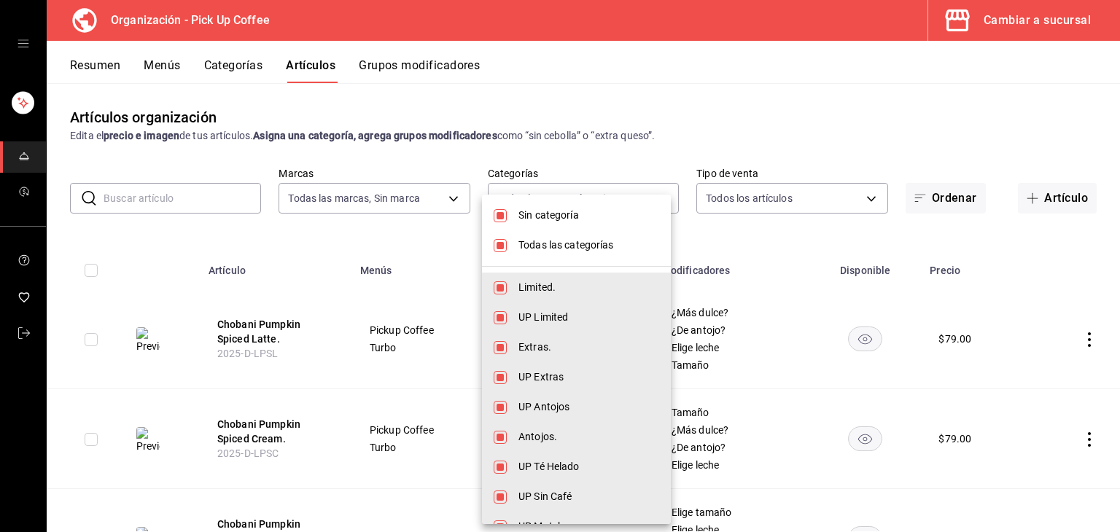
checkbox input "false"
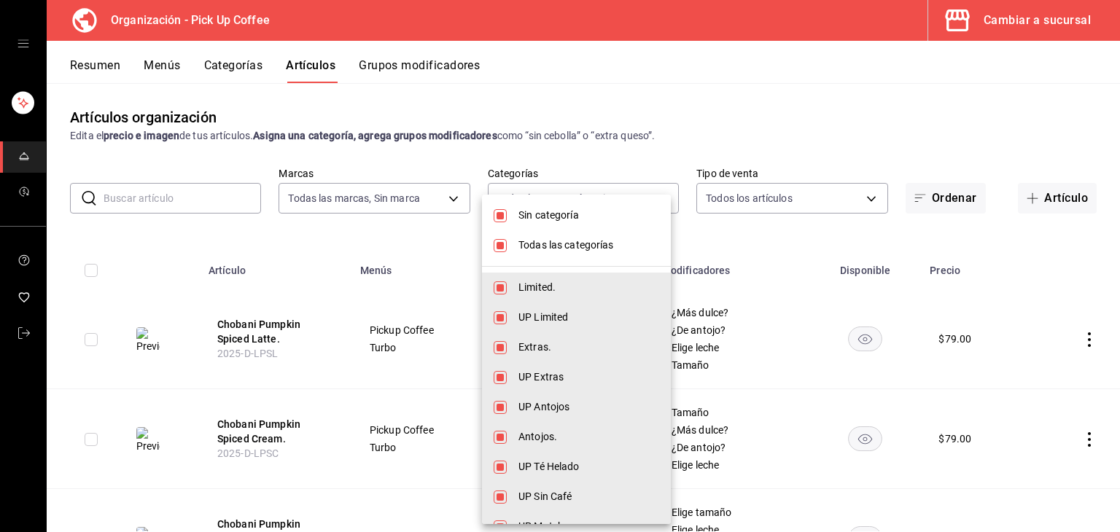
checkbox input "false"
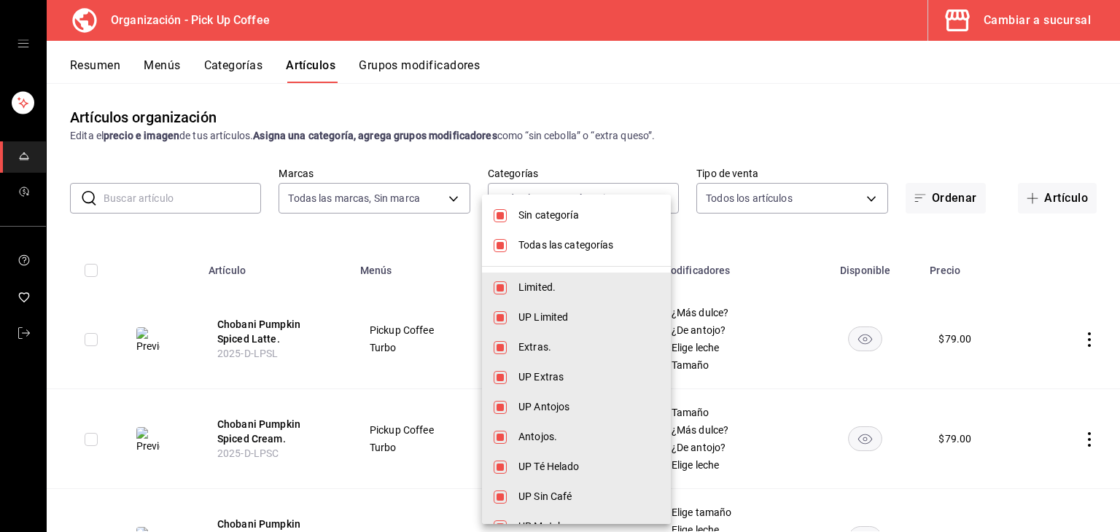
checkbox input "false"
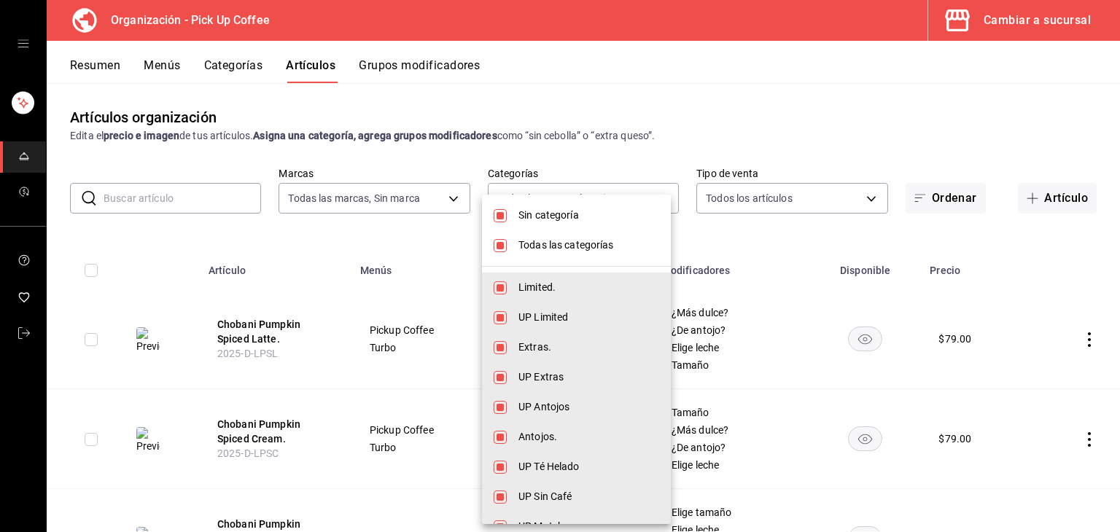
checkbox input "false"
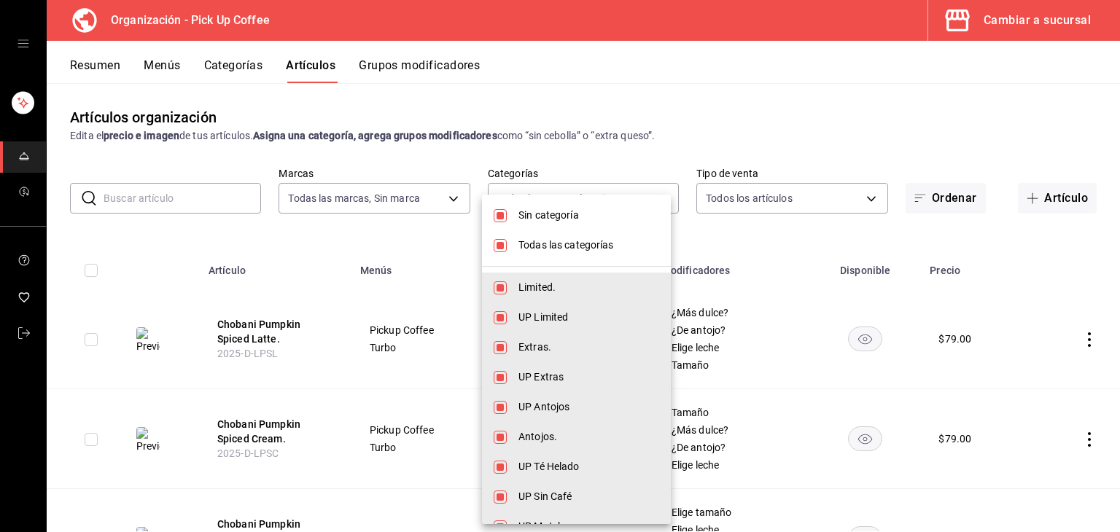
checkbox input "false"
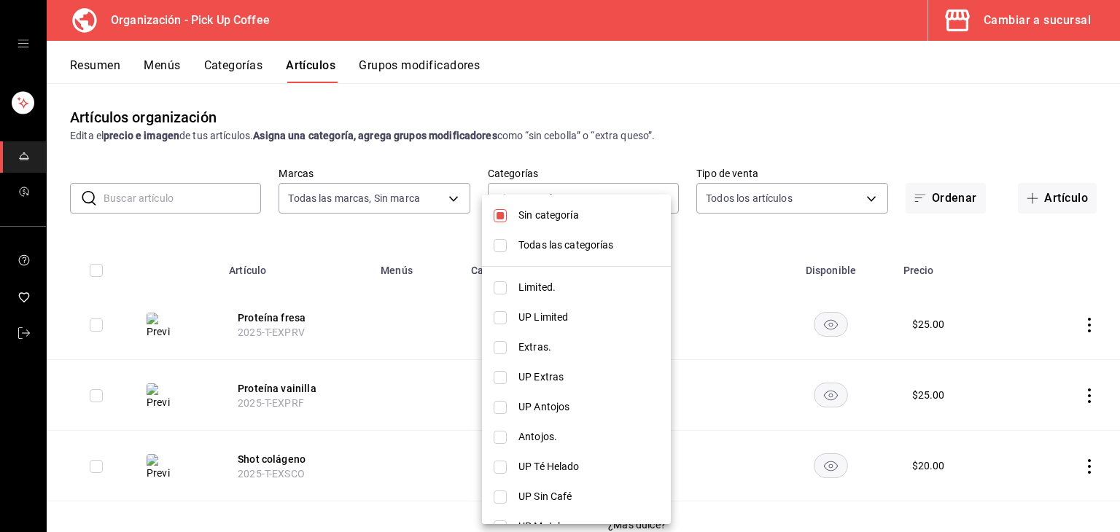
click at [503, 283] on input "checkbox" at bounding box center [500, 288] width 13 height 13
checkbox input "true"
type input "c9d413e4-896b-4e01-b7ba-c27fb3d7136e"
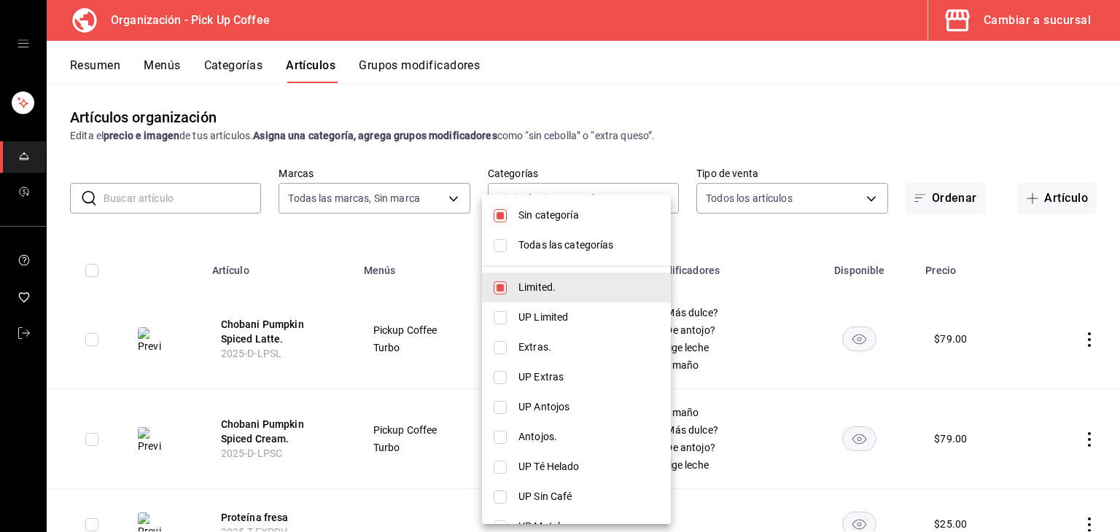
click at [499, 344] on input "checkbox" at bounding box center [500, 347] width 13 height 13
checkbox input "true"
type input "c9d413e4-896b-4e01-b7ba-c27fb3d7136e,acdad048-3df9-468f-aab8-730717257d09"
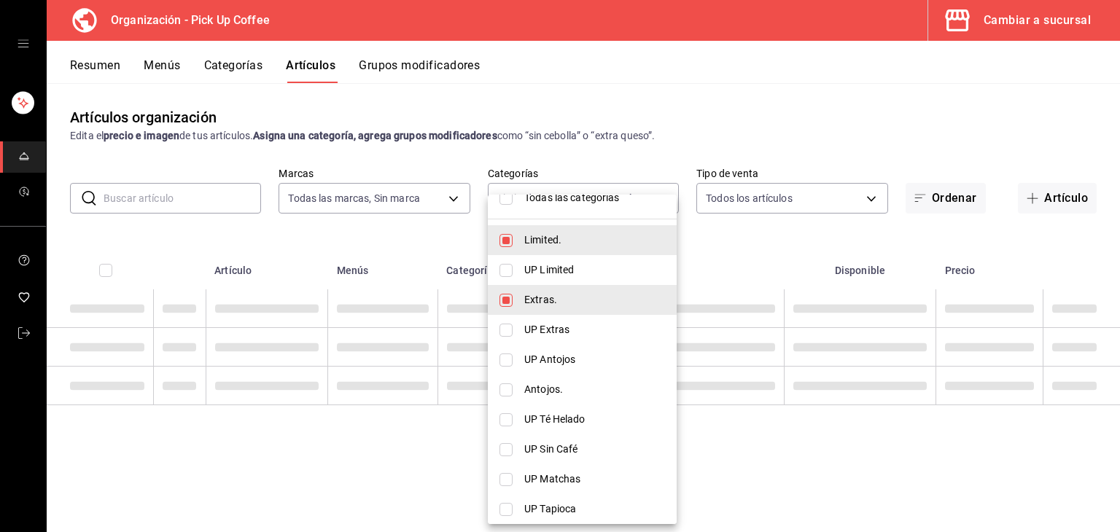
scroll to position [73, 0]
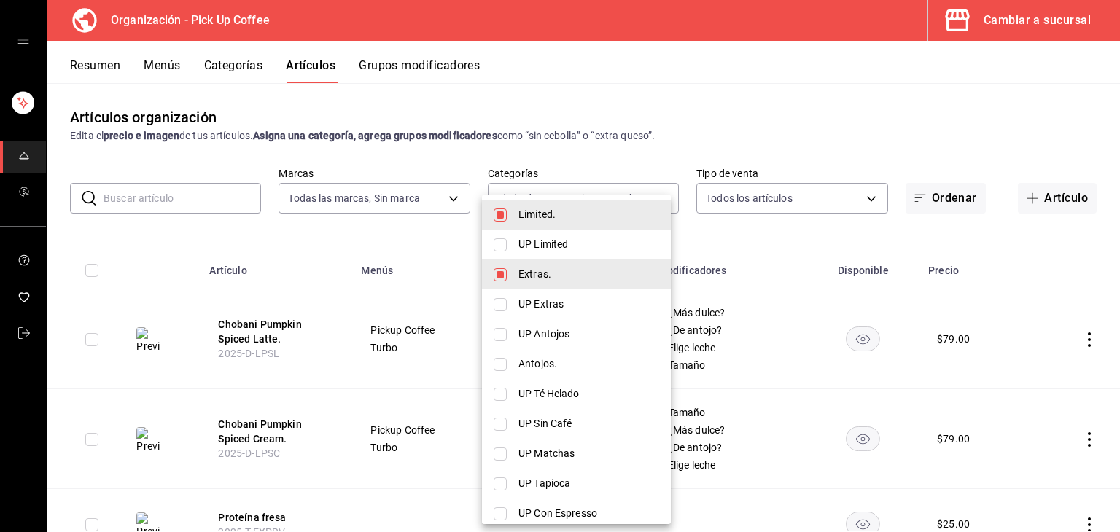
click at [501, 358] on input "checkbox" at bounding box center [500, 364] width 13 height 13
checkbox input "true"
type input "c9d413e4-896b-4e01-b7ba-c27fb3d7136e,acdad048-3df9-468f-aab8-730717257d09,80054…"
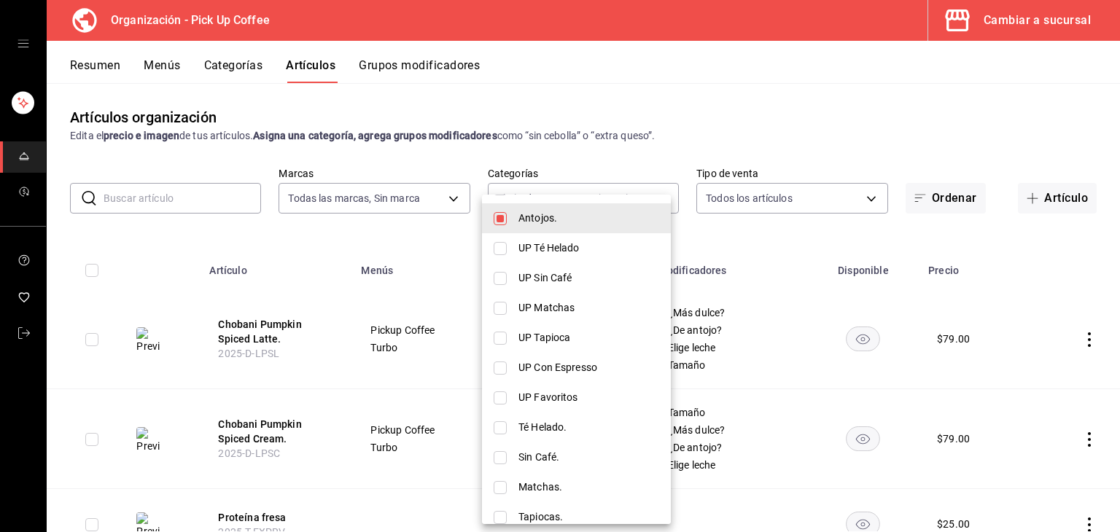
scroll to position [365, 0]
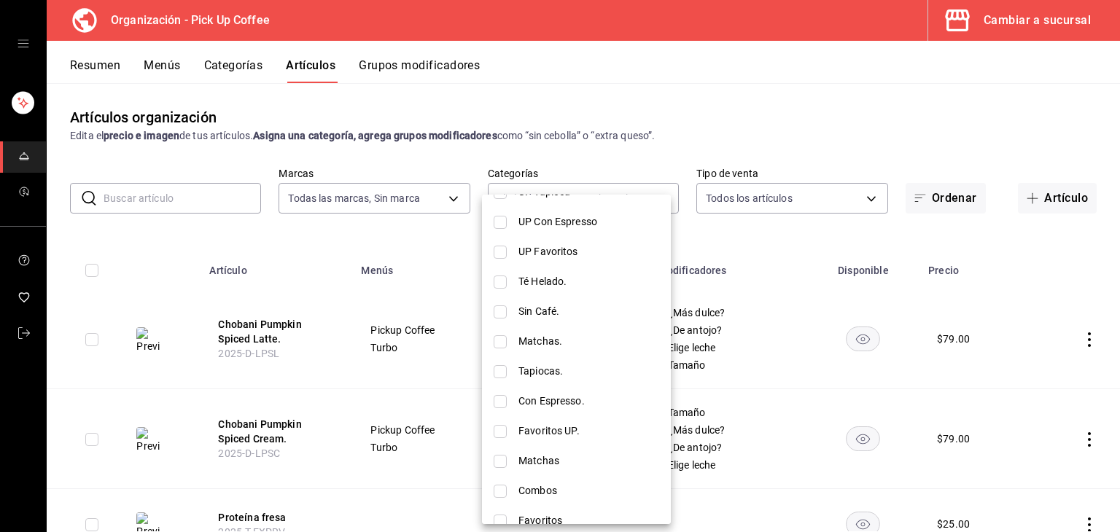
click at [496, 279] on input "checkbox" at bounding box center [500, 282] width 13 height 13
checkbox input "true"
type input "c9d413e4-896b-4e01-b7ba-c27fb3d7136e,acdad048-3df9-468f-aab8-730717257d09,80054…"
click at [502, 311] on input "checkbox" at bounding box center [500, 312] width 13 height 13
checkbox input "true"
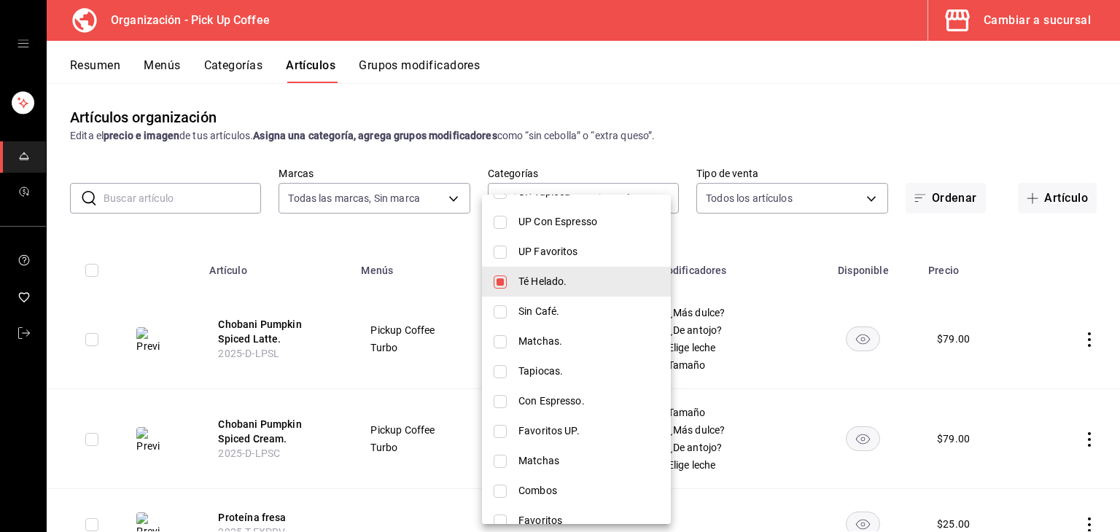
type input "c9d413e4-896b-4e01-b7ba-c27fb3d7136e,acdad048-3df9-468f-aab8-730717257d09,80054…"
click at [499, 341] on input "checkbox" at bounding box center [500, 342] width 13 height 13
checkbox input "true"
type input "c9d413e4-896b-4e01-b7ba-c27fb3d7136e,acdad048-3df9-468f-aab8-730717257d09,80054…"
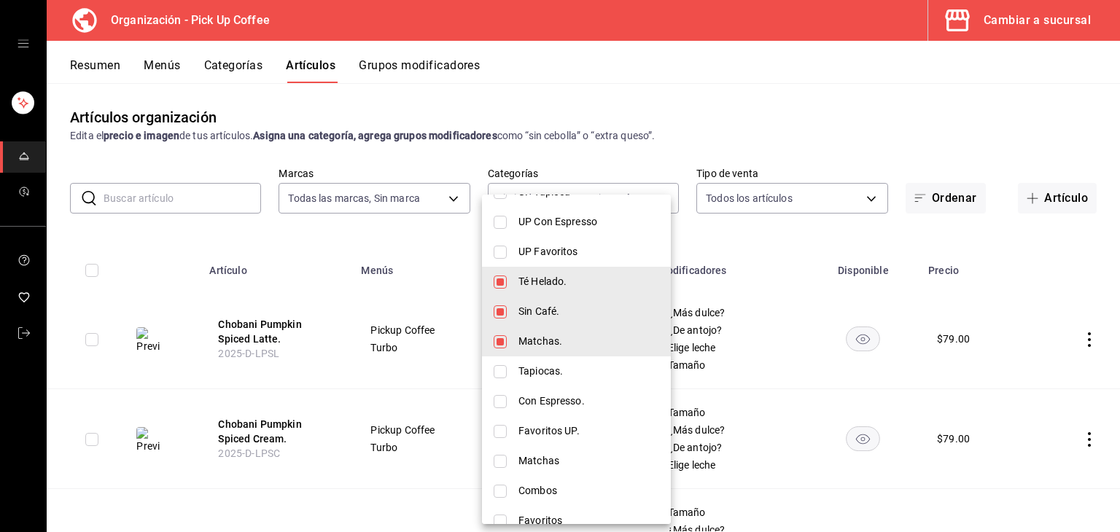
click at [500, 371] on input "checkbox" at bounding box center [500, 371] width 13 height 13
checkbox input "true"
type input "c9d413e4-896b-4e01-b7ba-c27fb3d7136e,acdad048-3df9-468f-aab8-730717257d09,80054…"
click at [502, 401] on input "checkbox" at bounding box center [500, 401] width 13 height 13
checkbox input "true"
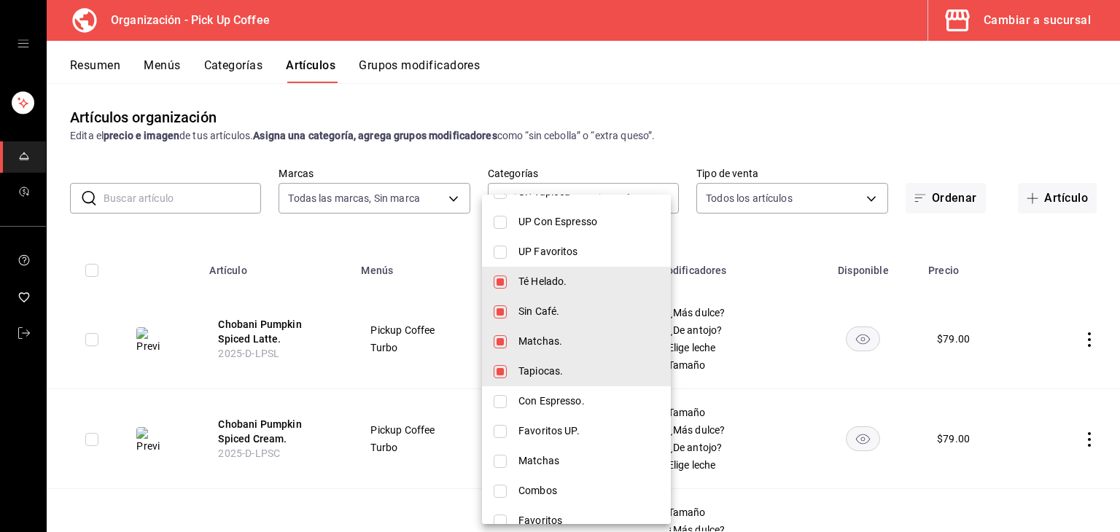
type input "c9d413e4-896b-4e01-b7ba-c27fb3d7136e,acdad048-3df9-468f-aab8-730717257d09,80054…"
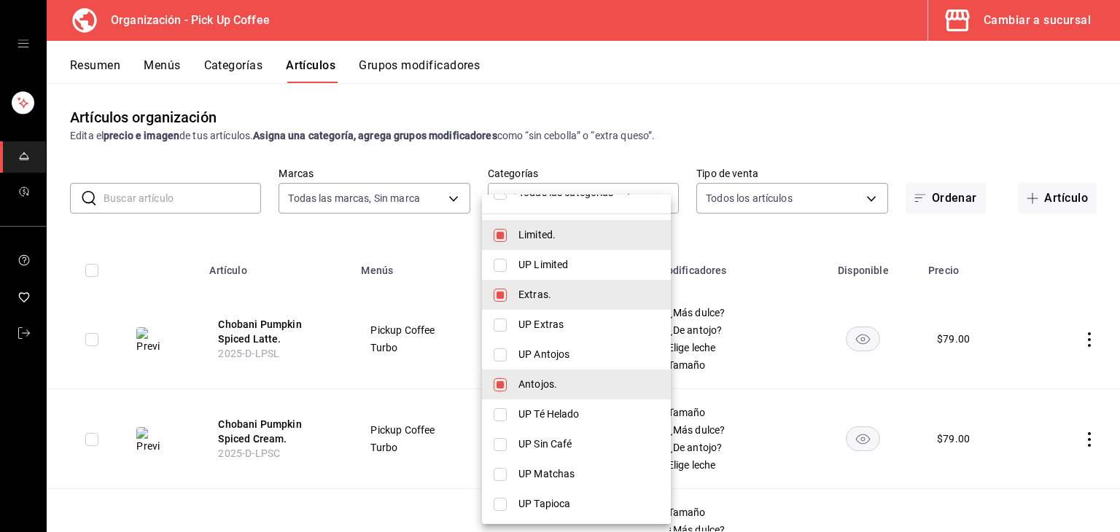
scroll to position [0, 0]
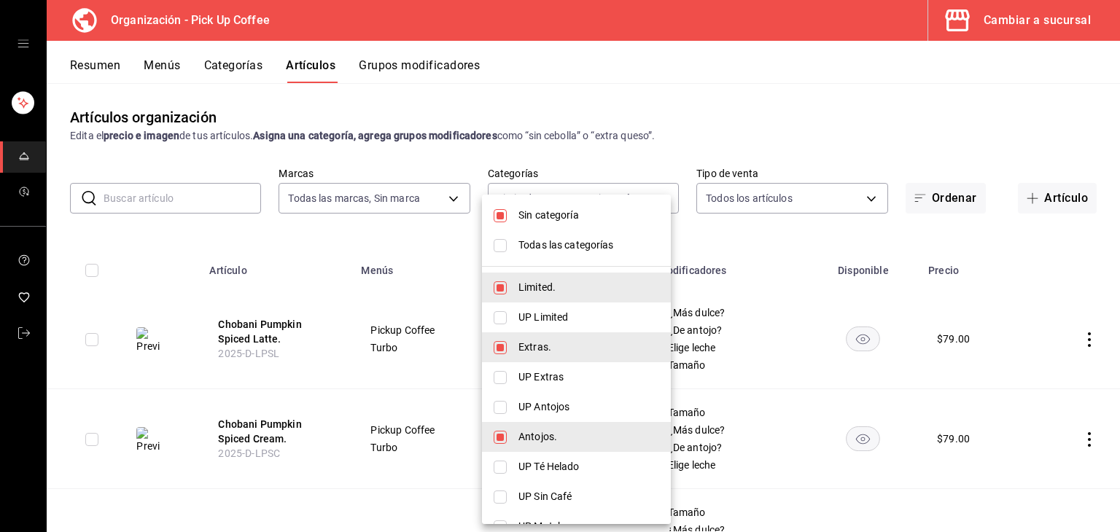
click at [730, 131] on div at bounding box center [560, 266] width 1120 height 532
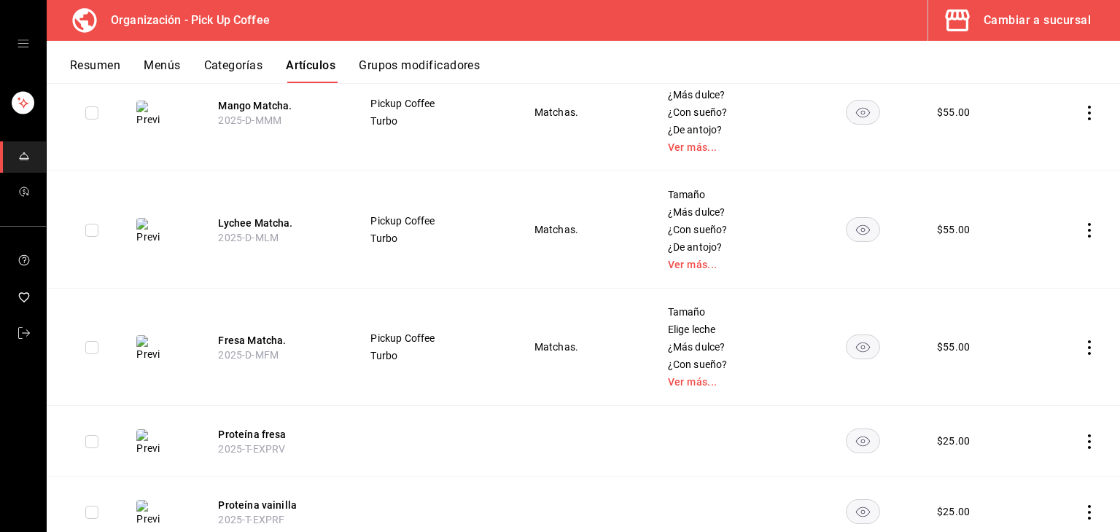
scroll to position [438, 0]
click at [681, 379] on link "Ver más..." at bounding box center [728, 380] width 121 height 10
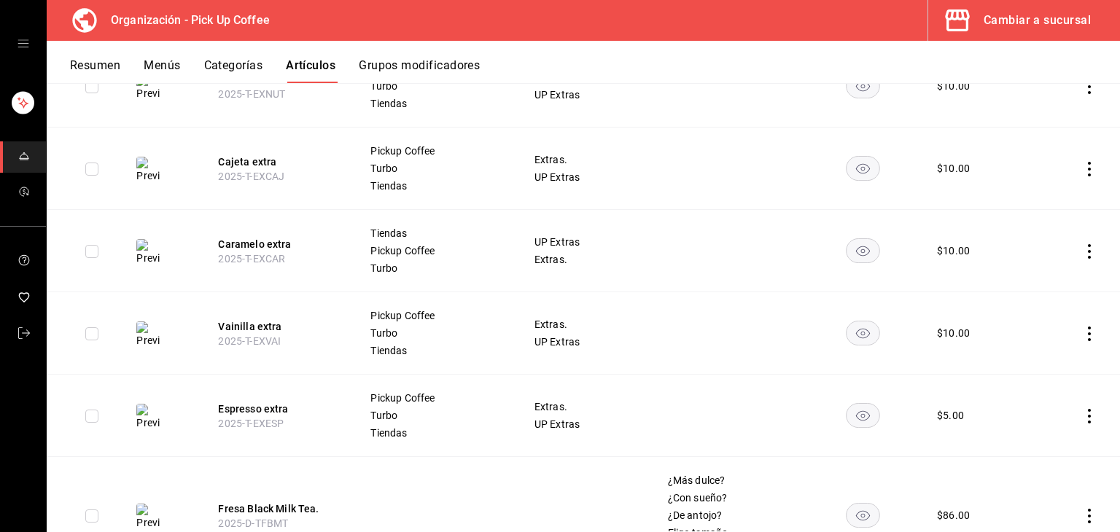
scroll to position [1613, 0]
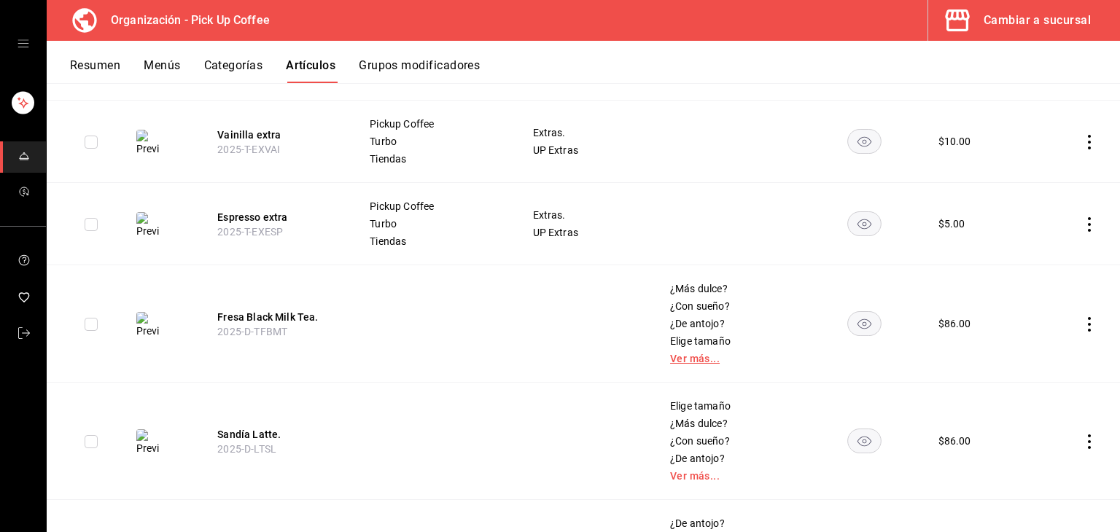
click at [693, 355] on link "Ver más..." at bounding box center [730, 359] width 120 height 10
click at [283, 318] on button "Fresa Black Milk Tea." at bounding box center [275, 317] width 117 height 15
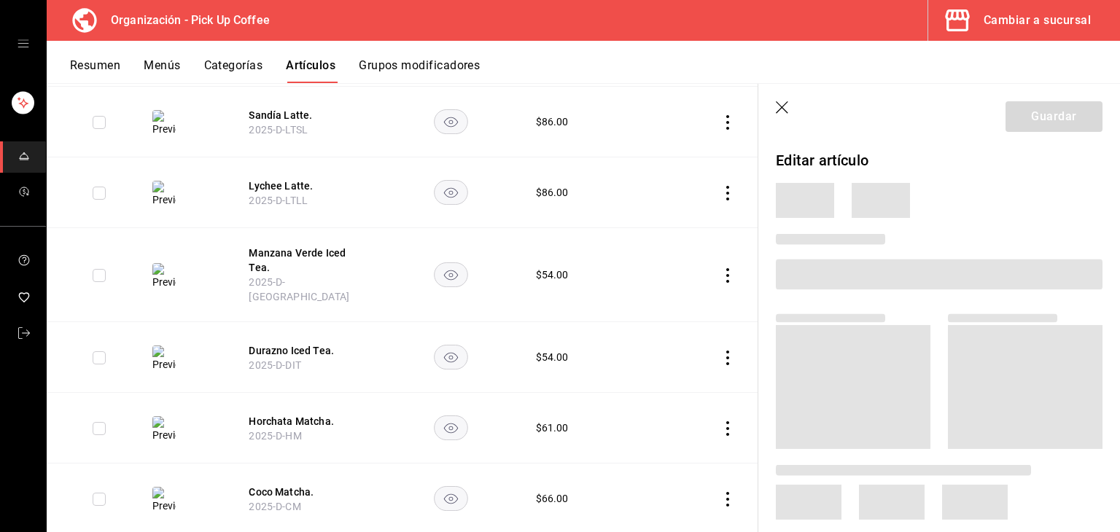
scroll to position [1350, 0]
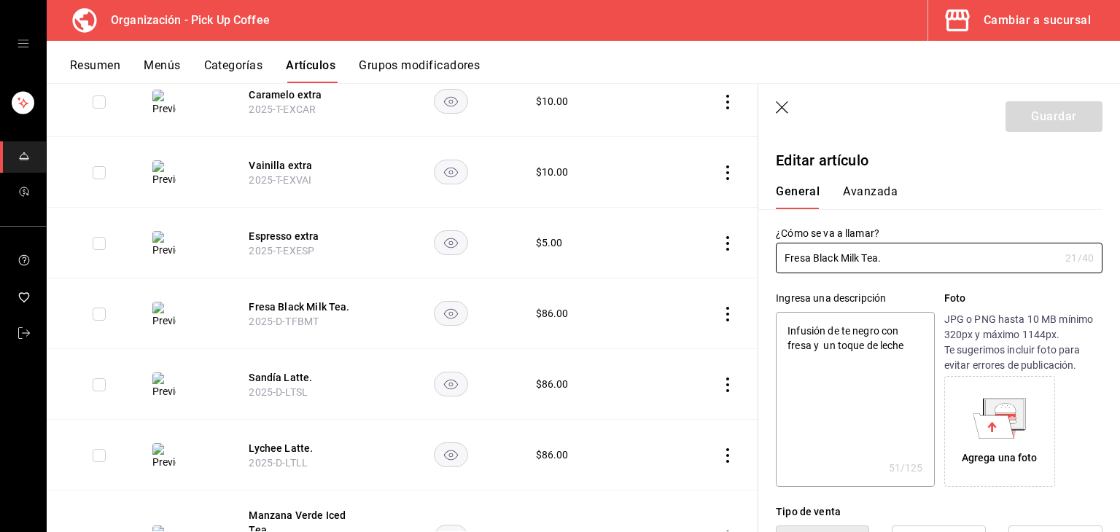
type textarea "x"
type input "$86.00"
radio input "false"
radio input "true"
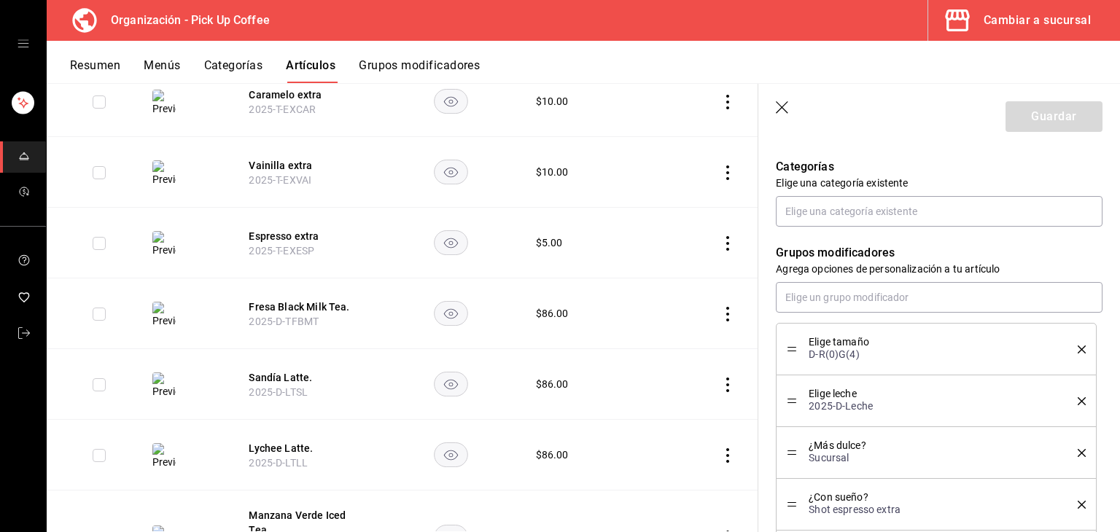
scroll to position [584, 0]
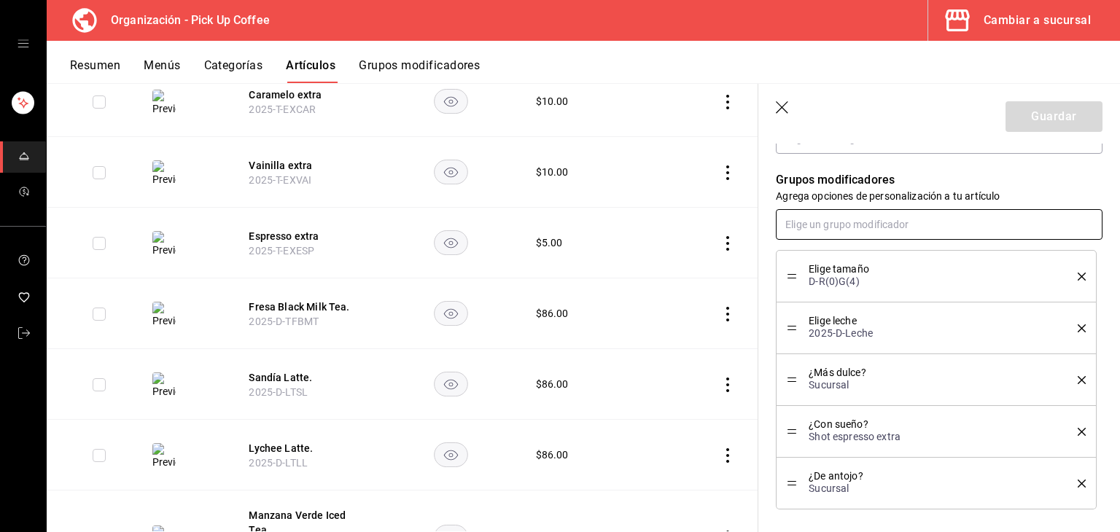
click at [837, 228] on input "text" at bounding box center [939, 224] width 327 height 31
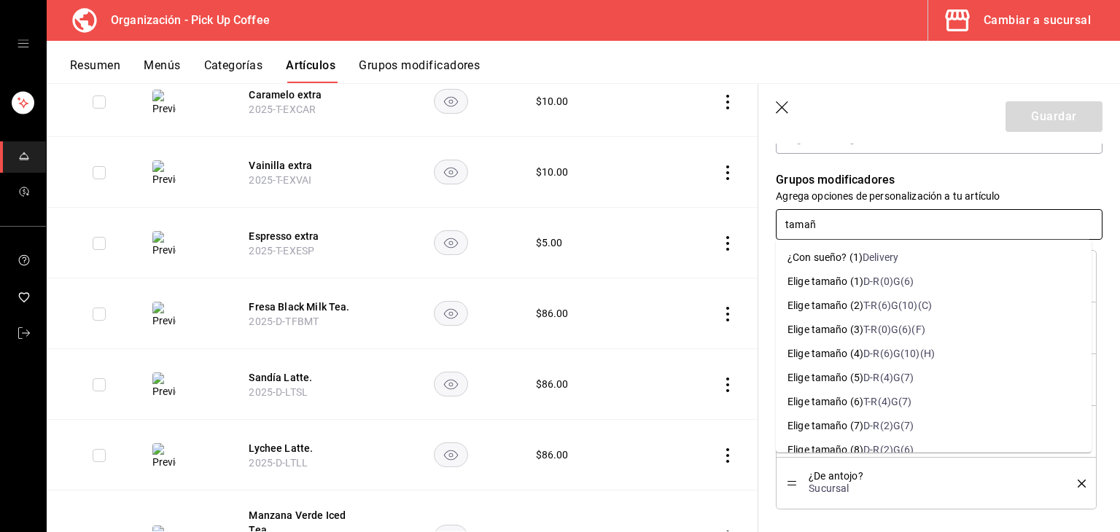
type input "tamaño"
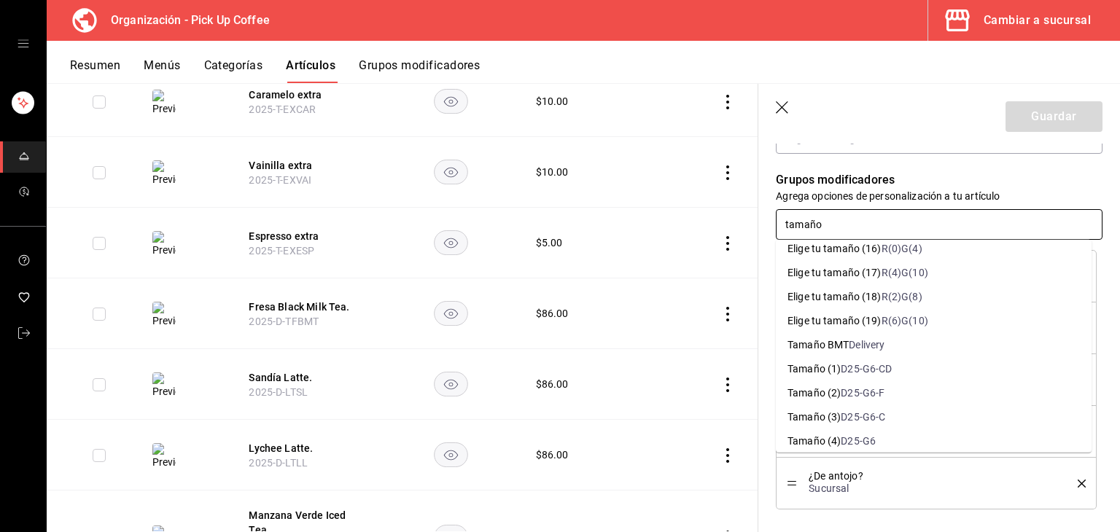
scroll to position [948, 0]
click at [855, 322] on div "D25-G6-F" at bounding box center [863, 320] width 44 height 15
type textarea "x"
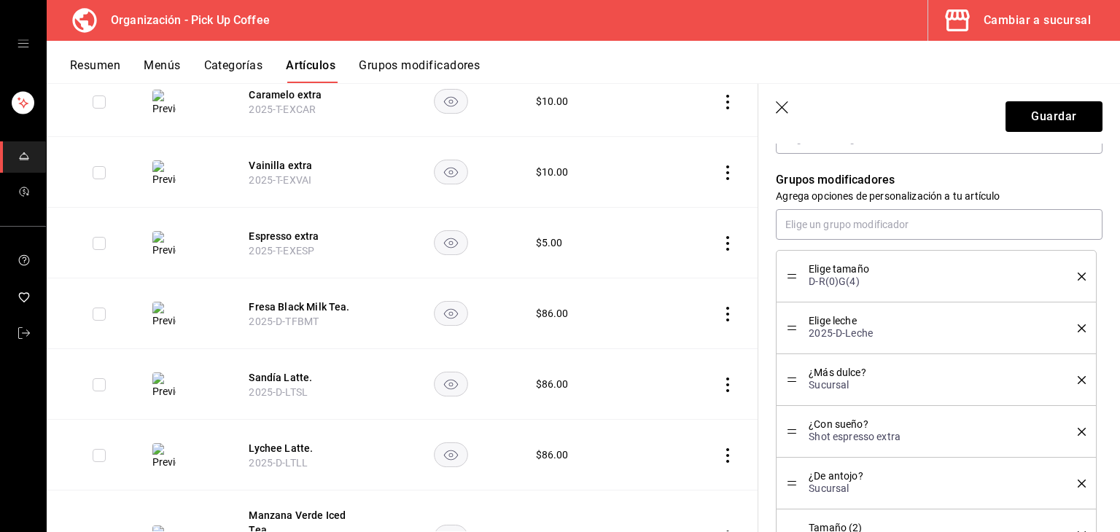
click at [1078, 276] on icon "delete" at bounding box center [1082, 277] width 8 height 8
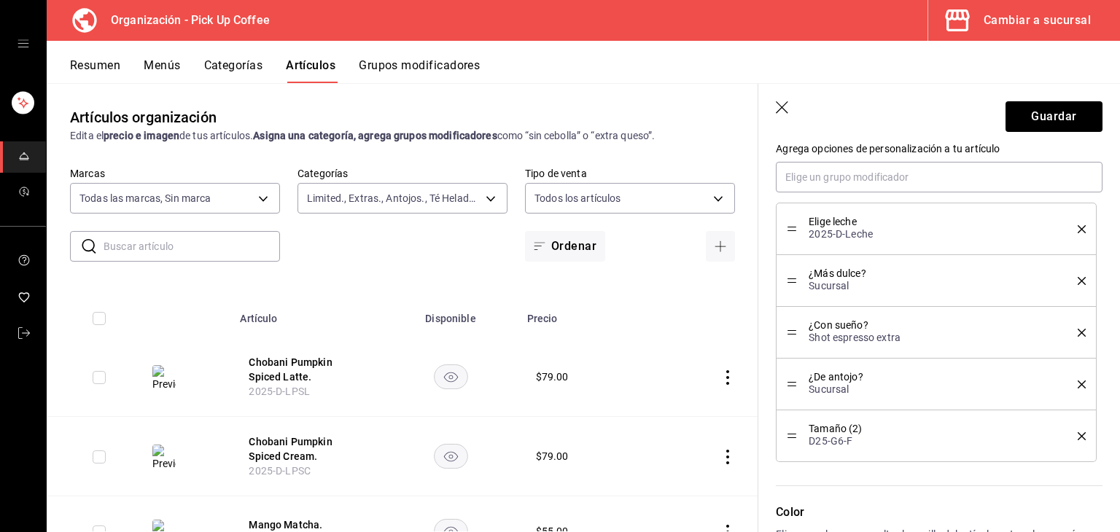
scroll to position [656, 0]
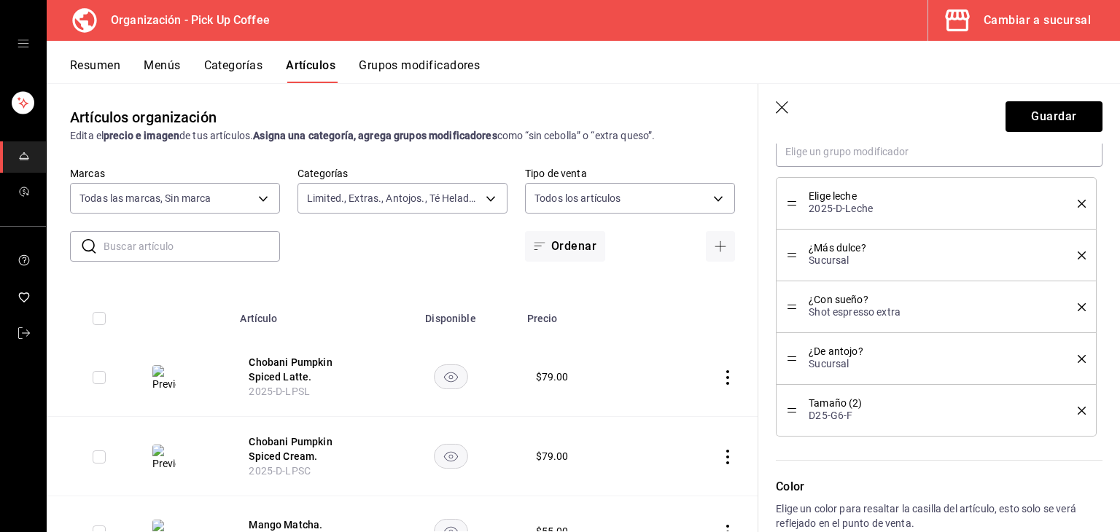
click at [791, 107] on header "Guardar" at bounding box center [940, 114] width 362 height 60
click at [779, 109] on icon "button" at bounding box center [783, 108] width 15 height 15
type textarea "x"
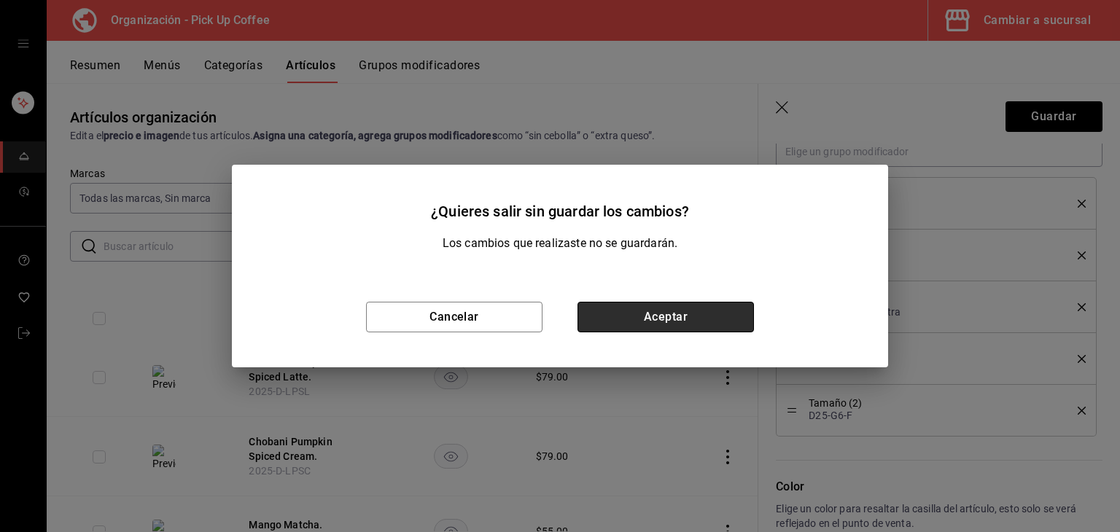
click at [643, 319] on button "Aceptar" at bounding box center [666, 317] width 177 height 31
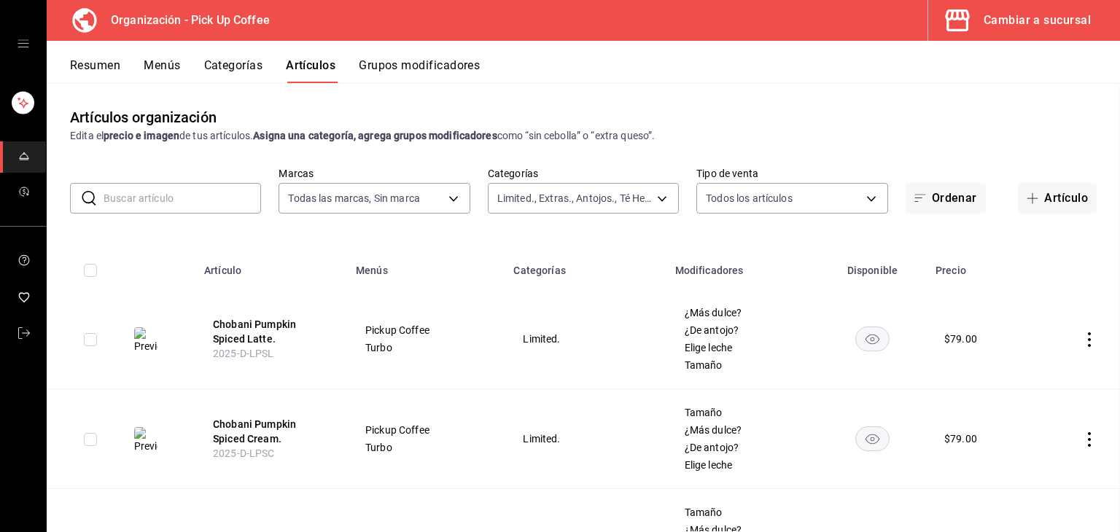
click at [476, 200] on div "​ ​ Marcas Todas las marcas, Sin marca be2dd662-c872-4fc9-aaab-377dbd4a662e Cat…" at bounding box center [584, 190] width 1074 height 47
click at [527, 205] on body "Organización - Pick Up Coffee Cambiar a sucursal Resumen Menús Categorías Artíc…" at bounding box center [560, 266] width 1120 height 532
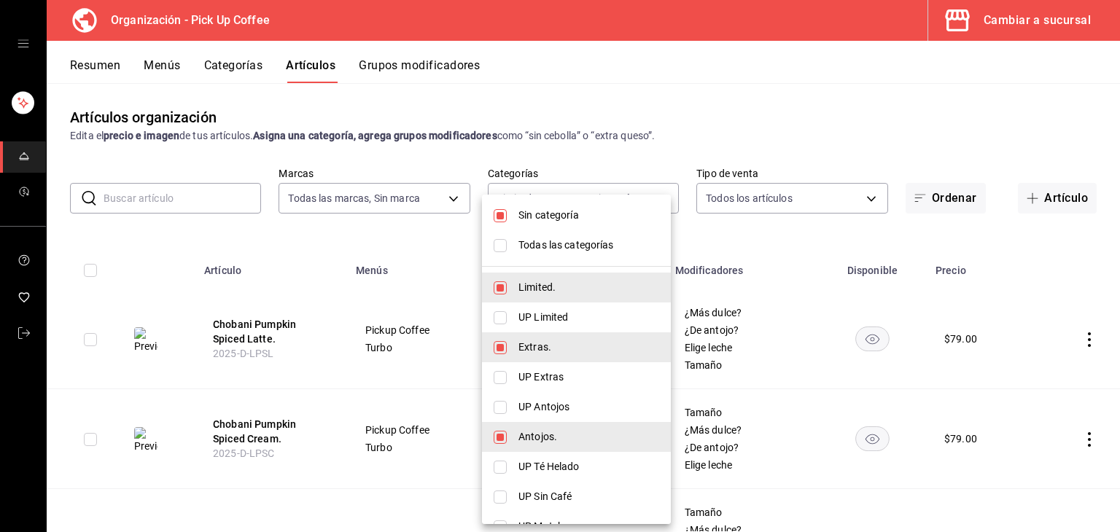
click at [501, 215] on input "checkbox" at bounding box center [500, 215] width 13 height 13
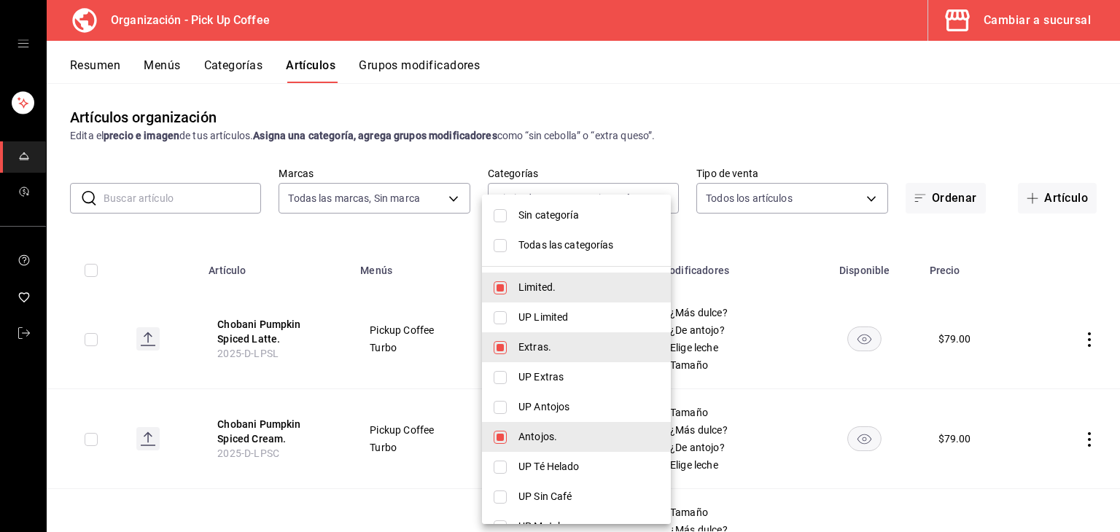
click at [501, 215] on input "checkbox" at bounding box center [500, 215] width 13 height 13
checkbox input "true"
click at [501, 243] on input "checkbox" at bounding box center [500, 245] width 13 height 13
checkbox input "true"
type input "c9d413e4-896b-4e01-b7ba-c27fb3d7136e,de7195ea-b0d3-46a8-84c6-20047ee91d8a,acdad…"
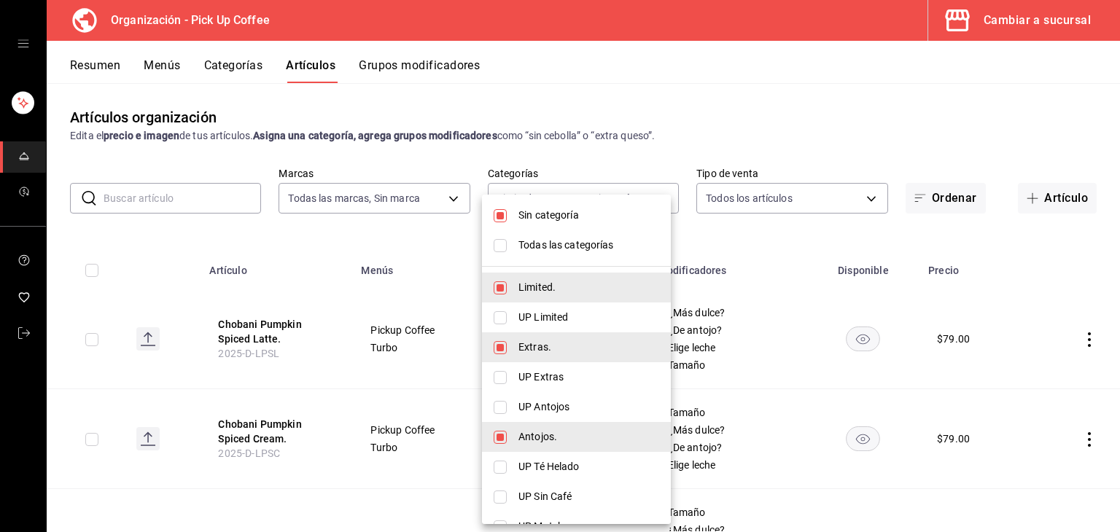
checkbox input "true"
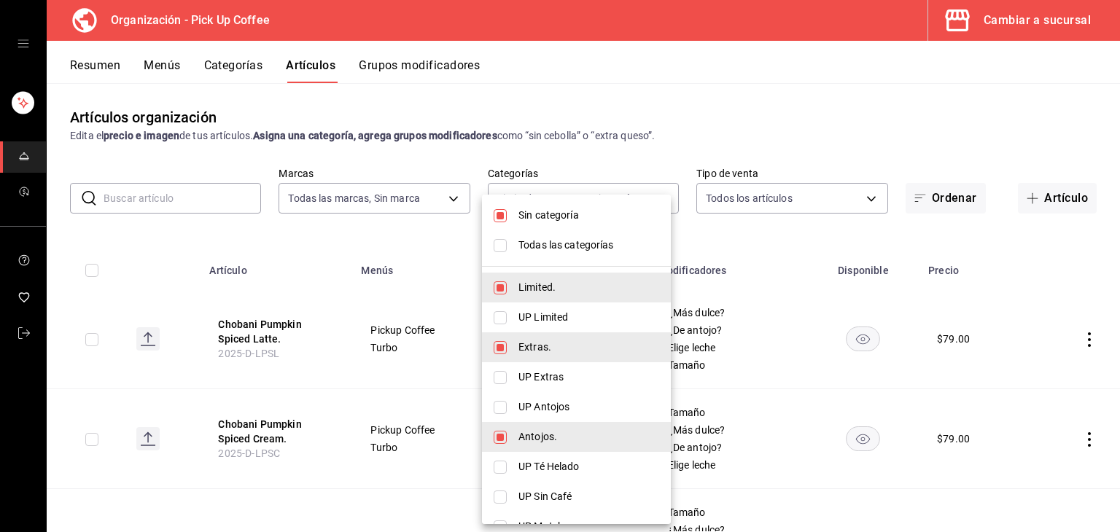
checkbox input "true"
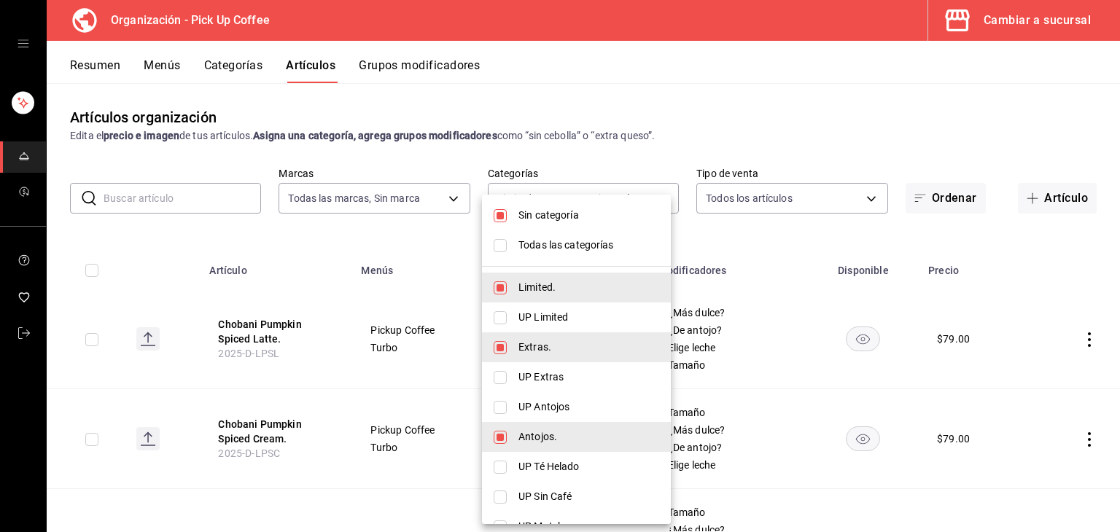
checkbox input "true"
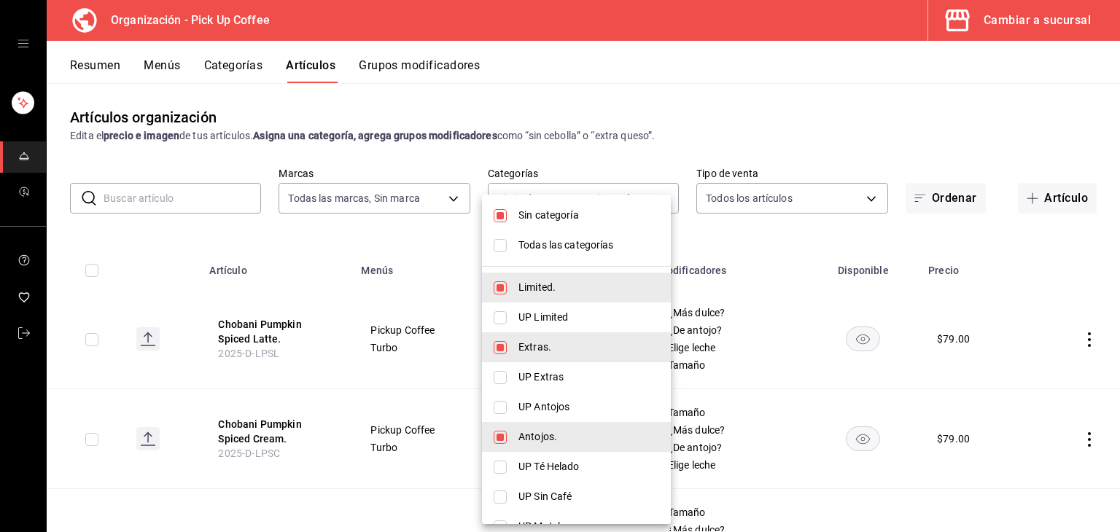
checkbox input "true"
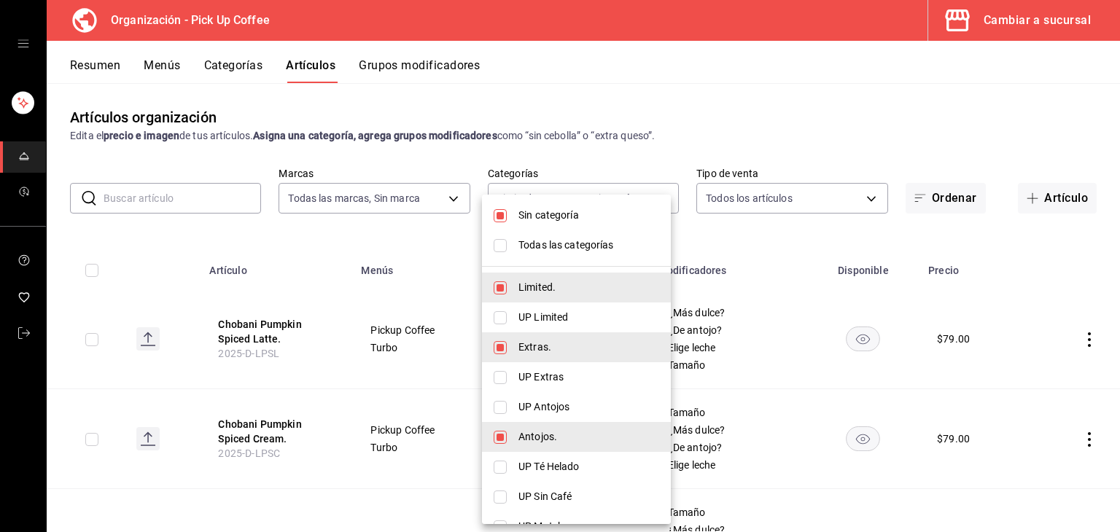
checkbox input "true"
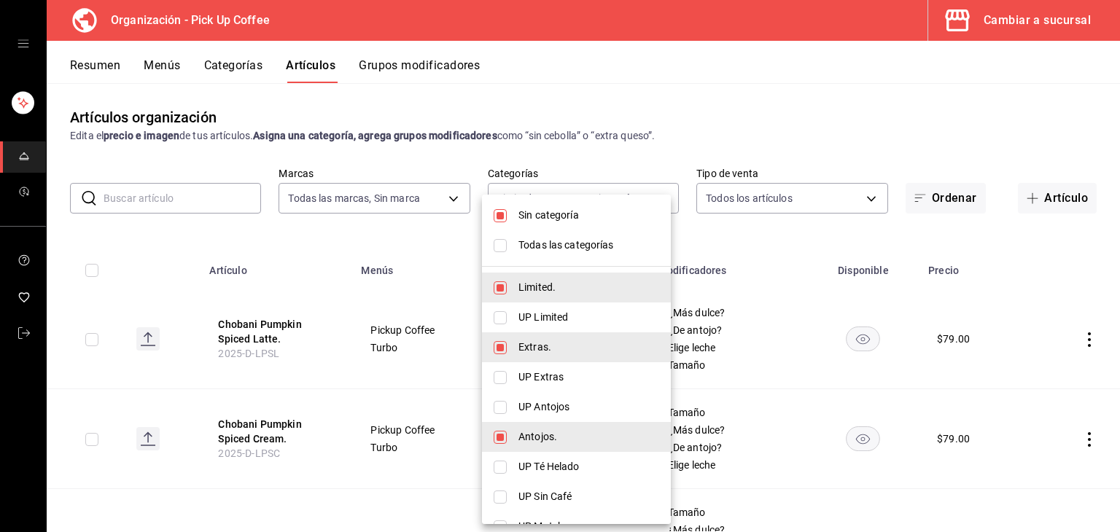
checkbox input "true"
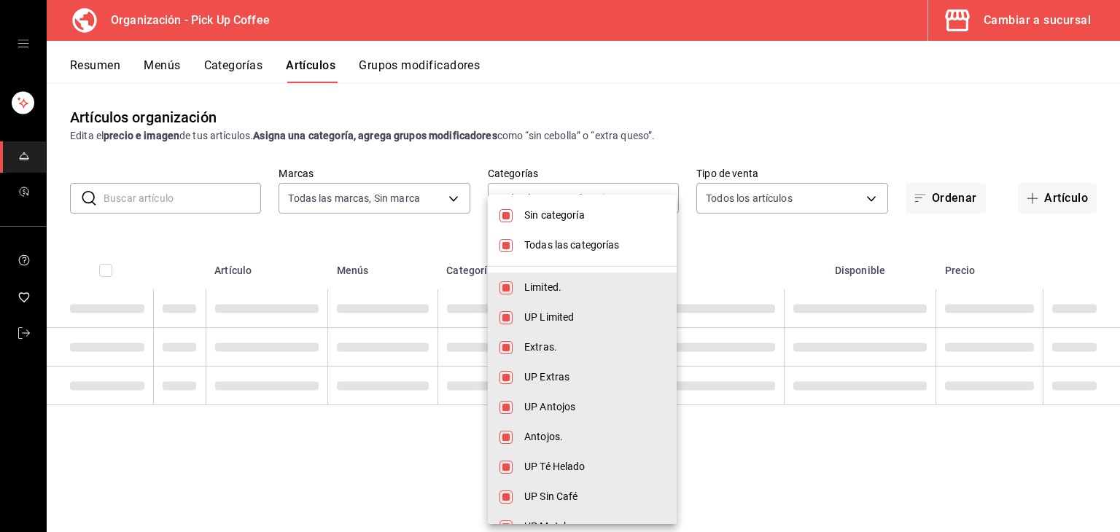
click at [501, 243] on input "checkbox" at bounding box center [506, 245] width 13 height 13
checkbox input "false"
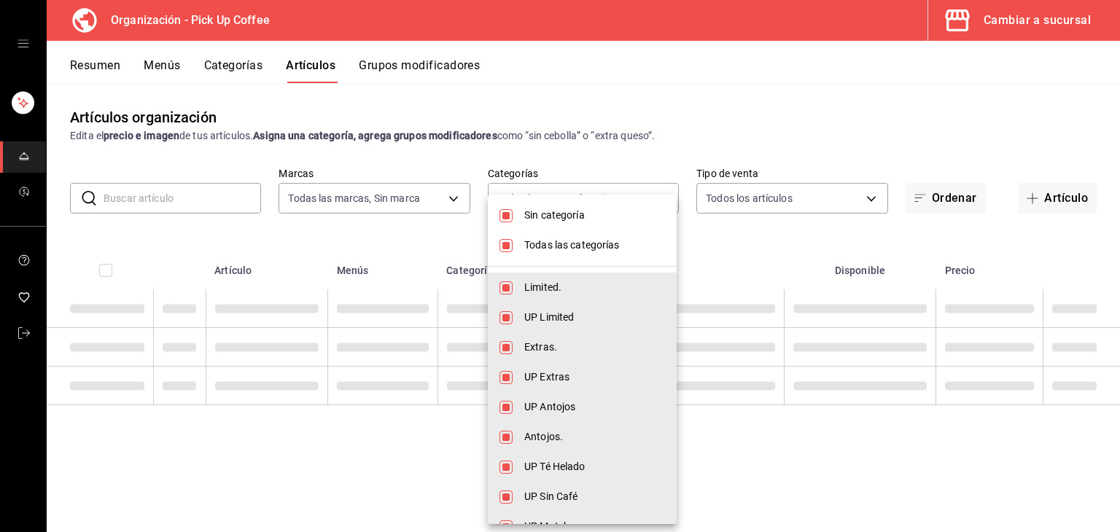
checkbox input "false"
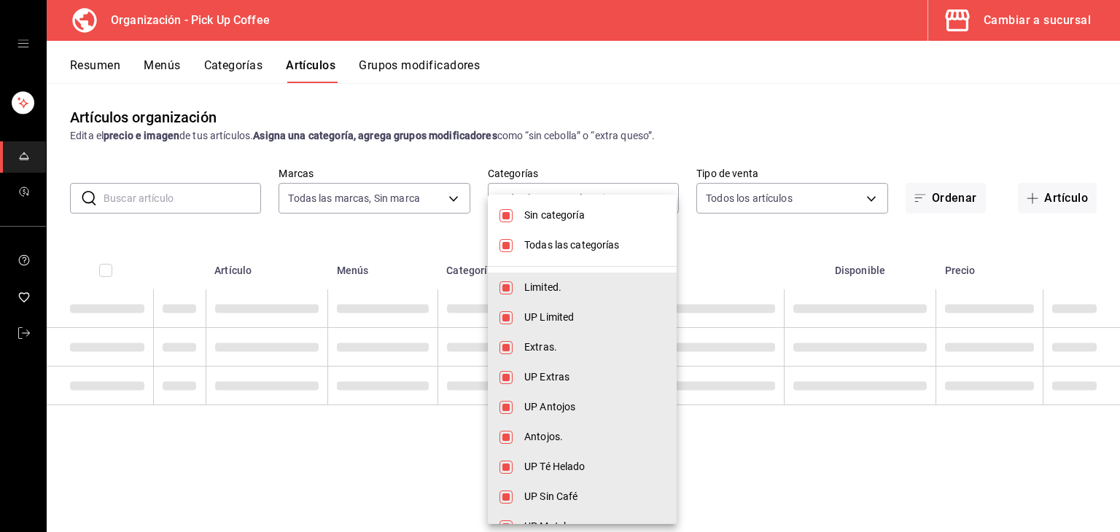
checkbox input "false"
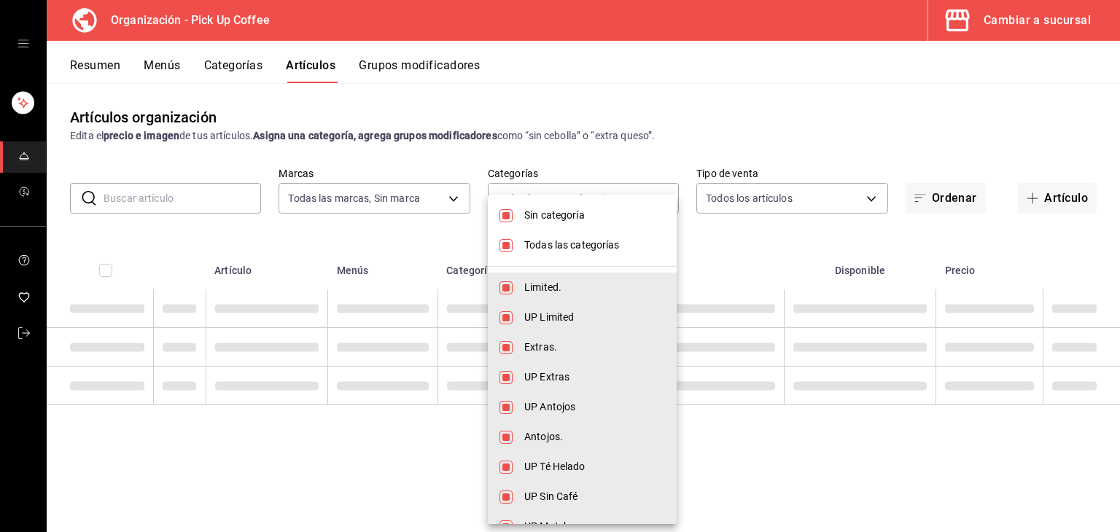
checkbox input "false"
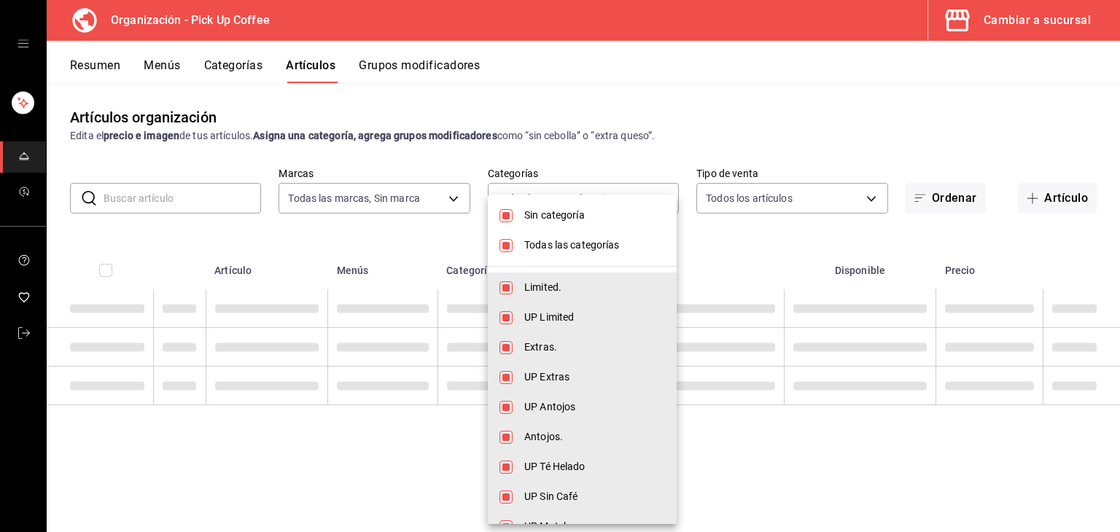
checkbox input "false"
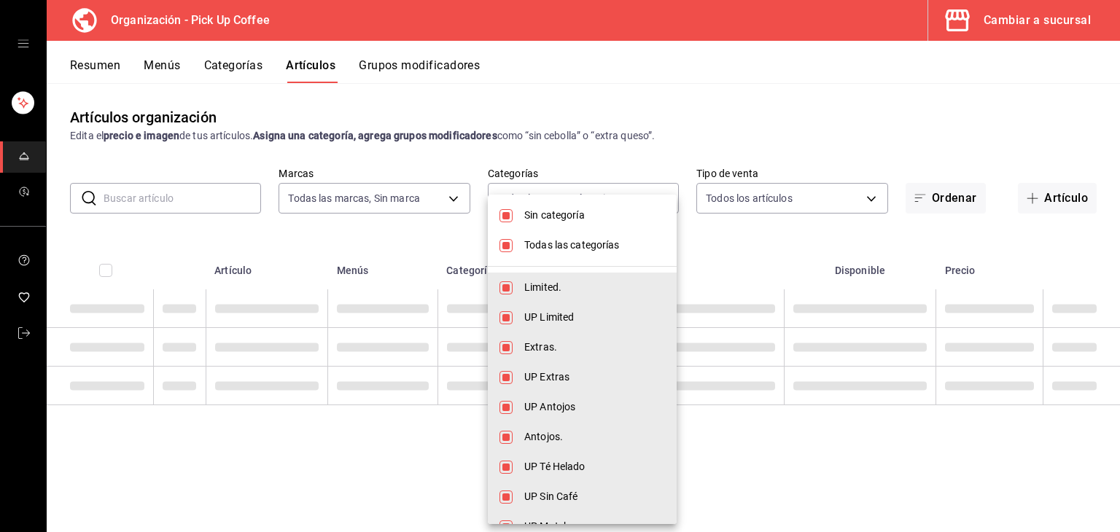
checkbox input "false"
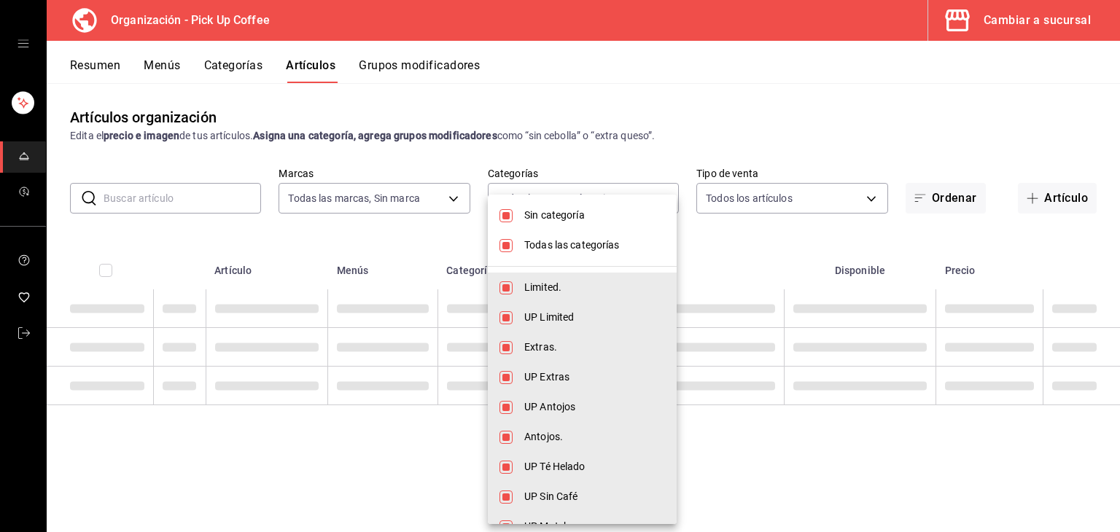
checkbox input "false"
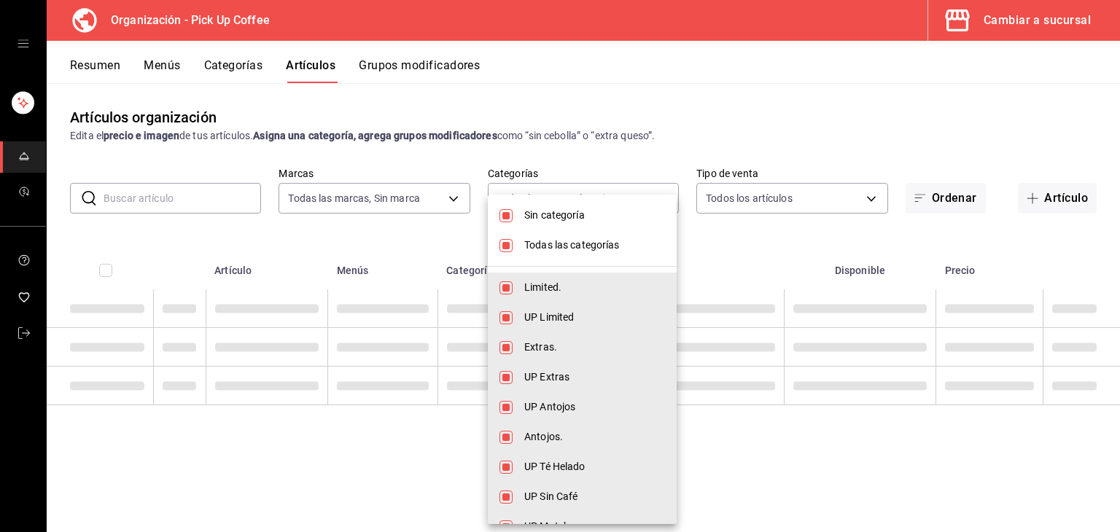
checkbox input "false"
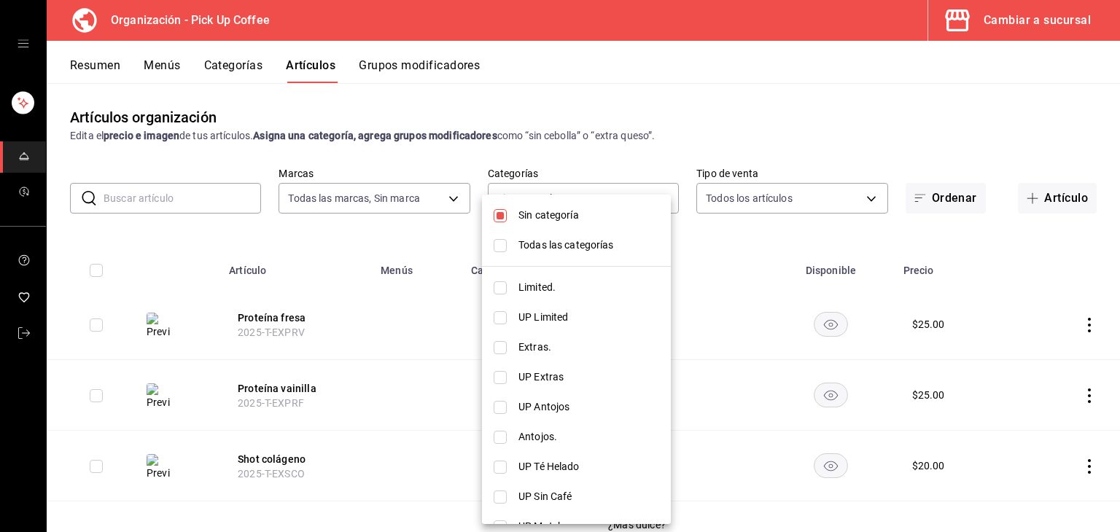
click at [507, 219] on li "Sin categoría" at bounding box center [576, 216] width 189 height 30
checkbox input "false"
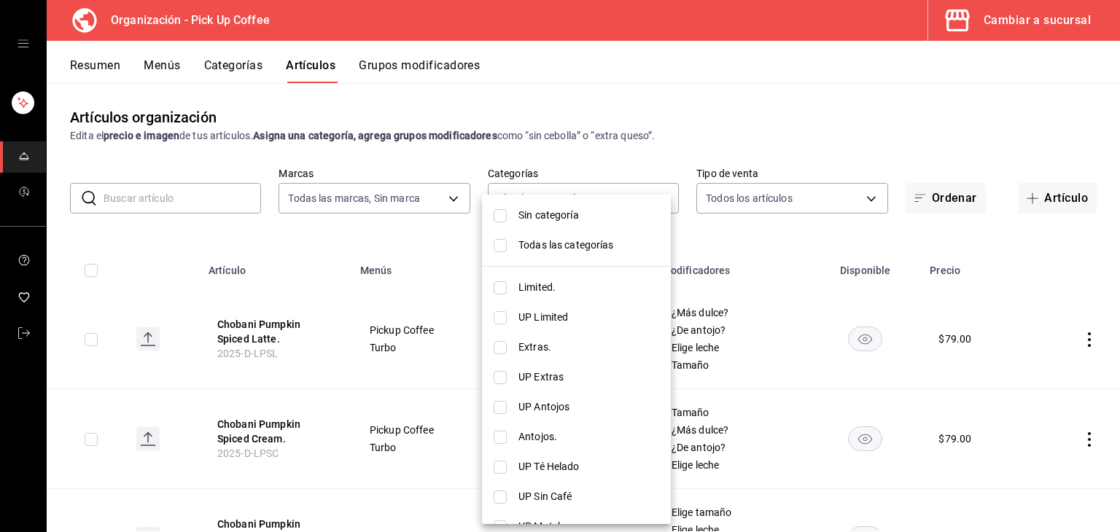
click at [500, 290] on input "checkbox" at bounding box center [500, 288] width 13 height 13
checkbox input "true"
type input "c9d413e4-896b-4e01-b7ba-c27fb3d7136e"
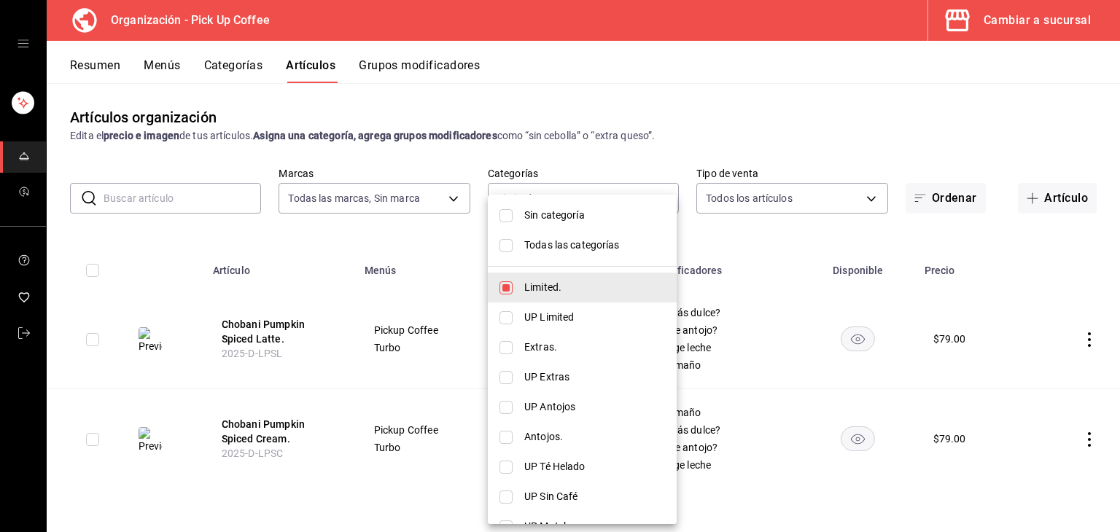
click at [793, 284] on div at bounding box center [560, 266] width 1120 height 532
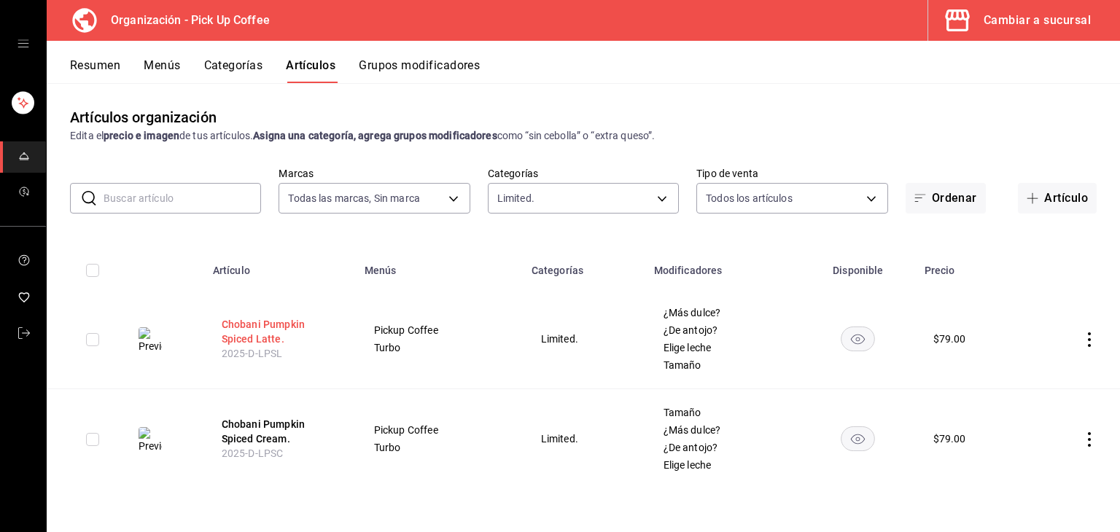
click at [276, 330] on button "Chobani Pumpkin Spiced Latte." at bounding box center [280, 331] width 117 height 29
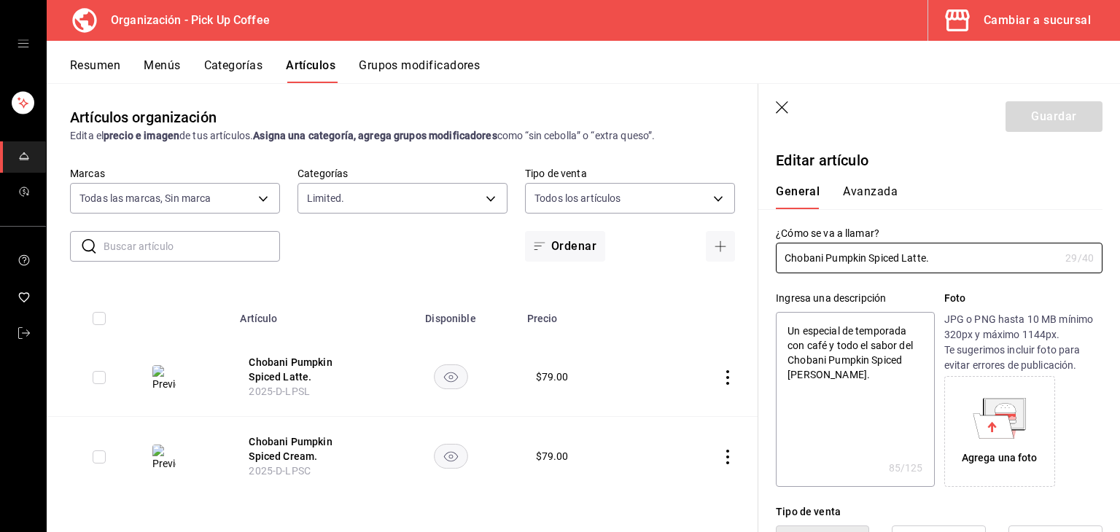
type textarea "x"
type input "$79.00"
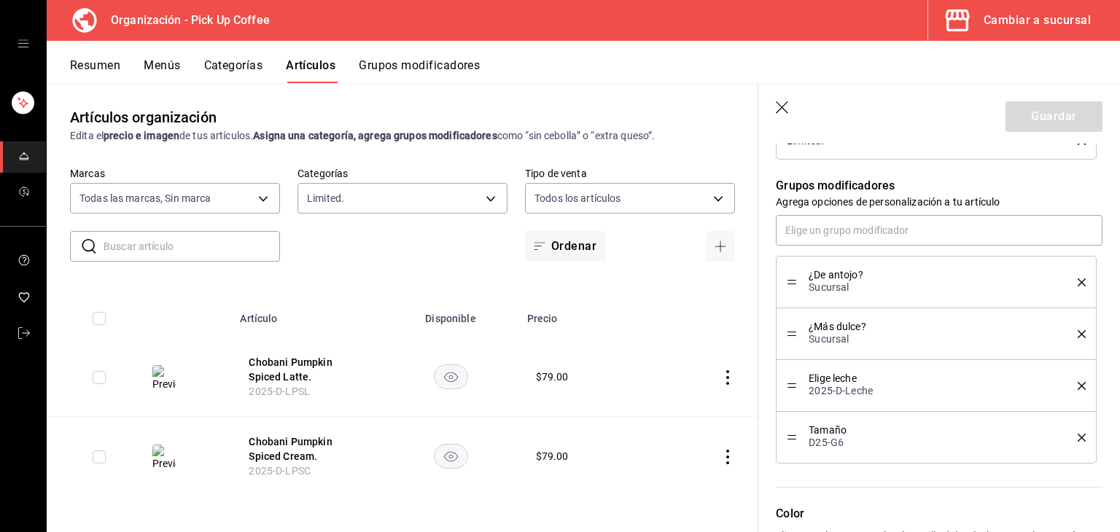
scroll to position [729, 0]
click at [783, 115] on icon "button" at bounding box center [783, 108] width 15 height 15
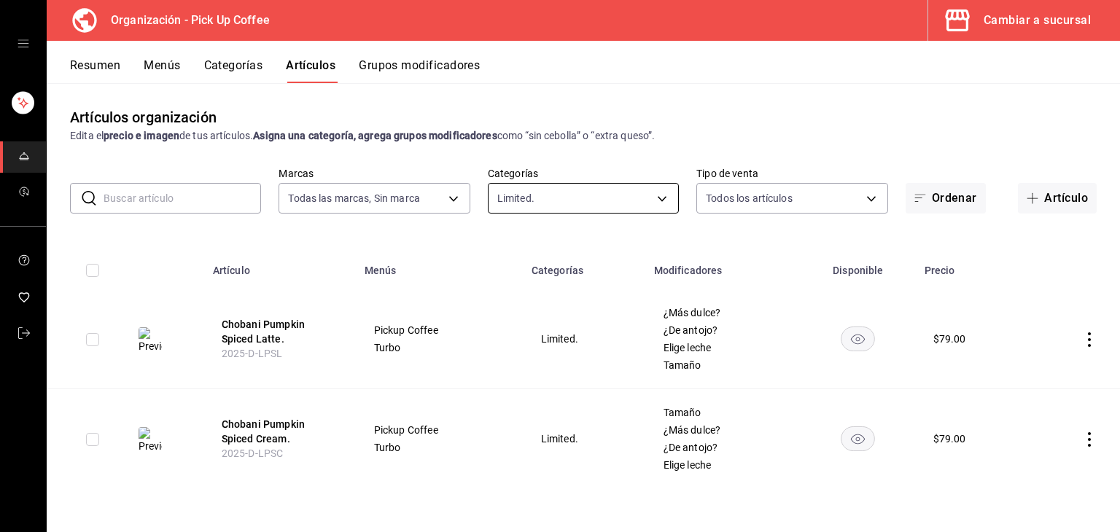
click at [568, 203] on body "Organización - Pick Up Coffee Cambiar a sucursal Resumen Menús Categorías Artíc…" at bounding box center [560, 266] width 1120 height 532
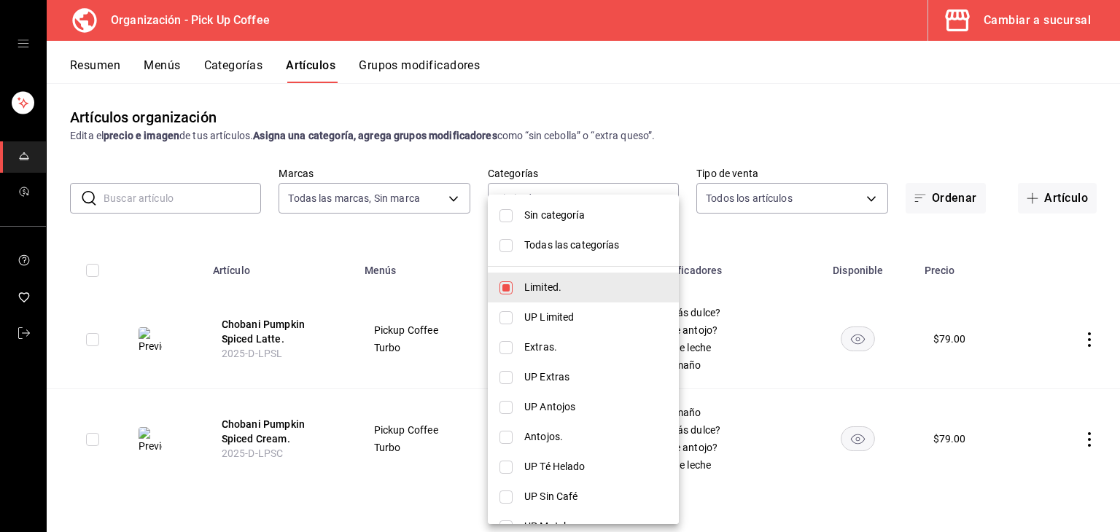
click at [502, 284] on input "checkbox" at bounding box center [506, 288] width 13 height 13
checkbox input "false"
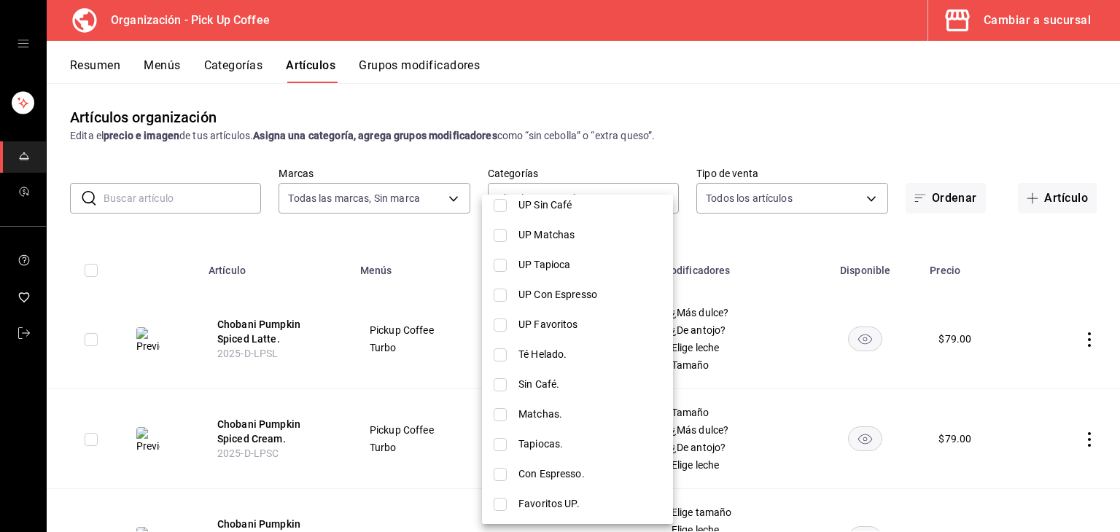
scroll to position [365, 0]
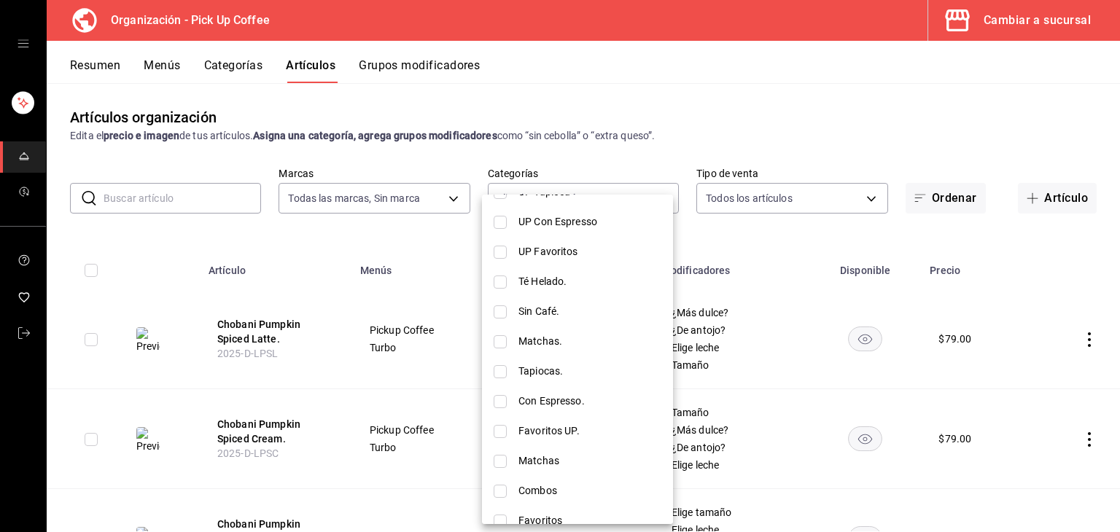
click at [500, 433] on input "checkbox" at bounding box center [500, 431] width 13 height 13
checkbox input "true"
type input "8ccc16a2-3561-445f-8bfd-075aadb584e9"
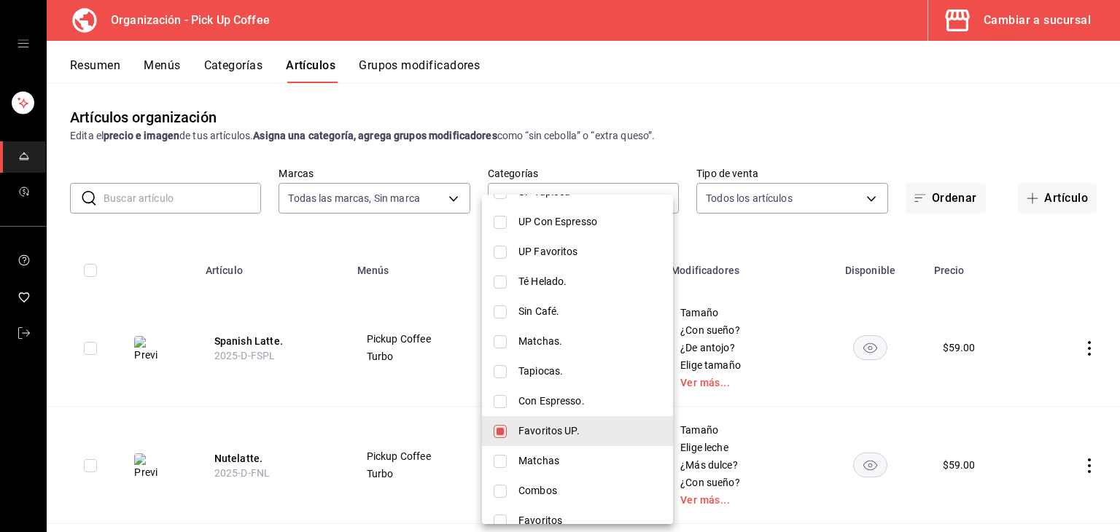
click at [395, 284] on div at bounding box center [560, 266] width 1120 height 532
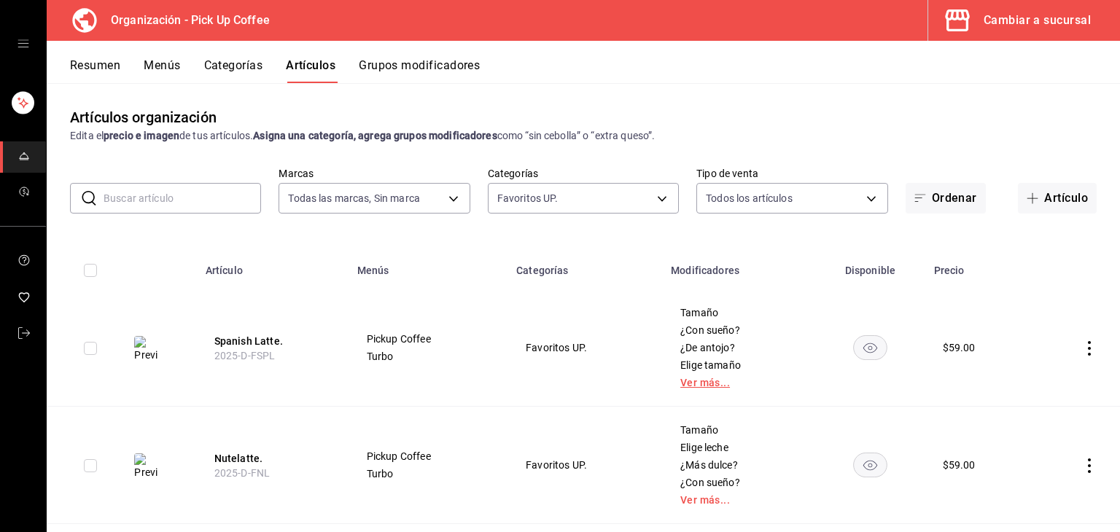
click at [694, 381] on link "Ver más..." at bounding box center [739, 383] width 117 height 10
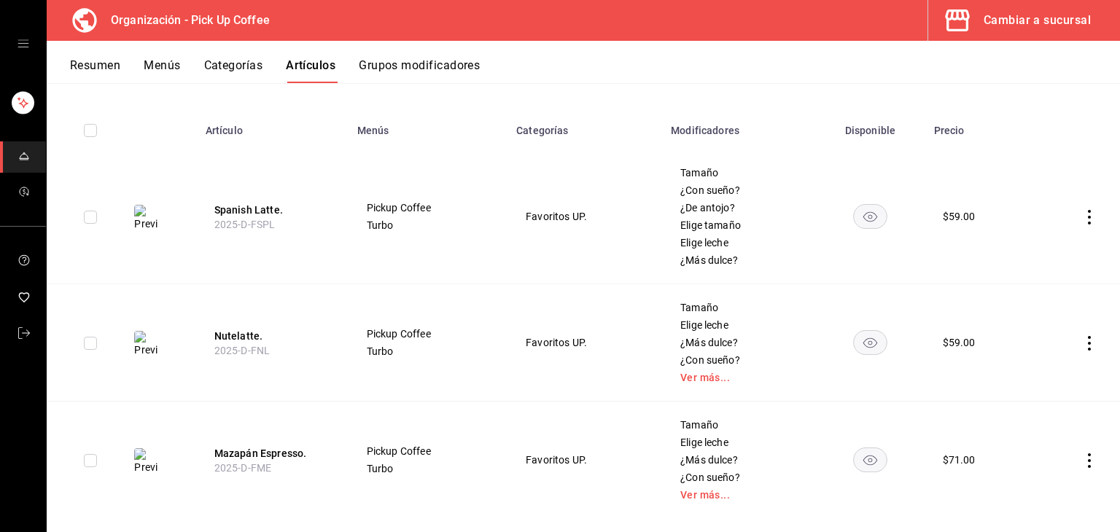
scroll to position [146, 0]
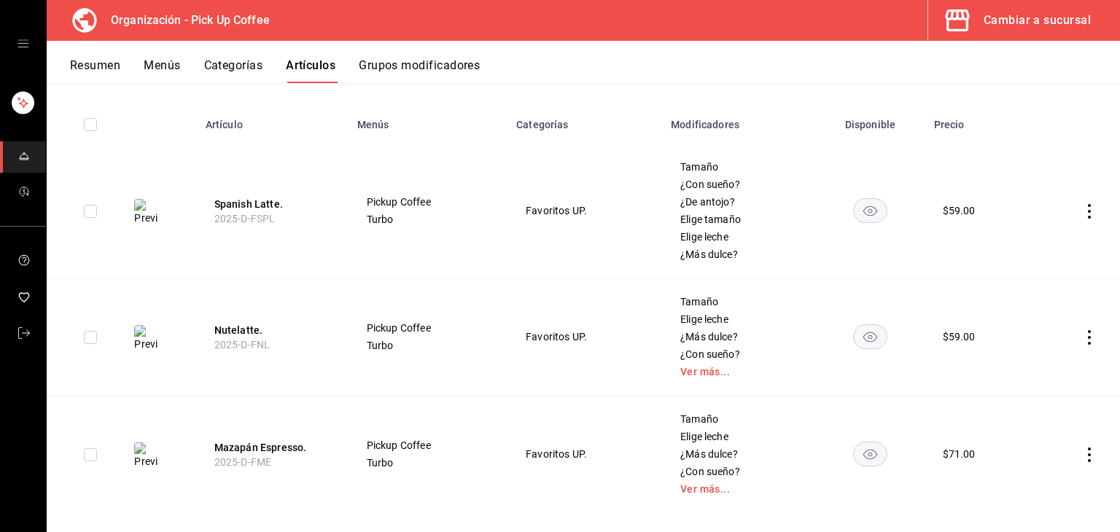
click at [694, 378] on td "Tamaño Elige leche ¿Más dulce? ¿Con sueño? Ver más..." at bounding box center [738, 337] width 153 height 117
click at [696, 373] on link "Ver más..." at bounding box center [739, 372] width 117 height 10
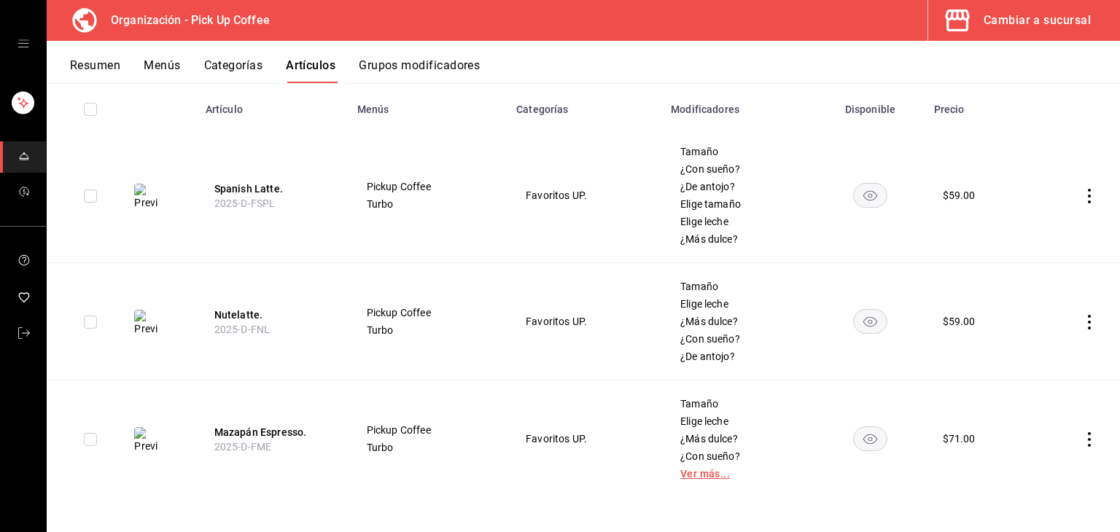
click at [697, 476] on link "Ver más..." at bounding box center [739, 474] width 117 height 10
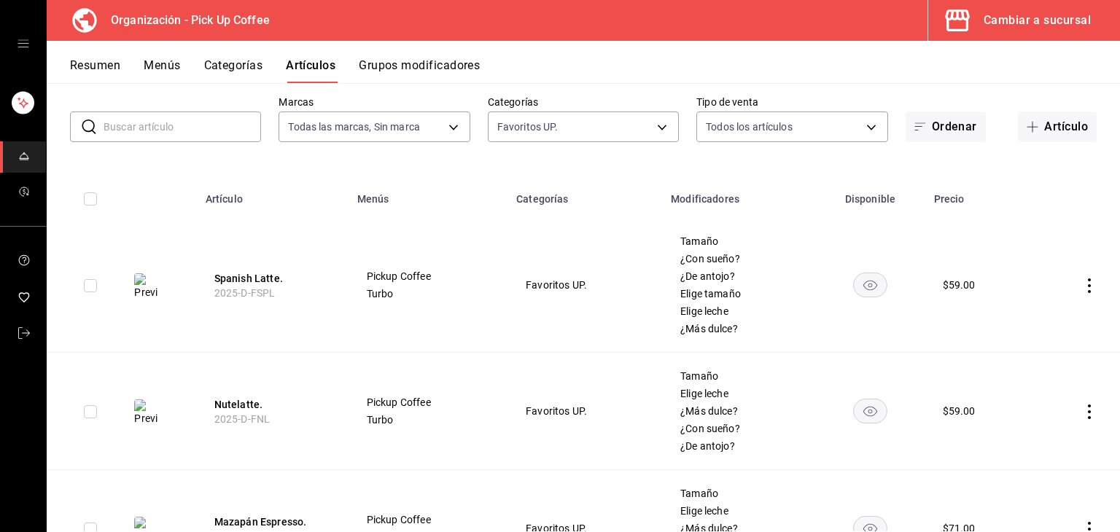
scroll to position [0, 0]
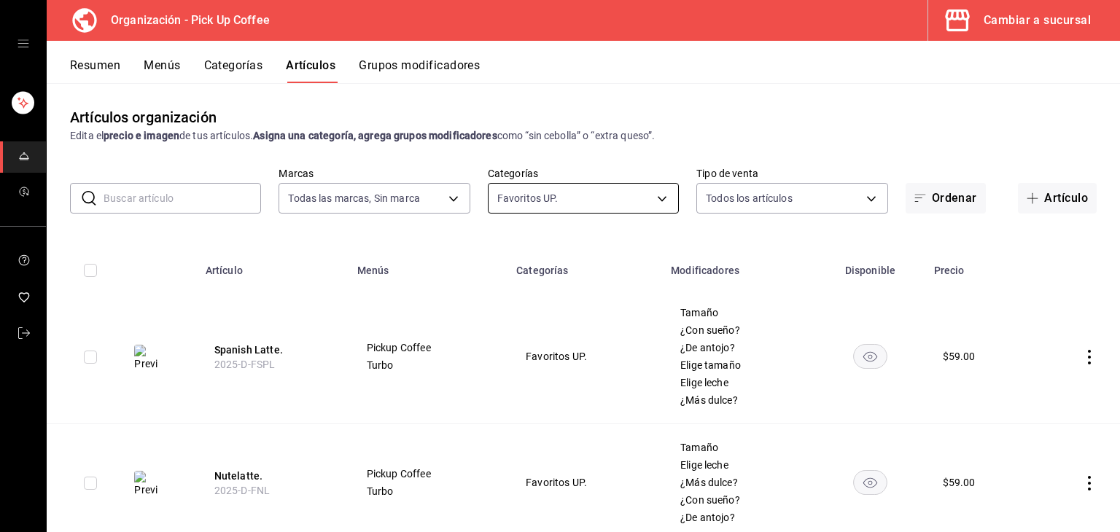
click at [580, 187] on body "Organización - Pick Up Coffee Cambiar a sucursal Resumen Menús Categorías Artíc…" at bounding box center [560, 266] width 1120 height 532
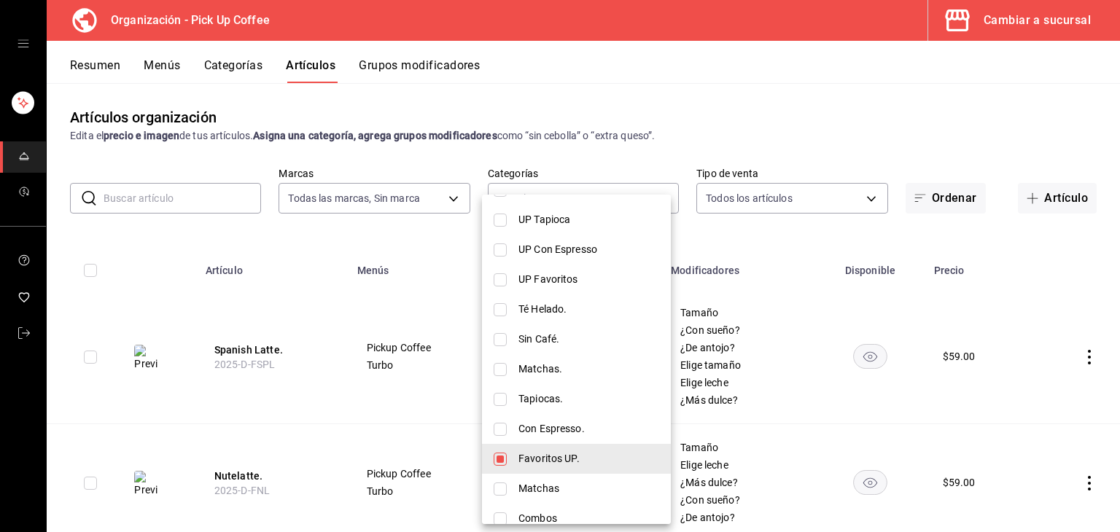
scroll to position [438, 0]
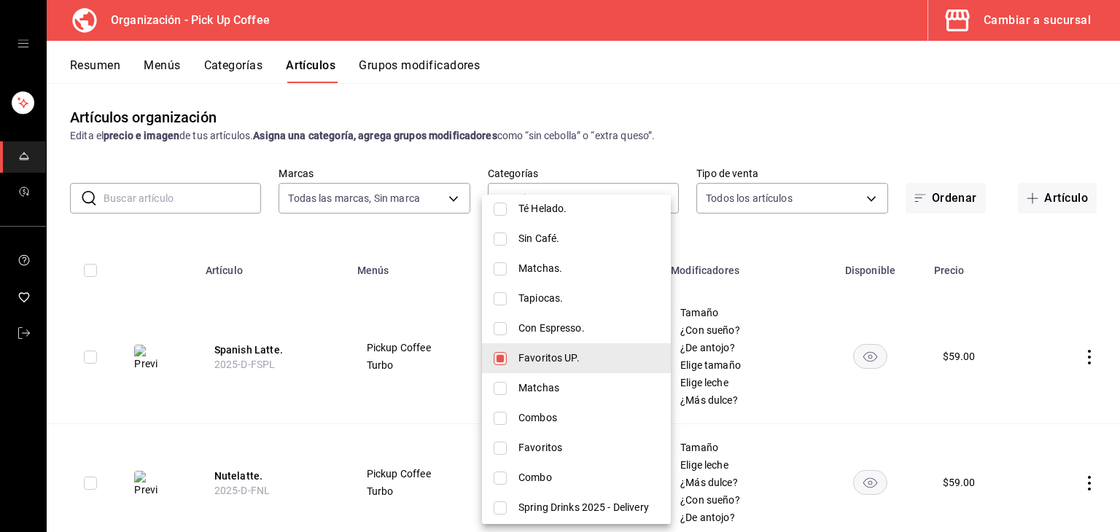
click at [496, 358] on input "checkbox" at bounding box center [500, 358] width 13 height 13
checkbox input "false"
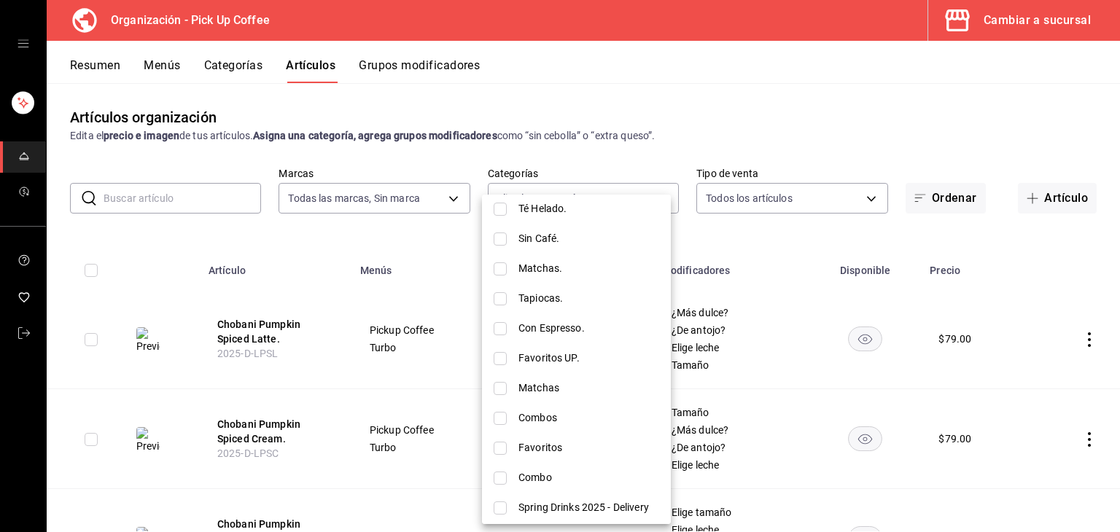
click at [502, 328] on input "checkbox" at bounding box center [500, 328] width 13 height 13
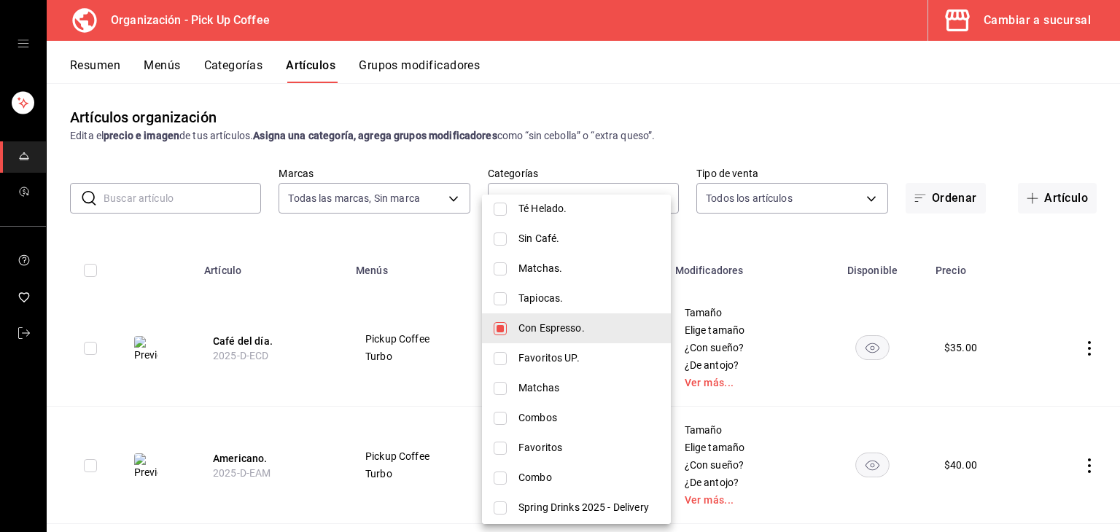
click at [432, 293] on div at bounding box center [560, 266] width 1120 height 532
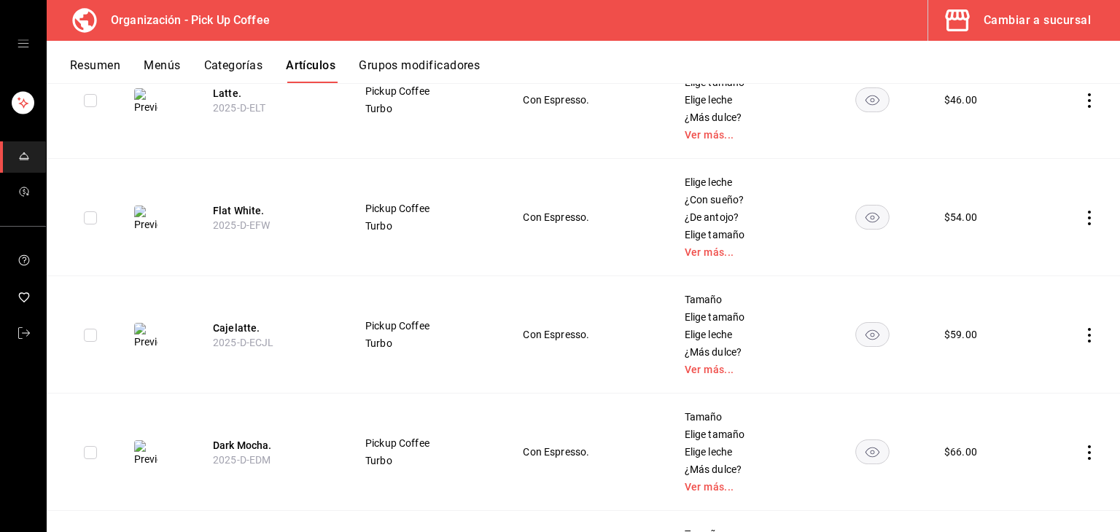
scroll to position [0, 0]
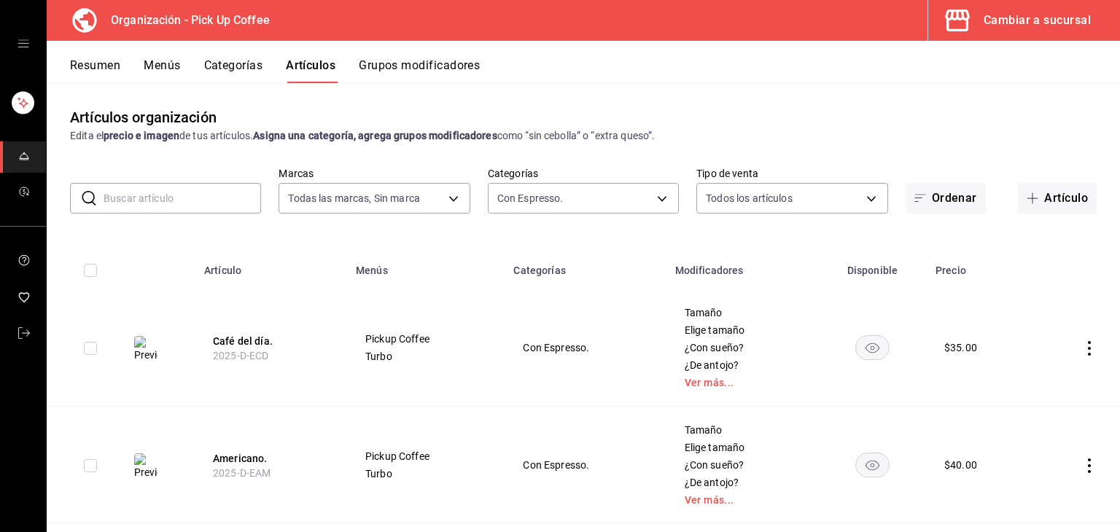
click at [162, 58] on button "Menús" at bounding box center [162, 70] width 36 height 25
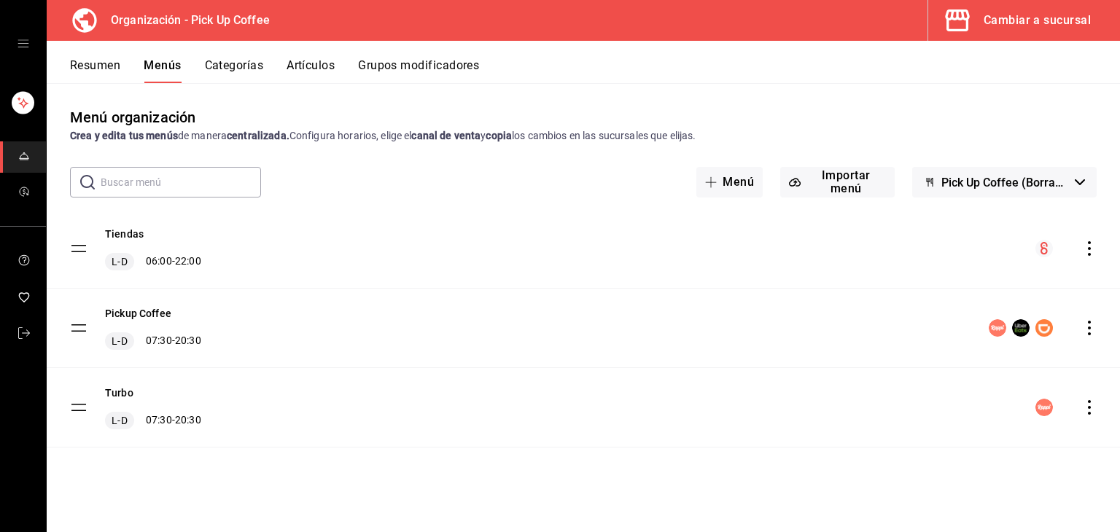
click at [1089, 333] on icon "actions" at bounding box center [1089, 328] width 3 height 15
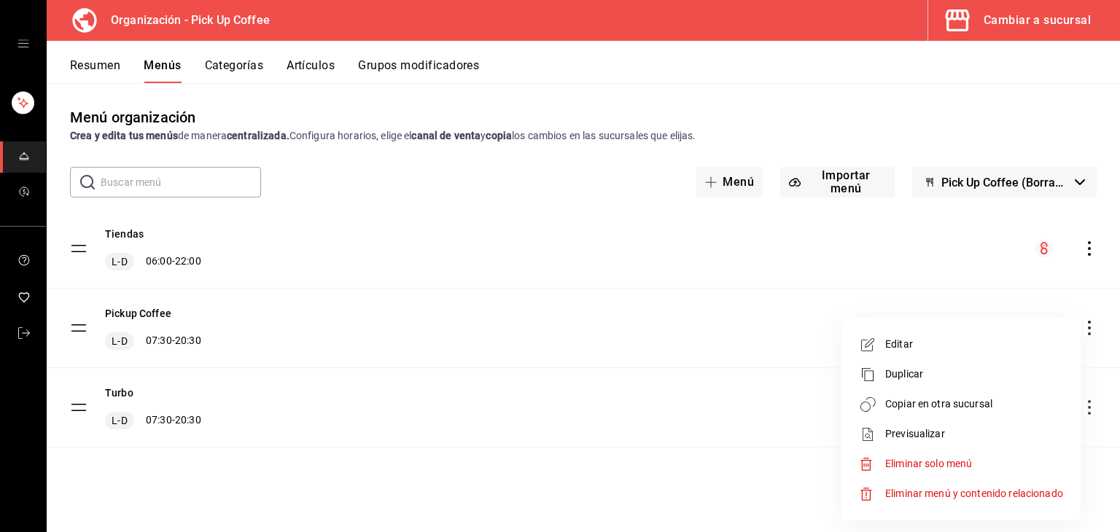
click at [937, 427] on span "Previsualizar" at bounding box center [975, 434] width 178 height 15
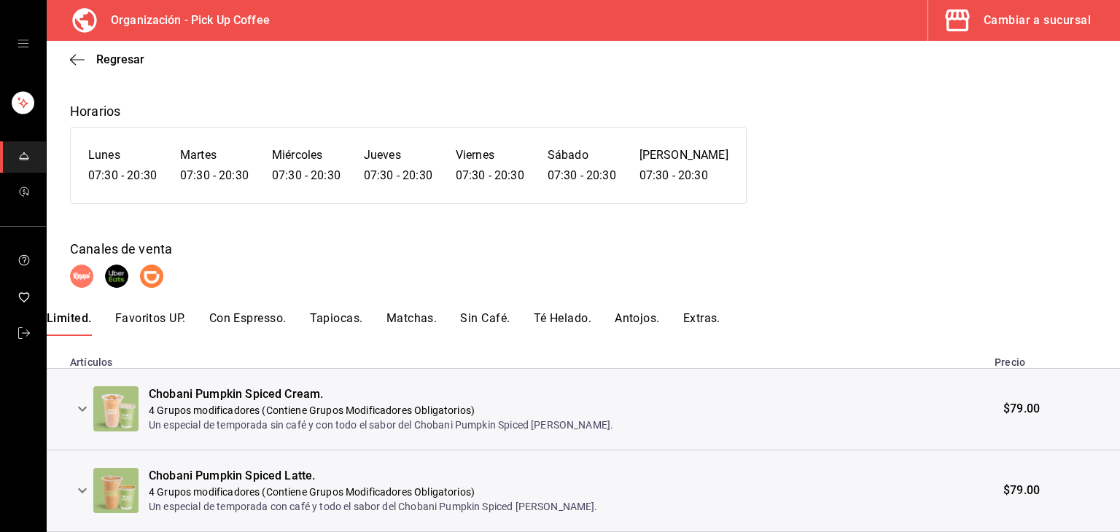
scroll to position [117, 0]
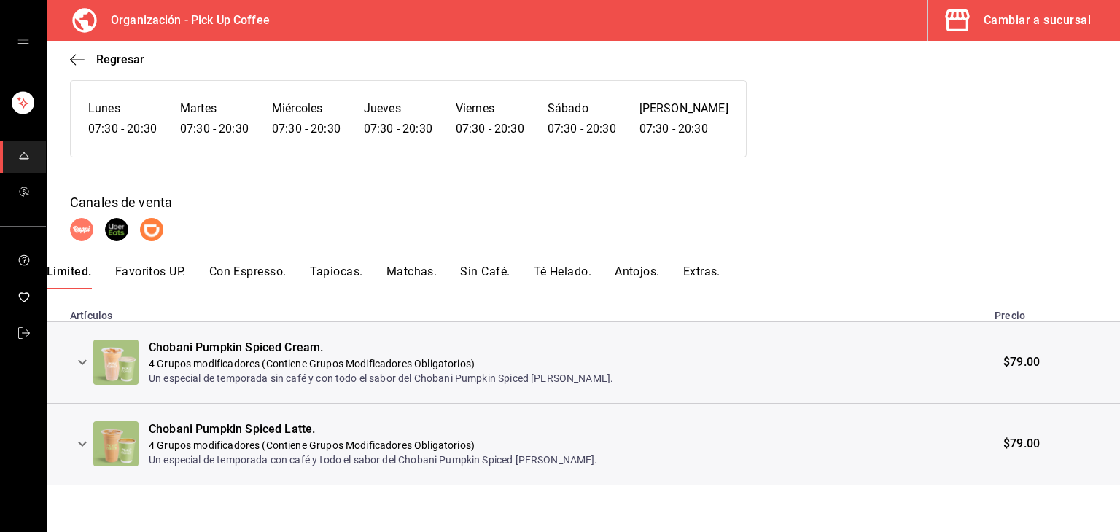
click at [82, 360] on icon "expand row" at bounding box center [83, 363] width 18 height 18
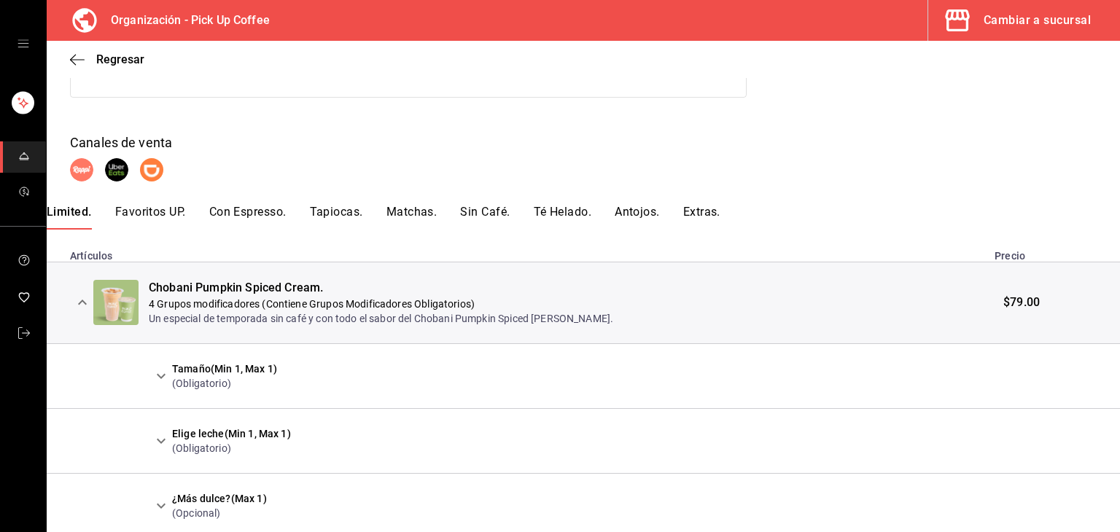
scroll to position [263, 0]
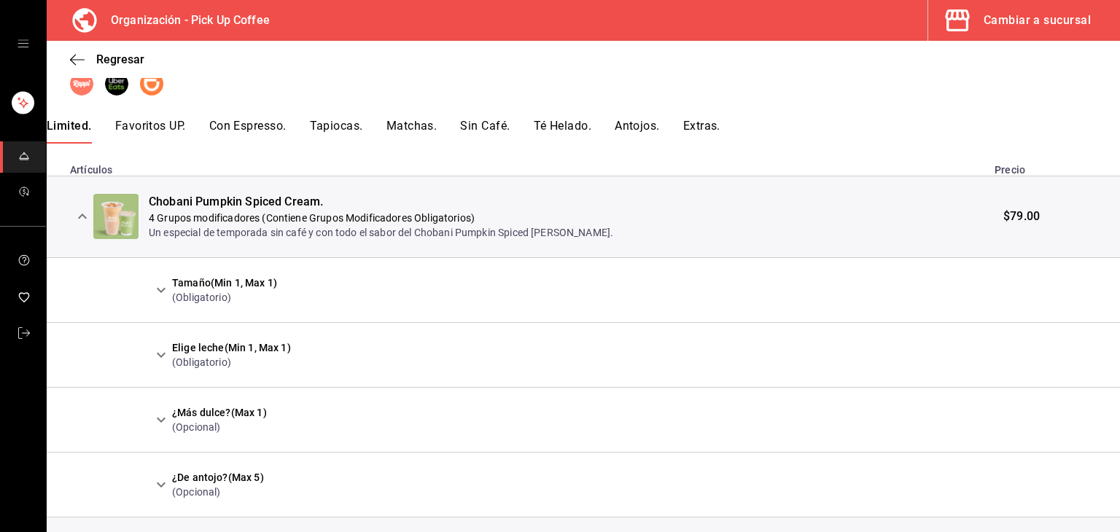
click at [163, 299] on button "expand row" at bounding box center [161, 290] width 25 height 25
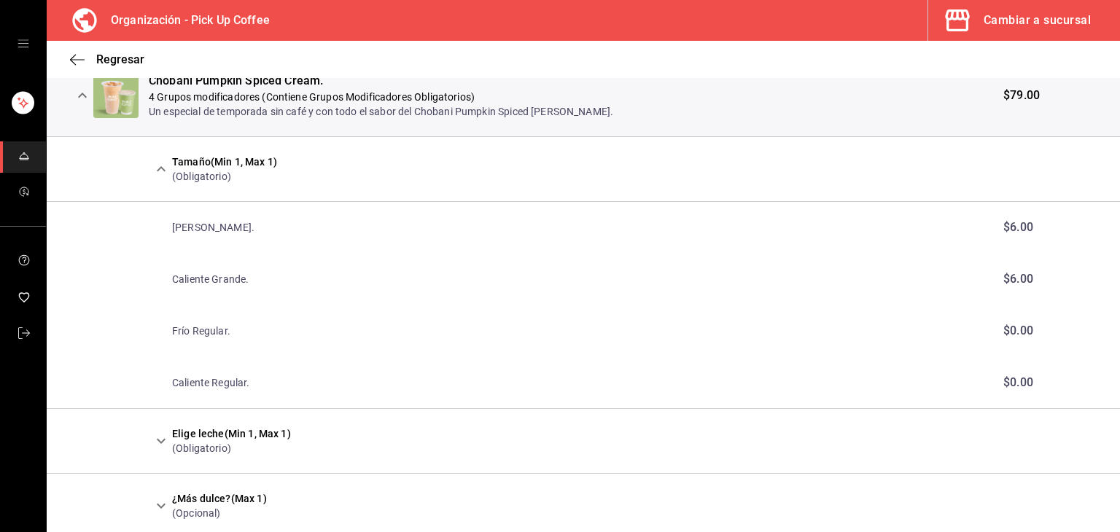
scroll to position [408, 0]
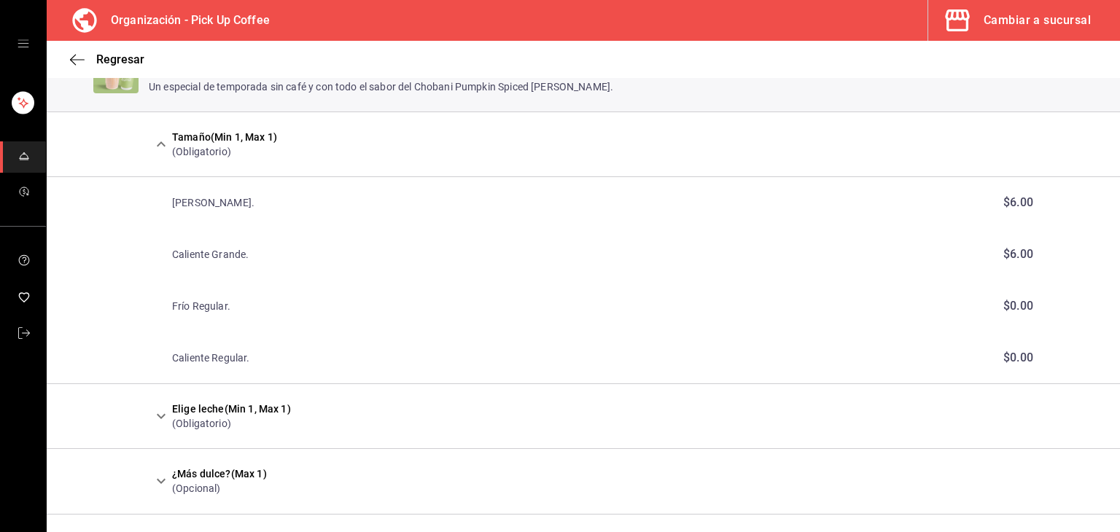
click at [152, 141] on icon "expand row" at bounding box center [161, 145] width 18 height 18
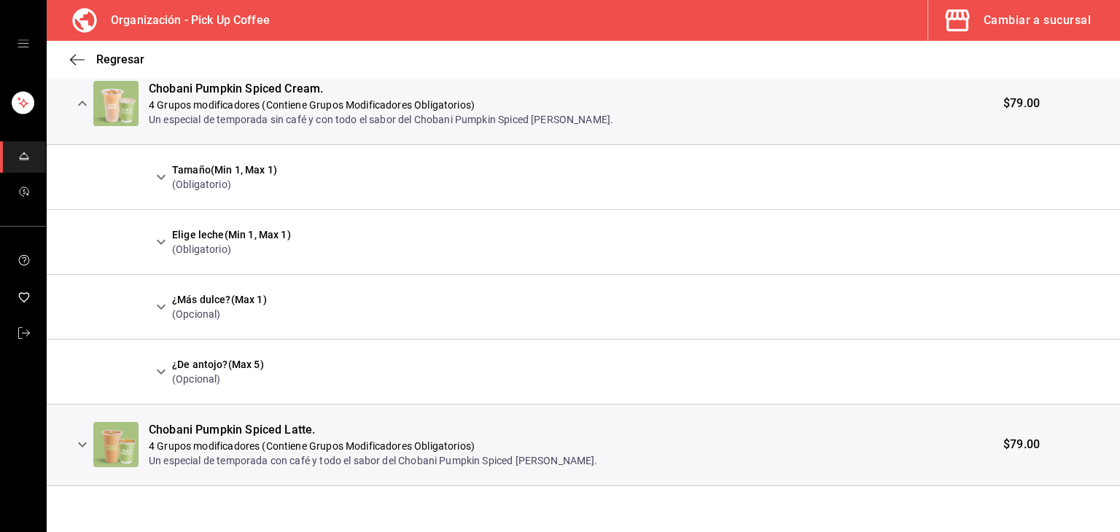
click at [170, 245] on button "expand row" at bounding box center [161, 242] width 25 height 25
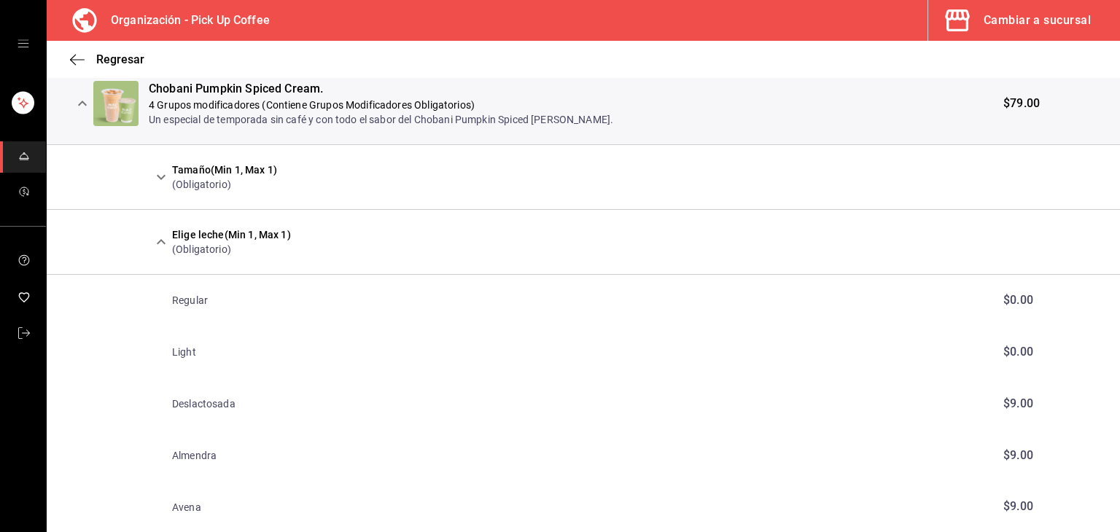
click at [170, 245] on button "expand row" at bounding box center [161, 242] width 25 height 25
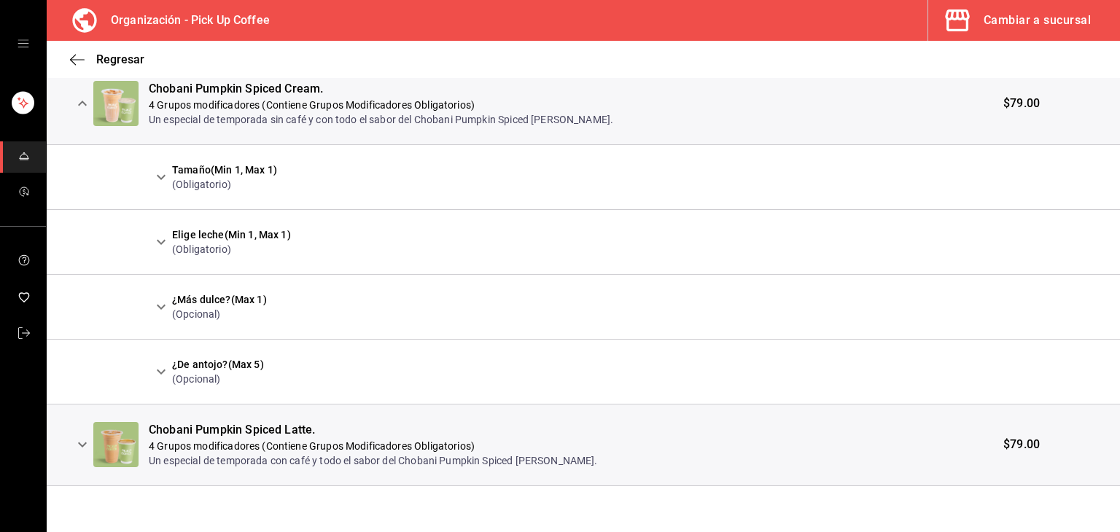
click at [160, 299] on icon "expand row" at bounding box center [161, 307] width 18 height 18
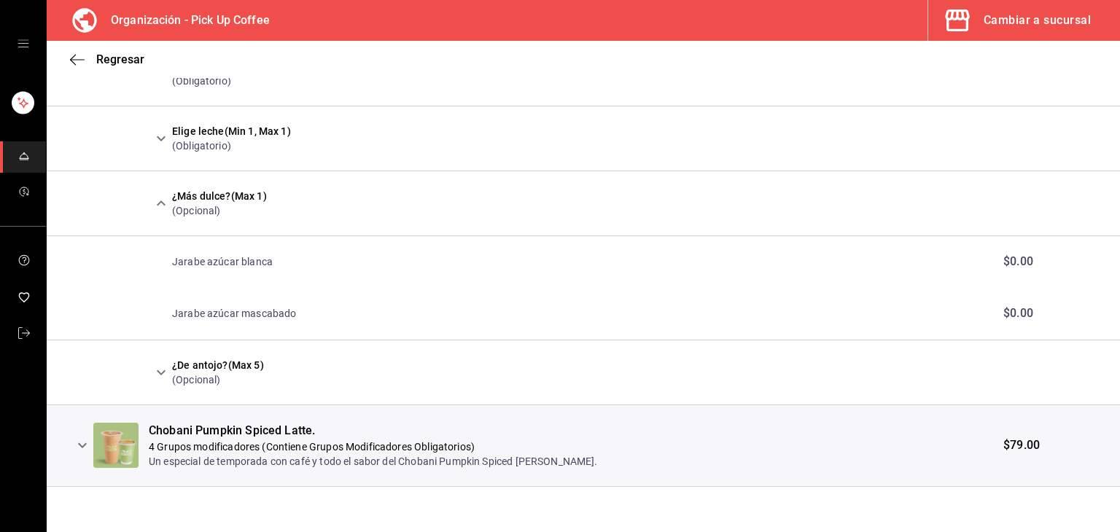
scroll to position [480, 0]
click at [168, 368] on icon "expand row" at bounding box center [161, 372] width 18 height 18
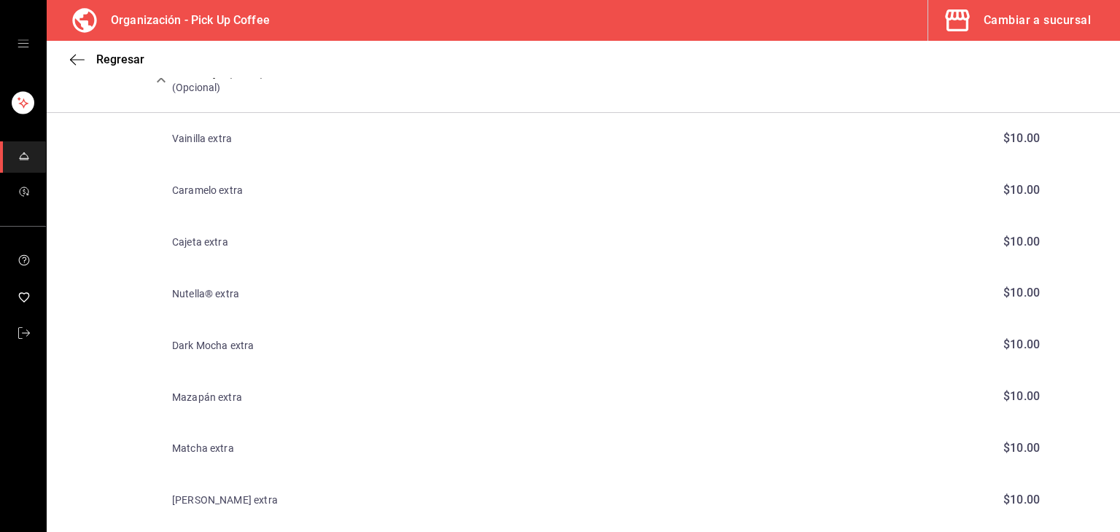
scroll to position [945, 0]
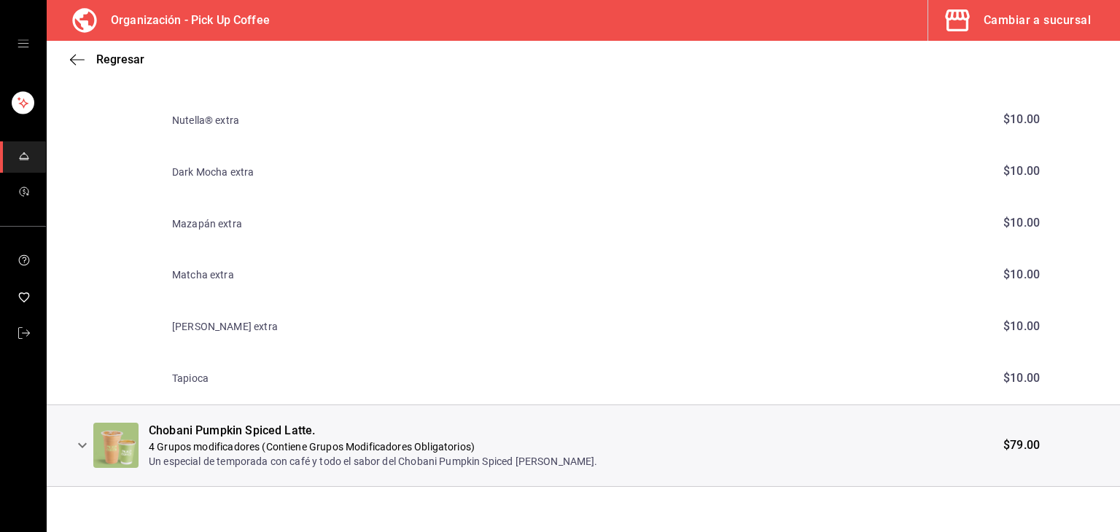
click at [81, 433] on button "expand row" at bounding box center [82, 445] width 25 height 25
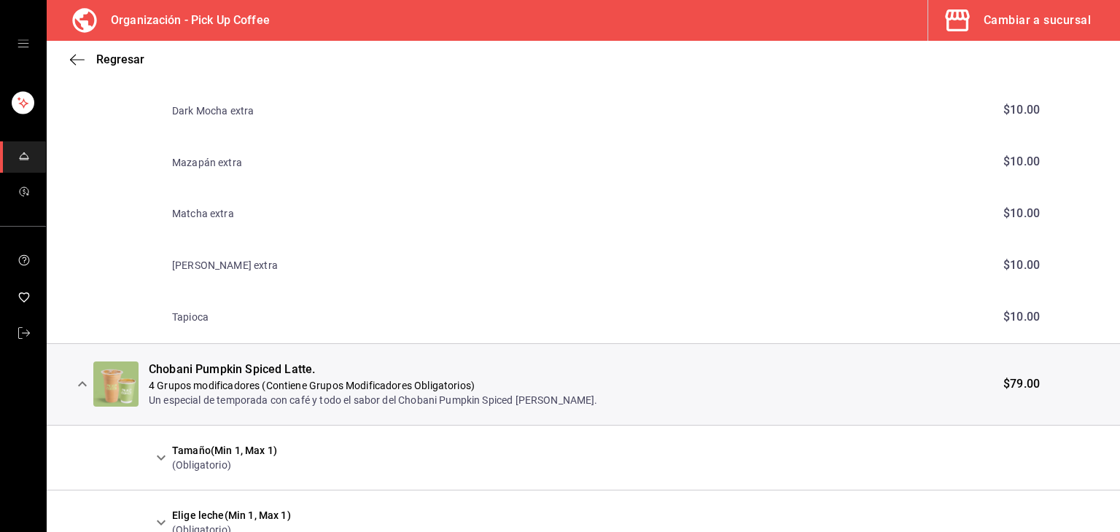
scroll to position [1061, 0]
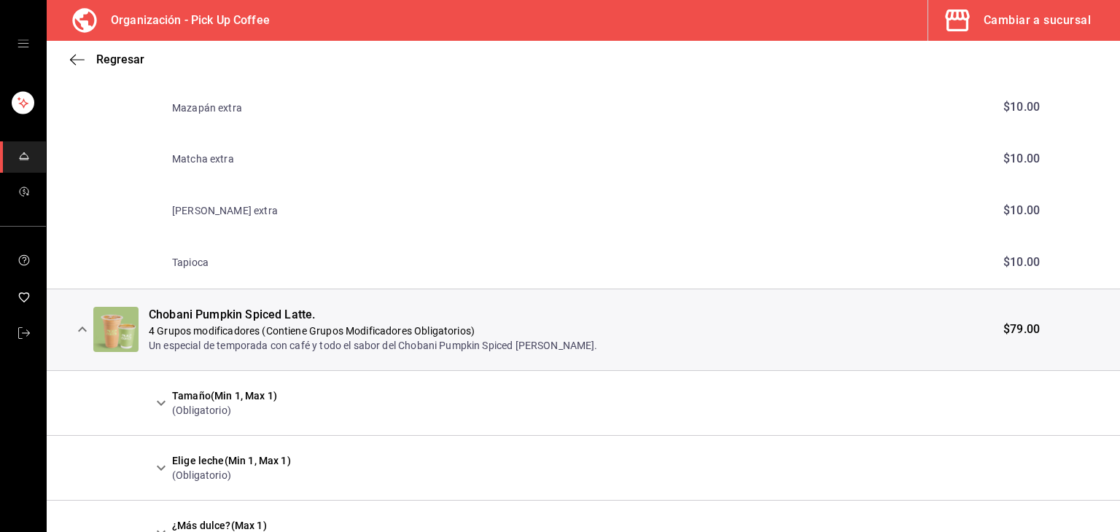
click at [160, 398] on icon "expand row" at bounding box center [161, 404] width 18 height 18
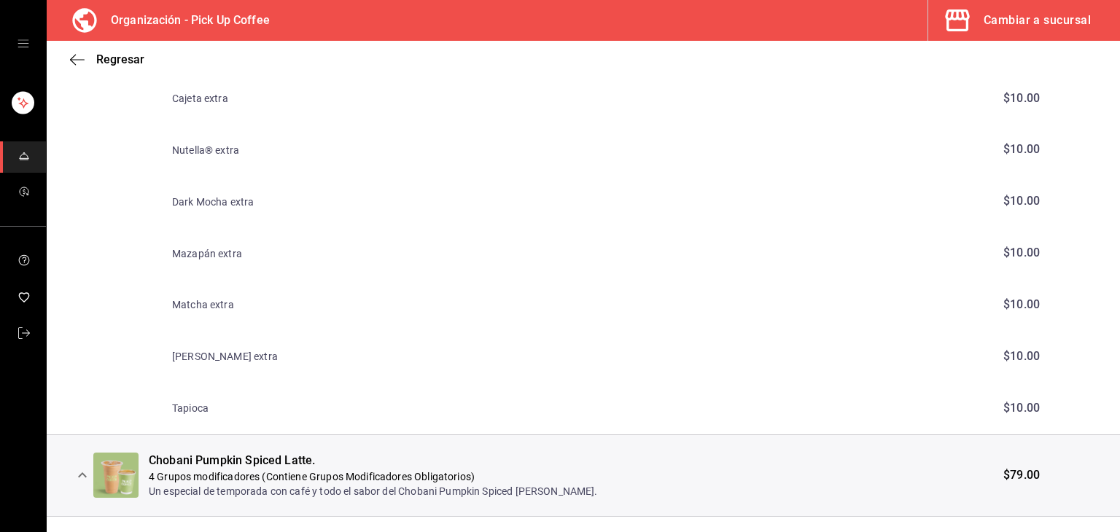
scroll to position [624, 0]
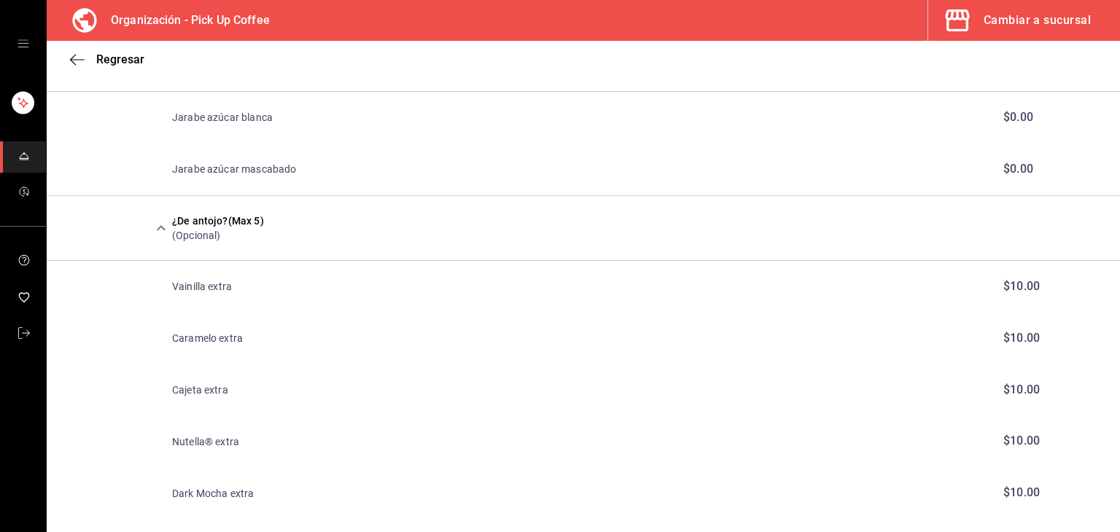
click at [154, 225] on icon "expand row" at bounding box center [161, 229] width 18 height 18
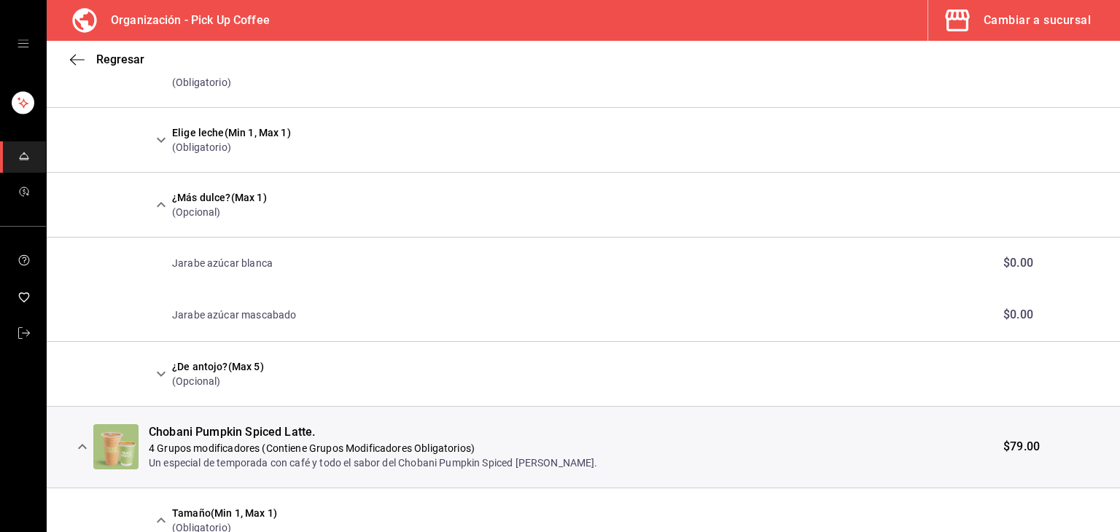
click at [161, 214] on button "expand row" at bounding box center [161, 205] width 25 height 25
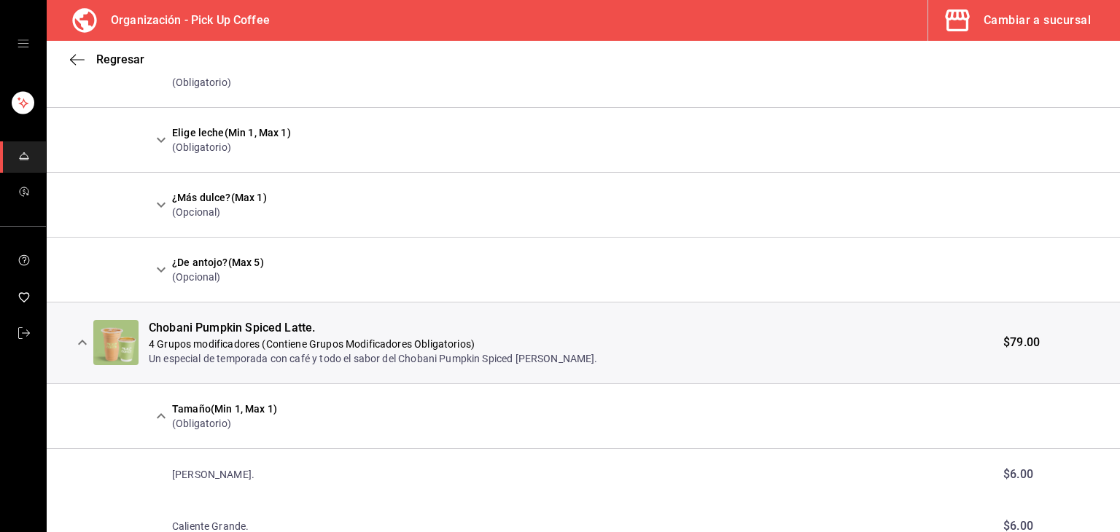
scroll to position [259, 0]
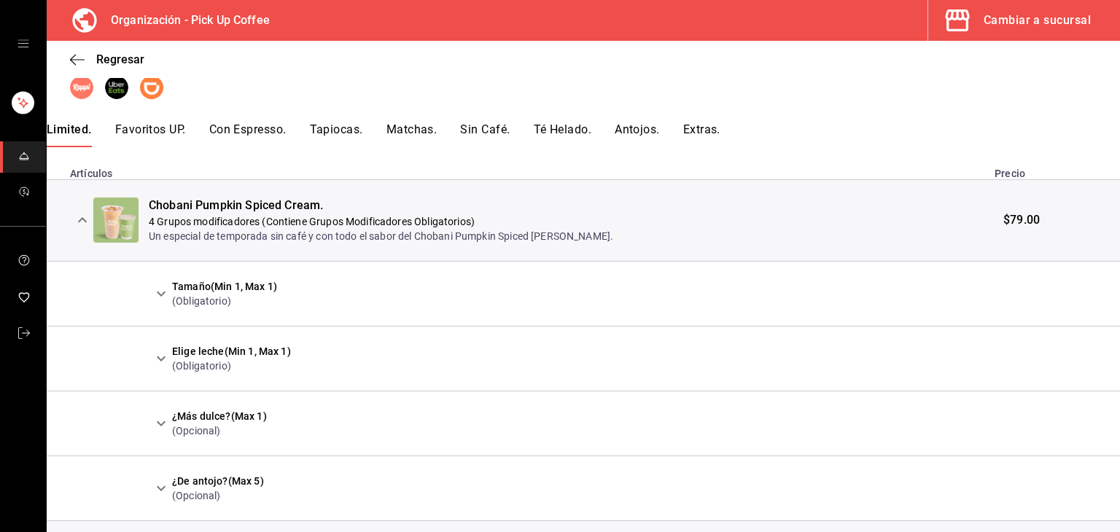
click at [158, 300] on icon "expand row" at bounding box center [161, 294] width 18 height 18
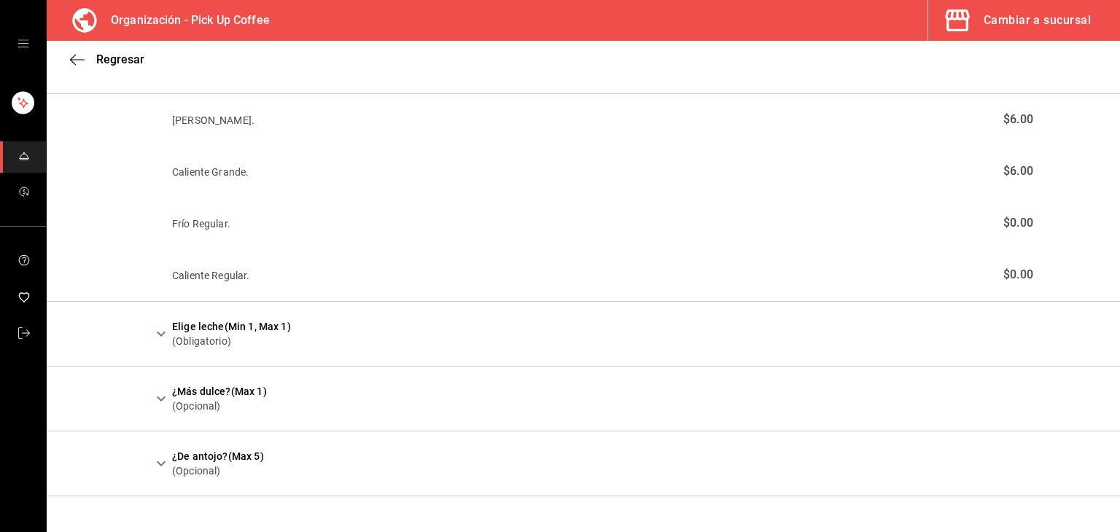
scroll to position [1050, 0]
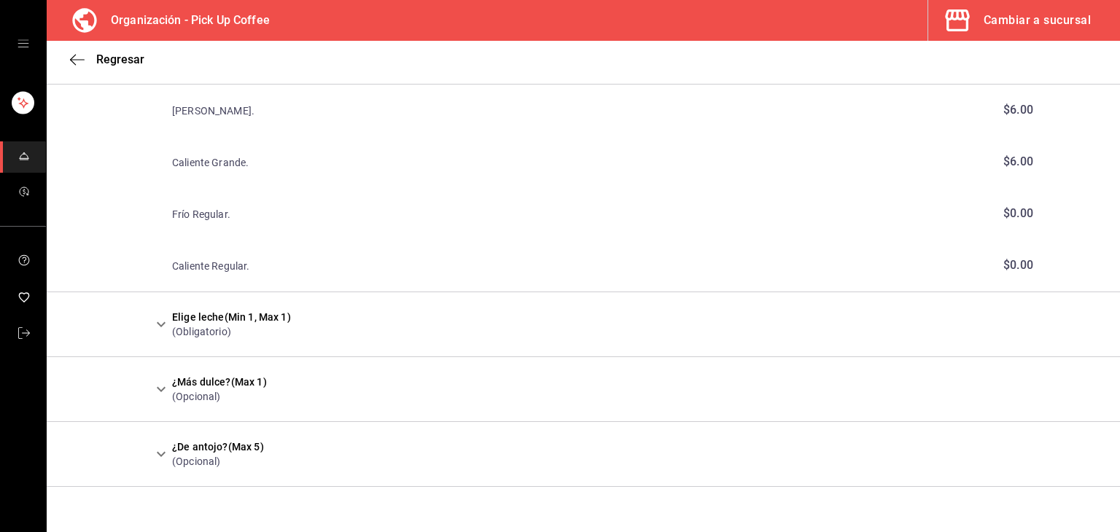
click at [163, 322] on icon "expand row" at bounding box center [161, 324] width 9 height 5
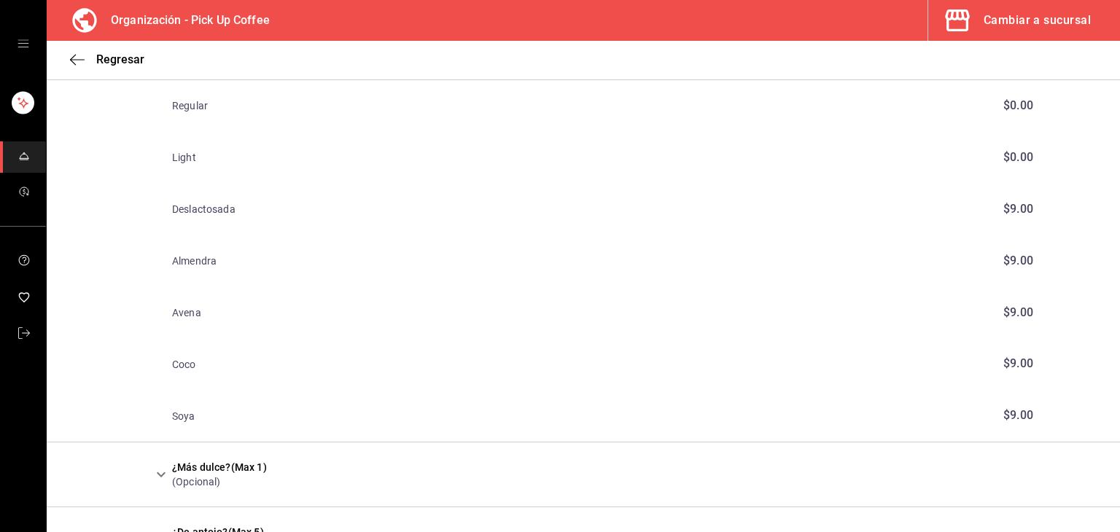
scroll to position [1412, 0]
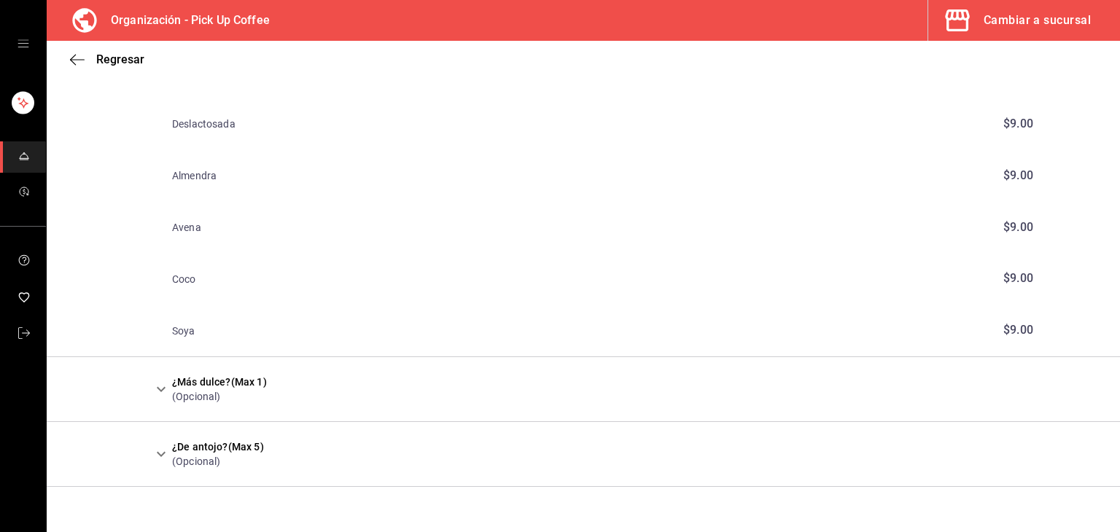
click at [158, 379] on button "expand row" at bounding box center [161, 389] width 25 height 25
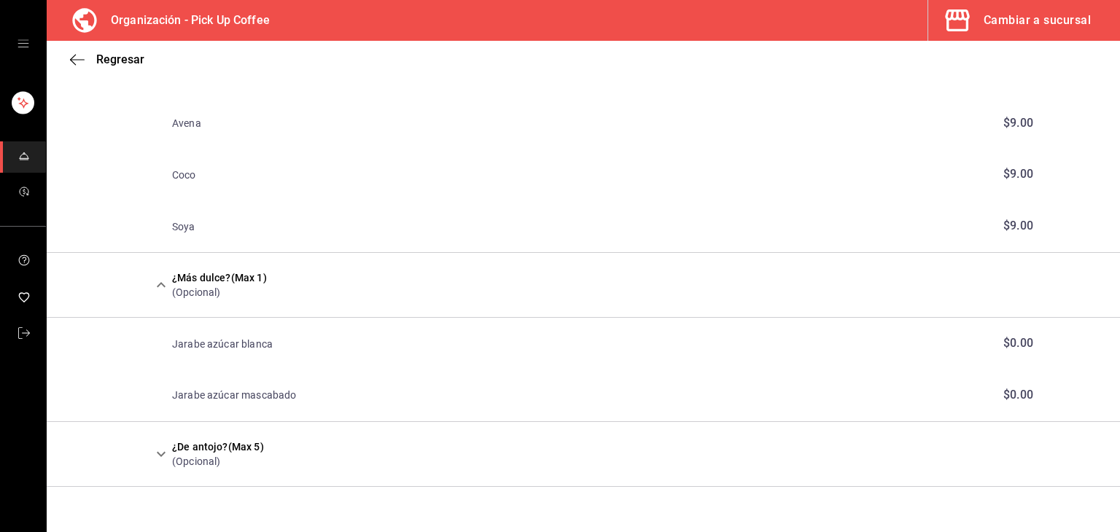
click at [157, 446] on icon "expand row" at bounding box center [161, 455] width 18 height 18
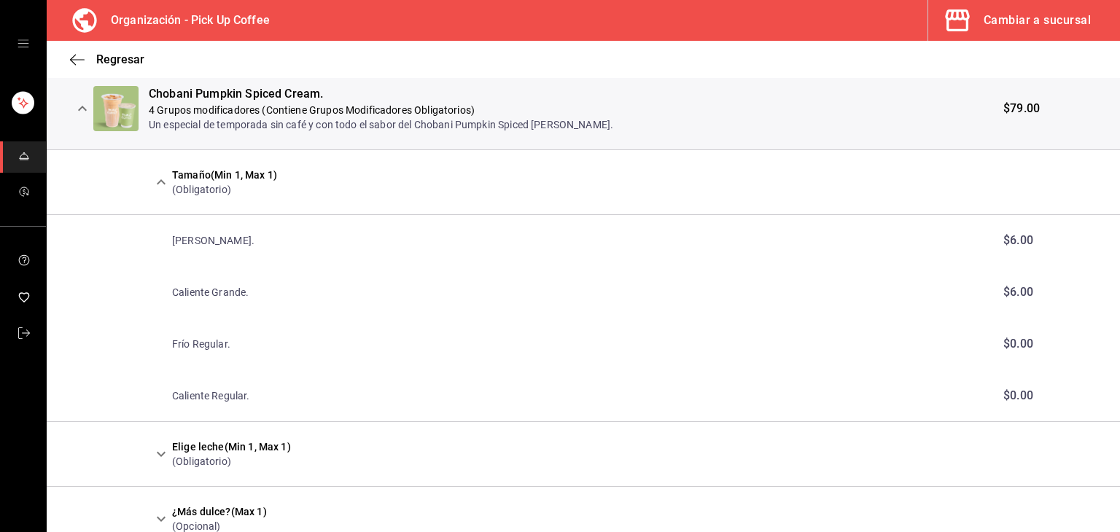
scroll to position [158, 0]
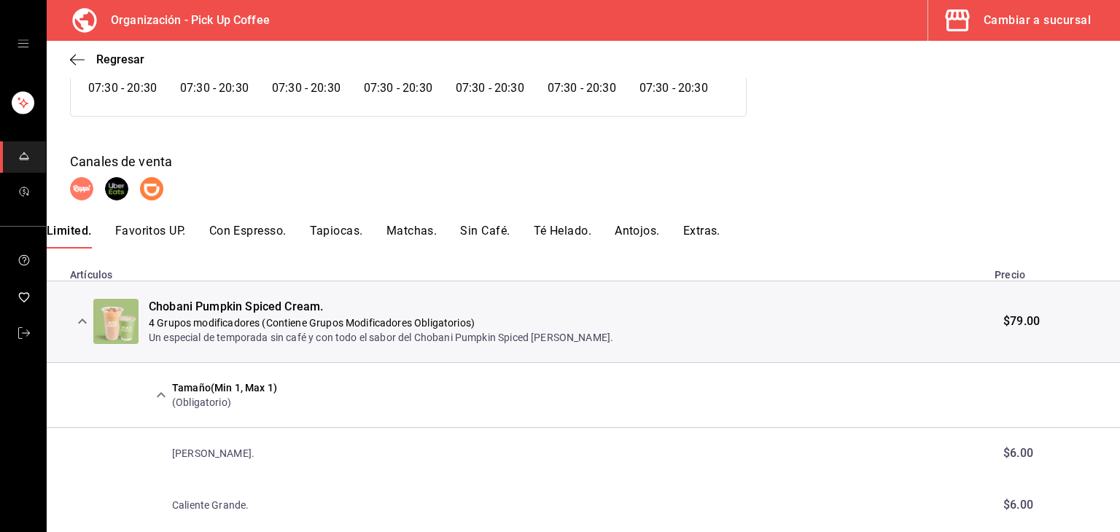
click at [79, 314] on icon "expand row" at bounding box center [83, 322] width 18 height 18
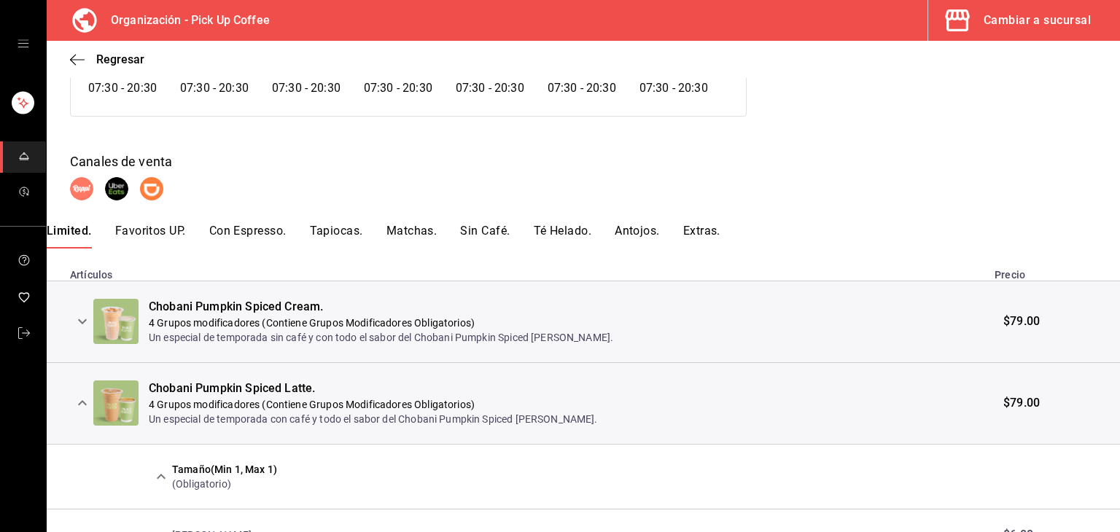
click at [79, 394] on button "expand row" at bounding box center [82, 403] width 25 height 25
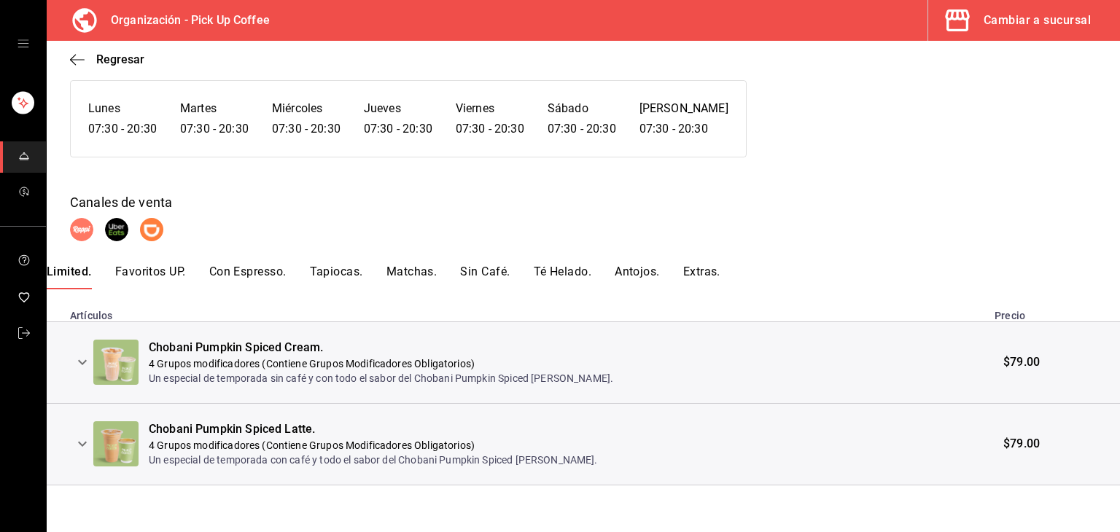
click at [135, 275] on button "Favoritos UP." at bounding box center [150, 277] width 71 height 25
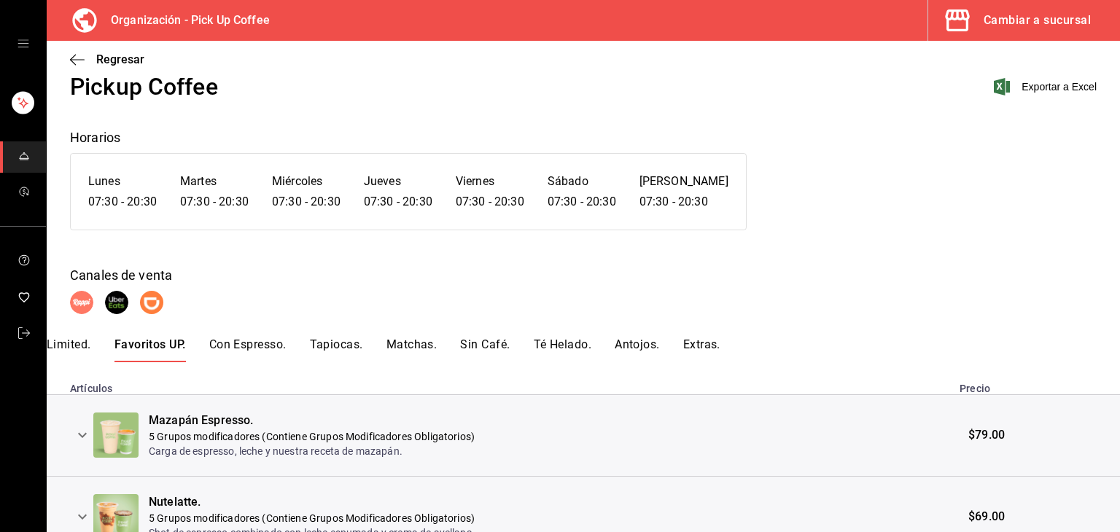
scroll to position [198, 0]
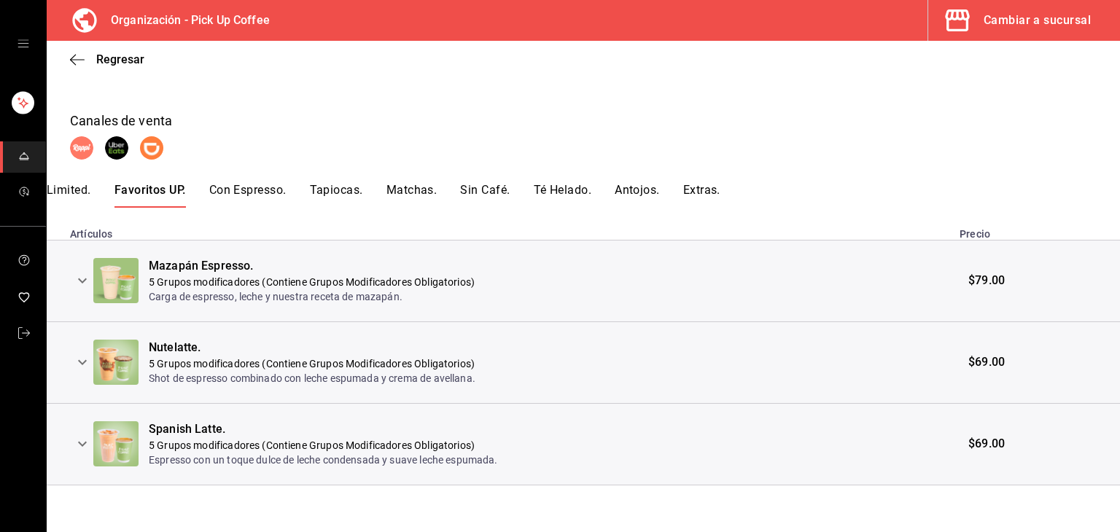
click at [88, 277] on icon "expand row" at bounding box center [83, 281] width 18 height 18
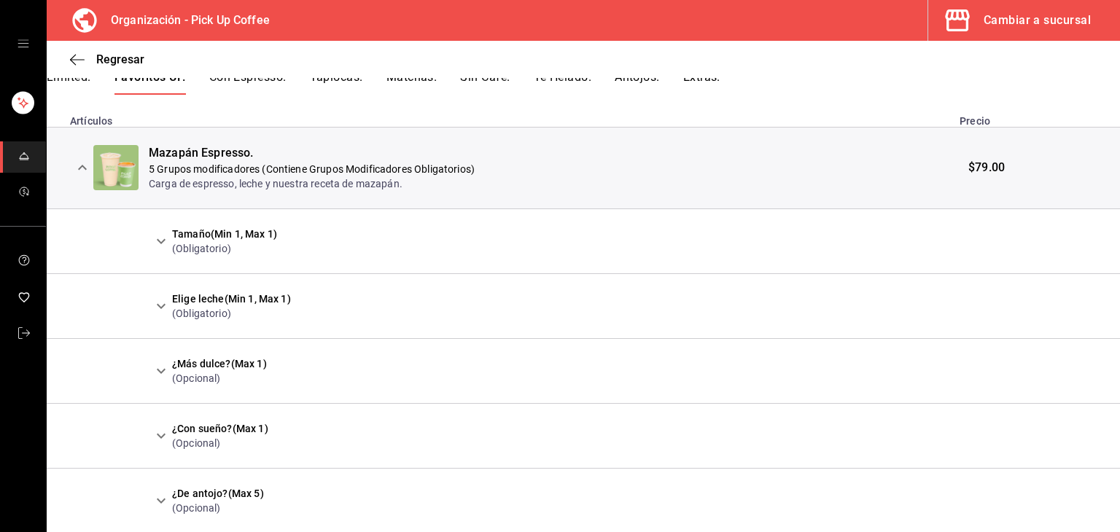
scroll to position [314, 0]
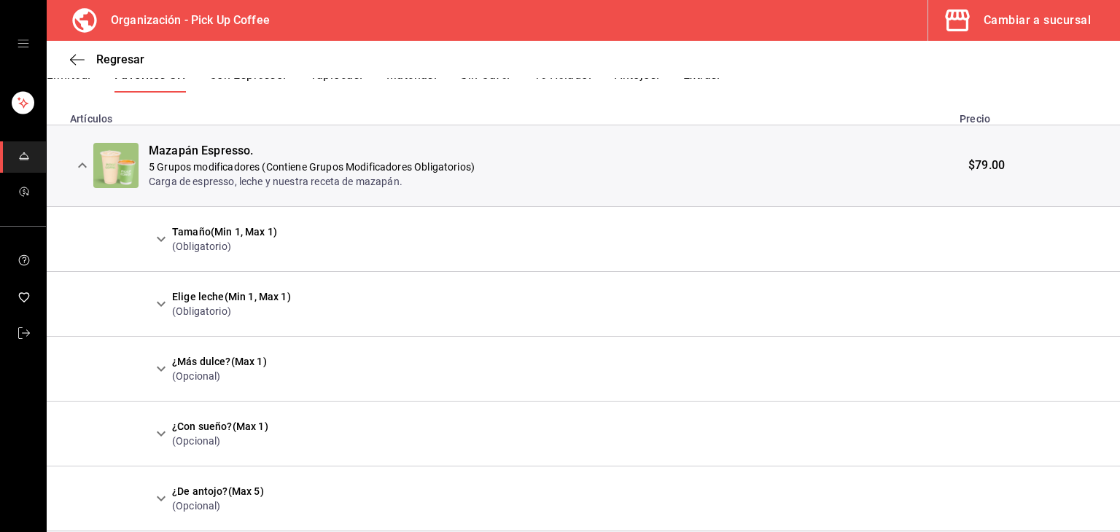
click at [151, 252] on div "Tamaño (Min 1, Max 1) (Obligatorio)" at bounding box center [213, 239] width 128 height 29
click at [155, 246] on icon "expand row" at bounding box center [161, 239] width 18 height 18
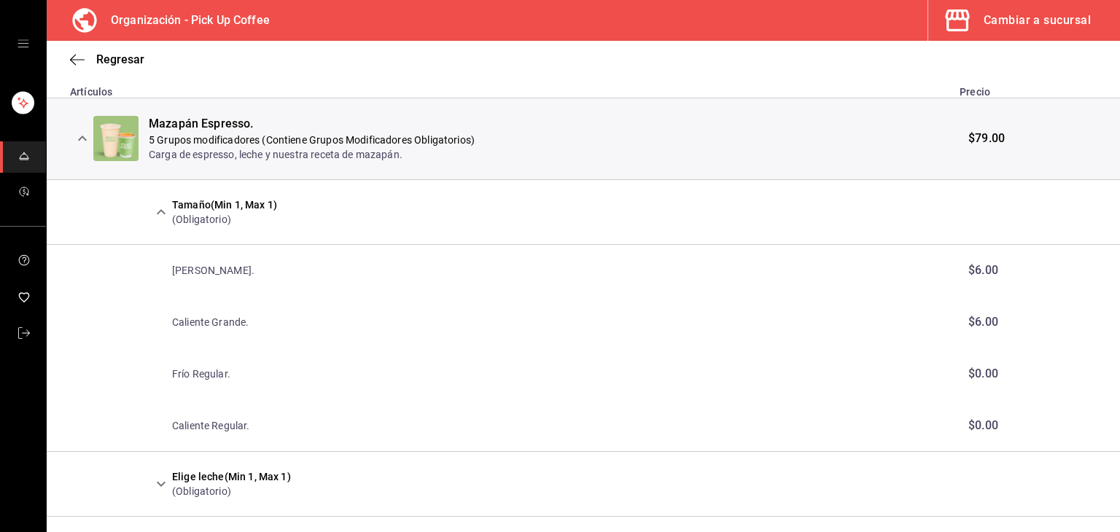
scroll to position [387, 0]
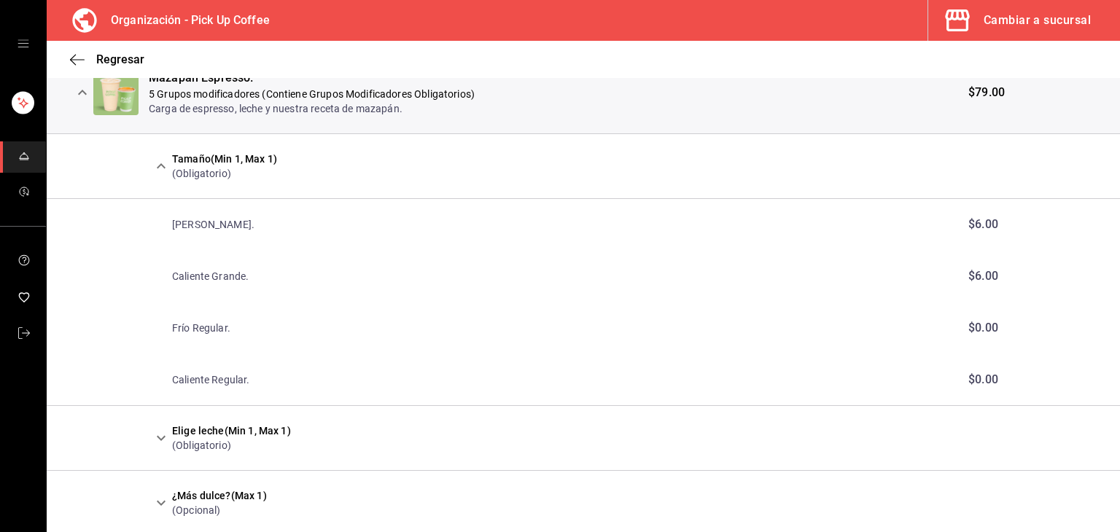
click at [157, 174] on icon "expand row" at bounding box center [161, 167] width 18 height 18
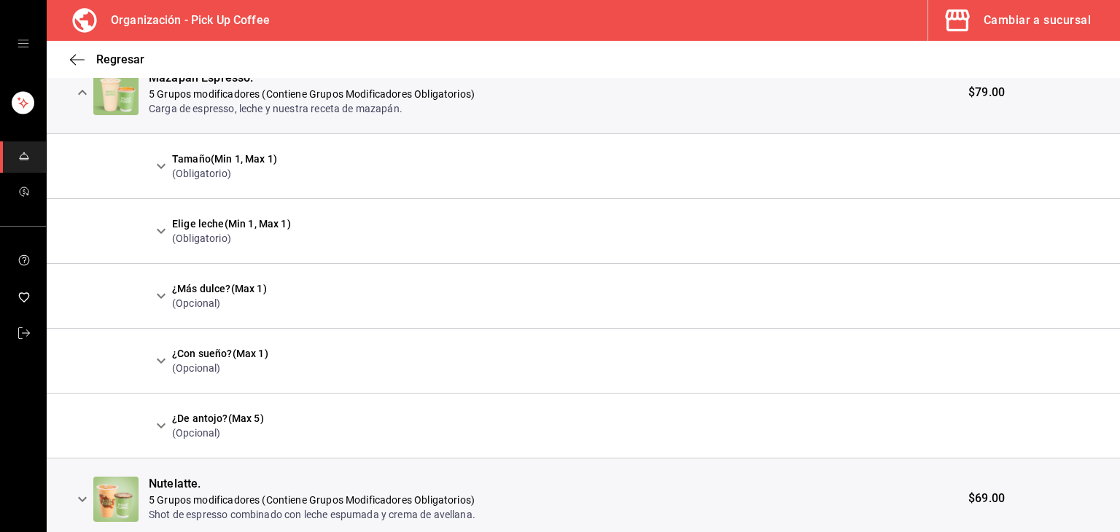
click at [155, 225] on icon "expand row" at bounding box center [161, 231] width 18 height 18
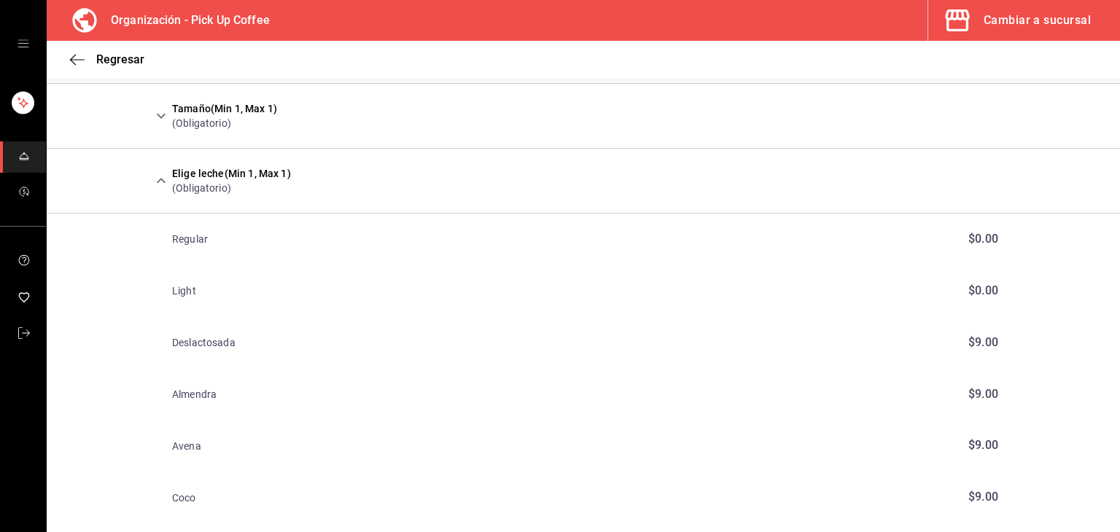
scroll to position [460, 0]
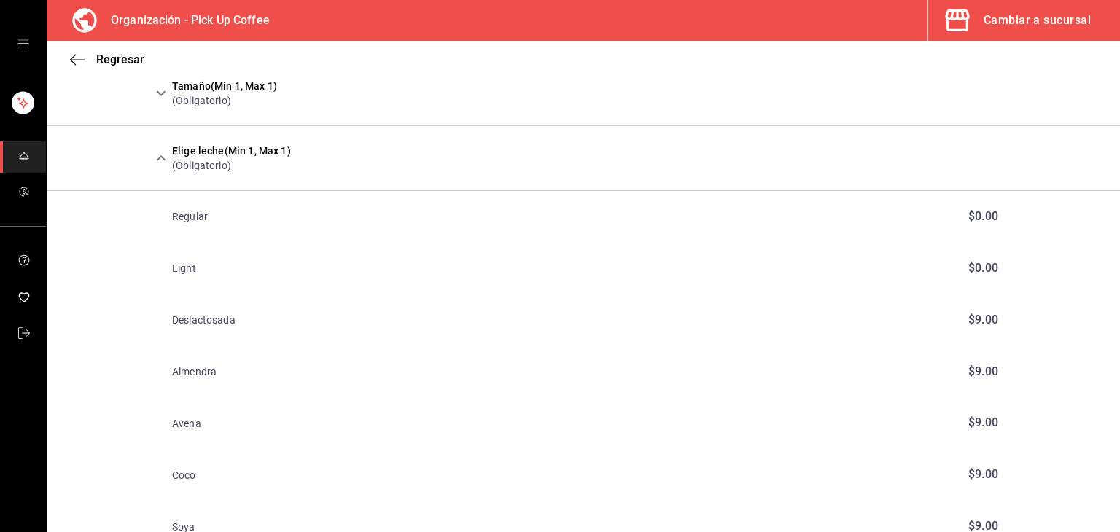
click at [169, 168] on div at bounding box center [160, 158] width 23 height 25
click at [154, 158] on icon "expand row" at bounding box center [161, 159] width 18 height 18
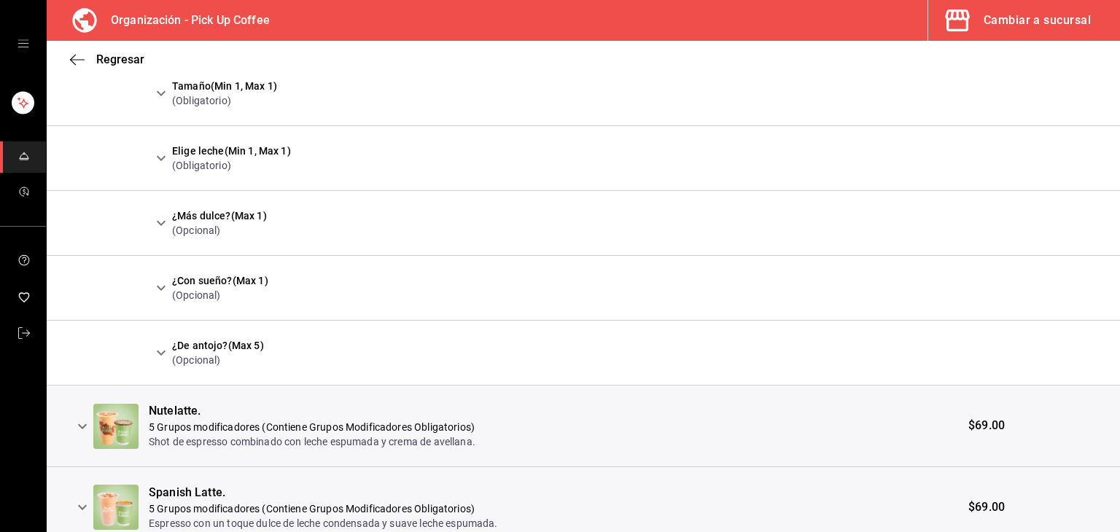
click at [160, 223] on icon "expand row" at bounding box center [161, 223] width 9 height 5
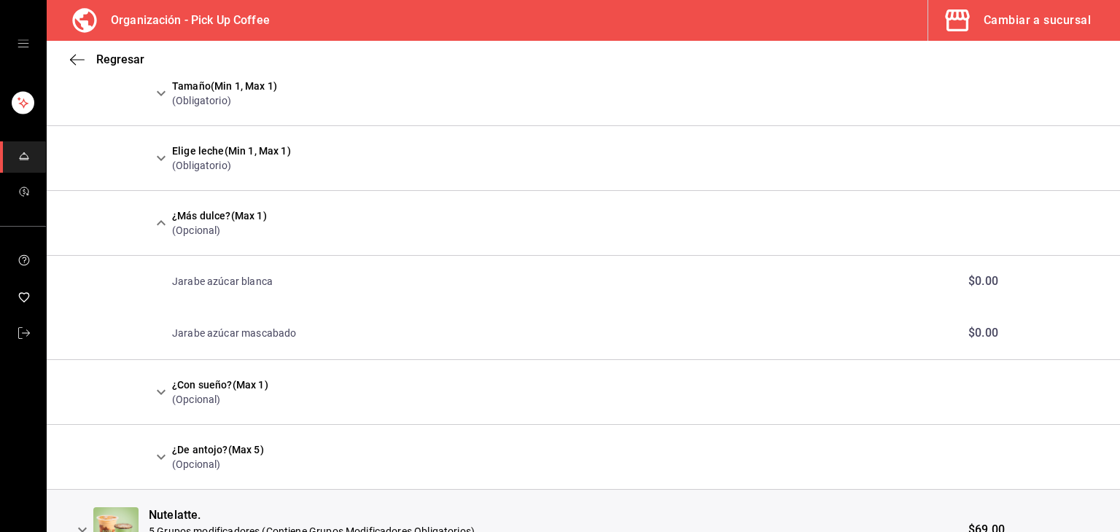
click at [160, 223] on icon "expand row" at bounding box center [161, 223] width 18 height 18
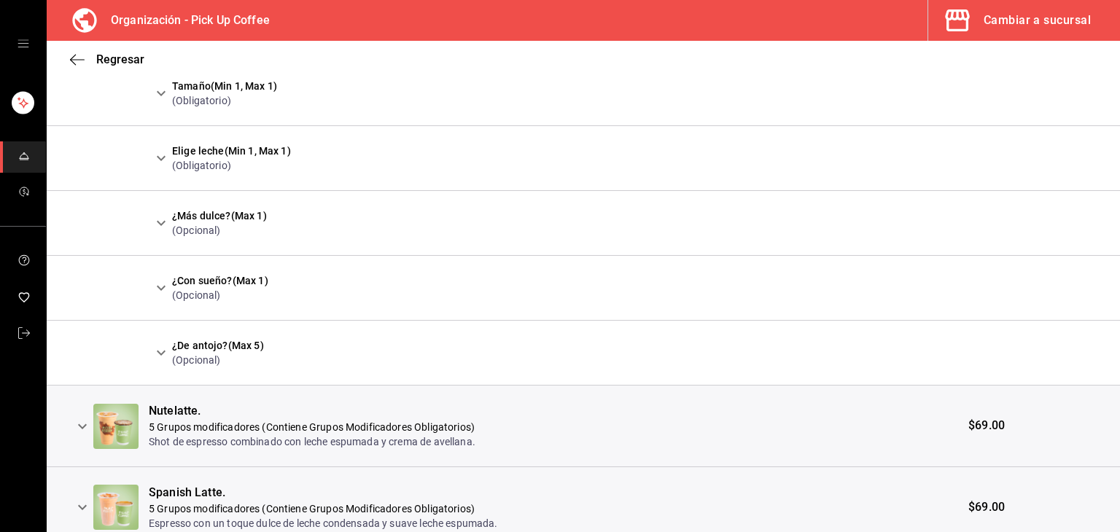
click at [155, 284] on icon "expand row" at bounding box center [161, 288] width 18 height 18
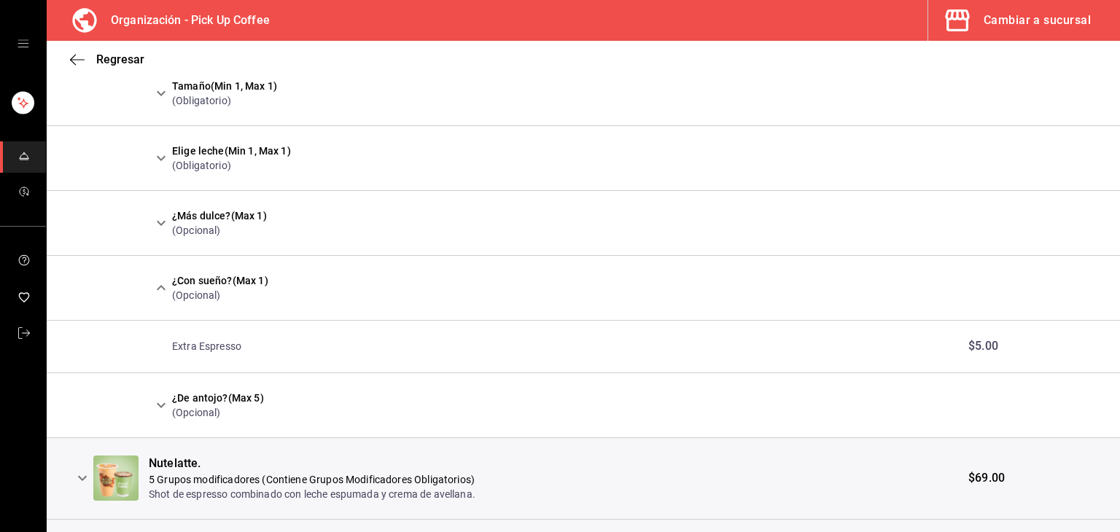
click at [155, 284] on icon "expand row" at bounding box center [161, 288] width 18 height 18
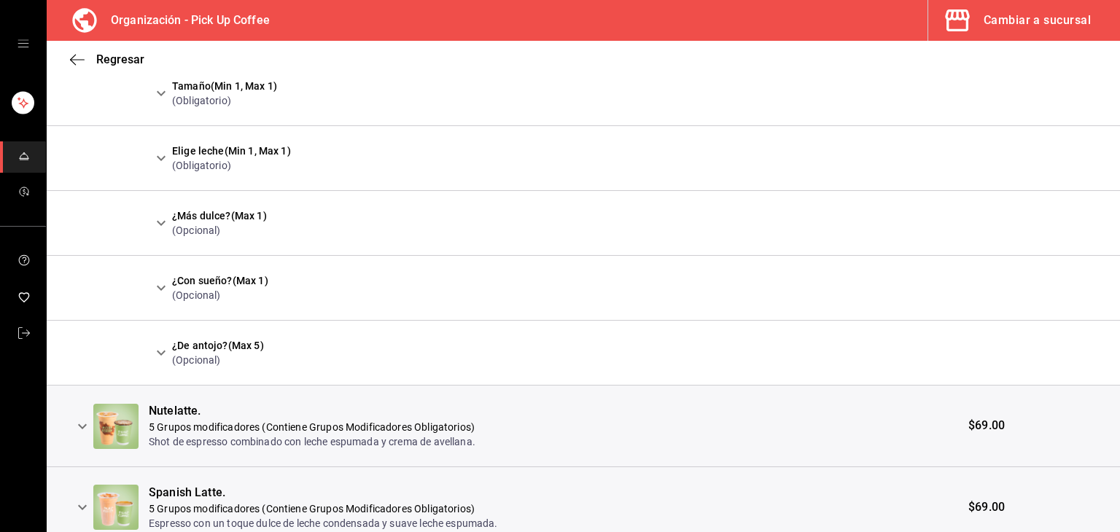
click at [153, 351] on icon "expand row" at bounding box center [161, 353] width 18 height 18
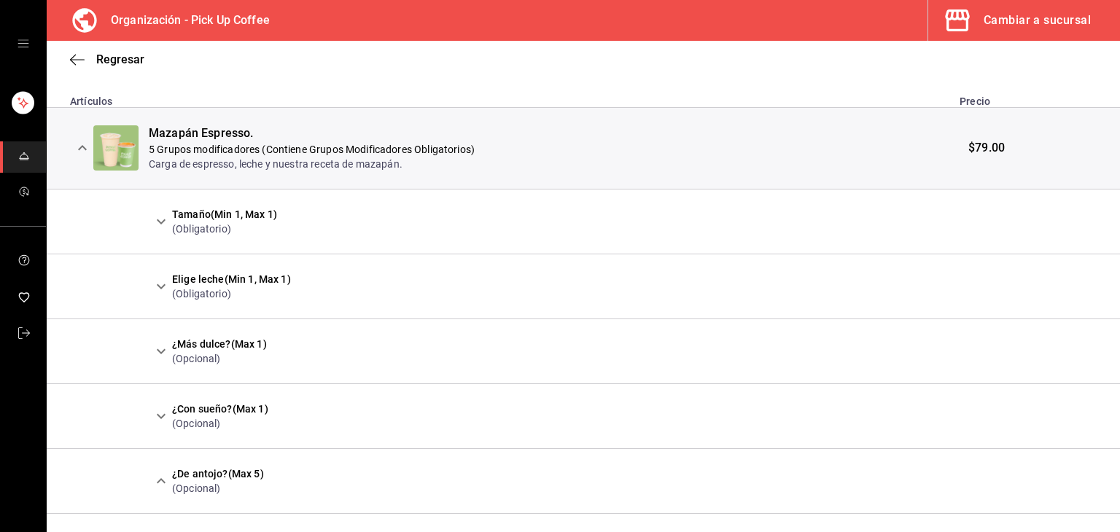
scroll to position [550, 0]
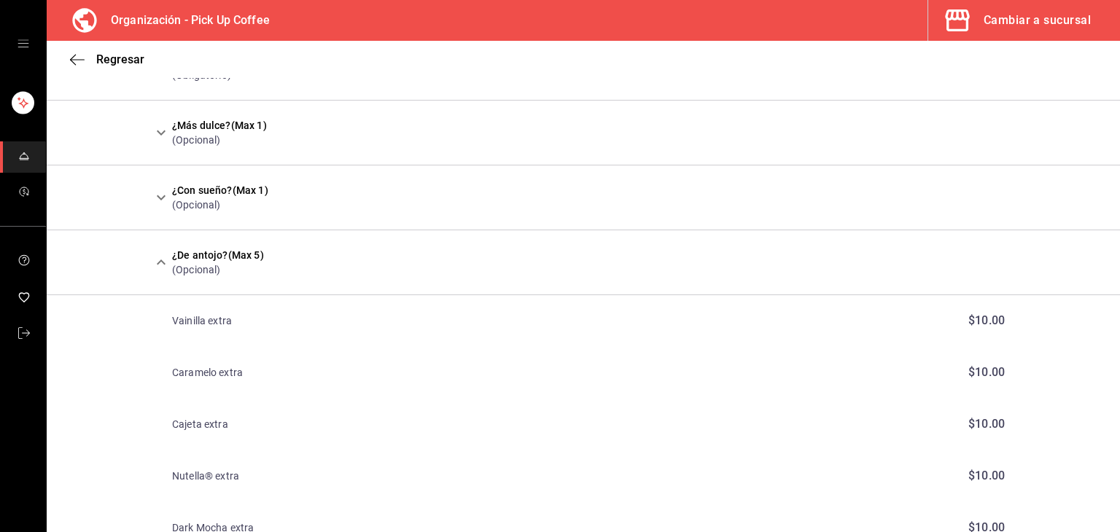
click at [165, 267] on icon "expand row" at bounding box center [161, 263] width 18 height 18
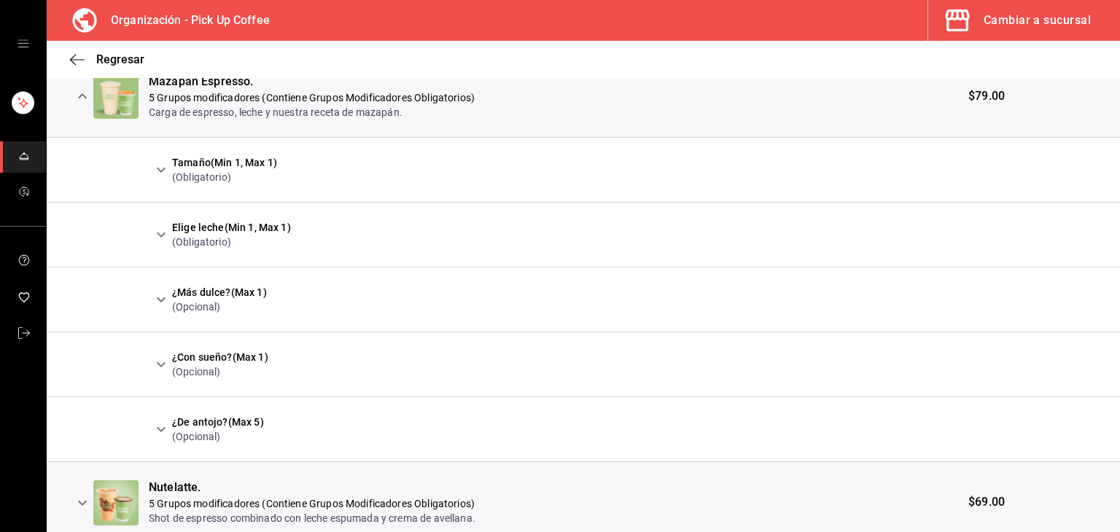
scroll to position [158, 0]
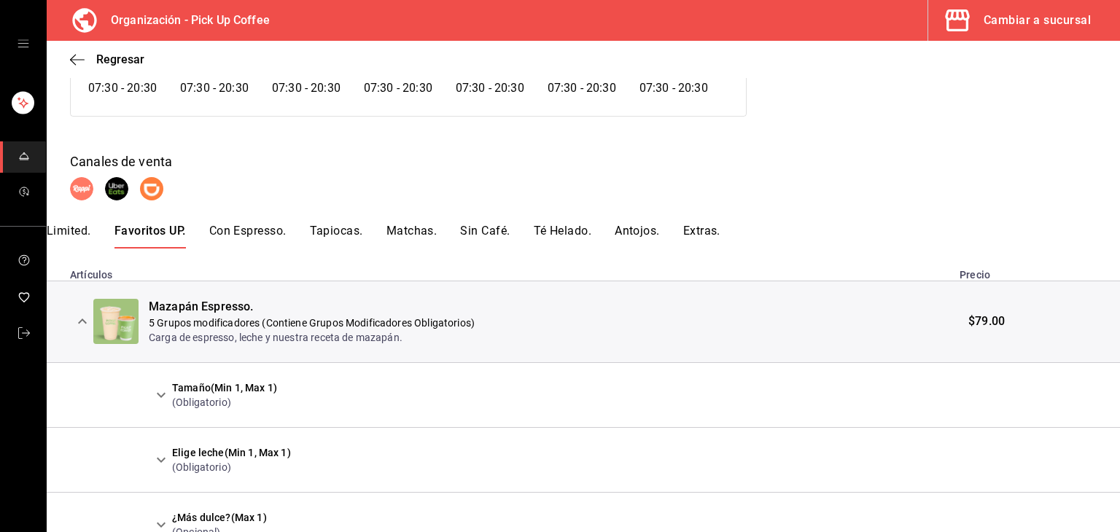
click at [76, 319] on icon "expand row" at bounding box center [83, 322] width 18 height 18
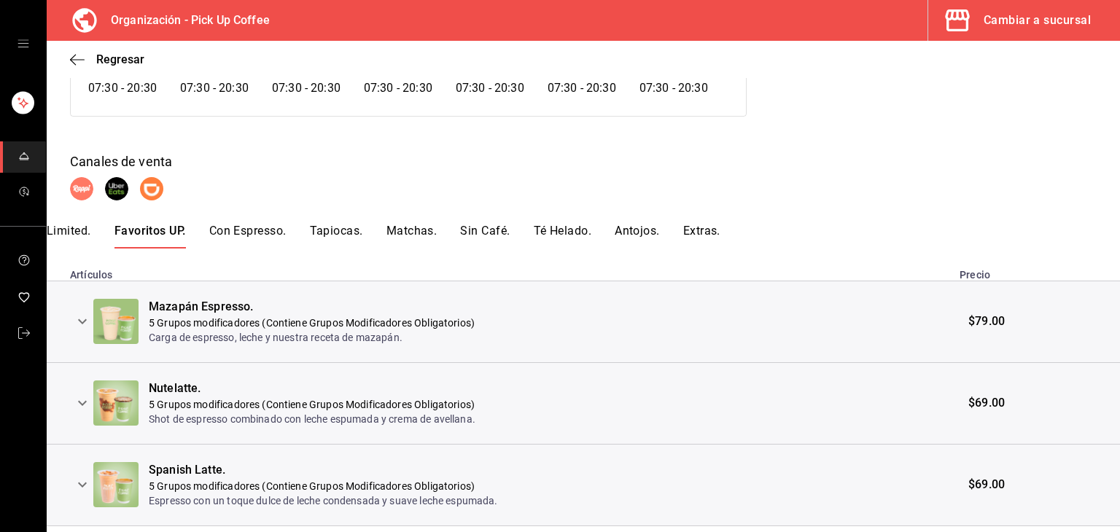
scroll to position [198, 0]
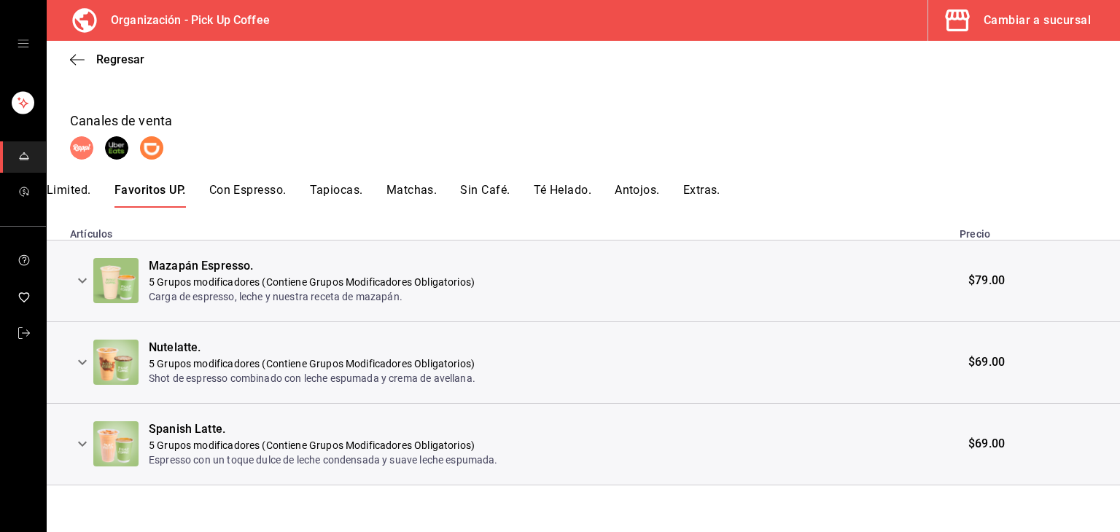
click at [82, 352] on button "expand row" at bounding box center [82, 362] width 25 height 25
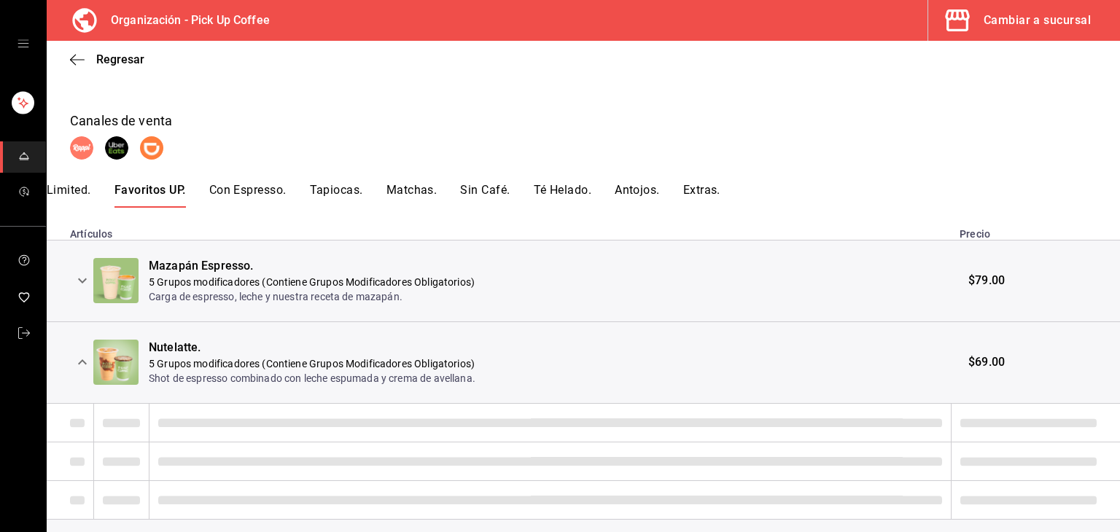
scroll to position [314, 0]
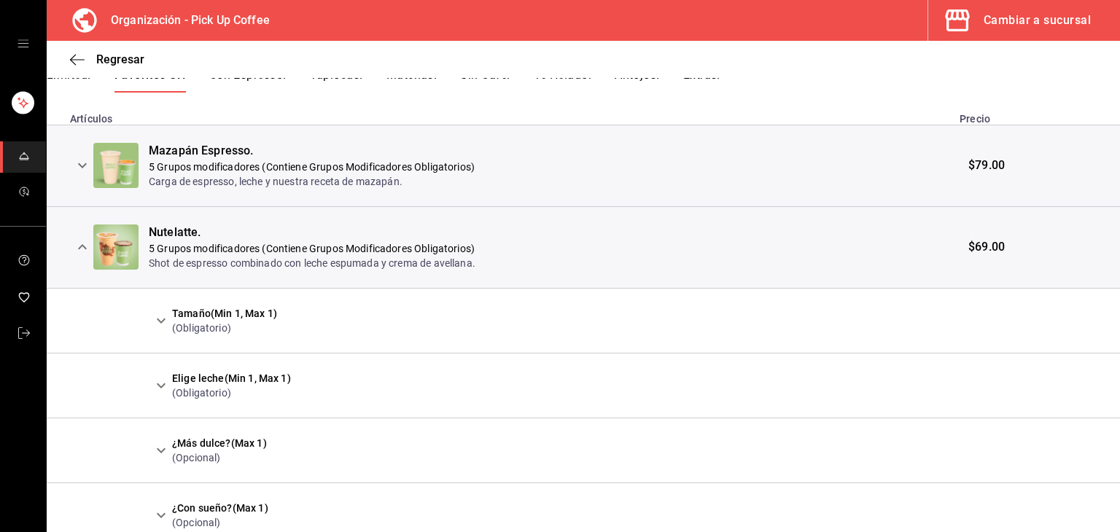
click at [160, 324] on icon "expand row" at bounding box center [161, 321] width 18 height 18
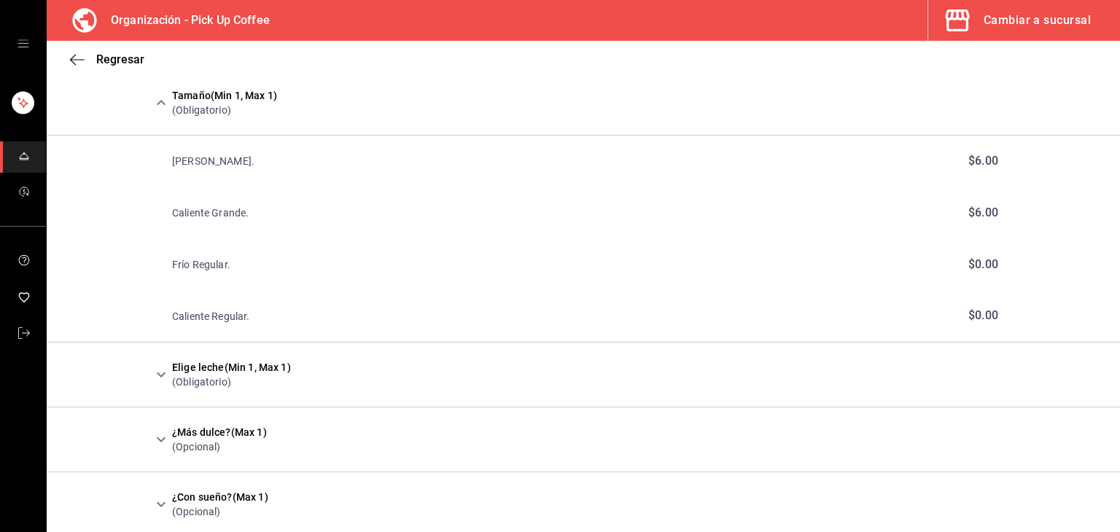
scroll to position [532, 0]
click at [156, 99] on icon "expand row" at bounding box center [161, 102] width 18 height 18
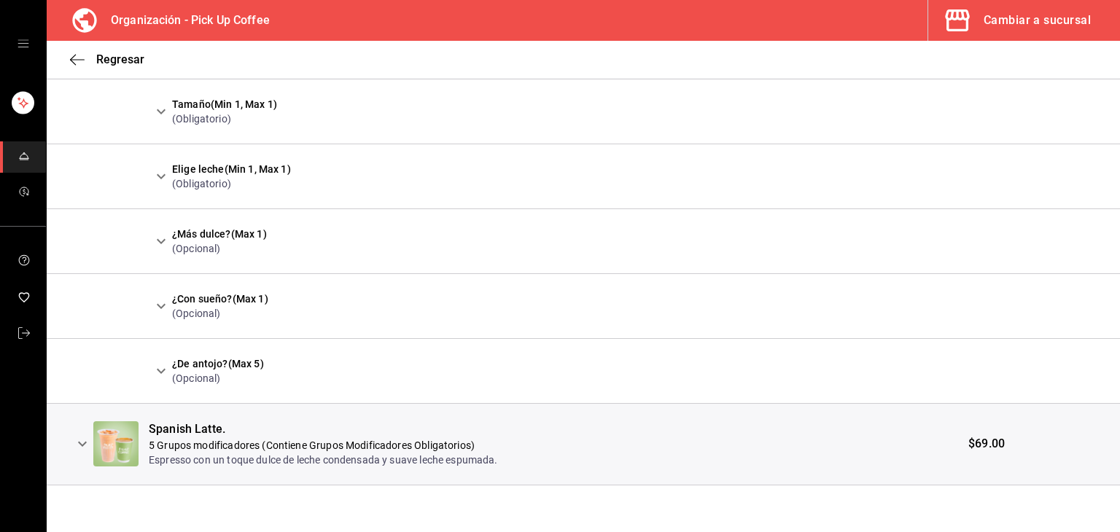
scroll to position [522, 0]
click at [155, 235] on icon "expand row" at bounding box center [161, 242] width 18 height 18
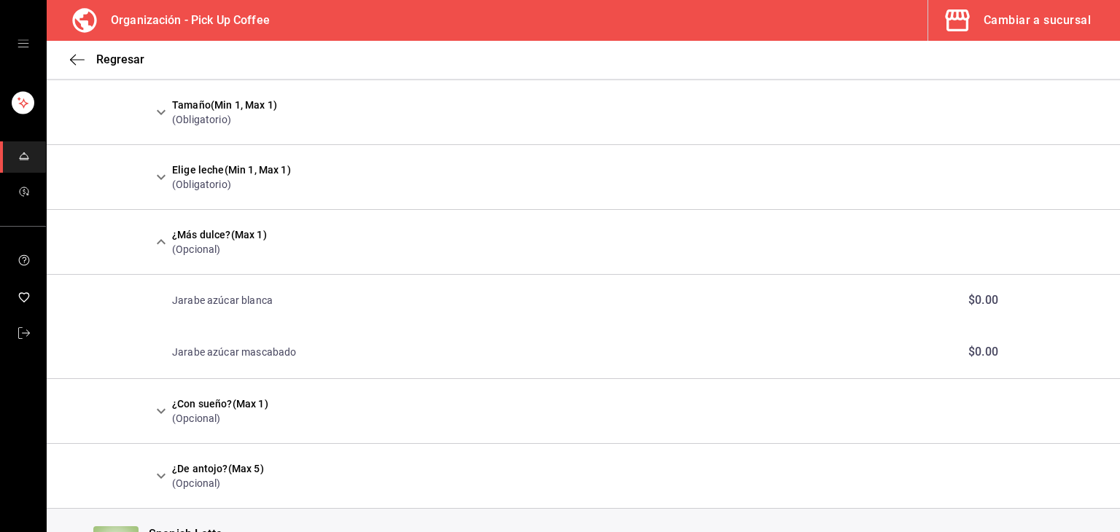
click at [155, 235] on icon "expand row" at bounding box center [161, 242] width 18 height 18
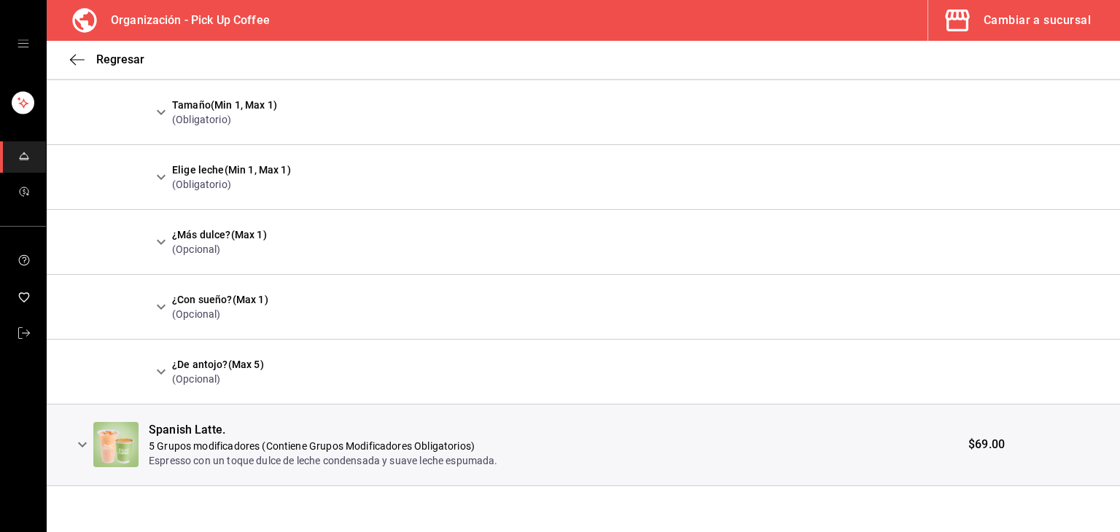
click at [163, 303] on icon "expand row" at bounding box center [161, 307] width 18 height 18
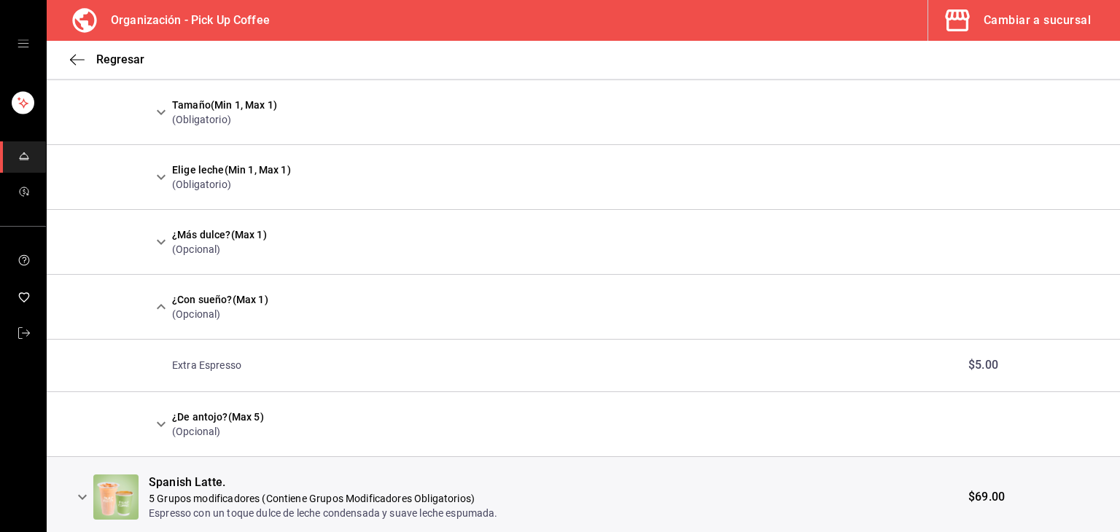
scroll to position [575, 0]
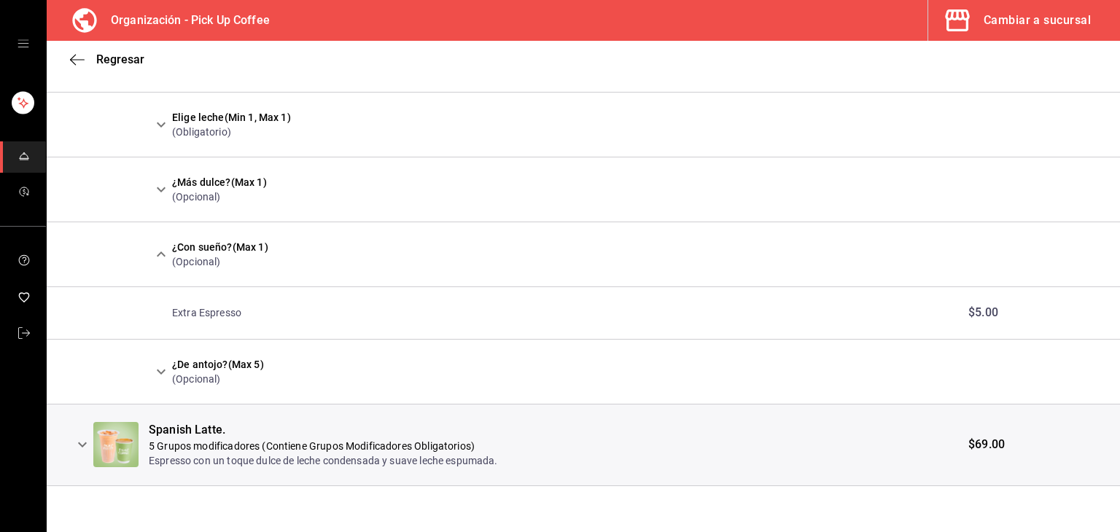
click at [159, 367] on icon "expand row" at bounding box center [161, 372] width 18 height 18
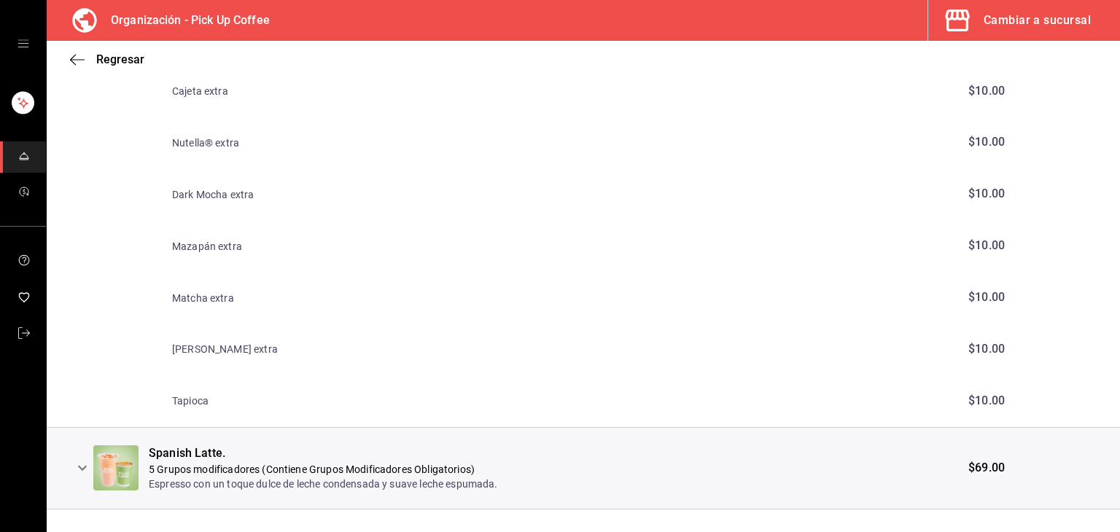
scroll to position [1040, 0]
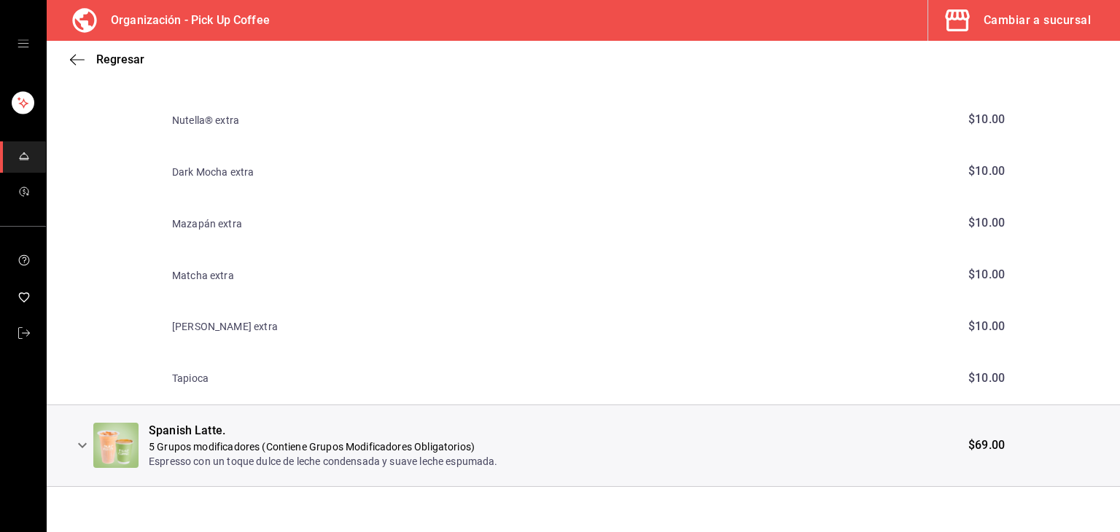
click at [76, 446] on icon "expand row" at bounding box center [83, 446] width 18 height 18
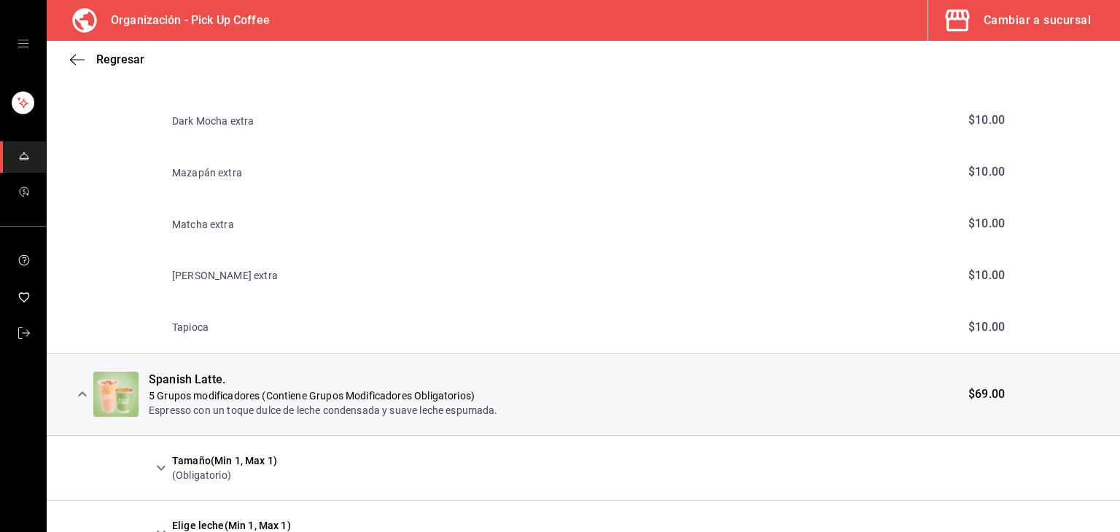
scroll to position [1113, 0]
